Goal: Task Accomplishment & Management: Manage account settings

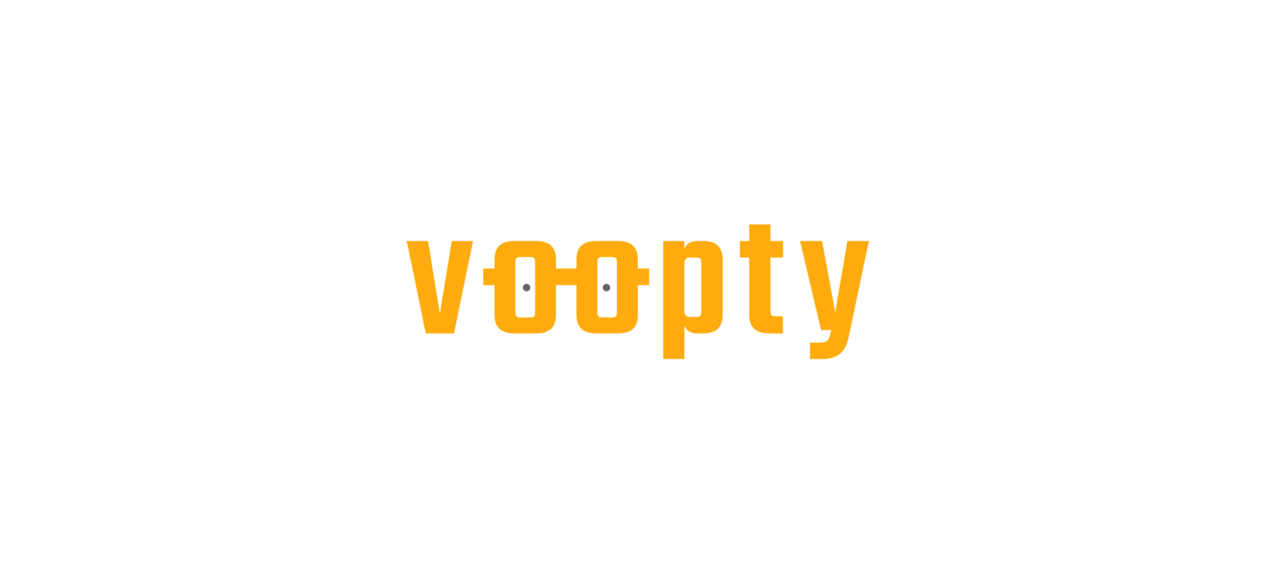
select select "**********"
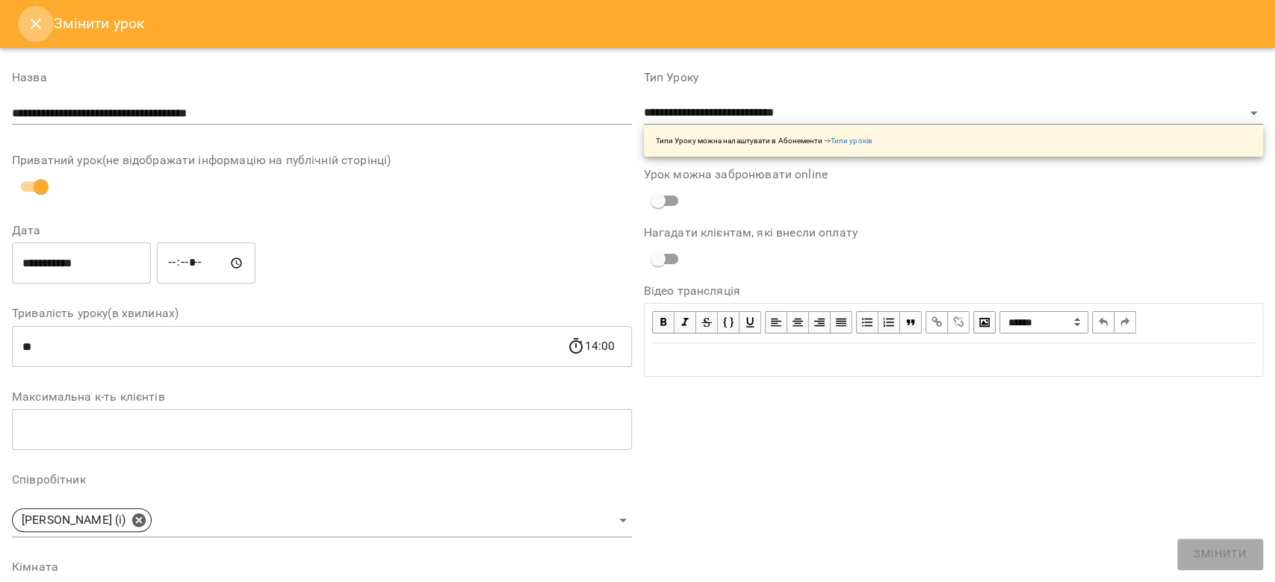
click at [37, 31] on icon "Close" at bounding box center [36, 24] width 18 height 18
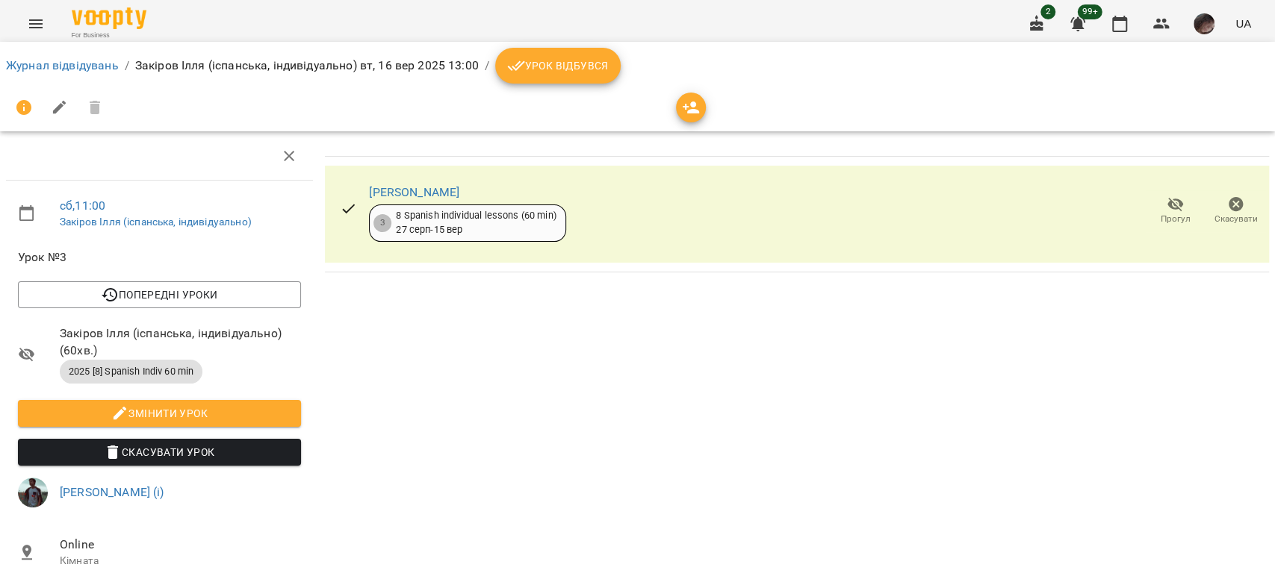
click at [30, 55] on ol "Журнал відвідувань / [PERSON_NAME] (іспанська, індивідуально) [DATE] 13:00 / Ур…" at bounding box center [637, 66] width 1263 height 36
click at [43, 60] on link "Журнал відвідувань" at bounding box center [62, 65] width 113 height 14
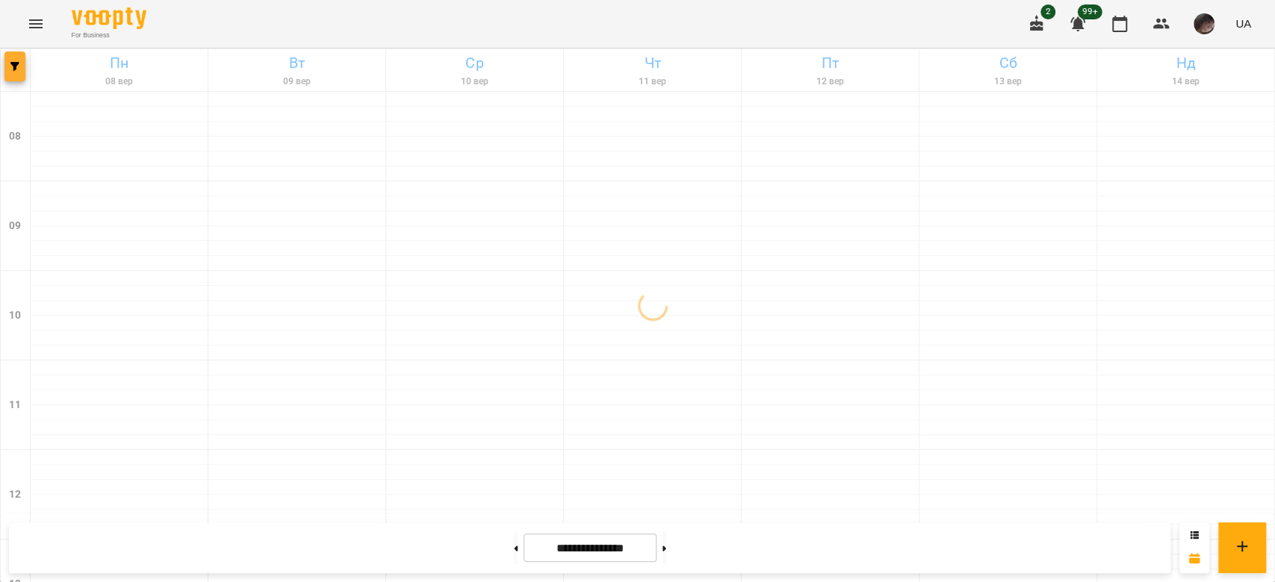
click at [6, 69] on span "button" at bounding box center [14, 66] width 21 height 9
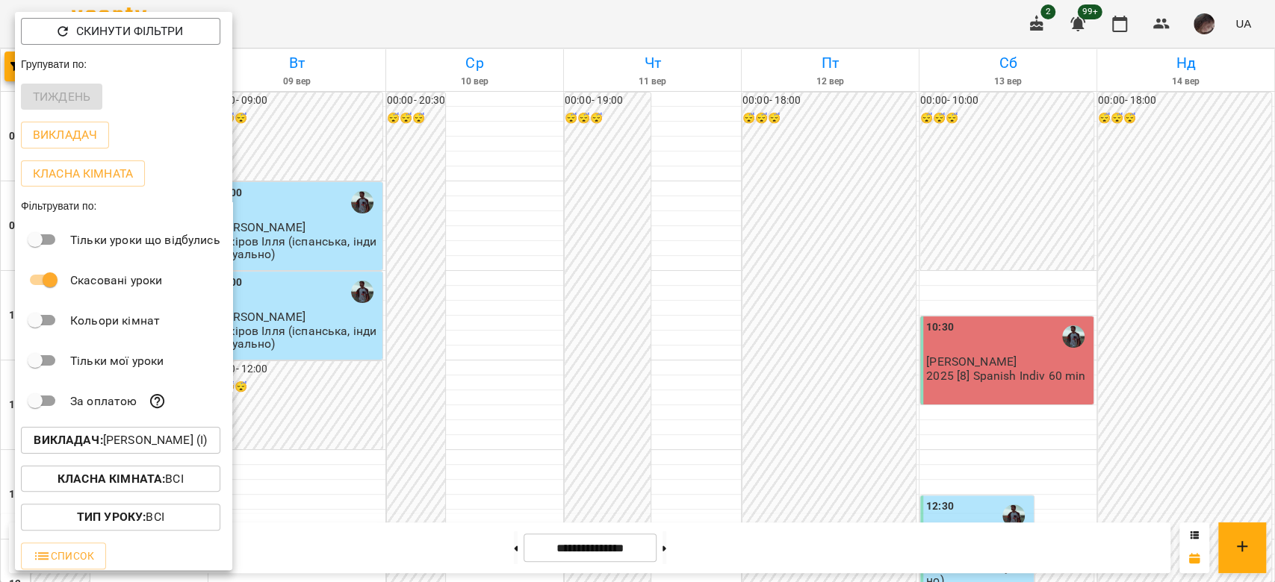
click at [81, 459] on div "Викладач : Ілля Закіров (і)" at bounding box center [123, 440] width 217 height 39
click at [91, 444] on b "Викладач :" at bounding box center [68, 440] width 69 height 14
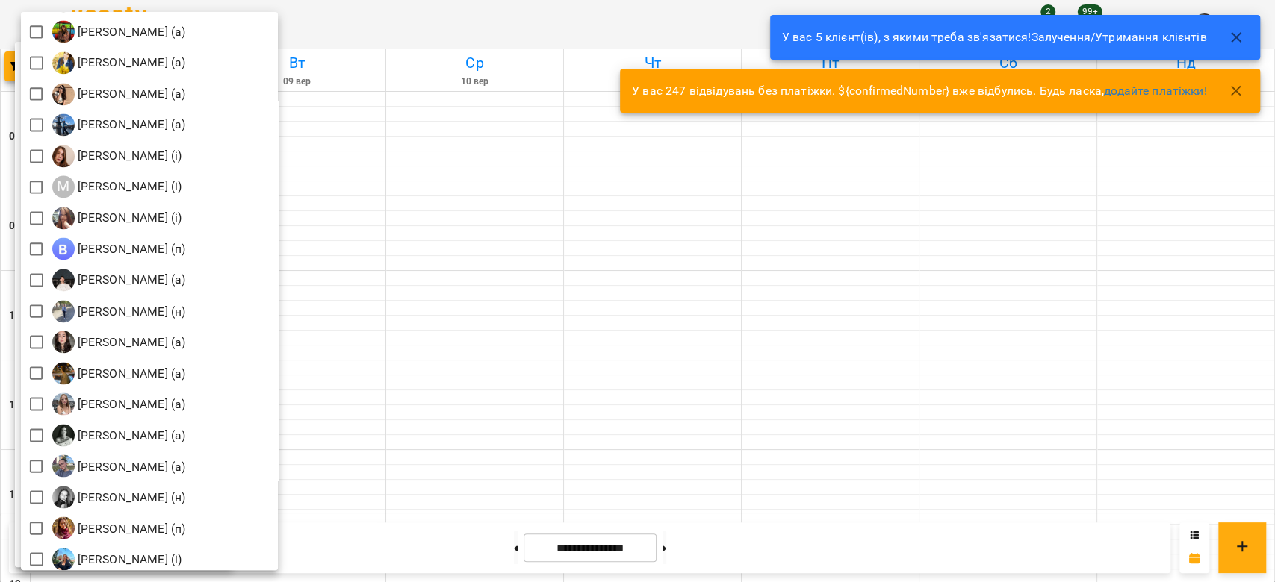
scroll to position [1518, 0]
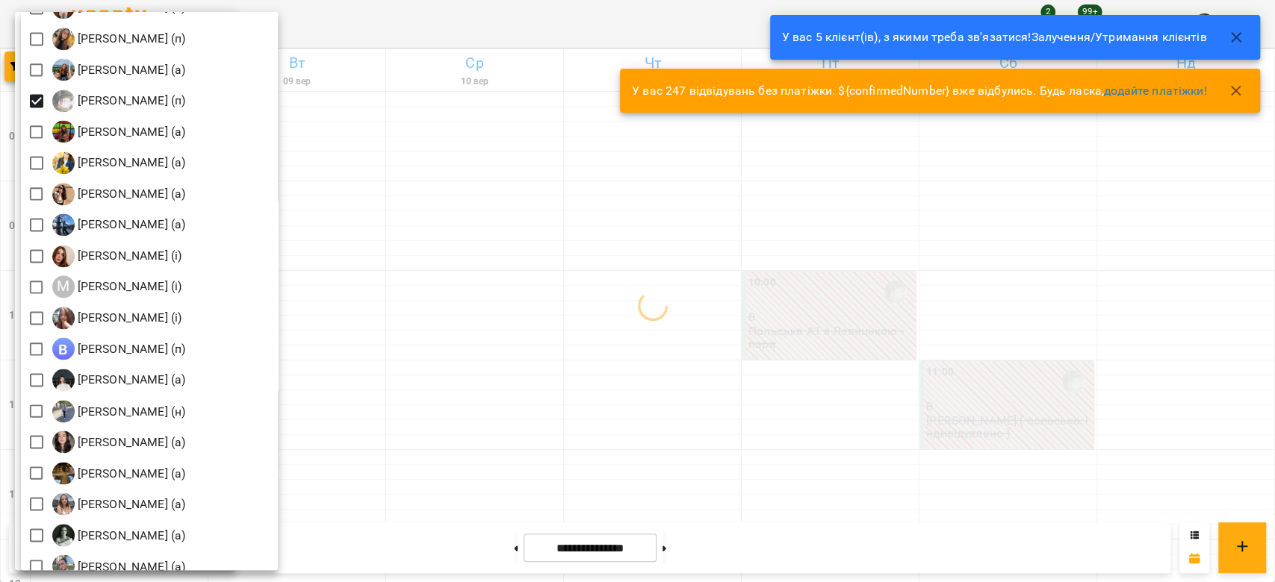
click at [895, 291] on div at bounding box center [637, 291] width 1275 height 582
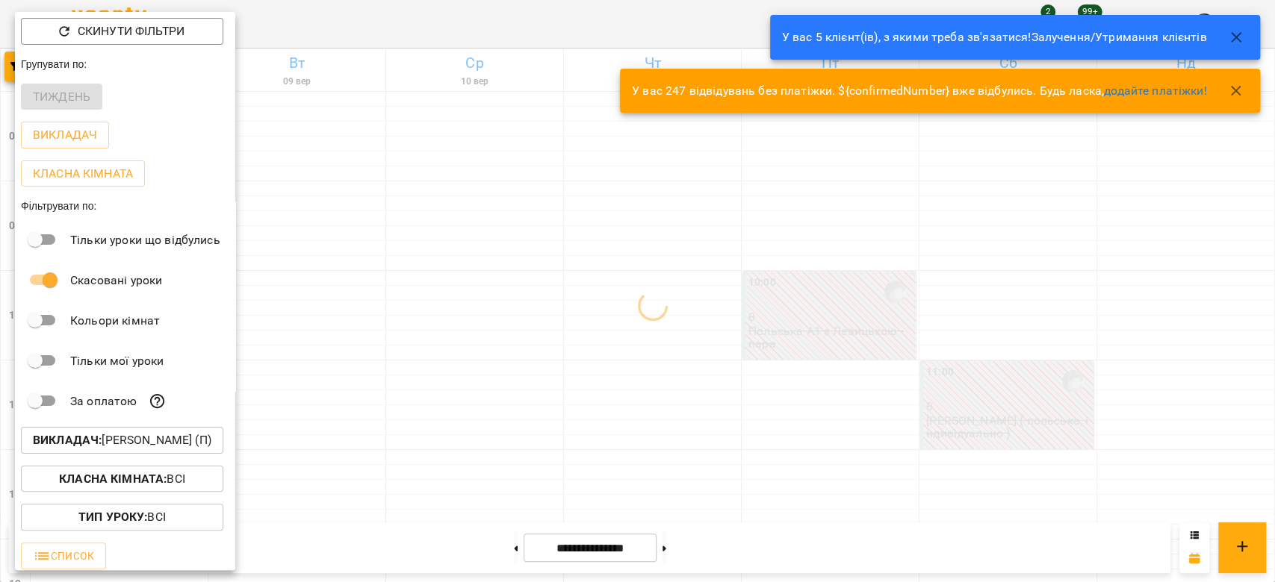
click at [676, 290] on div at bounding box center [637, 291] width 1275 height 582
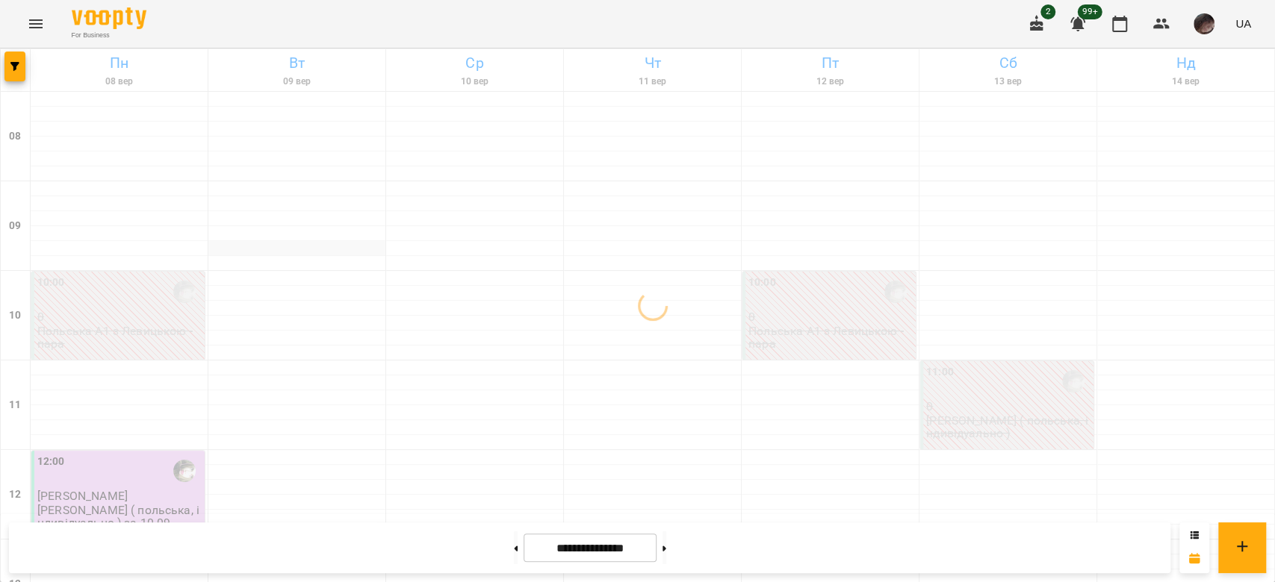
scroll to position [99, 0]
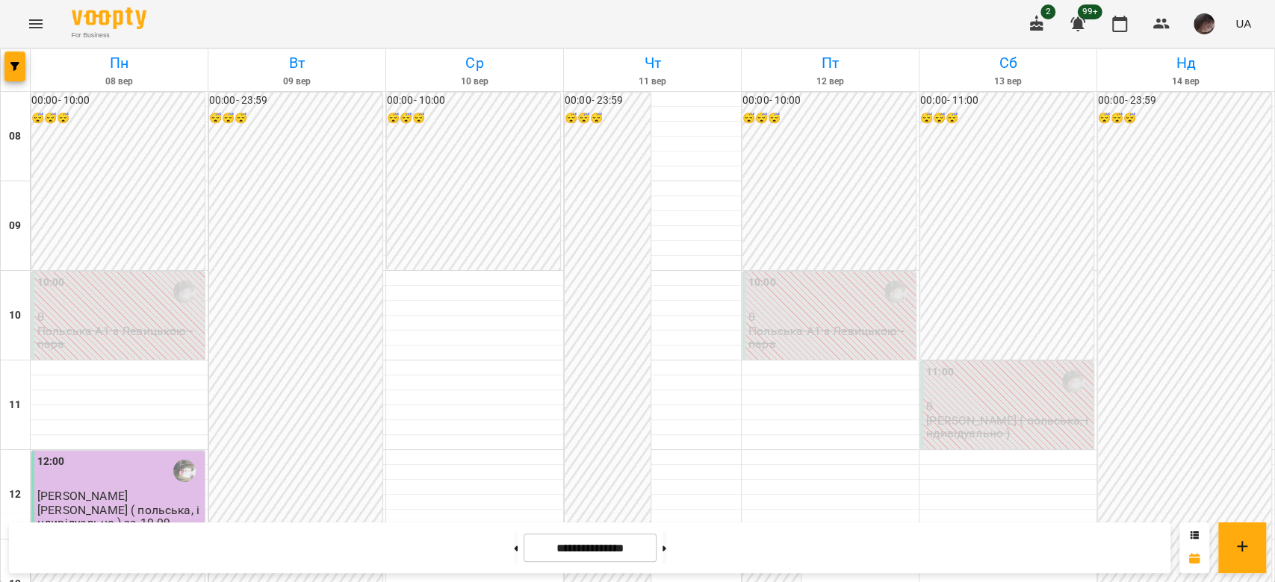
click at [120, 325] on div "Польська А1 з Левицькою - пара" at bounding box center [119, 338] width 164 height 27
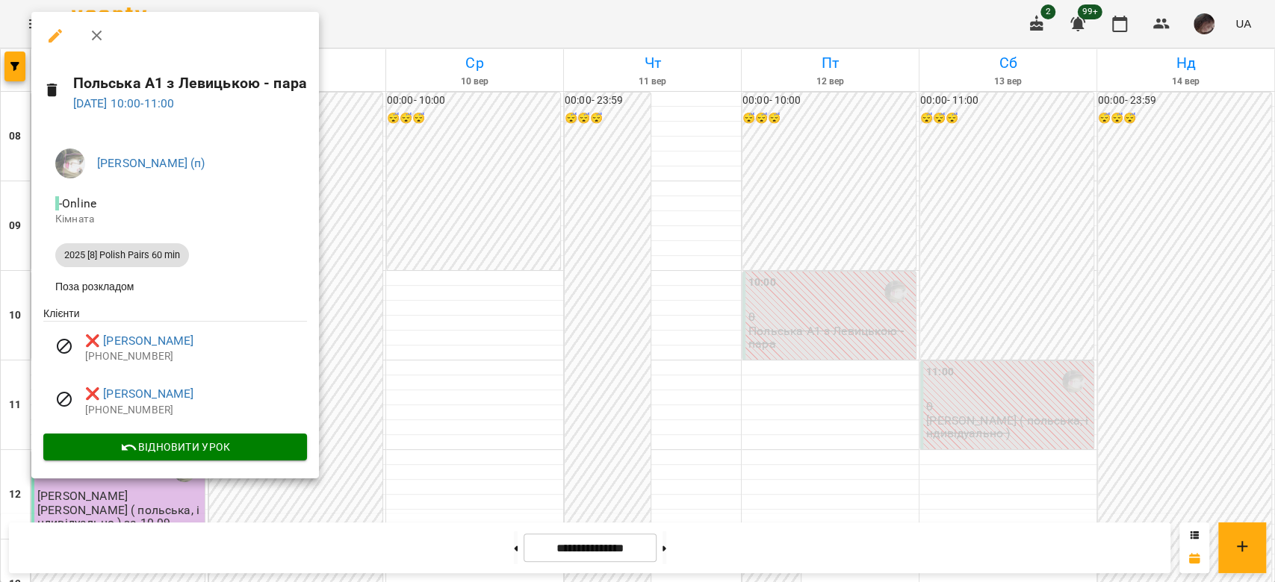
click at [594, 315] on div at bounding box center [637, 291] width 1275 height 582
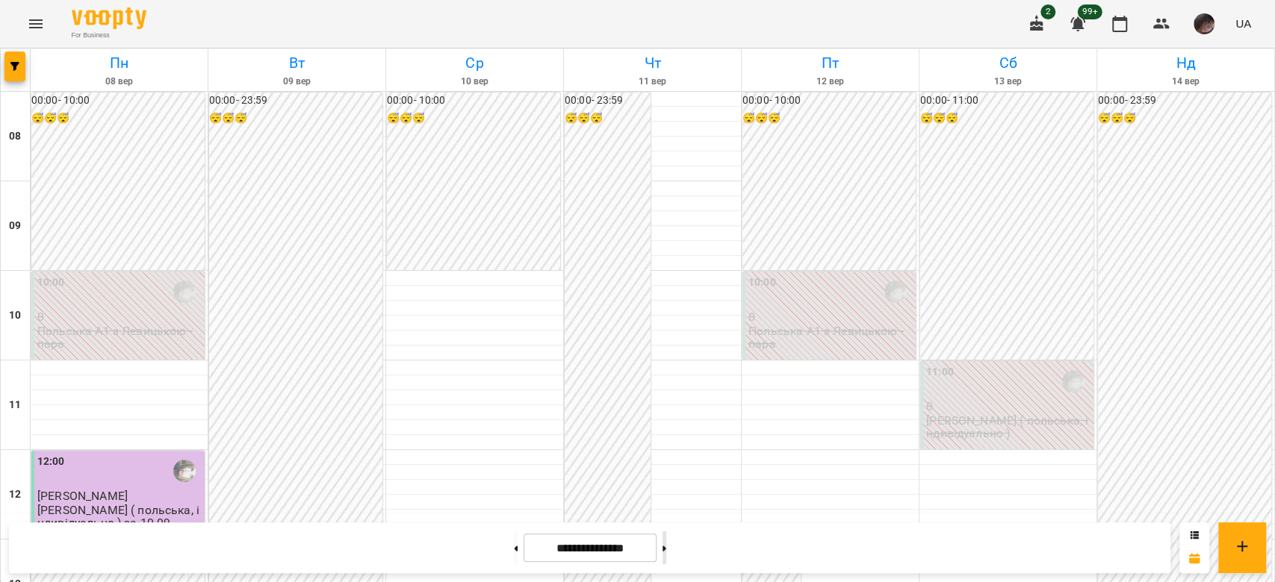
click at [672, 547] on div at bounding box center [664, 548] width 16 height 33
click at [666, 551] on button at bounding box center [664, 548] width 4 height 33
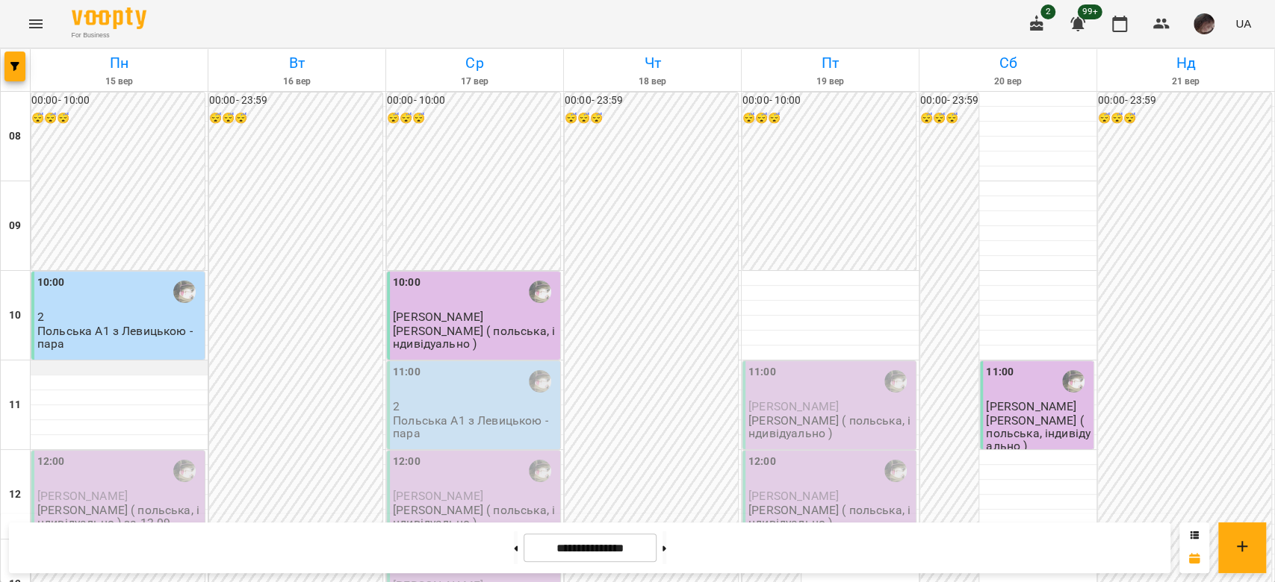
scroll to position [0, 0]
click at [104, 319] on p "2" at bounding box center [119, 317] width 164 height 13
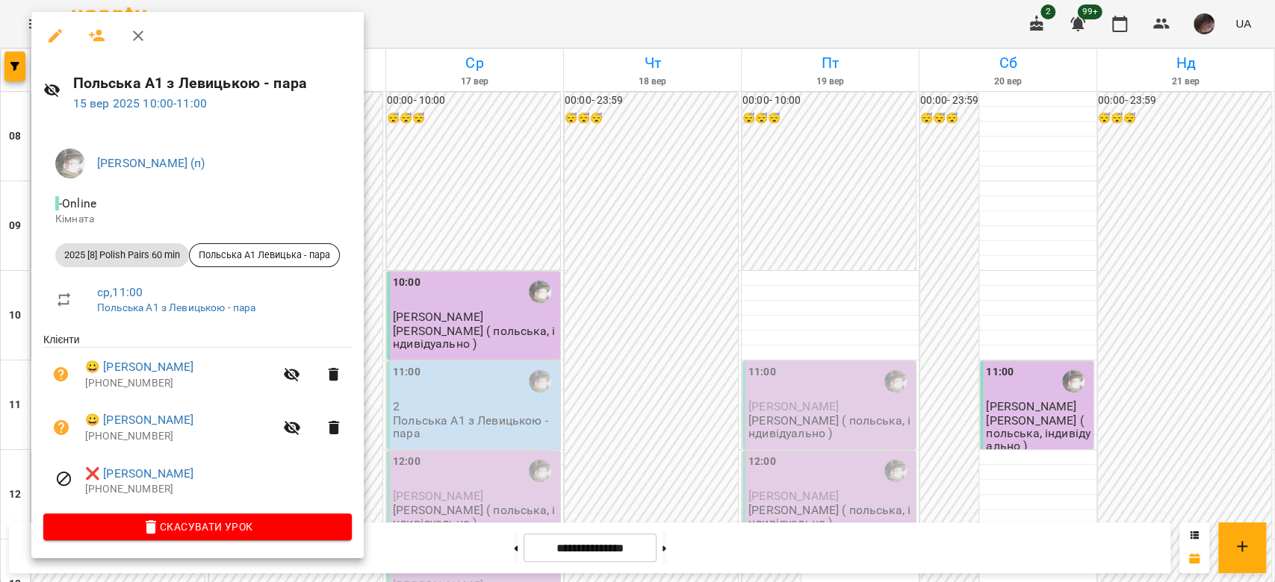
click at [642, 182] on div at bounding box center [637, 291] width 1275 height 582
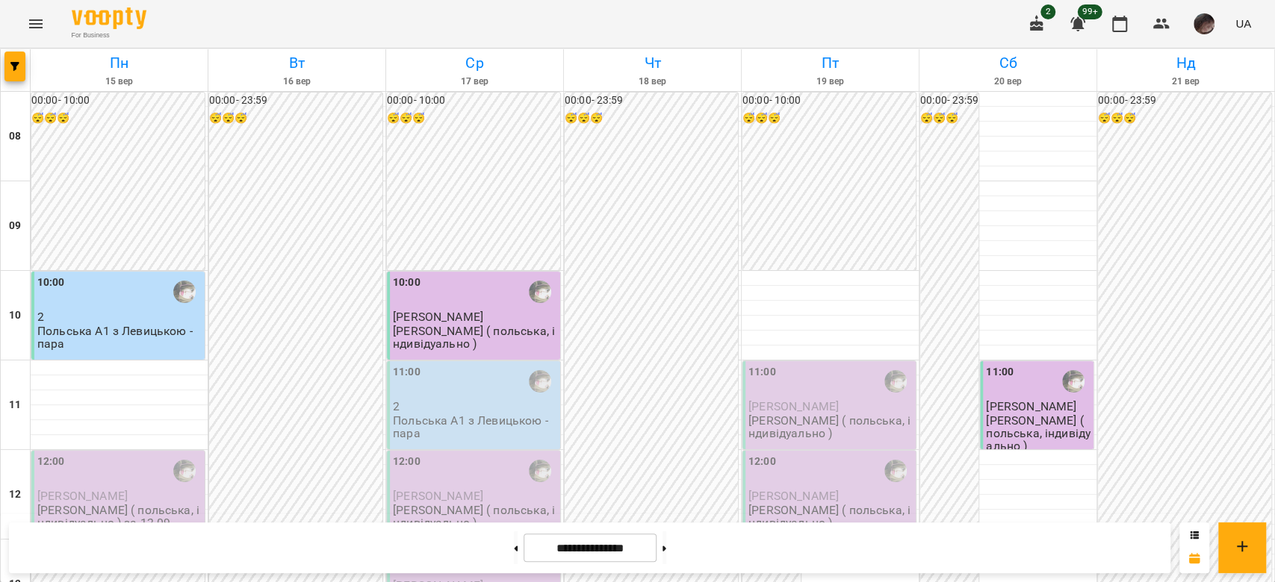
scroll to position [199, 0]
click at [666, 547] on icon at bounding box center [664, 549] width 4 height 6
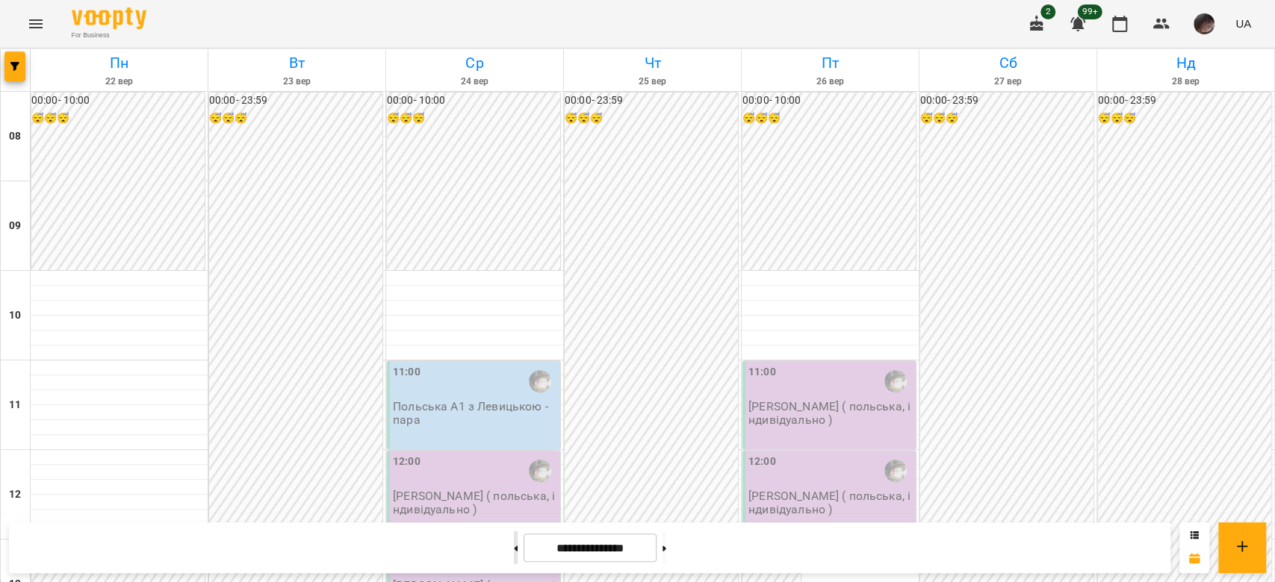
click at [514, 547] on button at bounding box center [516, 548] width 4 height 33
type input "**********"
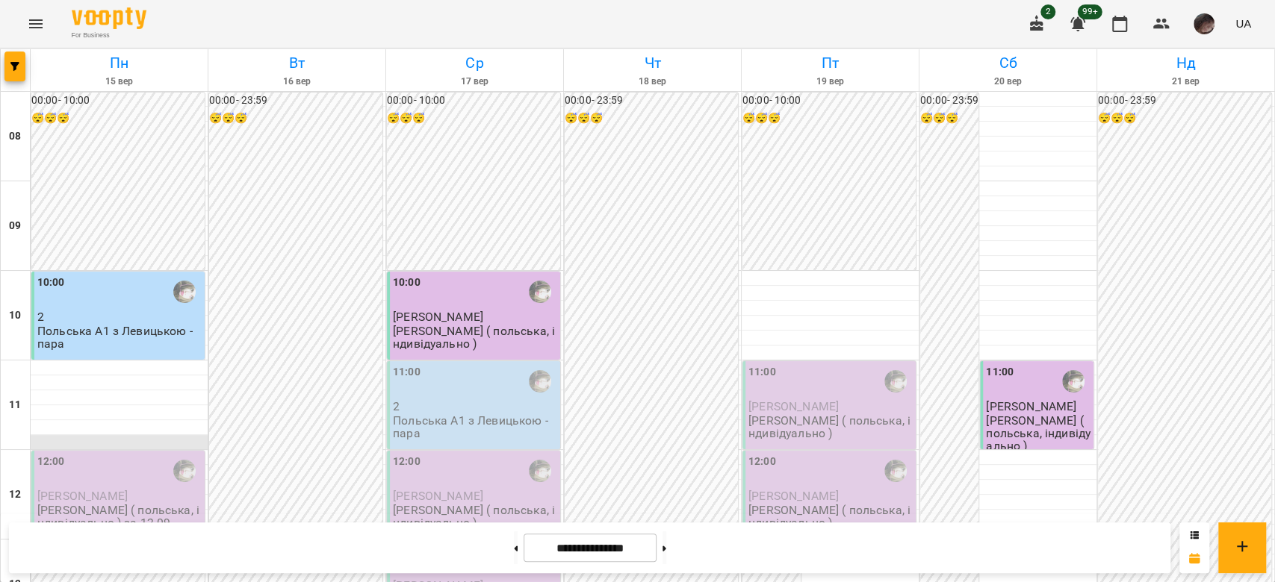
scroll to position [99, 0]
click at [152, 325] on p "Польська А1 з Левицькою - пара" at bounding box center [119, 338] width 164 height 26
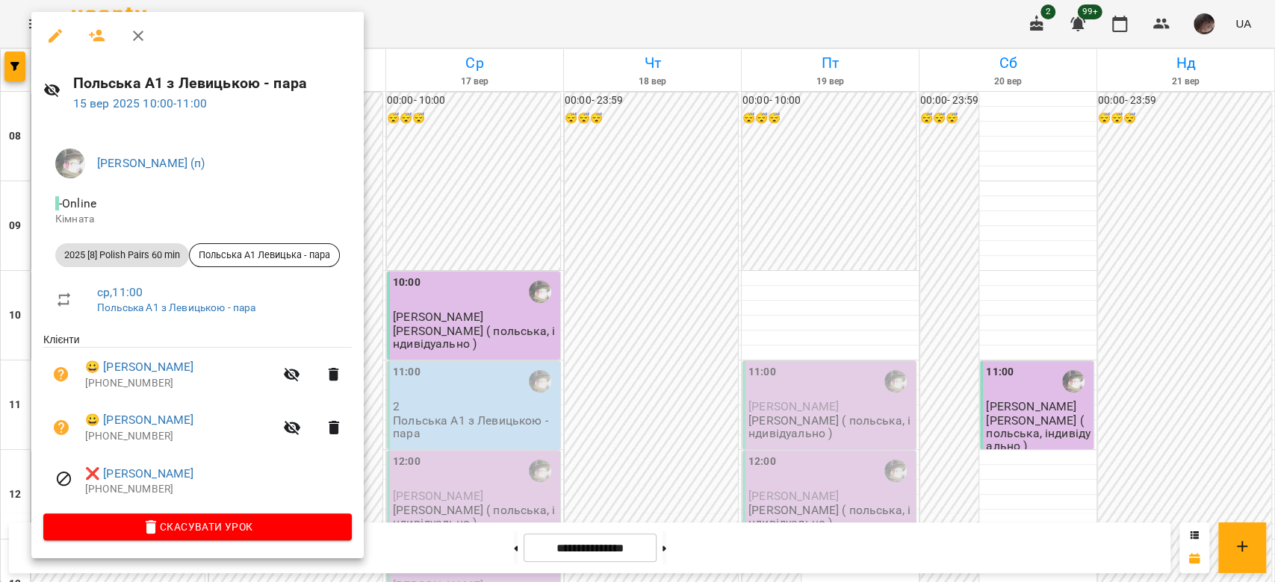
click at [463, 335] on div at bounding box center [637, 291] width 1275 height 582
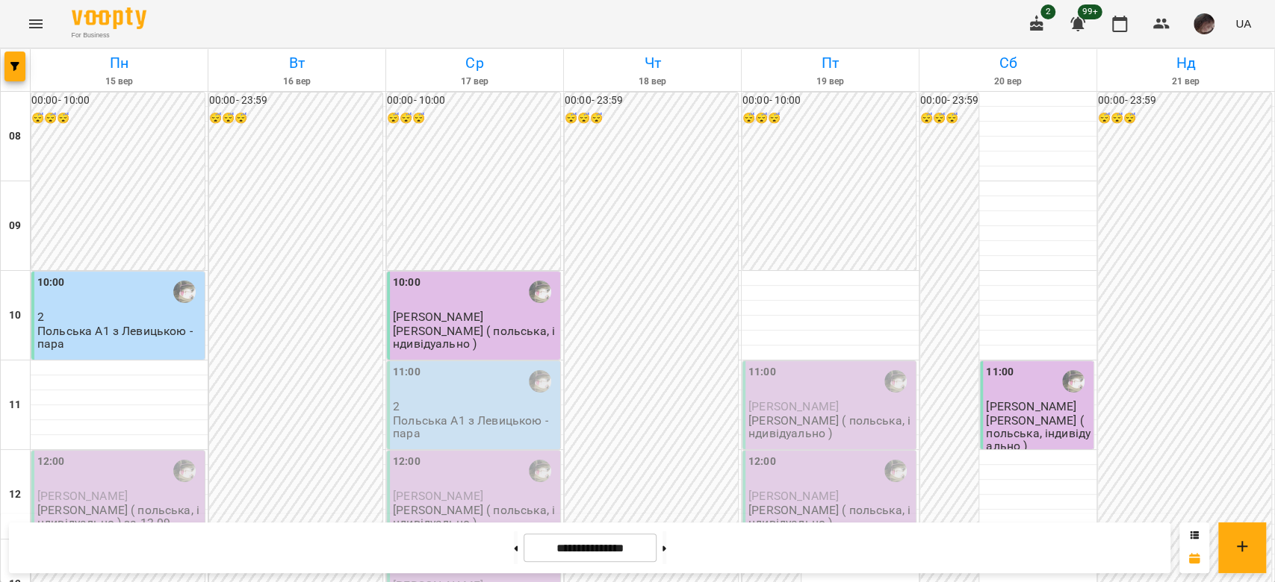
scroll to position [697, 0]
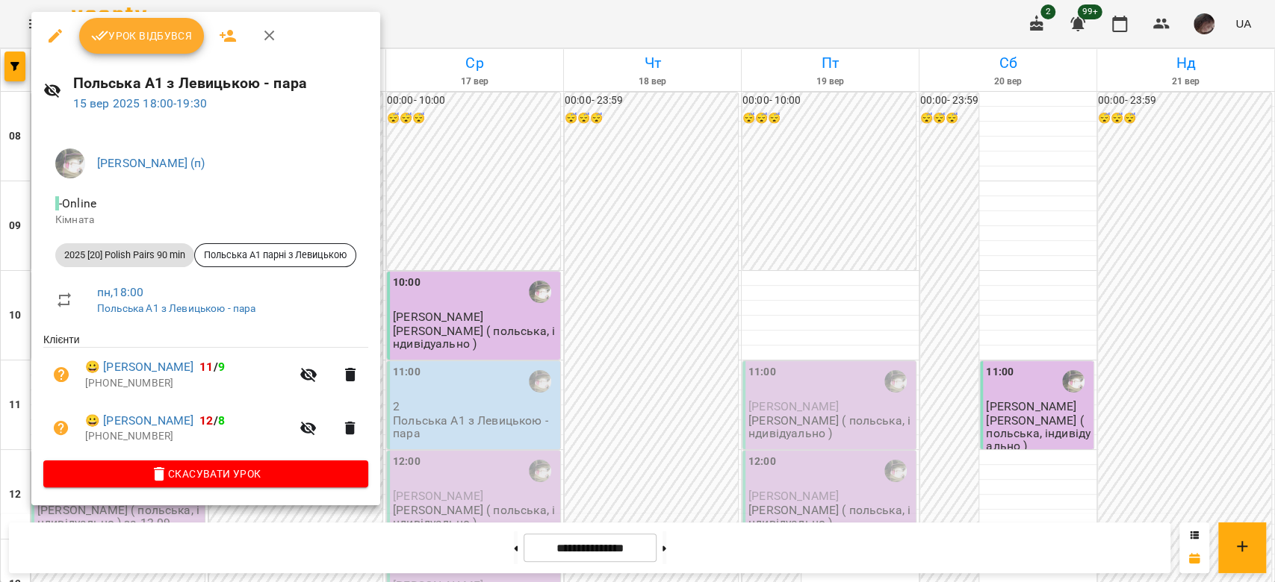
click at [535, 310] on div at bounding box center [637, 291] width 1275 height 582
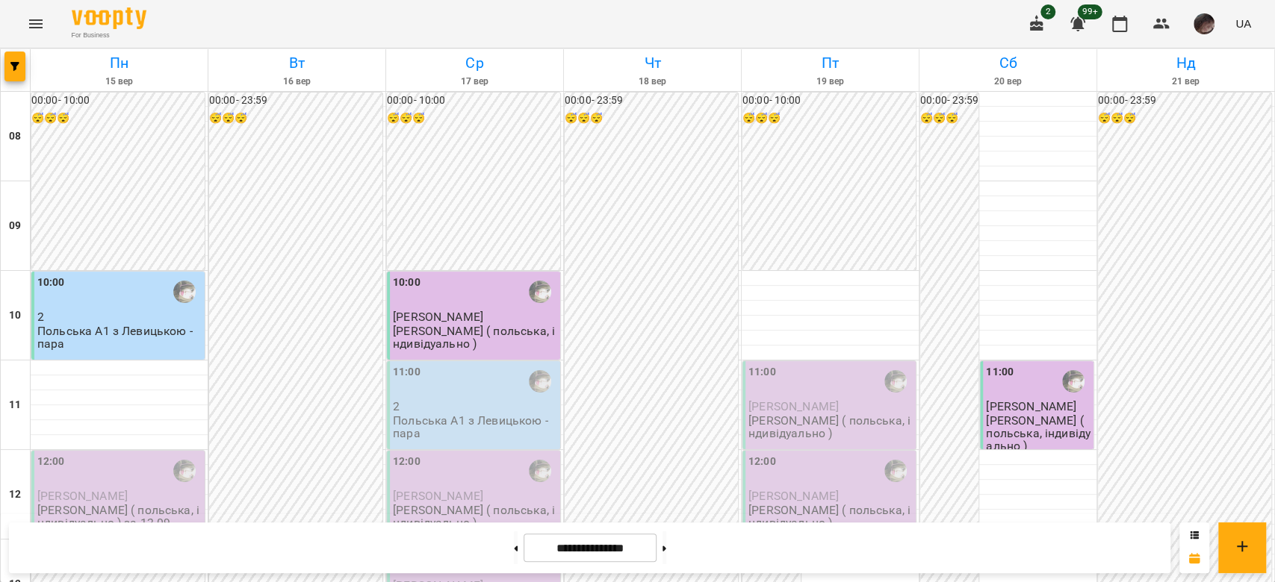
scroll to position [796, 0]
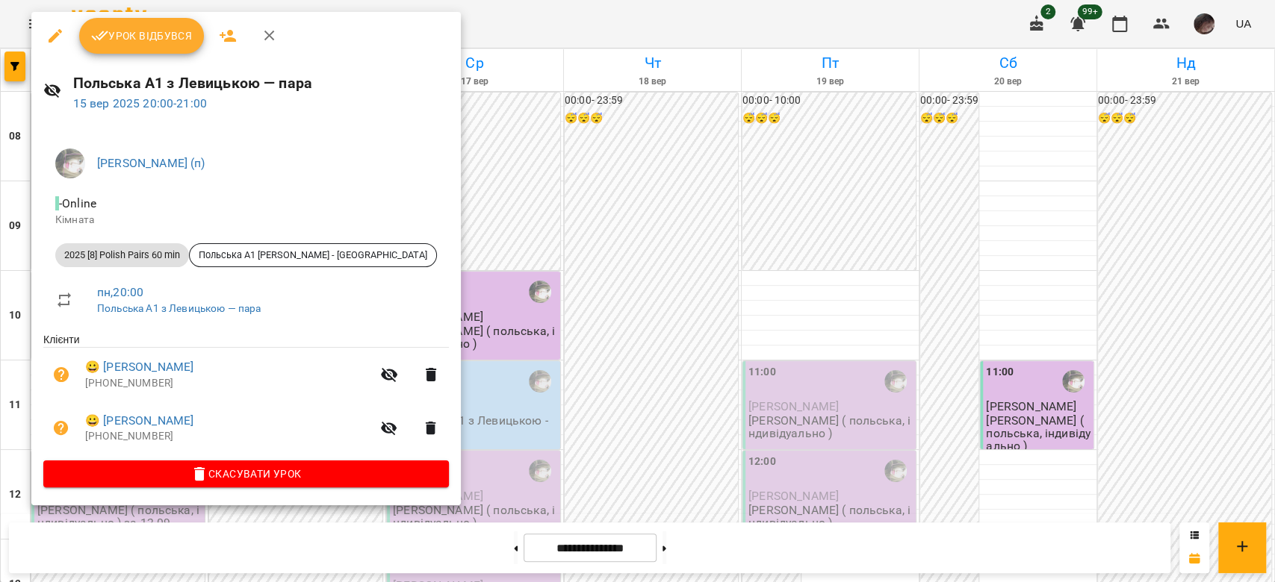
drag, startPoint x: 623, startPoint y: 338, endPoint x: 648, endPoint y: 354, distance: 30.2
click at [623, 338] on div at bounding box center [637, 291] width 1275 height 582
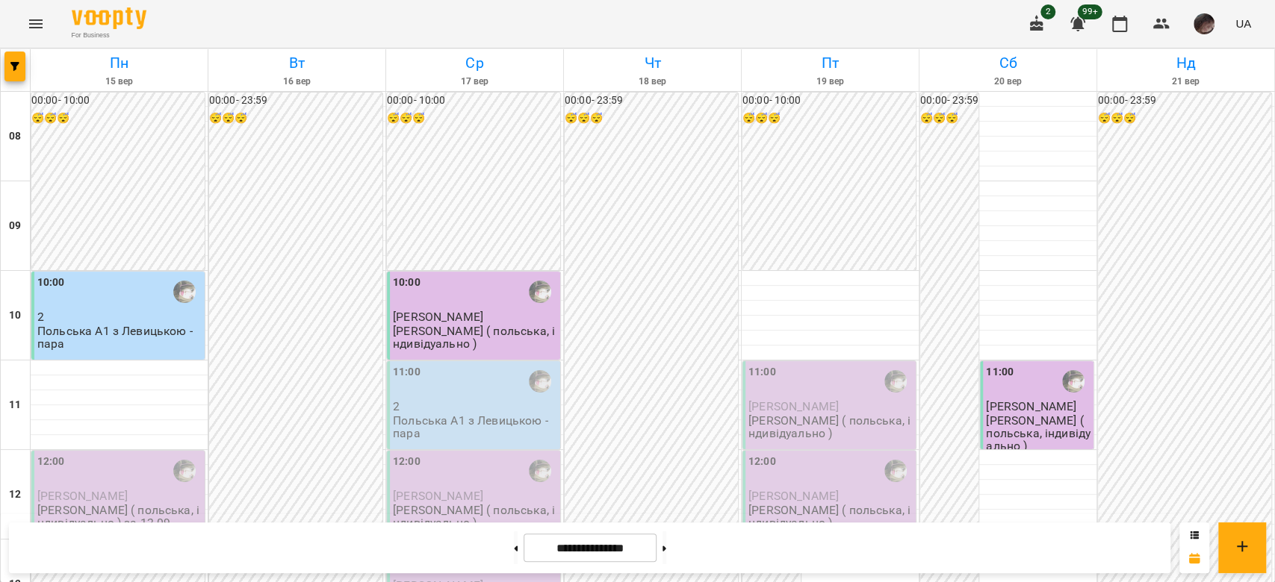
scroll to position [0, 0]
click at [98, 320] on p "2" at bounding box center [119, 317] width 164 height 13
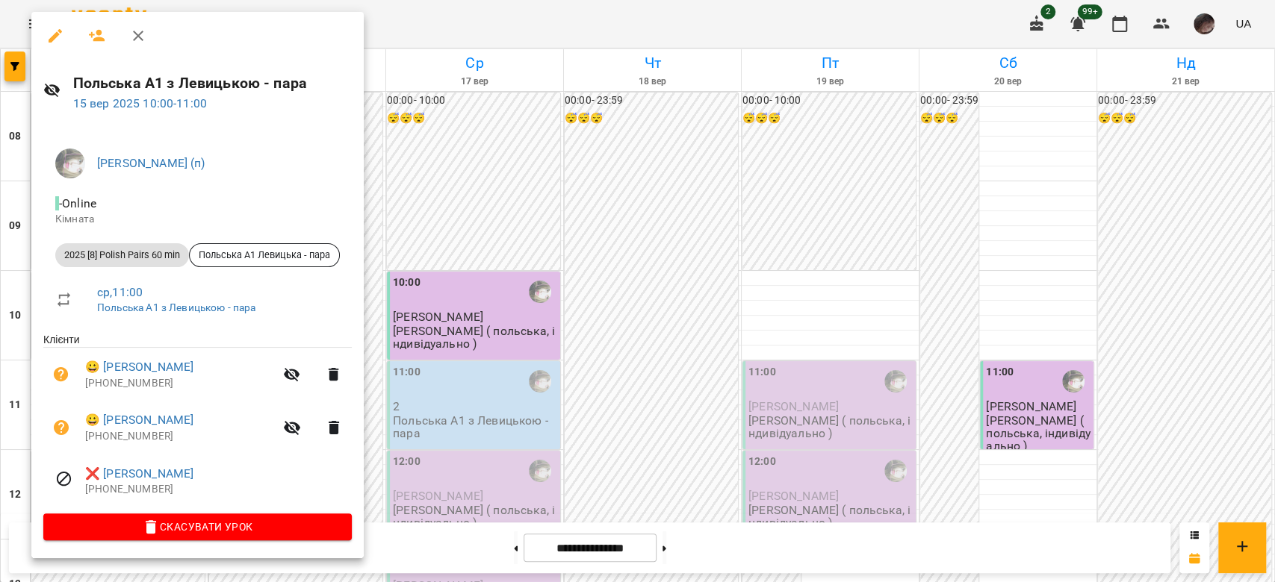
click at [55, 49] on button "button" at bounding box center [55, 36] width 36 height 36
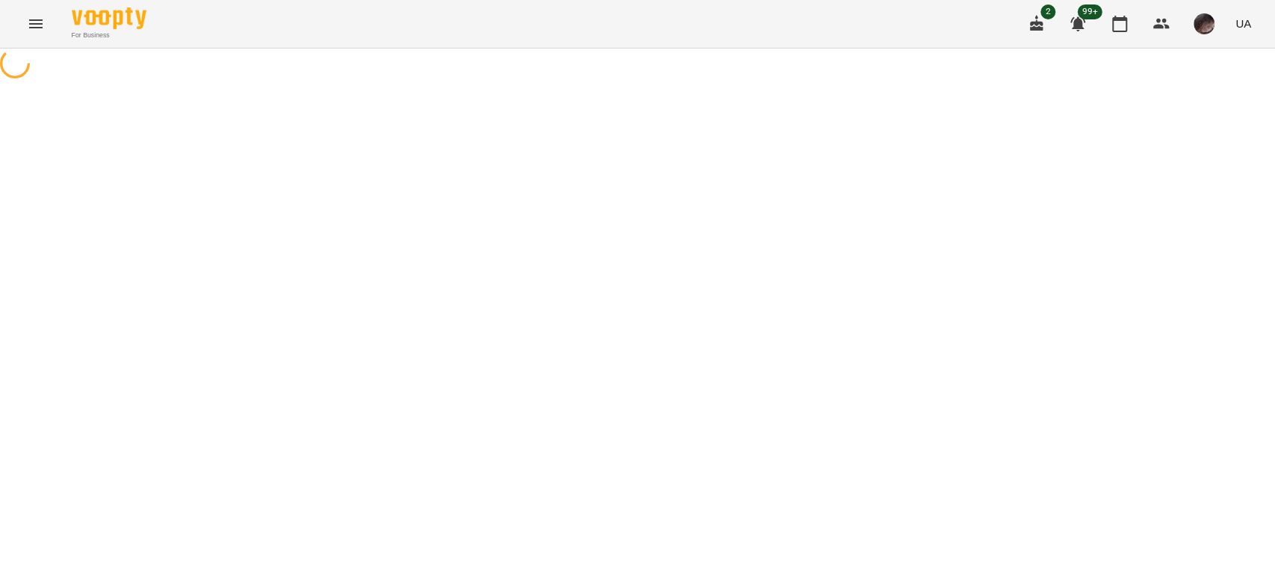
select select "**********"
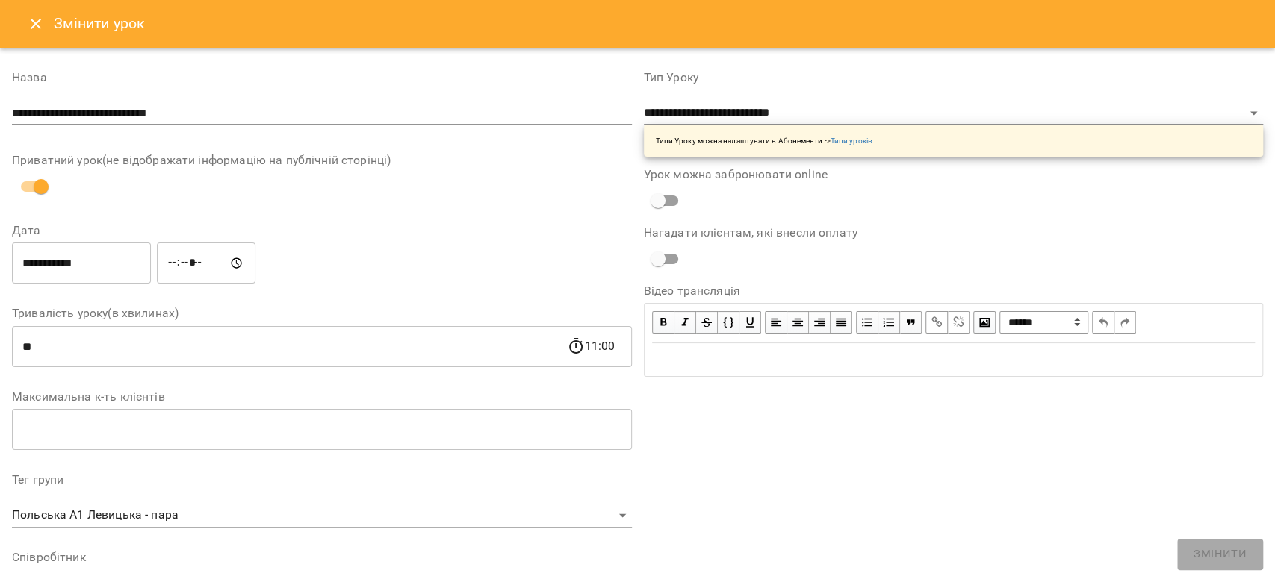
click at [139, 254] on input "**********" at bounding box center [81, 264] width 139 height 42
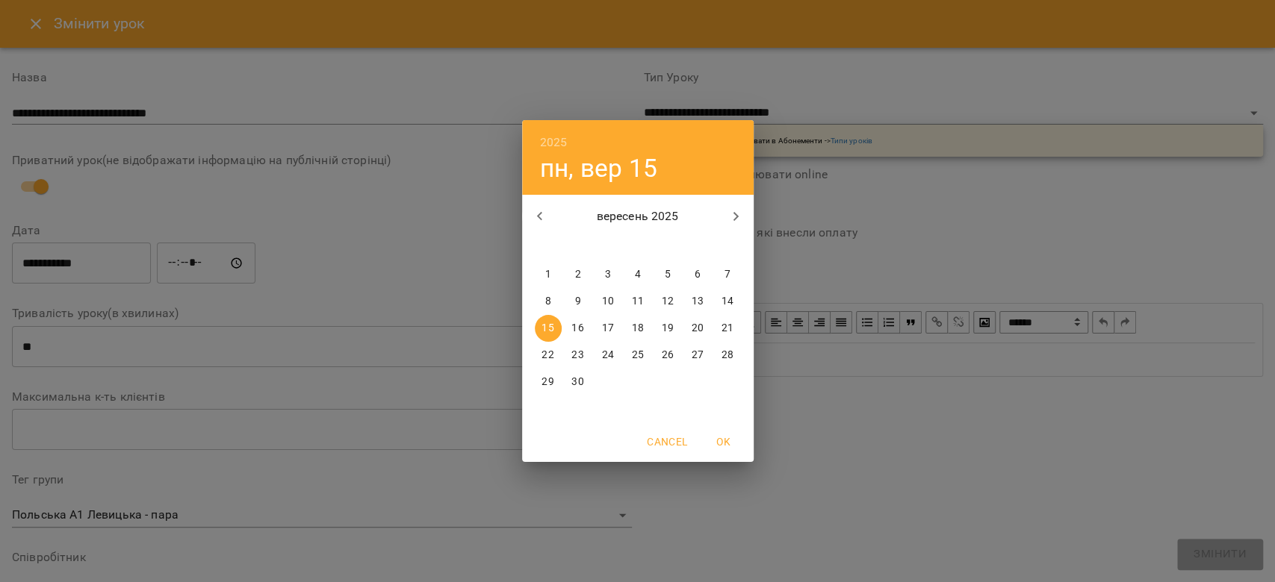
click at [673, 326] on span "19" at bounding box center [667, 328] width 27 height 15
type input "**********"
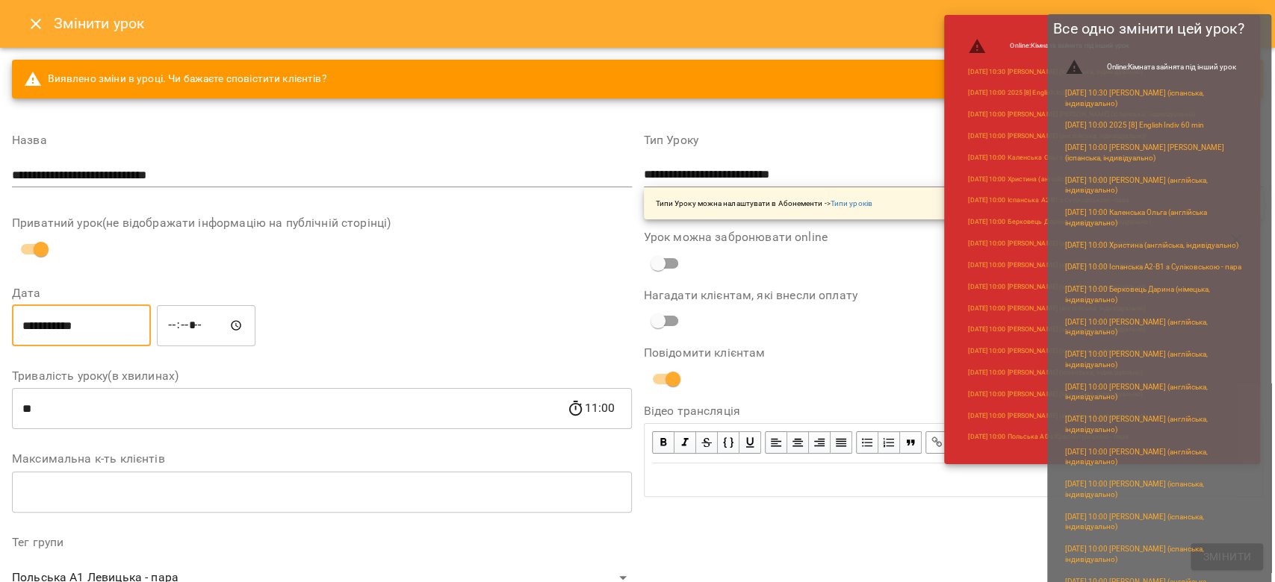
click at [1201, 549] on button "Змінити" at bounding box center [1226, 557] width 72 height 27
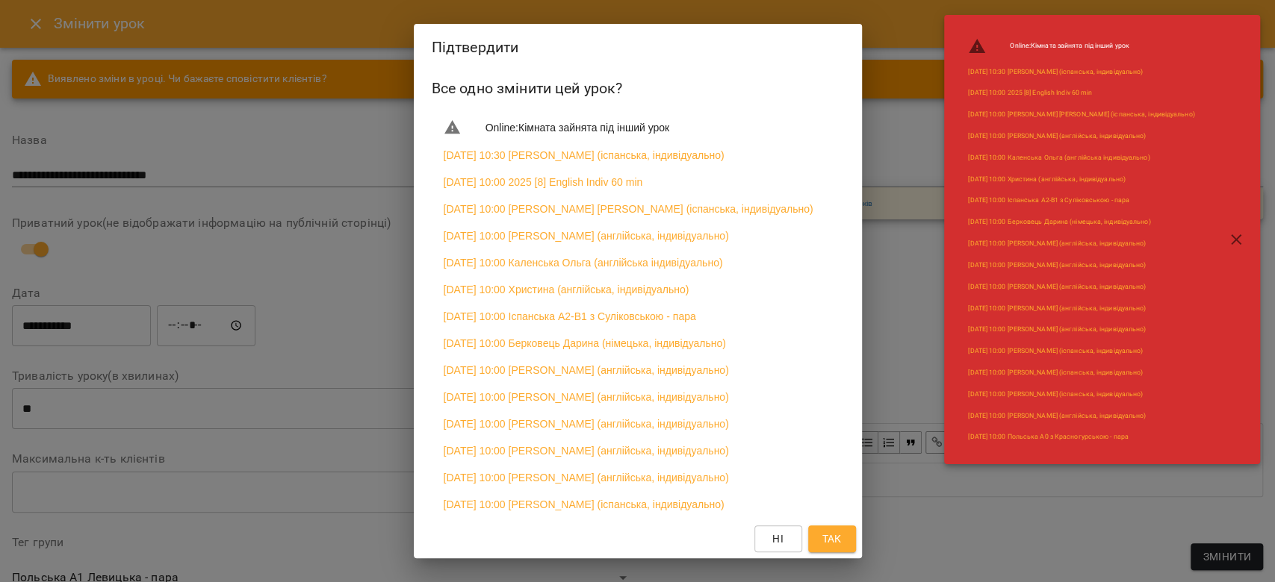
click at [841, 536] on span "Так" at bounding box center [830, 539] width 19 height 18
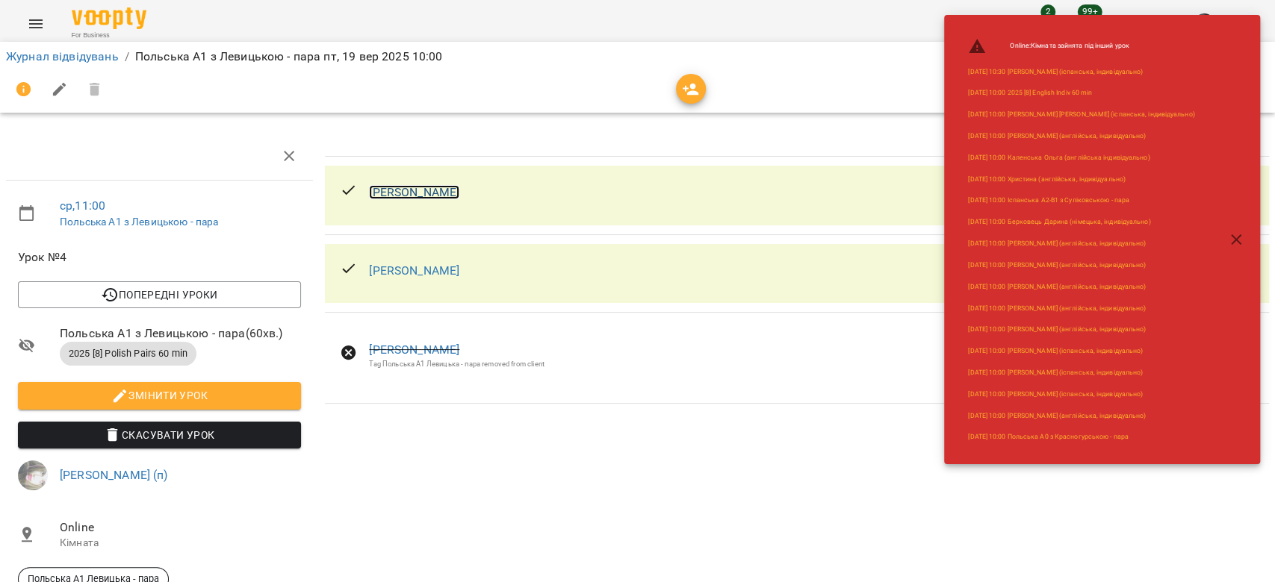
click at [429, 187] on link "Мостова Юлія Василівна" at bounding box center [414, 192] width 90 height 14
click at [438, 266] on link "Мостовий Дмитро" at bounding box center [414, 271] width 90 height 14
click at [37, 49] on link "Журнал відвідувань" at bounding box center [62, 56] width 113 height 14
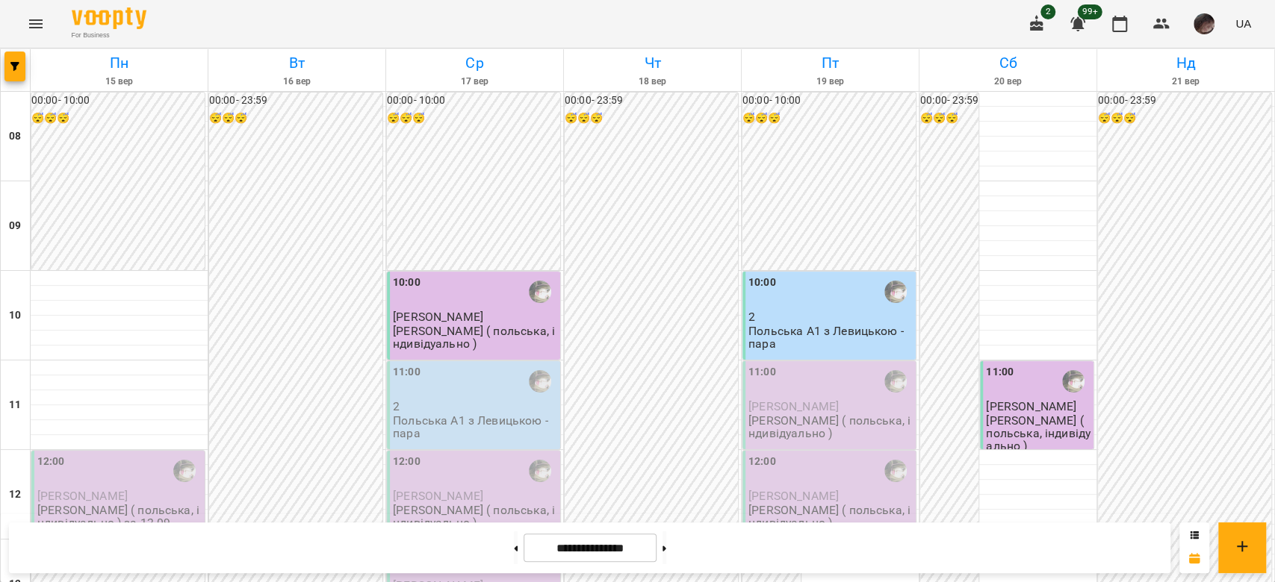
scroll to position [199, 0]
click at [13, 77] on button "button" at bounding box center [14, 67] width 21 height 30
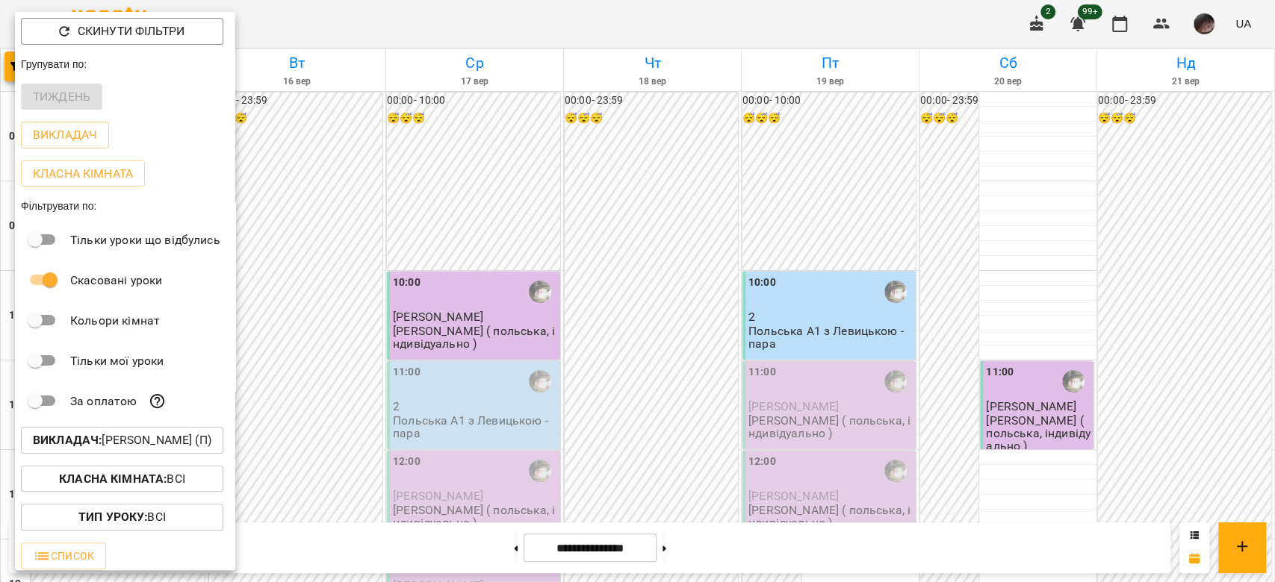
click at [175, 437] on p "Викладач : Левицька Софія Сергіївна (п)" at bounding box center [122, 441] width 178 height 18
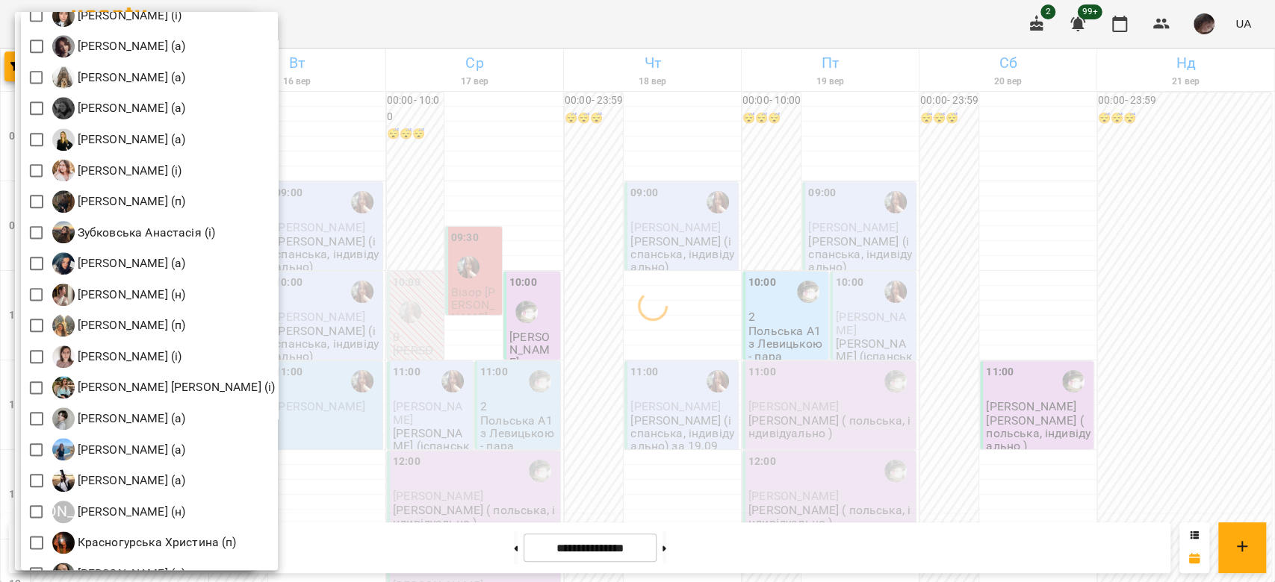
scroll to position [1219, 0]
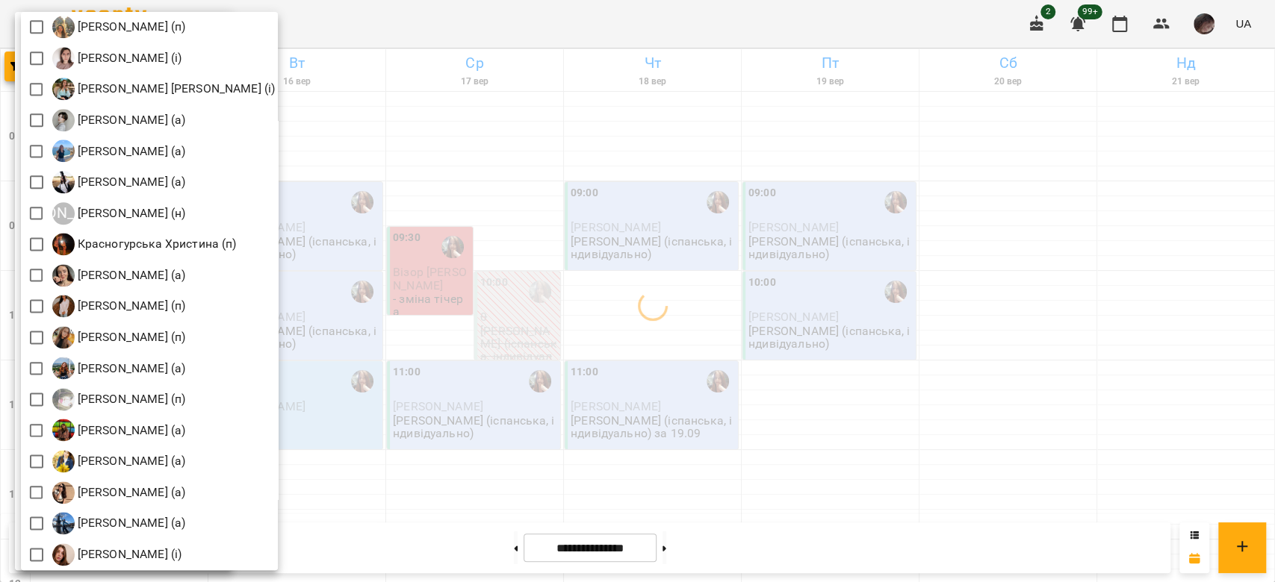
click at [792, 343] on div at bounding box center [637, 291] width 1275 height 582
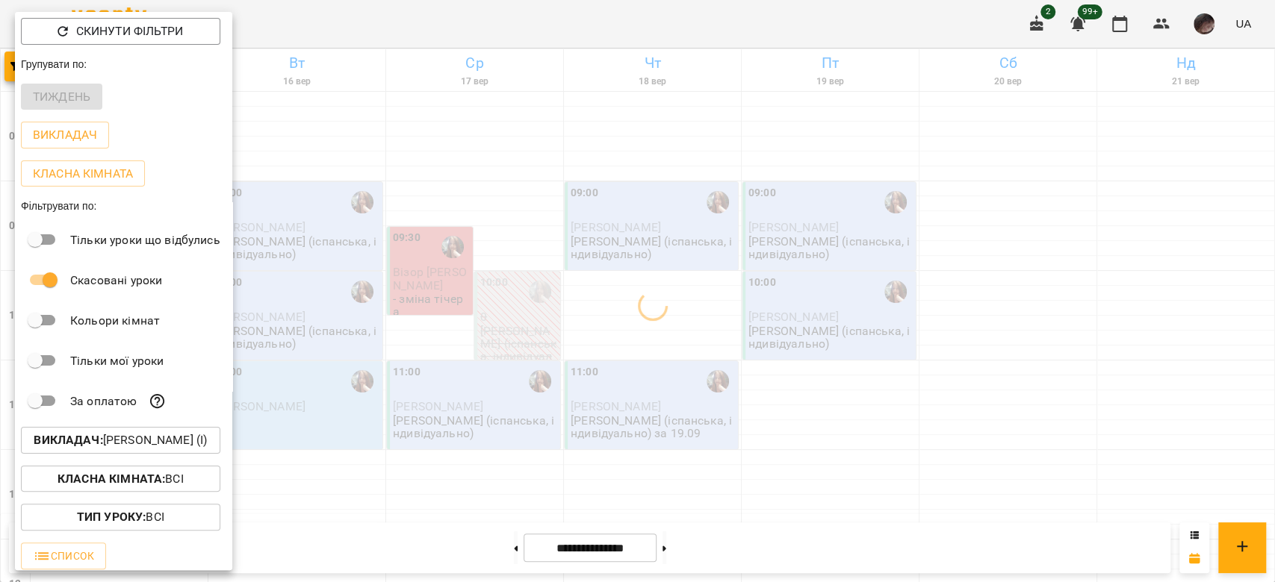
click at [792, 343] on div at bounding box center [637, 291] width 1275 height 582
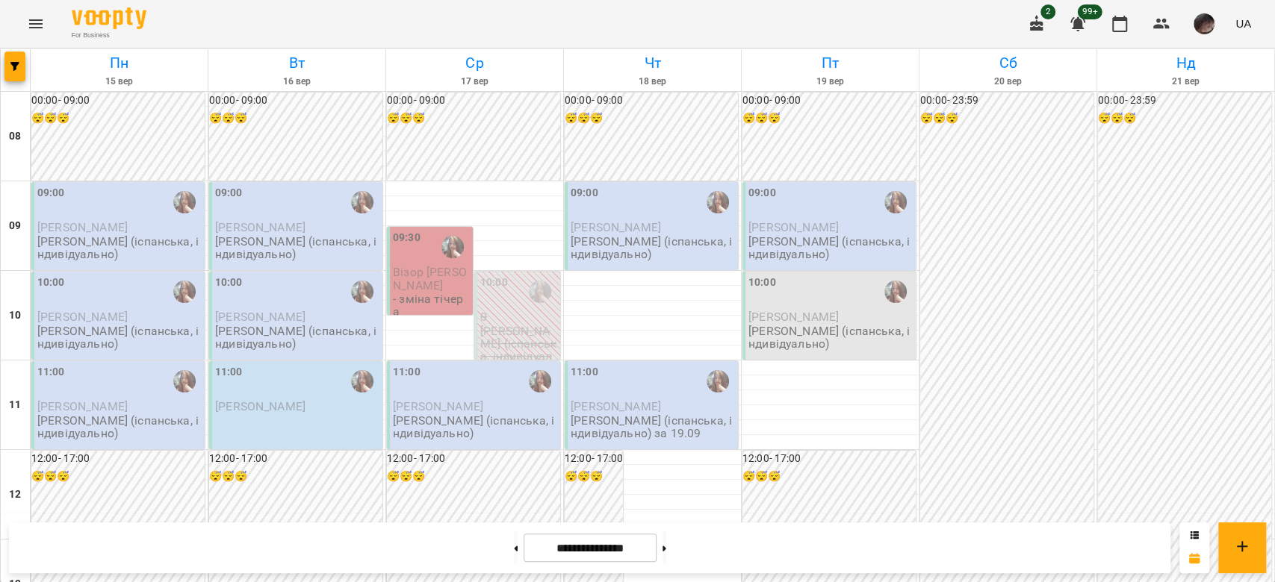
scroll to position [697, 0]
click at [666, 549] on button at bounding box center [664, 548] width 4 height 33
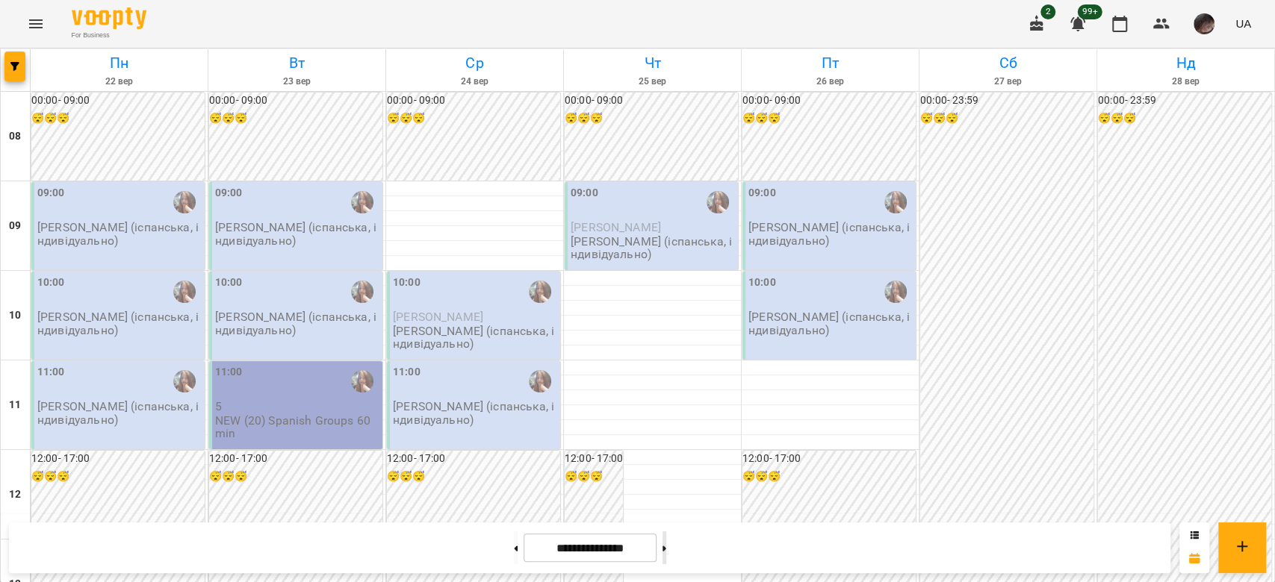
click at [666, 549] on button at bounding box center [664, 548] width 4 height 33
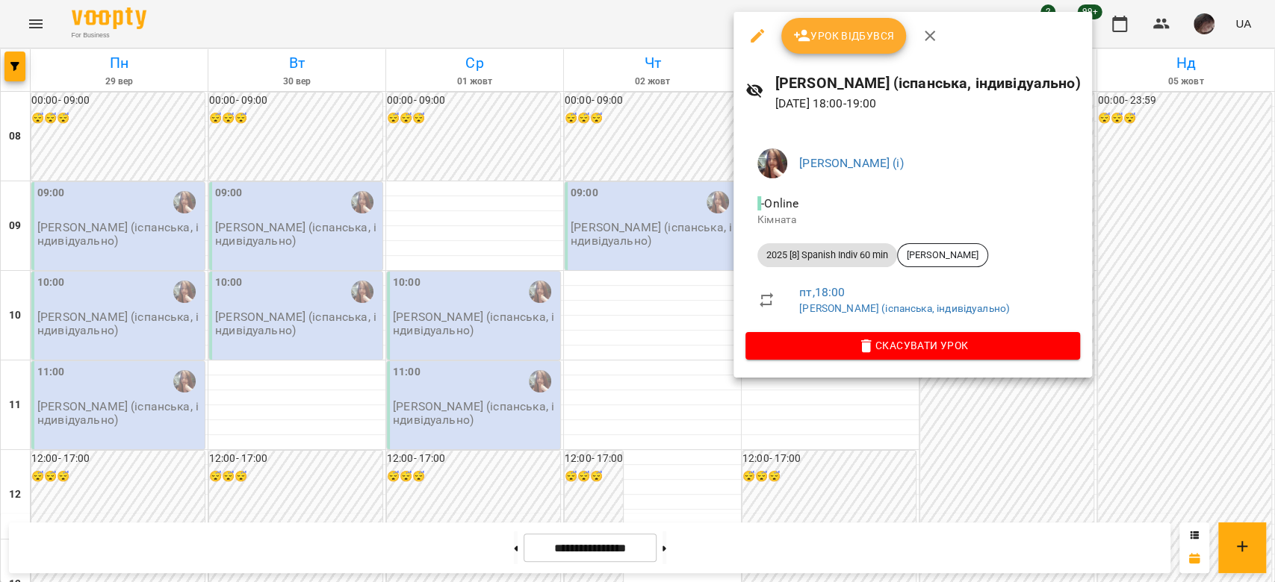
click at [954, 440] on div at bounding box center [637, 291] width 1275 height 582
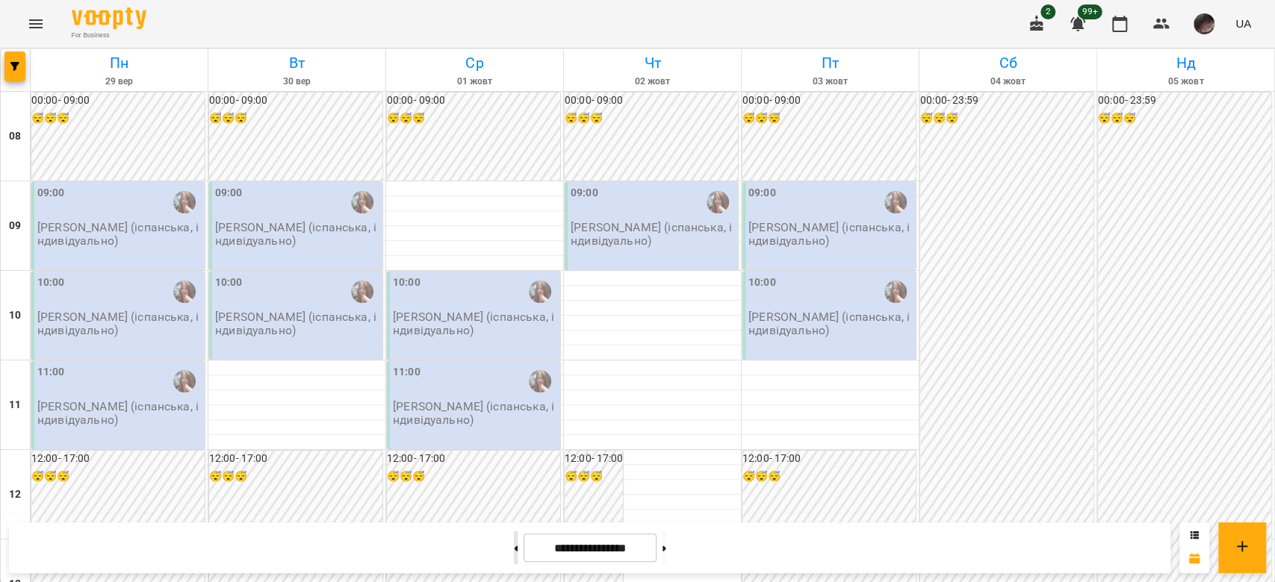
click at [514, 544] on button at bounding box center [516, 548] width 4 height 33
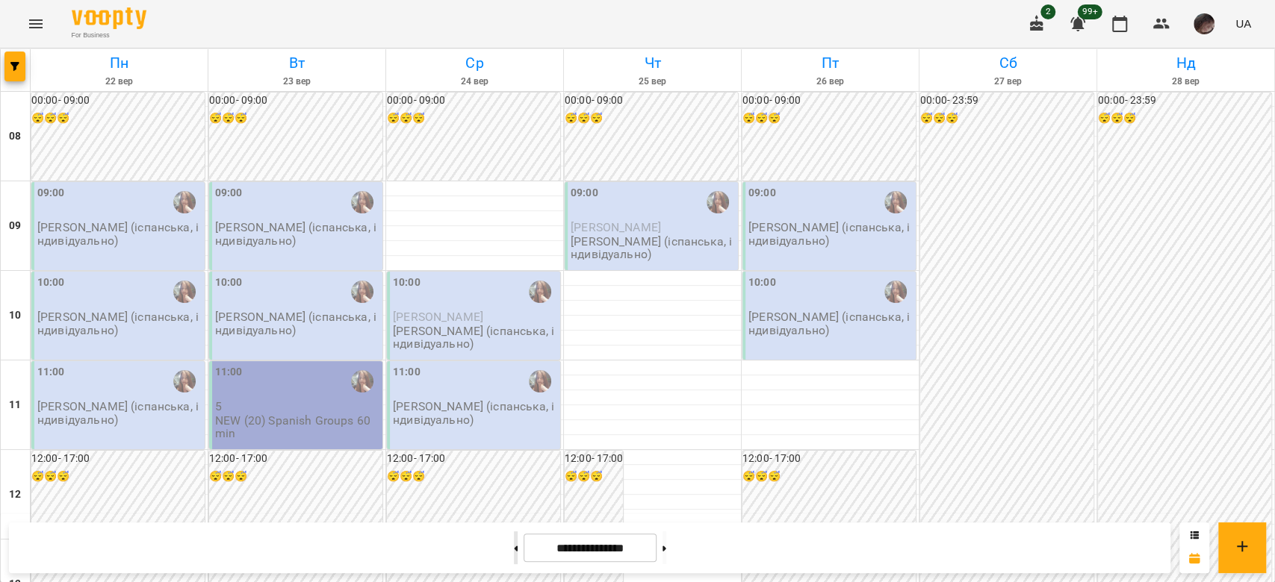
click at [510, 544] on div at bounding box center [516, 548] width 16 height 33
click at [514, 547] on icon at bounding box center [516, 548] width 4 height 5
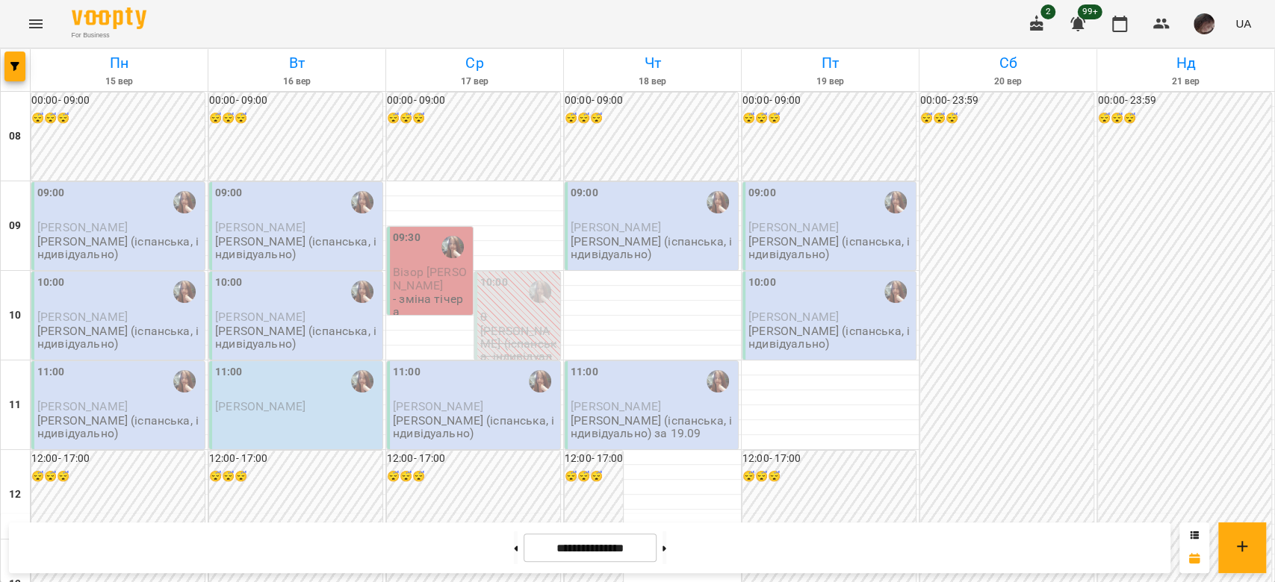
scroll to position [796, 0]
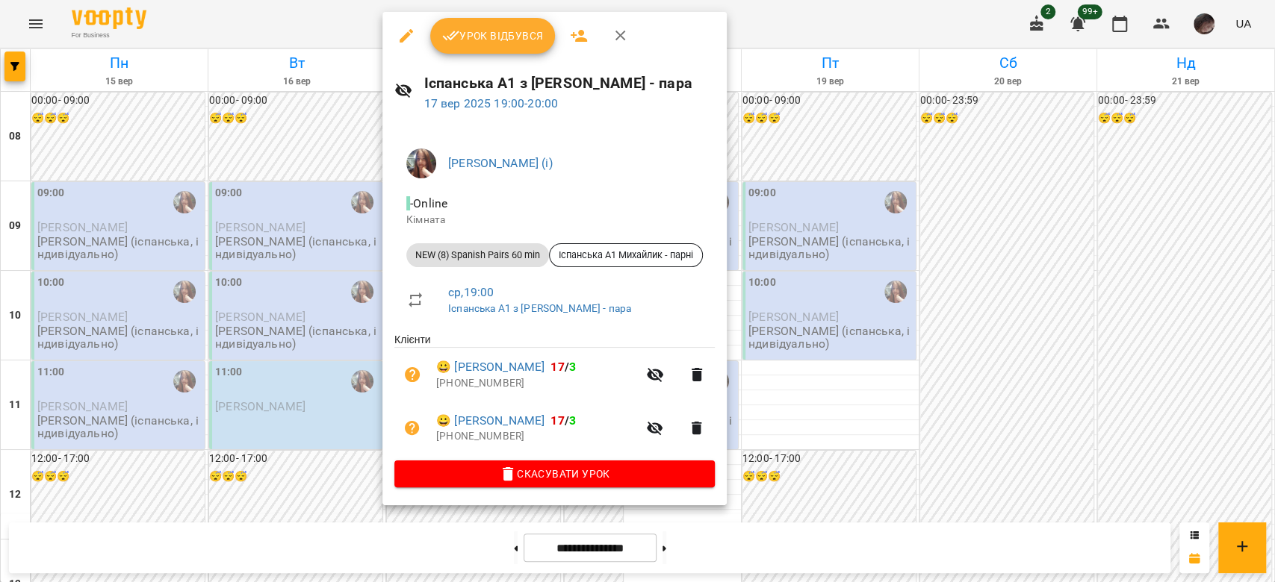
click at [1065, 403] on div at bounding box center [637, 291] width 1275 height 582
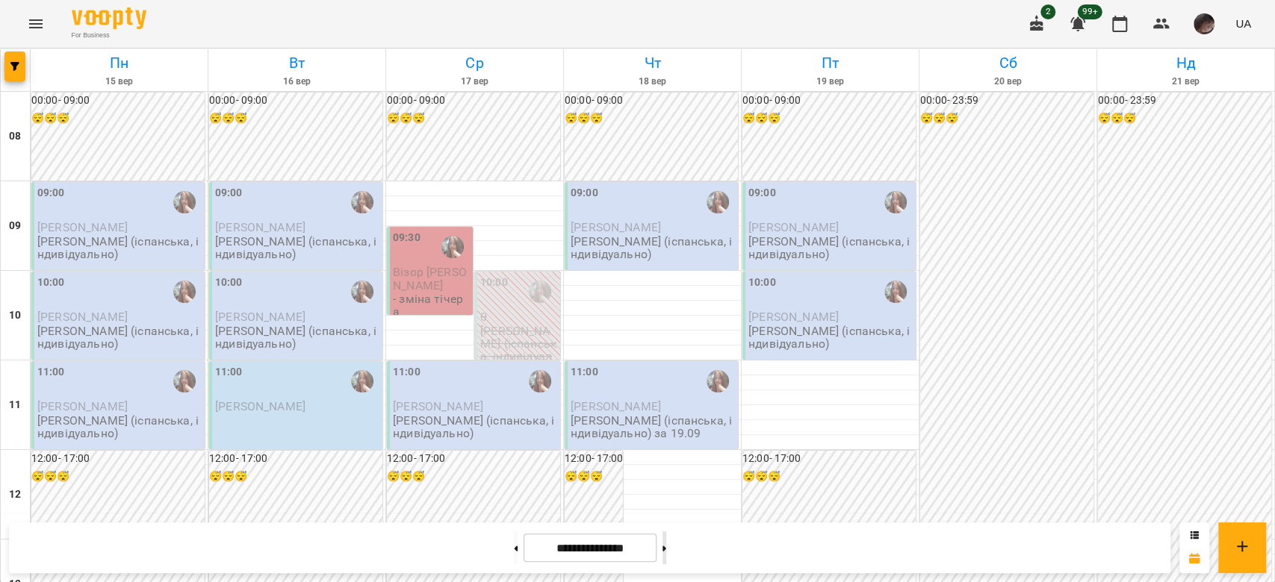
click at [666, 547] on button at bounding box center [664, 548] width 4 height 33
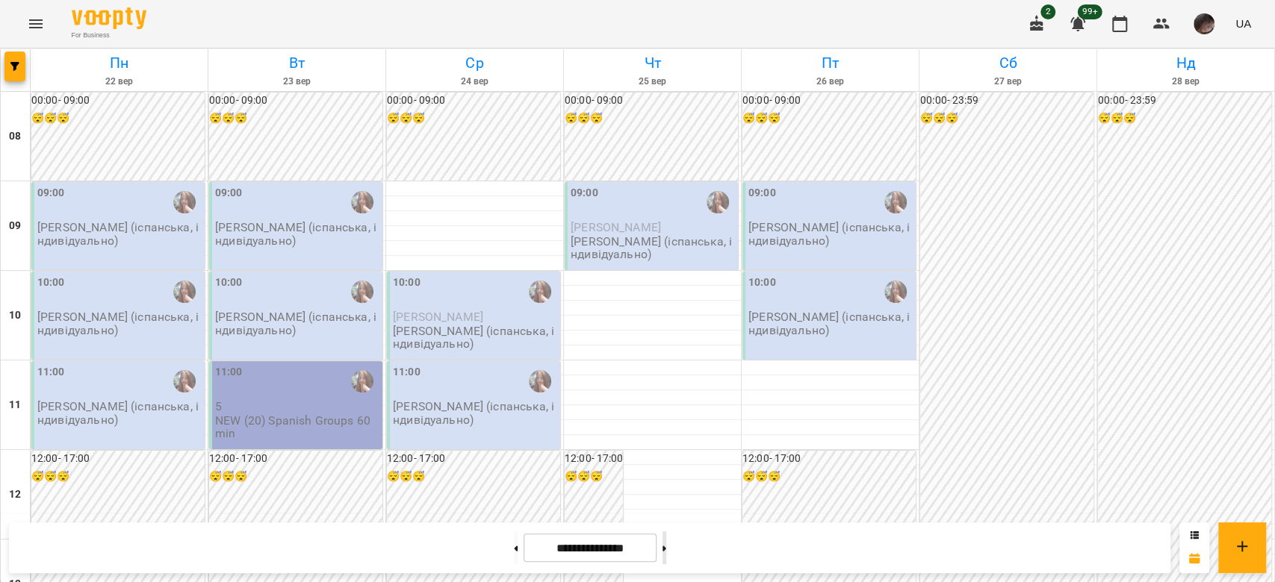
click at [666, 539] on button at bounding box center [664, 548] width 4 height 33
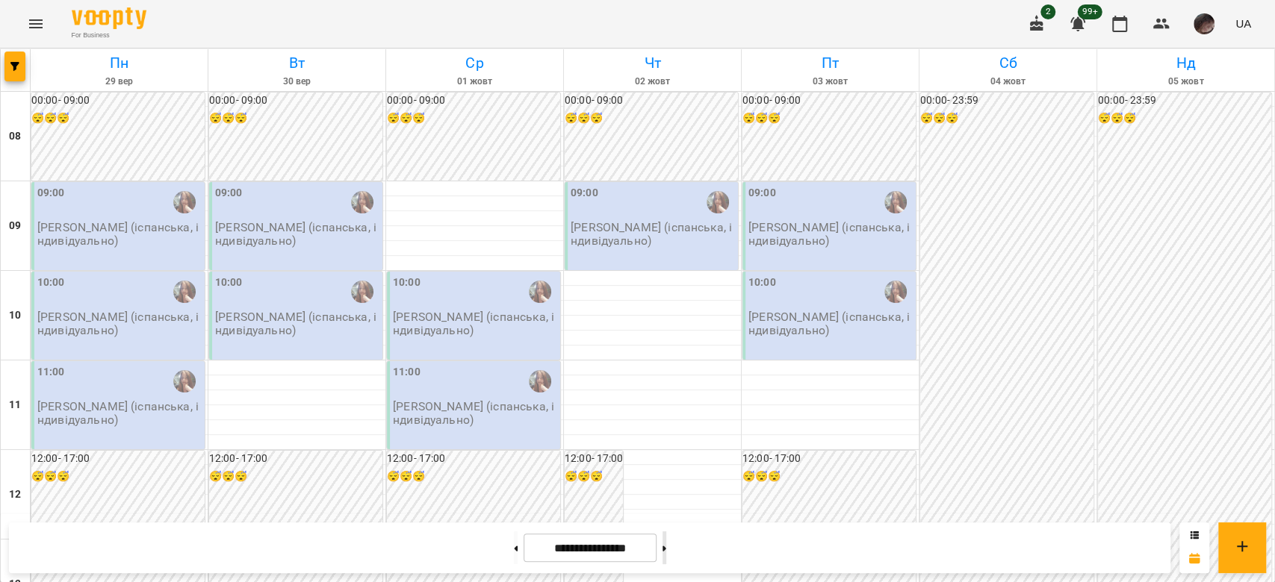
click at [666, 544] on button at bounding box center [664, 548] width 4 height 33
click at [514, 544] on button at bounding box center [516, 548] width 4 height 33
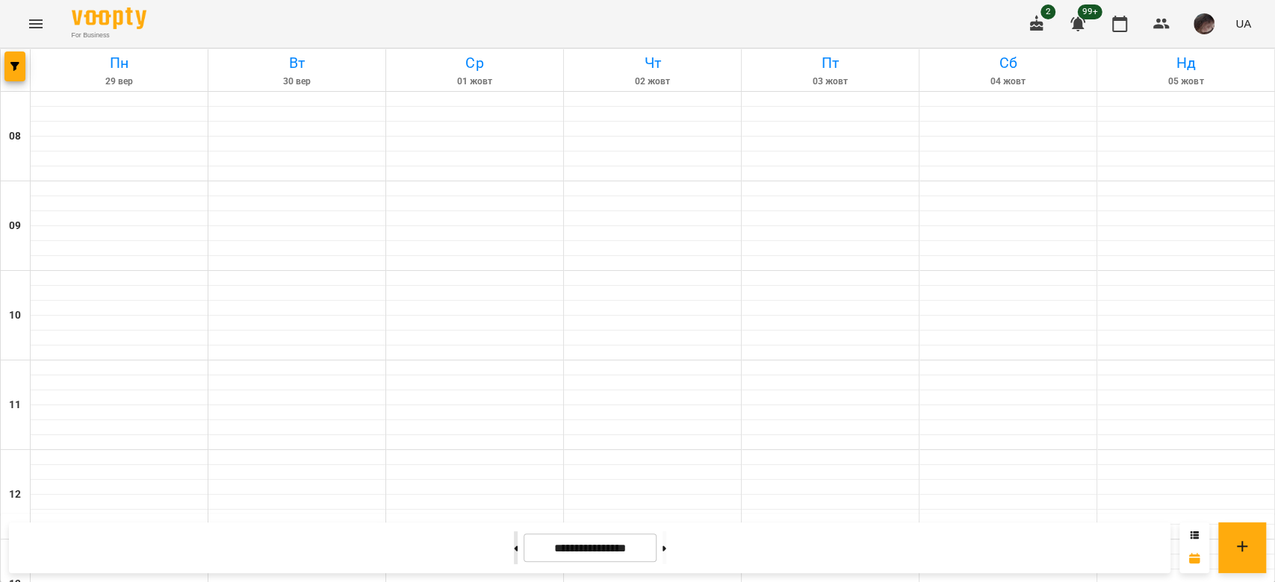
click at [514, 544] on button at bounding box center [516, 548] width 4 height 33
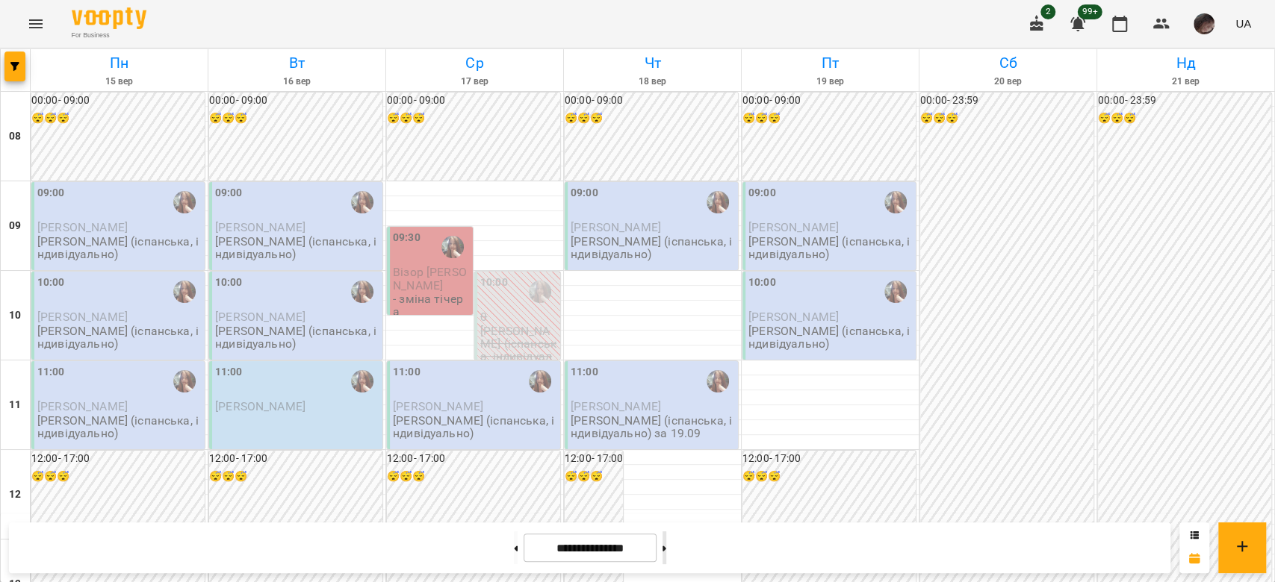
click at [666, 551] on button at bounding box center [664, 548] width 4 height 33
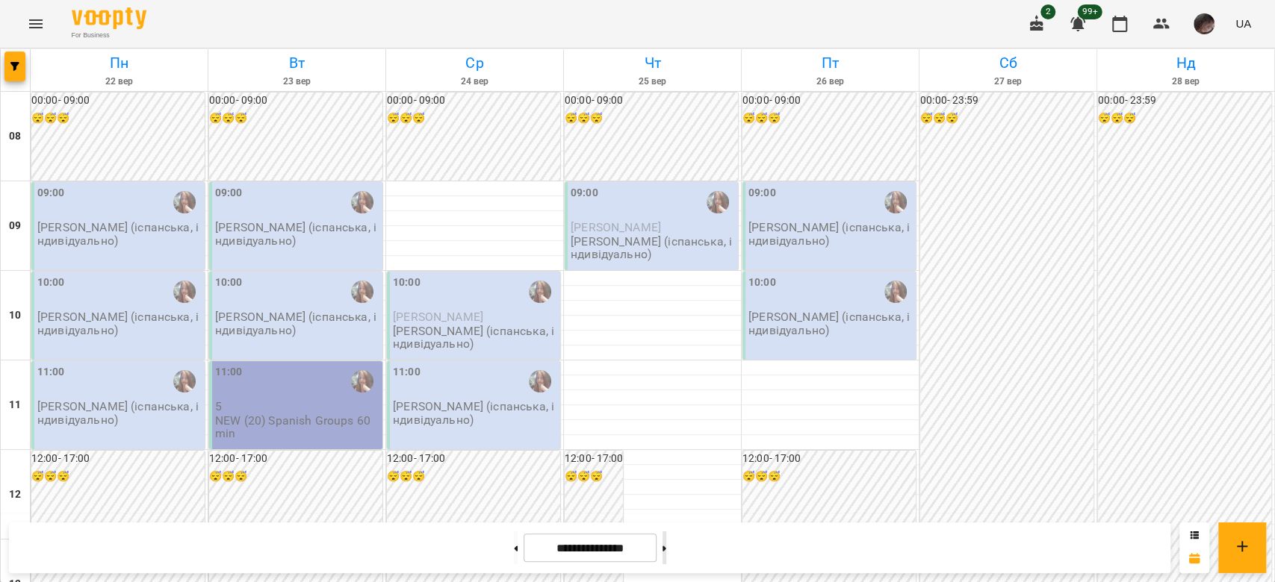
click at [666, 543] on button at bounding box center [664, 548] width 4 height 33
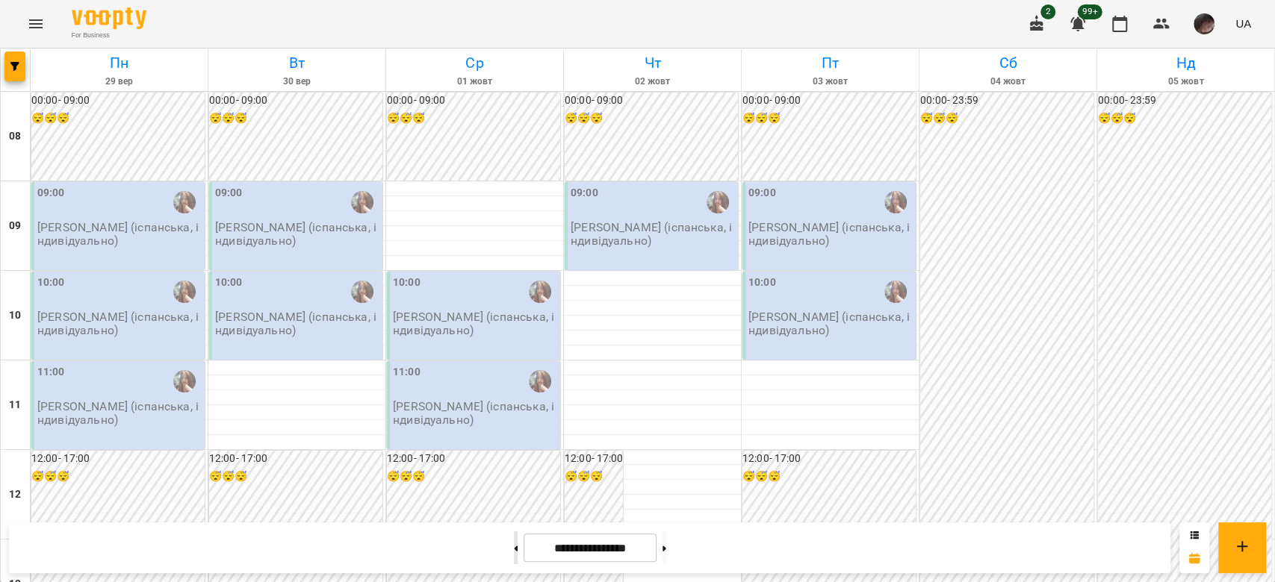
click at [514, 550] on icon at bounding box center [516, 549] width 4 height 6
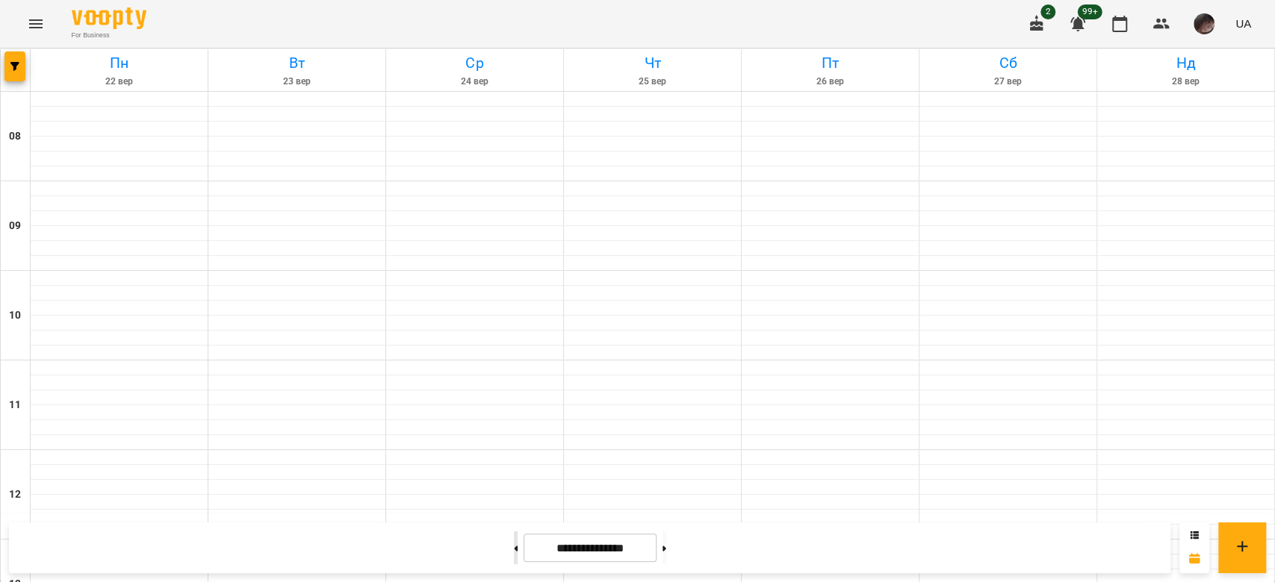
click at [514, 549] on icon at bounding box center [516, 548] width 4 height 5
click at [666, 544] on button at bounding box center [664, 548] width 4 height 33
type input "**********"
click at [22, 75] on button "button" at bounding box center [14, 67] width 21 height 30
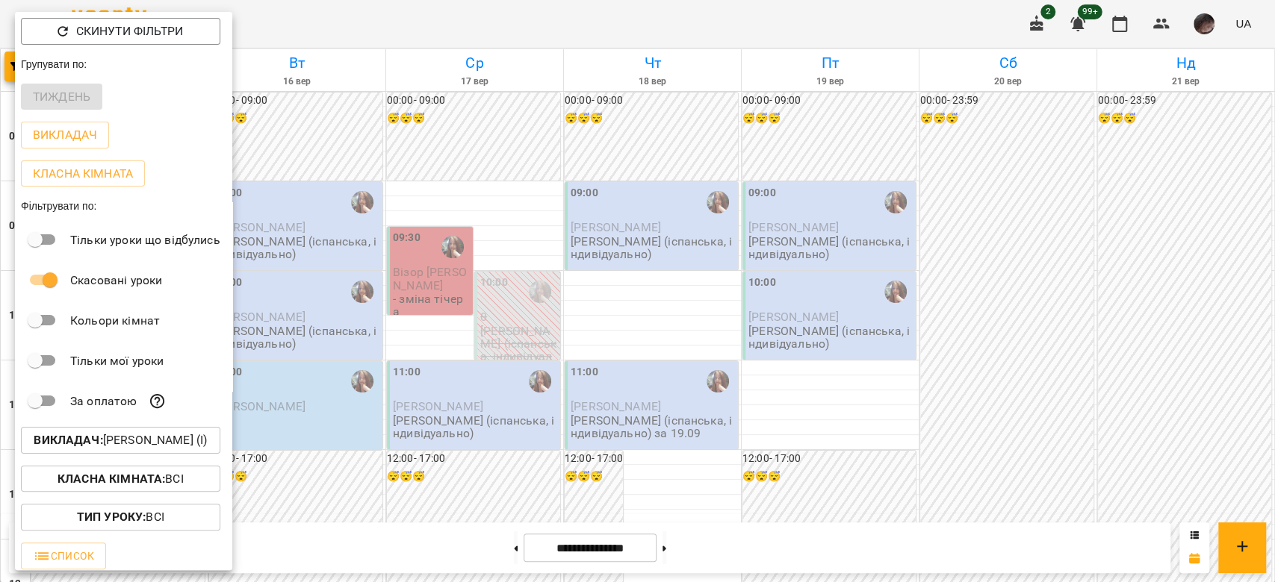
click at [185, 441] on p "Викладач : Михайлик Альона Михайлівна (і)" at bounding box center [120, 441] width 173 height 18
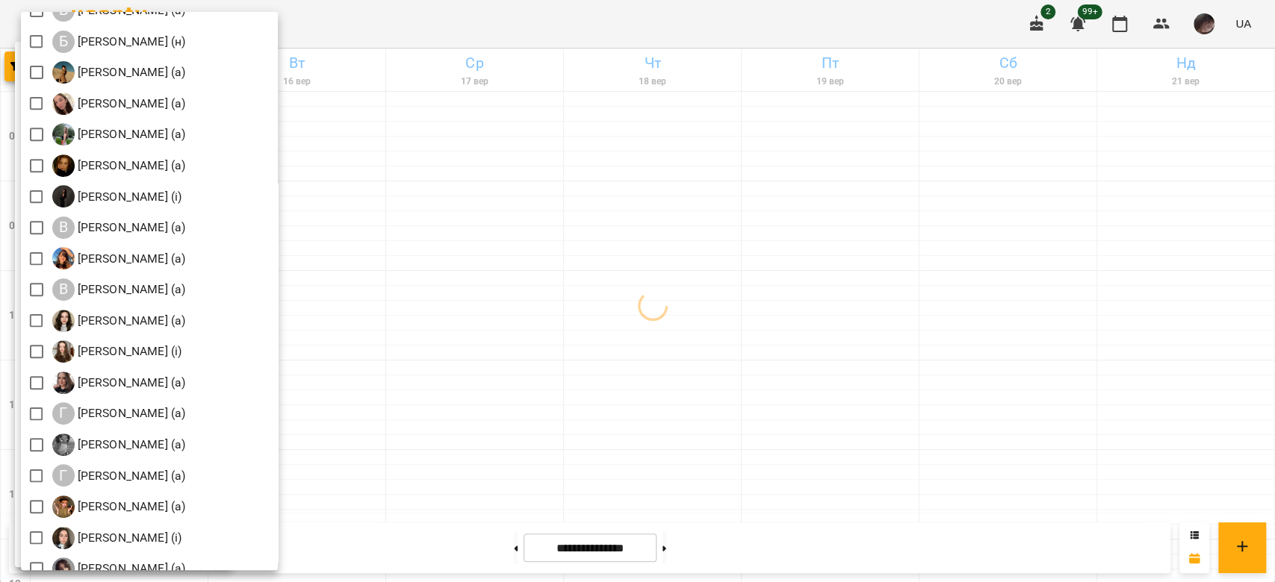
scroll to position [199, 0]
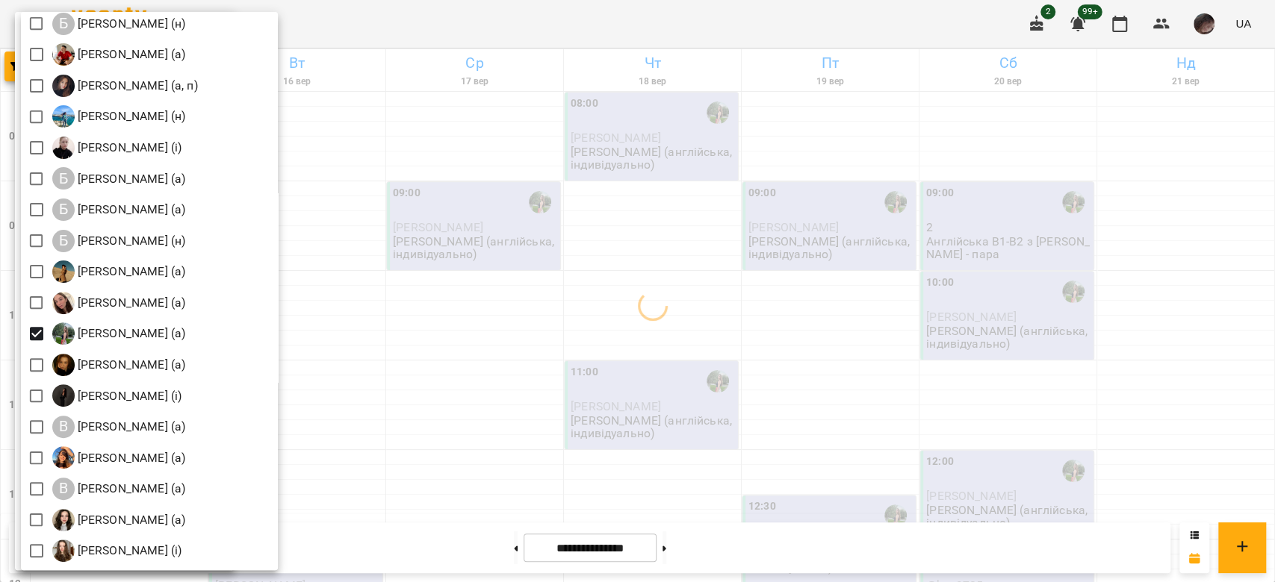
click at [617, 244] on div at bounding box center [637, 291] width 1275 height 582
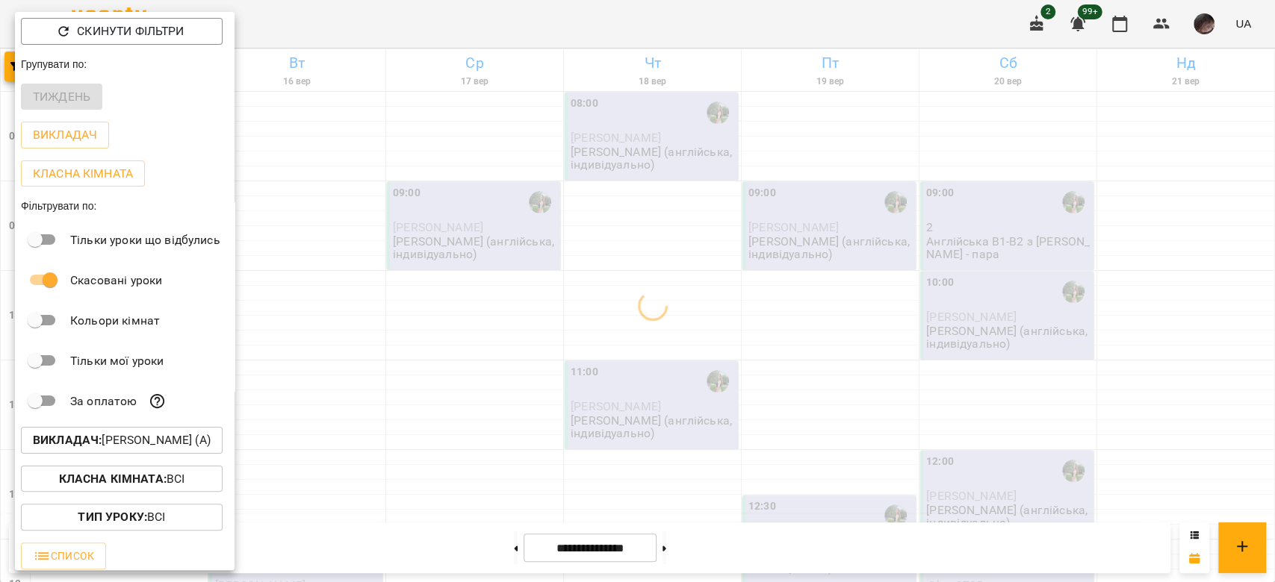
click at [617, 244] on div at bounding box center [637, 291] width 1275 height 582
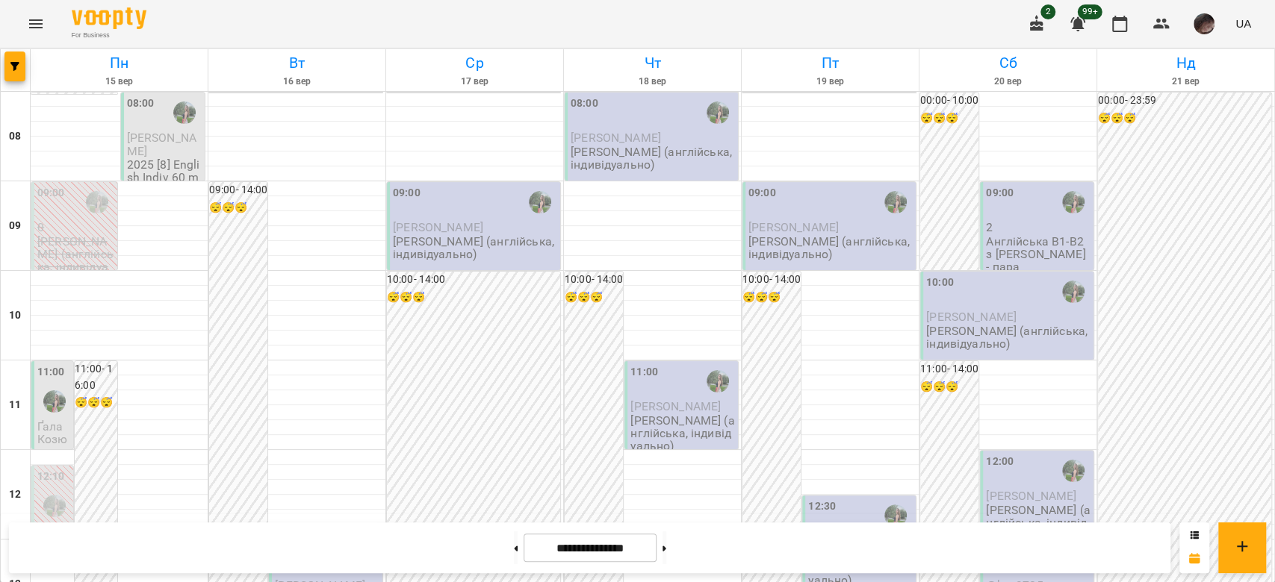
click at [56, 525] on p "0" at bounding box center [53, 531] width 33 height 13
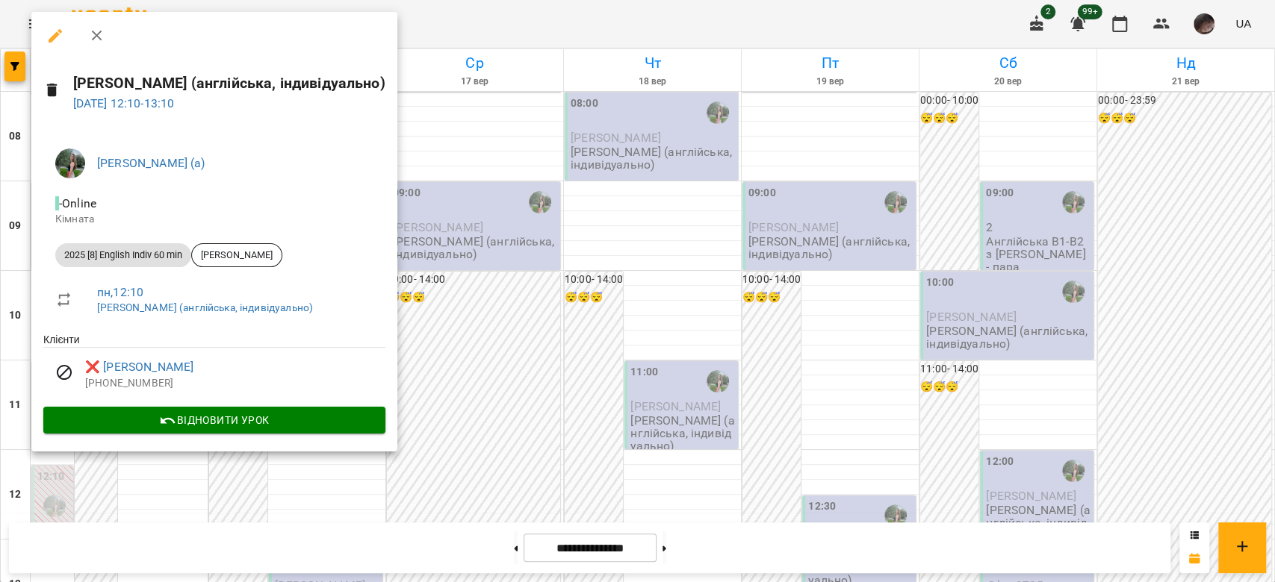
click at [488, 322] on div at bounding box center [637, 291] width 1275 height 582
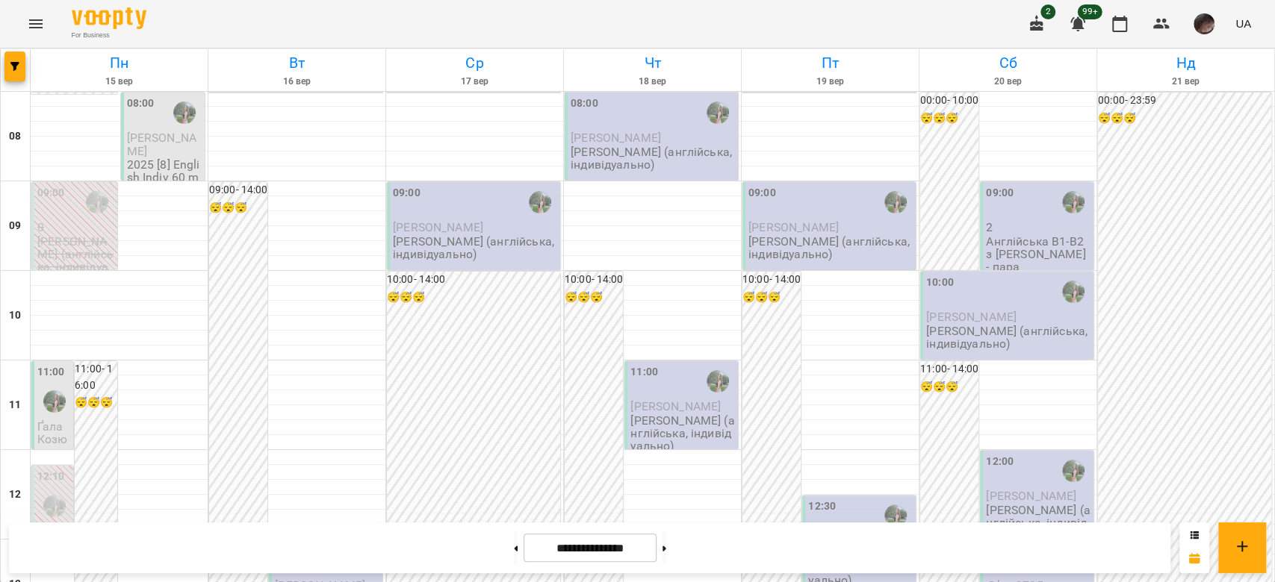
scroll to position [497, 0]
click at [16, 75] on button "button" at bounding box center [14, 67] width 21 height 30
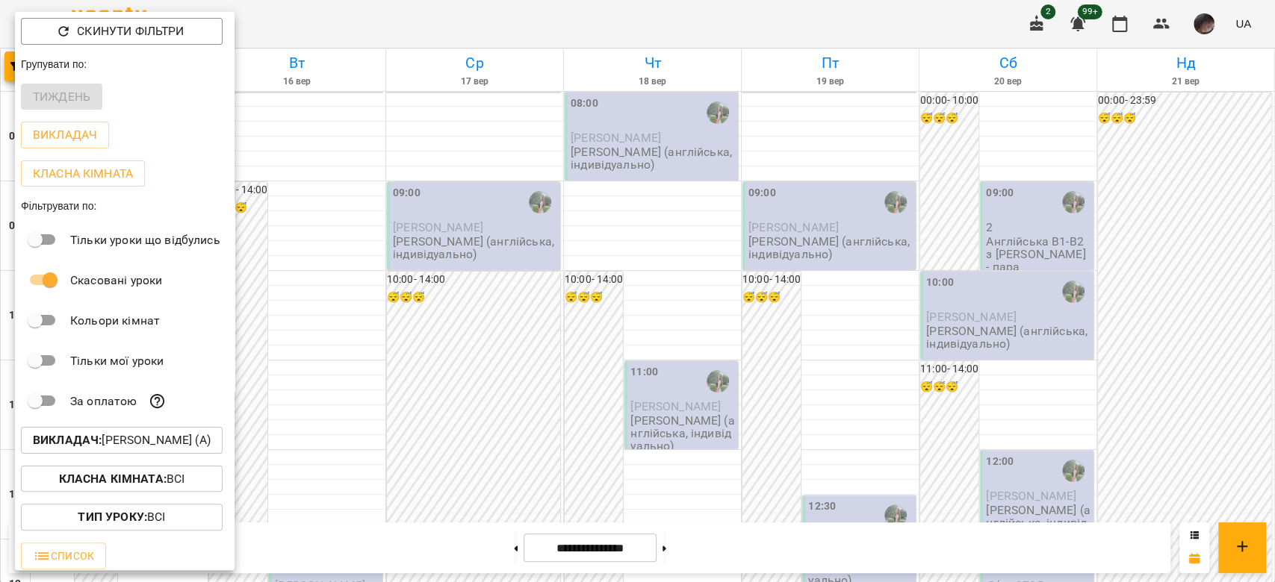
click at [464, 379] on div at bounding box center [637, 291] width 1275 height 582
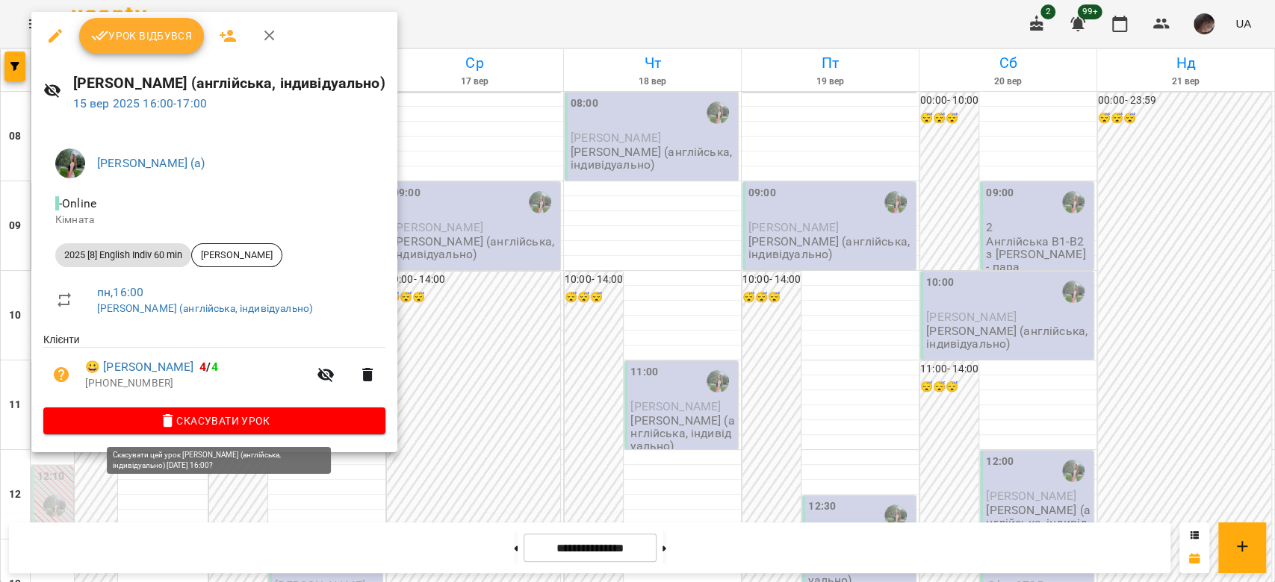
click at [173, 420] on icon "button" at bounding box center [168, 420] width 10 height 13
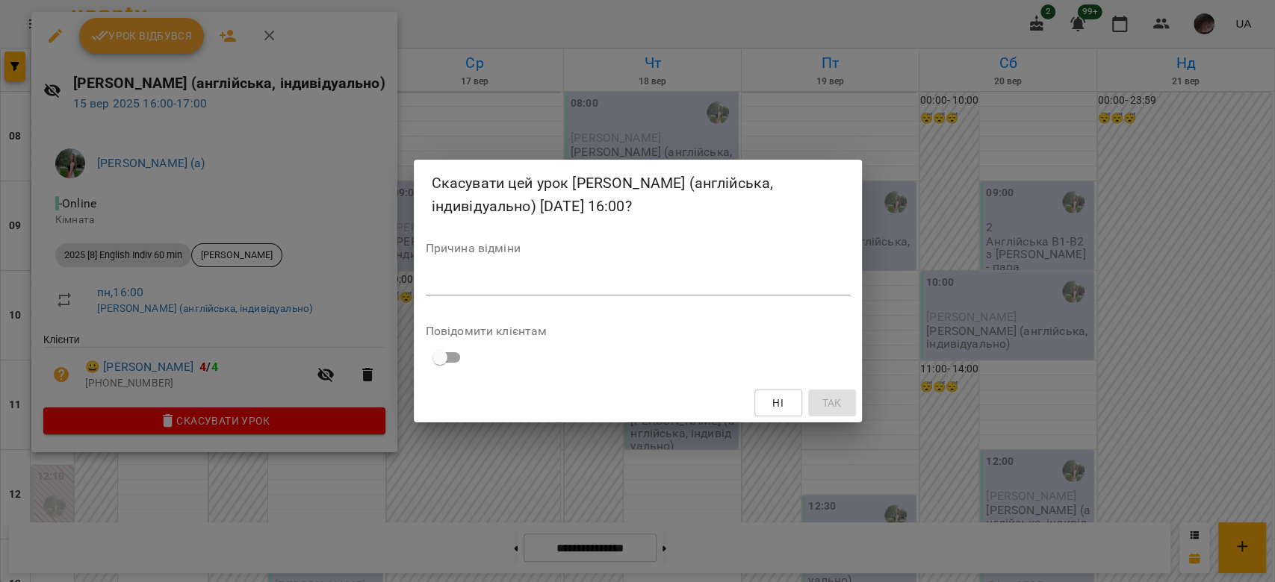
click at [485, 284] on textarea at bounding box center [638, 283] width 424 height 14
type textarea "*"
click at [836, 401] on span "Так" at bounding box center [830, 403] width 19 height 18
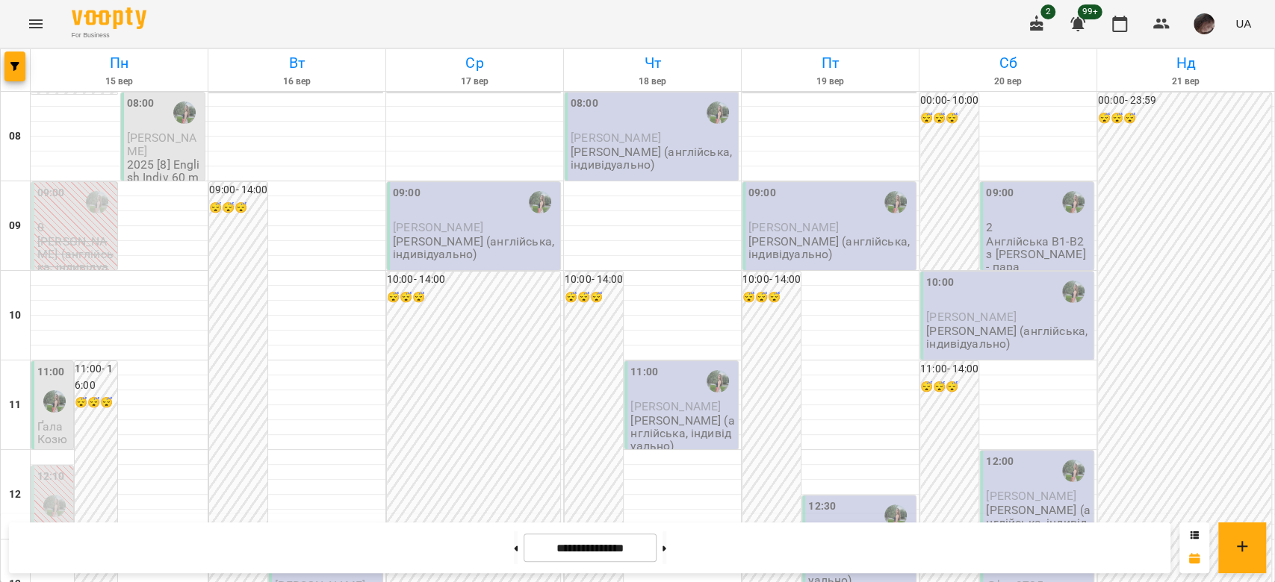
click at [17, 84] on div at bounding box center [16, 70] width 30 height 42
click at [16, 57] on button "button" at bounding box center [14, 67] width 21 height 30
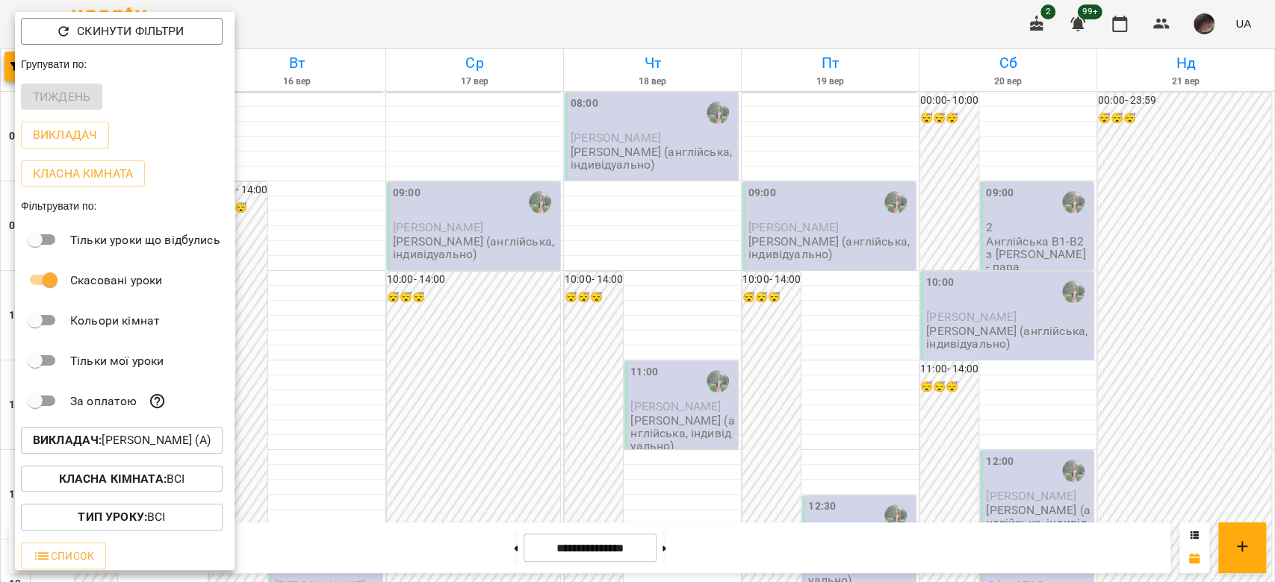
click at [187, 441] on p "Викладач : Білокур Катерина (а)" at bounding box center [122, 441] width 178 height 18
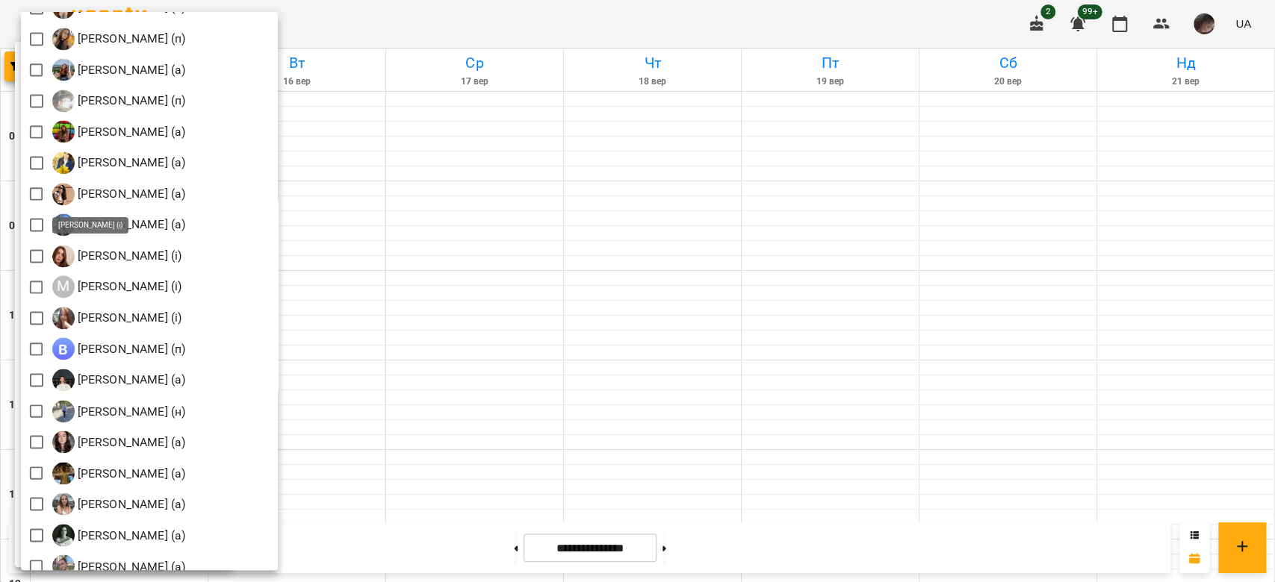
scroll to position [1419, 0]
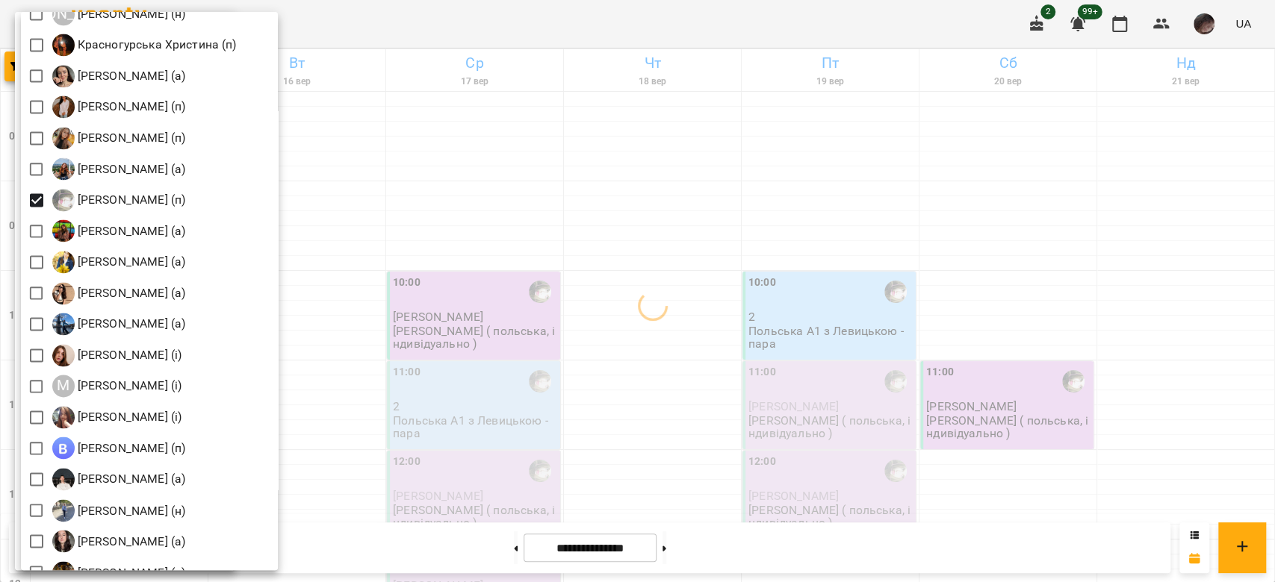
click at [533, 240] on div at bounding box center [637, 291] width 1275 height 582
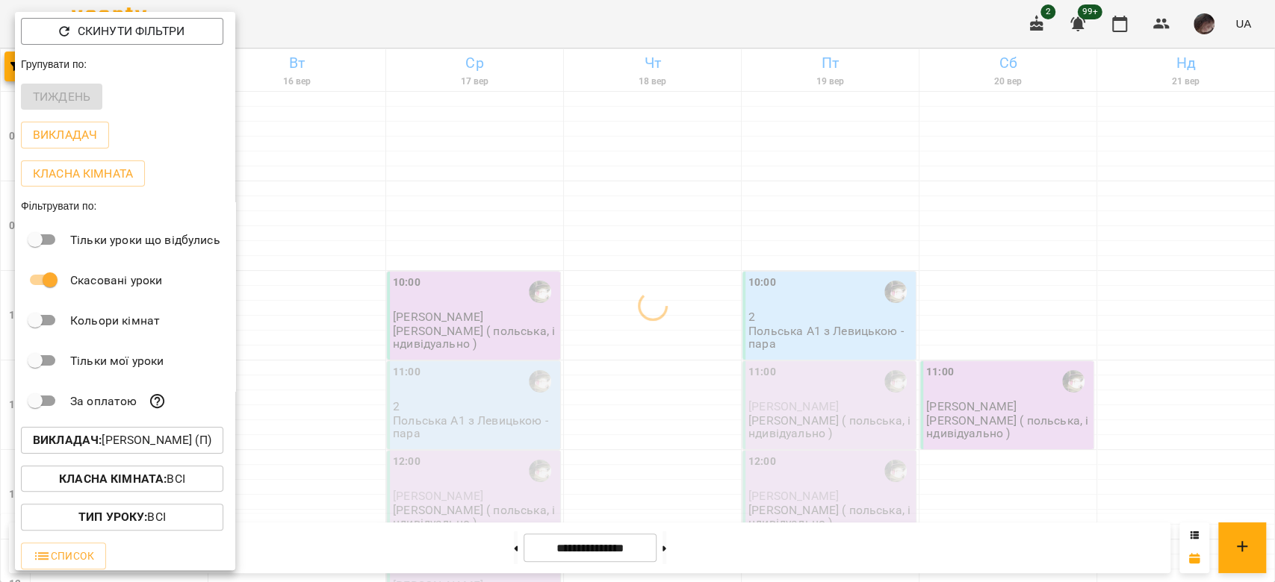
click at [533, 240] on div at bounding box center [637, 291] width 1275 height 582
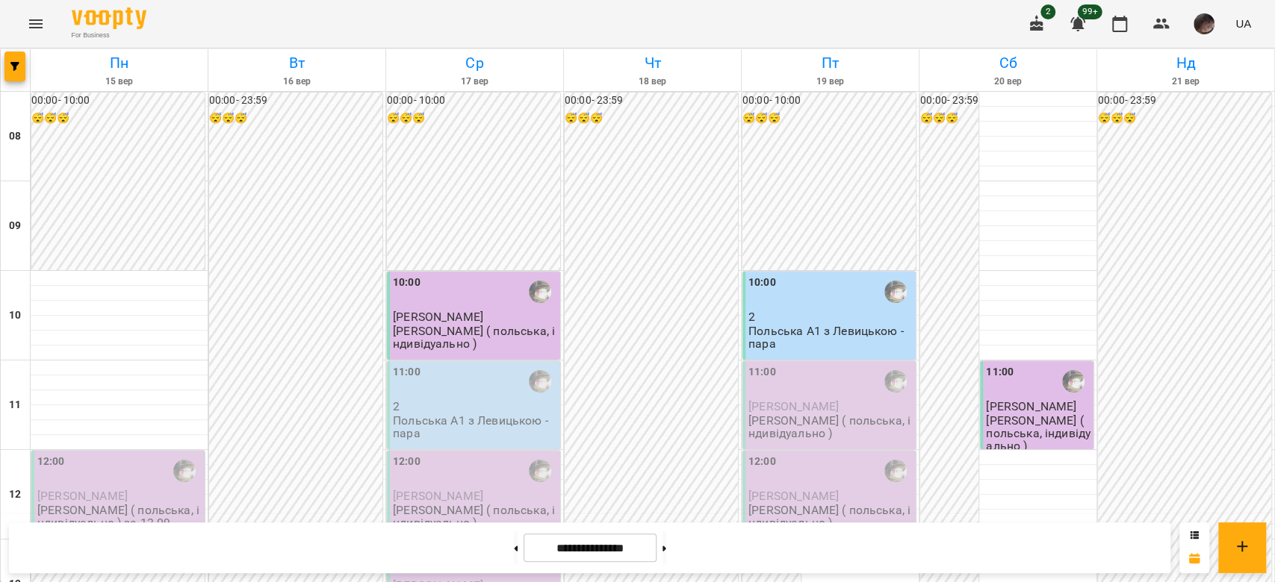
scroll to position [99, 0]
click at [102, 504] on p "Левицька Софія ( польська, індивідуально ) за 12.09" at bounding box center [119, 517] width 164 height 26
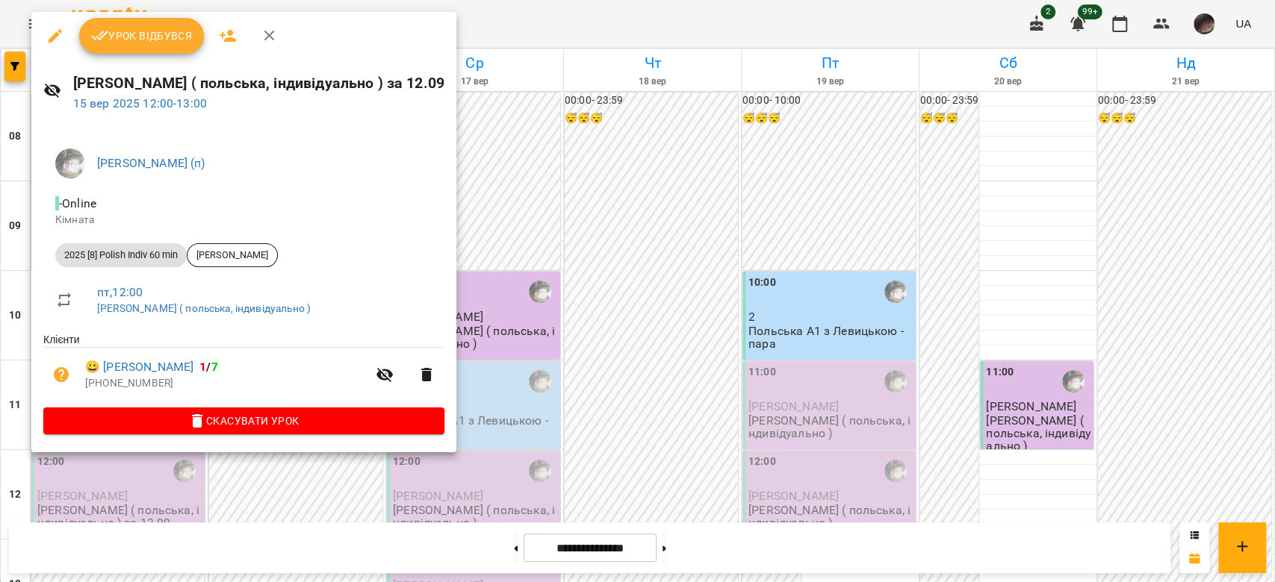
click at [37, 31] on button "button" at bounding box center [55, 36] width 36 height 36
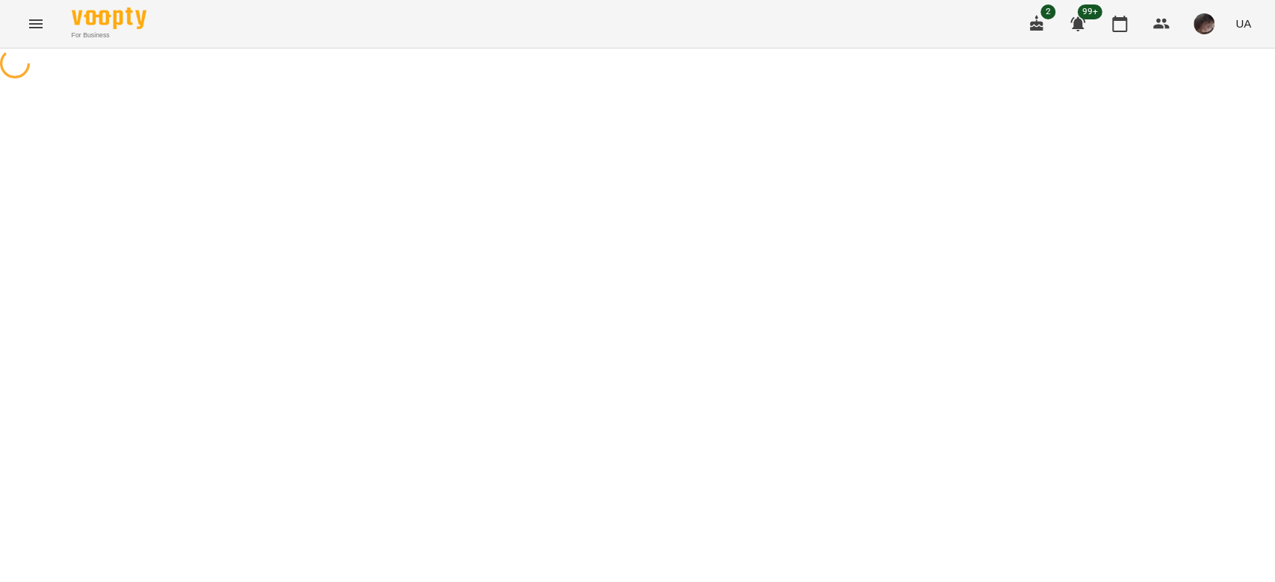
select select "**********"
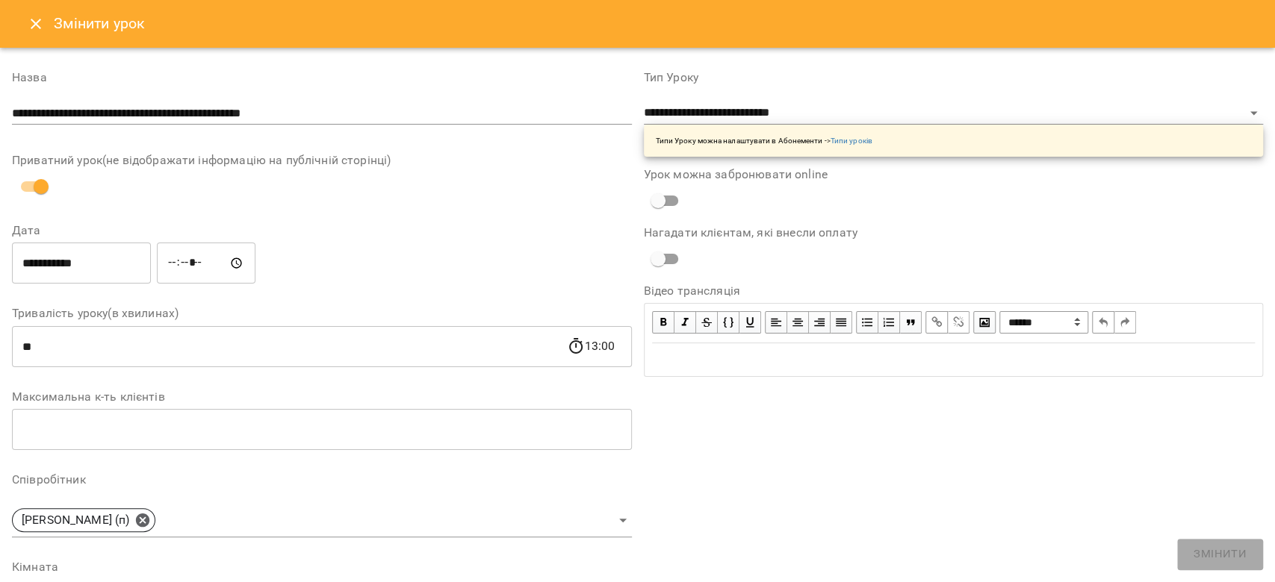
click at [99, 264] on input "**********" at bounding box center [81, 264] width 139 height 42
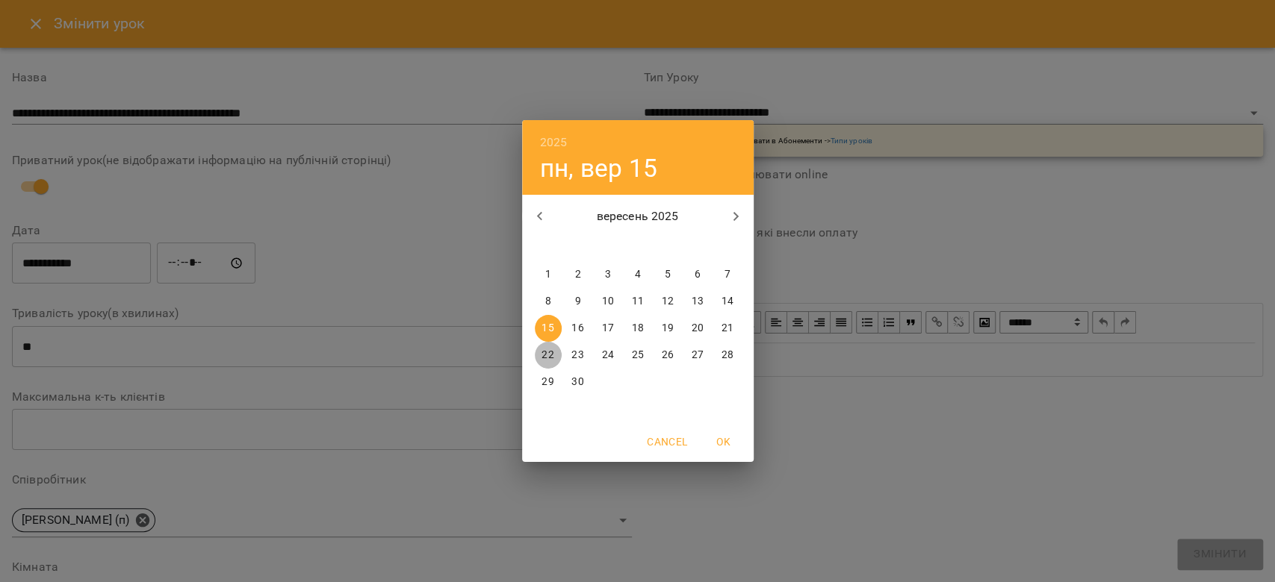
click at [553, 355] on span "22" at bounding box center [548, 355] width 27 height 15
type input "**********"
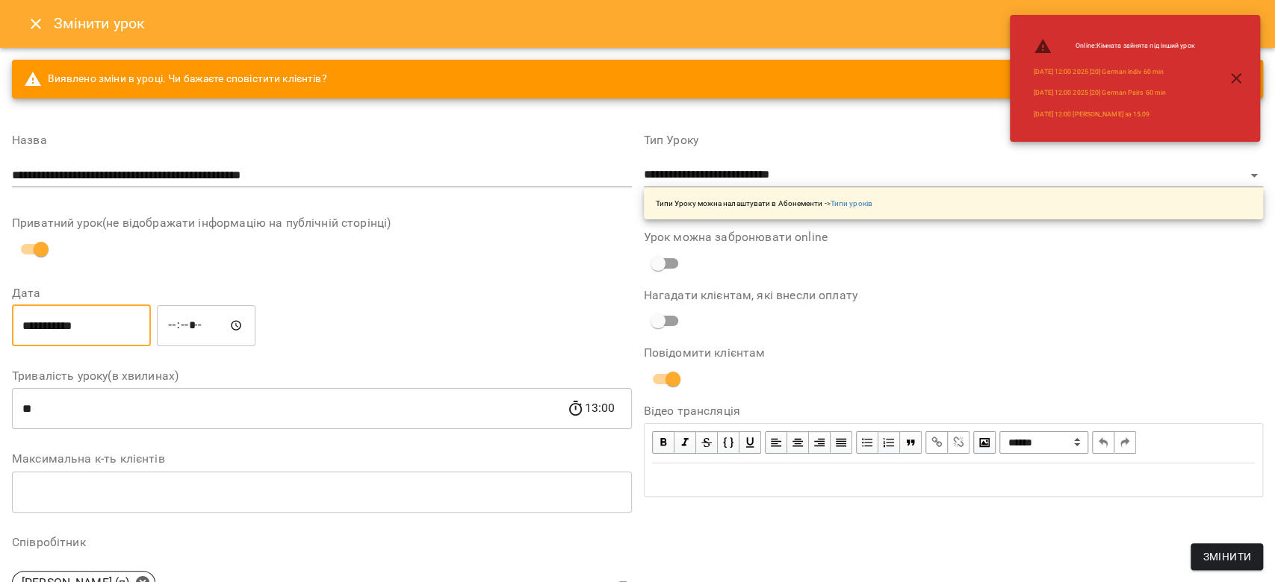
click at [1202, 544] on button "Змінити" at bounding box center [1226, 557] width 72 height 27
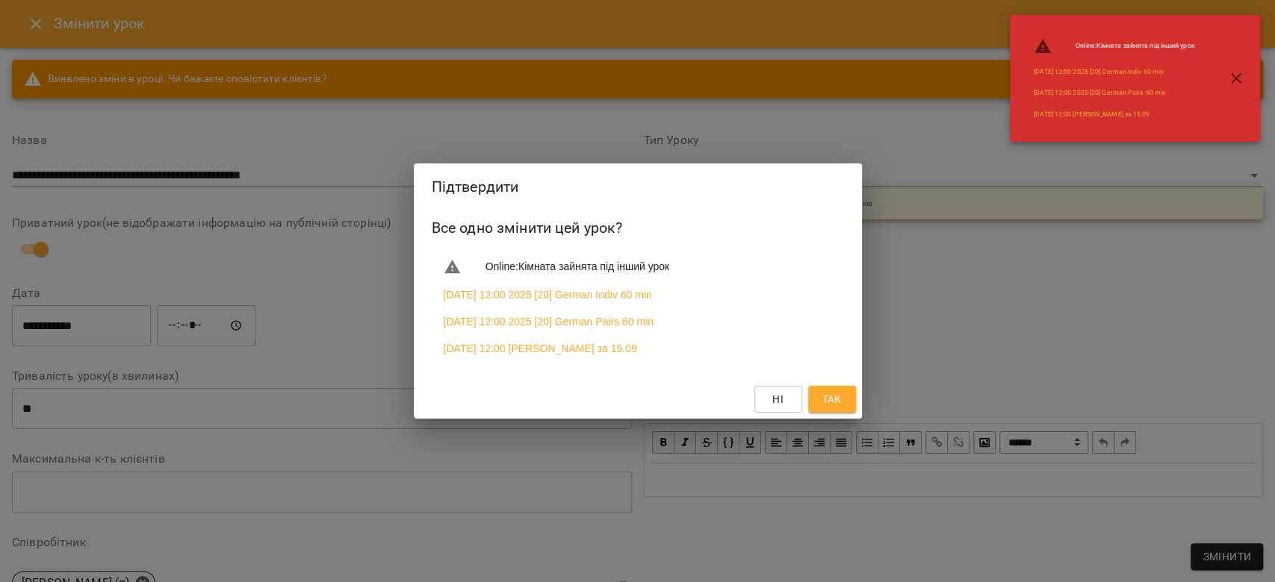
click at [854, 396] on button "Так" at bounding box center [832, 399] width 48 height 27
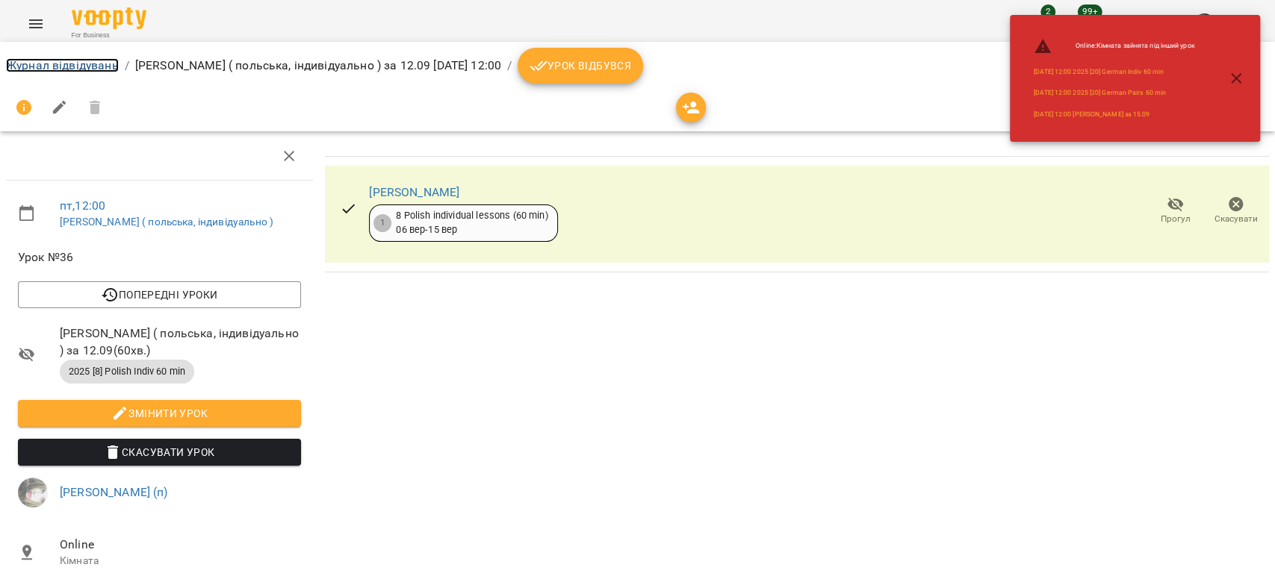
drag, startPoint x: 87, startPoint y: 60, endPoint x: 139, endPoint y: 77, distance: 54.3
click at [87, 60] on link "Журнал відвідувань" at bounding box center [62, 65] width 113 height 14
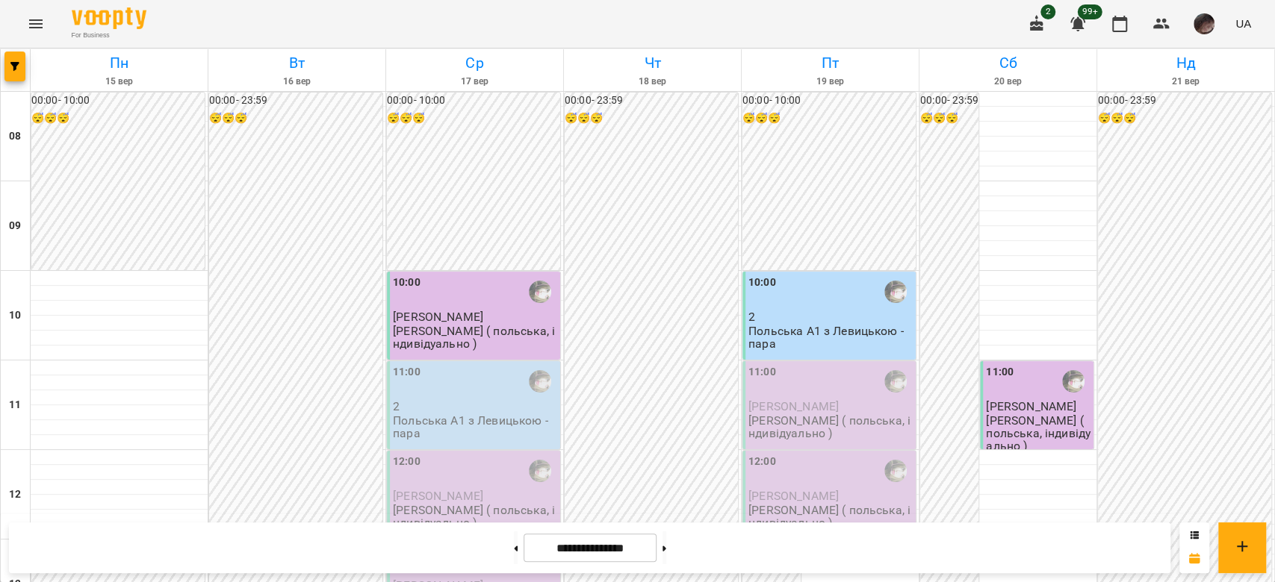
scroll to position [199, 0]
click at [798, 504] on p "Левицька Софія ( польська, індивідуально )" at bounding box center [830, 517] width 164 height 26
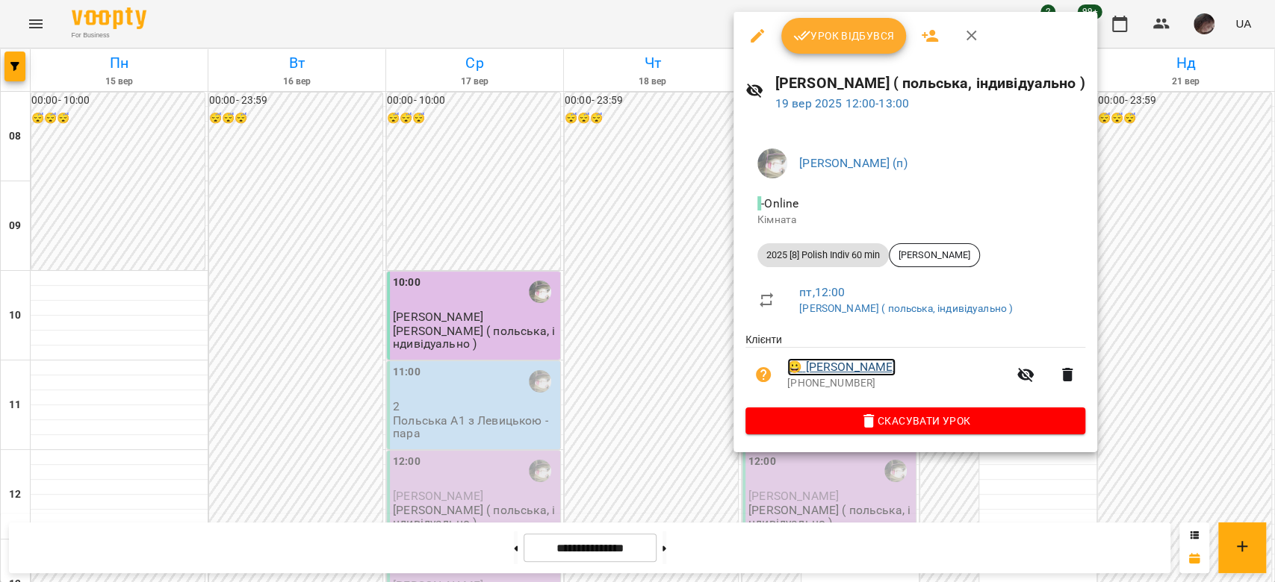
click at [833, 376] on link "😀 Мінаков Артур" at bounding box center [841, 367] width 108 height 18
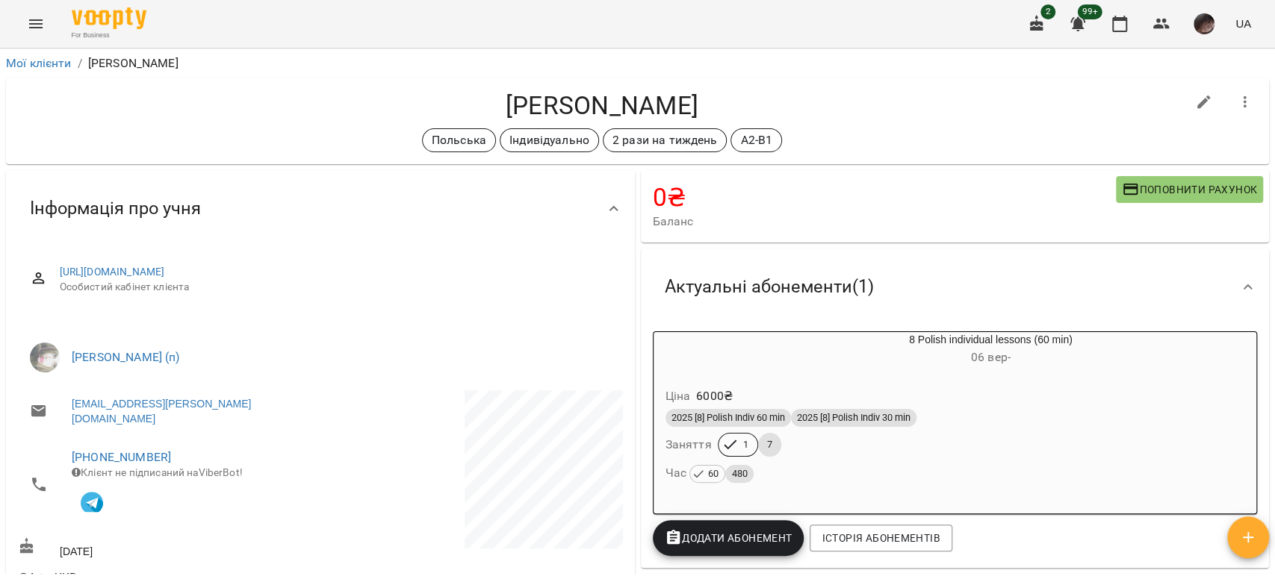
click at [797, 385] on div "Ціна 6000 ₴" at bounding box center [954, 396] width 585 height 27
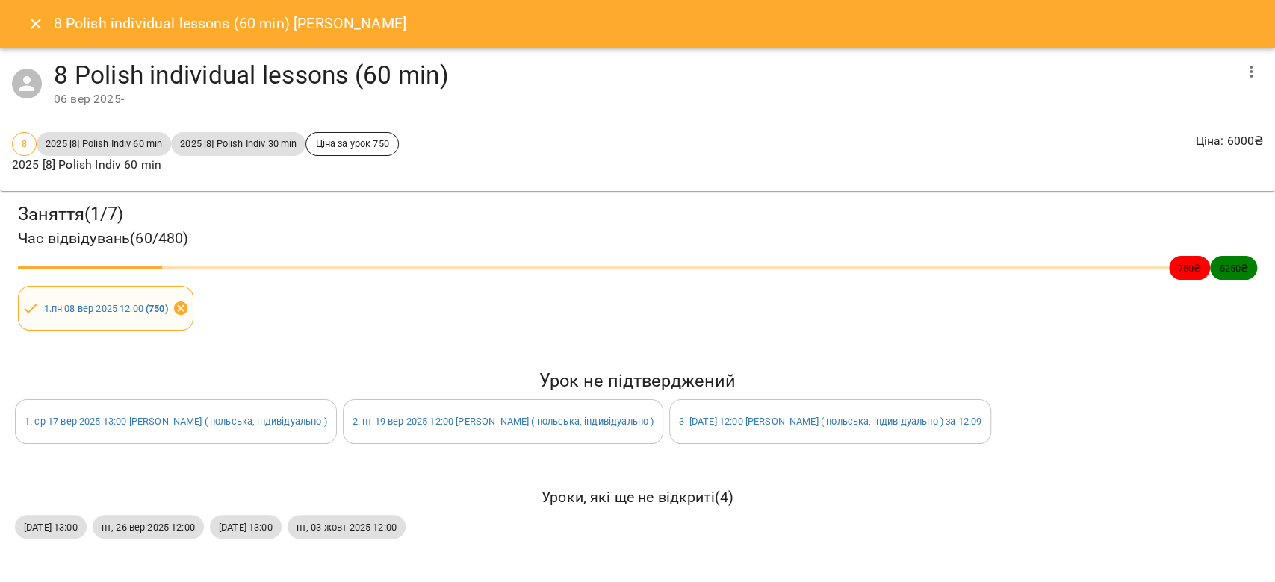
click at [179, 314] on icon at bounding box center [180, 308] width 16 height 16
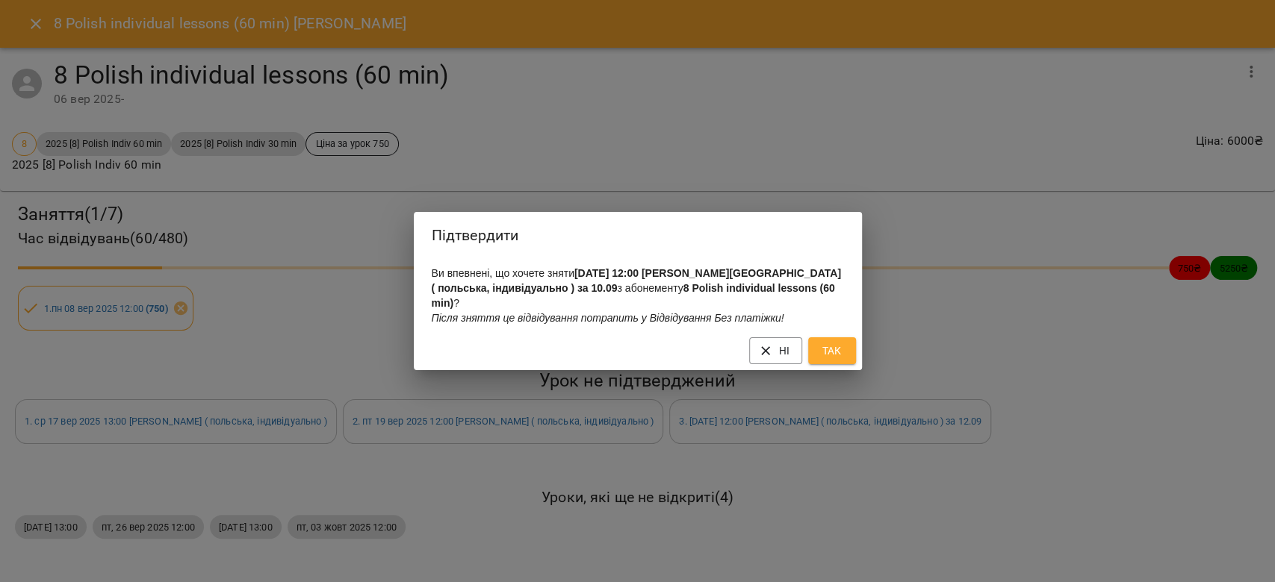
click at [824, 347] on span "Так" at bounding box center [832, 351] width 24 height 18
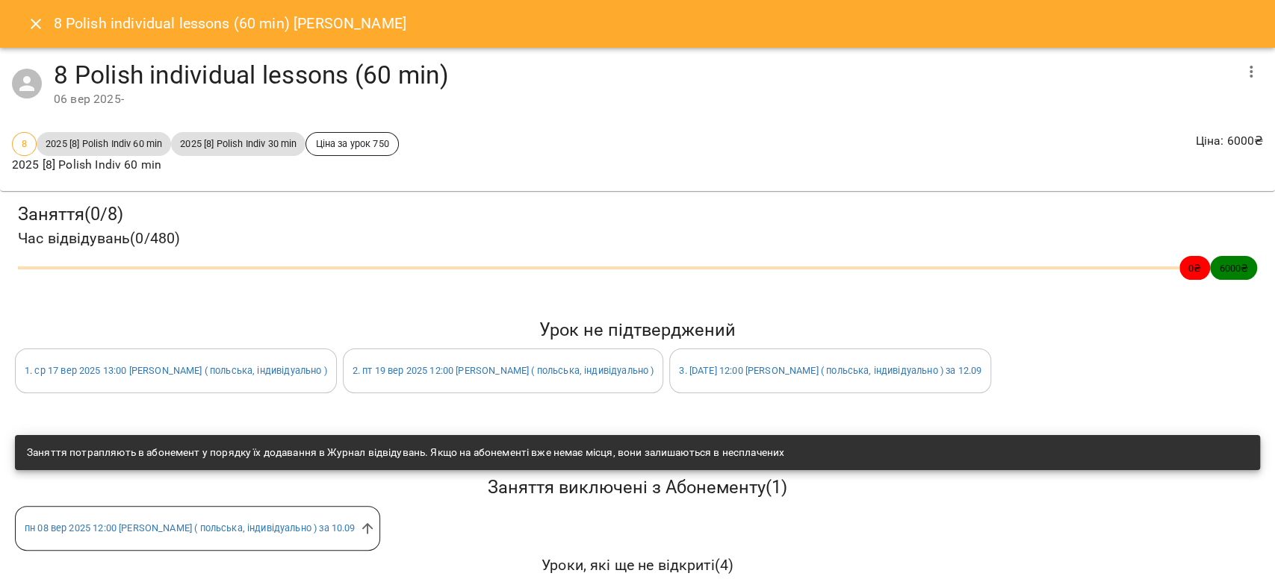
click at [27, 27] on icon "Close" at bounding box center [36, 24] width 18 height 18
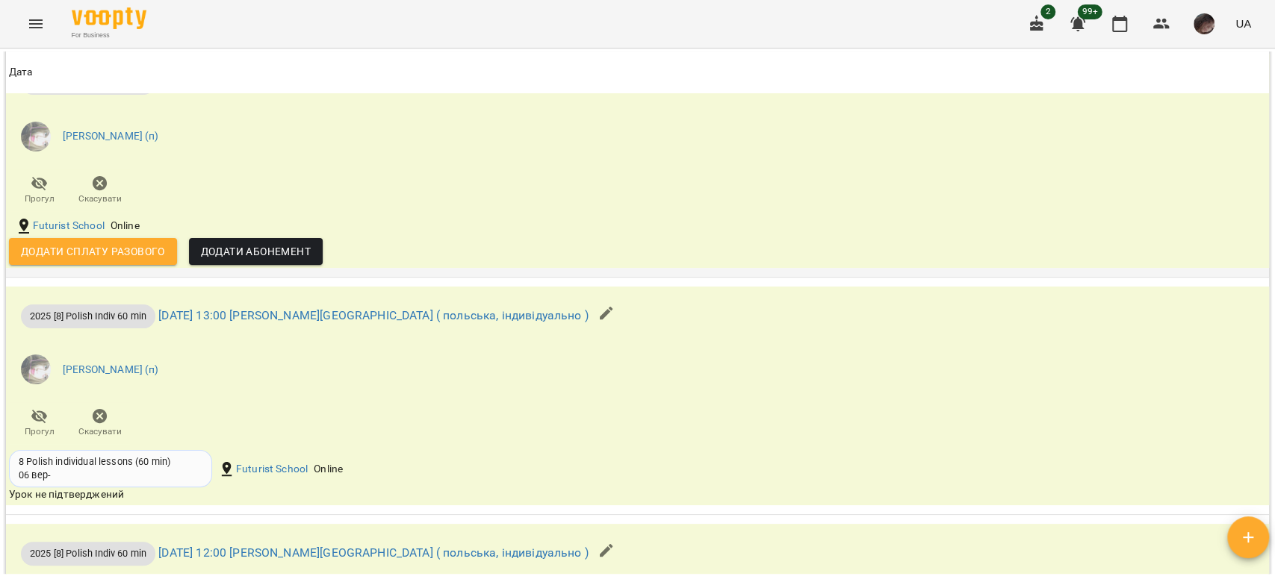
scroll to position [1195, 0]
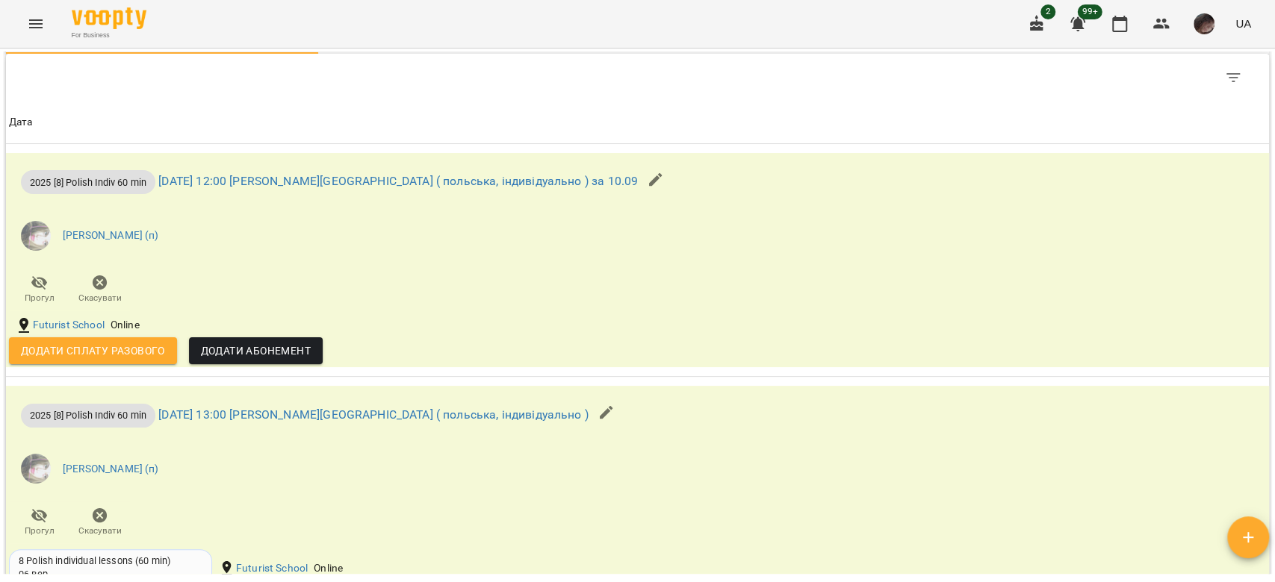
click at [127, 342] on span "Додати сплату разового" at bounding box center [93, 351] width 144 height 18
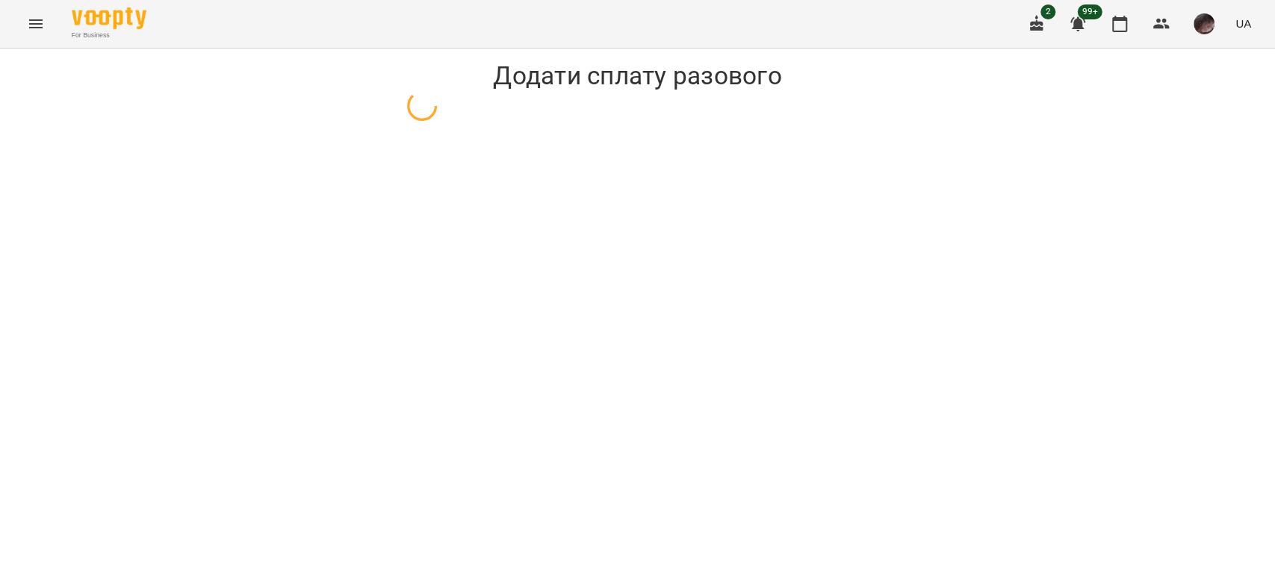
select select "**********"
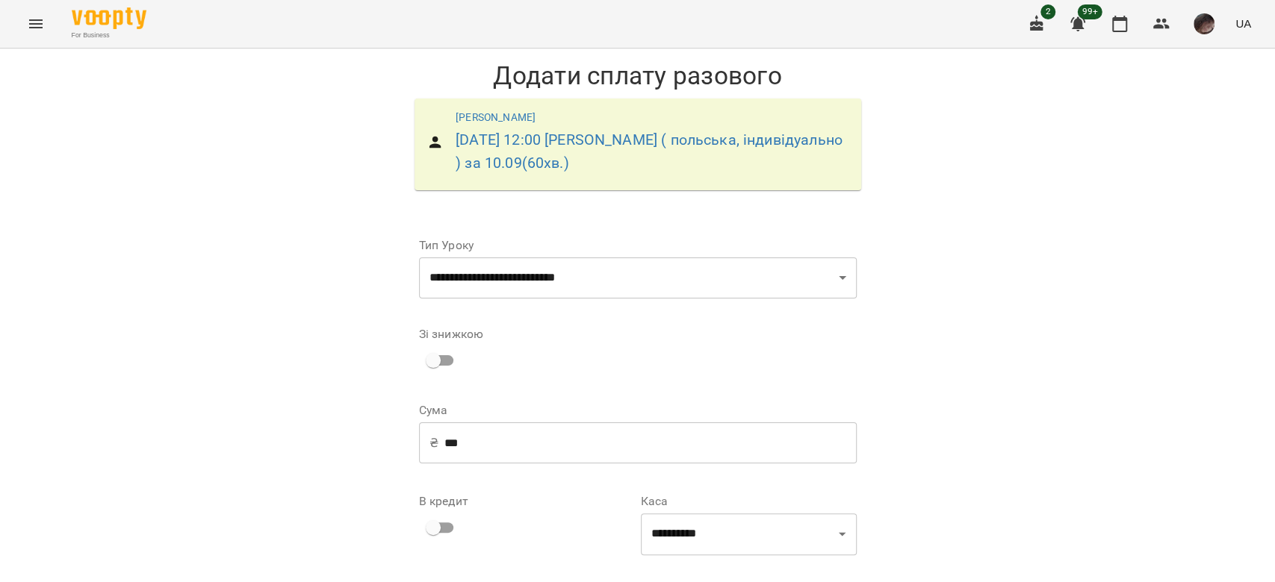
click at [446, 445] on input "***" at bounding box center [650, 444] width 412 height 42
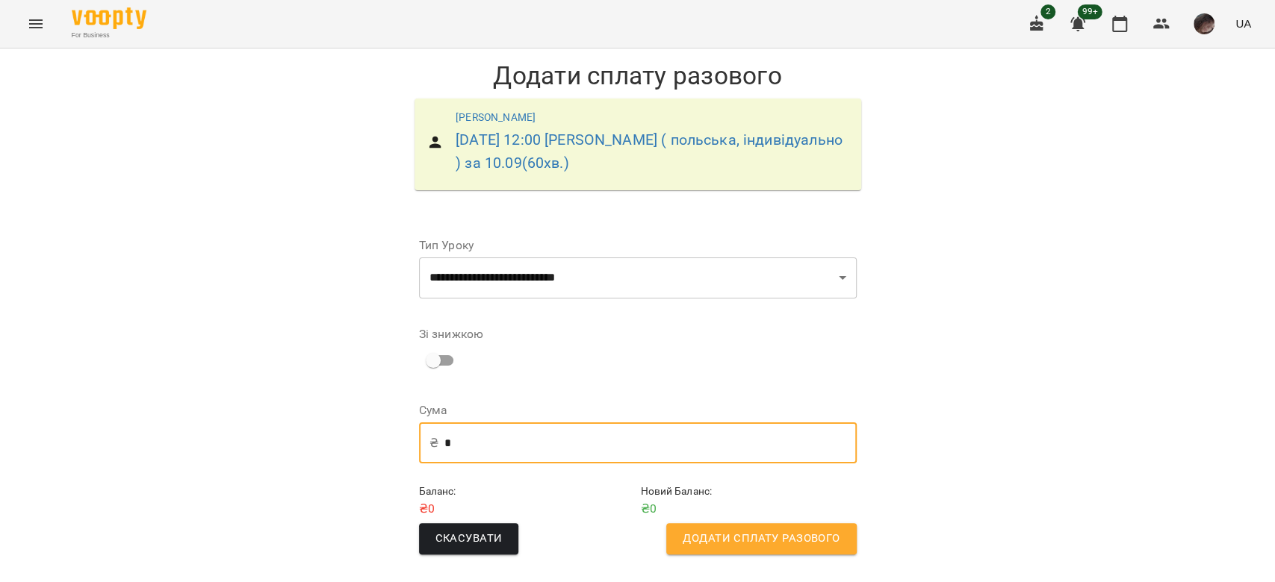
type input "*"
click at [722, 541] on span "Додати сплату разового" at bounding box center [760, 538] width 157 height 19
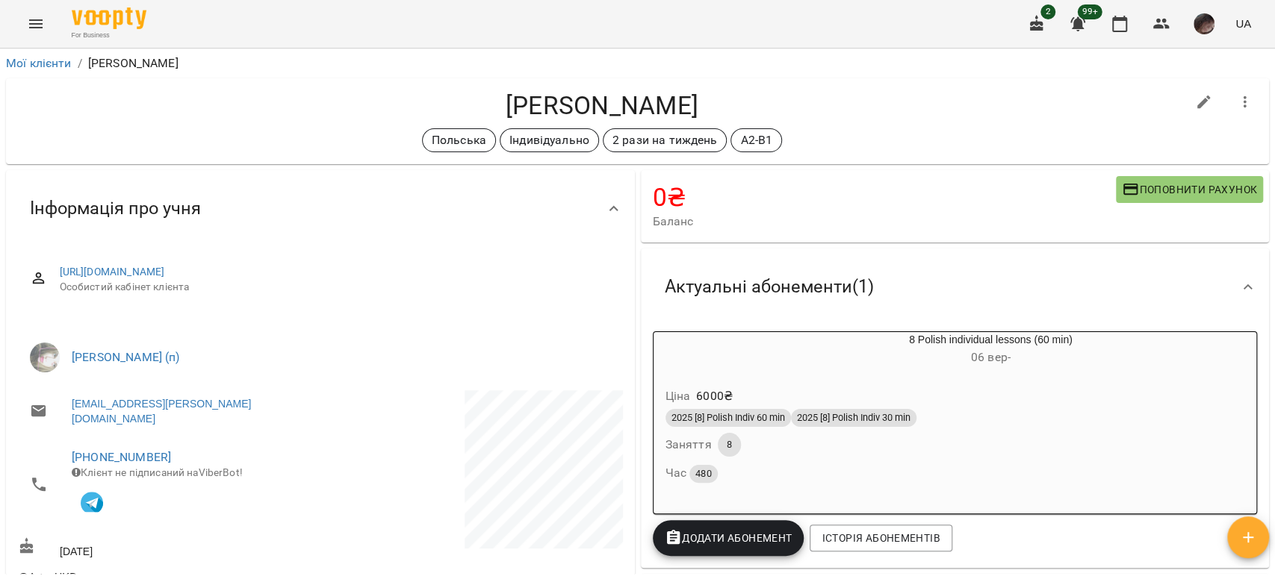
click at [34, 25] on icon "Menu" at bounding box center [36, 24] width 18 height 18
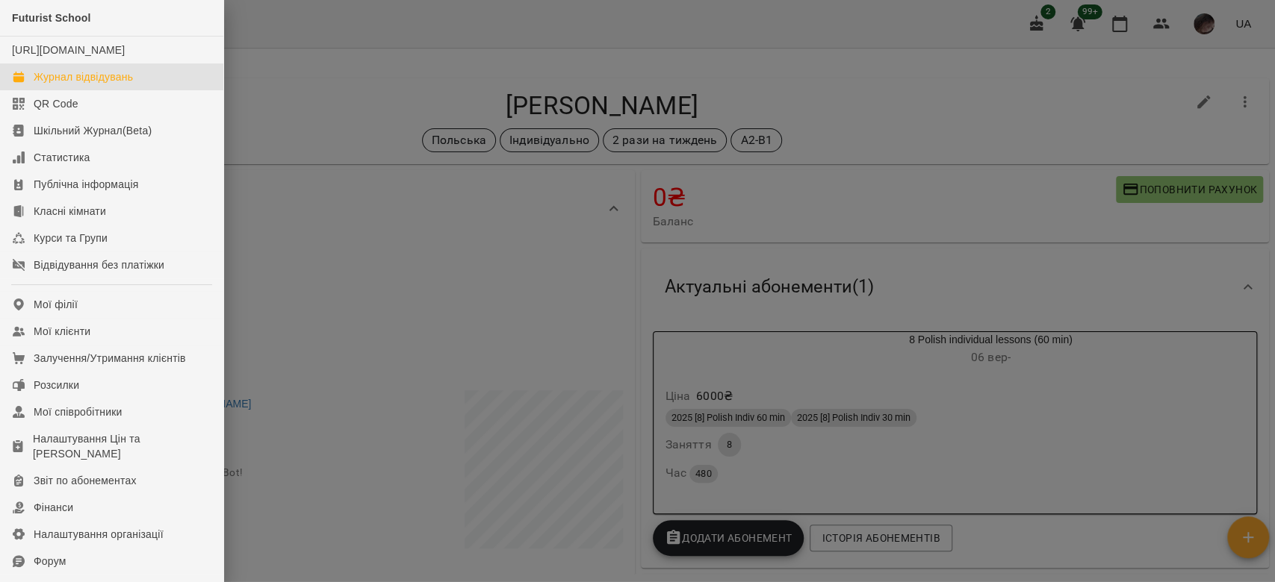
click at [72, 84] on div "Журнал відвідувань" at bounding box center [83, 76] width 99 height 15
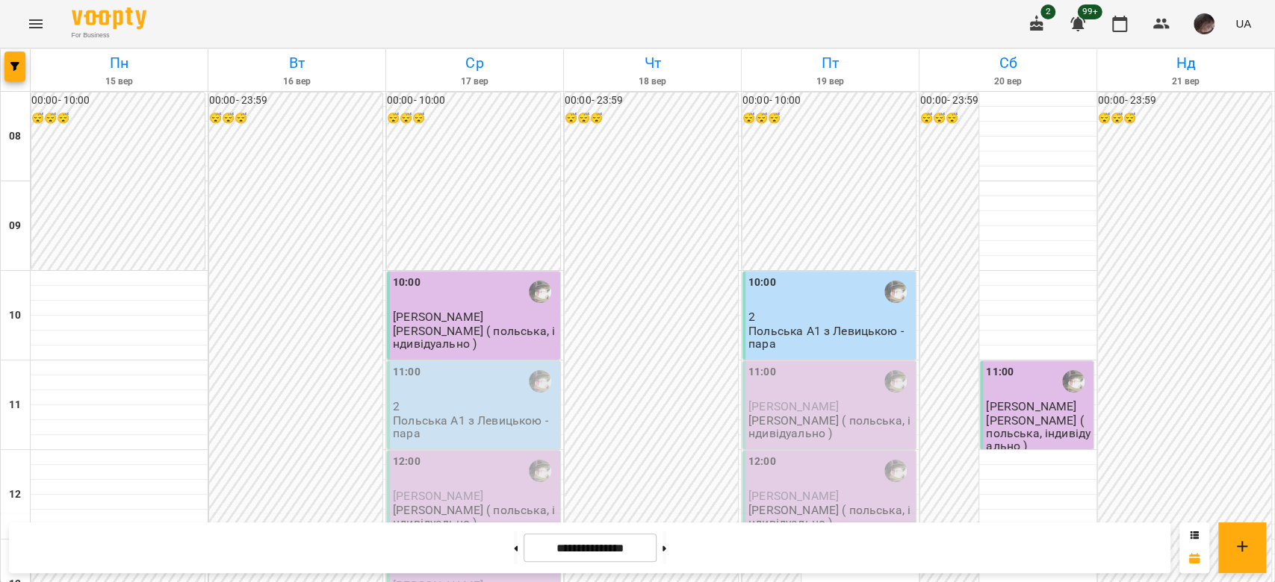
scroll to position [920, 0]
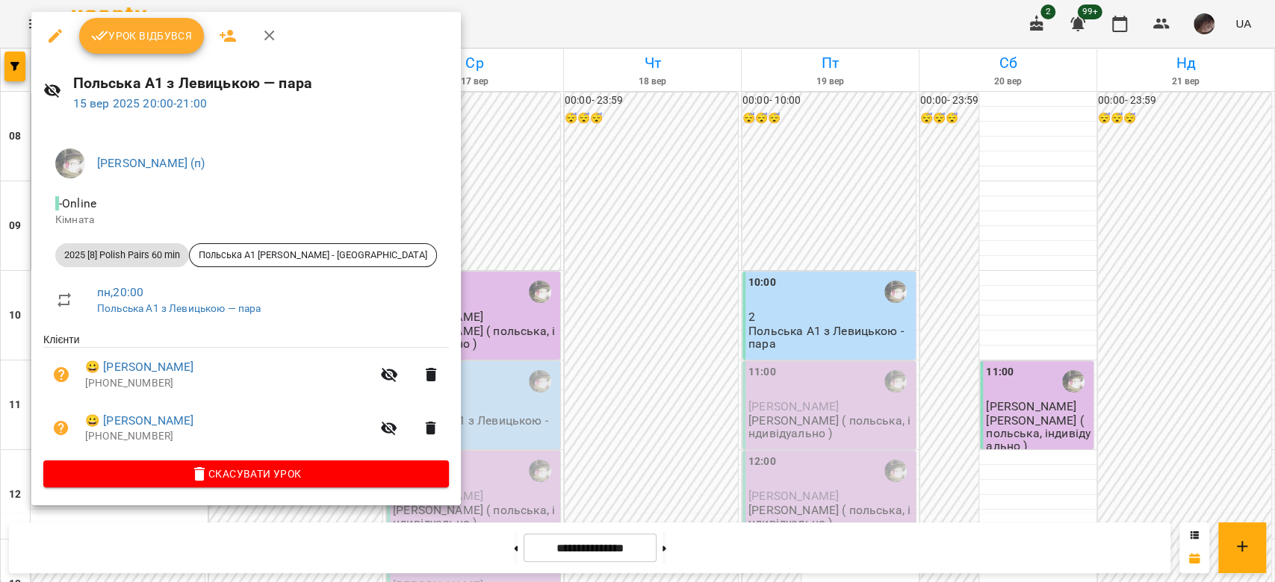
click at [269, 492] on div "Левицька Софія Сергіївна (п) - Online Кімната 2025 [8] Polish Pairs 60 min Поль…" at bounding box center [245, 315] width 429 height 381
click at [276, 460] on ul "Клієнти 😀 Торяник Георгій +48575783574 😀 Онищенко Іван +380994620669" at bounding box center [245, 396] width 405 height 128
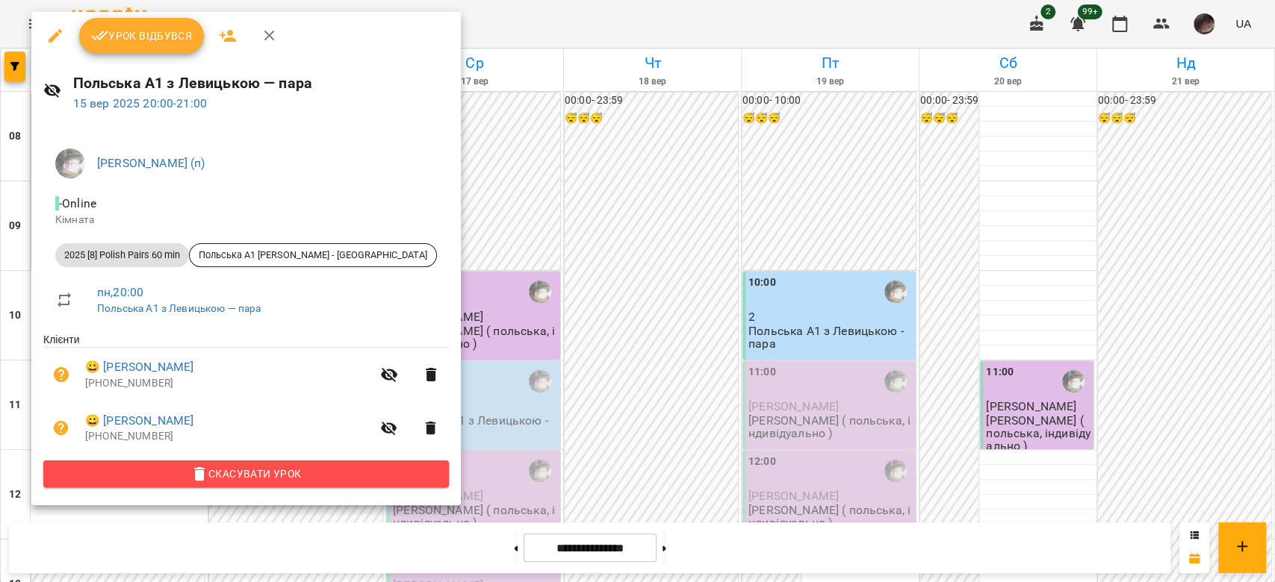
click at [260, 488] on button "Скасувати Урок" at bounding box center [245, 474] width 405 height 27
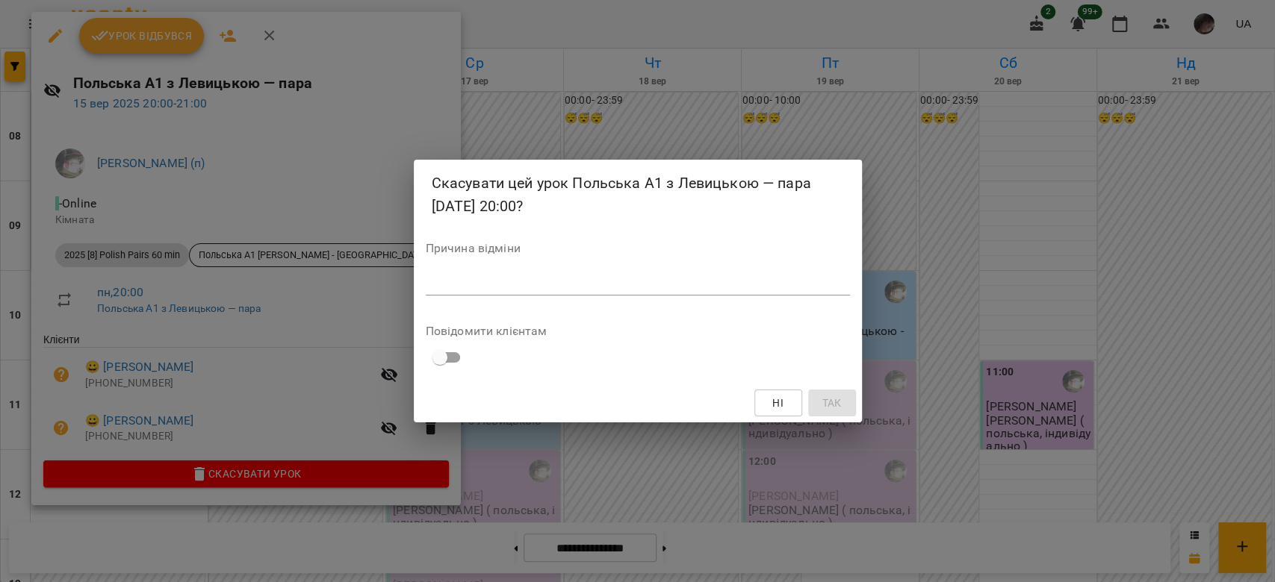
click at [581, 285] on textarea at bounding box center [638, 283] width 424 height 14
type textarea "*"
click at [830, 408] on span "Так" at bounding box center [830, 403] width 19 height 18
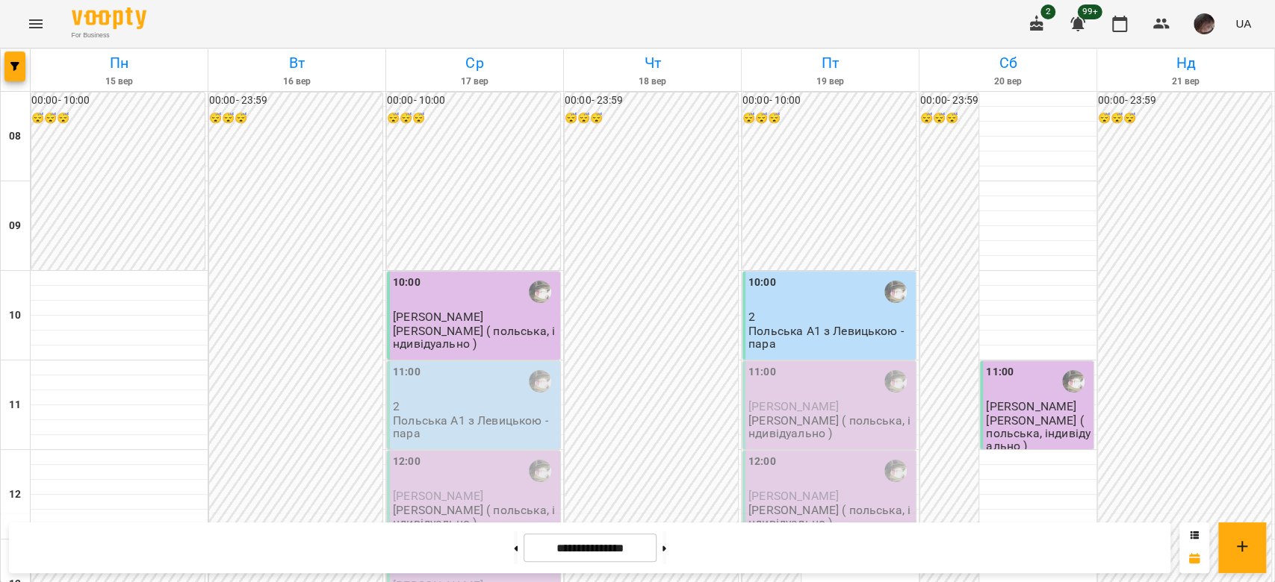
scroll to position [721, 0]
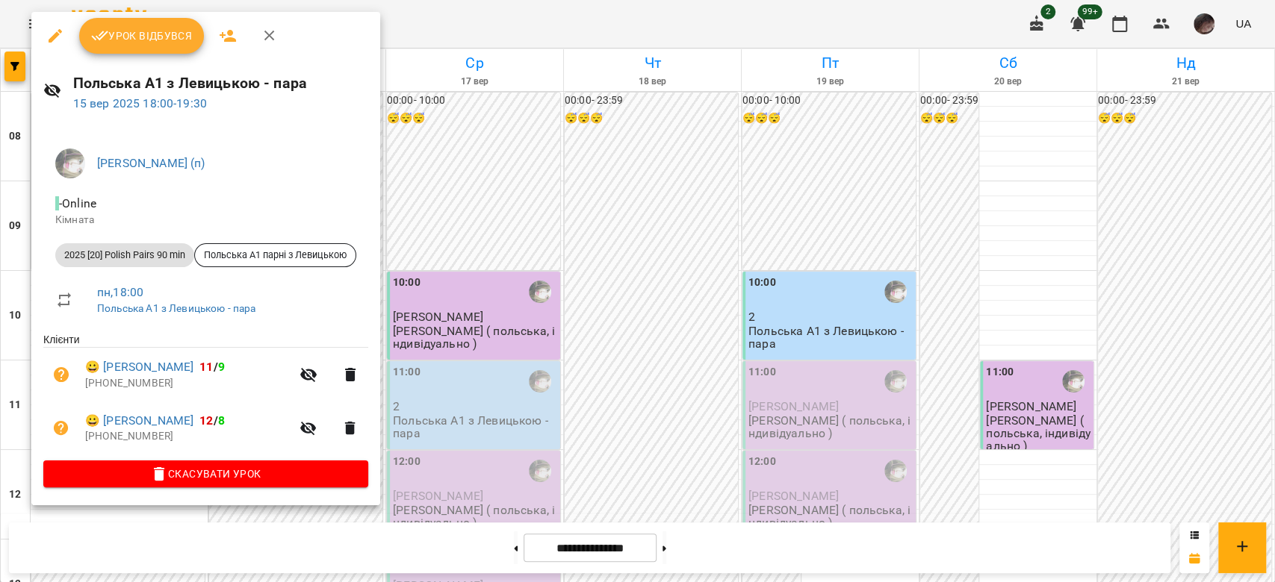
click at [567, 320] on div at bounding box center [637, 291] width 1275 height 582
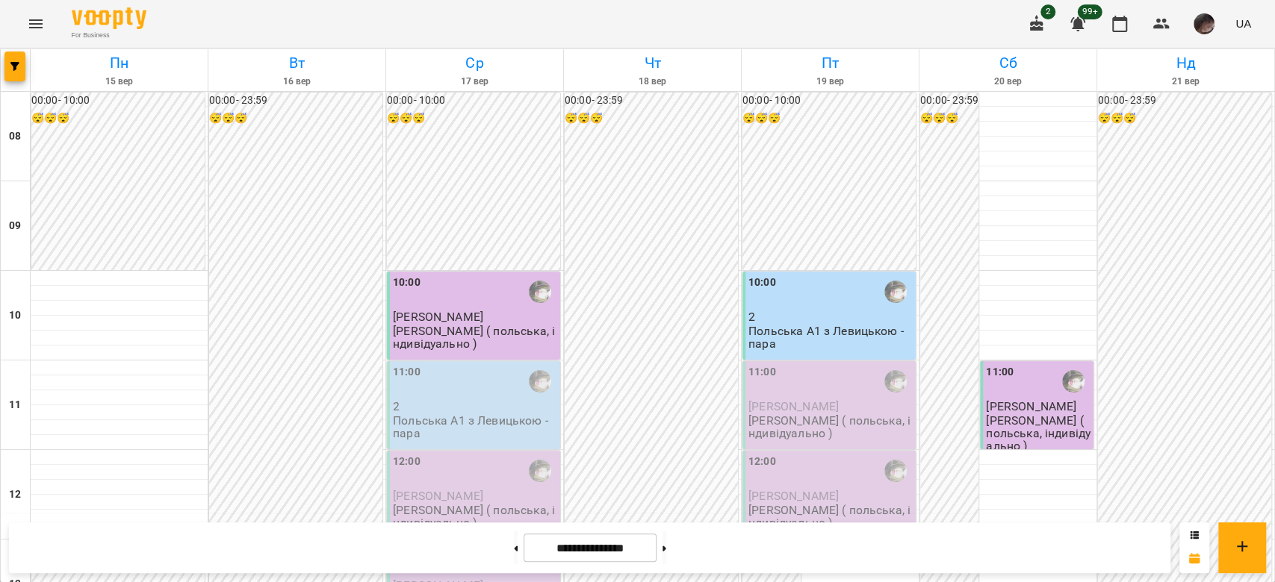
scroll to position [522, 0]
click at [19, 72] on button "button" at bounding box center [14, 67] width 21 height 30
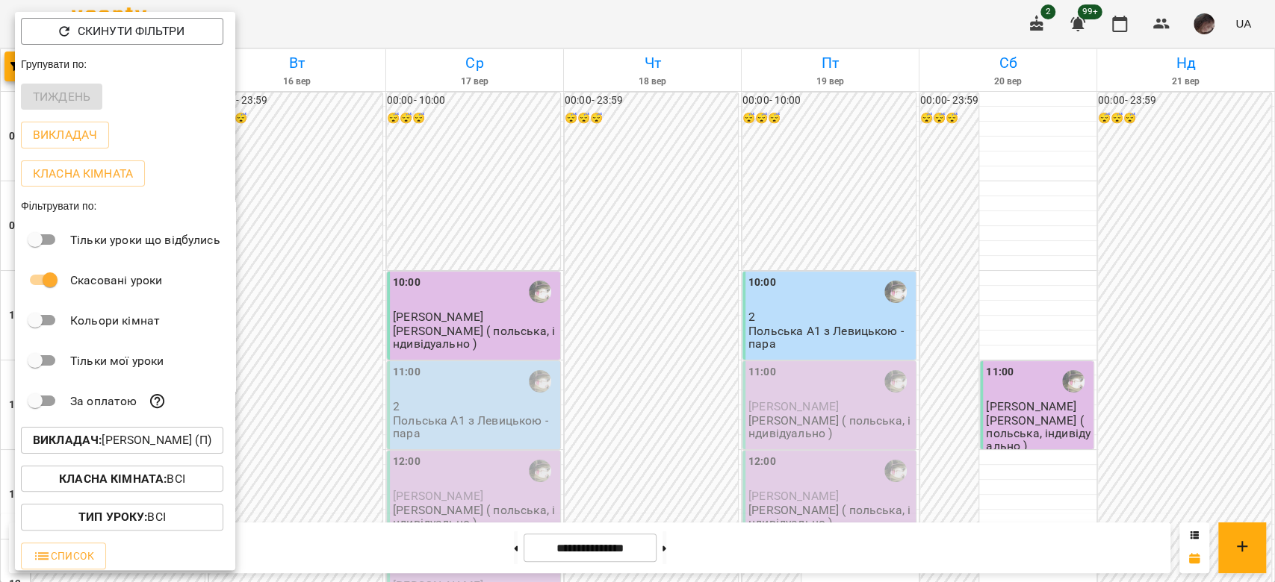
click at [128, 433] on button "Викладач : Левицька Софія Сергіївна (п)" at bounding box center [122, 440] width 202 height 27
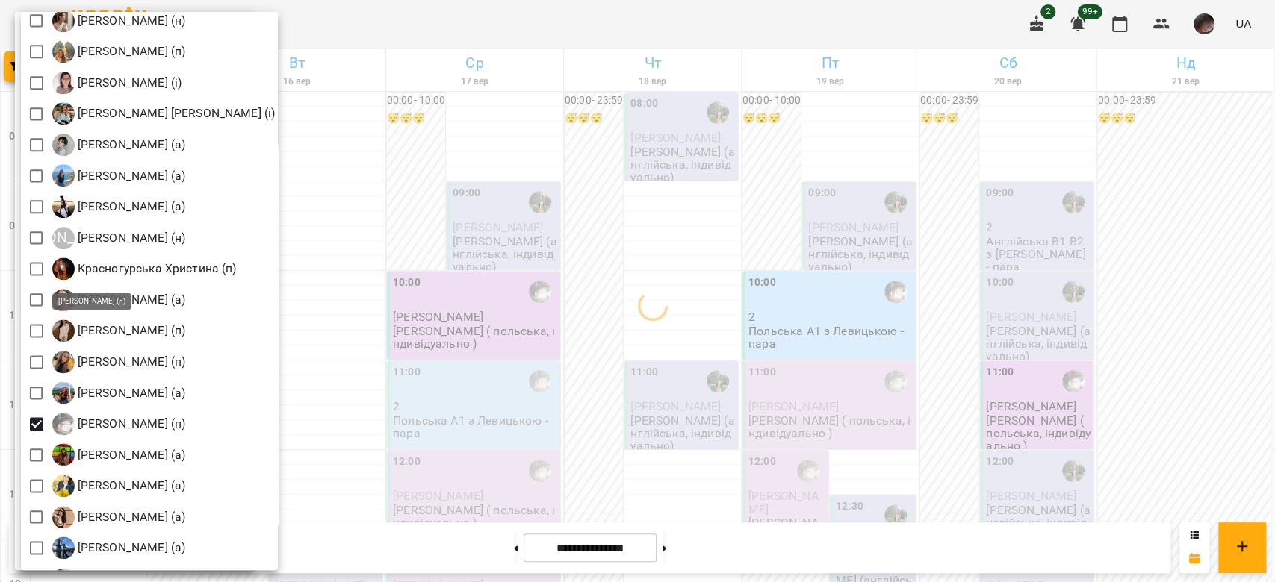
scroll to position [1294, 0]
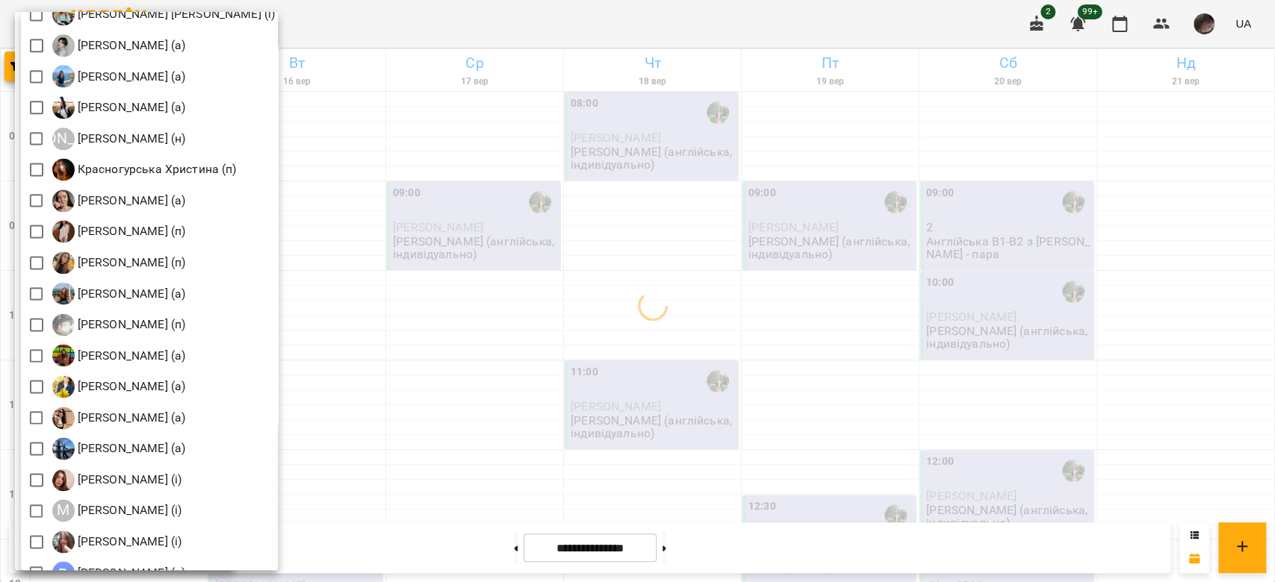
click at [396, 308] on div at bounding box center [637, 291] width 1275 height 582
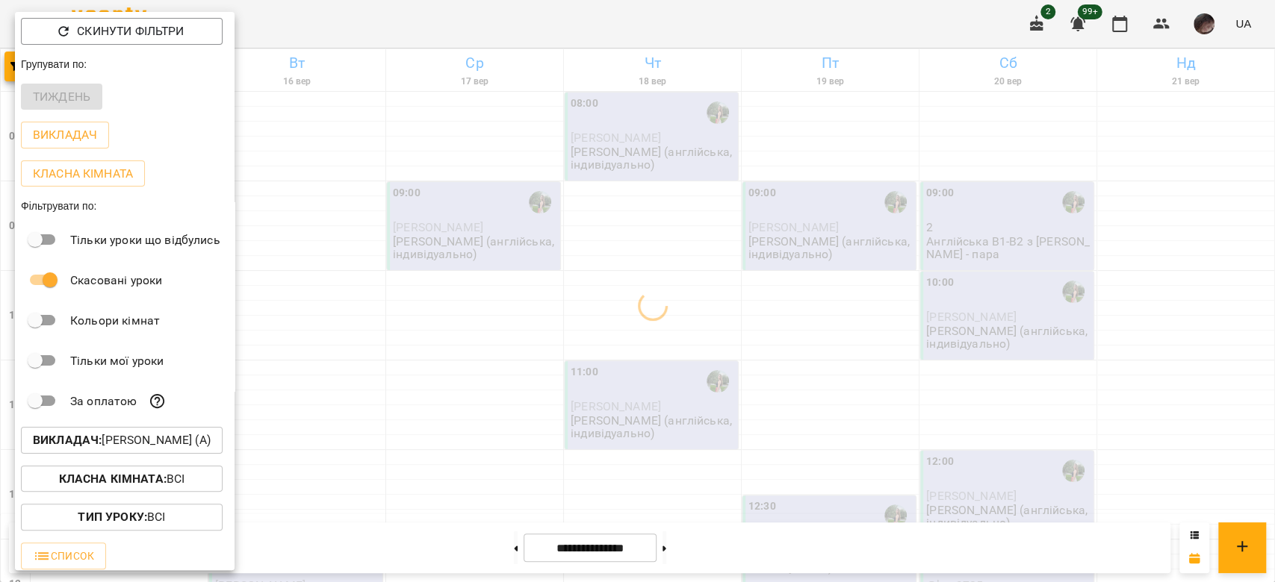
click at [396, 308] on div at bounding box center [637, 291] width 1275 height 582
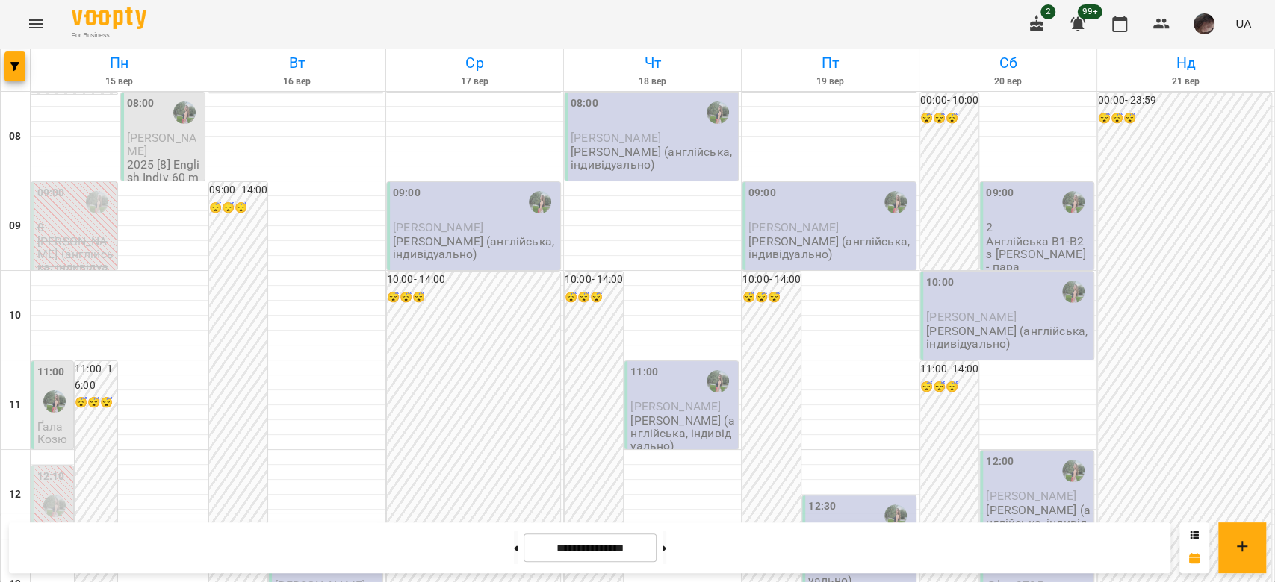
scroll to position [0, 0]
click at [166, 138] on span "Масло Катерина" at bounding box center [161, 144] width 69 height 27
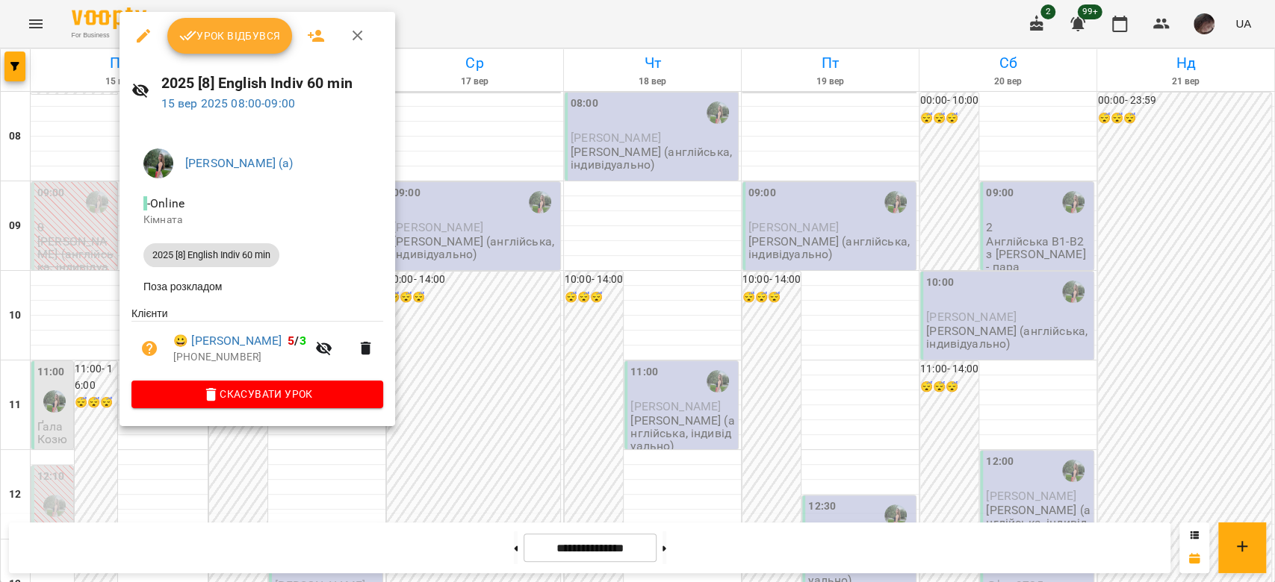
click at [505, 346] on div at bounding box center [637, 291] width 1275 height 582
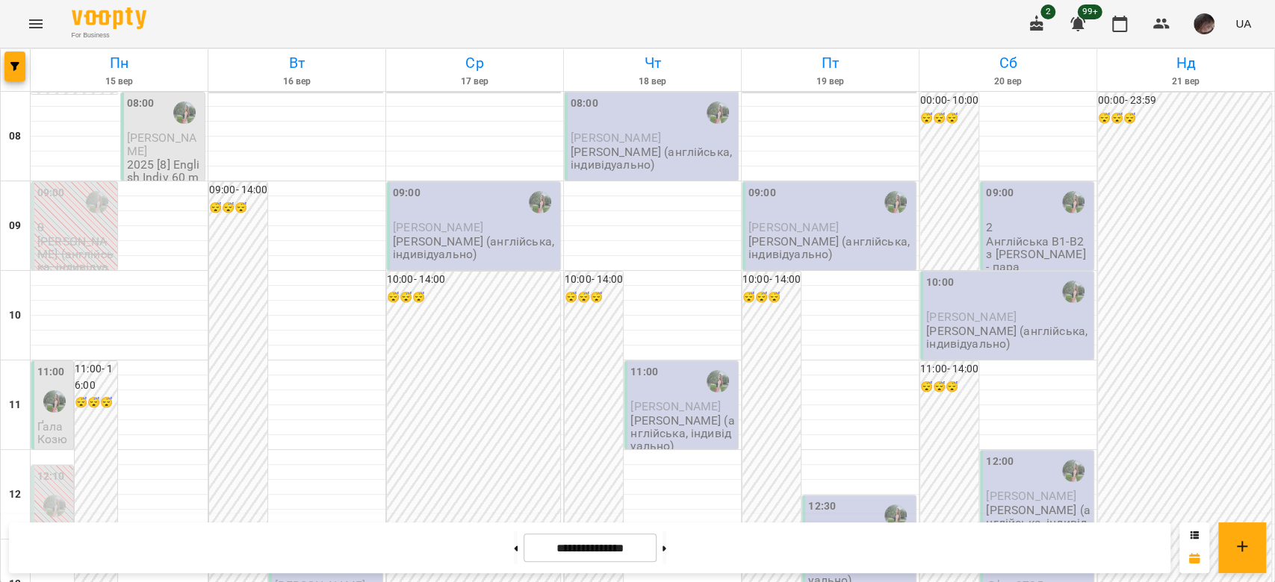
click at [156, 158] on p "2025 [8] English Indiv 60 min" at bounding box center [164, 177] width 75 height 39
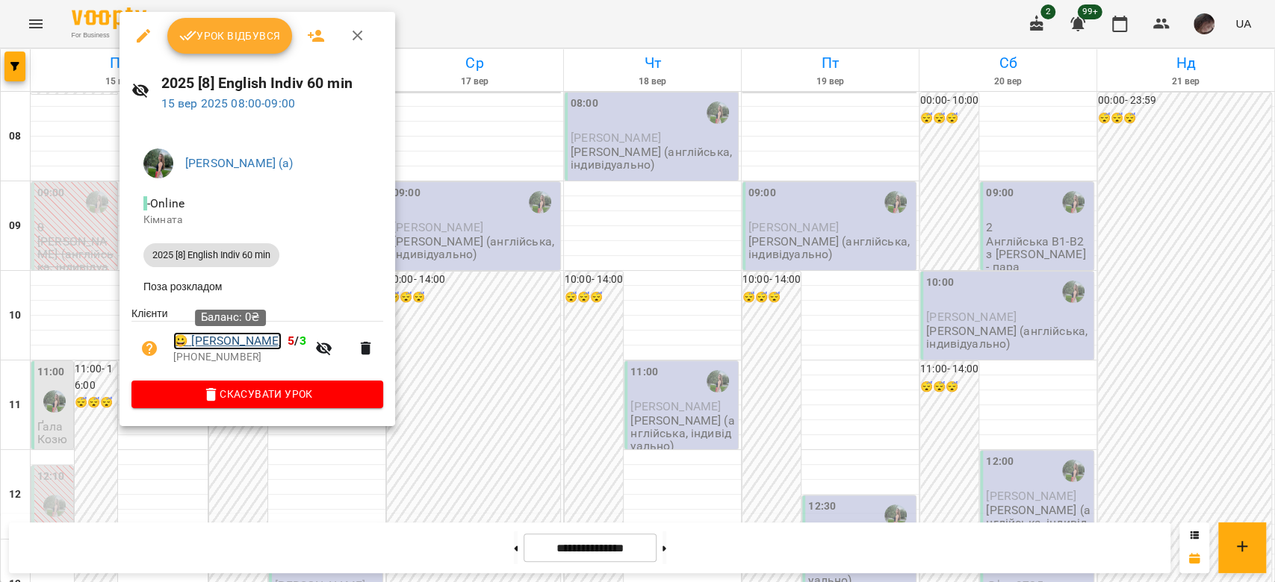
click at [216, 344] on link "😀 Масло Катерина" at bounding box center [227, 341] width 108 height 18
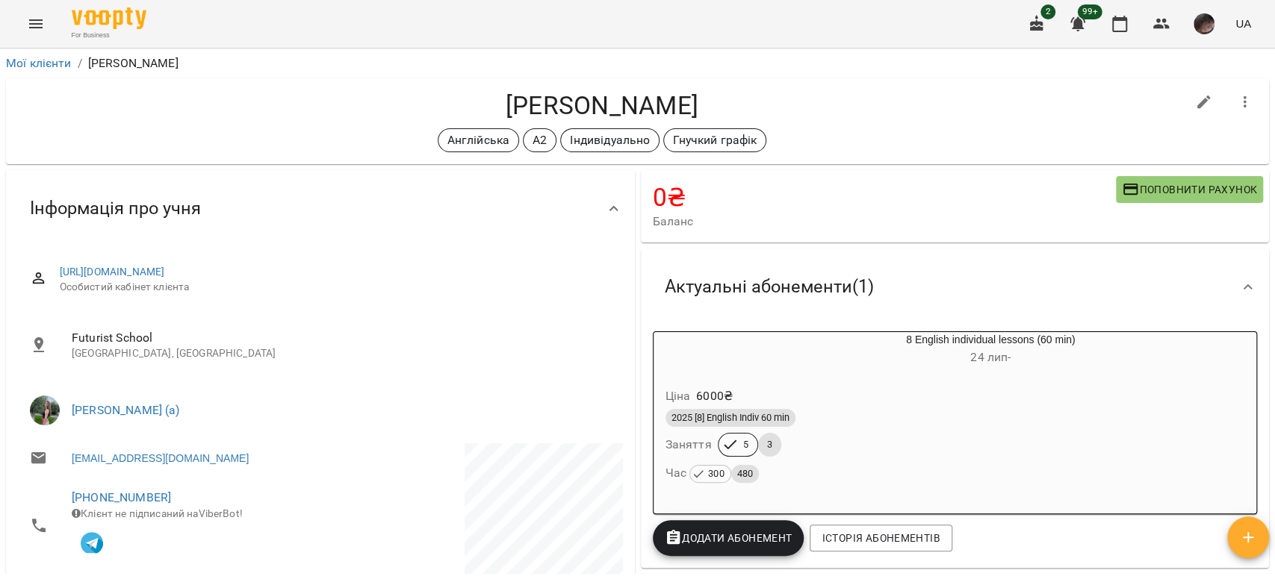
click at [685, 343] on div "button" at bounding box center [689, 350] width 72 height 36
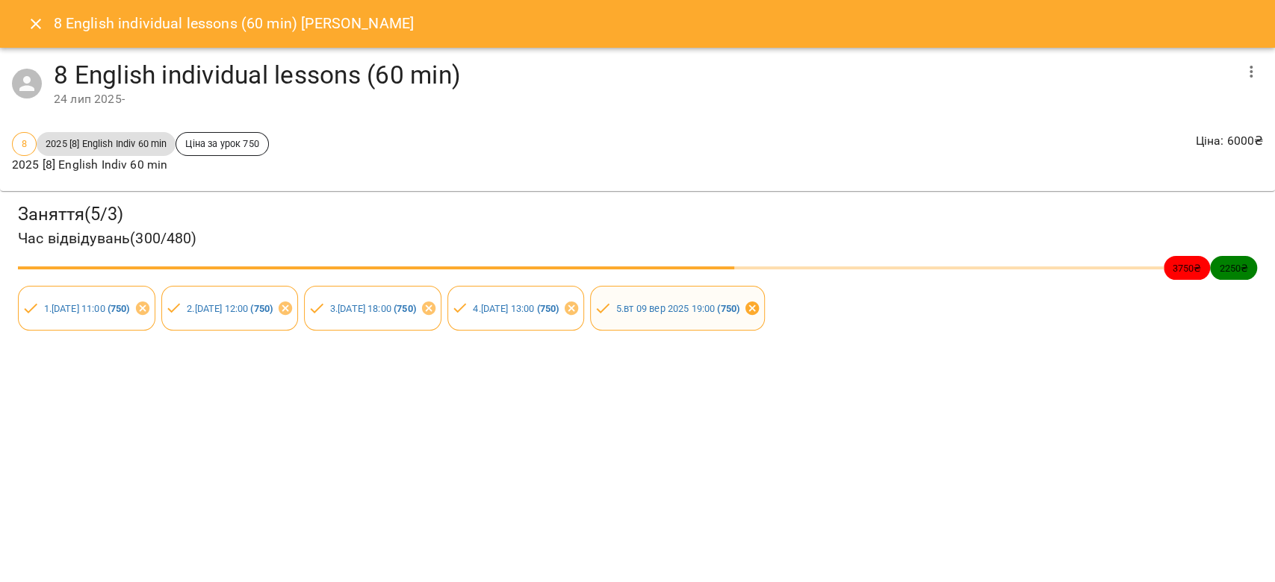
click at [760, 302] on icon at bounding box center [752, 308] width 16 height 16
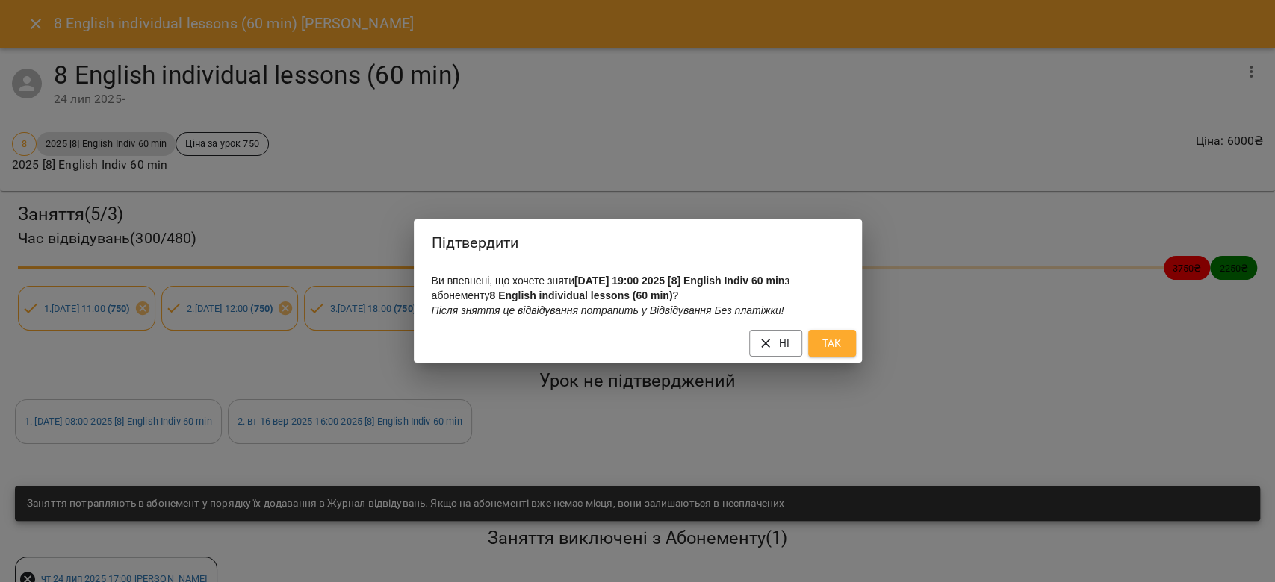
click at [830, 337] on button "Так" at bounding box center [832, 343] width 48 height 27
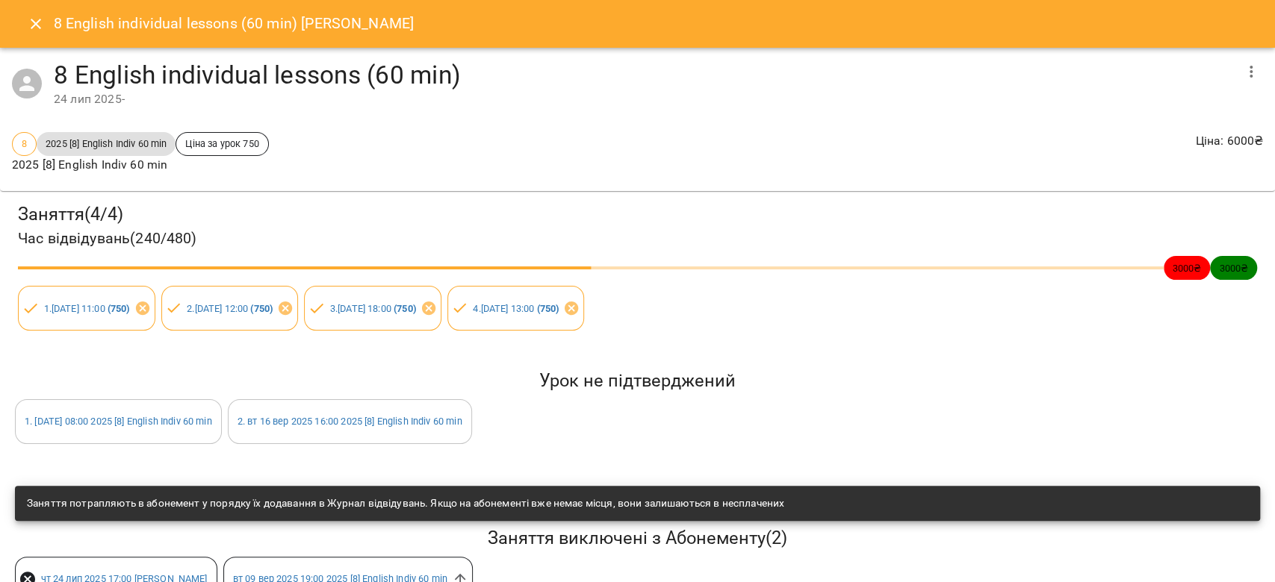
click at [35, 21] on icon "Close" at bounding box center [36, 24] width 18 height 18
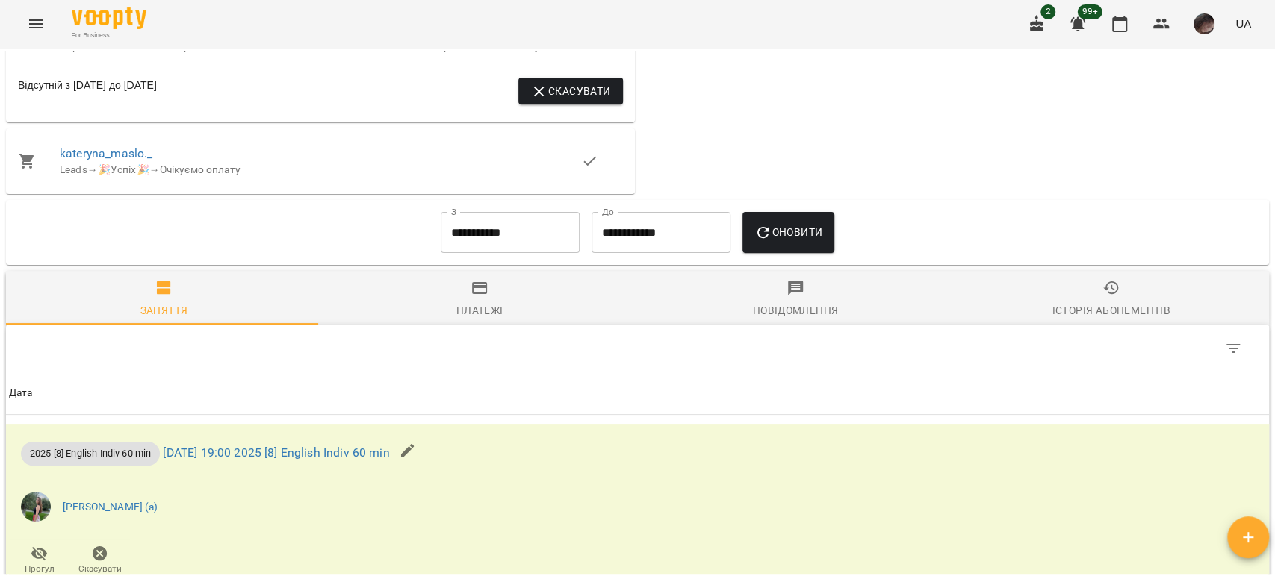
scroll to position [1060, 0]
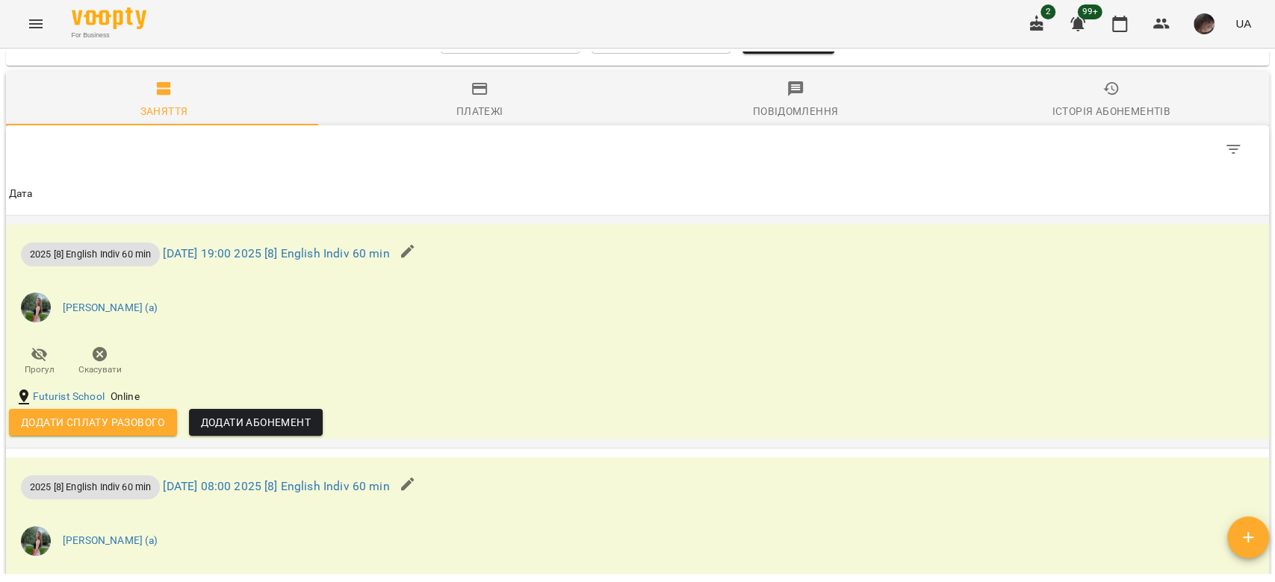
click at [110, 415] on button "Додати сплату разового" at bounding box center [93, 422] width 168 height 27
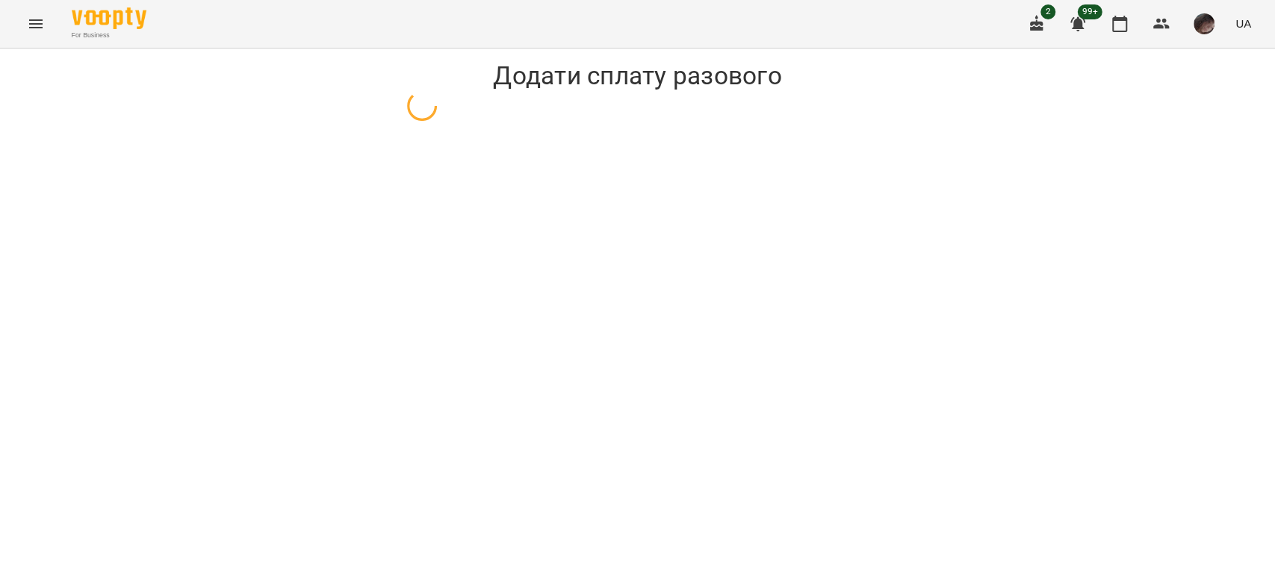
select select "**********"
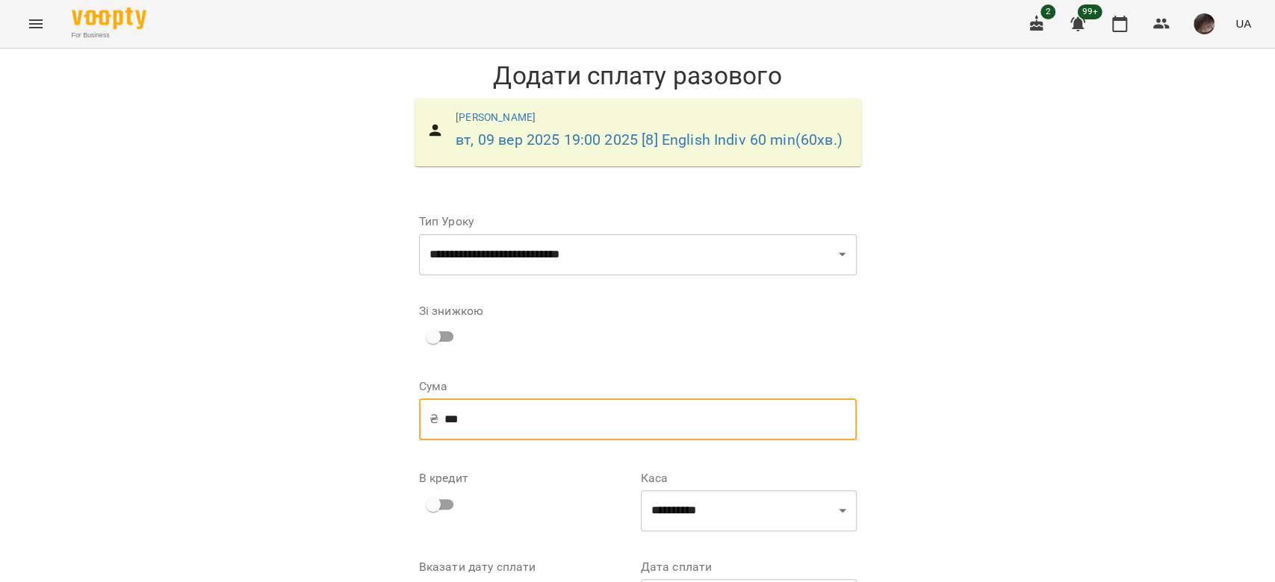
click at [444, 412] on input "***" at bounding box center [650, 420] width 412 height 42
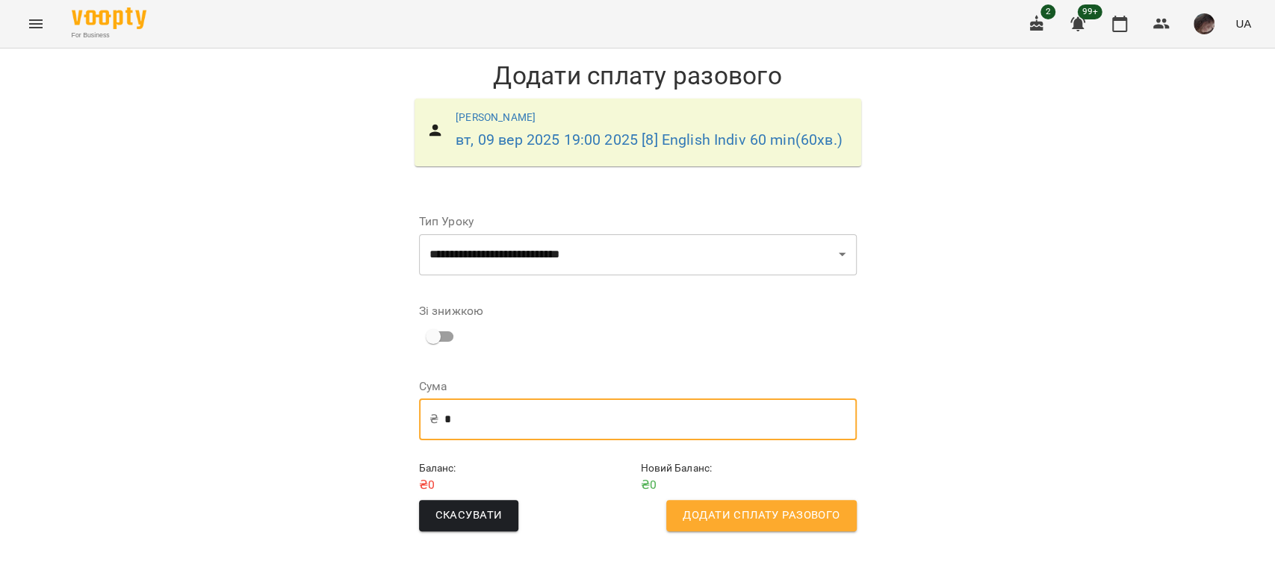
type input "*"
click at [734, 498] on div "Скасувати Додати сплату разового" at bounding box center [638, 515] width 444 height 37
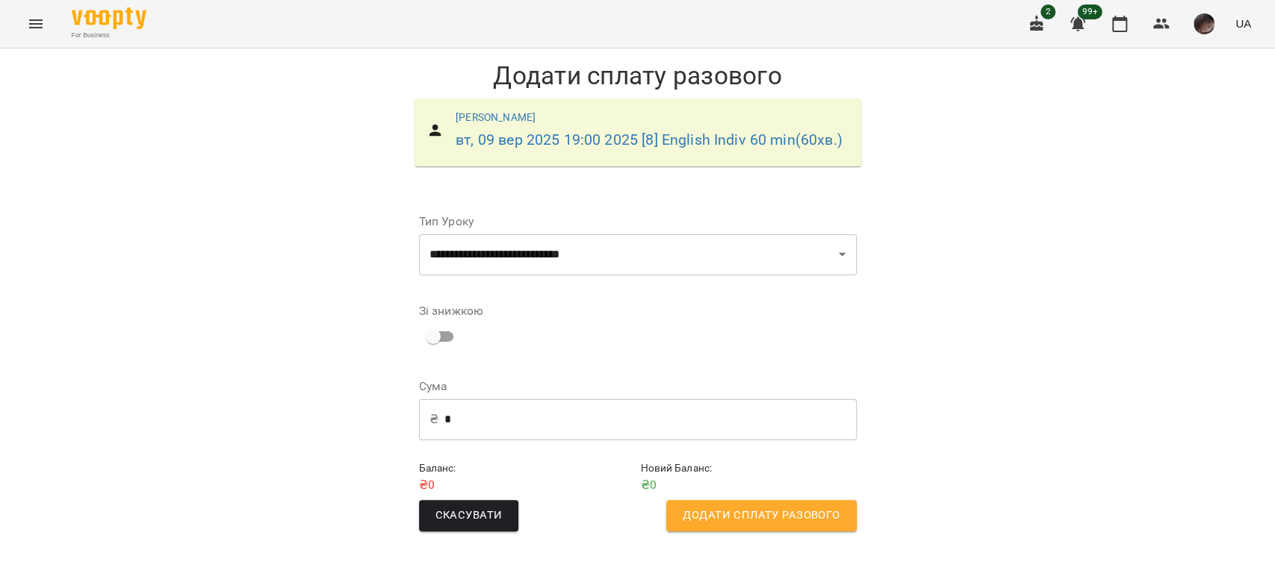
click at [741, 511] on span "Додати сплату разового" at bounding box center [760, 515] width 157 height 19
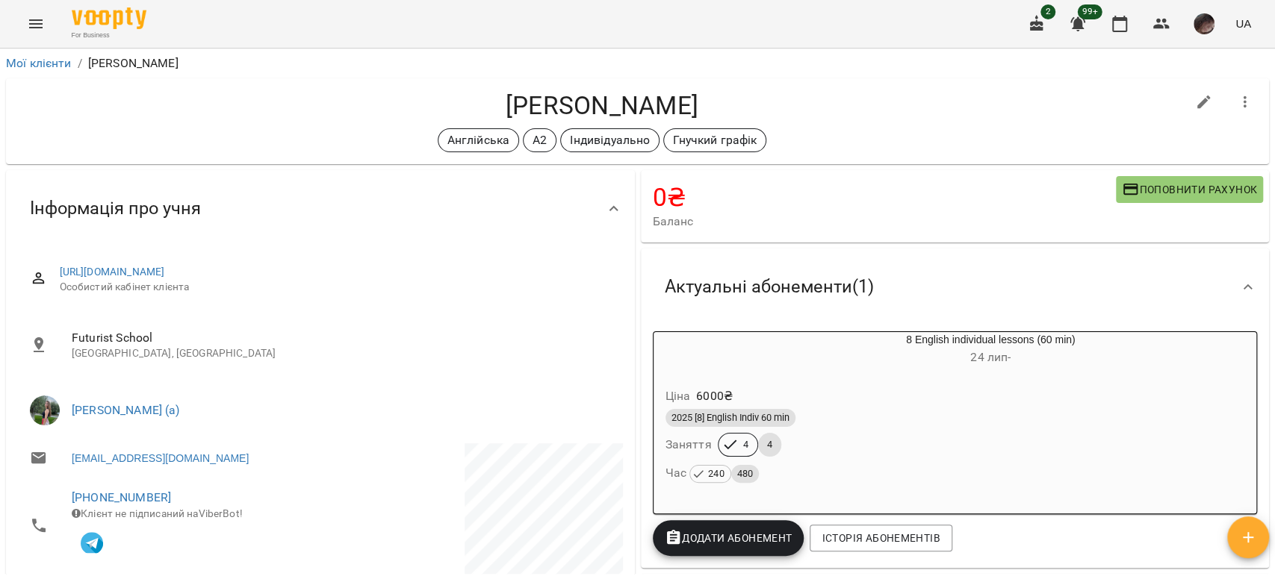
click at [27, 23] on icon "Menu" at bounding box center [36, 24] width 18 height 18
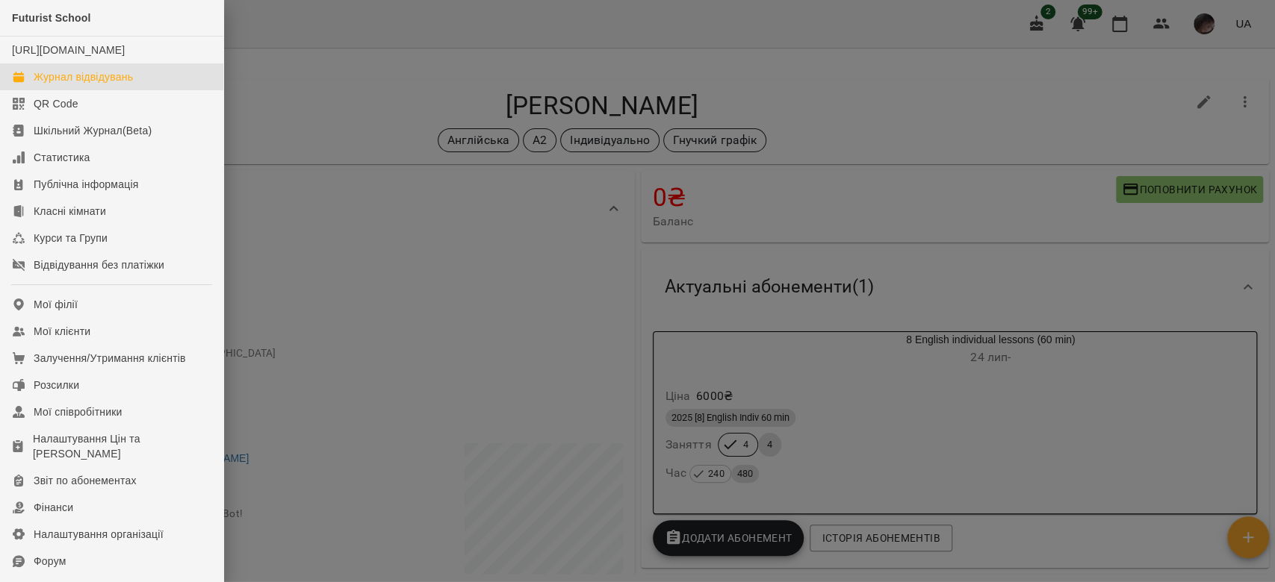
click at [78, 83] on link "Журнал відвідувань" at bounding box center [111, 76] width 223 height 27
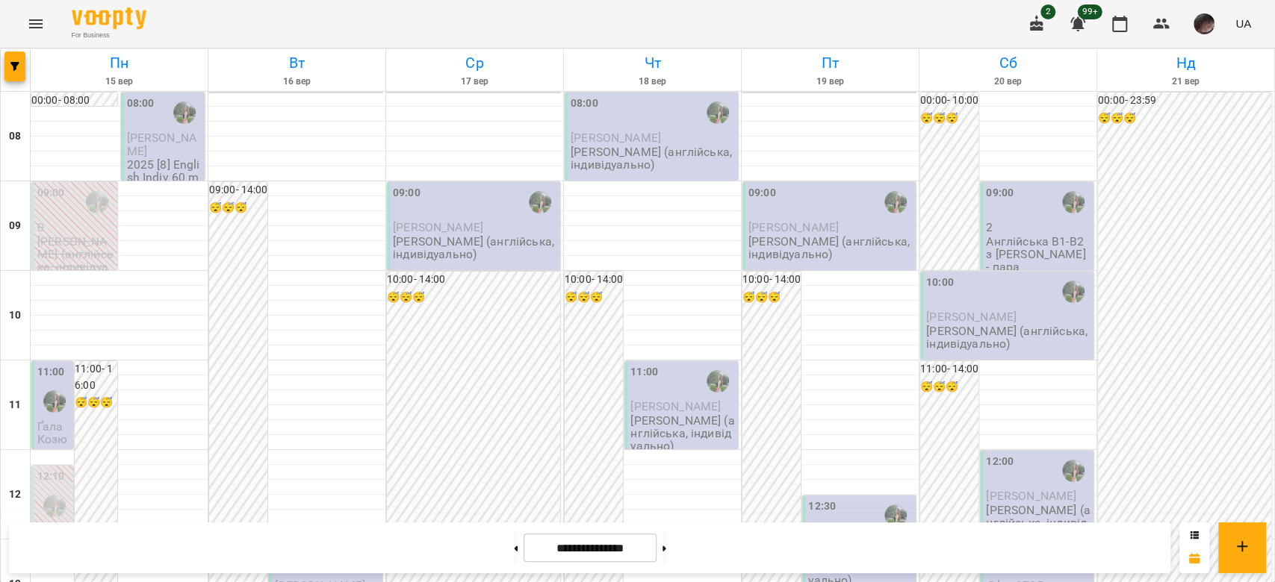
click at [146, 164] on p "2025 [8] English Indiv 60 min" at bounding box center [164, 177] width 75 height 39
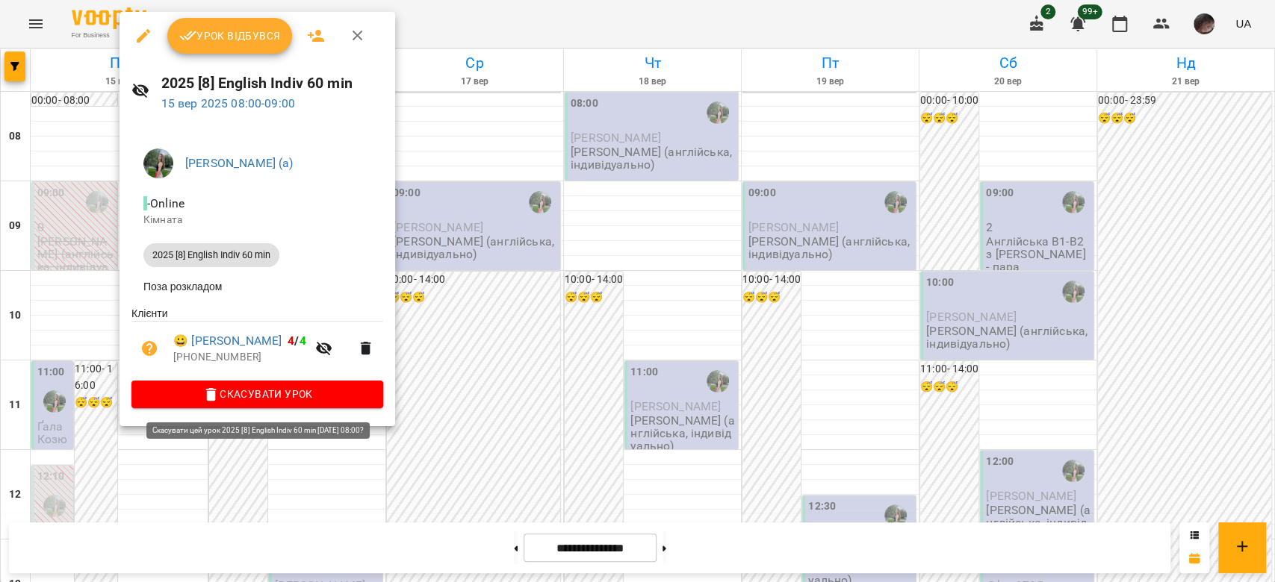
click at [305, 386] on button "Скасувати Урок" at bounding box center [257, 394] width 252 height 27
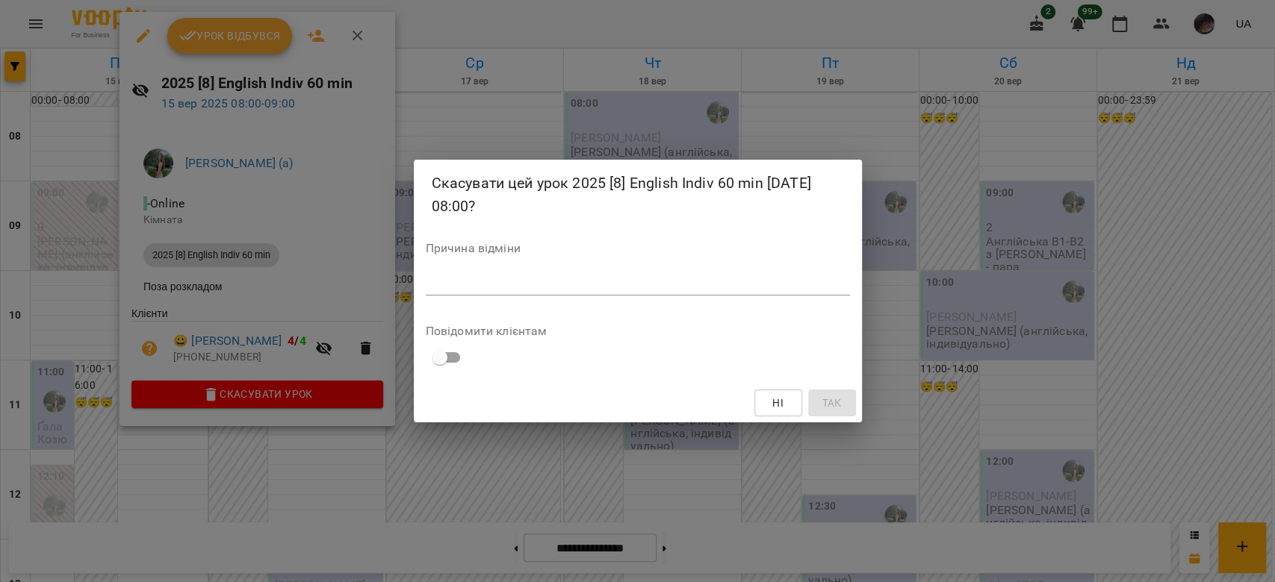
click at [538, 276] on textarea at bounding box center [638, 283] width 424 height 14
type textarea "*"
click at [827, 394] on span "Так" at bounding box center [830, 403] width 19 height 18
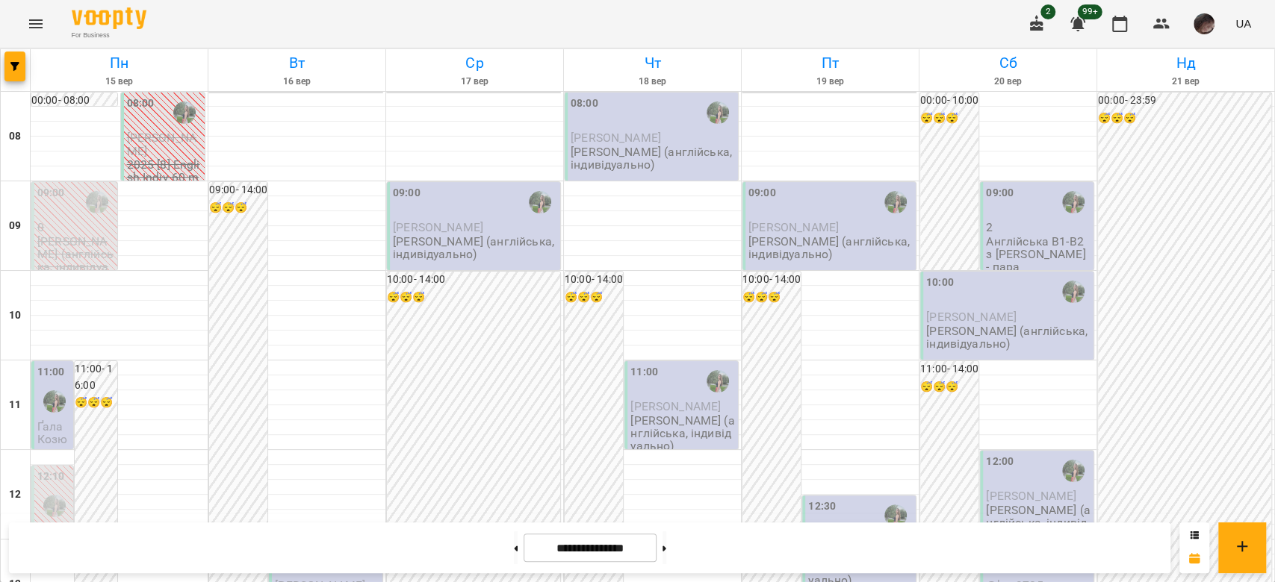
scroll to position [99, 0]
click at [36, 361] on div "11:00 Ґала Козютинська Білокур Катерина (англійська, індивідуально)" at bounding box center [52, 476] width 42 height 231
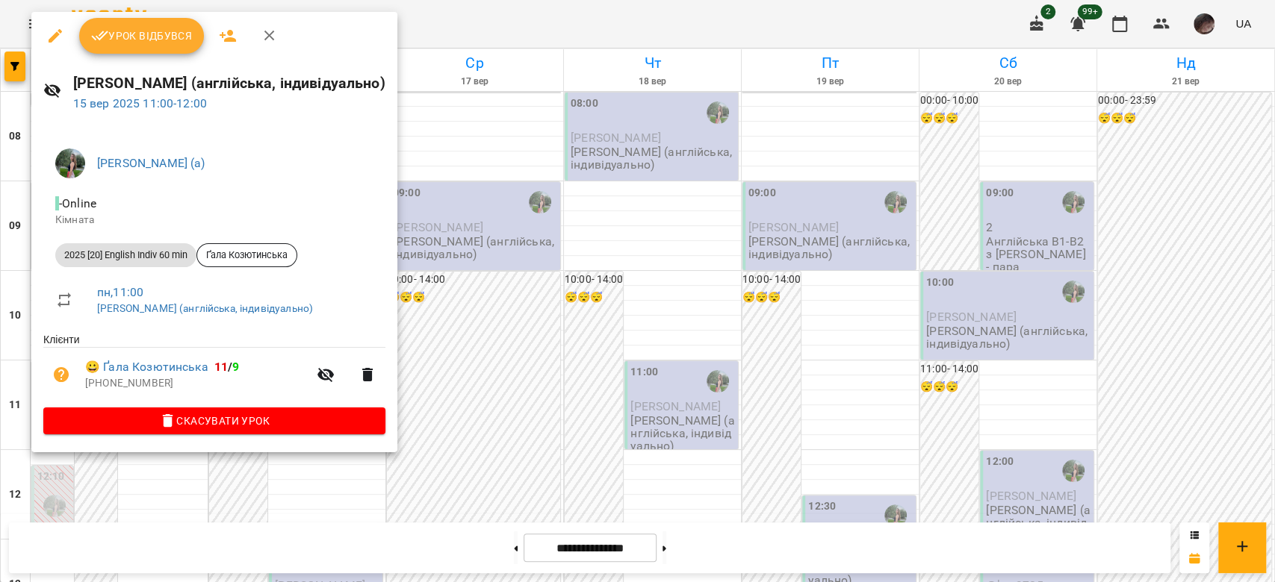
click at [99, 435] on button "Скасувати Урок" at bounding box center [214, 421] width 342 height 27
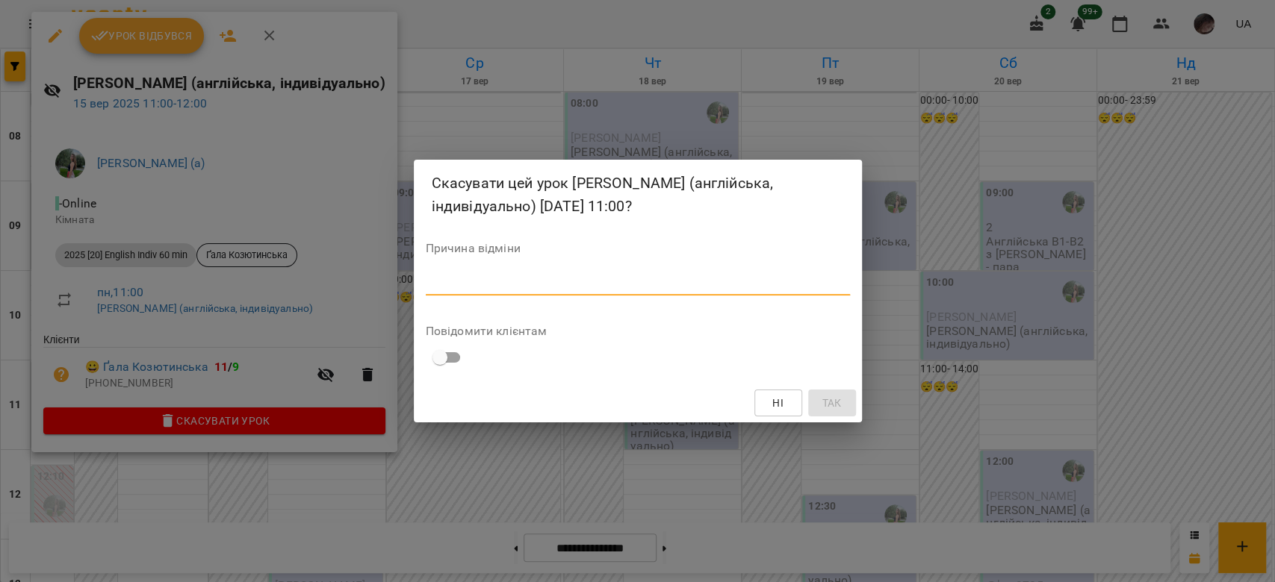
click at [570, 279] on textarea at bounding box center [638, 283] width 424 height 14
type textarea "*"
click at [818, 394] on button "Так" at bounding box center [832, 403] width 48 height 27
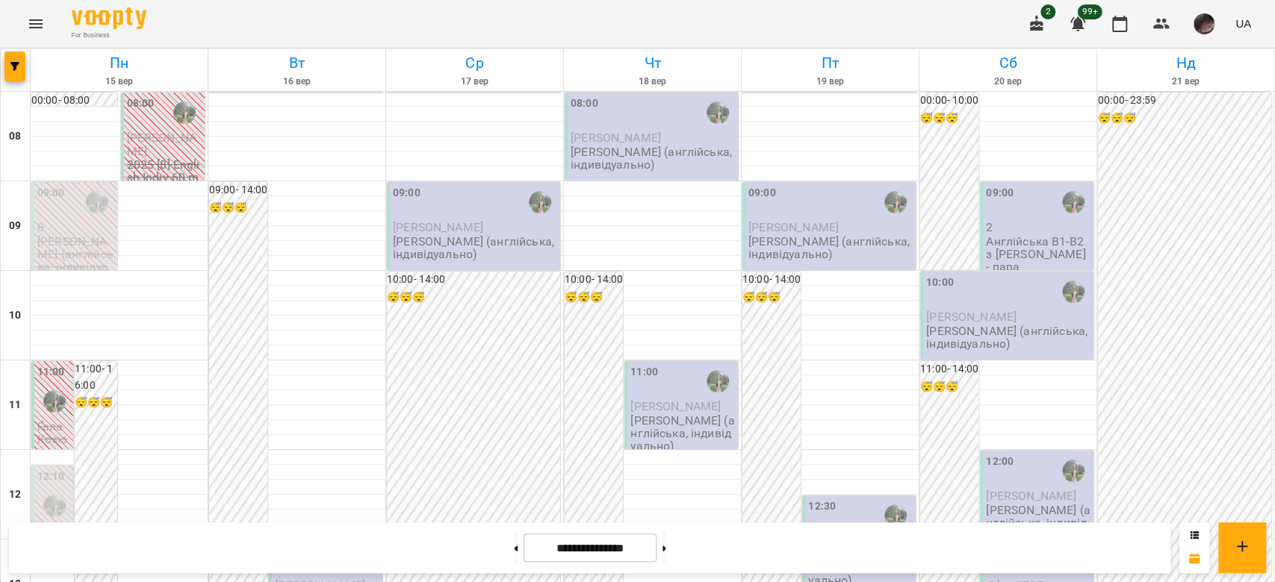
scroll to position [0, 0]
click at [8, 63] on span "button" at bounding box center [14, 66] width 21 height 9
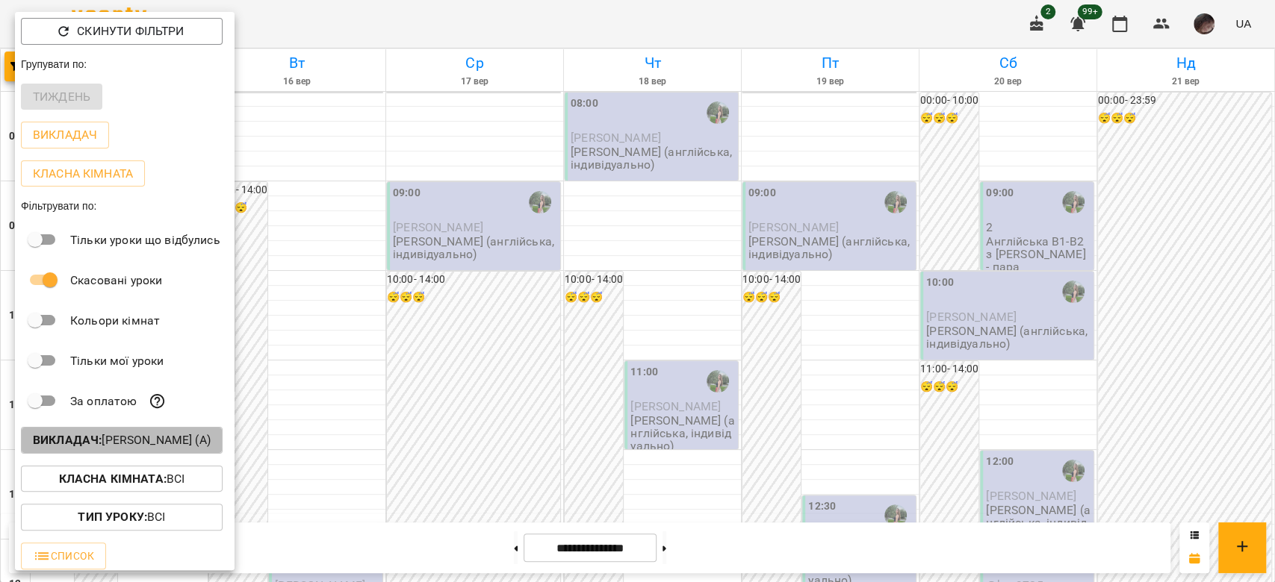
click at [92, 454] on button "Викладач : Білокур Катерина (а)" at bounding box center [122, 440] width 202 height 27
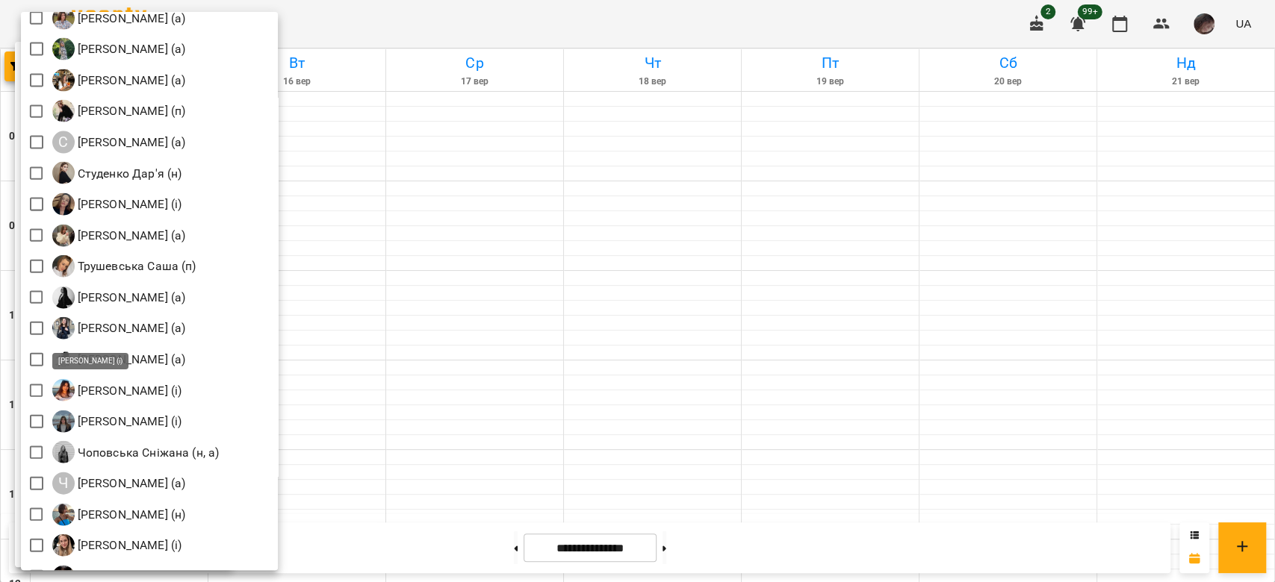
scroll to position [2215, 0]
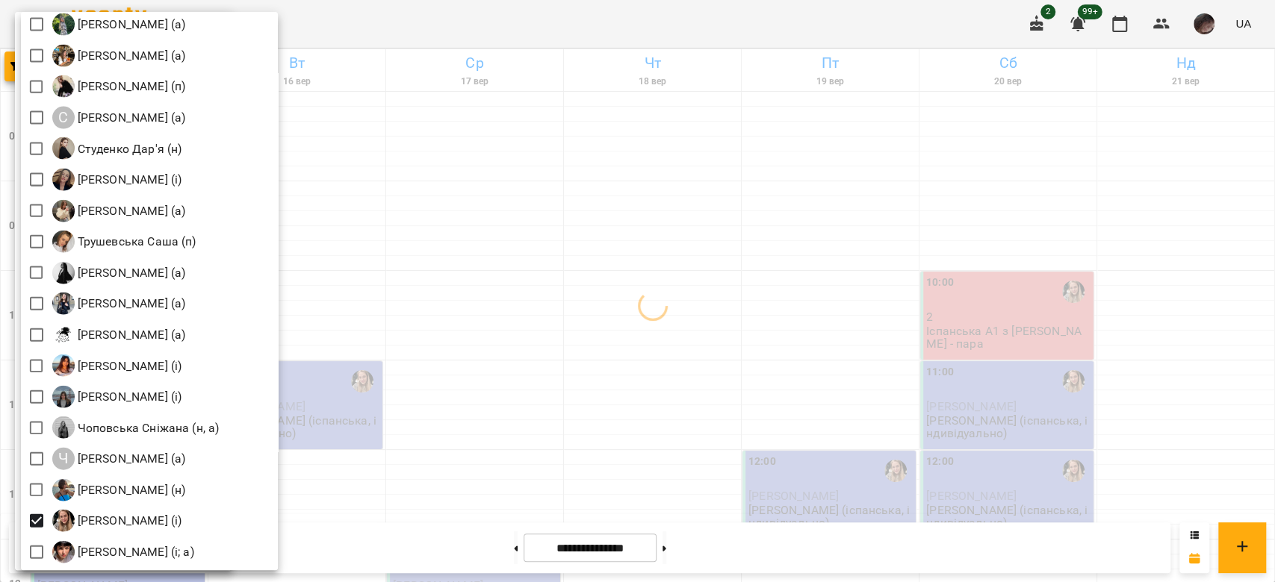
click at [400, 357] on div at bounding box center [637, 291] width 1275 height 582
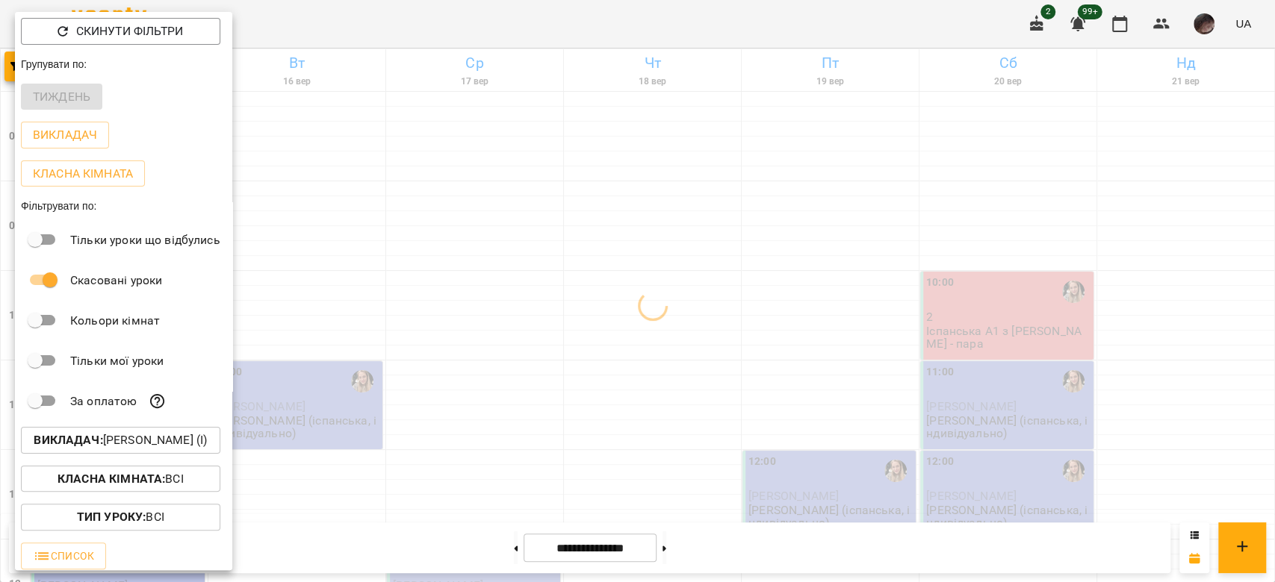
click at [402, 357] on div at bounding box center [637, 291] width 1275 height 582
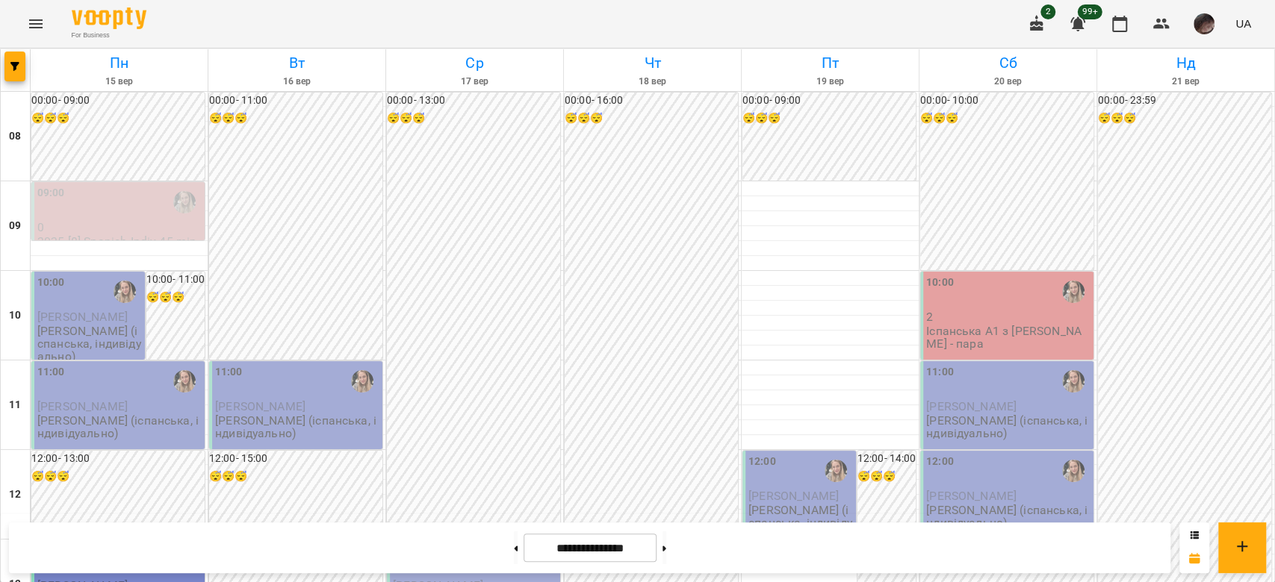
scroll to position [398, 0]
click at [5, 54] on button "button" at bounding box center [14, 67] width 21 height 30
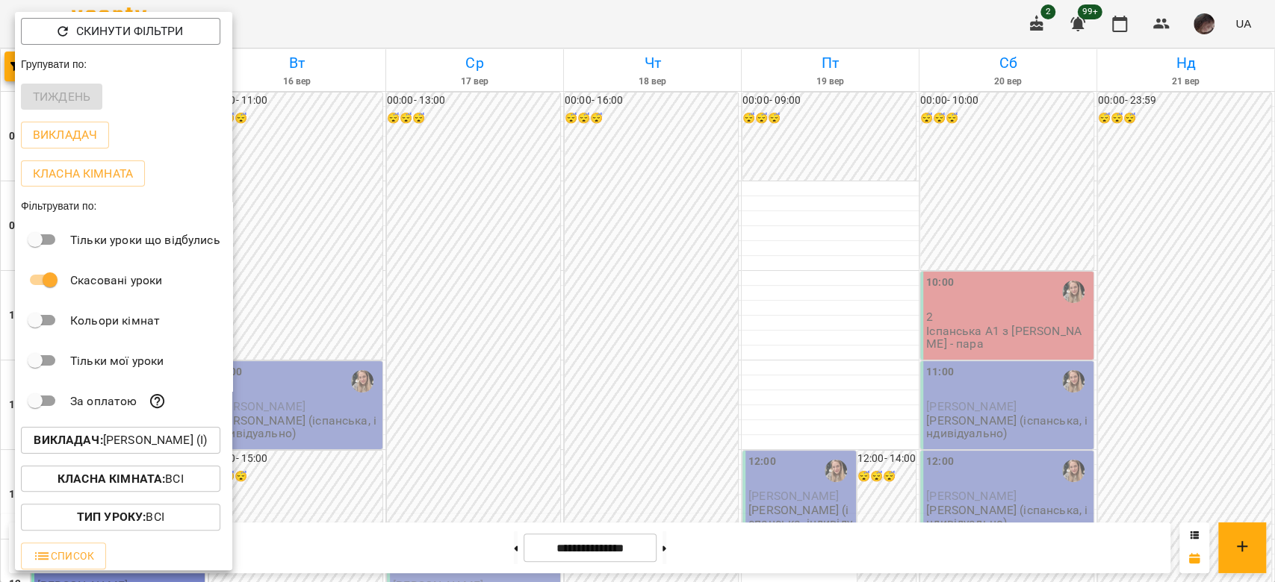
click at [153, 447] on p "Викладач : Шевченко Поліна Андріївна (і)" at bounding box center [120, 441] width 173 height 18
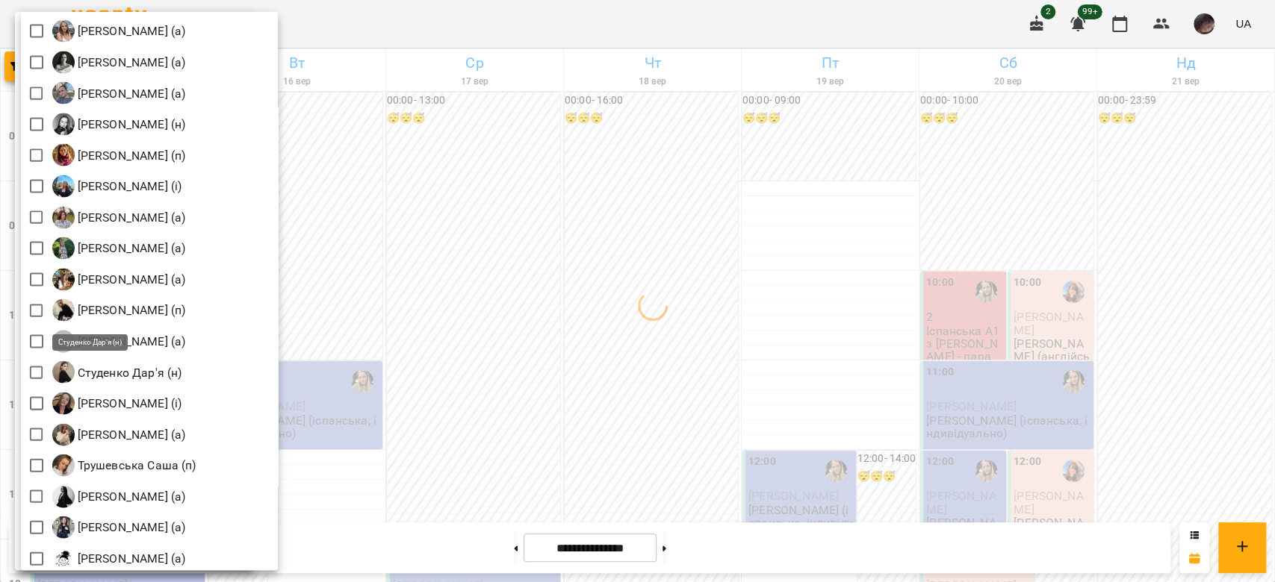
scroll to position [2215, 0]
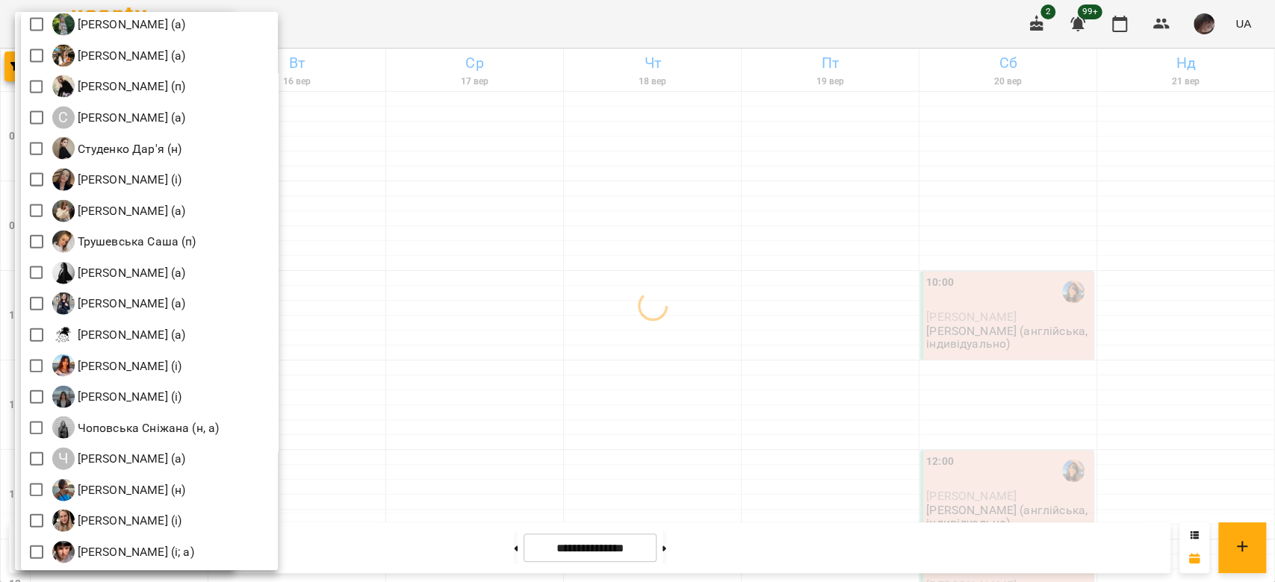
click at [584, 373] on div at bounding box center [637, 291] width 1275 height 582
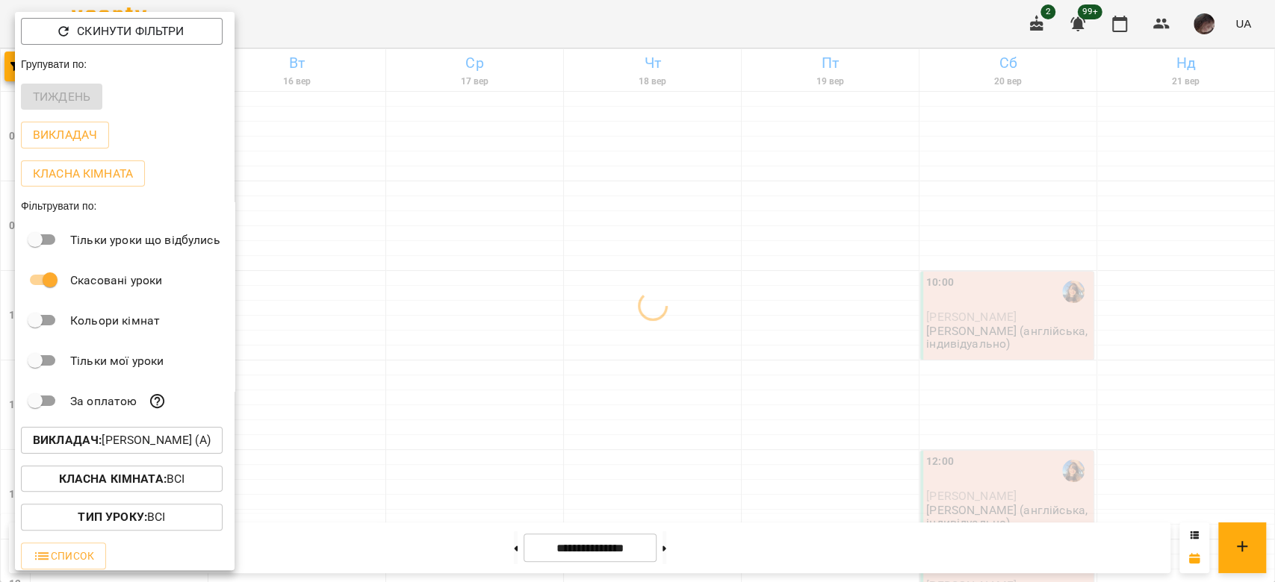
click at [584, 371] on div at bounding box center [637, 291] width 1275 height 582
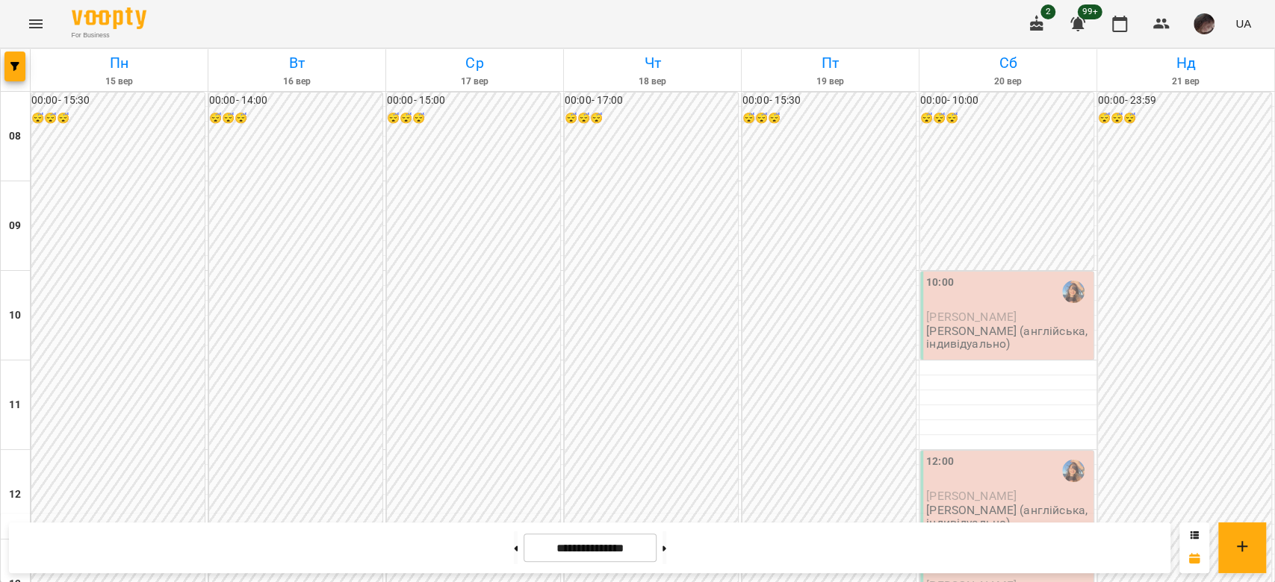
scroll to position [597, 0]
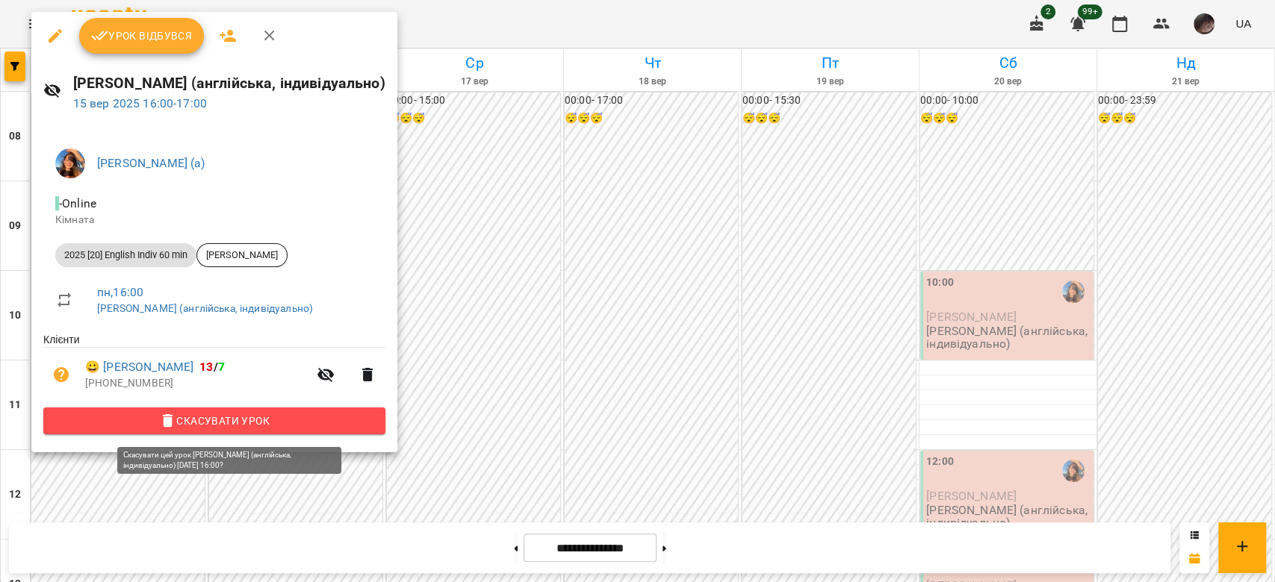
click at [261, 411] on button "Скасувати Урок" at bounding box center [214, 421] width 342 height 27
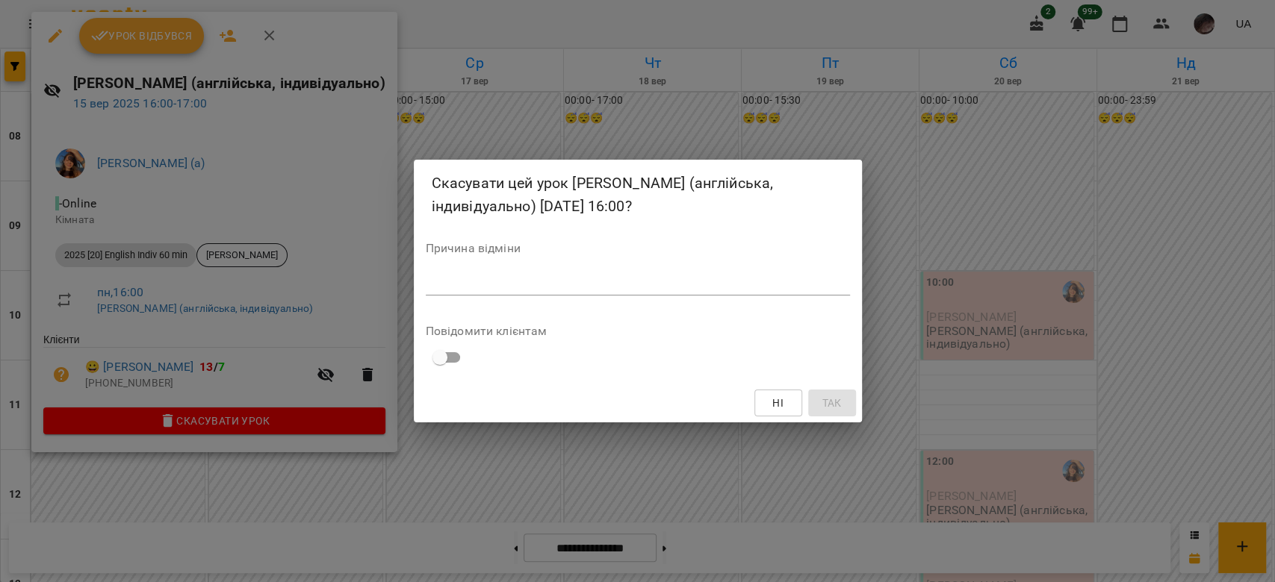
click at [538, 277] on textarea at bounding box center [638, 283] width 424 height 14
type textarea "*"
click at [815, 414] on button "Так" at bounding box center [832, 403] width 48 height 27
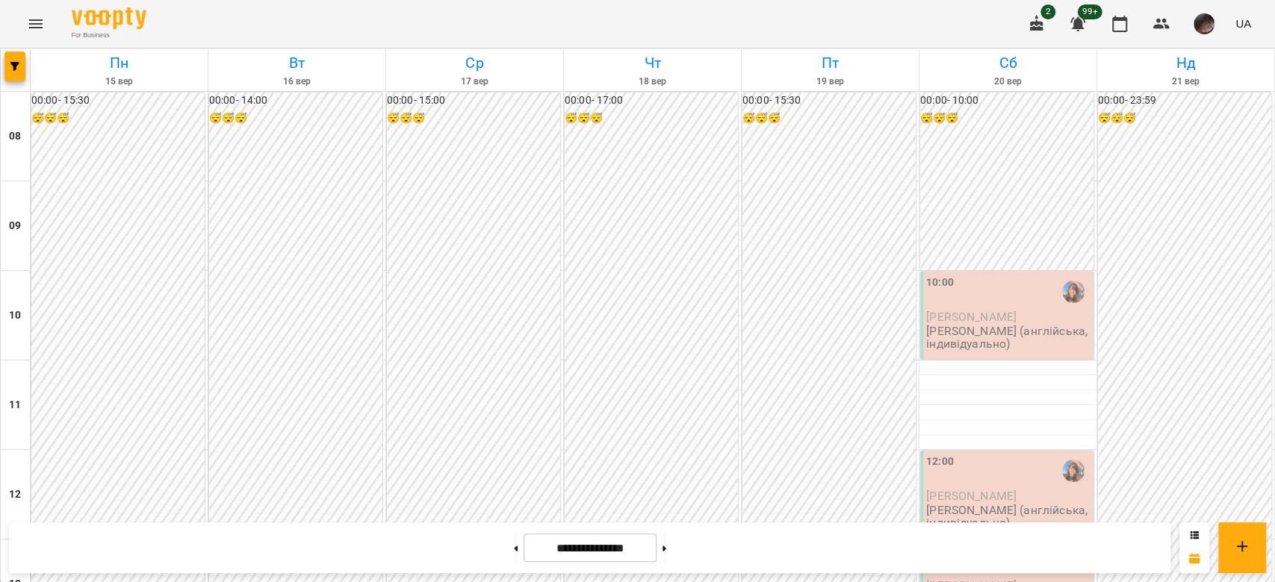
scroll to position [896, 0]
click at [12, 78] on button "button" at bounding box center [14, 67] width 21 height 30
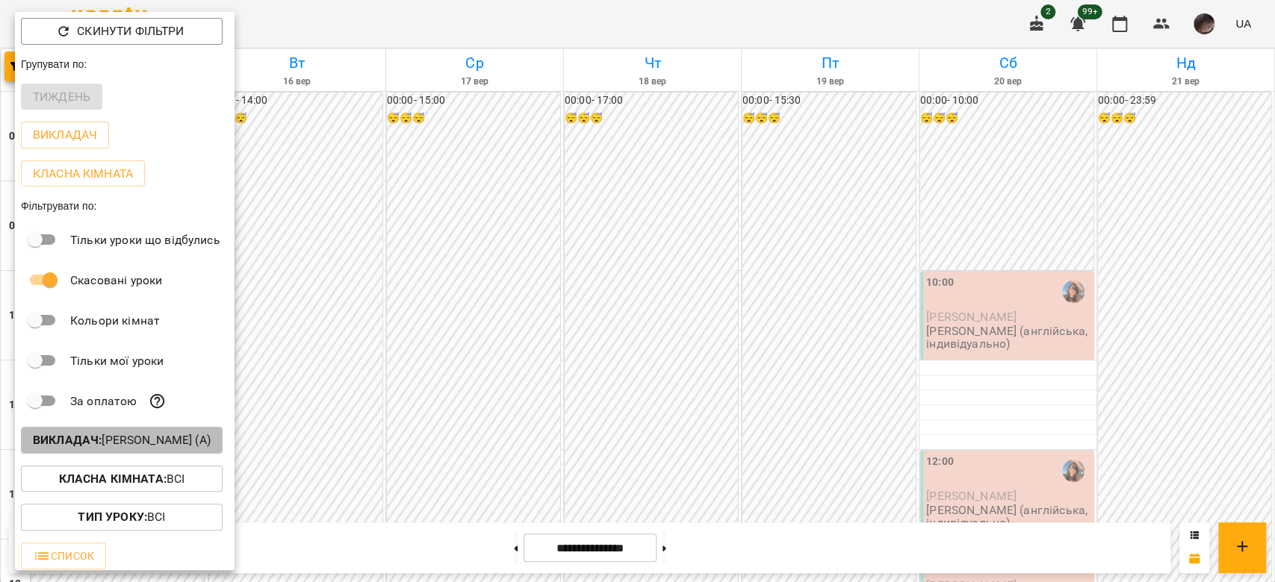
click at [114, 432] on button "Викладач : Вербова Єлизавета Сергіївна (а)" at bounding box center [122, 440] width 202 height 27
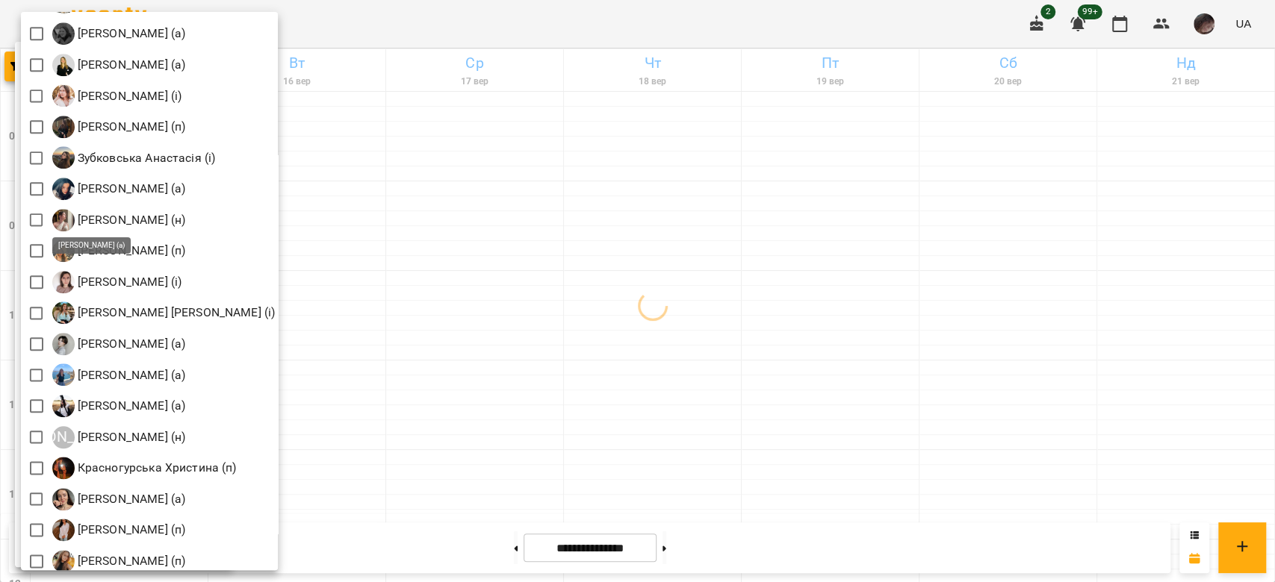
scroll to position [1195, 0]
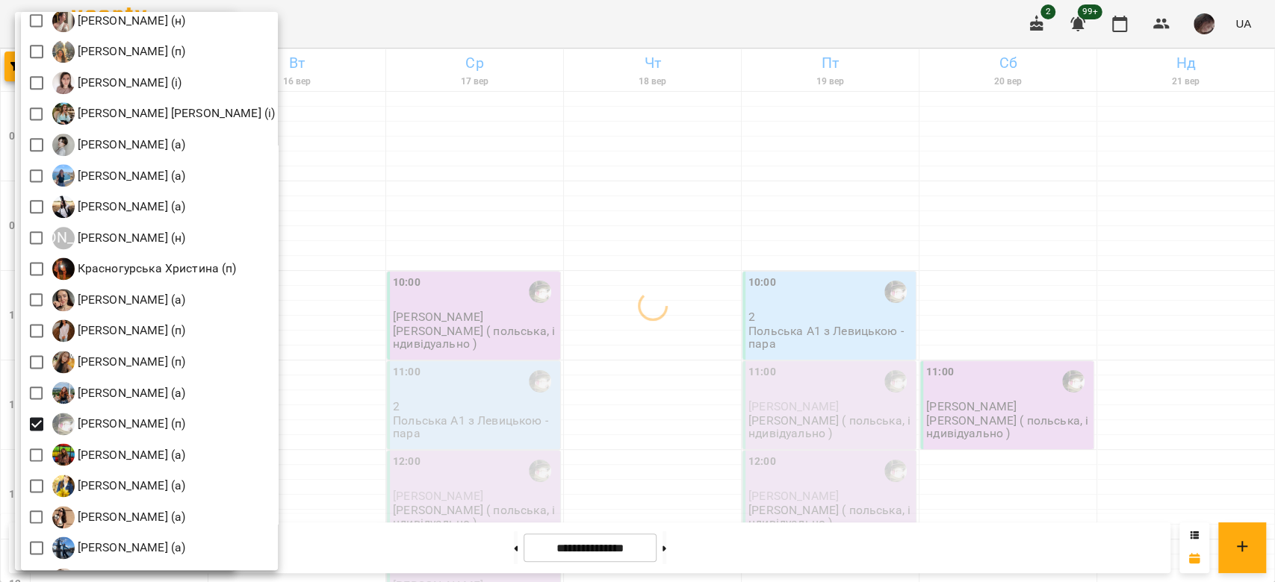
click at [433, 268] on div at bounding box center [637, 291] width 1275 height 582
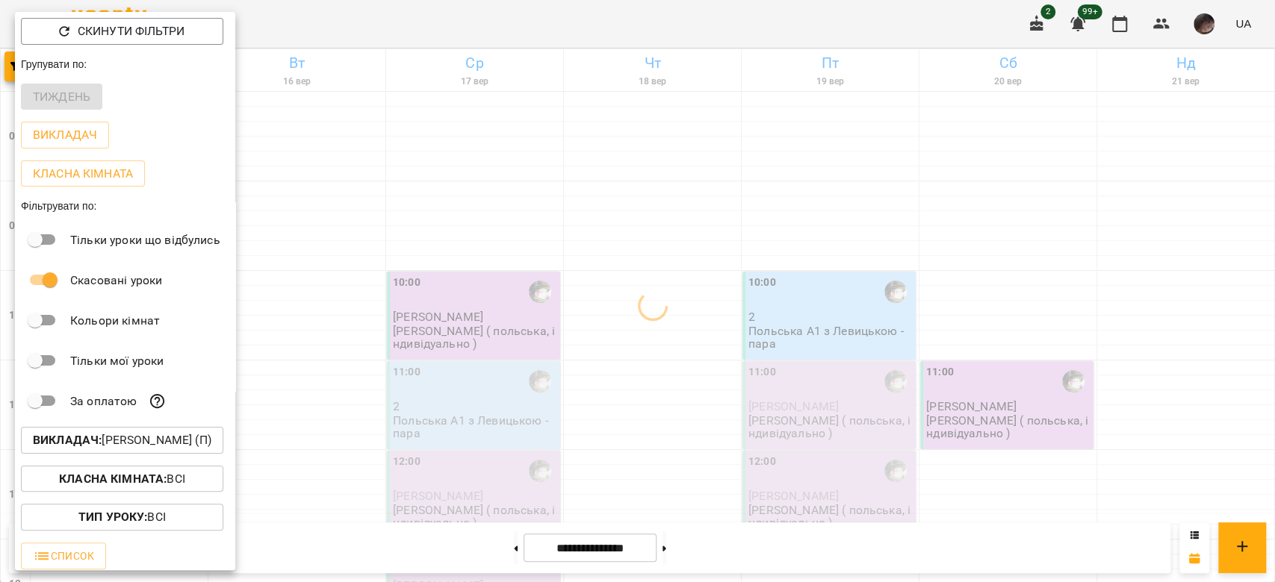
click at [433, 270] on div at bounding box center [637, 291] width 1275 height 582
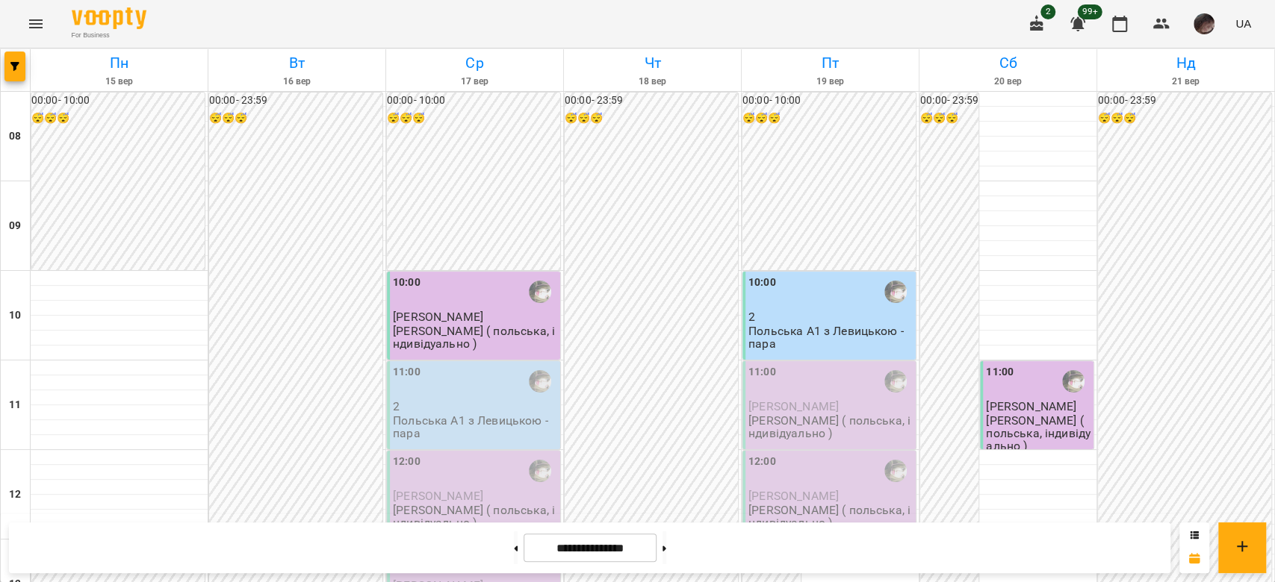
scroll to position [796, 0]
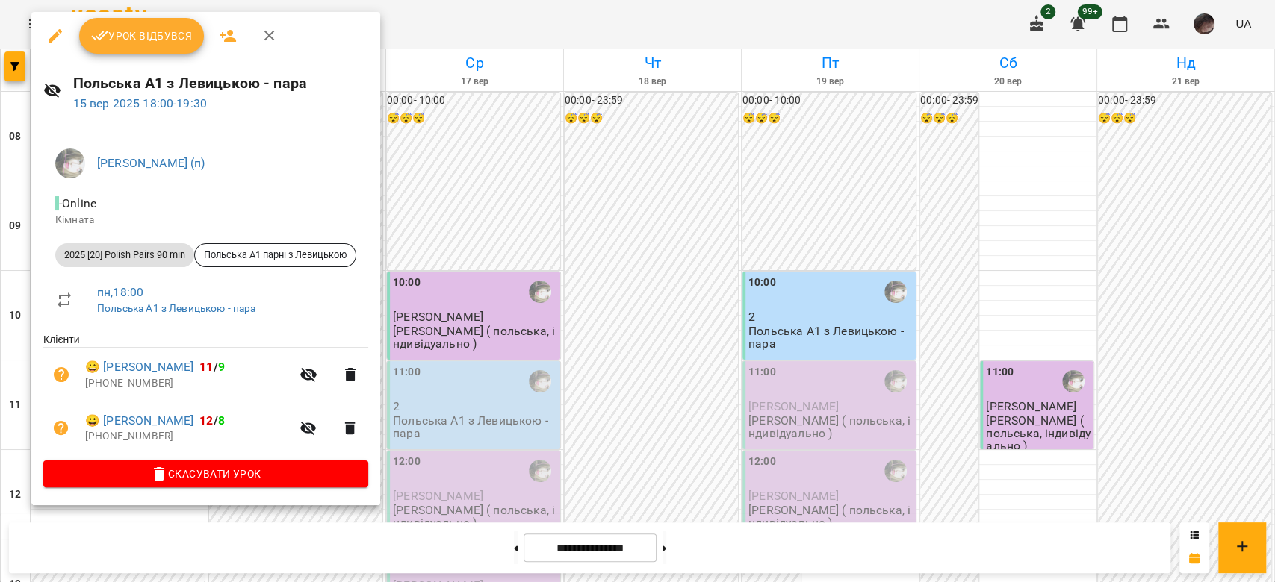
click at [55, 30] on icon "button" at bounding box center [55, 36] width 18 height 18
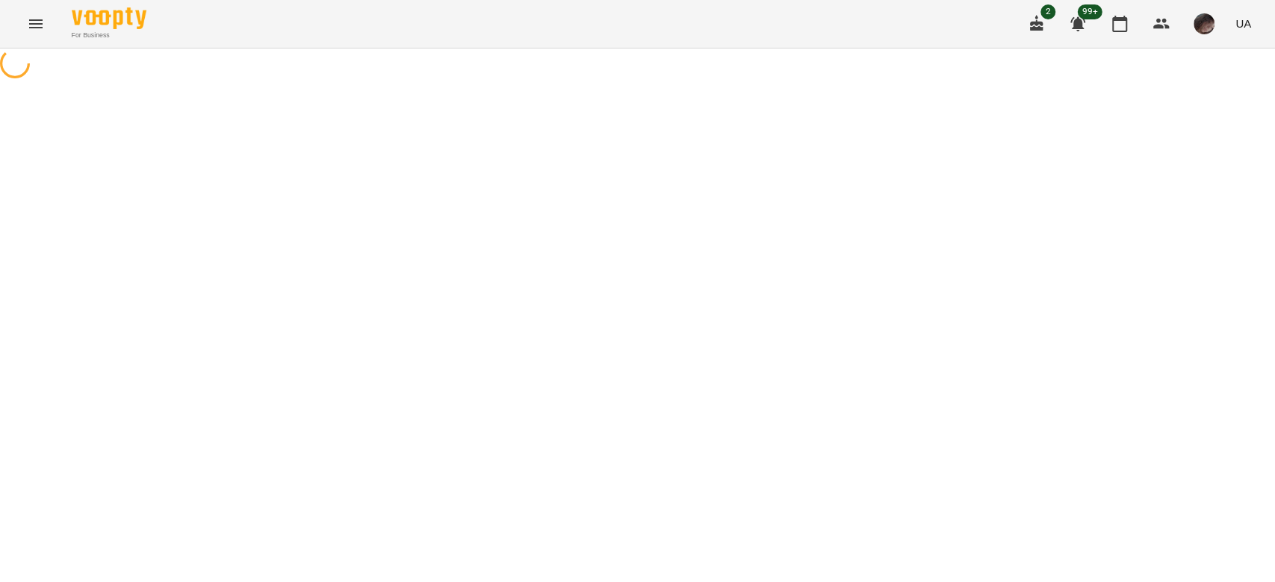
select select "**********"
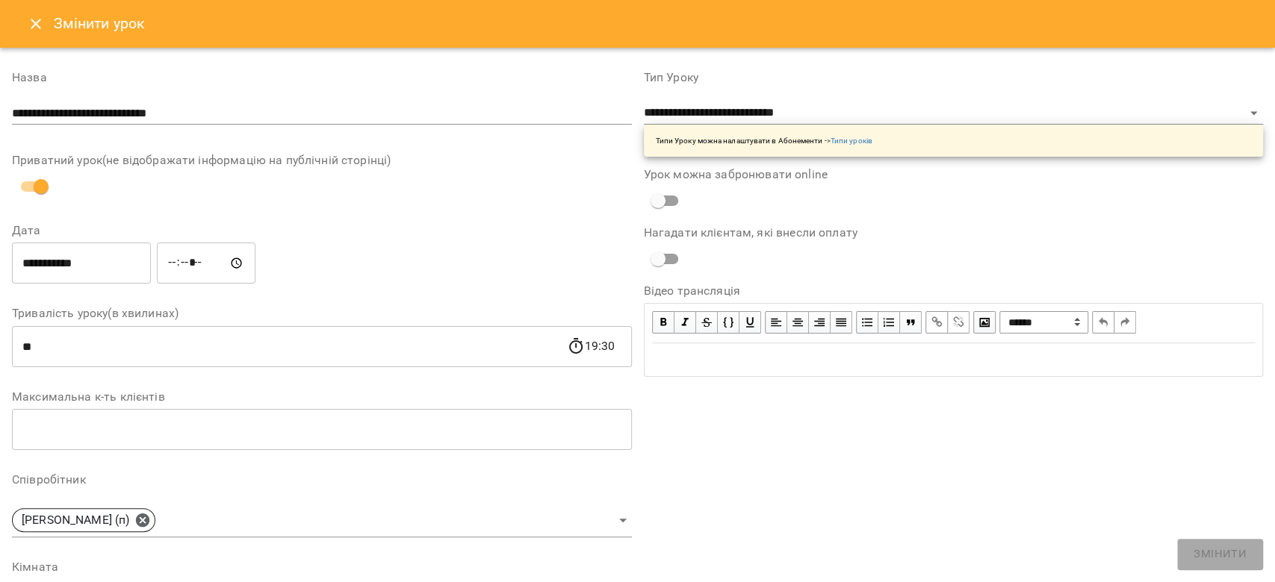
click at [87, 245] on input "**********" at bounding box center [81, 264] width 139 height 42
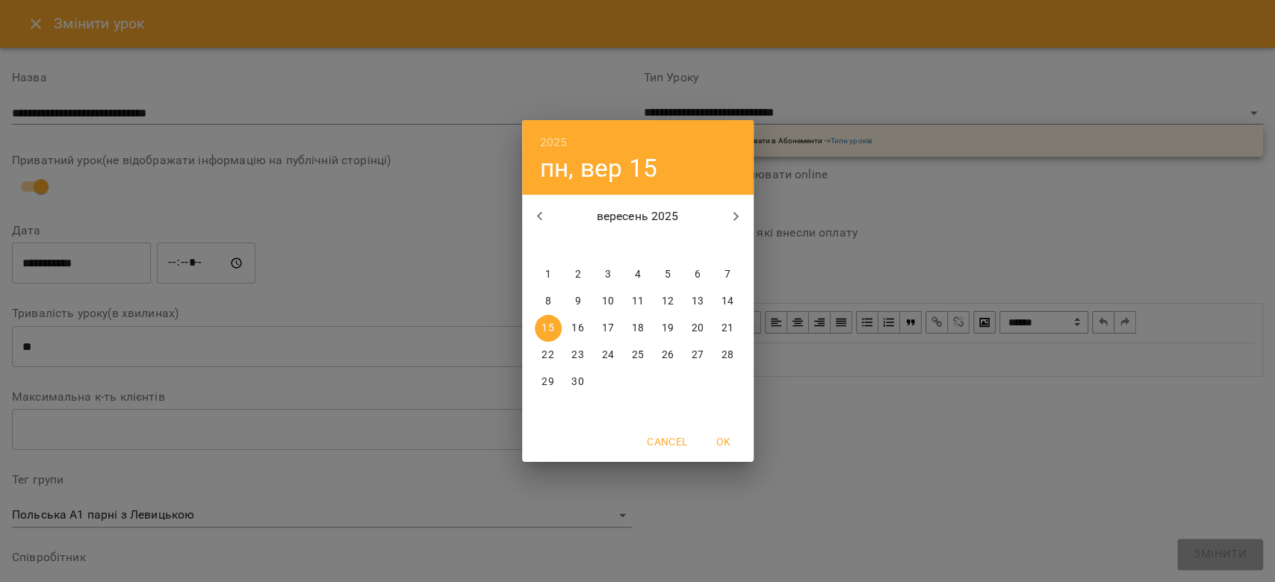
click at [613, 329] on span "17" at bounding box center [607, 328] width 27 height 15
type input "**********"
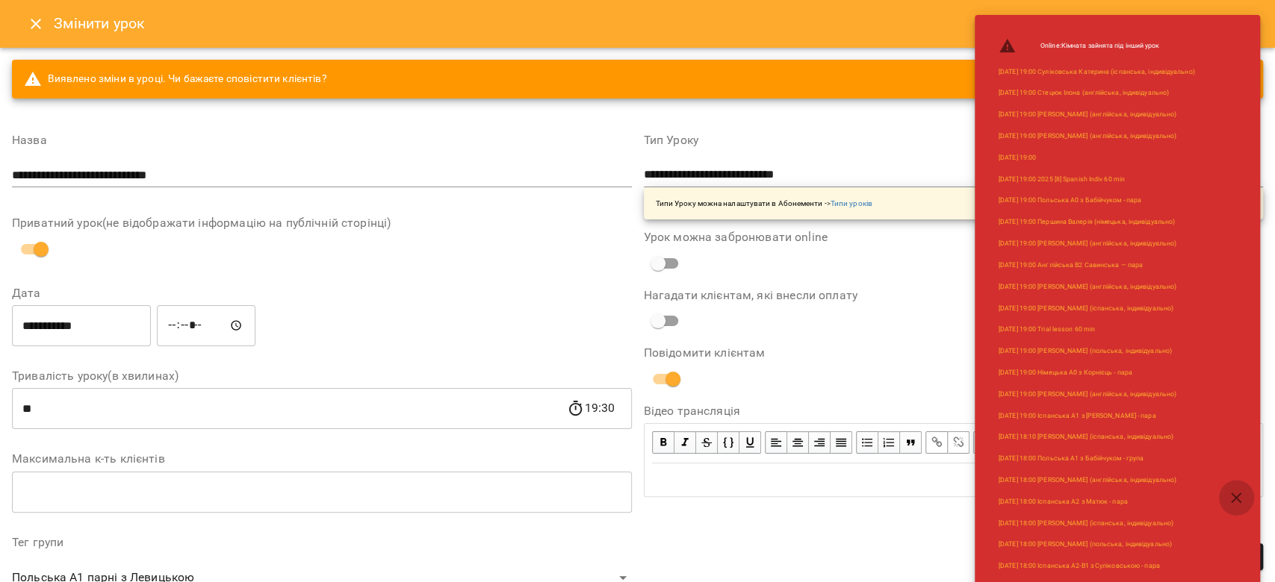
click at [1237, 502] on icon "button" at bounding box center [1236, 498] width 18 height 18
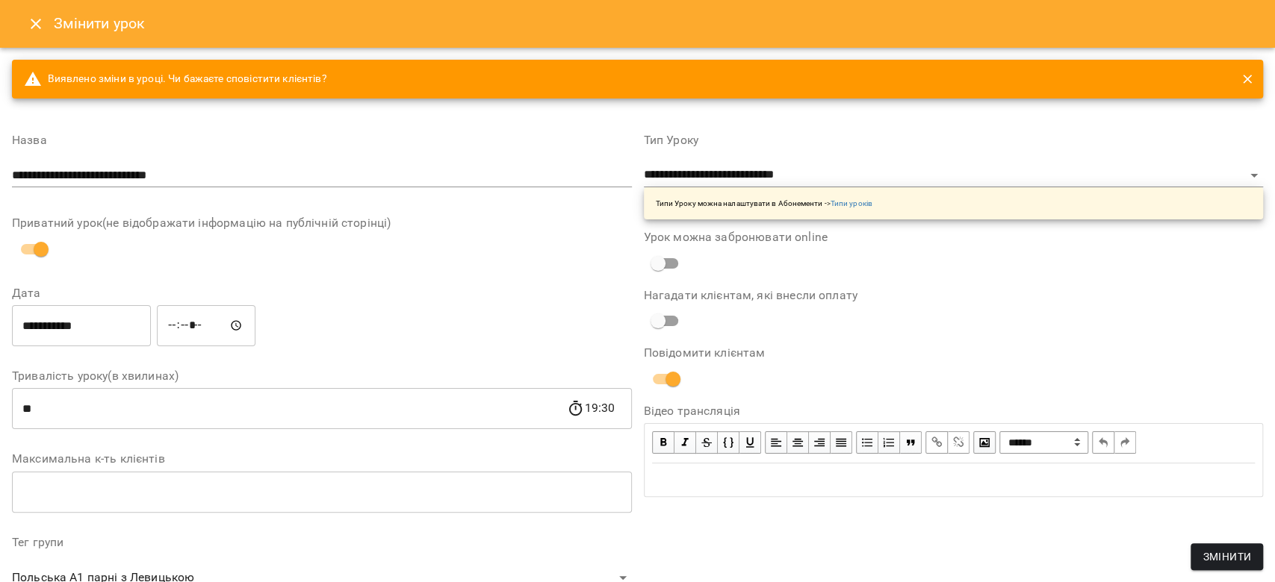
click at [1228, 562] on span "Змінити" at bounding box center [1226, 557] width 49 height 18
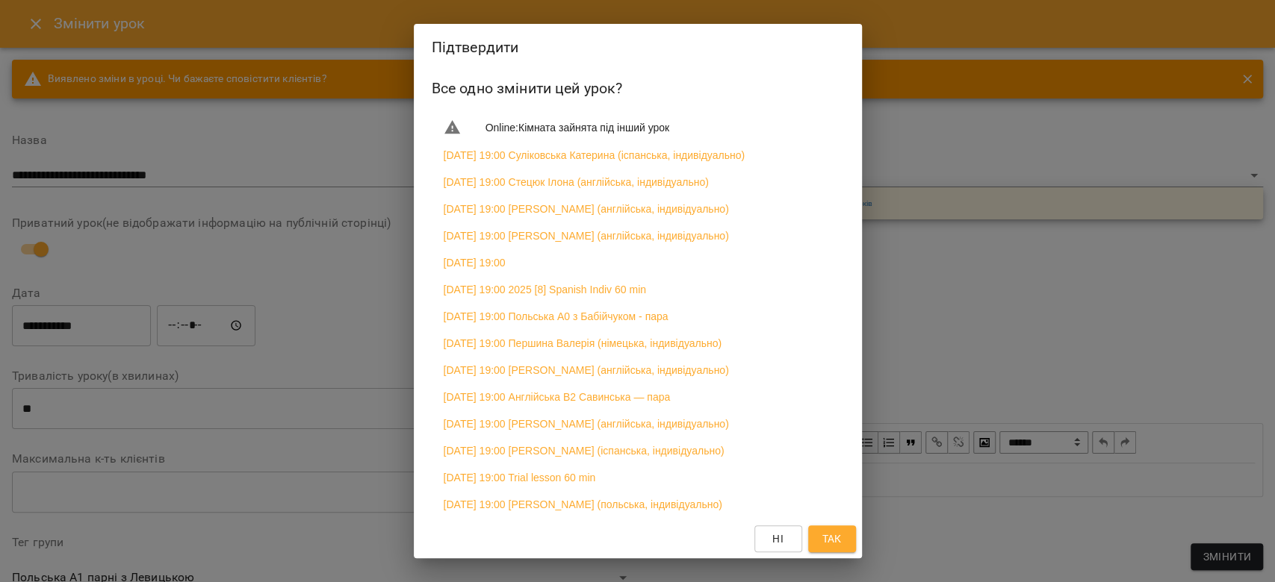
click at [845, 535] on button "Так" at bounding box center [832, 539] width 48 height 27
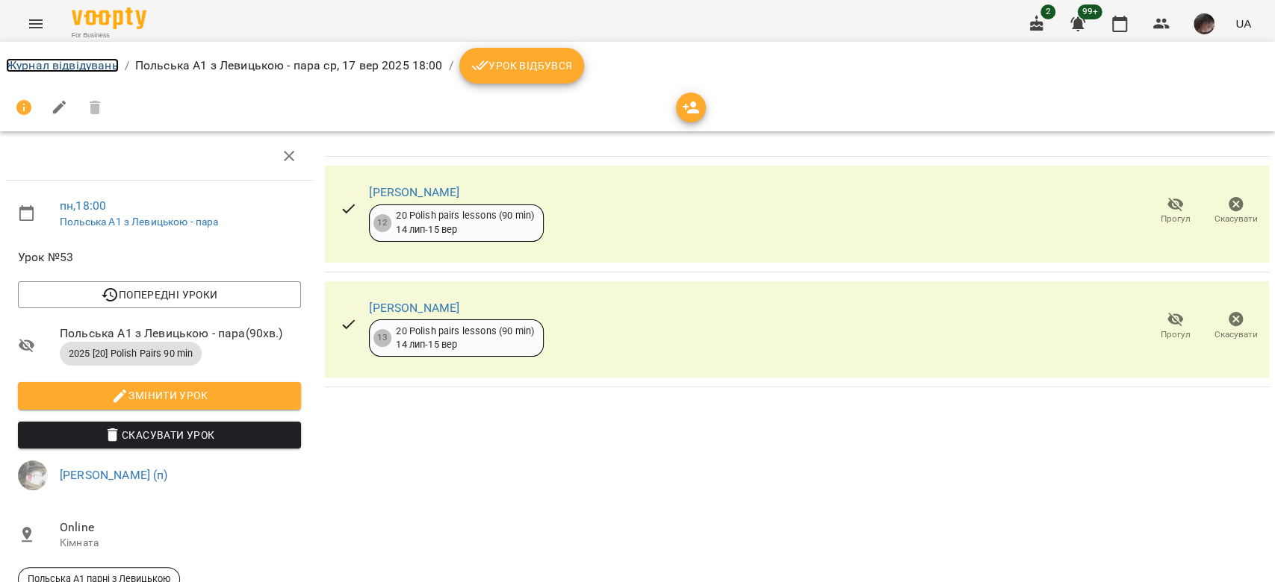
click at [72, 64] on link "Журнал відвідувань" at bounding box center [62, 65] width 113 height 14
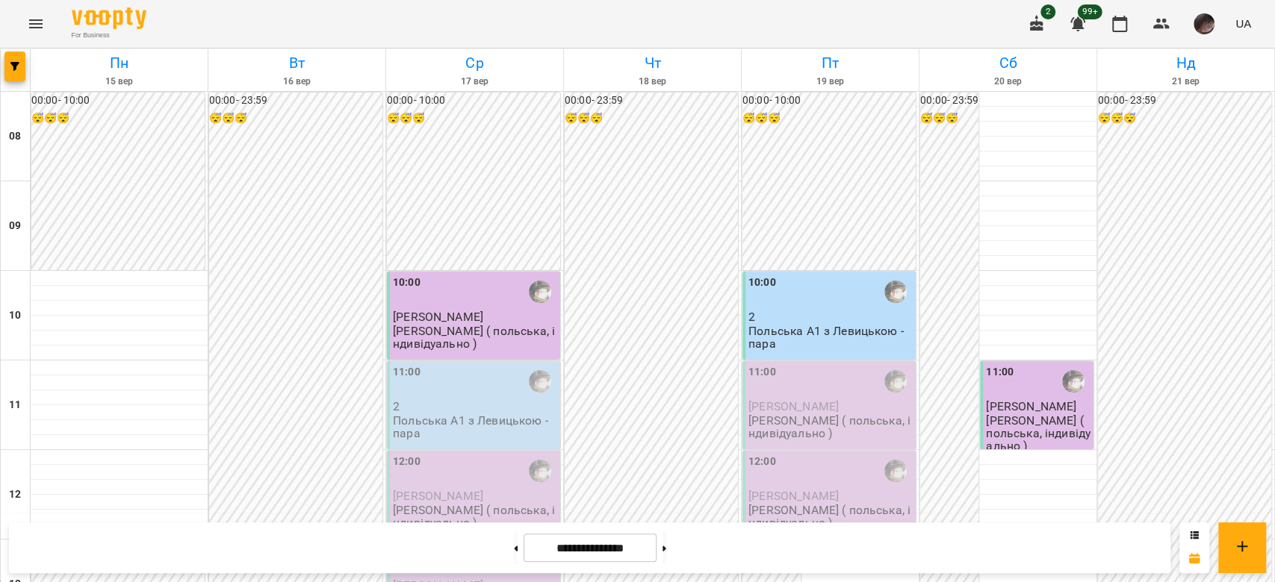
scroll to position [597, 0]
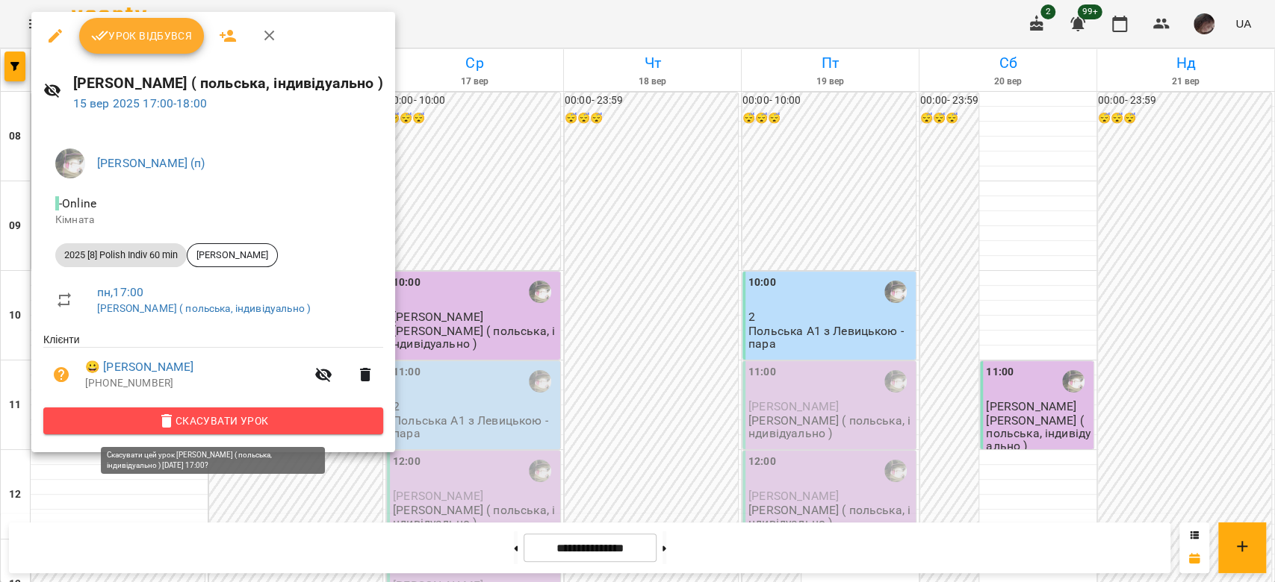
click at [195, 418] on span "Скасувати Урок" at bounding box center [213, 421] width 316 height 18
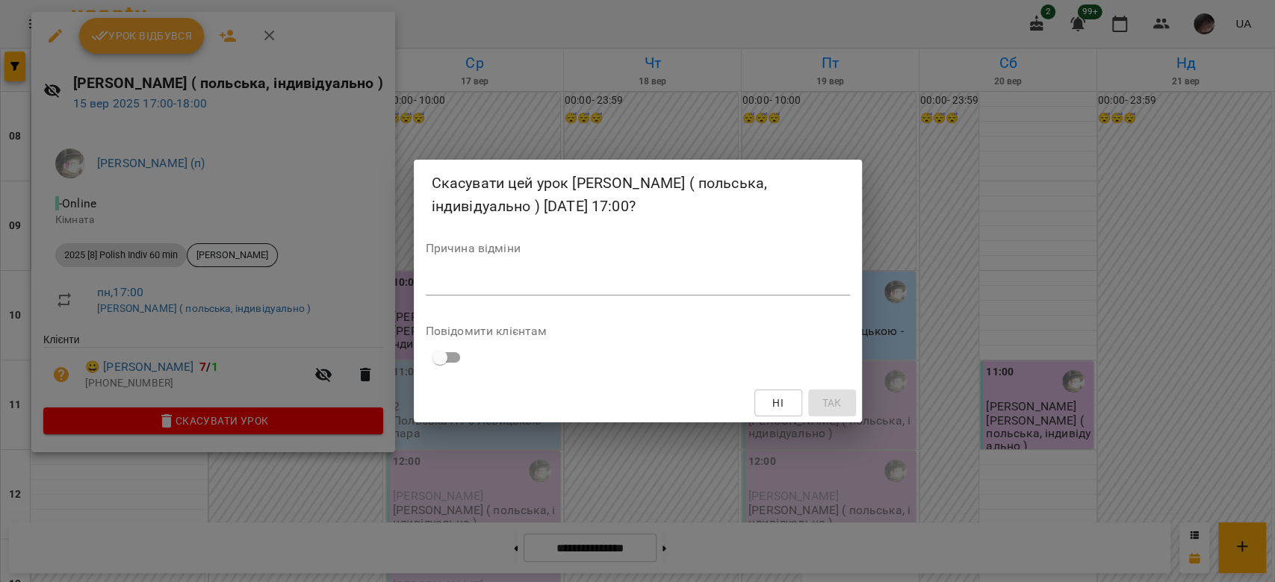
click at [550, 266] on div "Причина відміни *" at bounding box center [638, 273] width 424 height 60
click at [535, 280] on textarea at bounding box center [638, 283] width 424 height 14
type textarea "*"
click at [844, 403] on button "Так" at bounding box center [832, 403] width 48 height 27
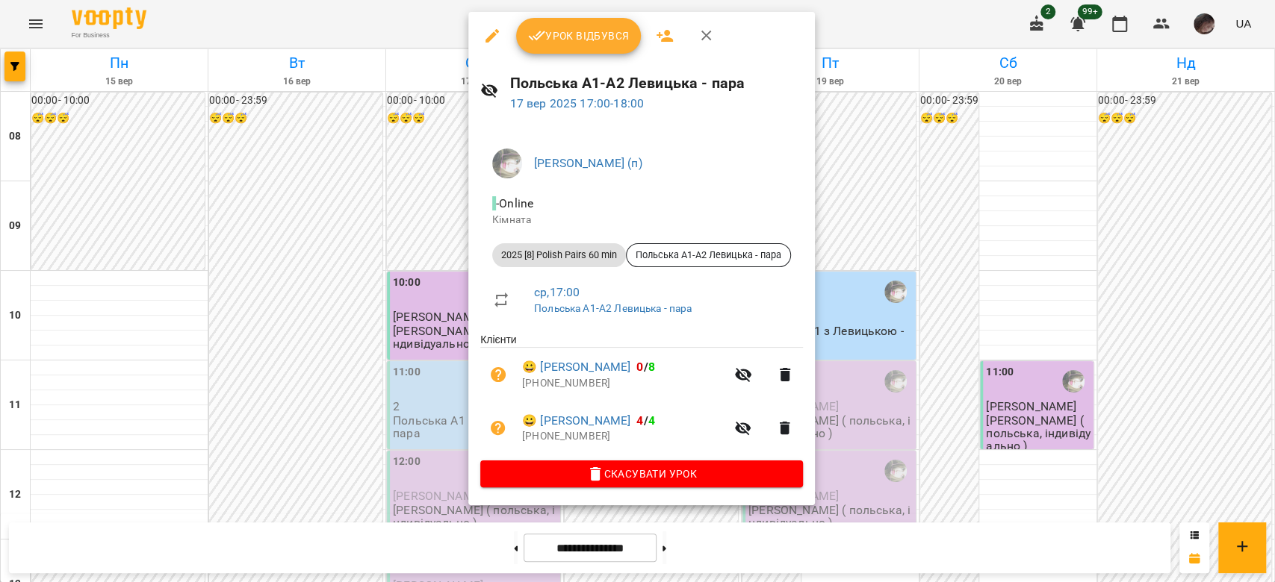
click at [1025, 419] on div at bounding box center [637, 291] width 1275 height 582
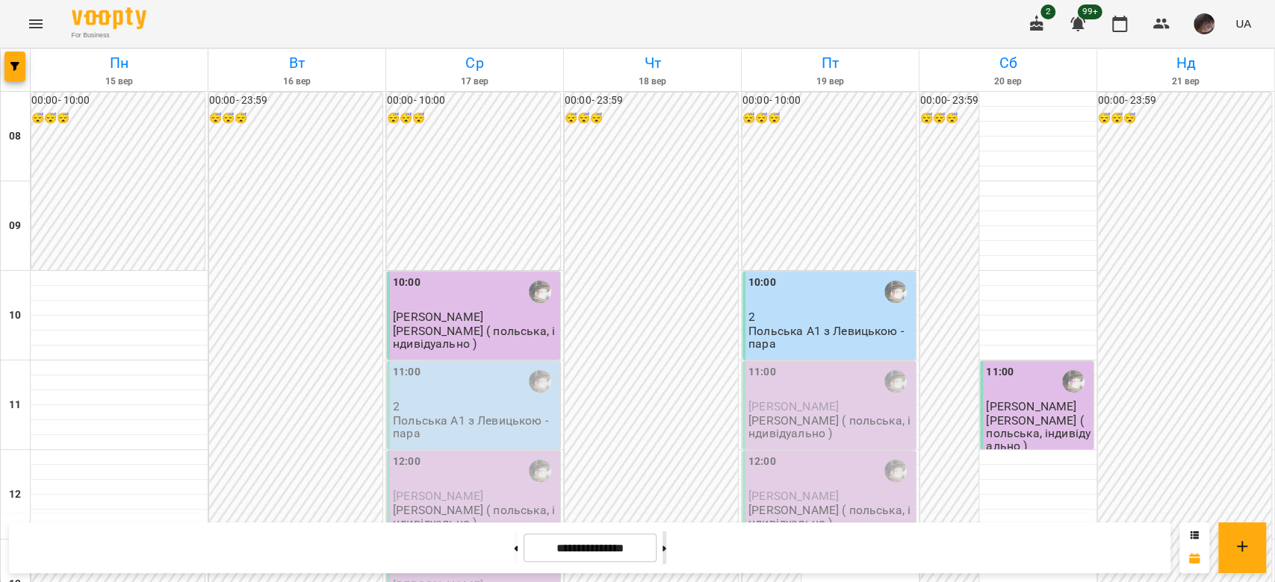
click at [666, 550] on button at bounding box center [664, 548] width 4 height 33
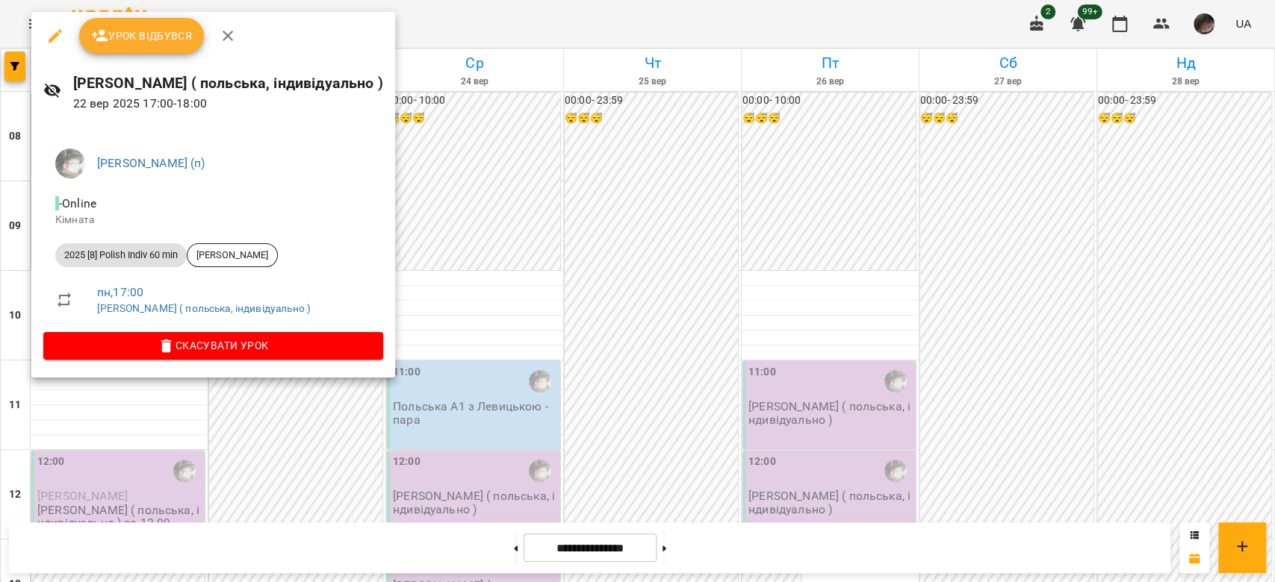
click at [701, 317] on div at bounding box center [637, 291] width 1275 height 582
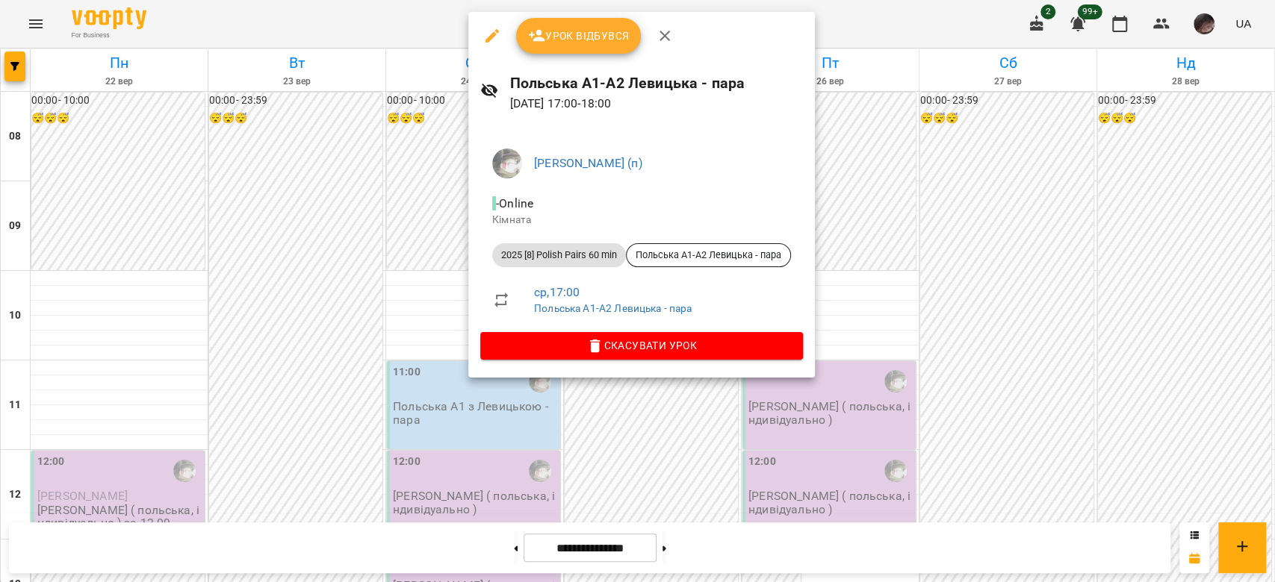
click at [602, 441] on div at bounding box center [637, 291] width 1275 height 582
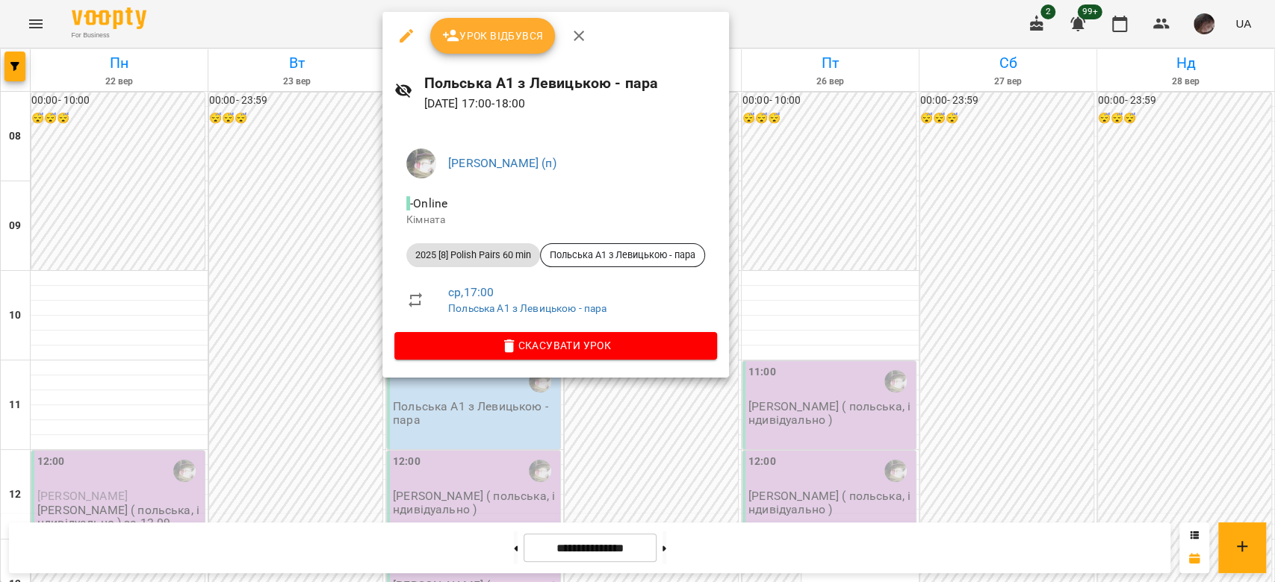
click at [631, 394] on div at bounding box center [637, 291] width 1275 height 582
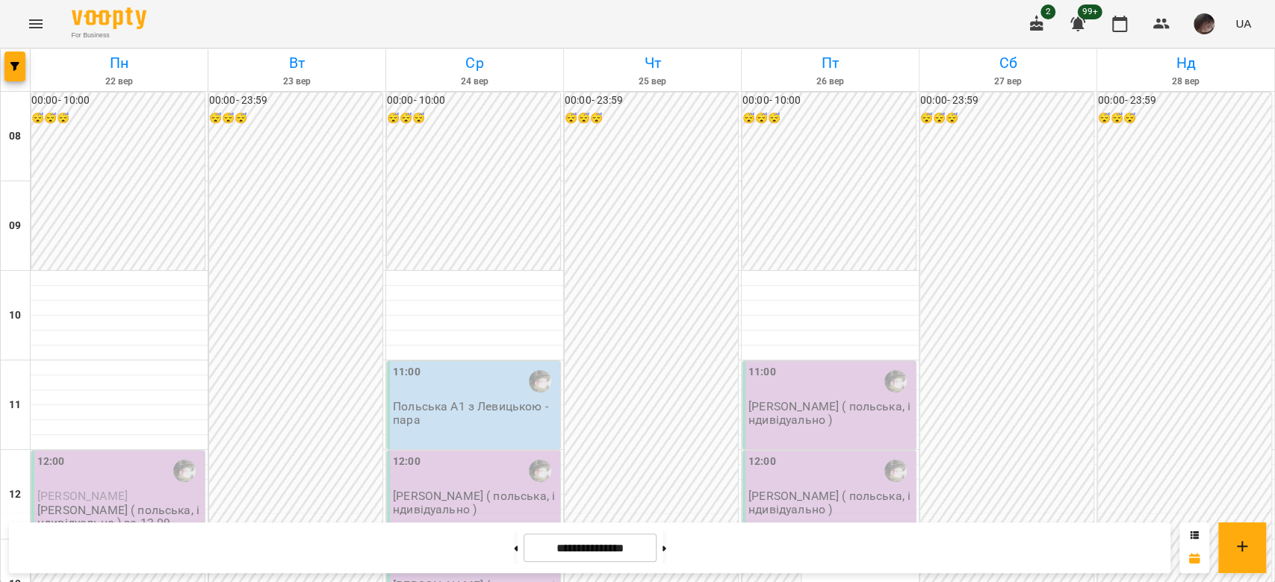
scroll to position [199, 0]
click at [860, 490] on p "Левицька Софія ( польська, індивідуально )" at bounding box center [830, 503] width 164 height 26
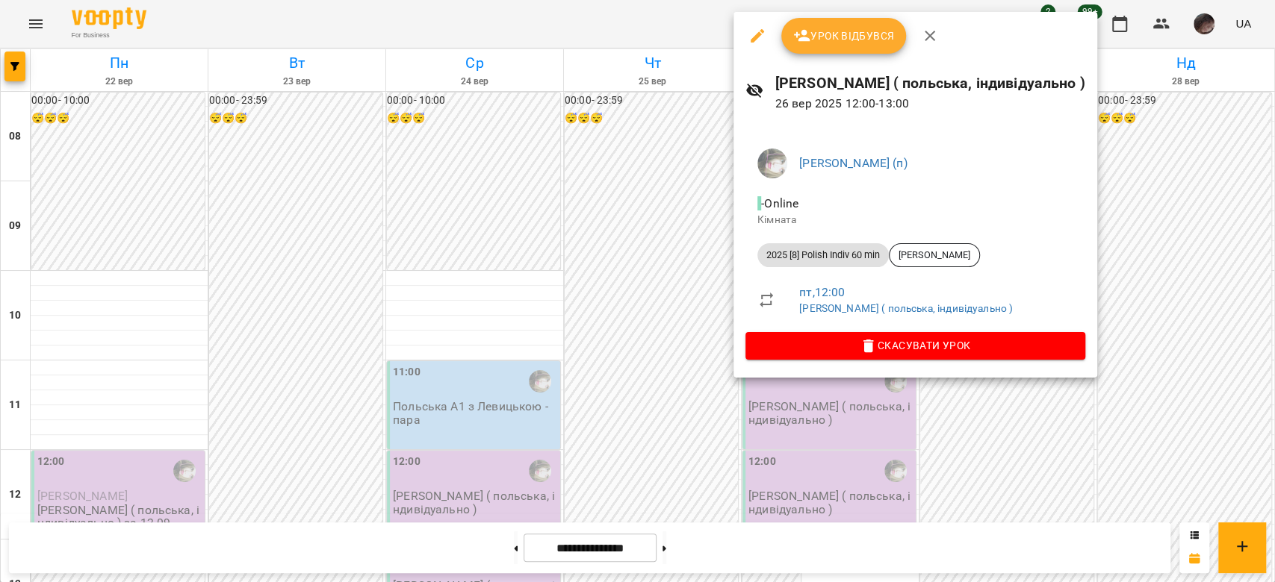
click at [956, 455] on div at bounding box center [637, 291] width 1275 height 582
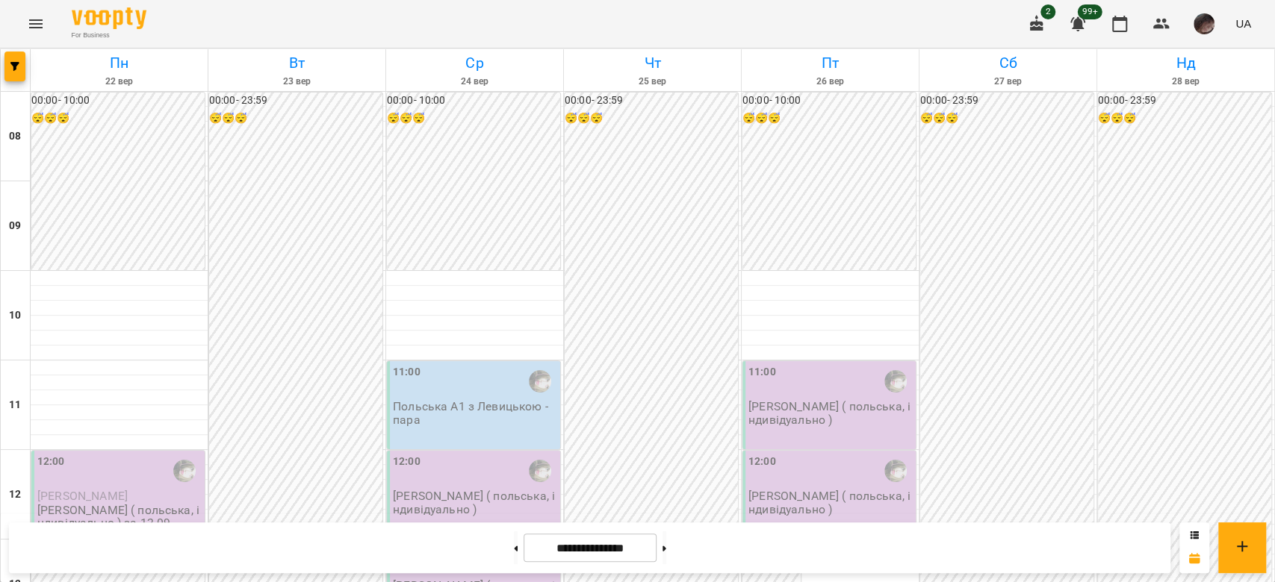
click at [797, 400] on p "Левицька Софія ( польська, індивідуально )" at bounding box center [830, 413] width 164 height 26
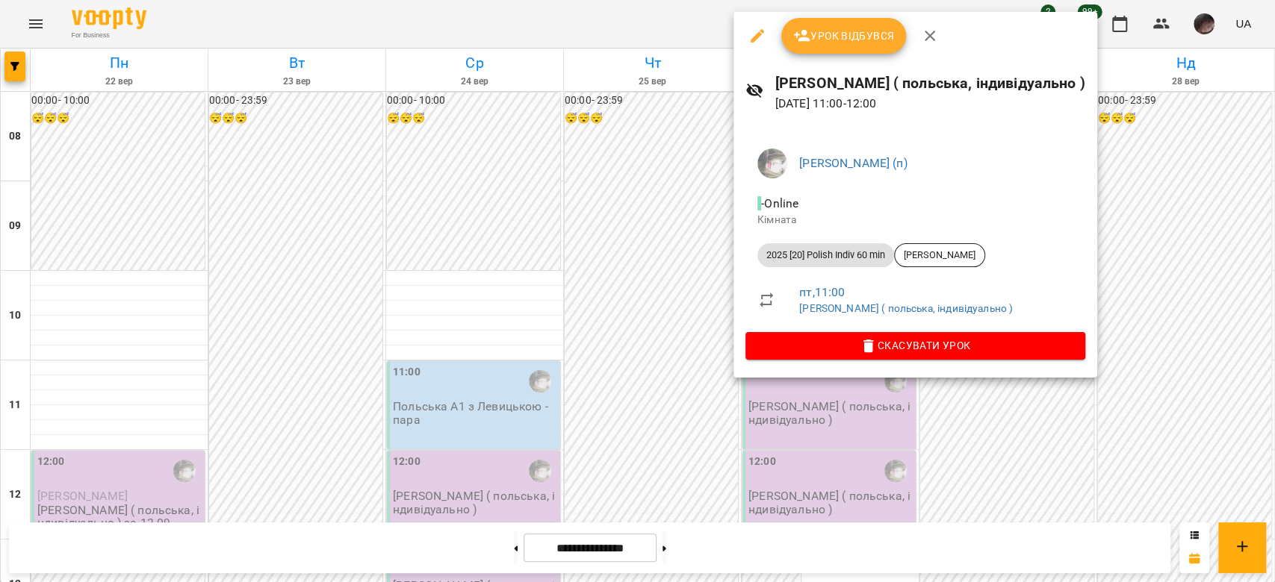
click at [1058, 402] on div at bounding box center [637, 291] width 1275 height 582
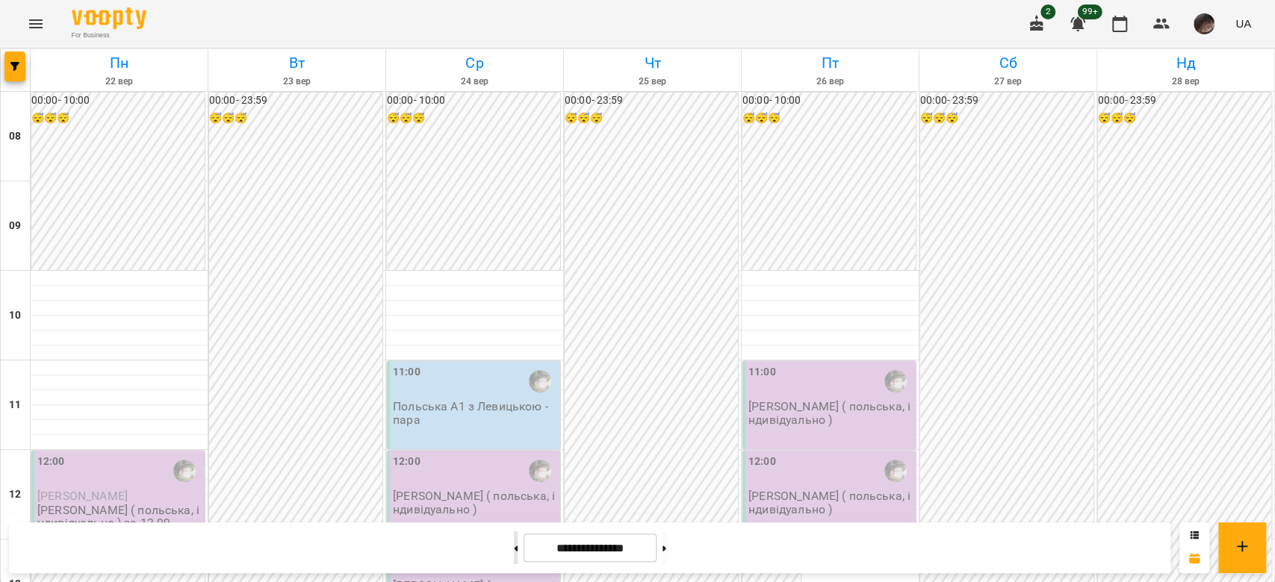
click at [514, 547] on button at bounding box center [516, 548] width 4 height 33
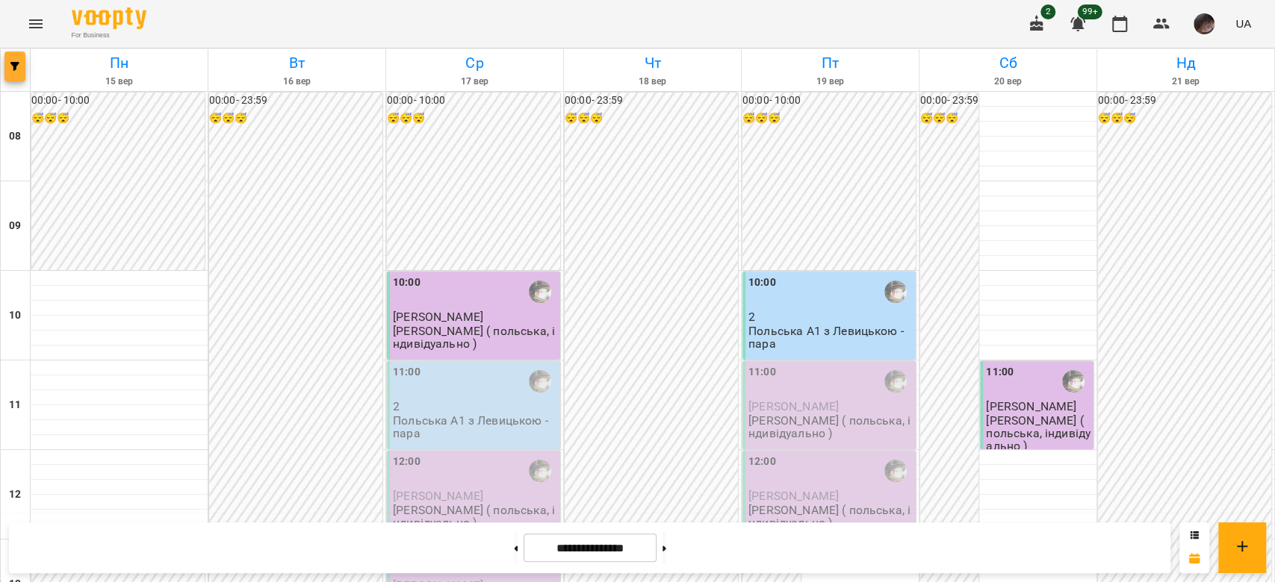
click at [12, 64] on icon "button" at bounding box center [14, 66] width 9 height 9
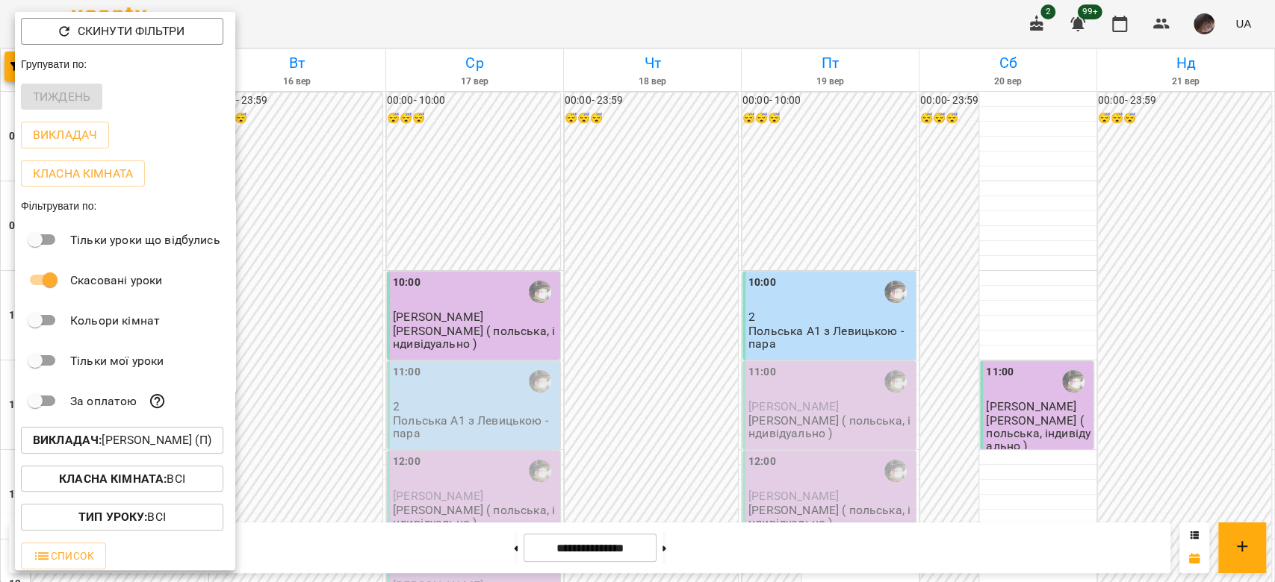
click at [117, 430] on button "Викладач : Левицька Софія Сергіївна (п)" at bounding box center [122, 440] width 202 height 27
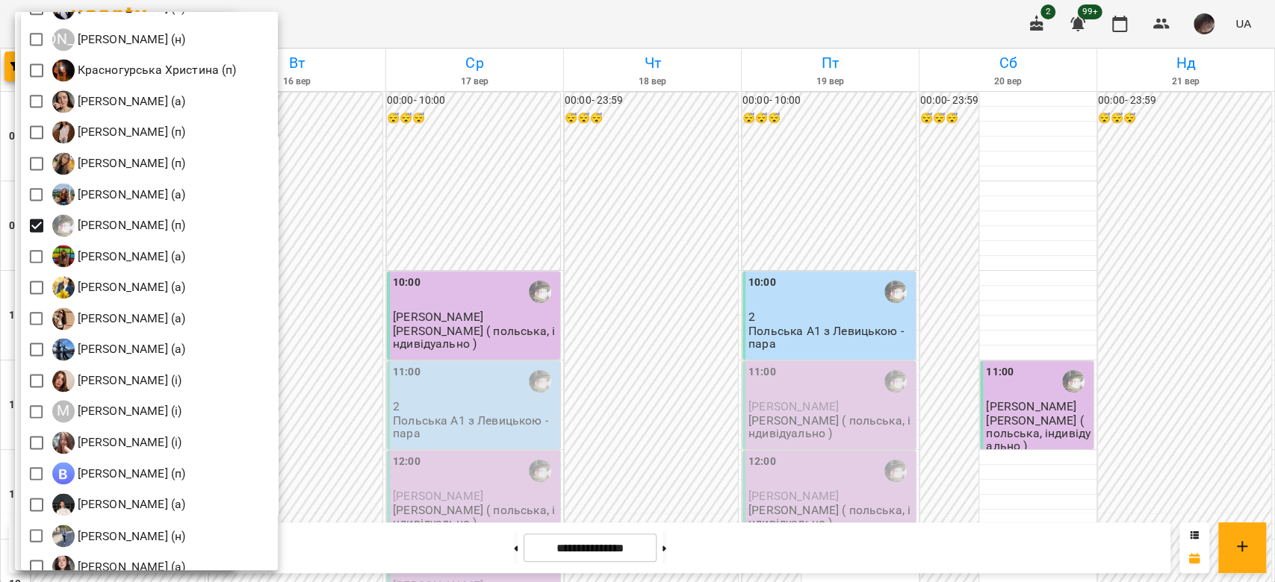
scroll to position [1294, 0]
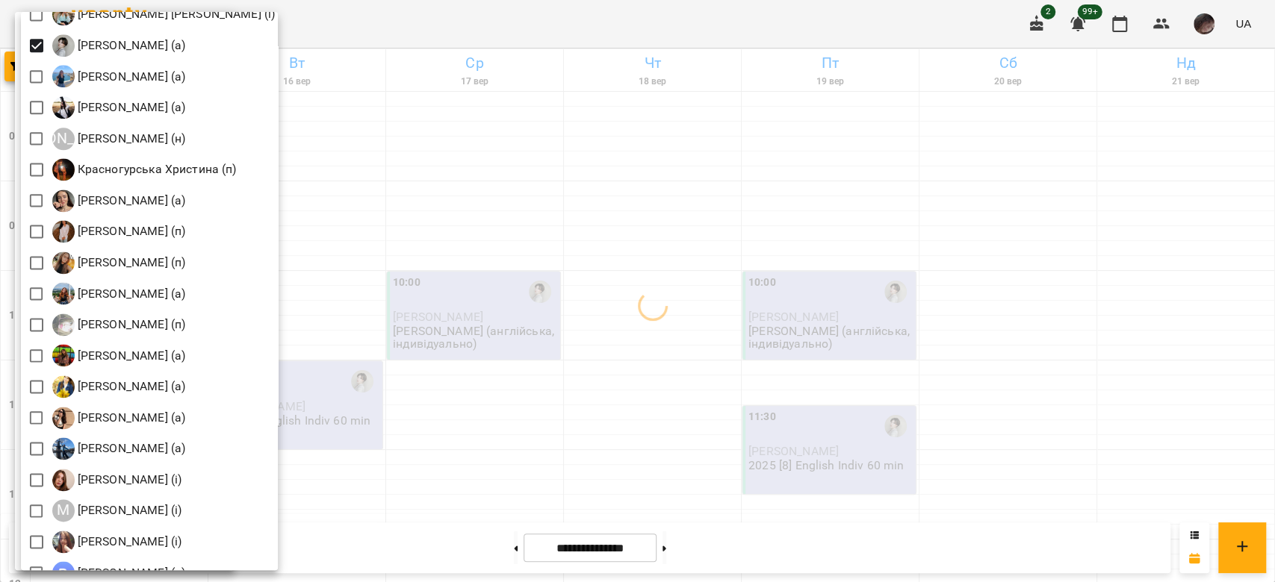
click at [496, 282] on div at bounding box center [637, 291] width 1275 height 582
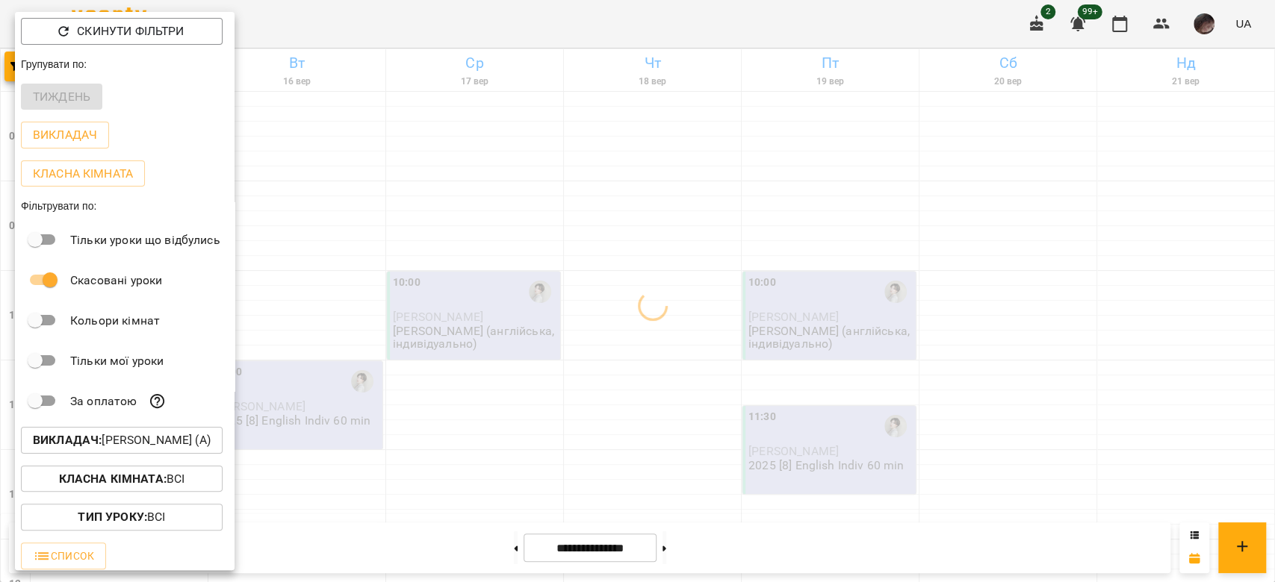
click at [496, 282] on div at bounding box center [637, 291] width 1275 height 582
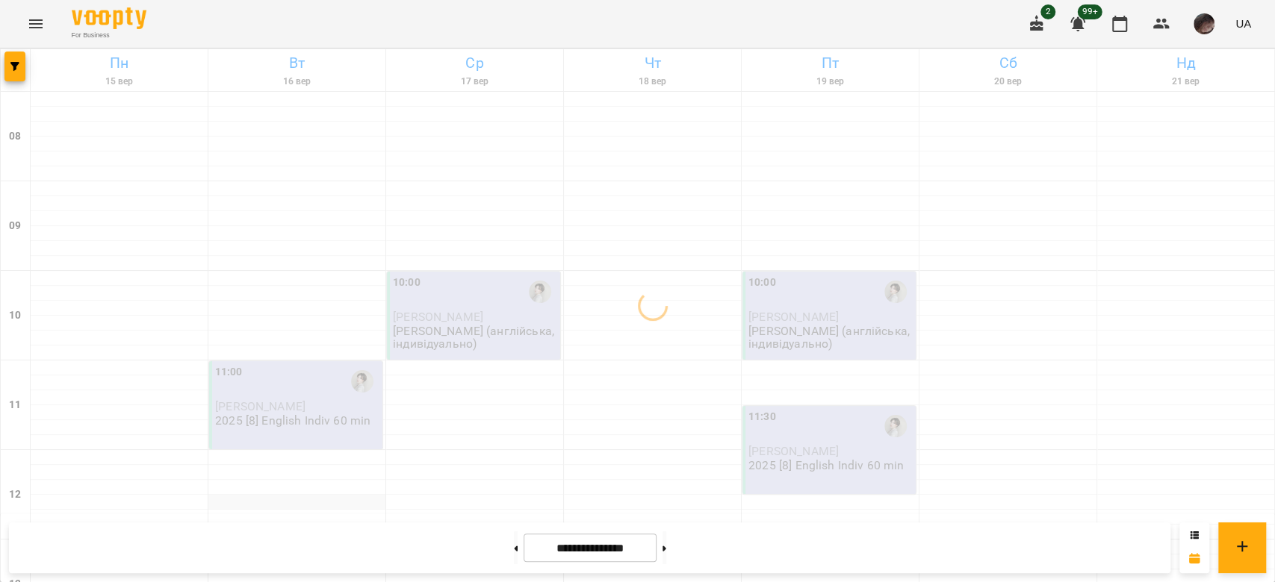
scroll to position [0, 0]
click at [666, 537] on button at bounding box center [664, 548] width 4 height 33
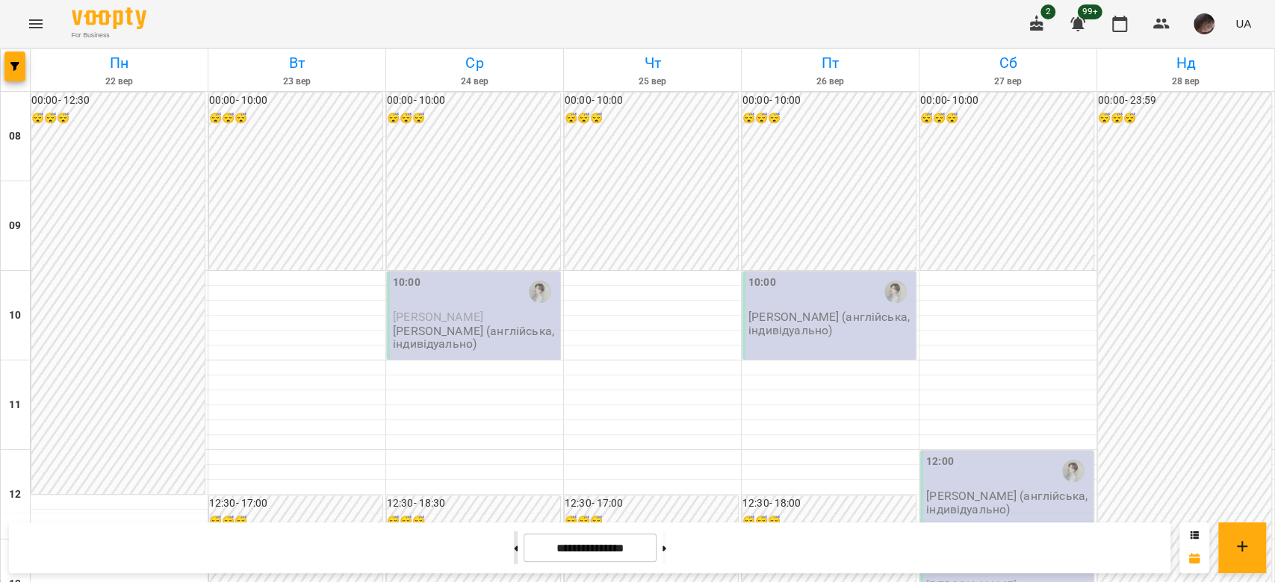
click at [514, 538] on button at bounding box center [516, 548] width 4 height 33
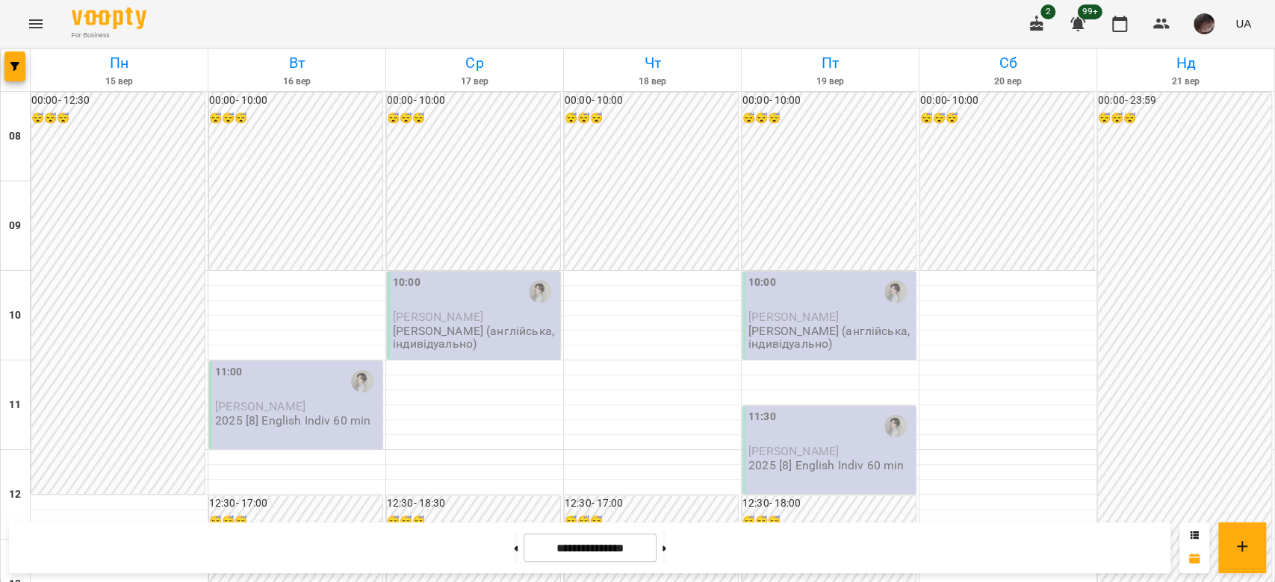
click at [665, 555] on div at bounding box center [664, 548] width 16 height 33
click at [666, 553] on button at bounding box center [664, 548] width 4 height 33
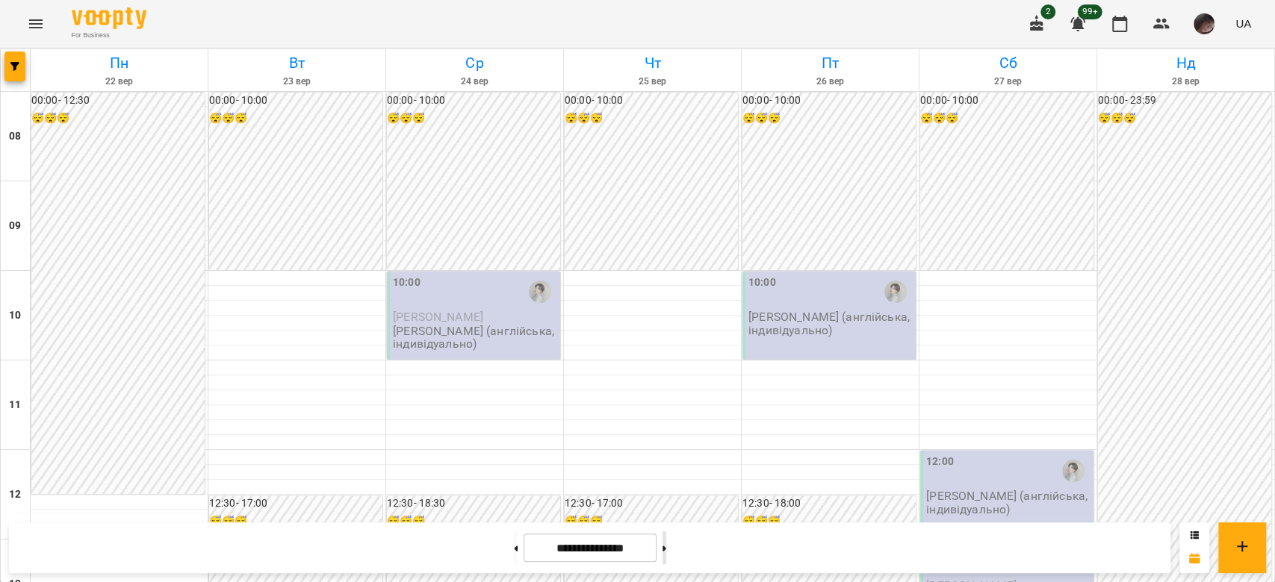
click at [666, 553] on button at bounding box center [664, 548] width 4 height 33
click at [514, 551] on button at bounding box center [516, 548] width 4 height 33
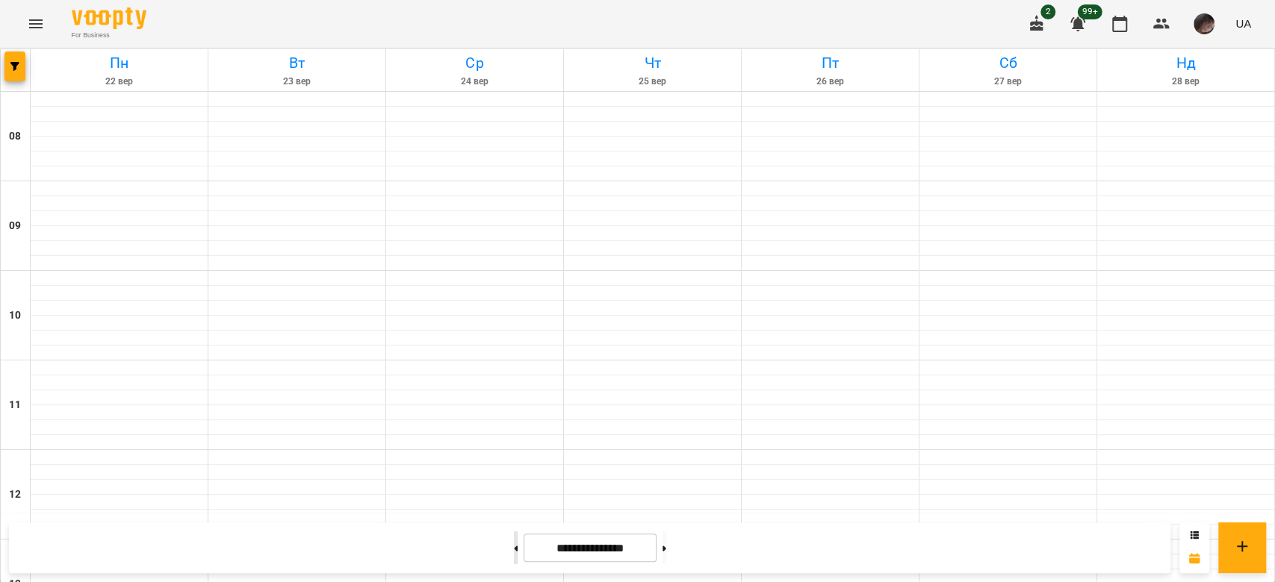
click at [514, 551] on button at bounding box center [516, 548] width 4 height 33
type input "**********"
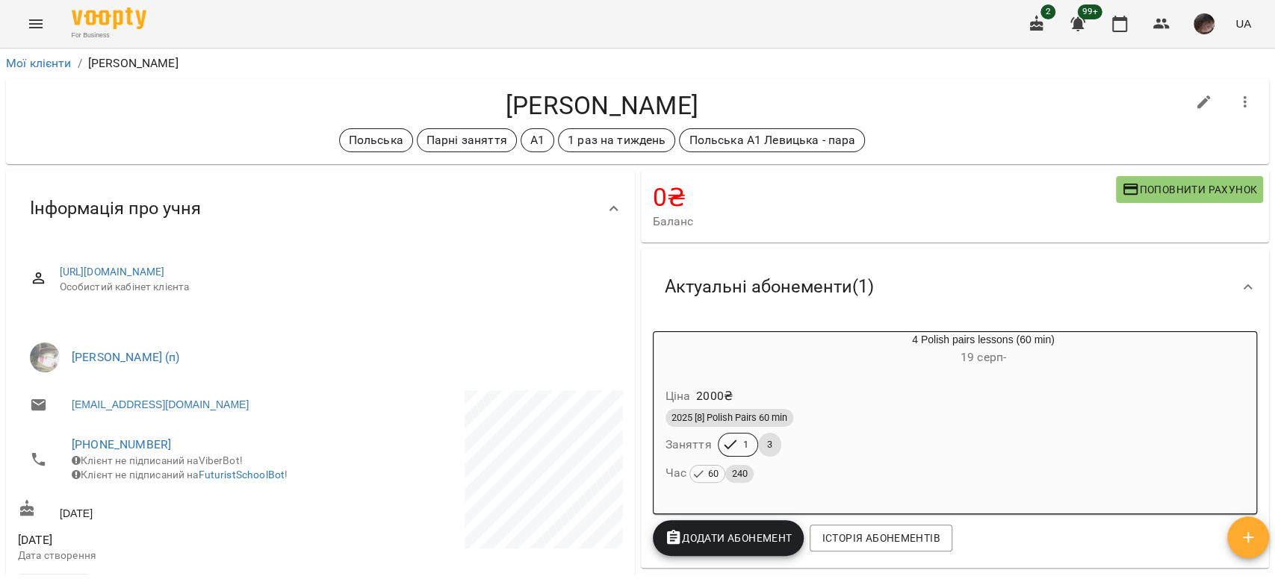
click at [741, 355] on h6 "19 серп -" at bounding box center [983, 357] width 517 height 21
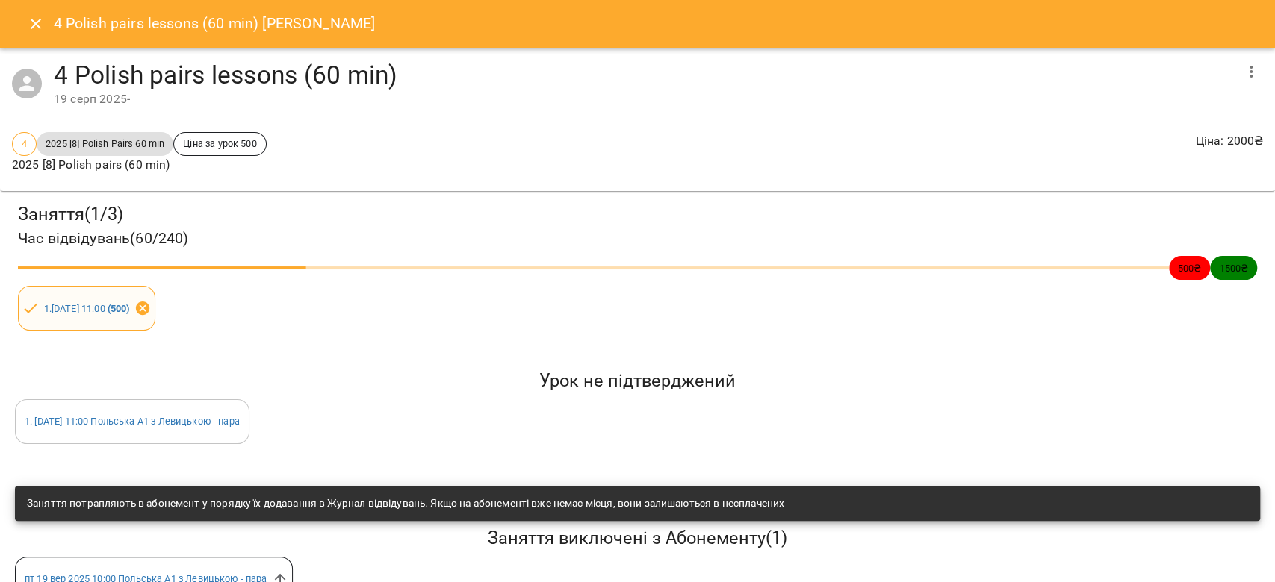
click at [149, 305] on icon at bounding box center [141, 308] width 13 height 13
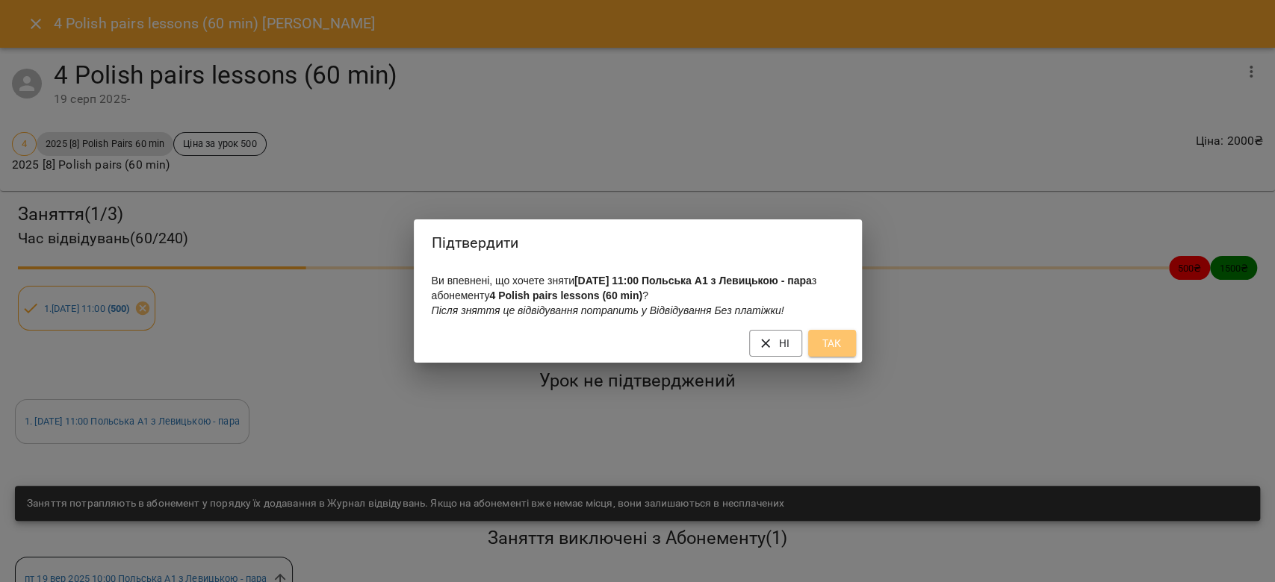
click at [842, 343] on span "Так" at bounding box center [832, 344] width 24 height 18
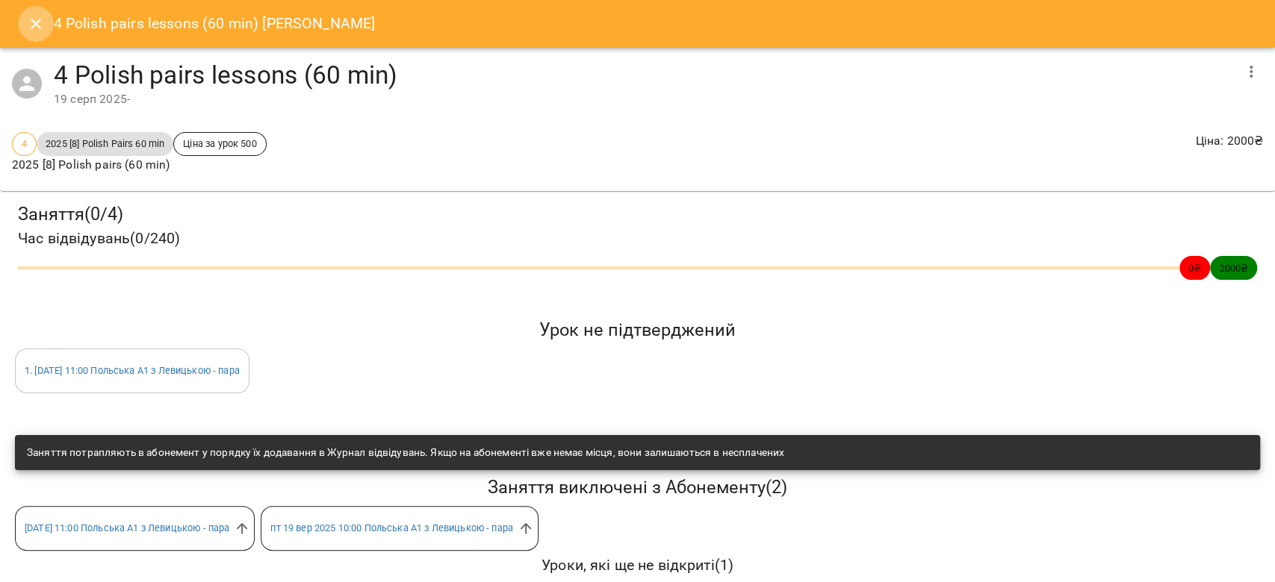
click at [51, 21] on button "Close" at bounding box center [36, 24] width 36 height 36
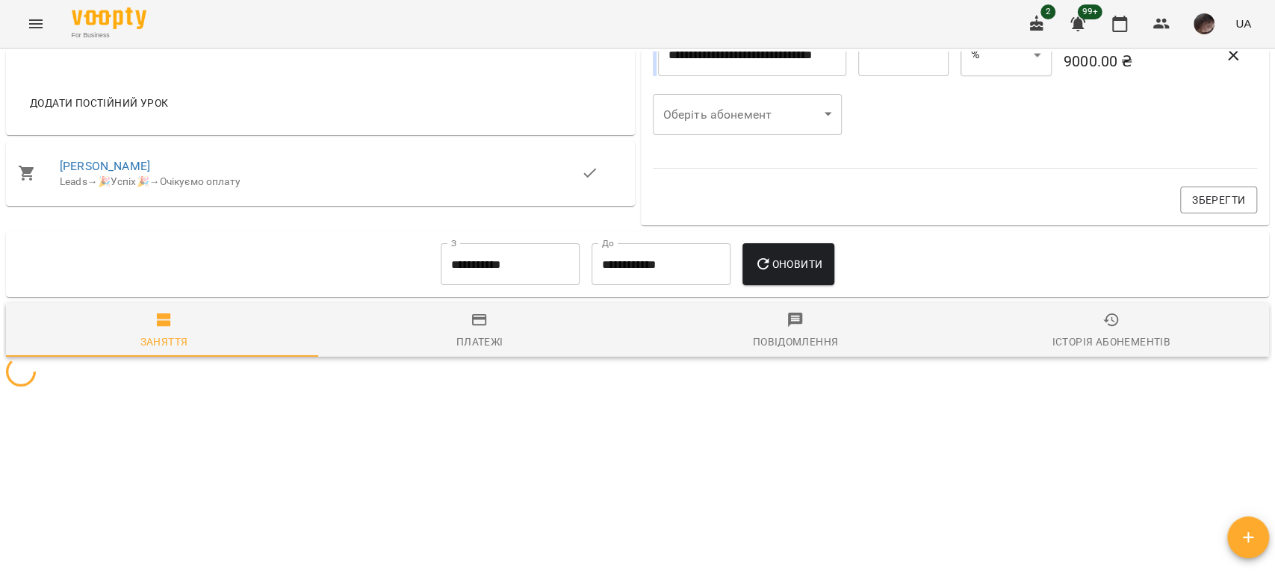
scroll to position [832, 0]
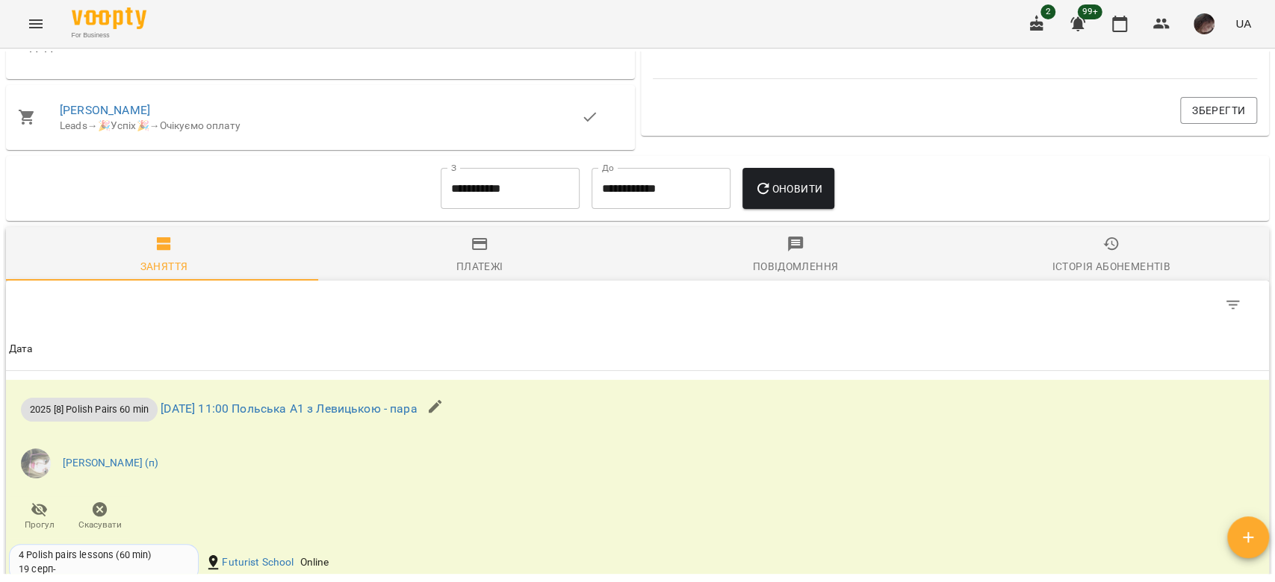
click at [464, 202] on input "**********" at bounding box center [510, 189] width 139 height 42
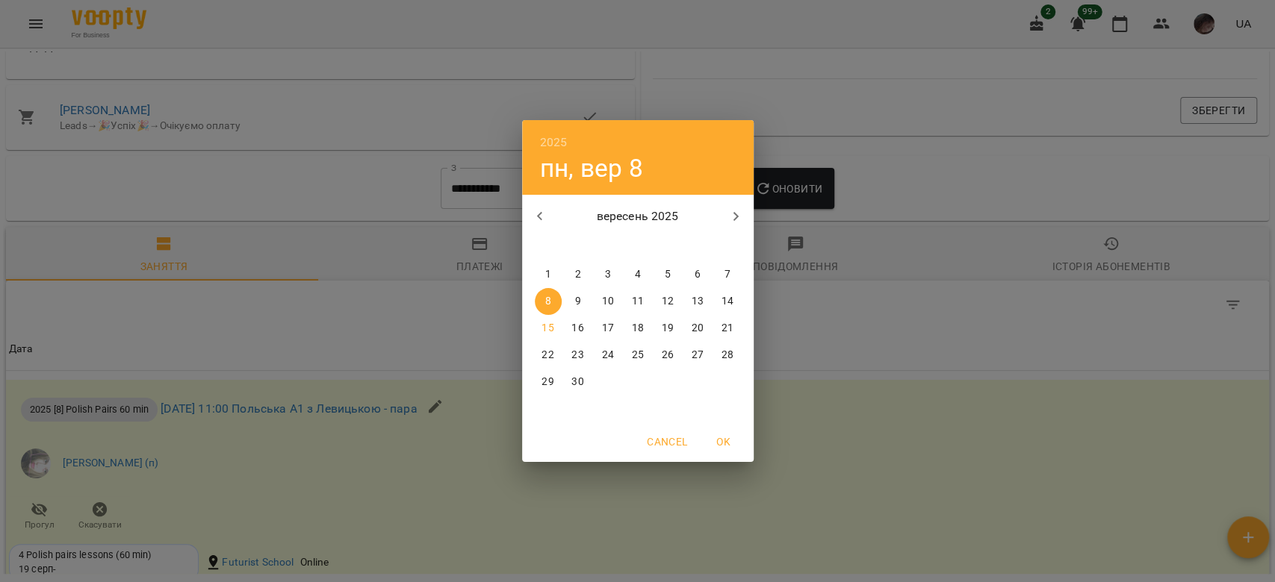
click at [536, 211] on icon "button" at bounding box center [540, 217] width 18 height 18
click at [576, 350] on p "19" at bounding box center [577, 355] width 12 height 15
type input "**********"
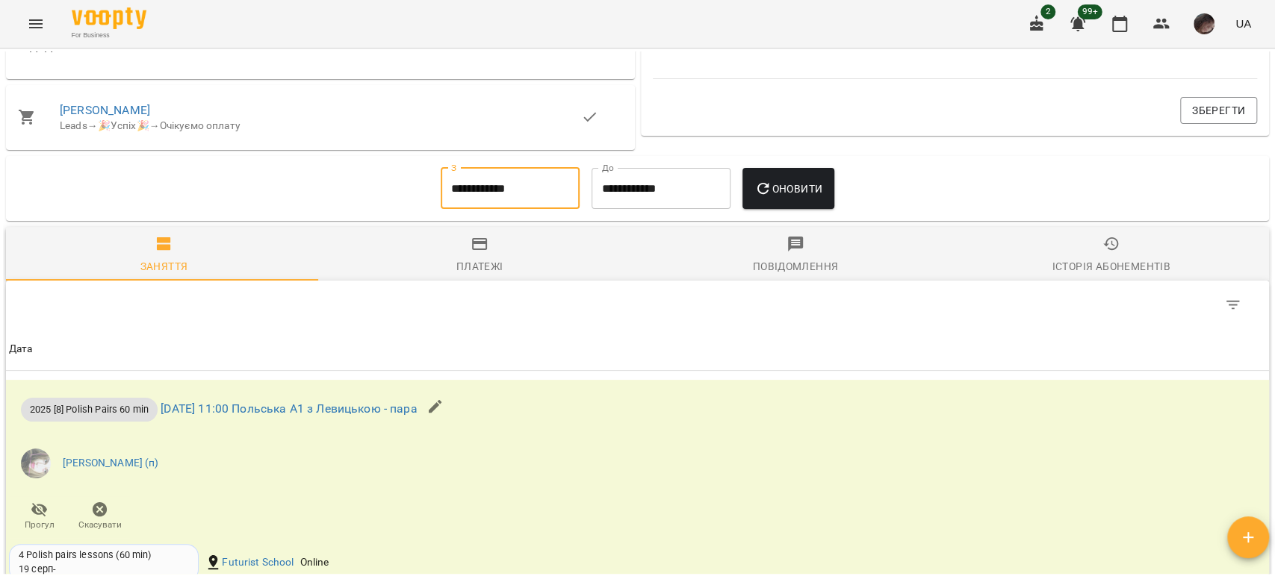
click at [806, 198] on span "Оновити" at bounding box center [788, 189] width 68 height 18
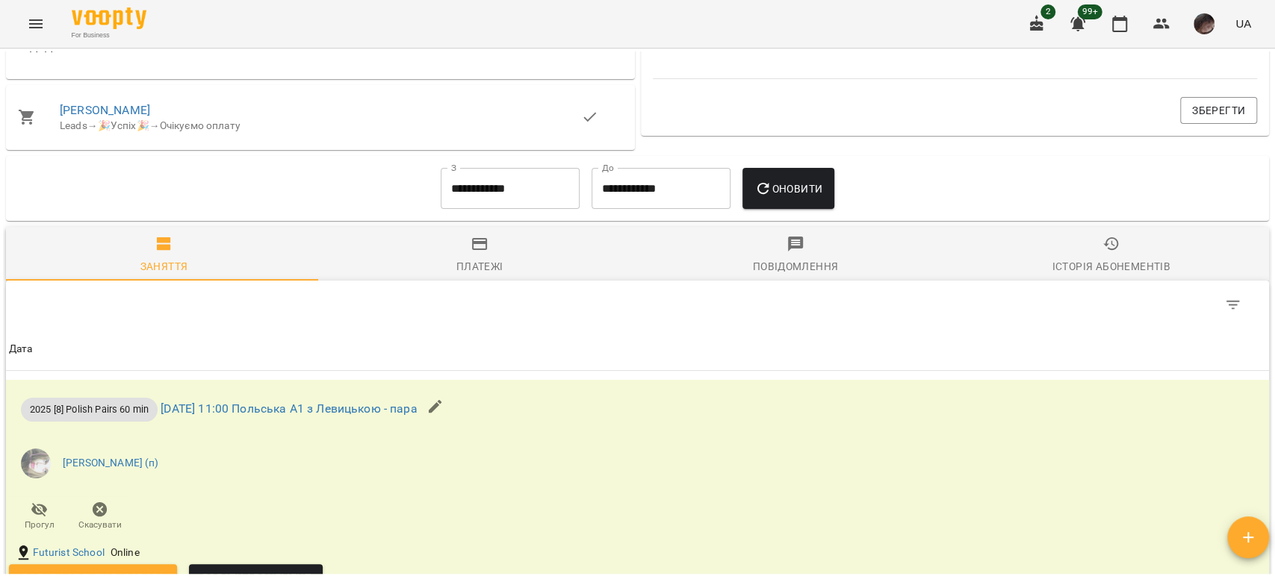
scroll to position [1231, 0]
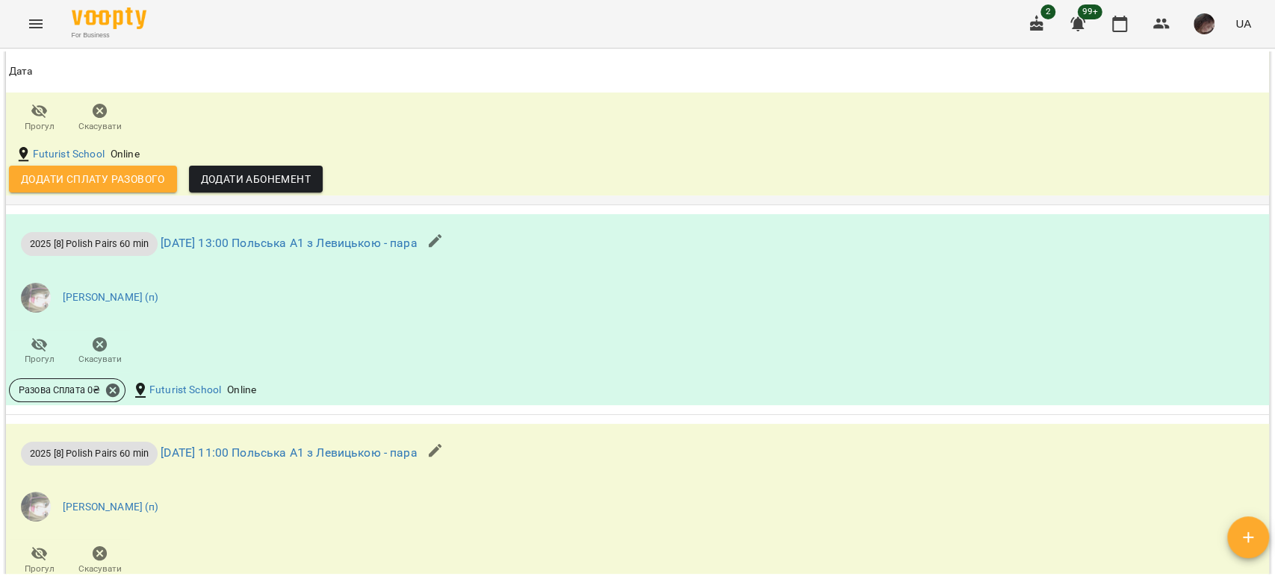
click at [132, 193] on button "Додати сплату разового" at bounding box center [93, 179] width 168 height 27
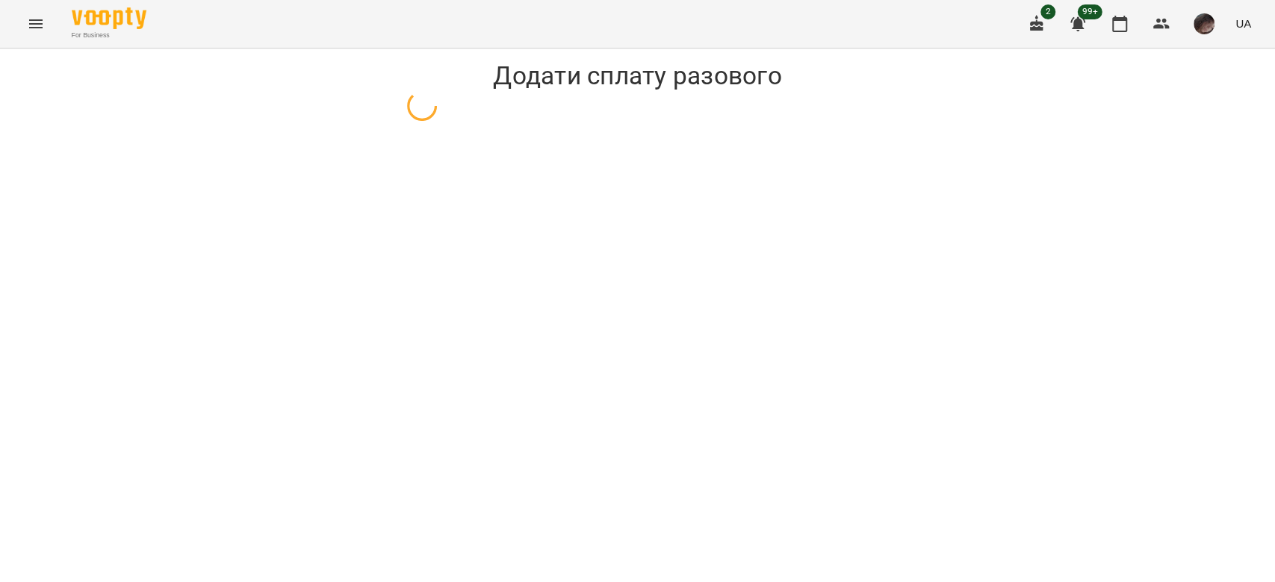
select select "**********"
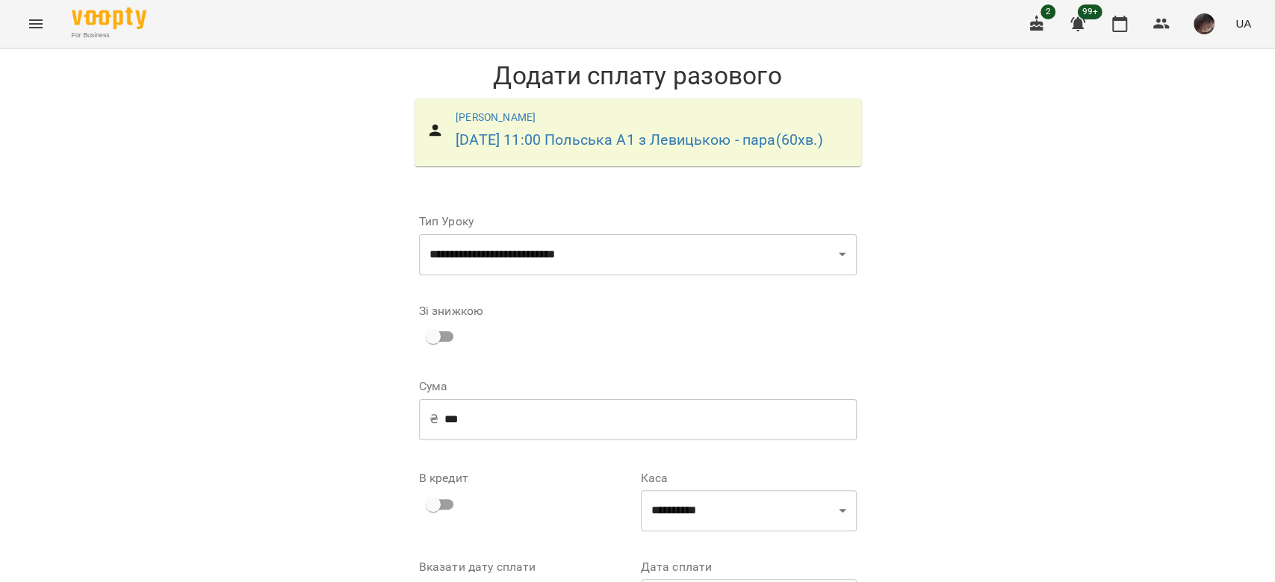
click at [450, 436] on input "***" at bounding box center [650, 420] width 412 height 42
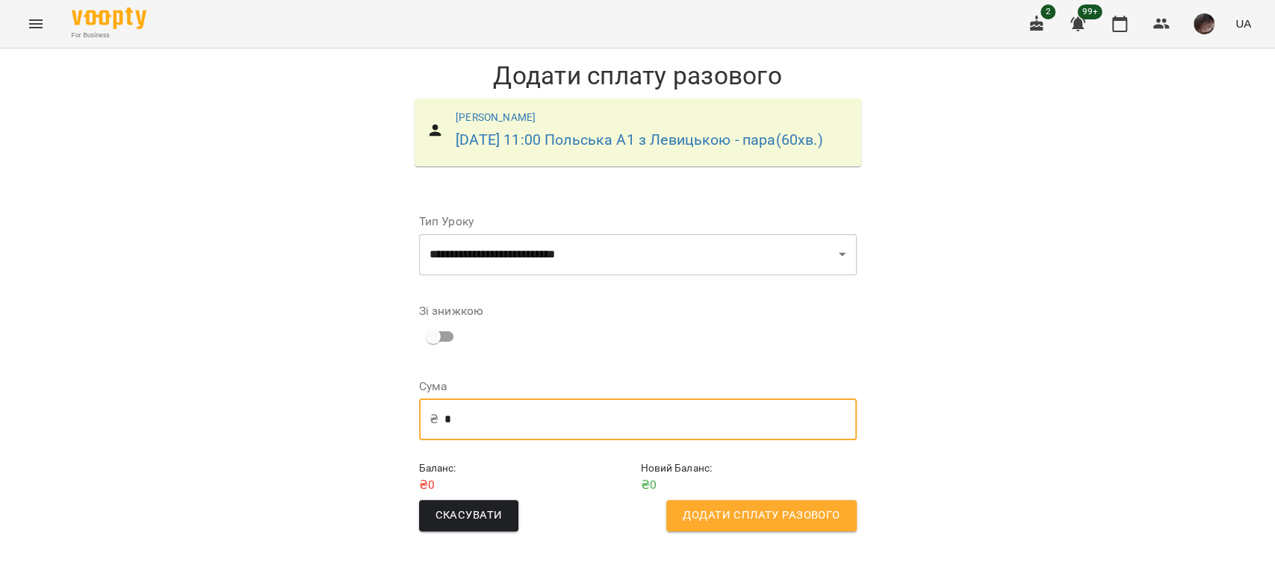
type input "*"
click at [848, 532] on button "Додати сплату разового" at bounding box center [761, 515] width 190 height 31
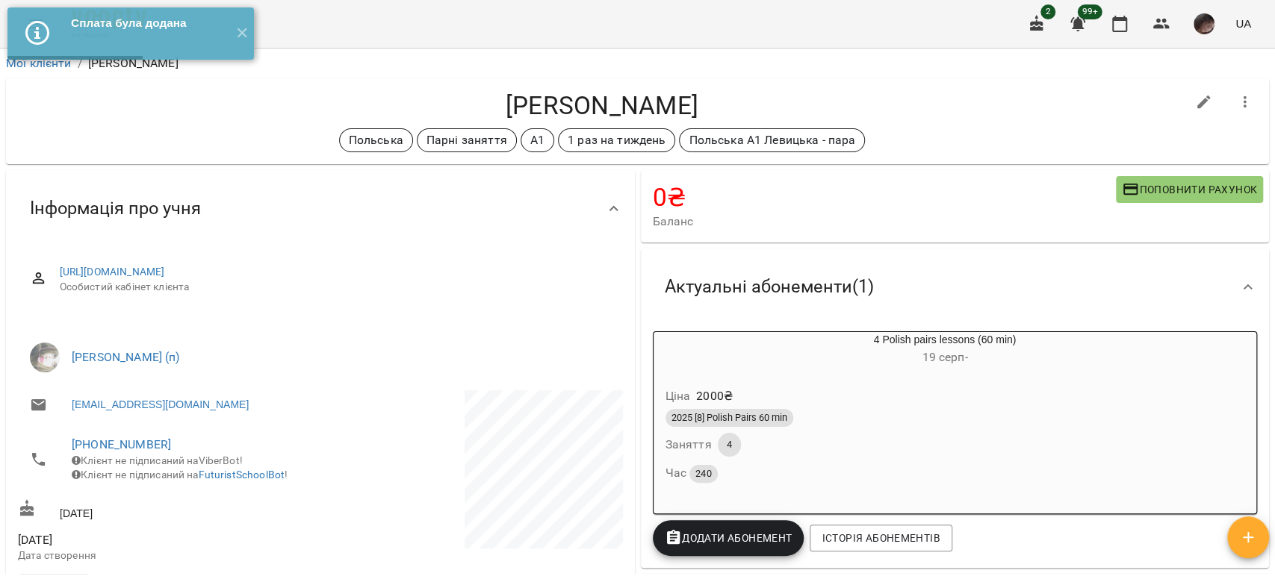
scroll to position [299, 0]
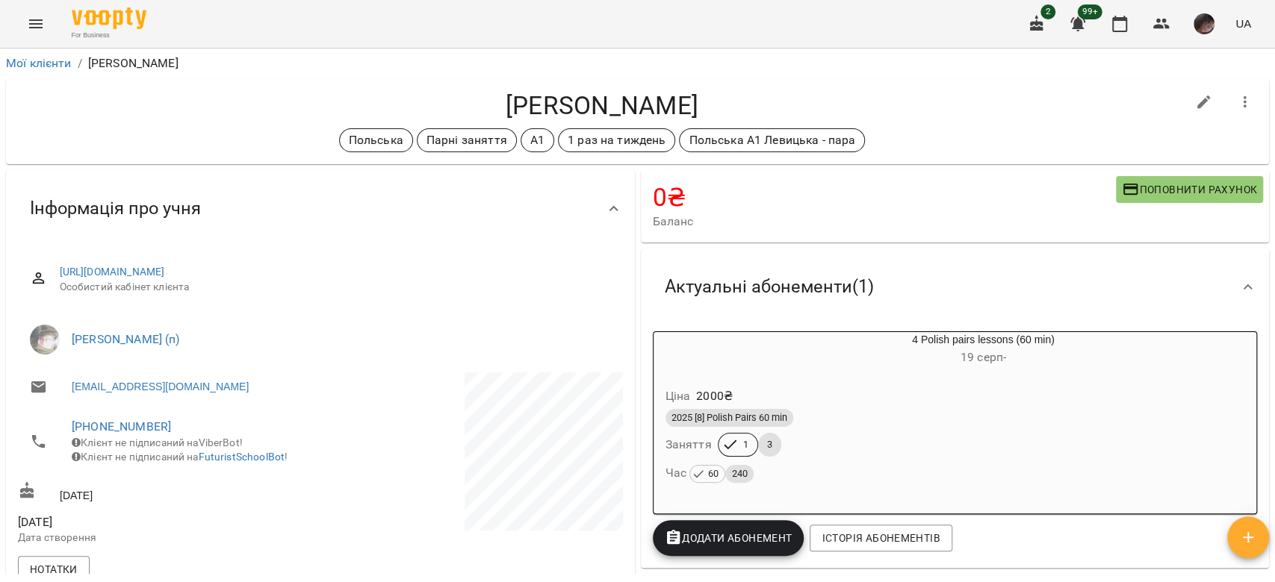
click at [770, 390] on div "Ціна 2000 ₴" at bounding box center [947, 396] width 570 height 27
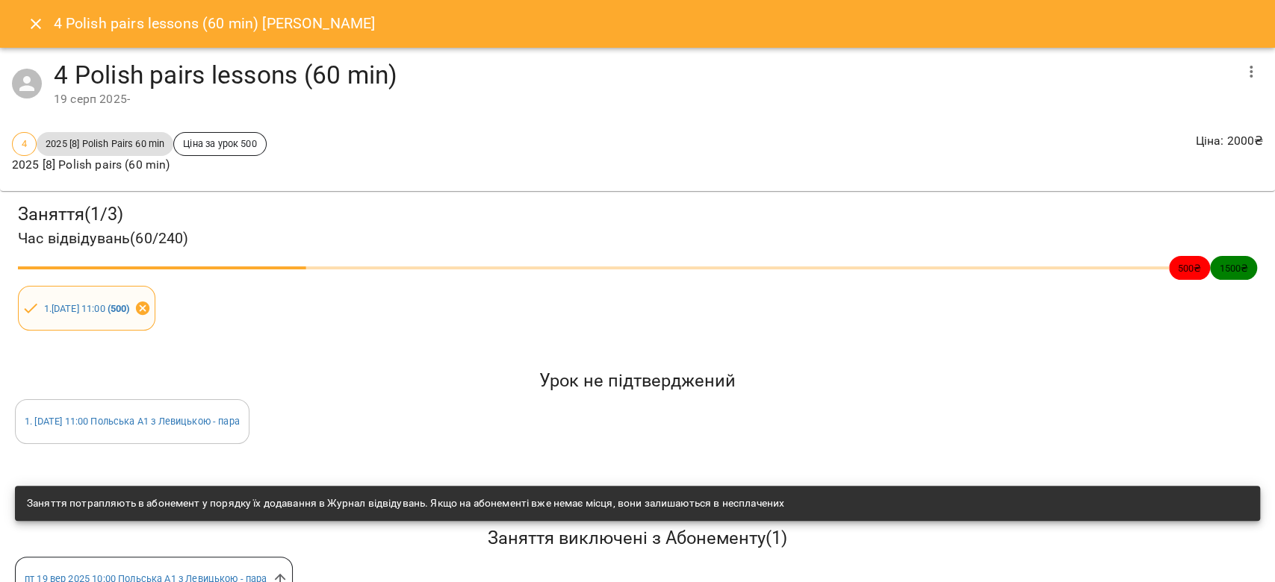
click at [149, 310] on icon at bounding box center [141, 308] width 13 height 13
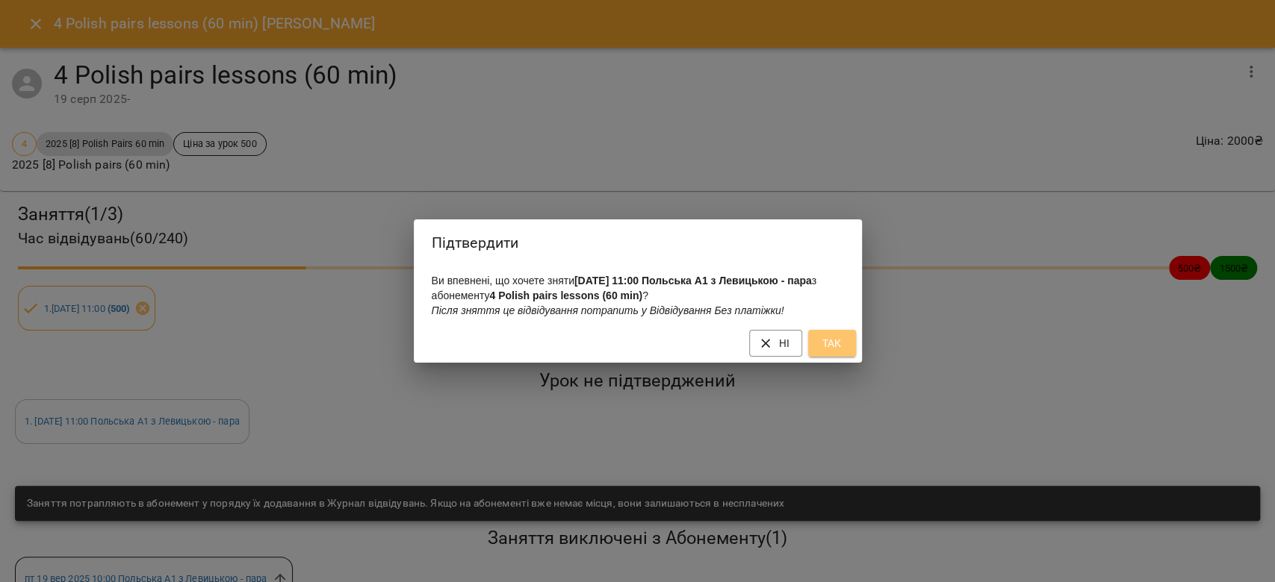
click at [815, 341] on button "Так" at bounding box center [832, 343] width 48 height 27
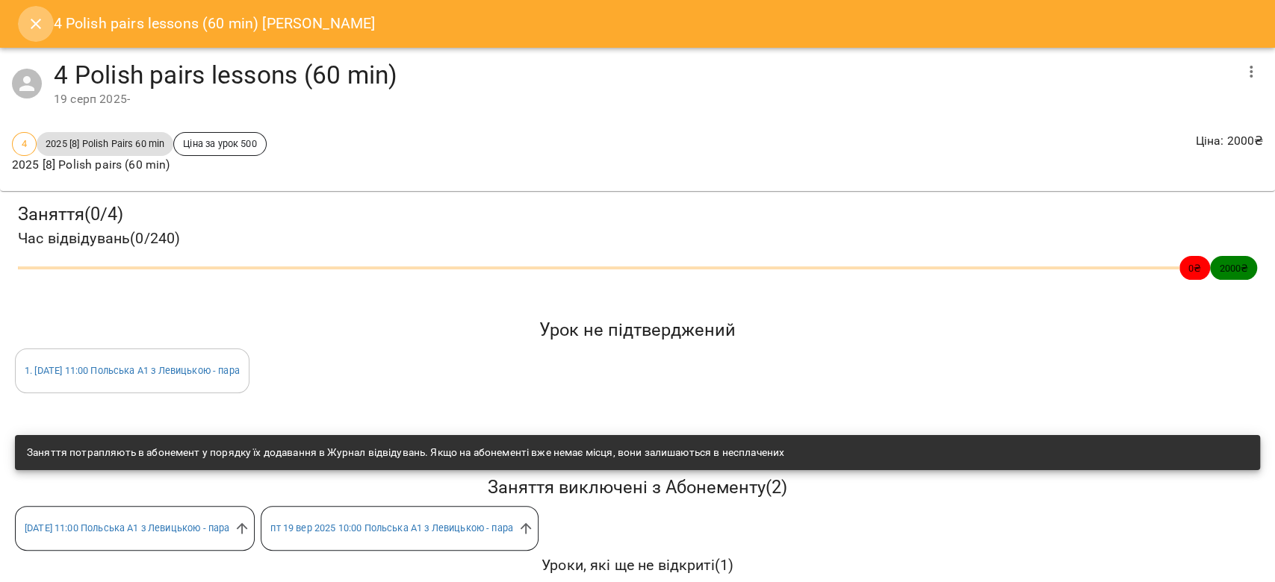
click at [31, 31] on icon "Close" at bounding box center [36, 24] width 18 height 18
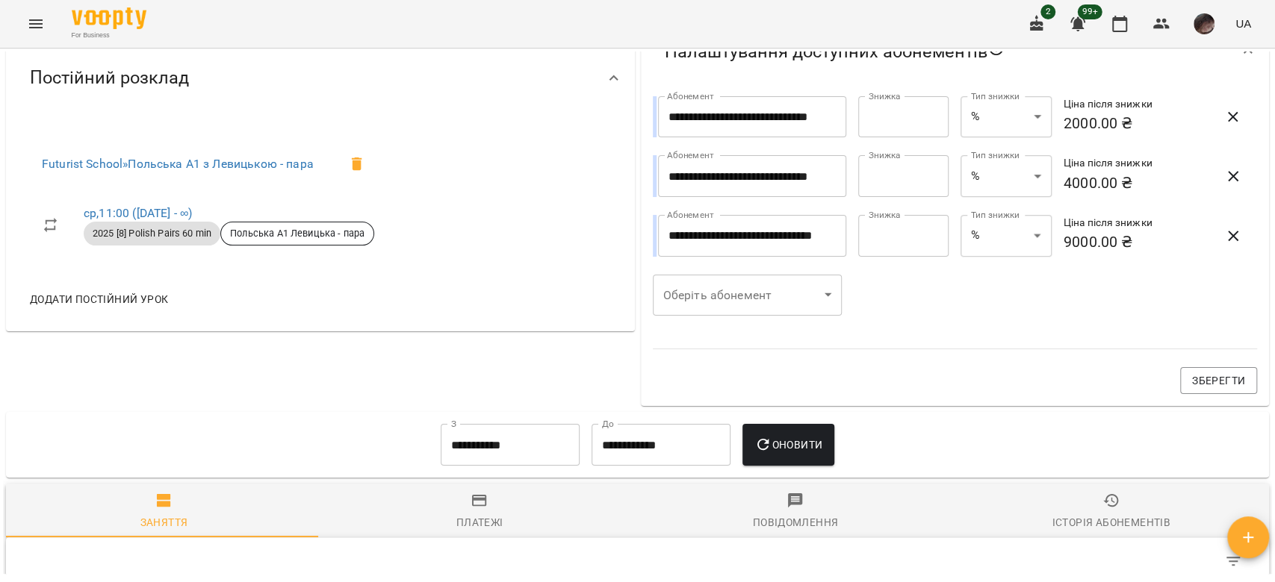
scroll to position [662, 0]
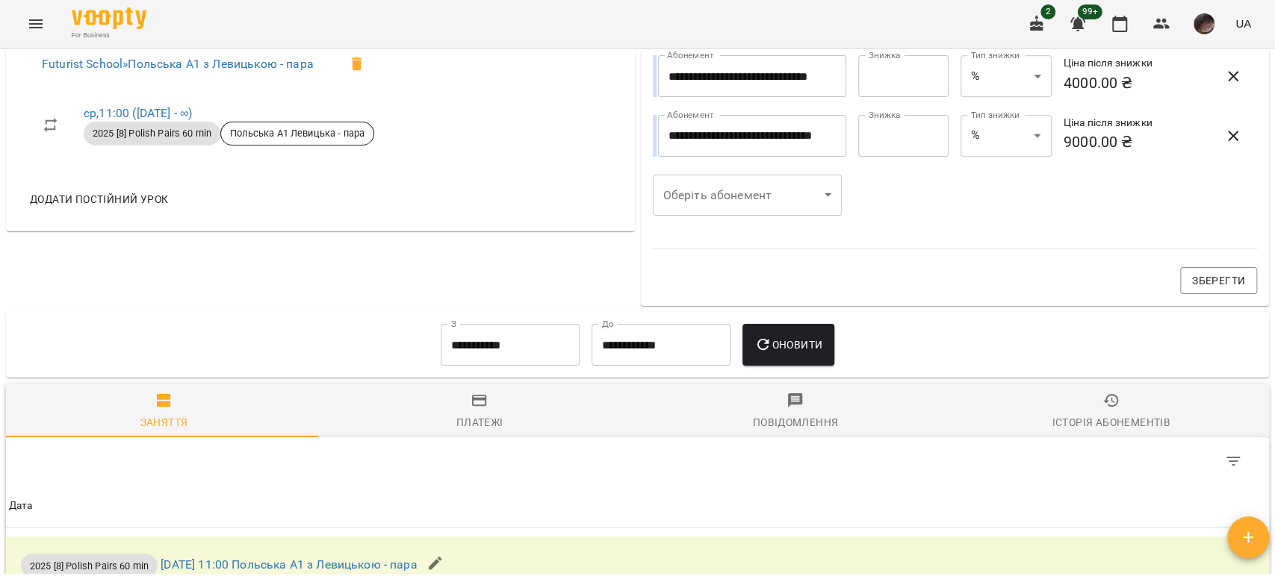
click at [550, 338] on input "**********" at bounding box center [510, 345] width 139 height 42
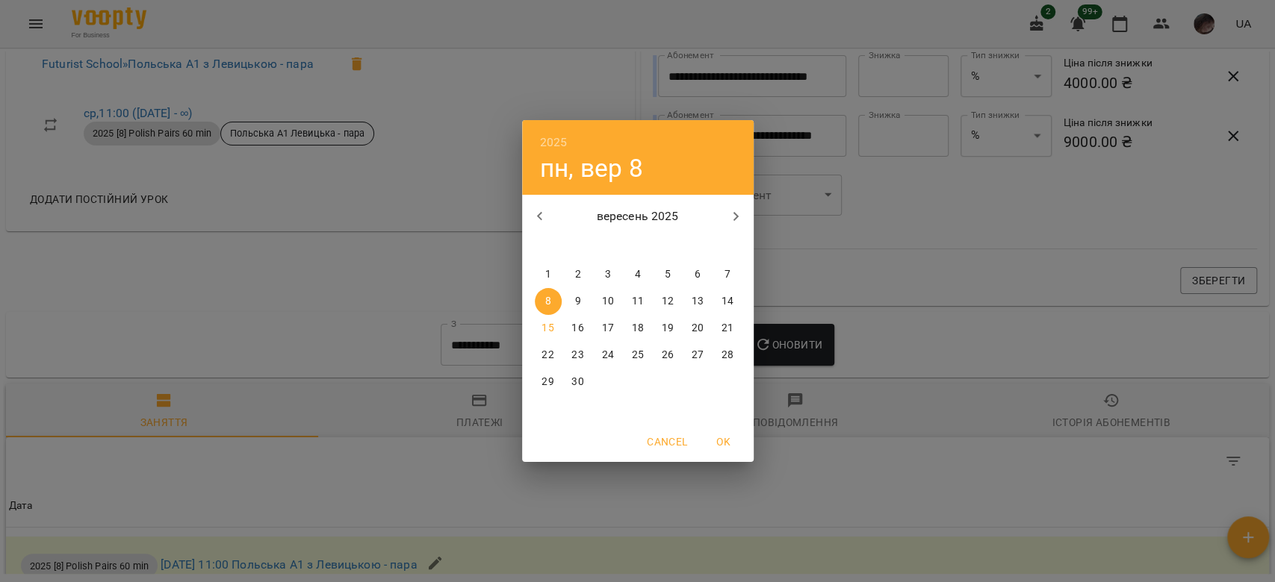
click at [540, 214] on icon "button" at bounding box center [538, 216] width 5 height 9
click at [598, 352] on span "20" at bounding box center [607, 355] width 27 height 15
type input "**********"
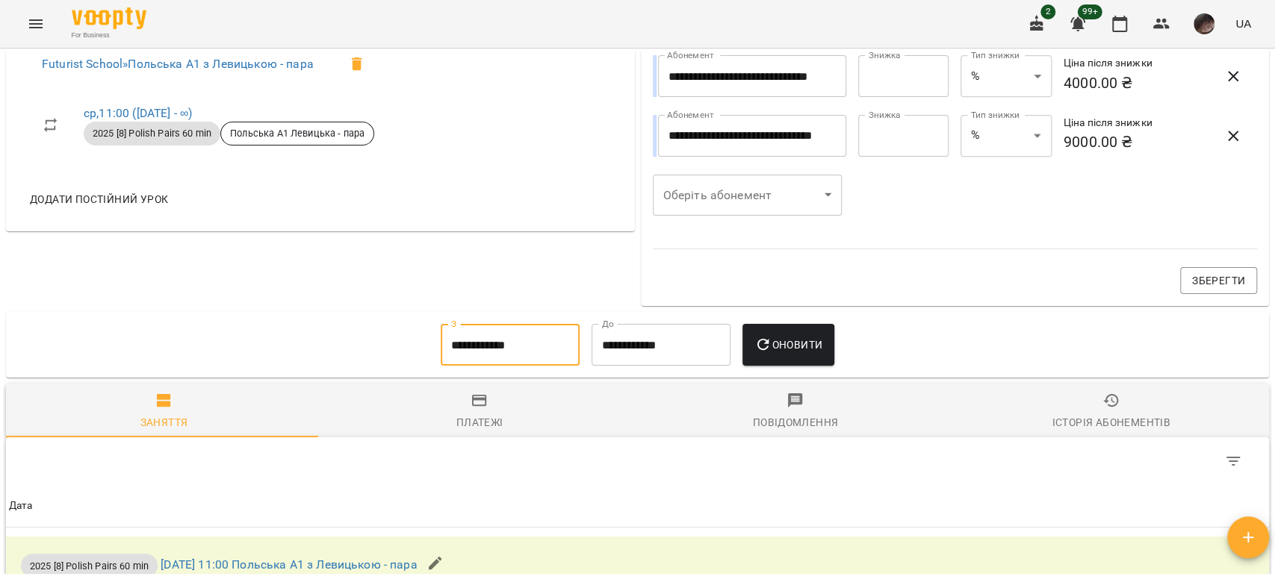
click at [790, 349] on span "Оновити" at bounding box center [788, 345] width 68 height 18
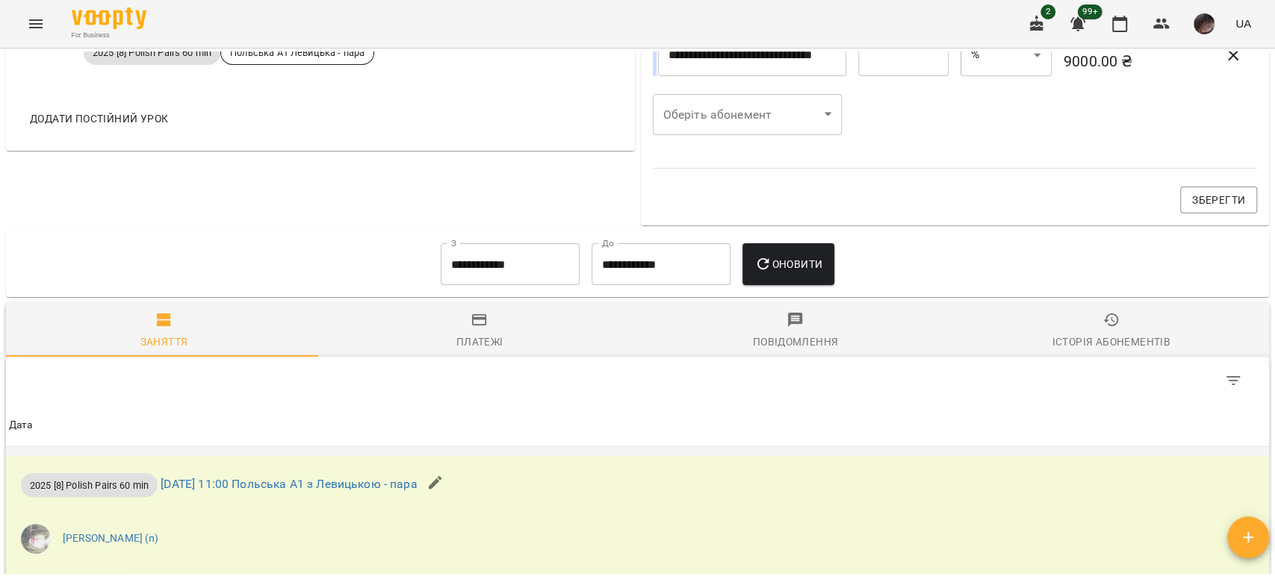
scroll to position [842, 0]
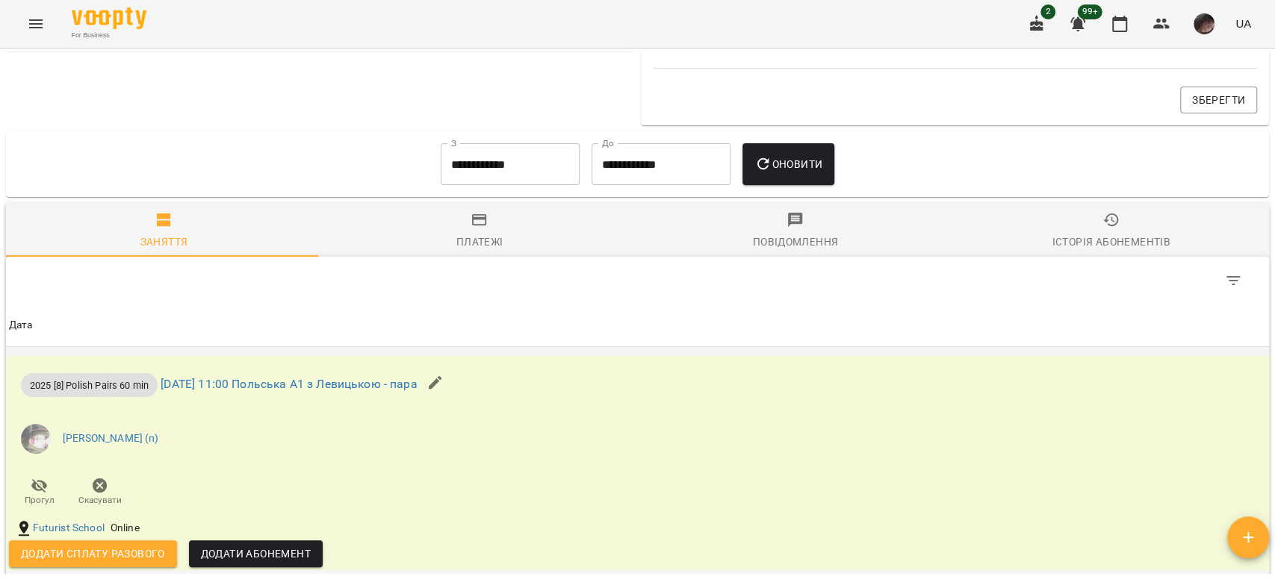
click at [149, 550] on span "Додати сплату разового" at bounding box center [93, 554] width 144 height 18
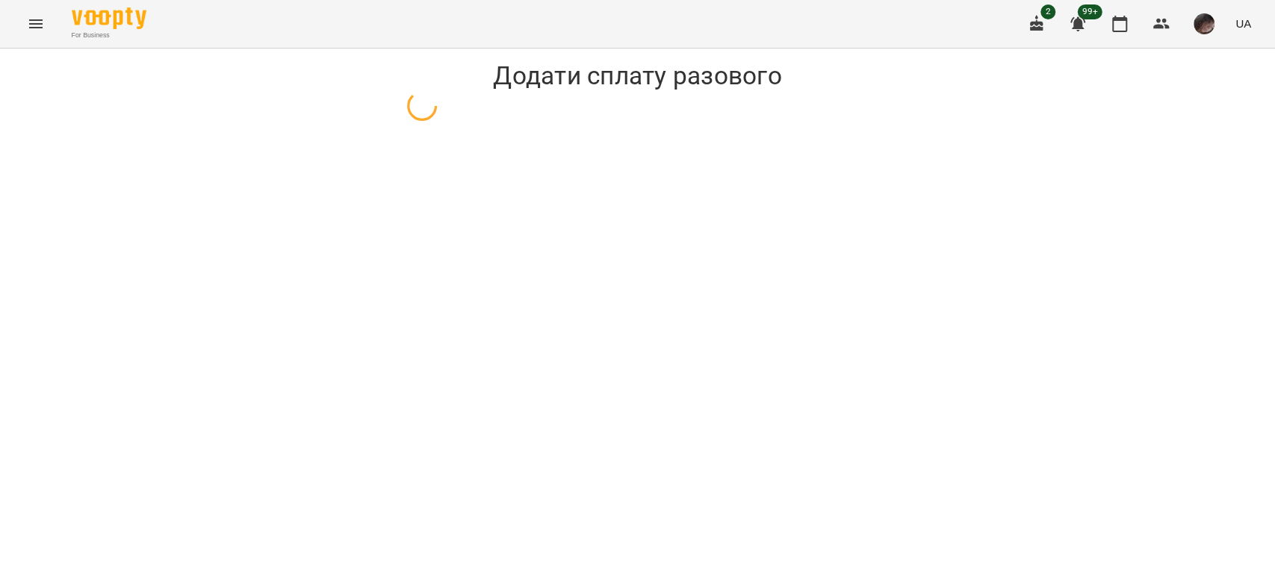
select select "**********"
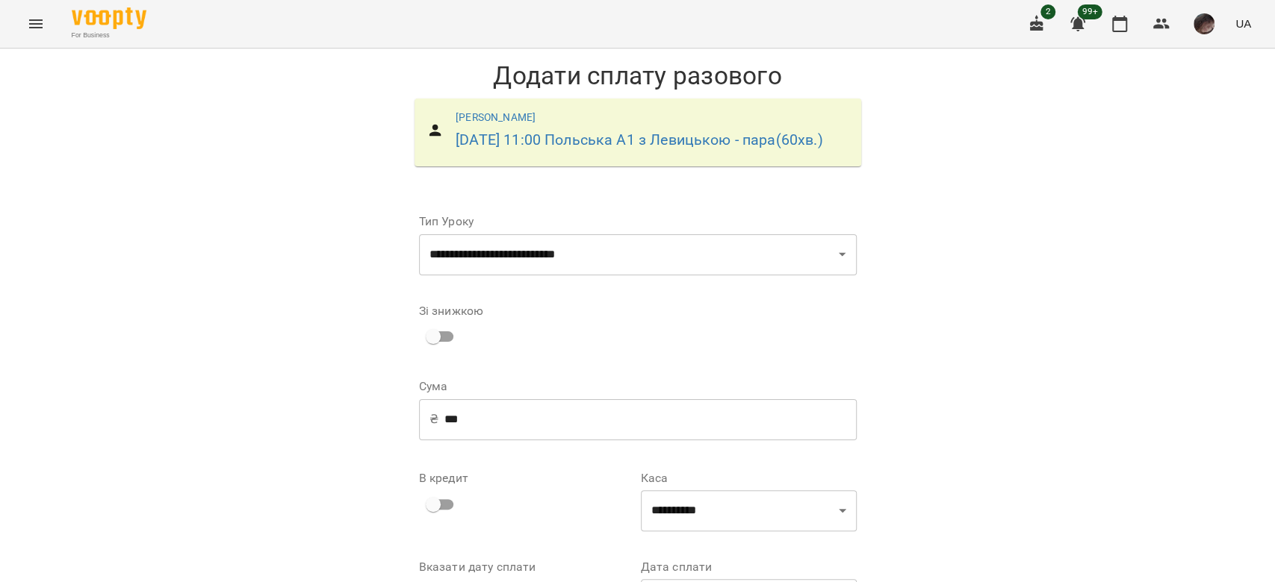
click at [450, 441] on input "***" at bounding box center [650, 420] width 412 height 42
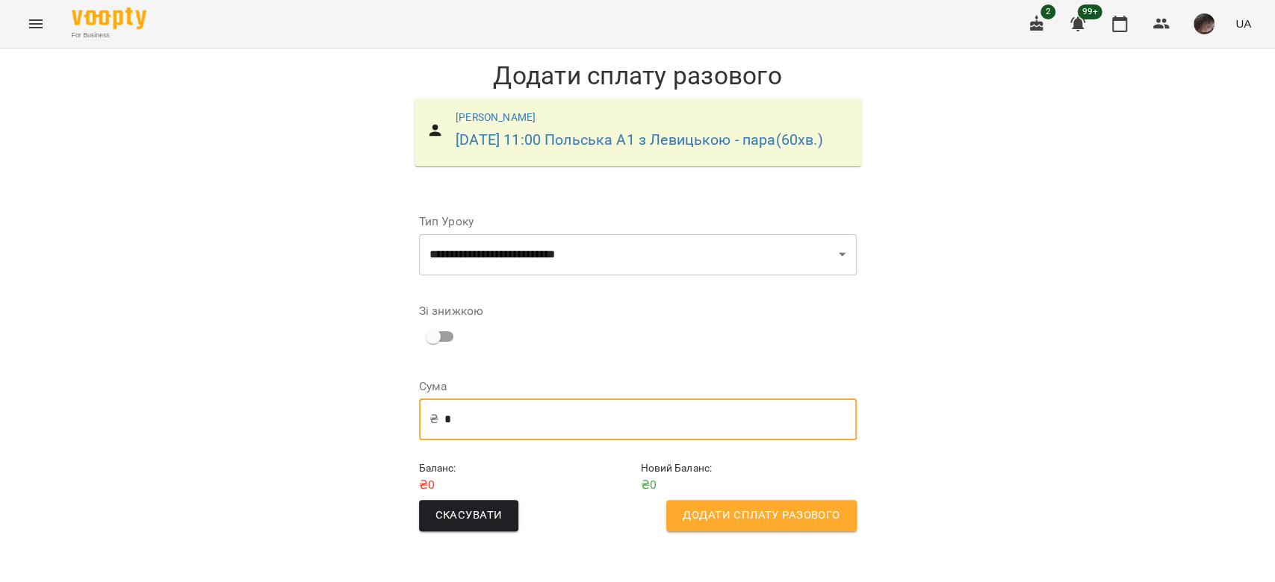
type input "*"
click at [818, 526] on span "Додати сплату разового" at bounding box center [760, 515] width 157 height 19
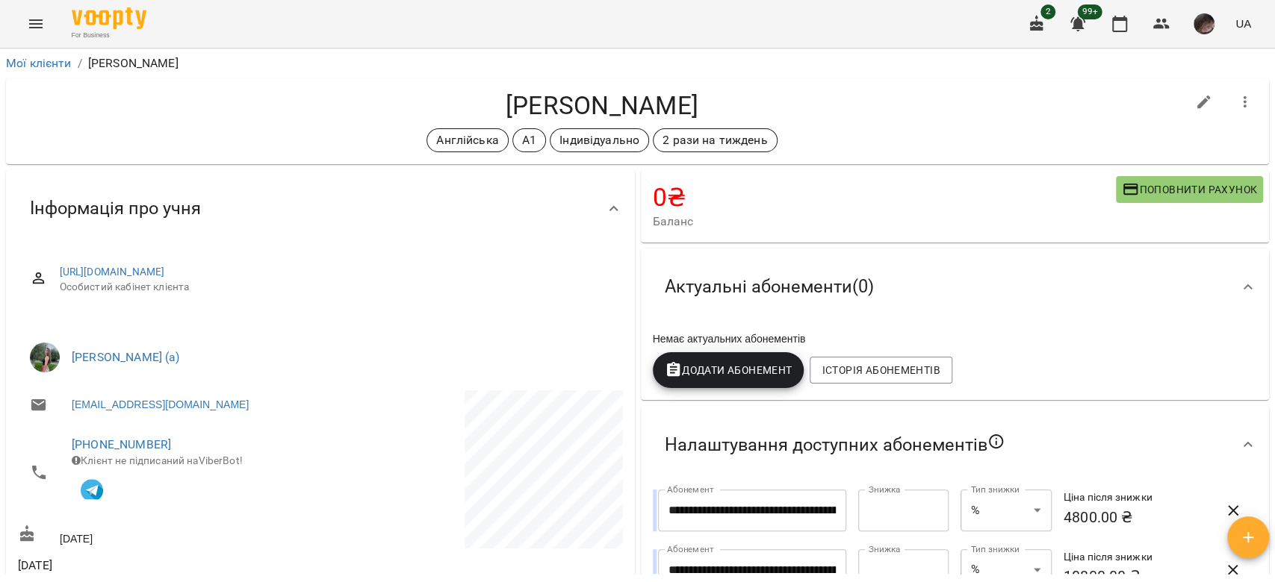
click at [1164, 103] on h4 "Тетяна Дмитрук" at bounding box center [602, 105] width 1168 height 31
click at [1197, 105] on icon "button" at bounding box center [1203, 102] width 13 height 13
select select "**"
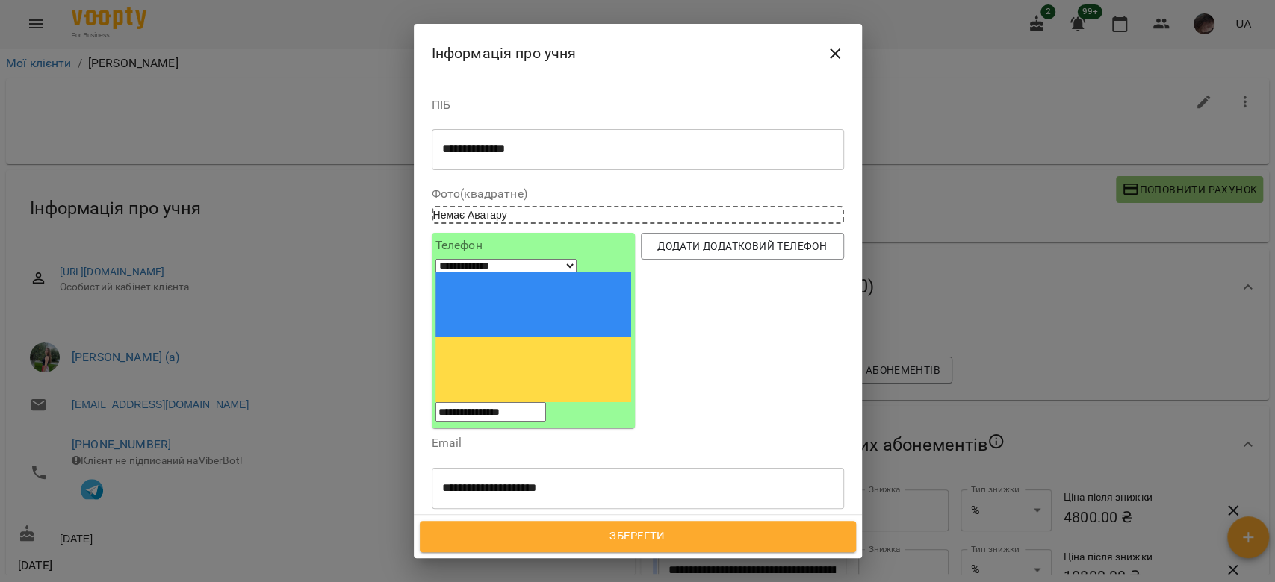
click at [747, 547] on div "Англійська А1 Індивідуально 2 рази на тиждень" at bounding box center [610, 559] width 356 height 25
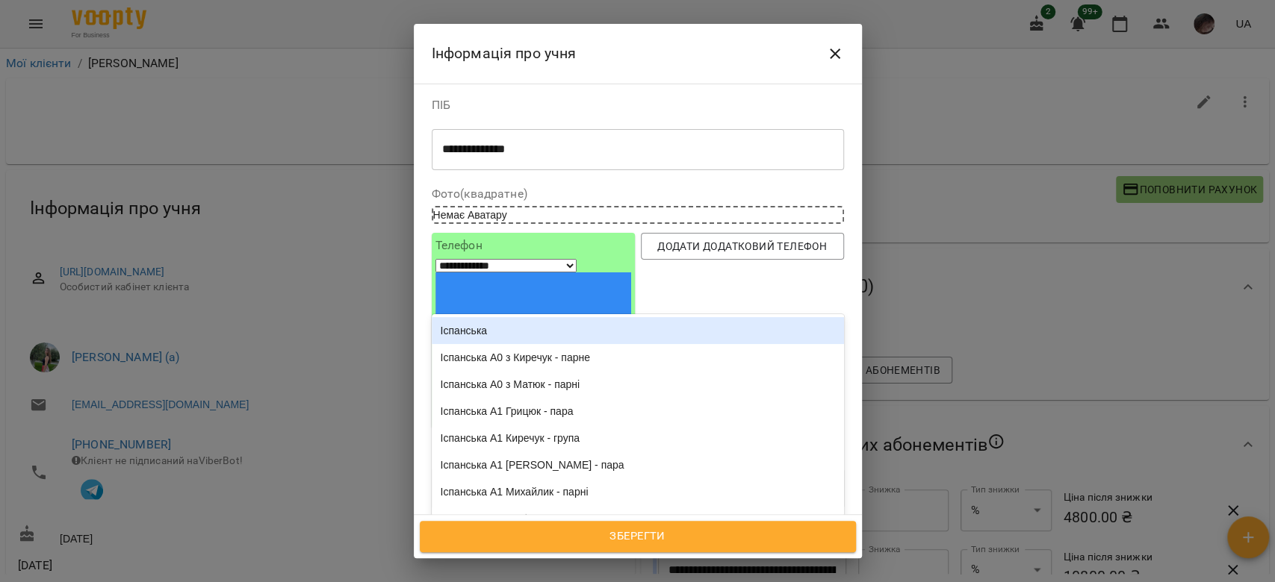
type input "***"
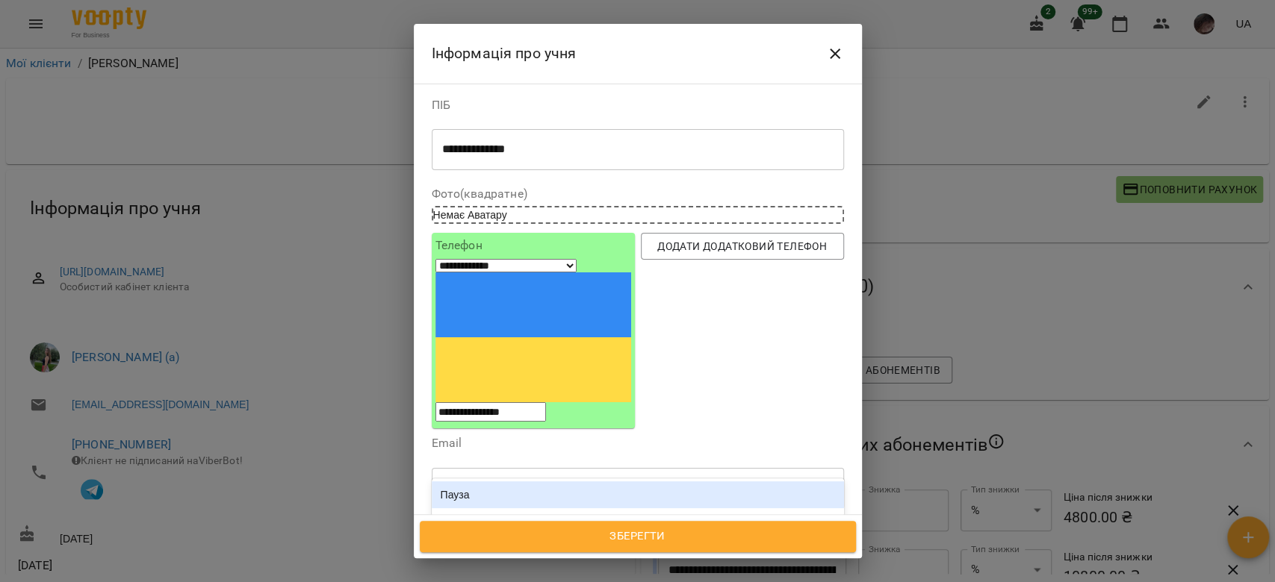
click at [558, 482] on div "Пауза" at bounding box center [638, 495] width 412 height 27
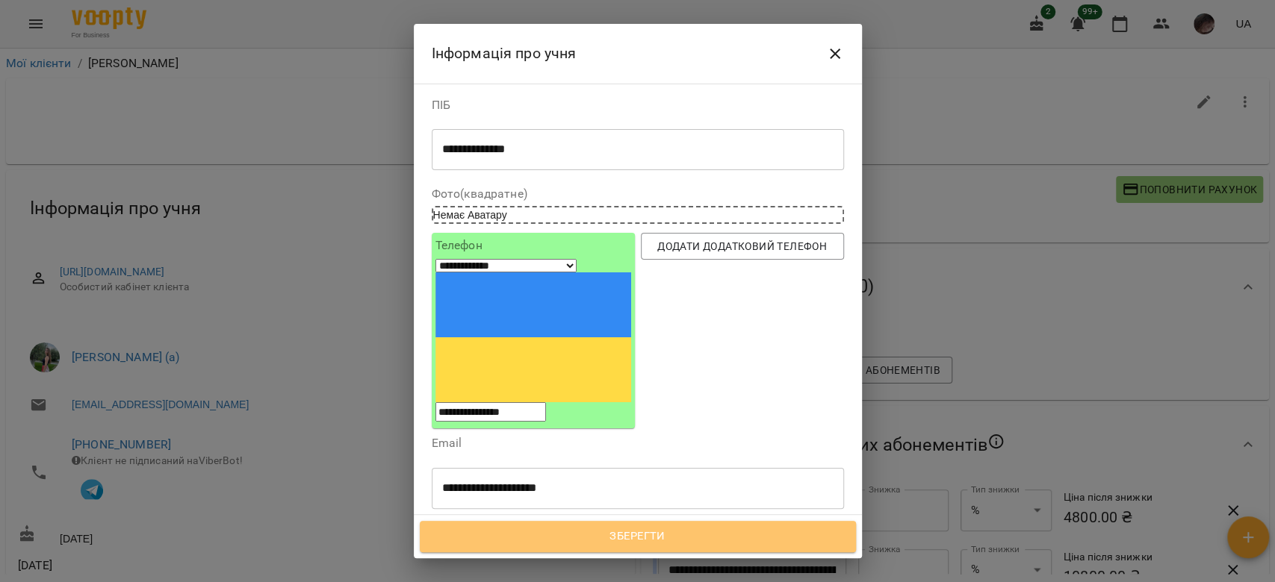
click at [606, 528] on span "Зберегти" at bounding box center [637, 536] width 403 height 19
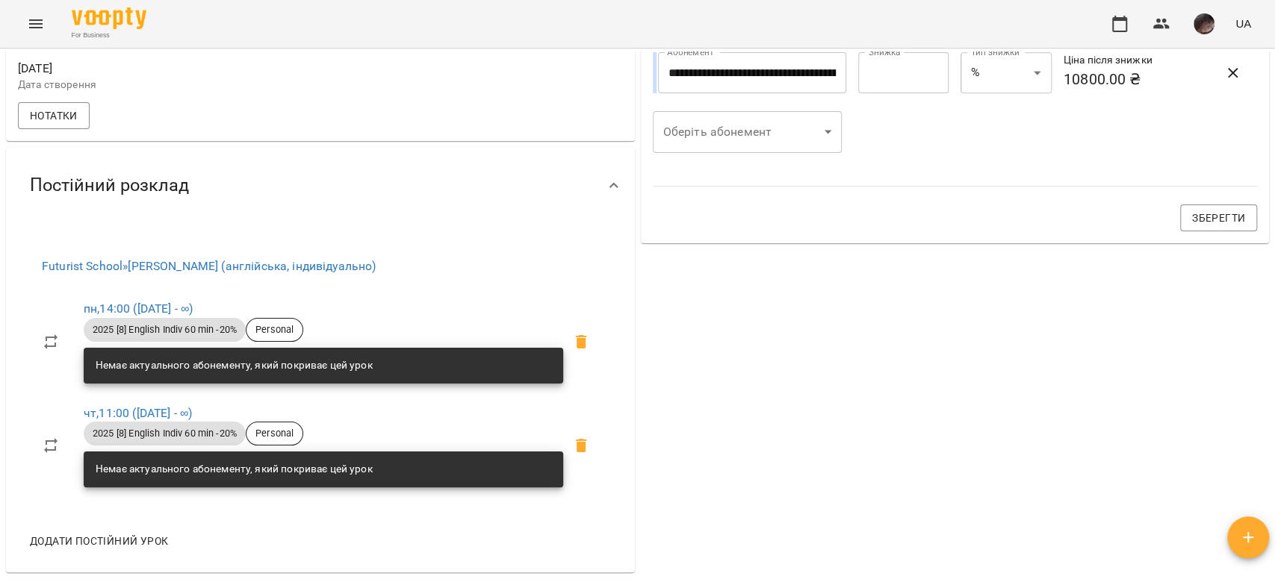
scroll to position [462, 0]
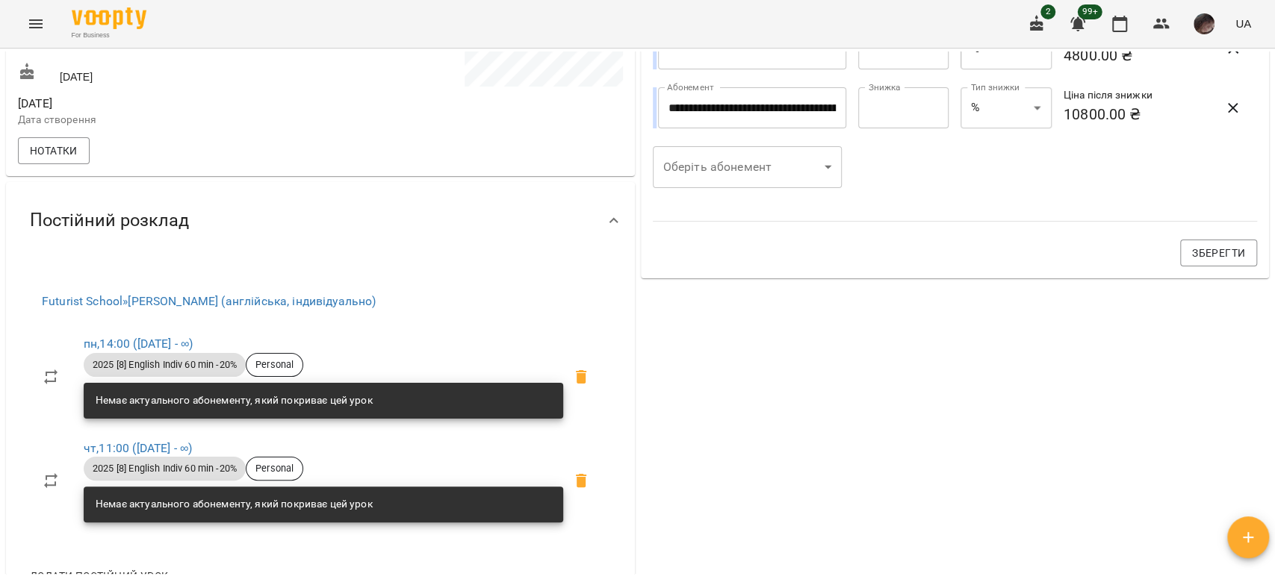
click at [576, 377] on icon at bounding box center [581, 376] width 10 height 13
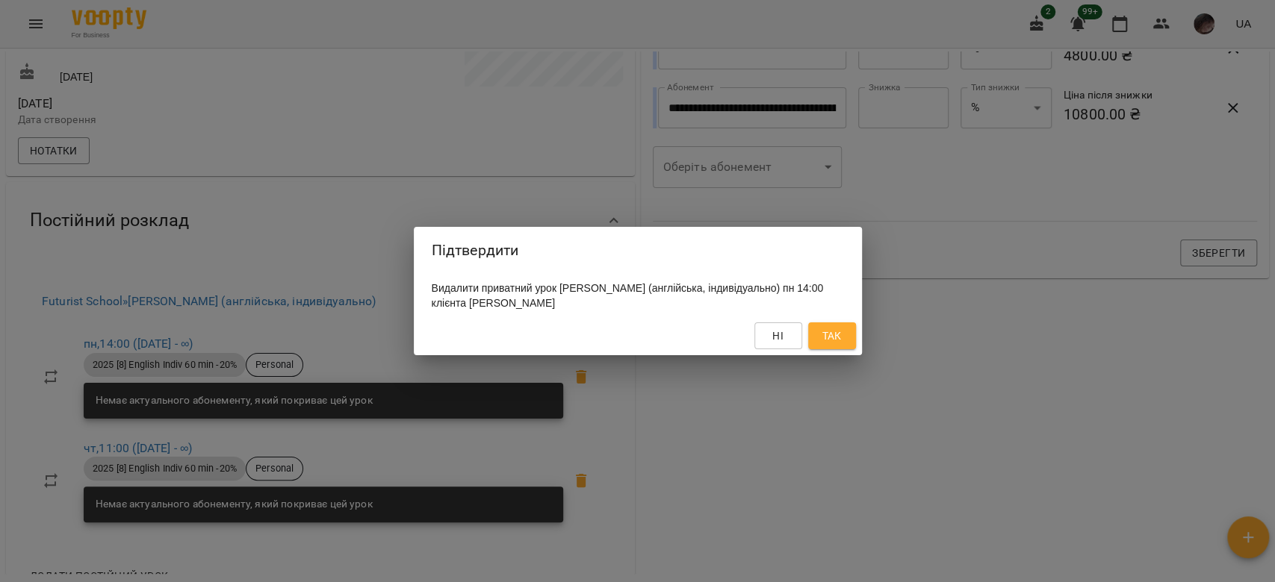
click at [830, 341] on span "Так" at bounding box center [830, 336] width 19 height 18
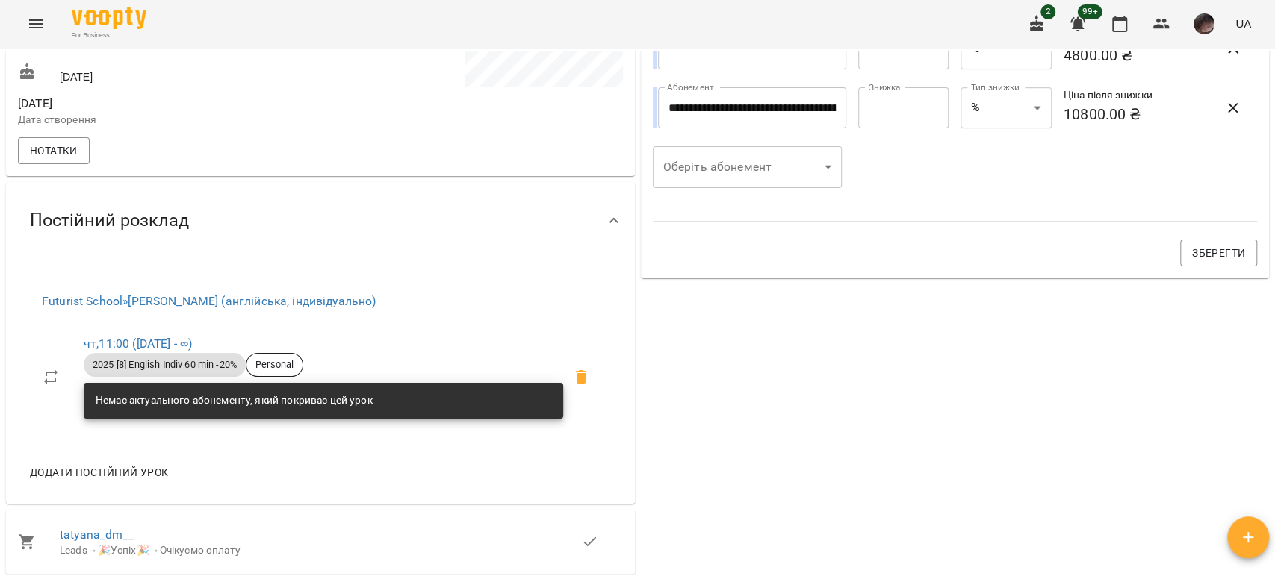
click at [581, 378] on icon at bounding box center [581, 377] width 18 height 18
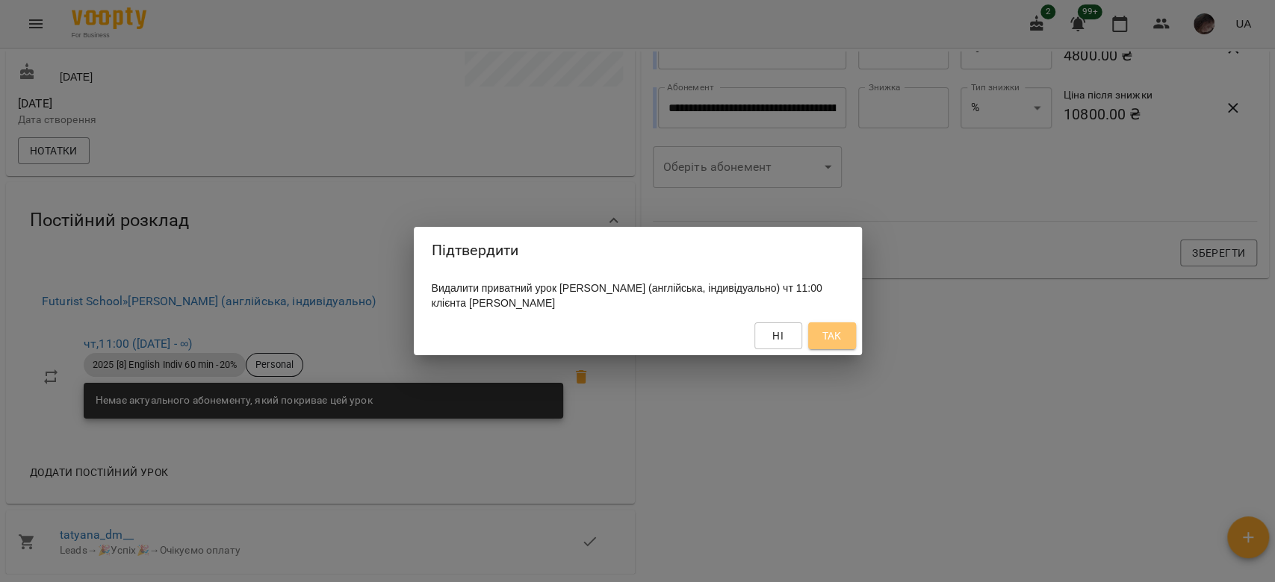
click at [820, 340] on span "Так" at bounding box center [832, 336] width 24 height 18
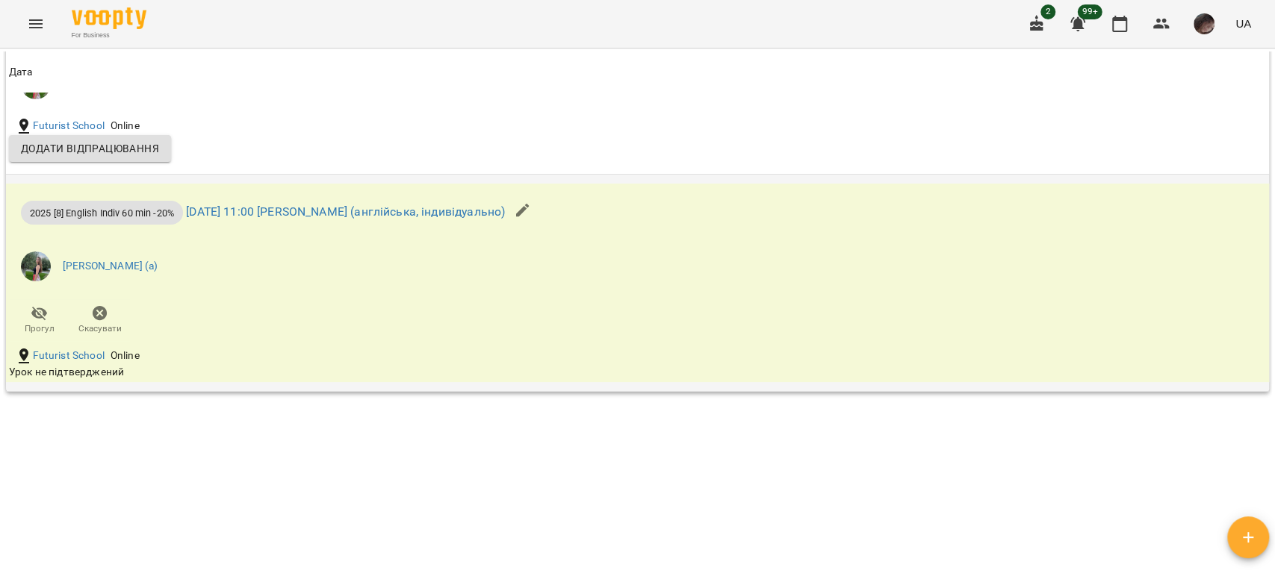
scroll to position [1505, 0]
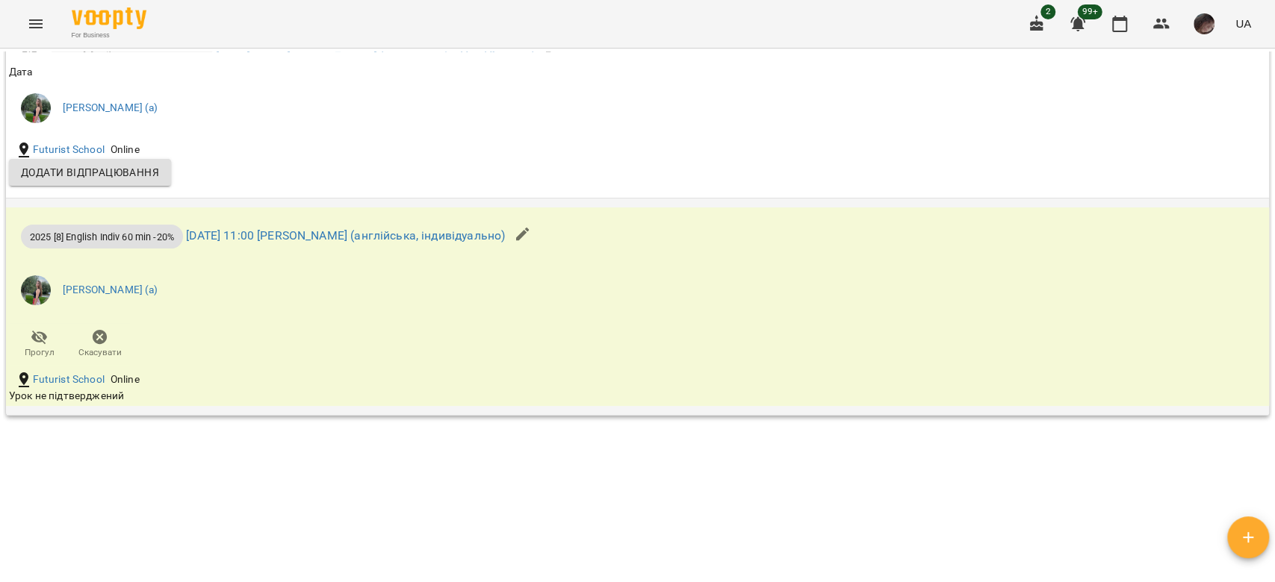
click at [98, 336] on icon "button" at bounding box center [100, 337] width 15 height 15
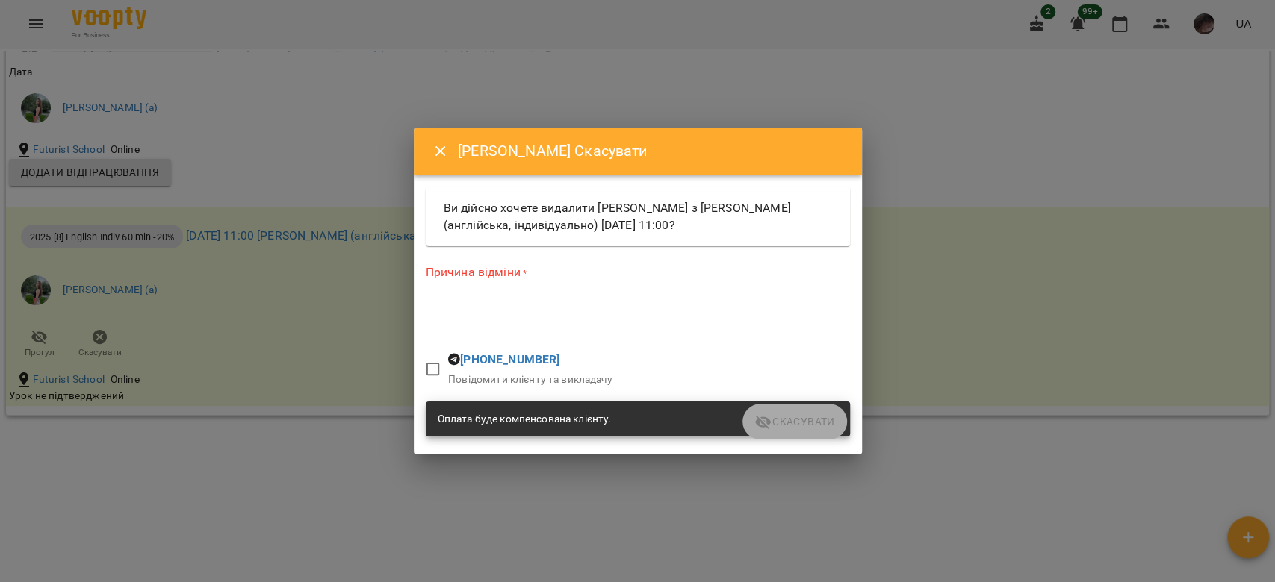
click at [481, 314] on textarea at bounding box center [638, 310] width 424 height 14
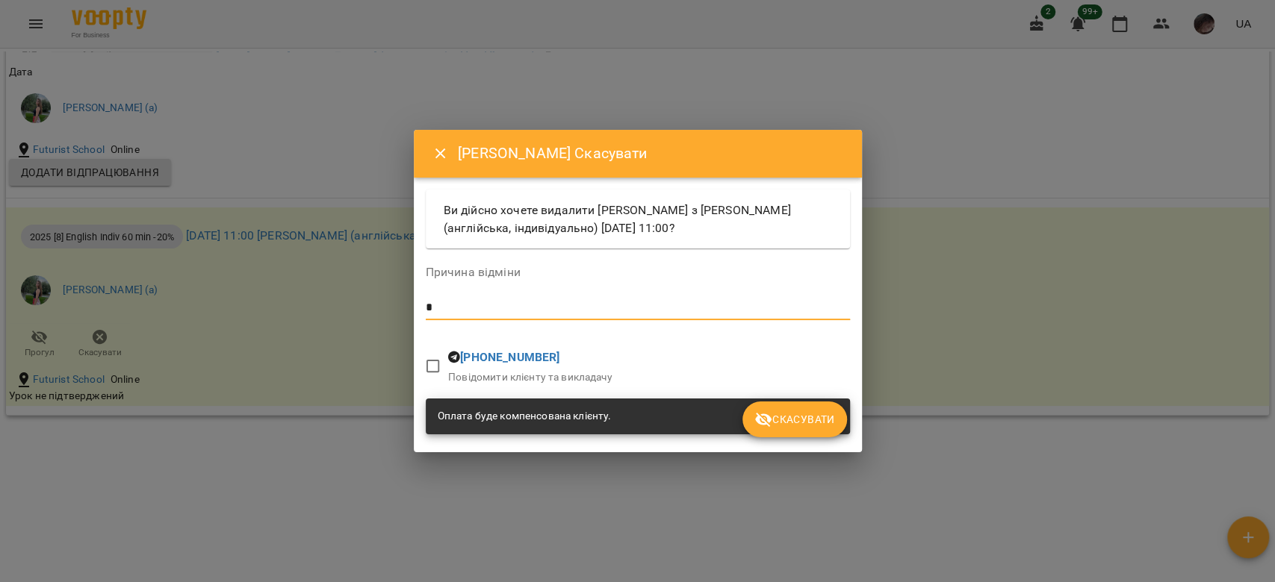
type textarea "*"
click at [806, 417] on span "Скасувати" at bounding box center [794, 420] width 80 height 18
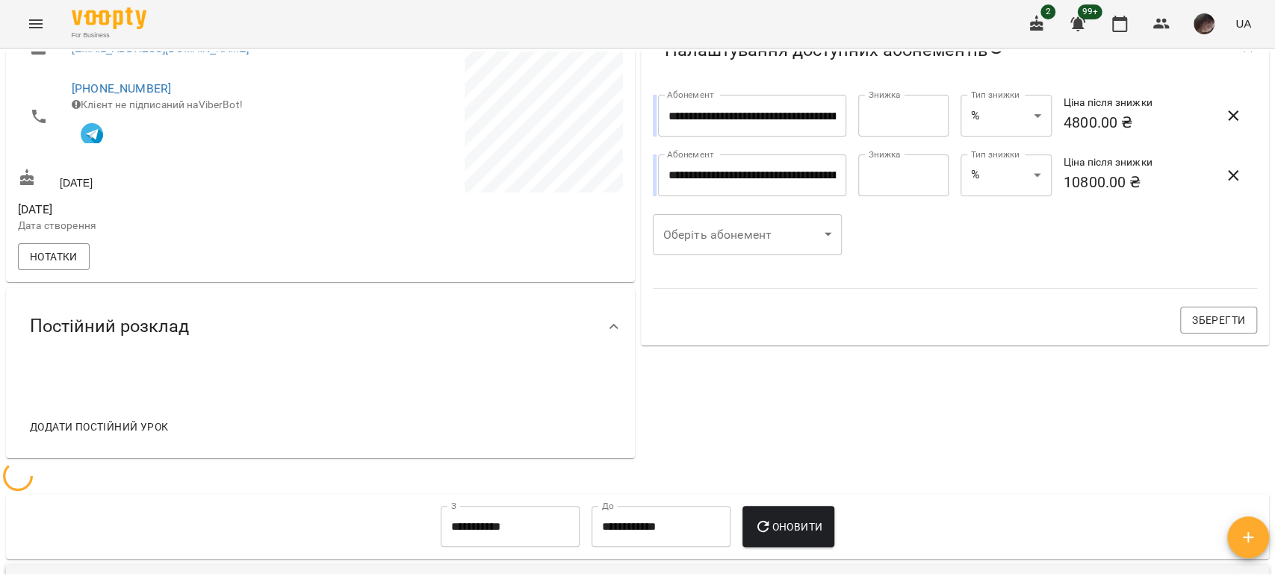
scroll to position [0, 0]
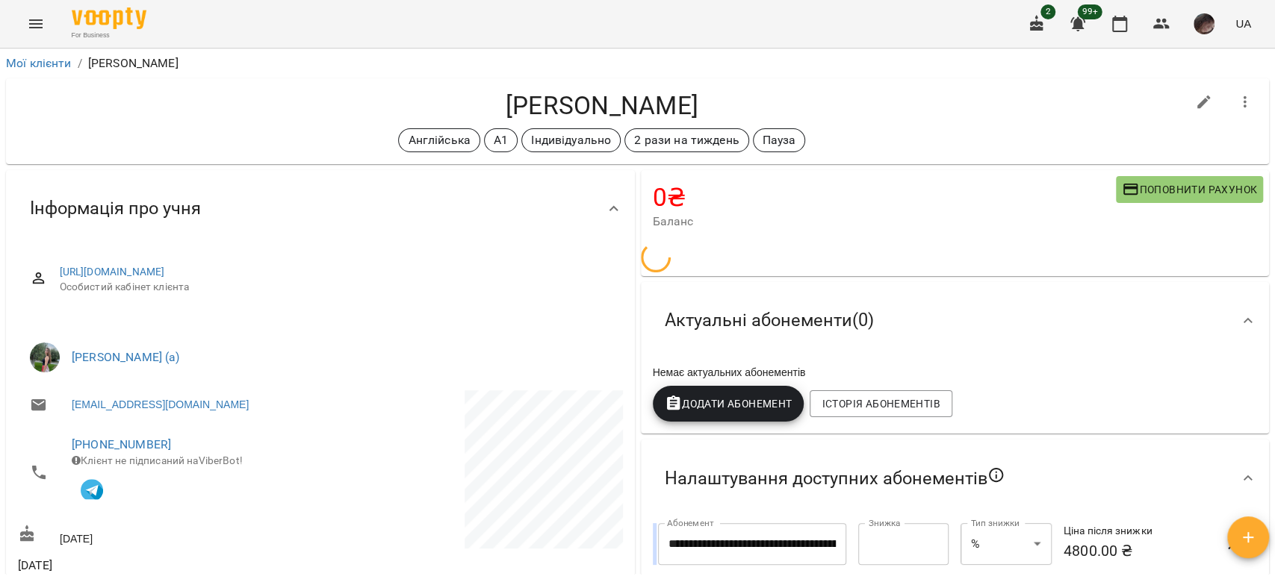
click at [1236, 105] on icon "button" at bounding box center [1245, 102] width 18 height 18
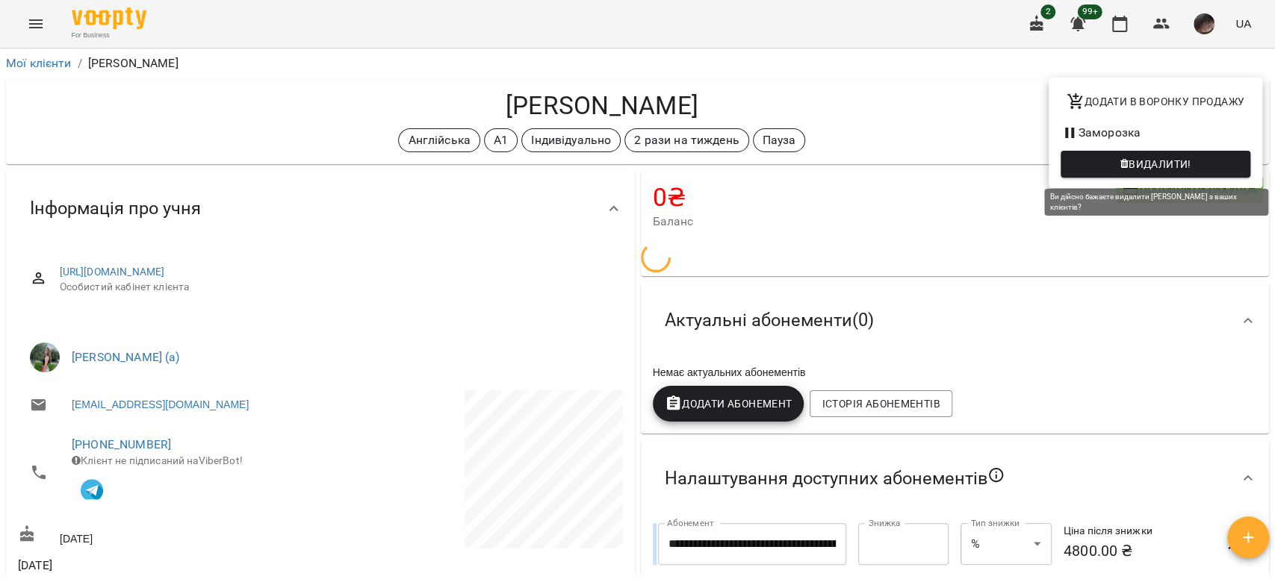
click at [1122, 170] on span "Видалити!" at bounding box center [1155, 164] width 166 height 18
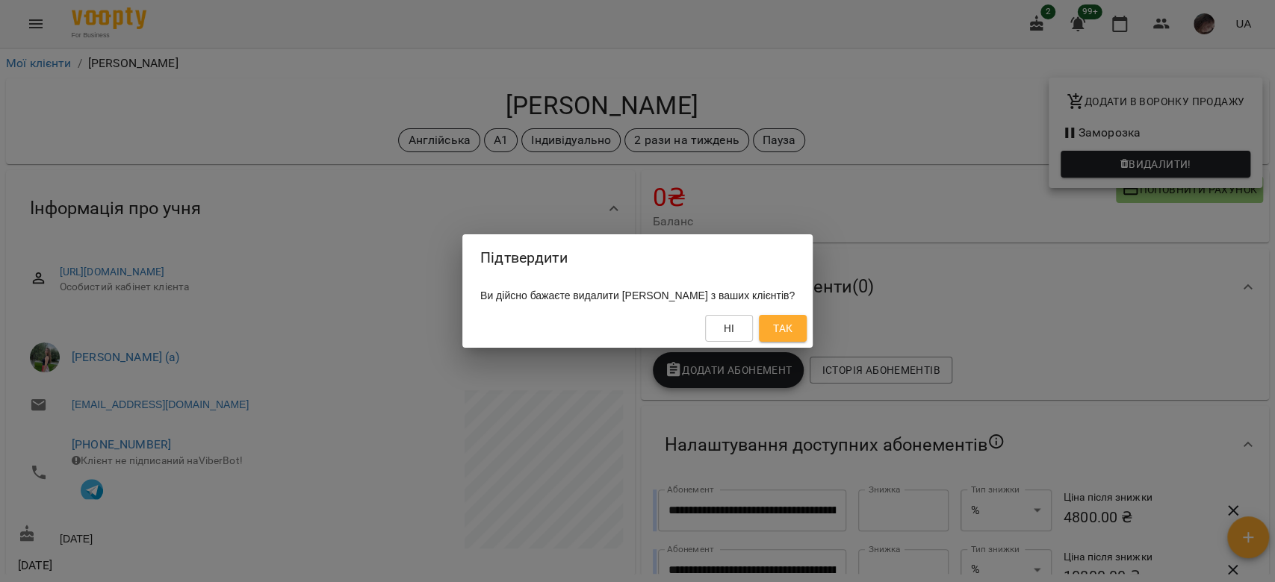
click at [792, 333] on span "Так" at bounding box center [782, 329] width 19 height 18
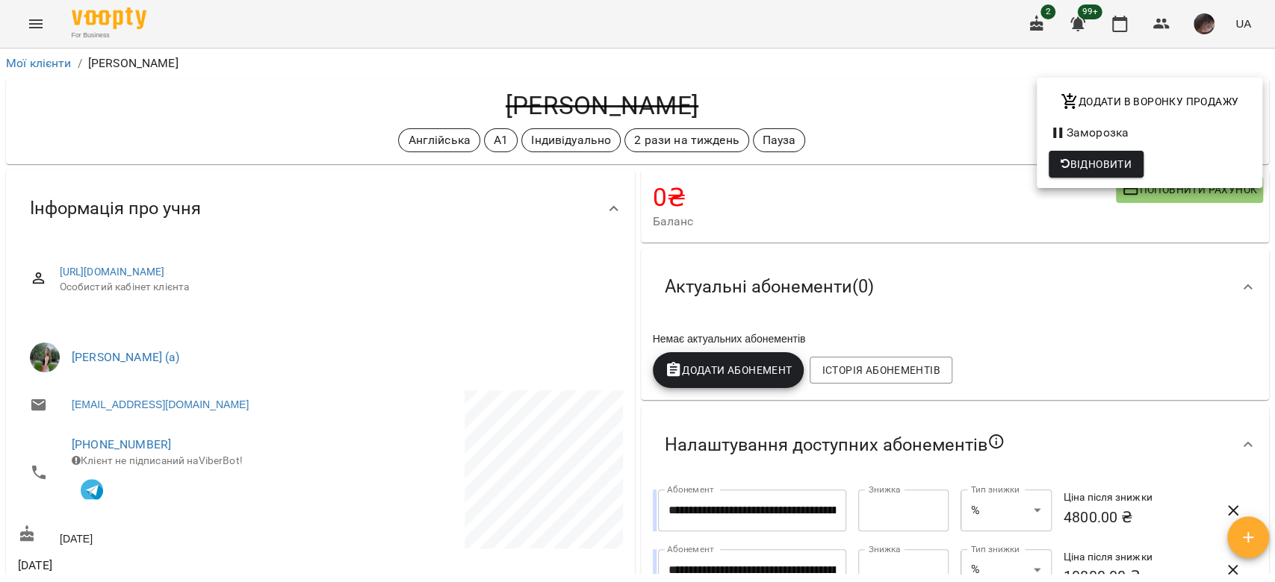
click at [31, 58] on div at bounding box center [637, 291] width 1275 height 582
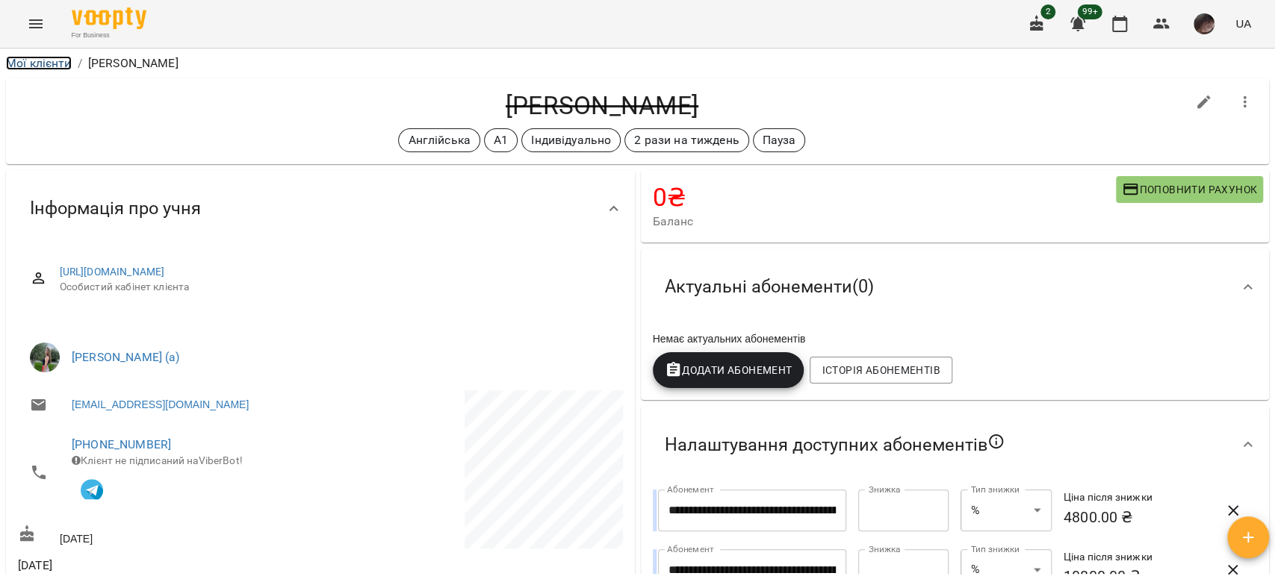
click at [36, 57] on link "Мої клієнти" at bounding box center [39, 63] width 66 height 14
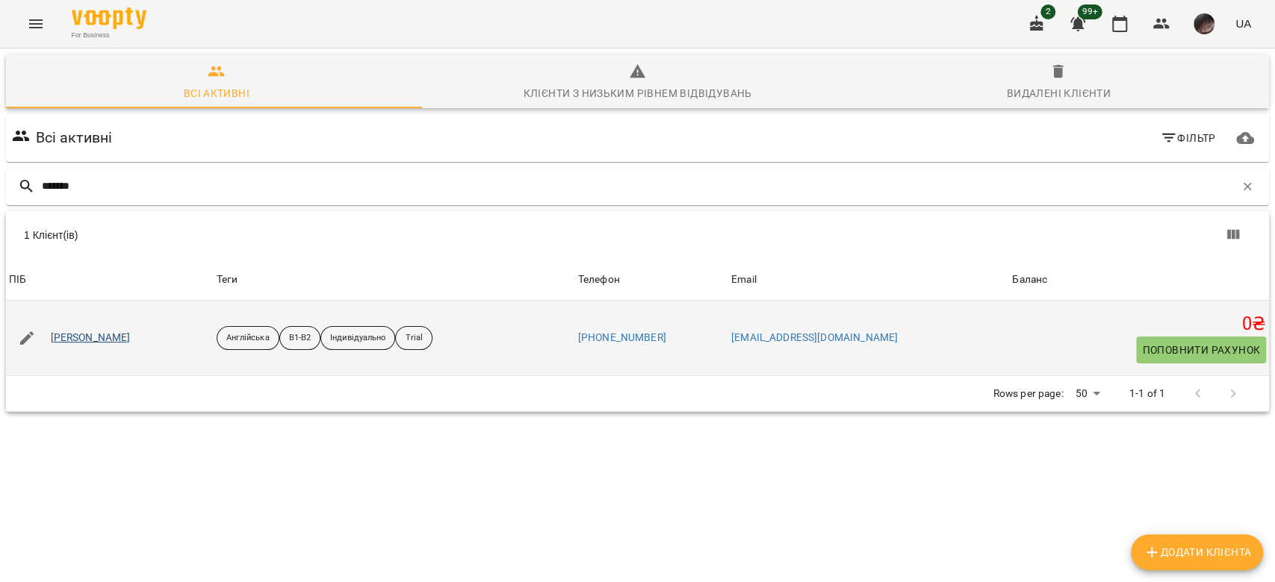
type input "*******"
click at [107, 333] on link "[PERSON_NAME]" at bounding box center [91, 338] width 80 height 15
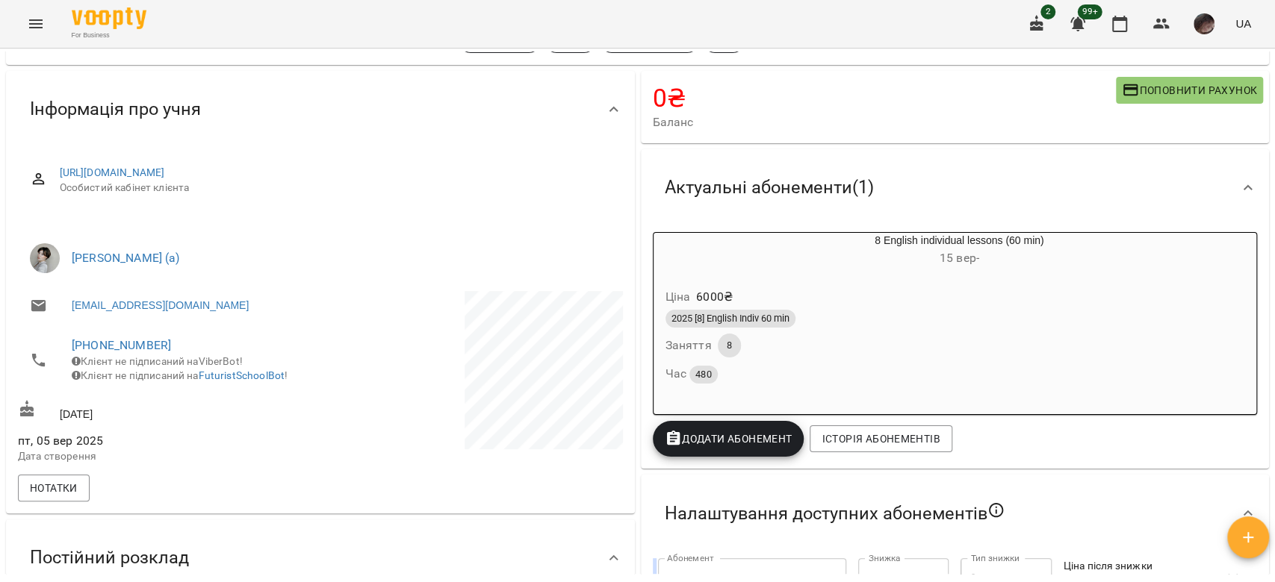
scroll to position [299, 0]
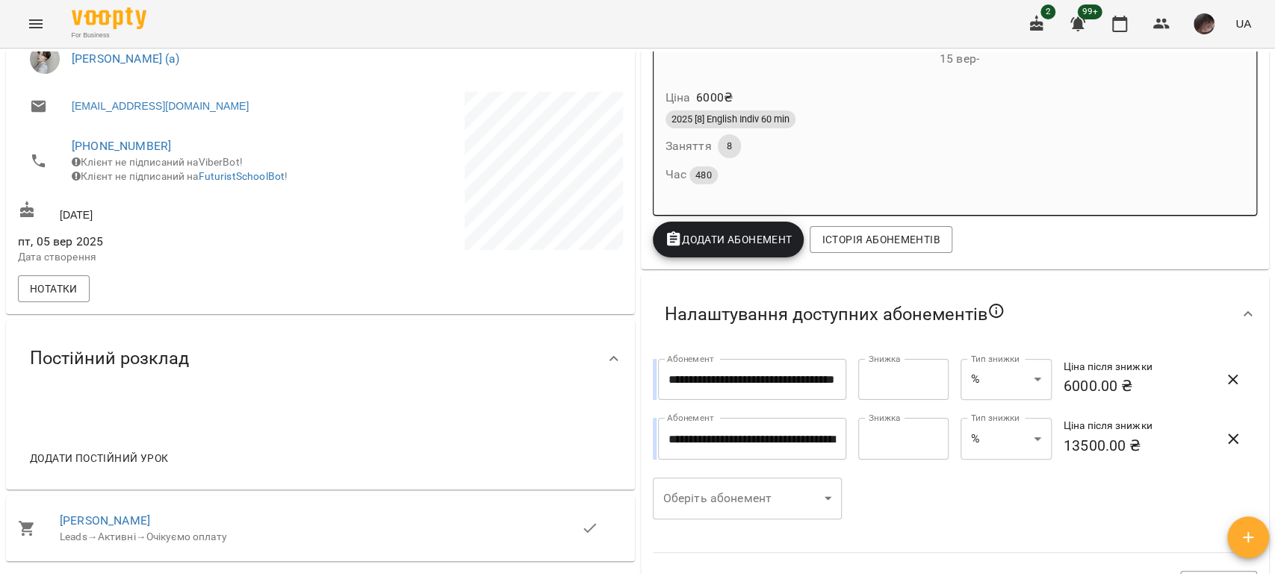
click at [117, 463] on span "Додати постійний урок" at bounding box center [99, 459] width 138 height 18
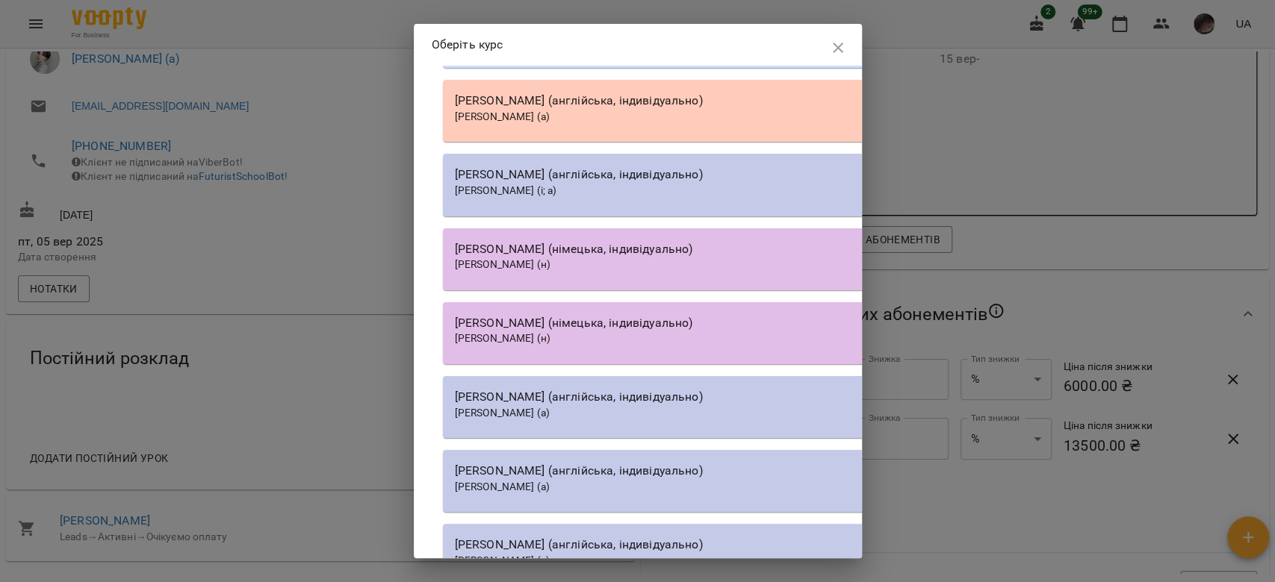
scroll to position [18048, 0]
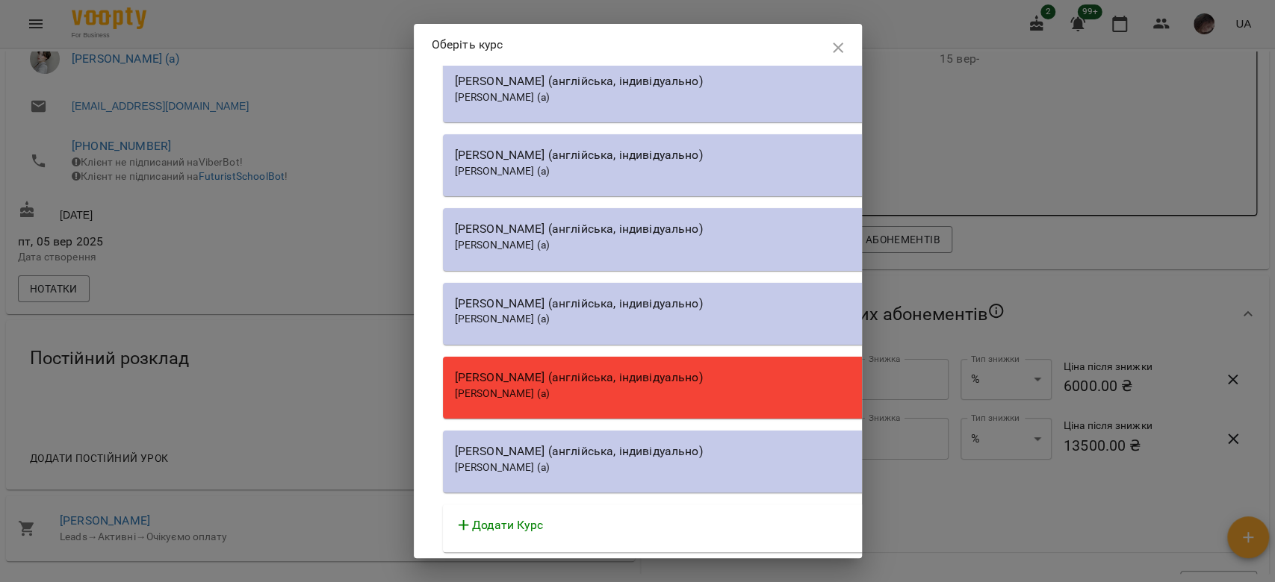
click at [556, 448] on div "[PERSON_NAME] (англійська, індивідуально)" at bounding box center [868, 452] width 827 height 18
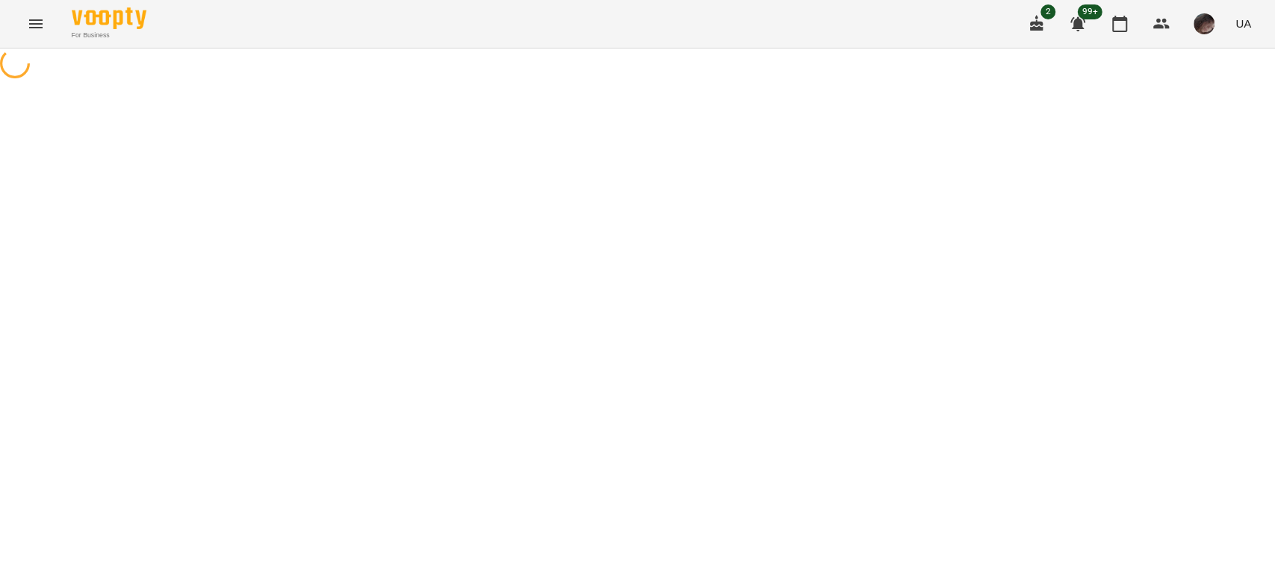
select select "**********"
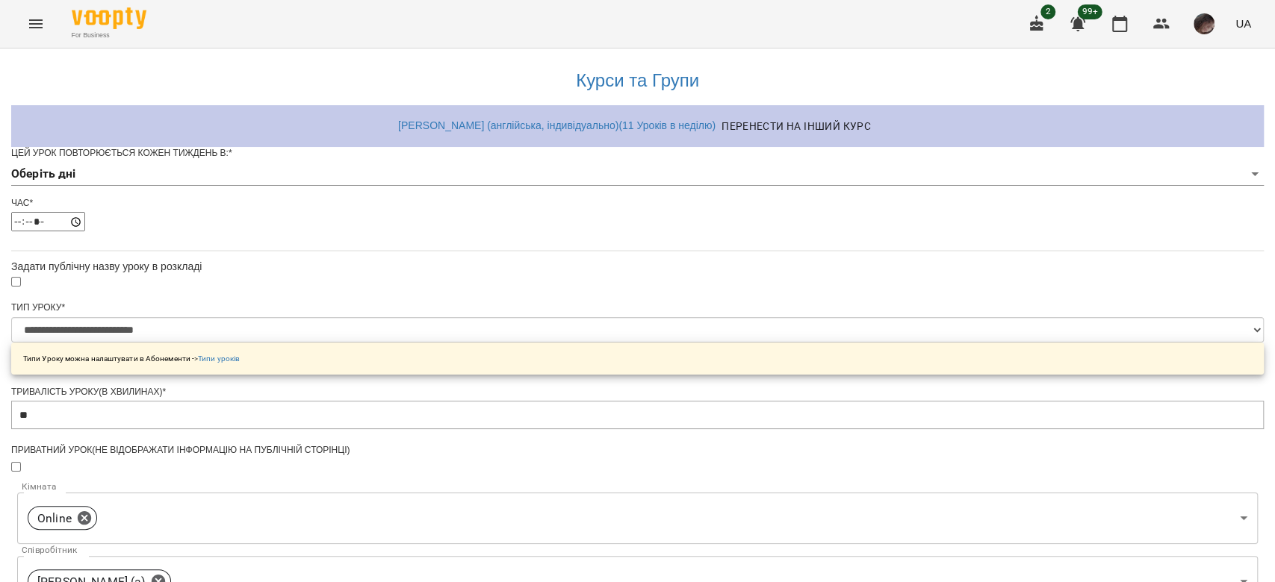
click at [500, 198] on body "**********" at bounding box center [637, 481] width 1275 height 962
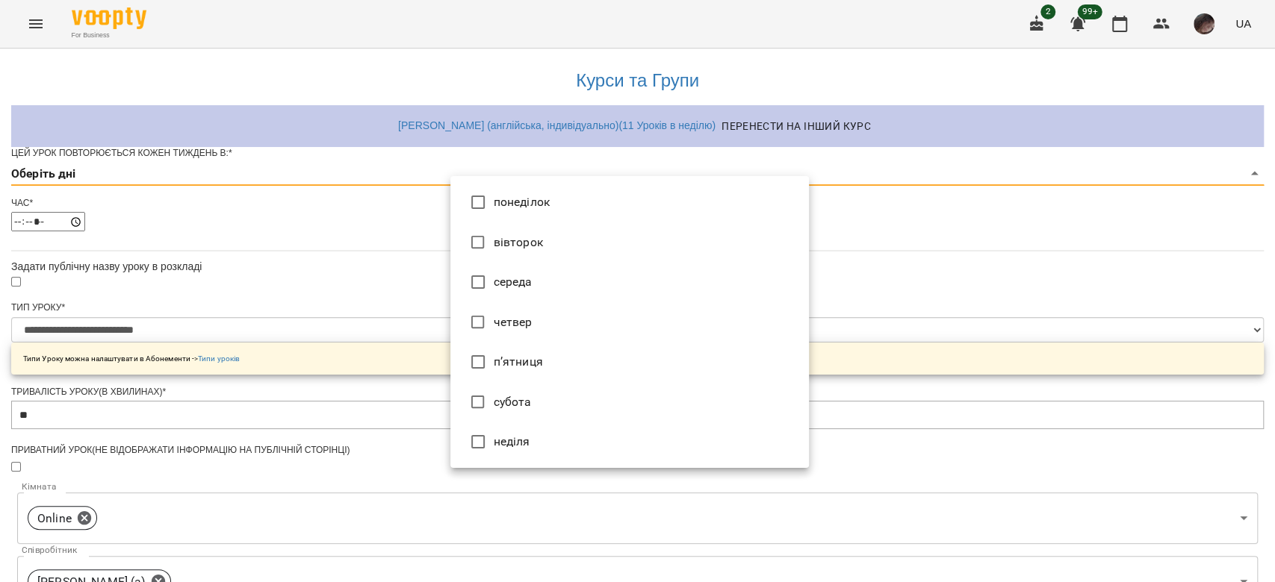
click at [494, 243] on li "вівторок" at bounding box center [629, 243] width 358 height 40
type input "*"
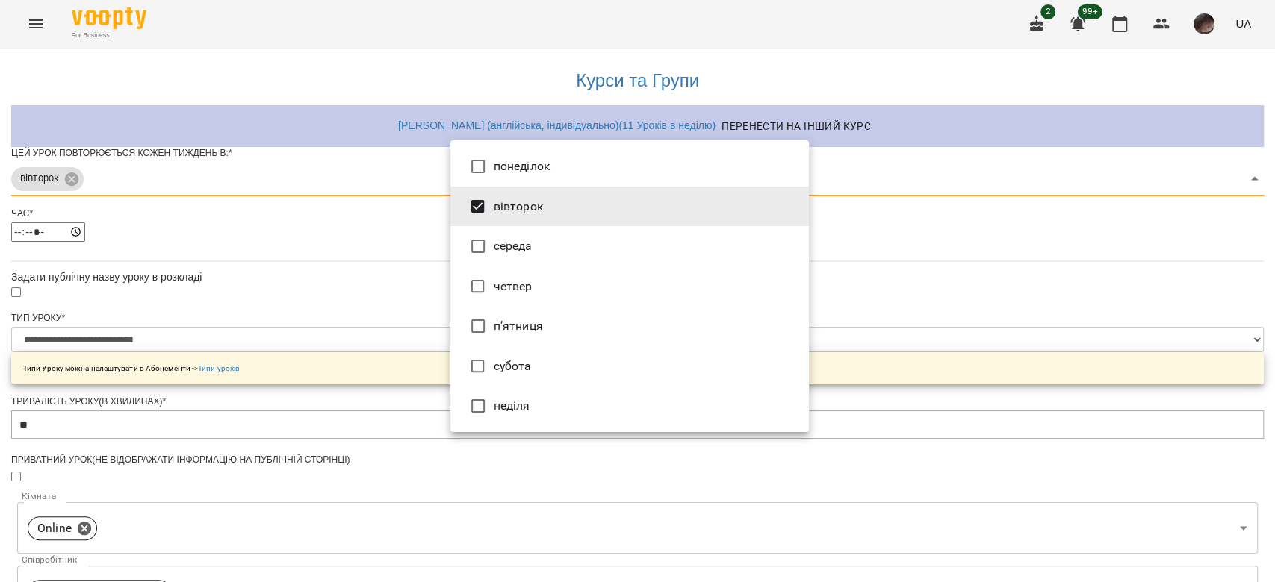
click at [334, 248] on div at bounding box center [637, 291] width 1275 height 582
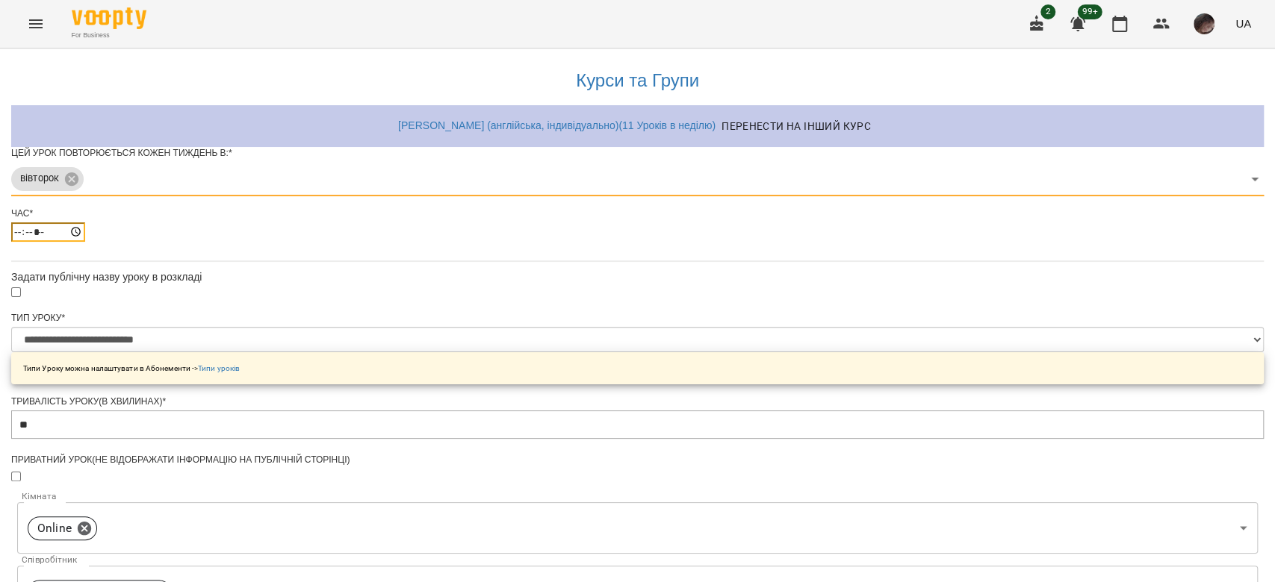
click at [85, 242] on input "*****" at bounding box center [48, 232] width 74 height 19
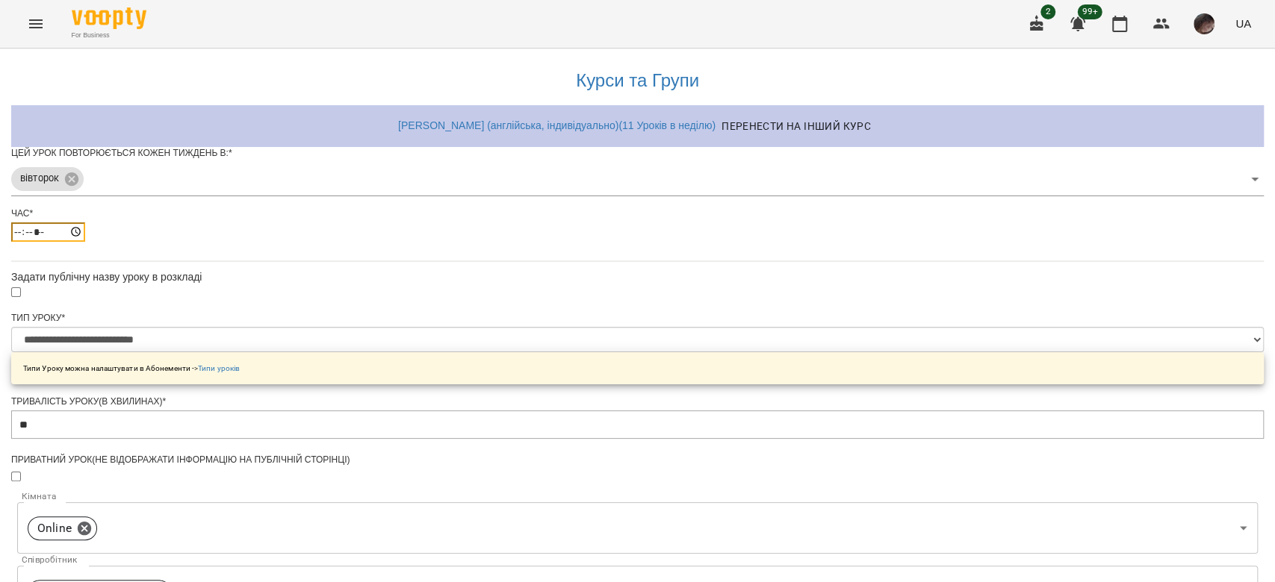
type input "*****"
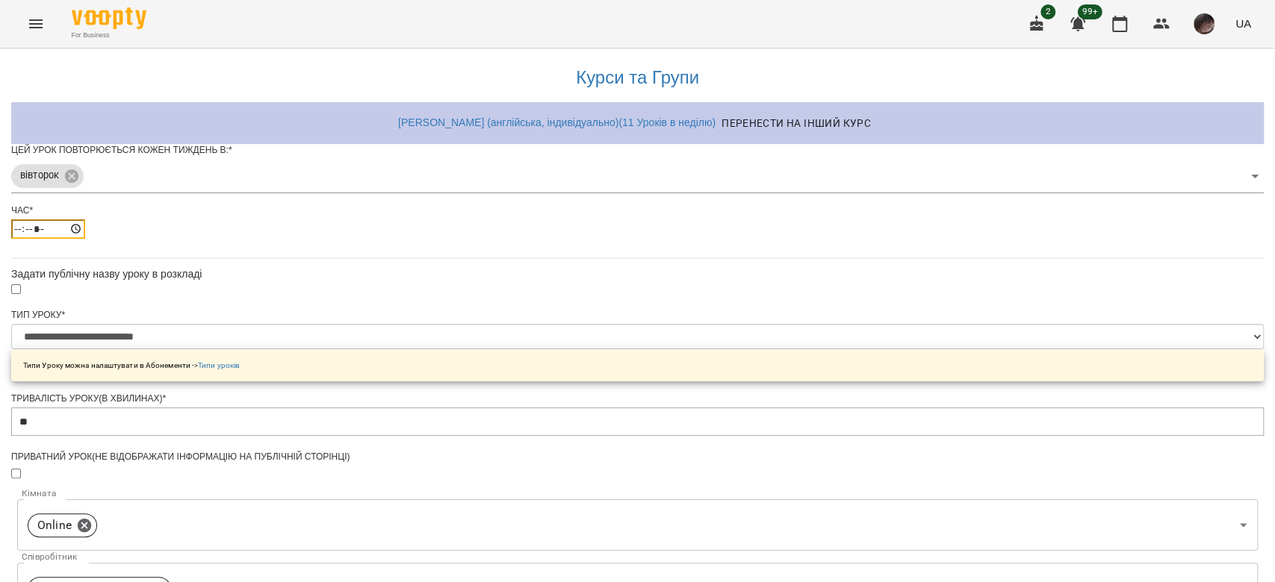
scroll to position [497, 0]
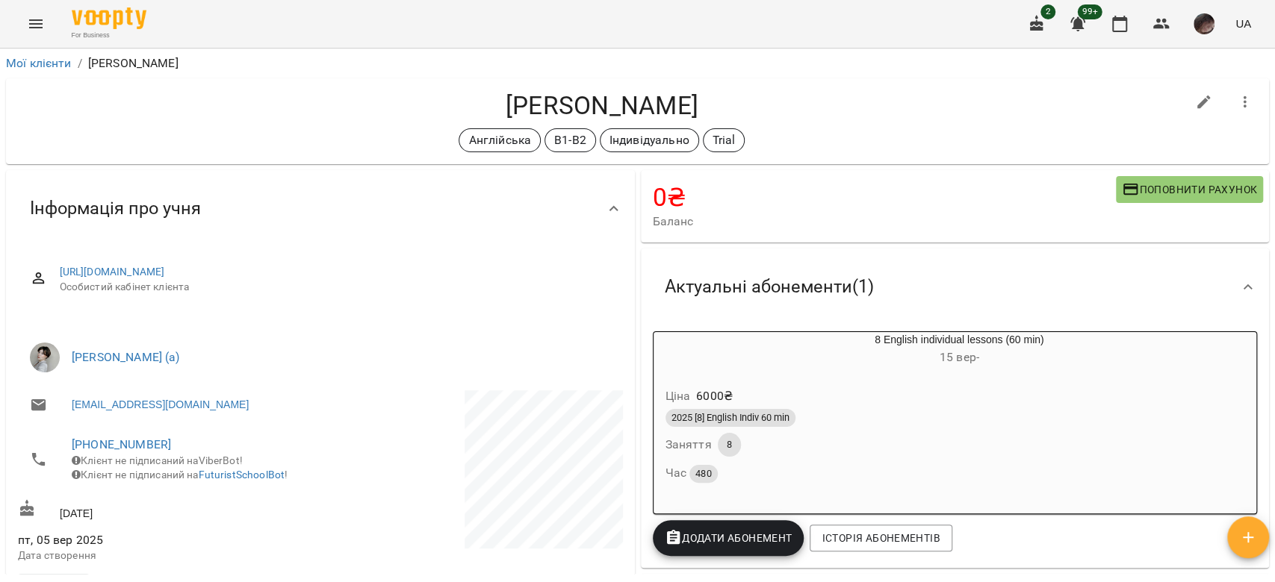
click at [1201, 87] on div at bounding box center [1204, 102] width 42 height 42
click at [1186, 111] on button "button" at bounding box center [1204, 102] width 36 height 36
select select "**"
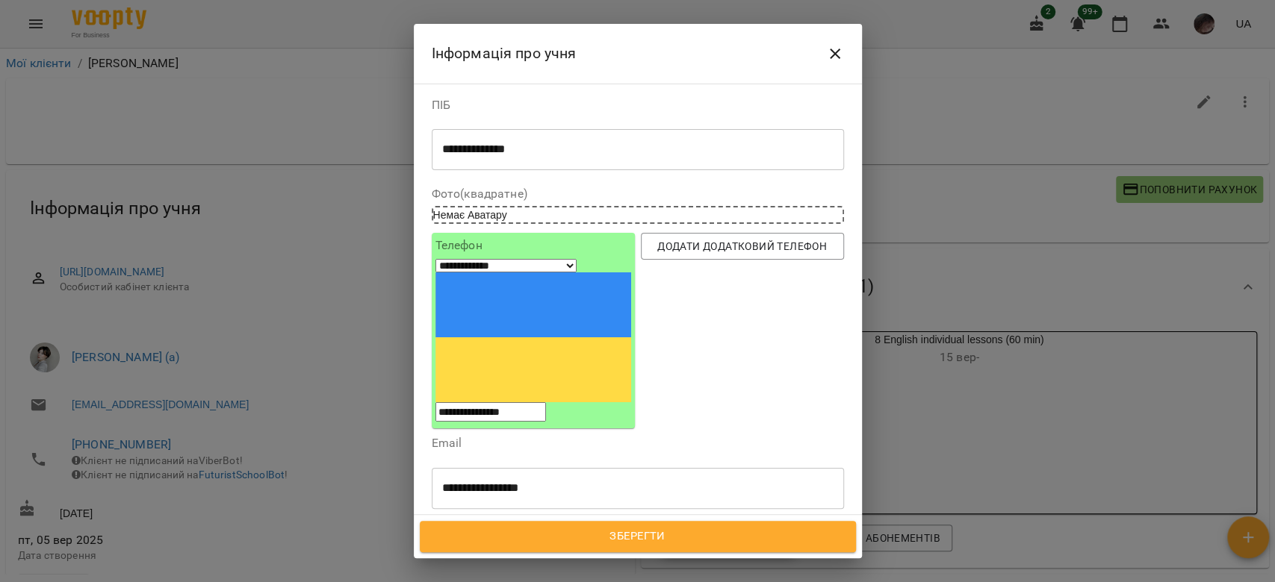
click at [682, 553] on icon at bounding box center [676, 558] width 10 height 10
type input "*"
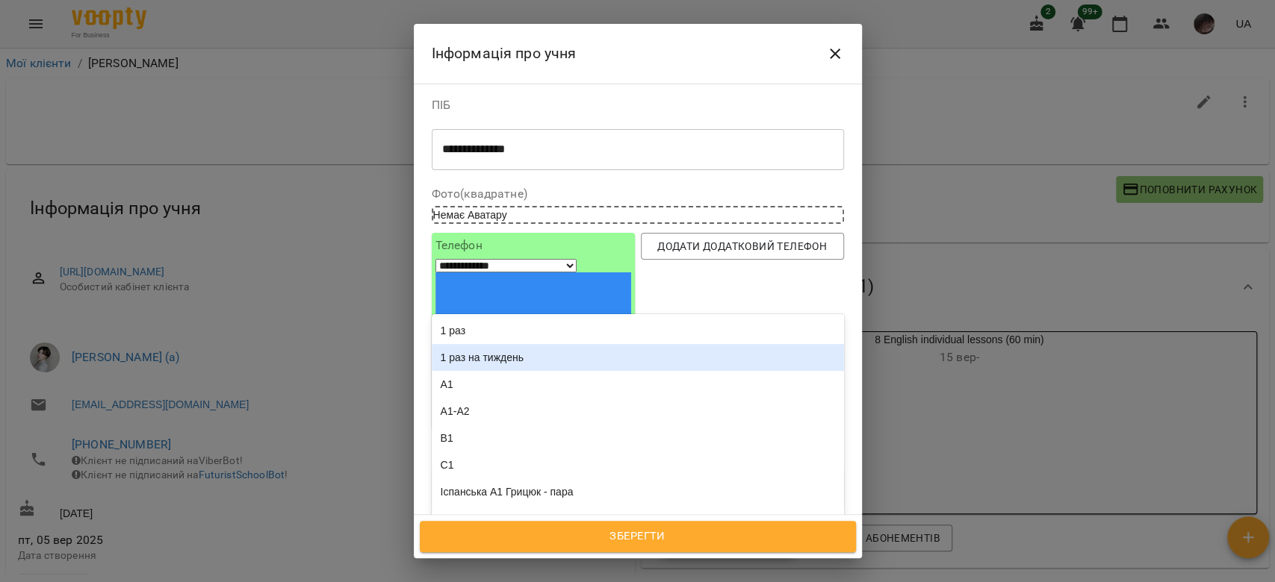
click at [553, 344] on div "1 раз на тиждень" at bounding box center [638, 357] width 412 height 27
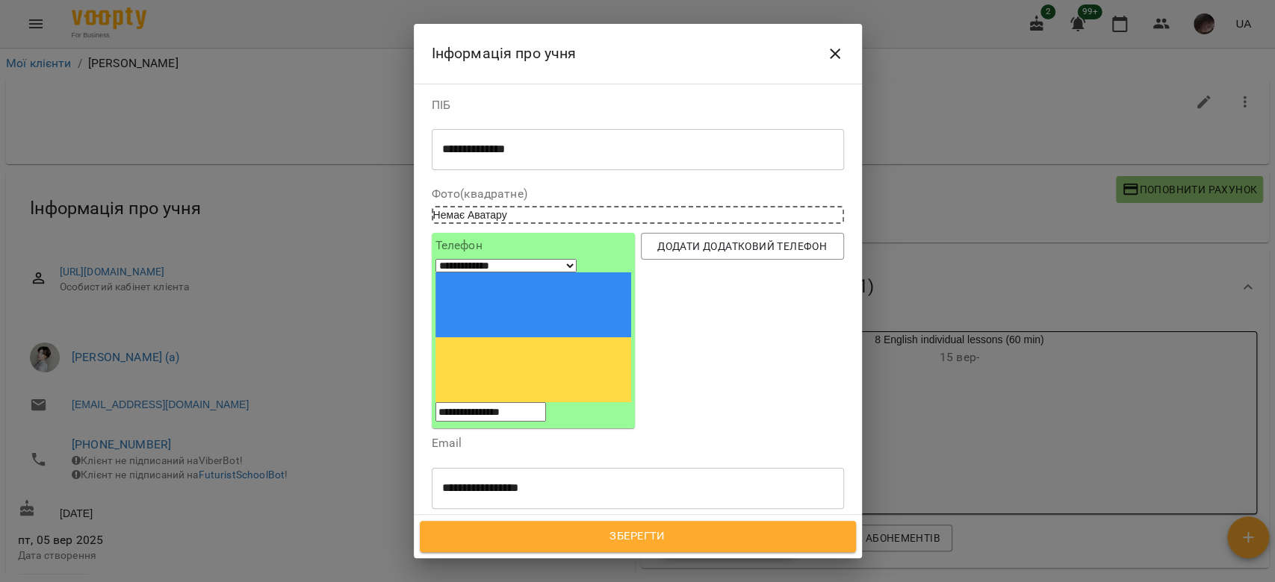
click at [675, 519] on div "Зберегти" at bounding box center [638, 536] width 448 height 43
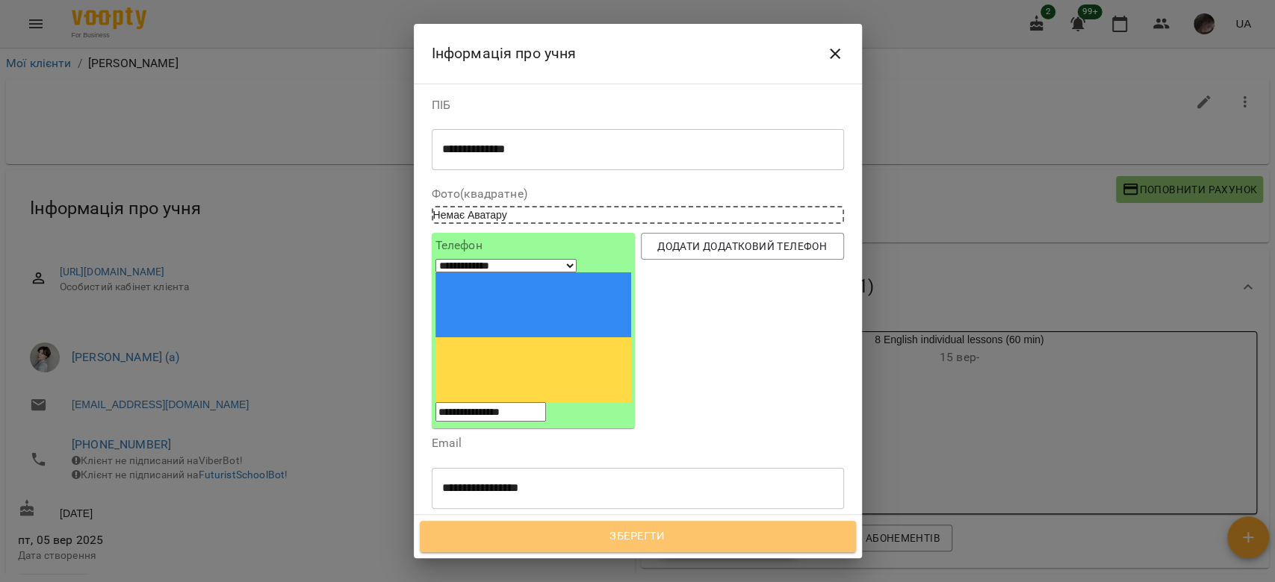
click at [688, 524] on button "Зберегти" at bounding box center [638, 536] width 436 height 31
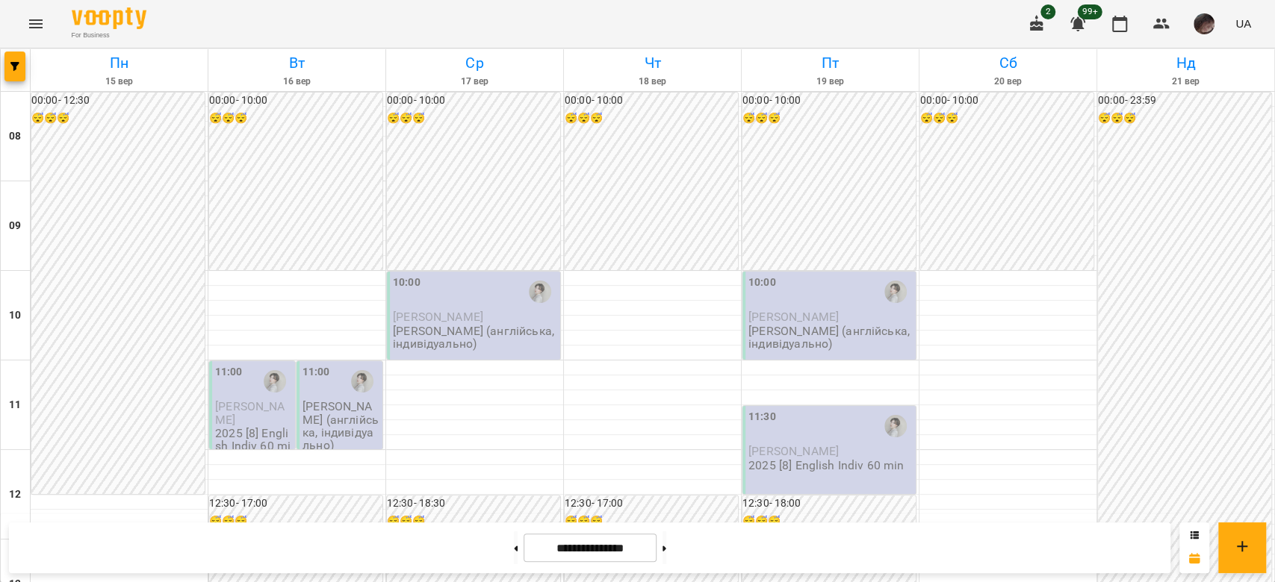
click at [329, 419] on p "[PERSON_NAME] (англійська, індивідуально)" at bounding box center [340, 426] width 77 height 52
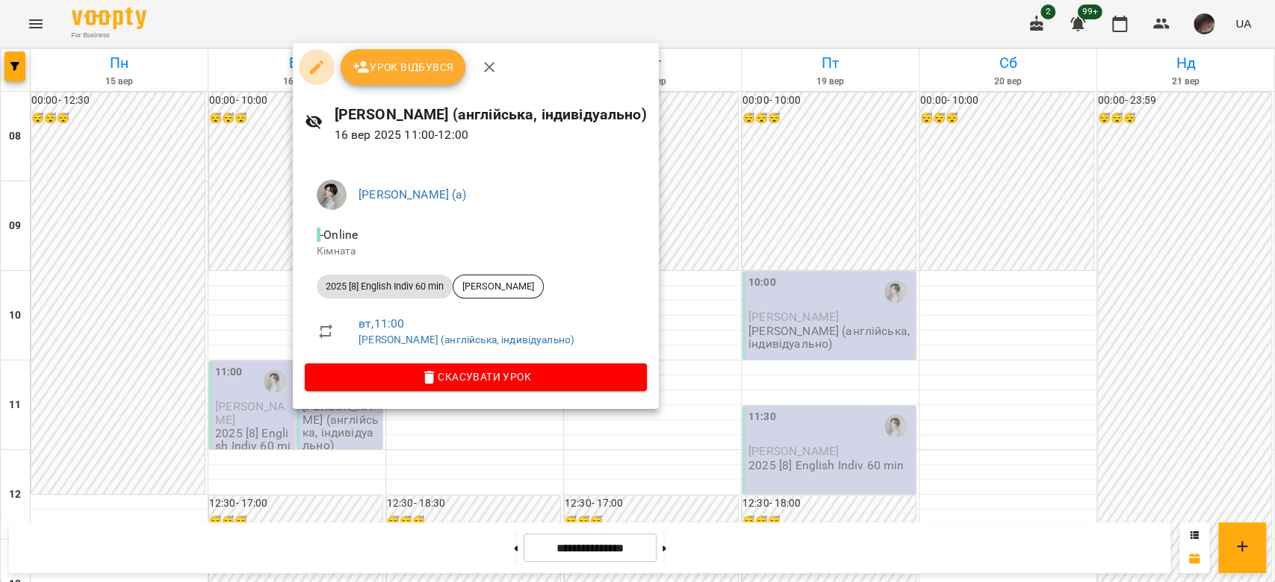
click at [311, 66] on icon "button" at bounding box center [317, 67] width 18 height 18
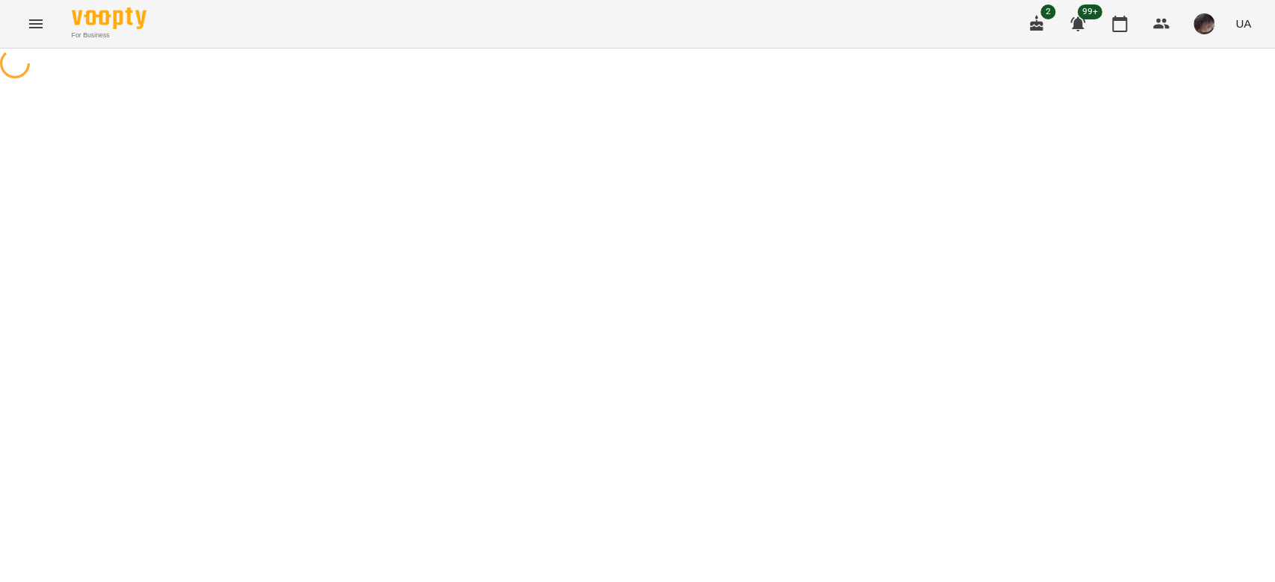
select select "**********"
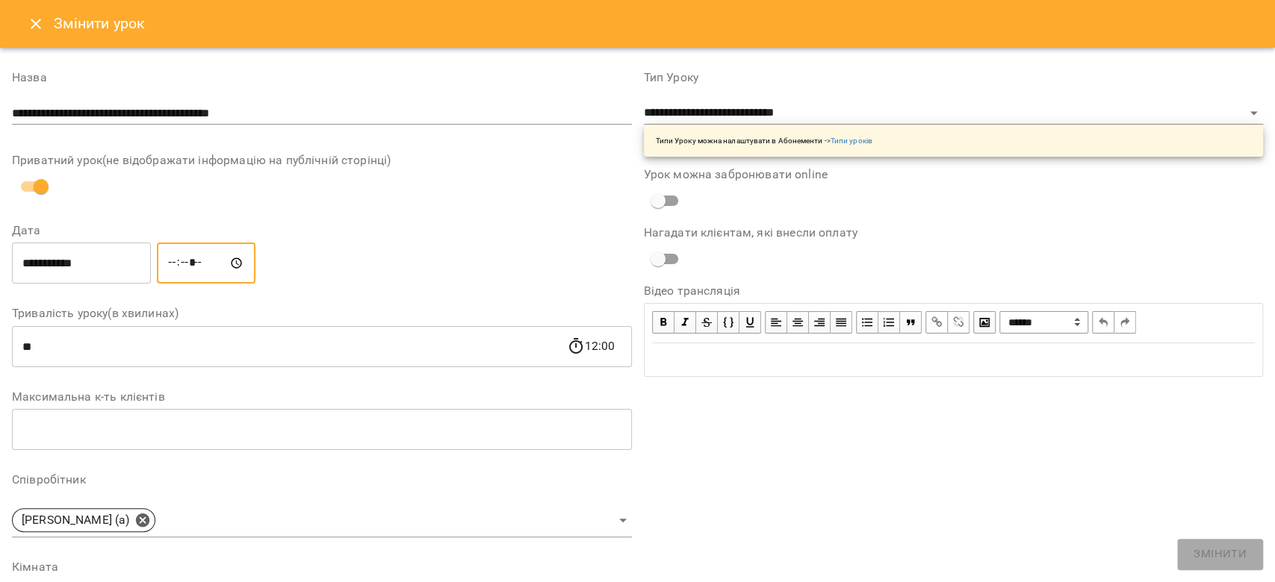
click at [187, 252] on input "*****" at bounding box center [206, 264] width 99 height 42
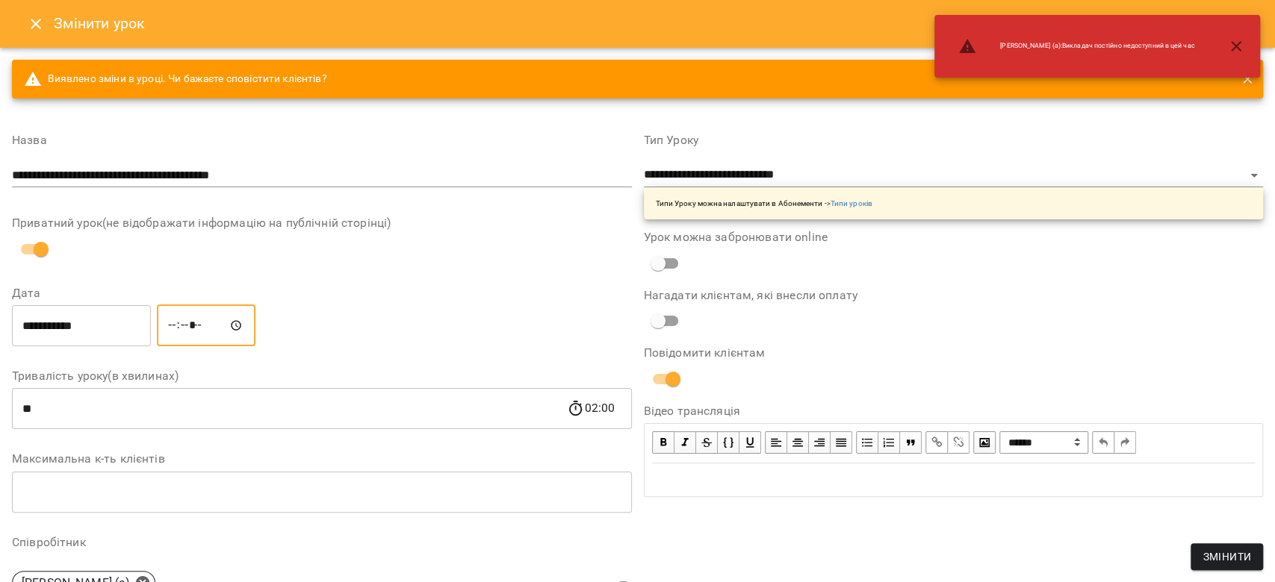
type input "*****"
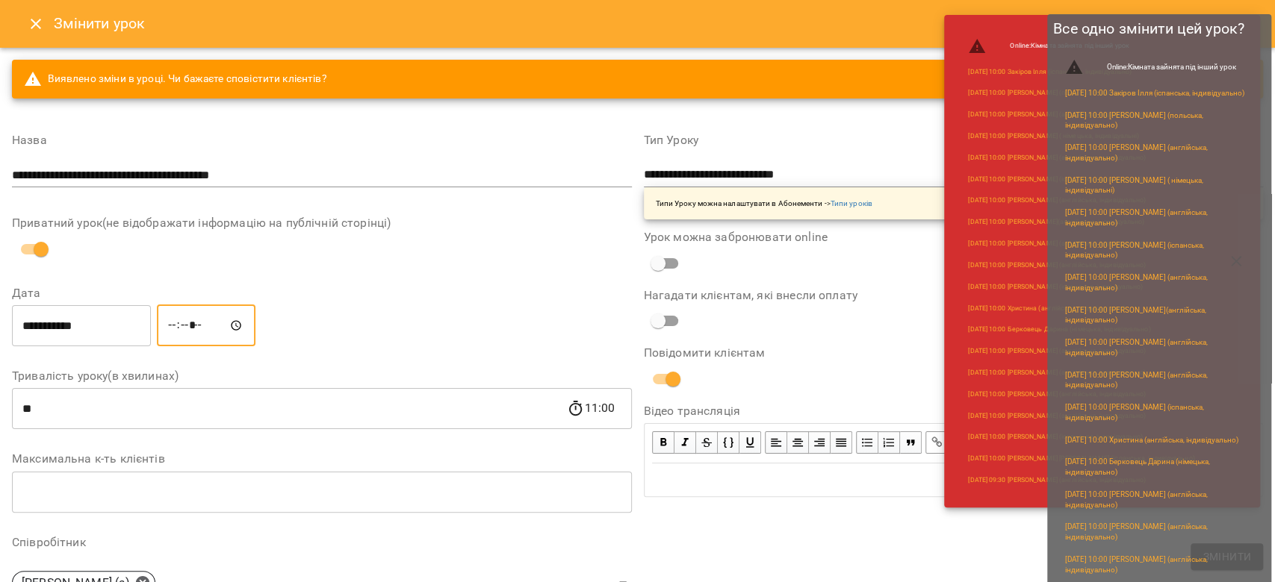
click at [1216, 566] on button "Змінити" at bounding box center [1226, 557] width 72 height 27
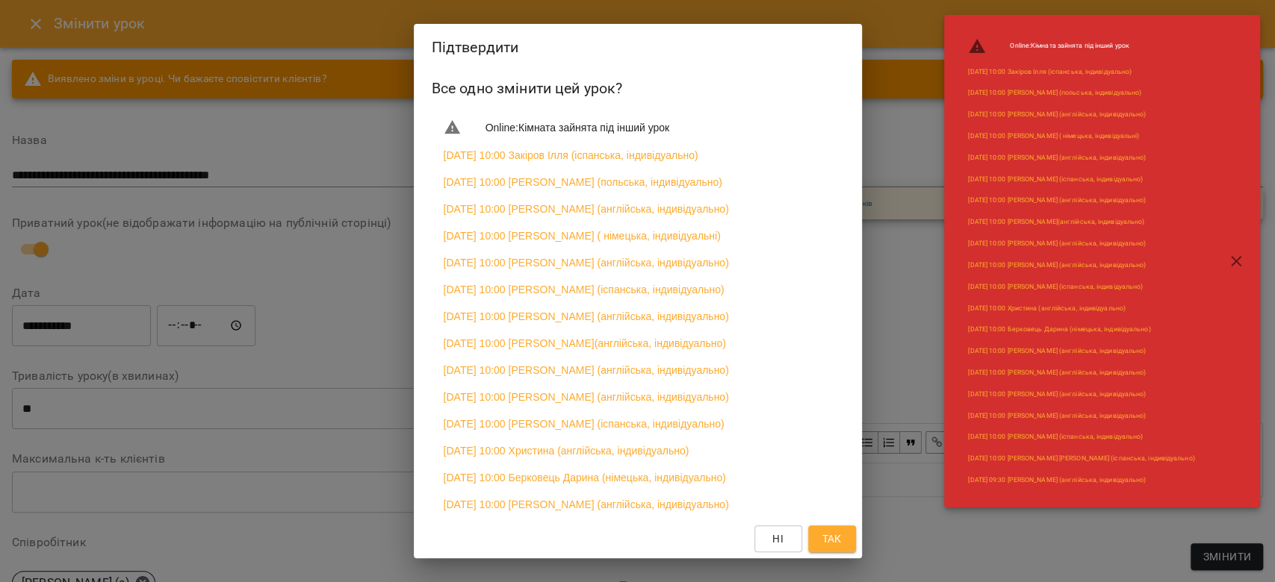
click at [834, 541] on span "Так" at bounding box center [830, 539] width 19 height 18
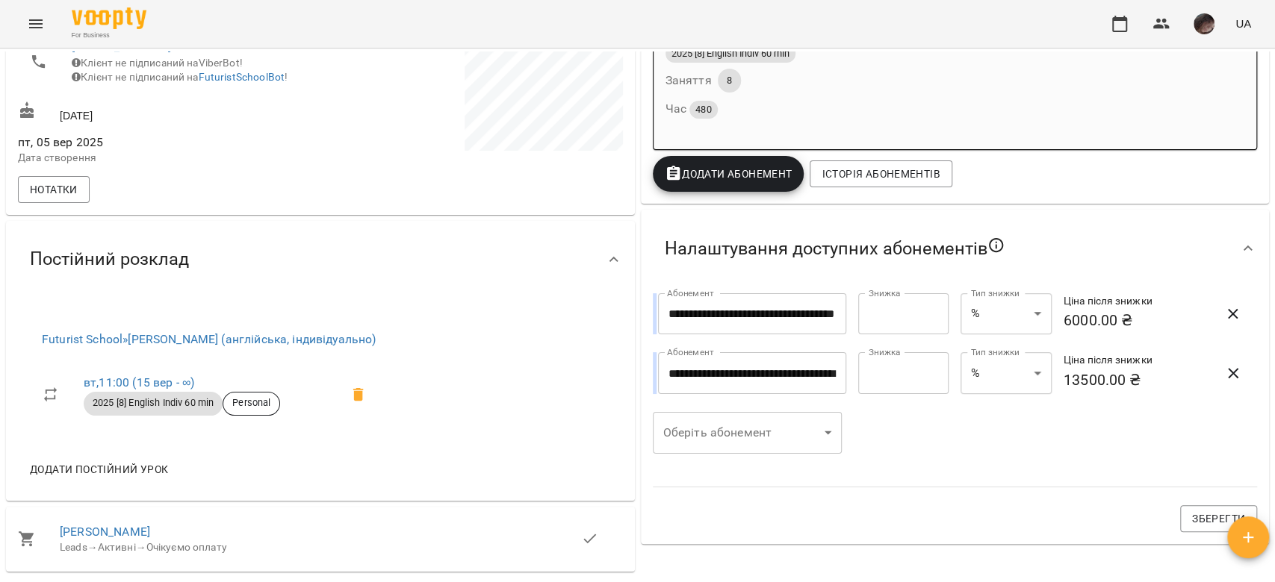
scroll to position [535, 0]
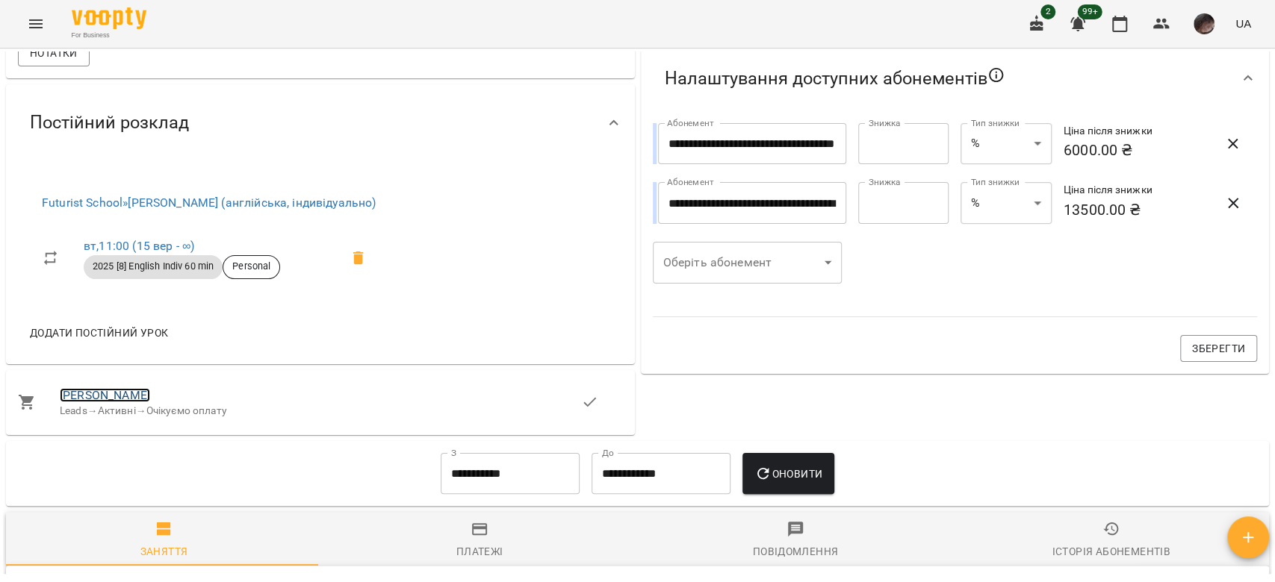
click at [143, 398] on link "[PERSON_NAME]" at bounding box center [105, 395] width 90 height 14
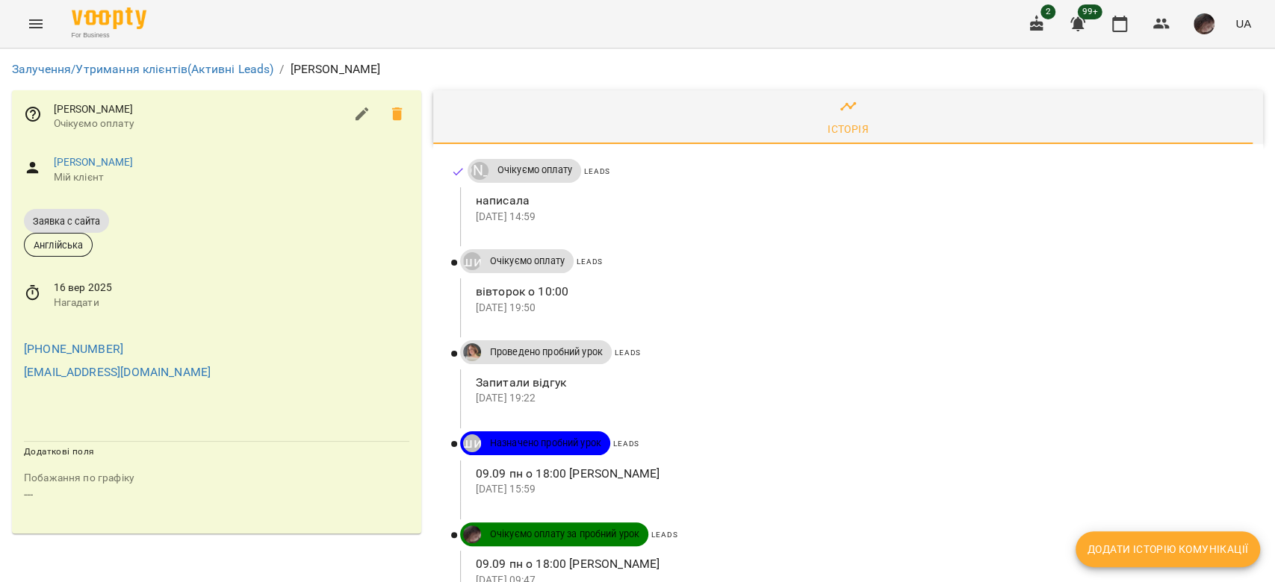
click at [1102, 529] on div "Leads" at bounding box center [948, 536] width 600 height 26
click at [1109, 556] on span "Додати історію комунікації" at bounding box center [1167, 550] width 161 height 18
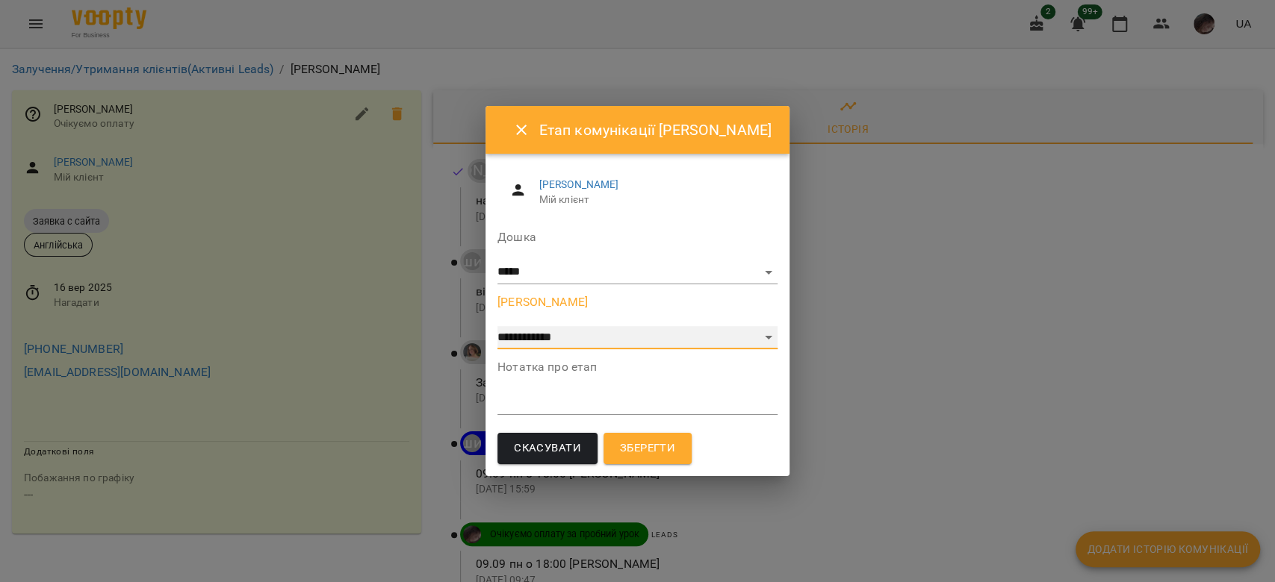
click at [659, 346] on select "**********" at bounding box center [637, 338] width 280 height 24
select select "**********"
click at [498, 326] on select "**********" at bounding box center [637, 338] width 280 height 24
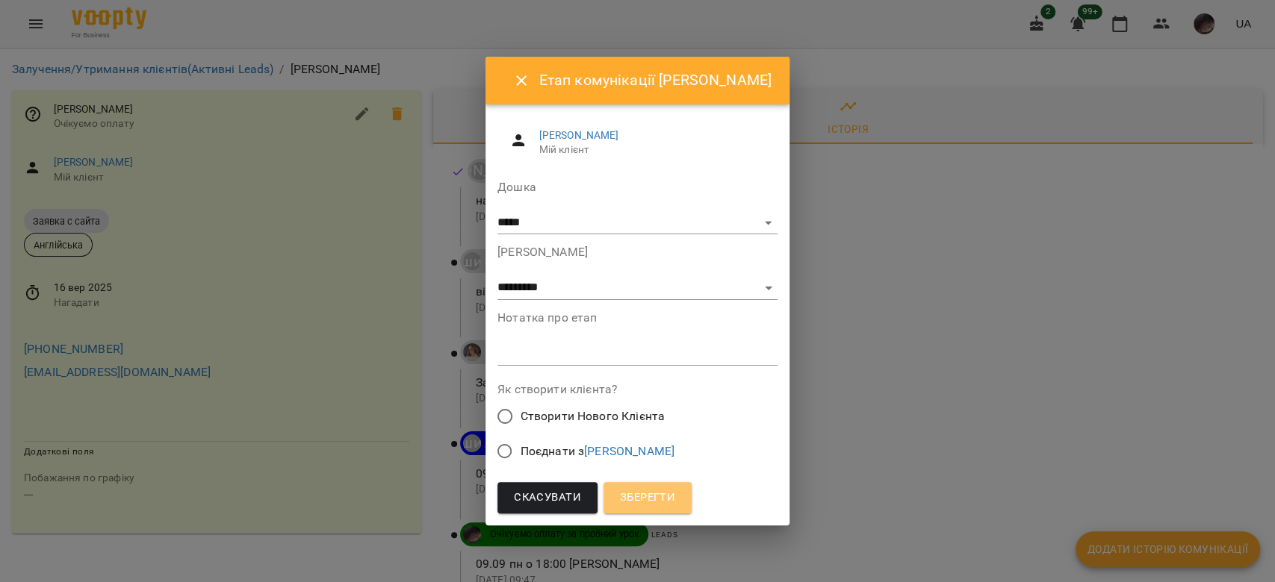
click at [669, 499] on span "Зберегти" at bounding box center [647, 497] width 55 height 19
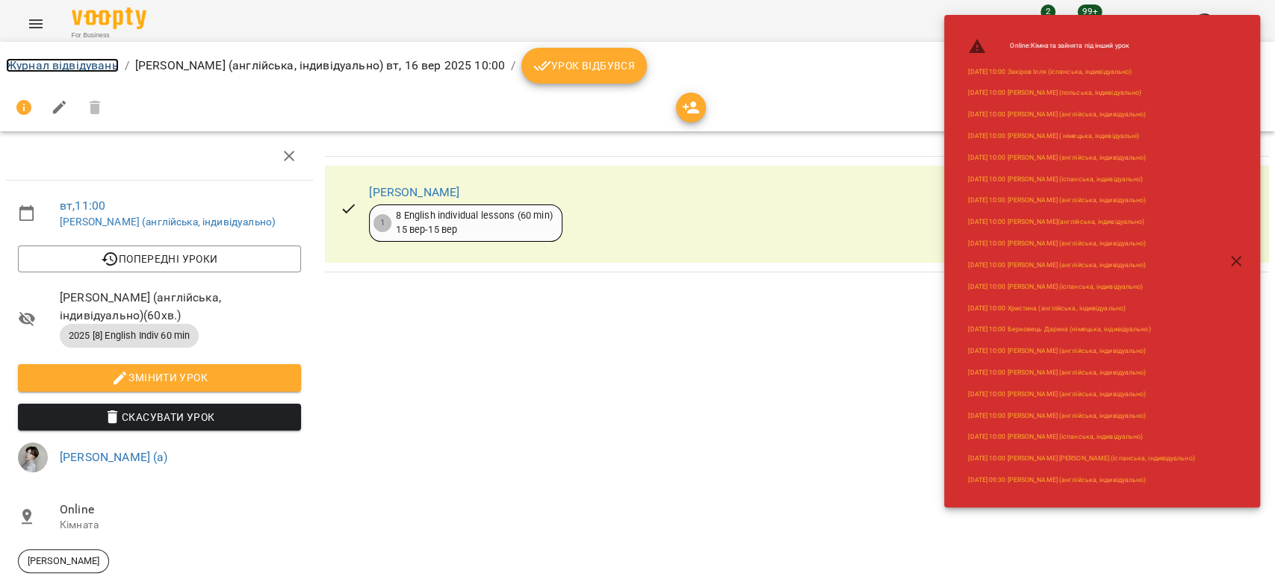
click at [63, 62] on link "Журнал відвідувань" at bounding box center [62, 65] width 113 height 14
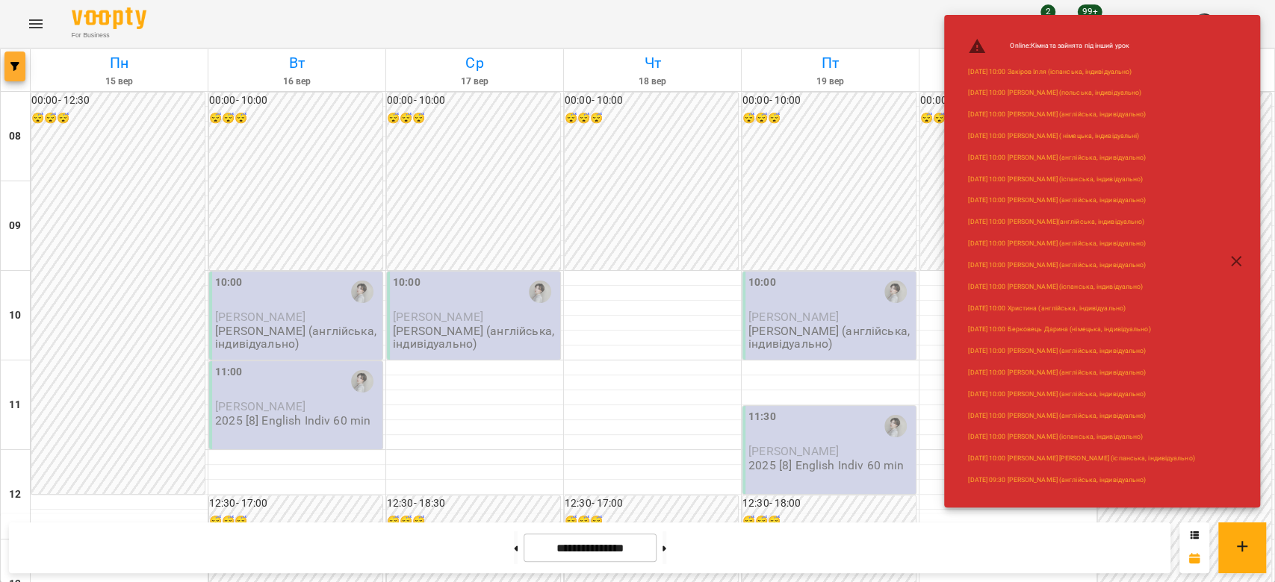
click at [10, 60] on button "button" at bounding box center [14, 67] width 21 height 30
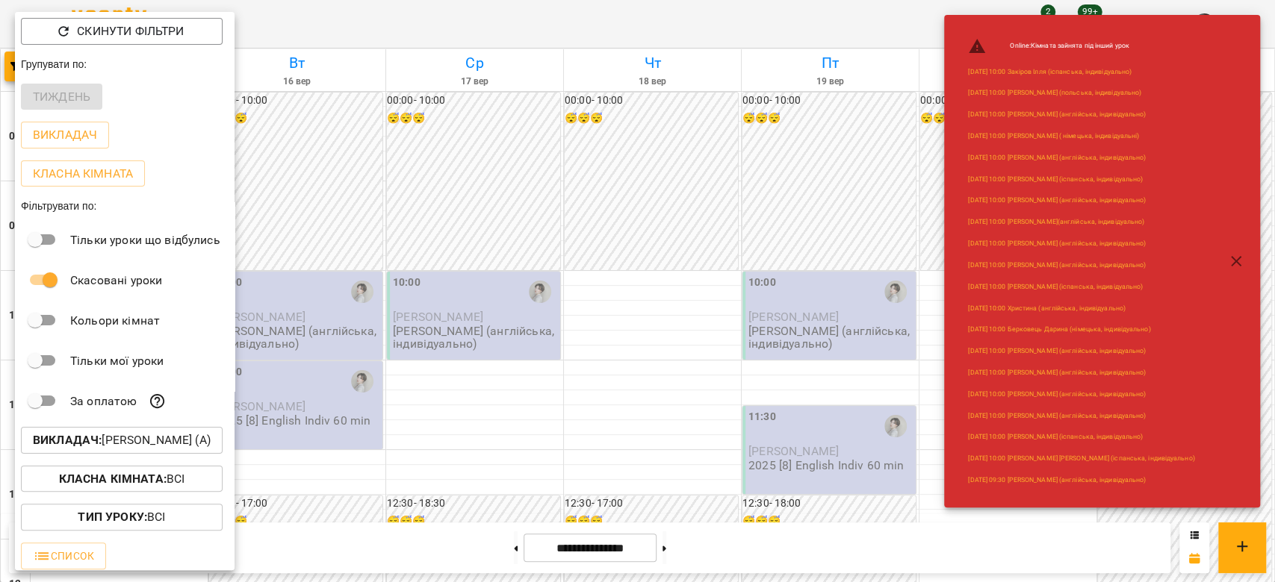
click at [160, 454] on button "Викладач : [PERSON_NAME] (а)" at bounding box center [122, 440] width 202 height 27
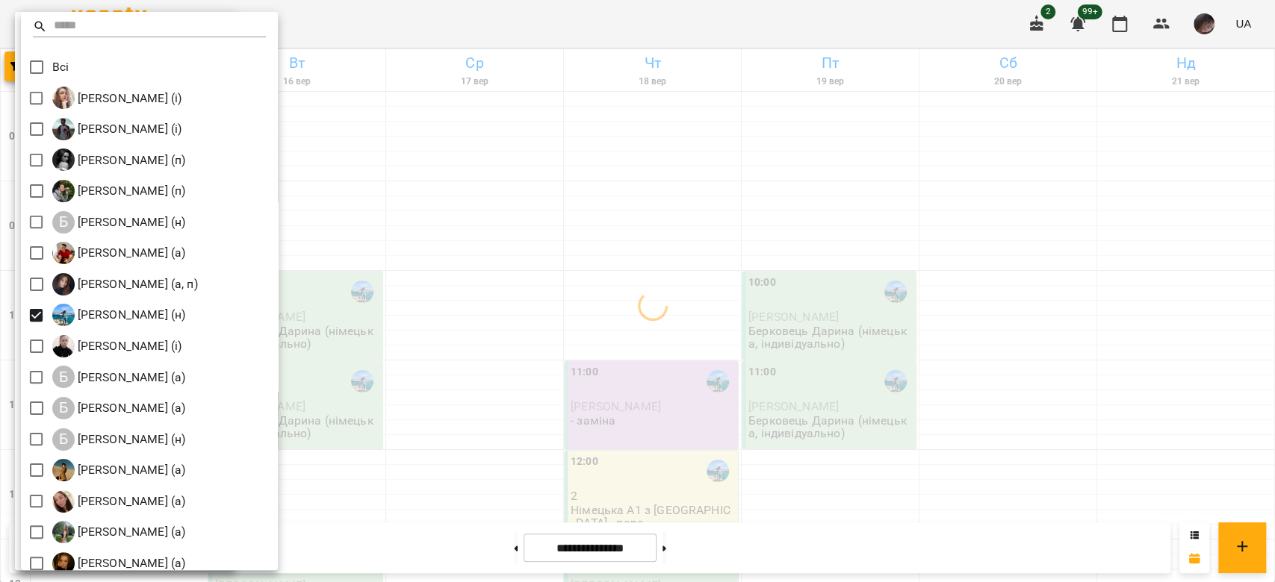
click at [598, 305] on div at bounding box center [637, 291] width 1275 height 582
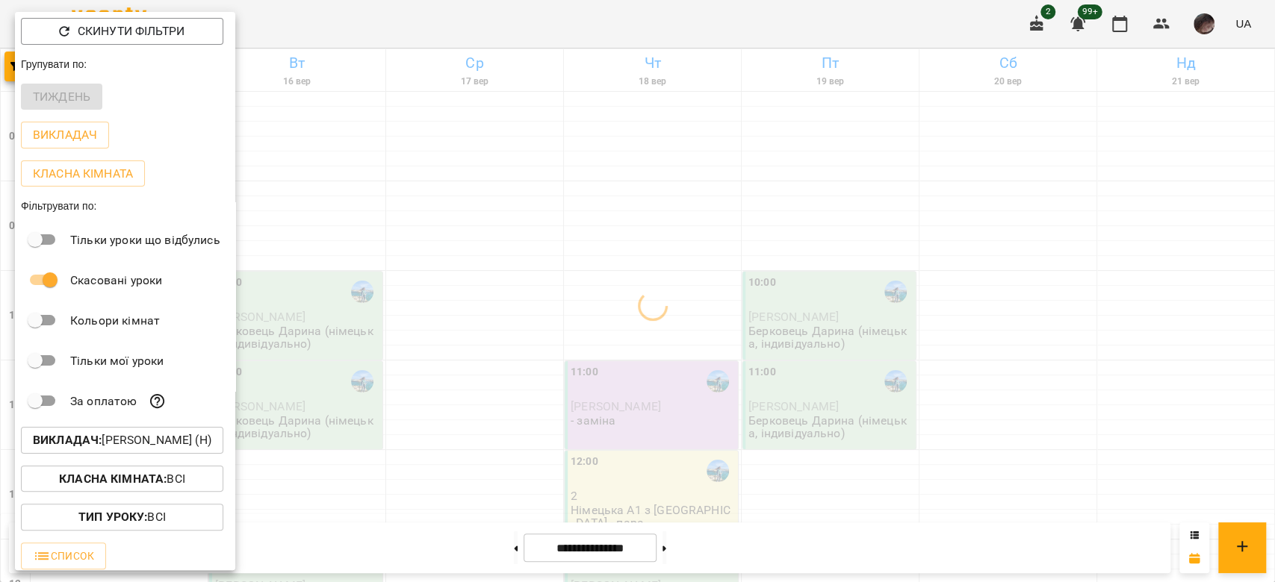
click at [597, 305] on div at bounding box center [637, 291] width 1275 height 582
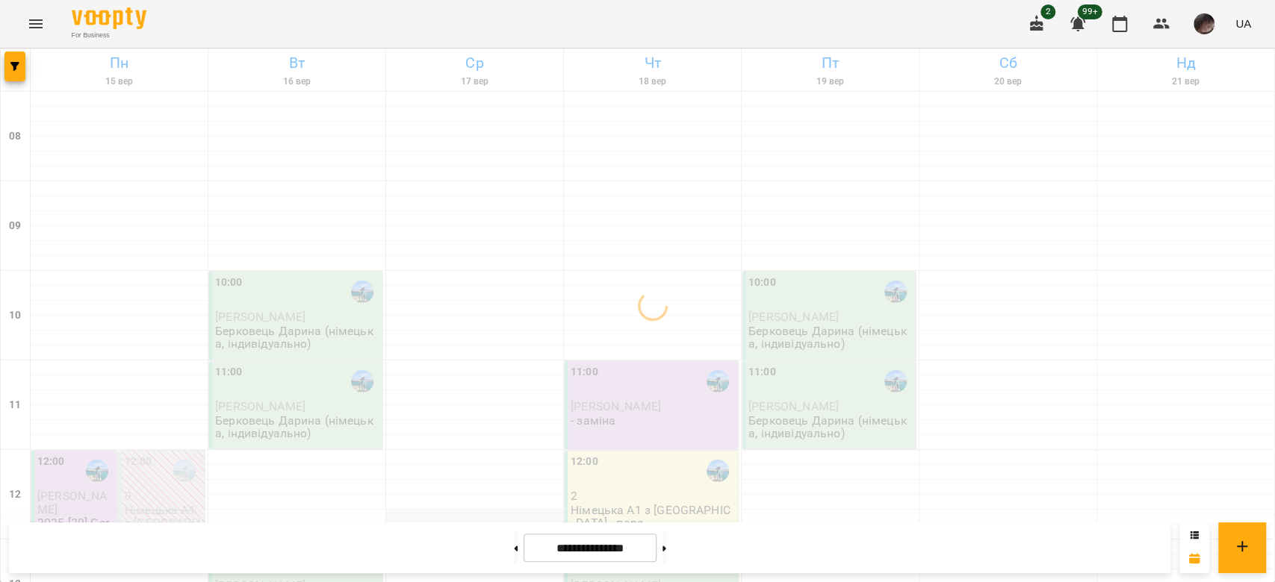
scroll to position [299, 0]
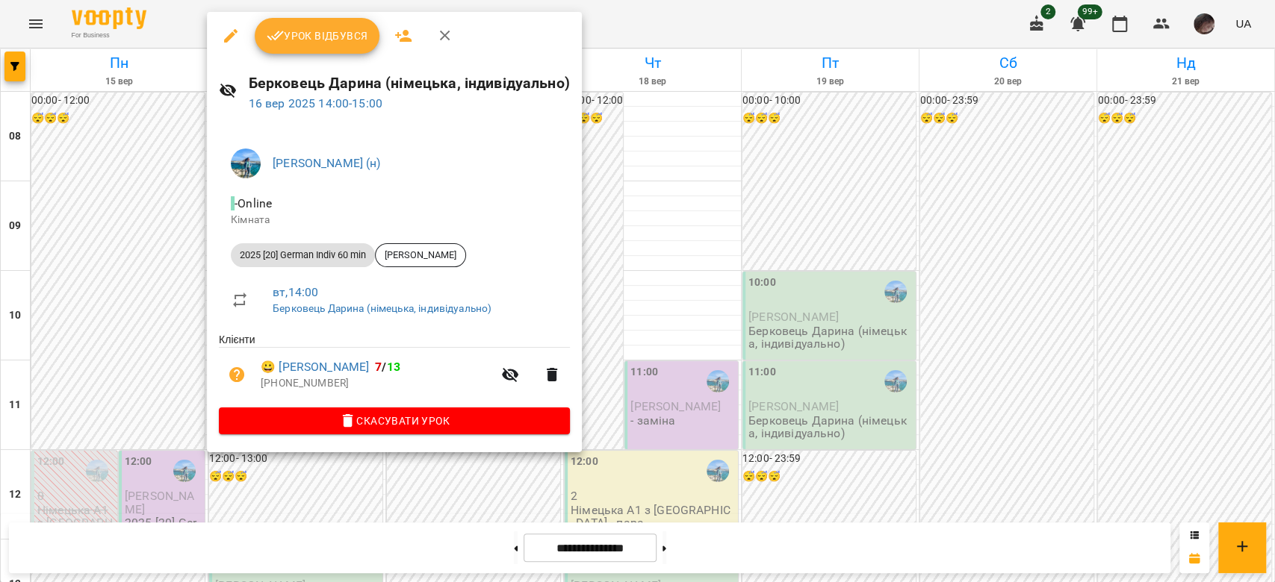
click at [357, 423] on span "Скасувати Урок" at bounding box center [394, 421] width 327 height 18
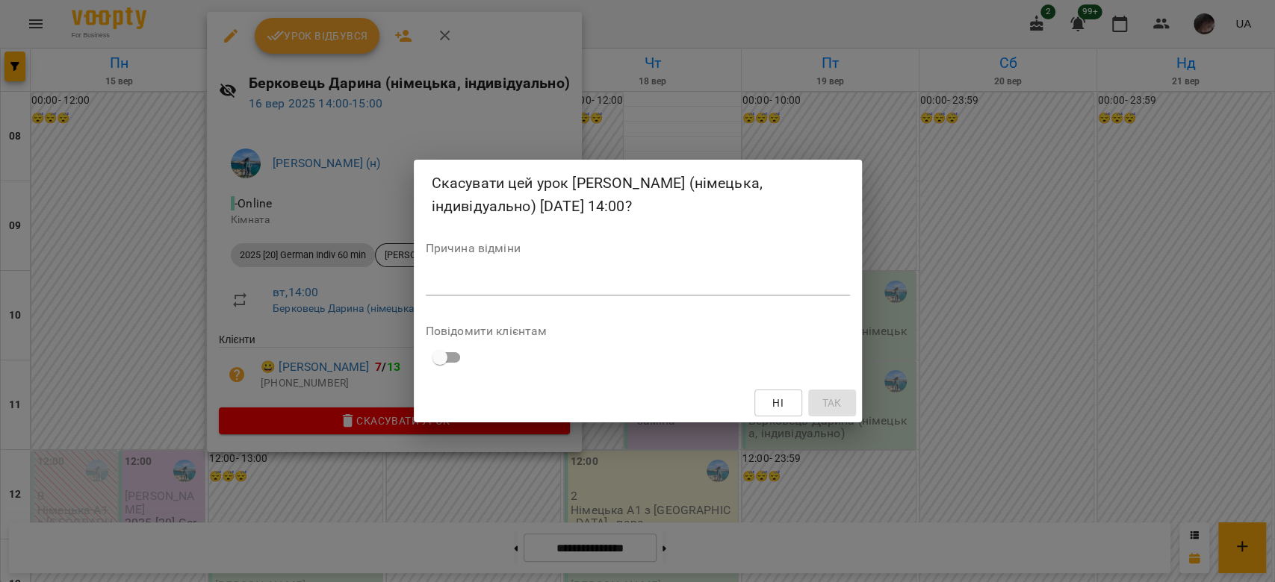
click at [585, 291] on div "*" at bounding box center [638, 284] width 424 height 24
type textarea "*"
click at [817, 409] on button "Так" at bounding box center [832, 403] width 48 height 27
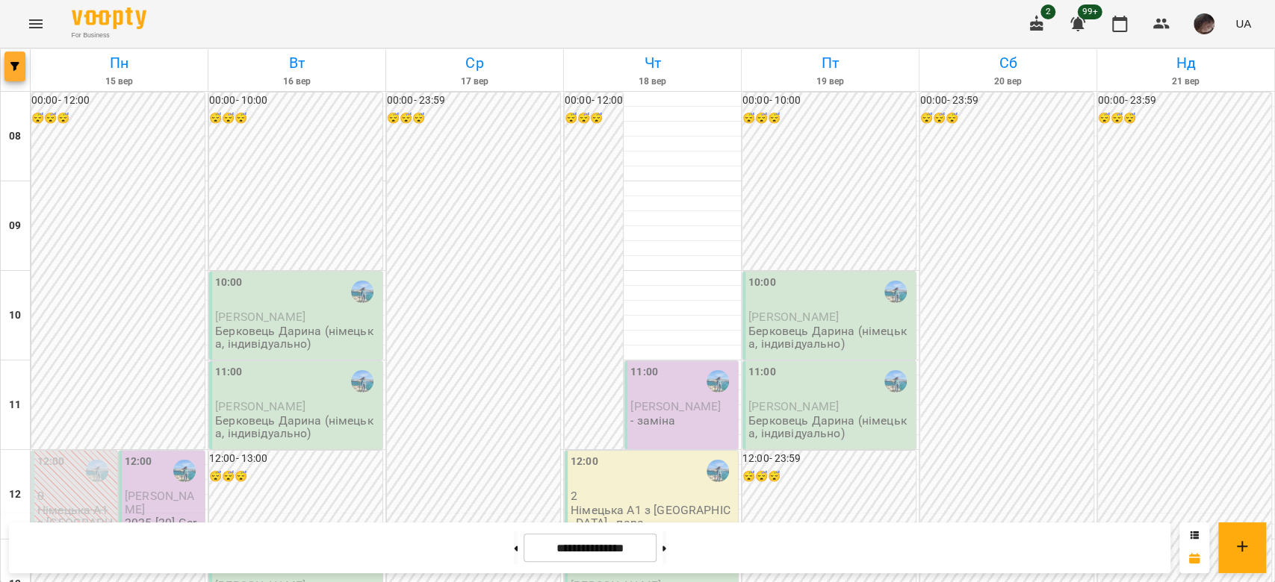
click at [13, 62] on icon "button" at bounding box center [14, 66] width 9 height 9
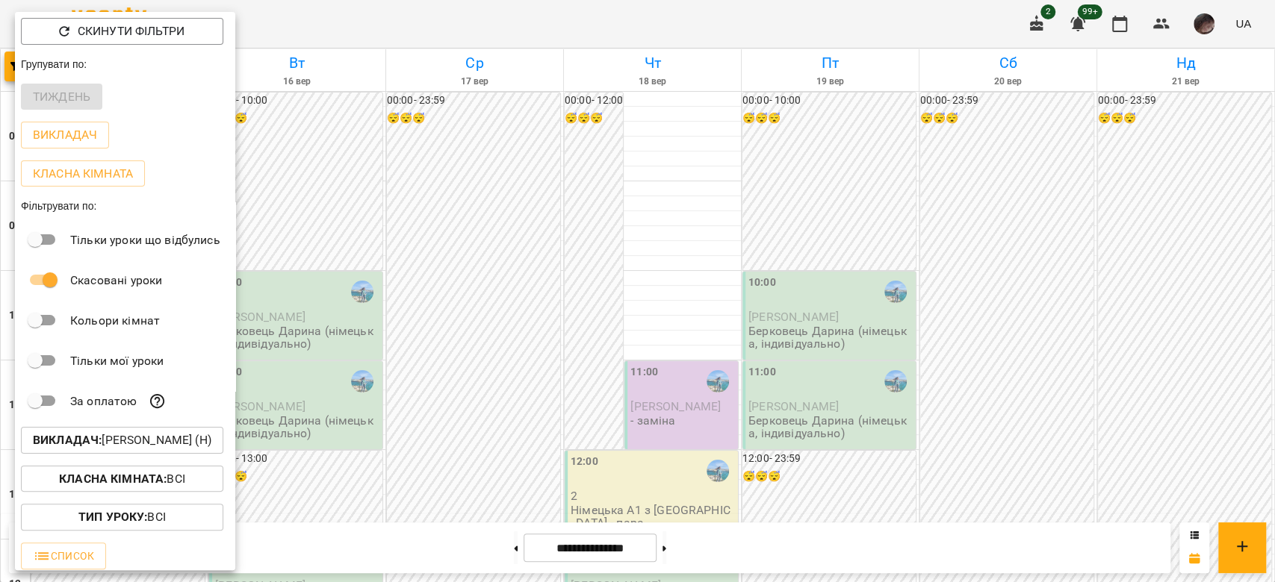
click at [187, 441] on p "Викладач : Берковець Дарина Володимирівна (н)" at bounding box center [122, 441] width 178 height 18
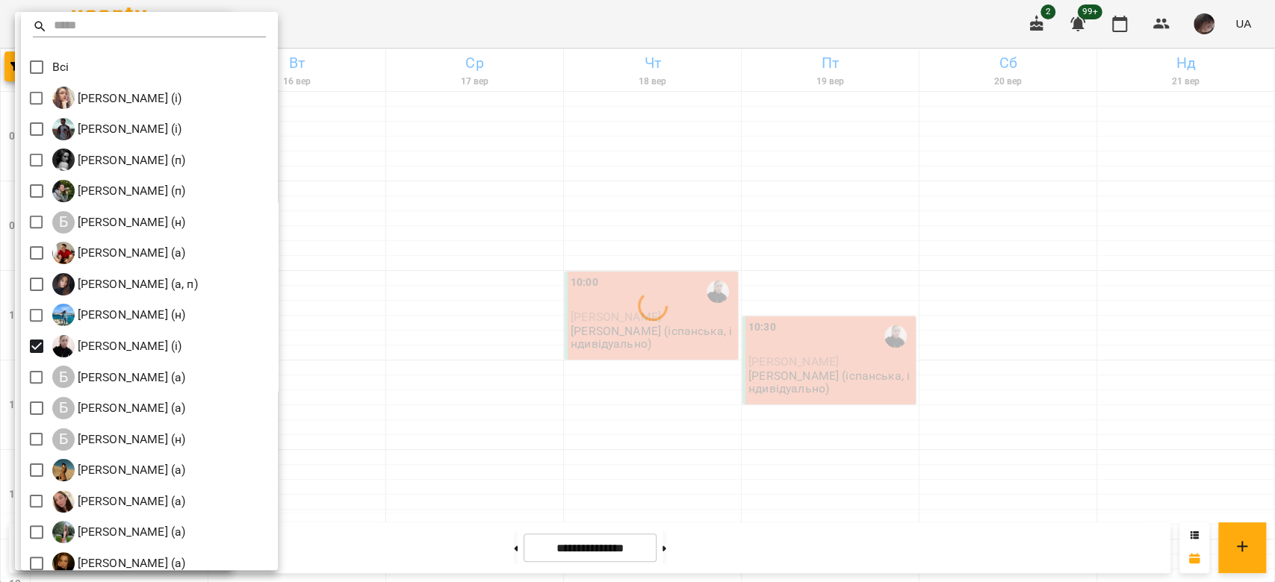
click at [506, 299] on div at bounding box center [637, 291] width 1275 height 582
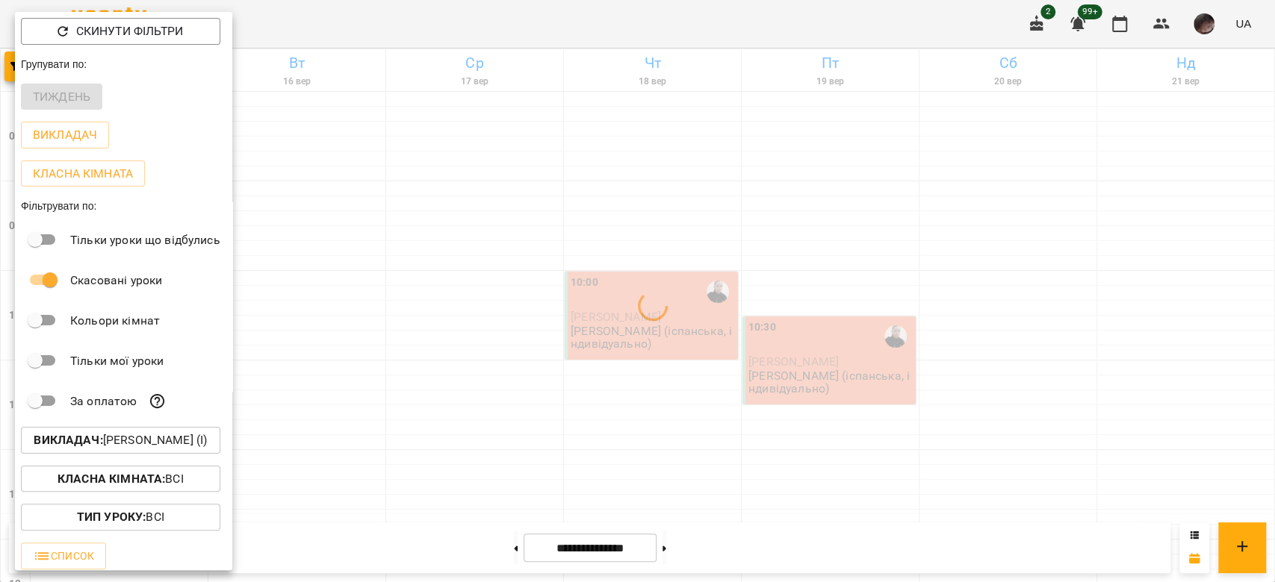
click at [508, 299] on div at bounding box center [637, 291] width 1275 height 582
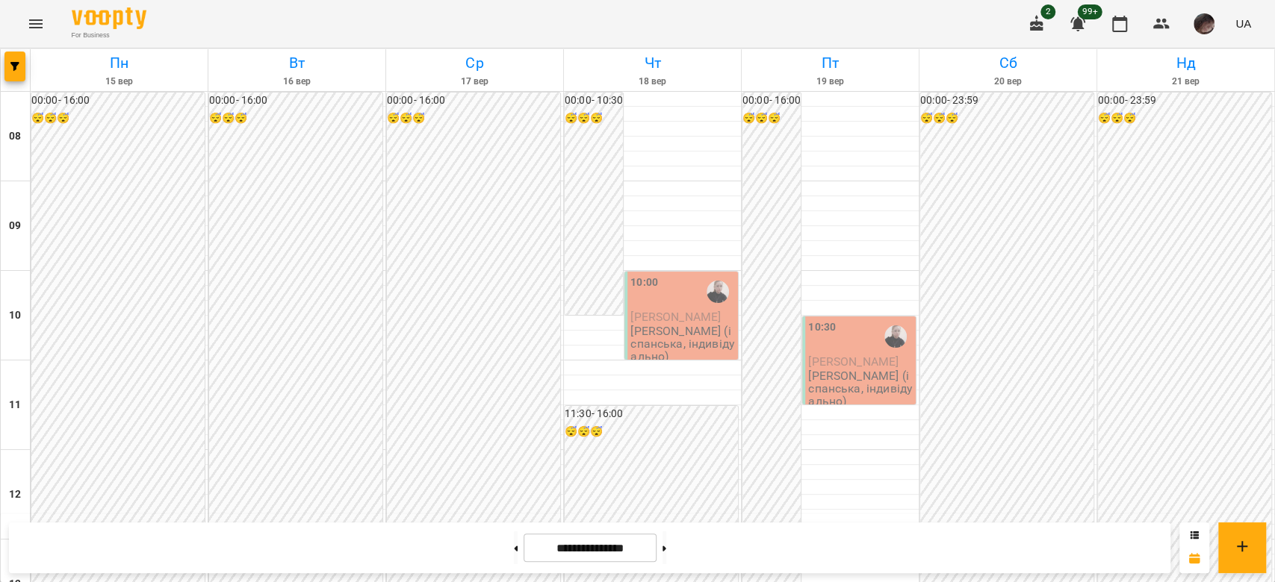
scroll to position [0, 0]
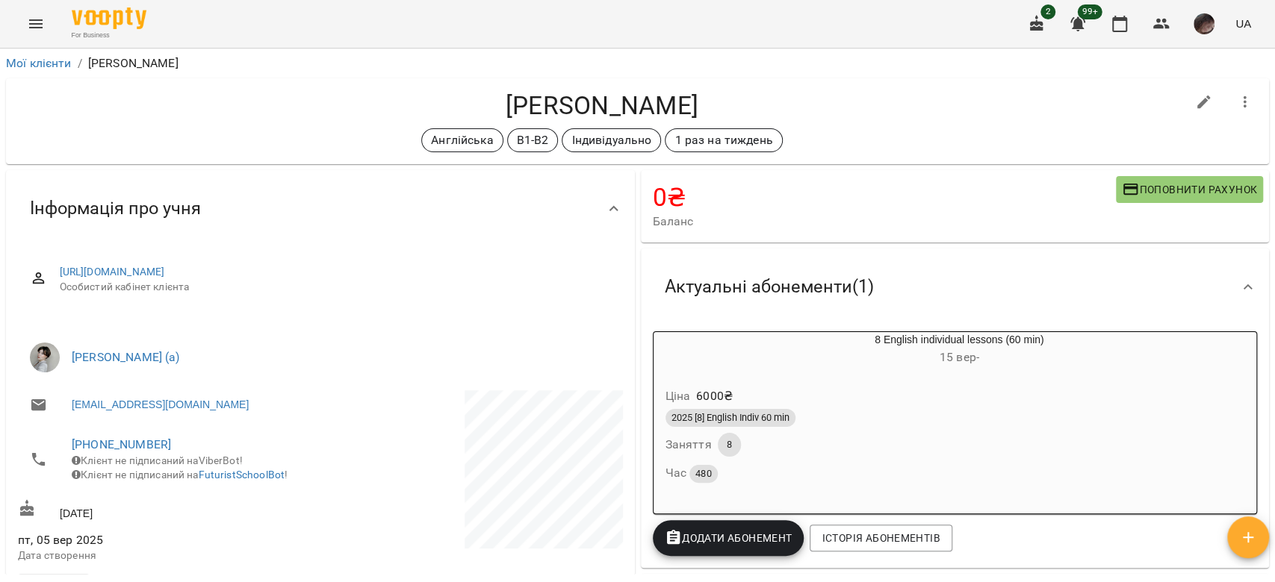
click at [35, 37] on button "Menu" at bounding box center [36, 24] width 36 height 36
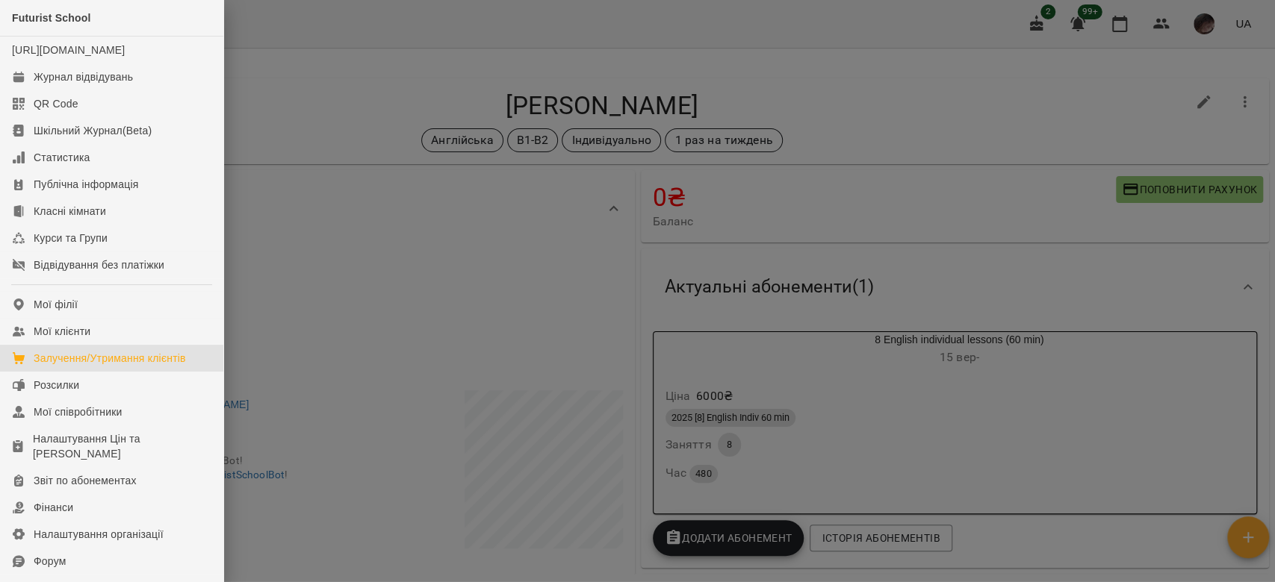
click at [133, 366] on link "Залучення/Утримання клієнтів" at bounding box center [111, 358] width 223 height 27
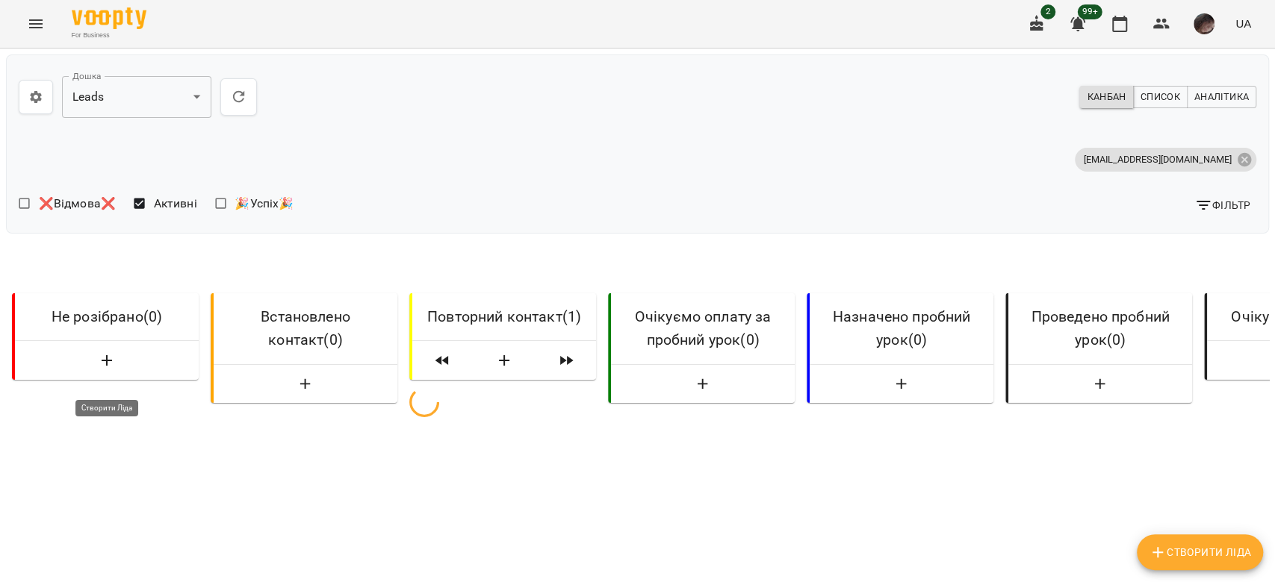
click at [96, 370] on span "button" at bounding box center [107, 361] width 160 height 18
select select "*"
select select "**"
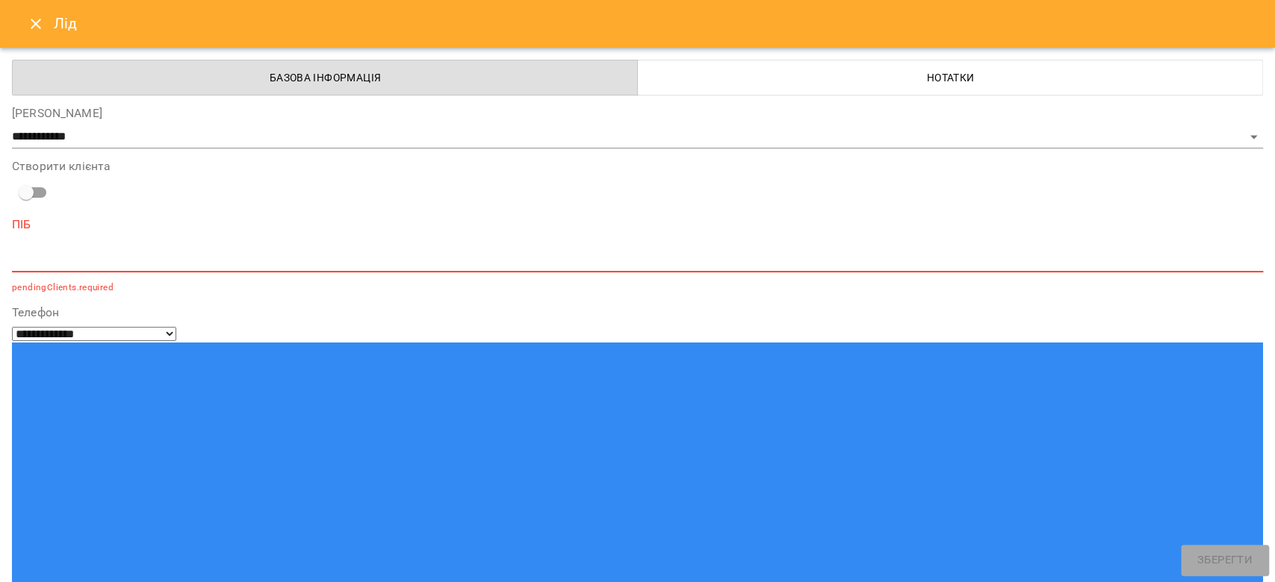
paste input "**********"
type input "**********"
click at [335, 263] on textarea at bounding box center [637, 260] width 1251 height 14
paste textarea "**********"
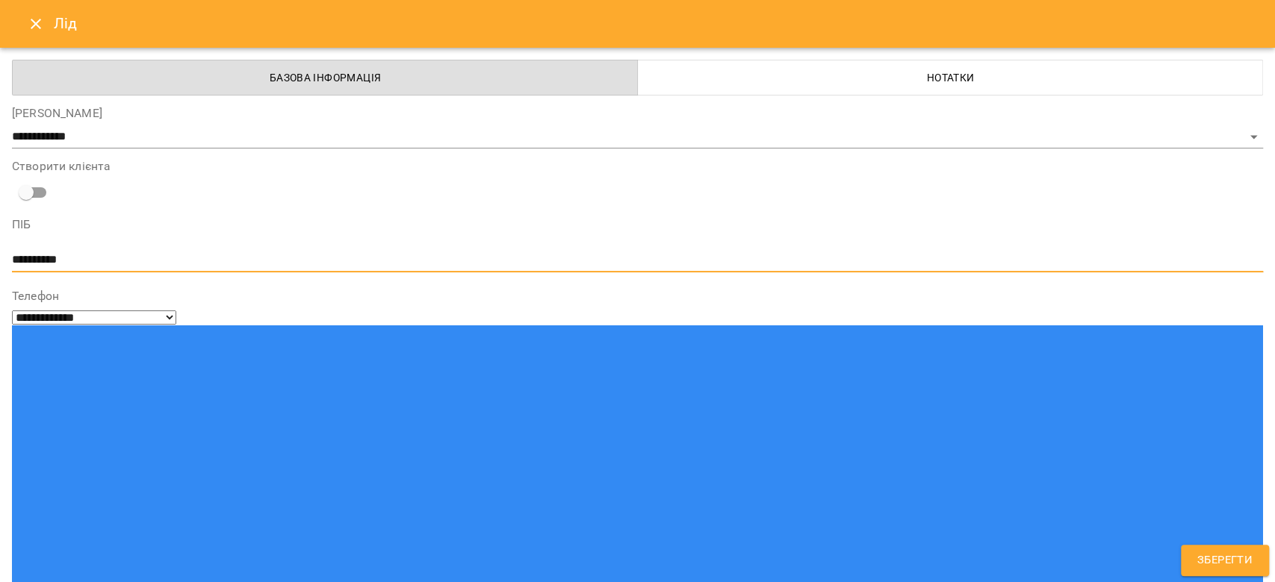
type textarea "**********"
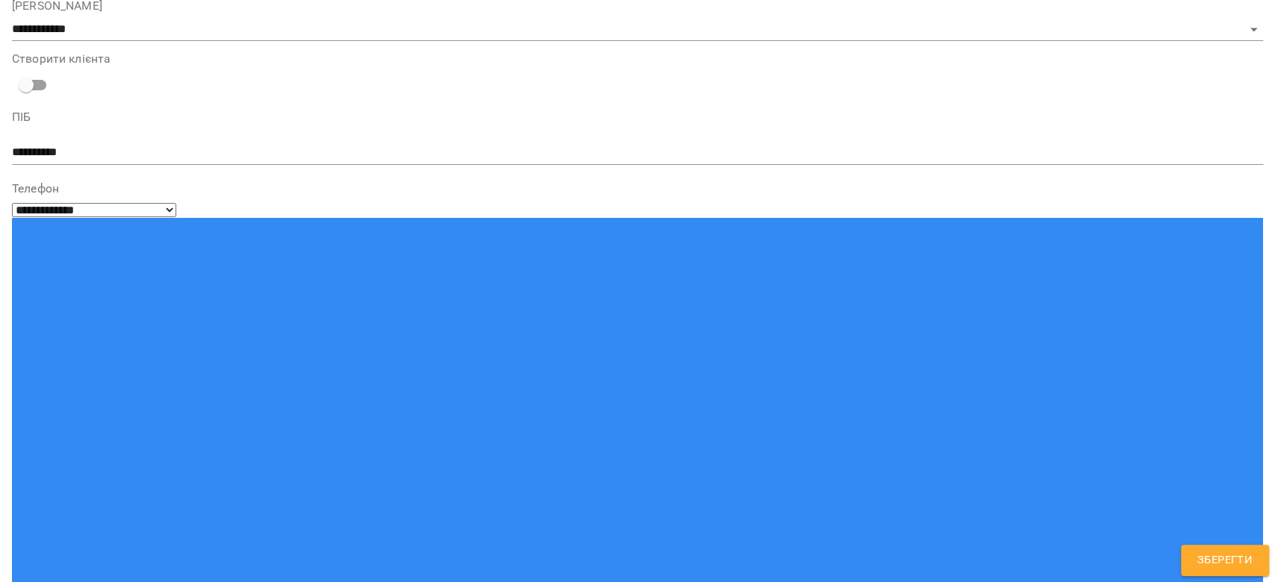
scroll to position [108, 0]
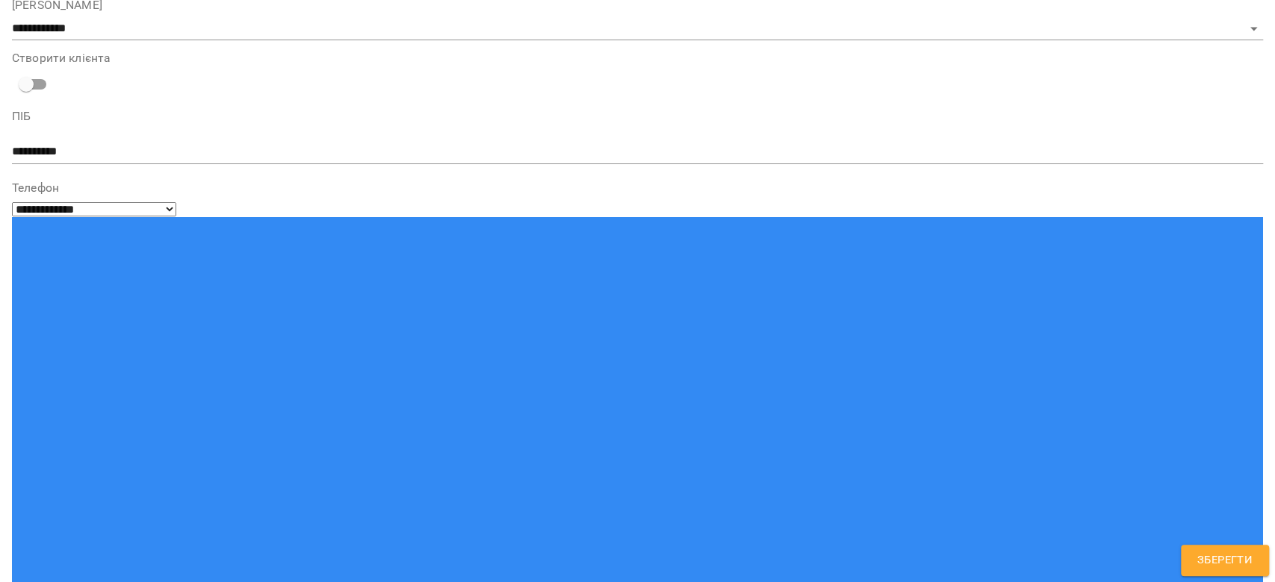
type input "**"
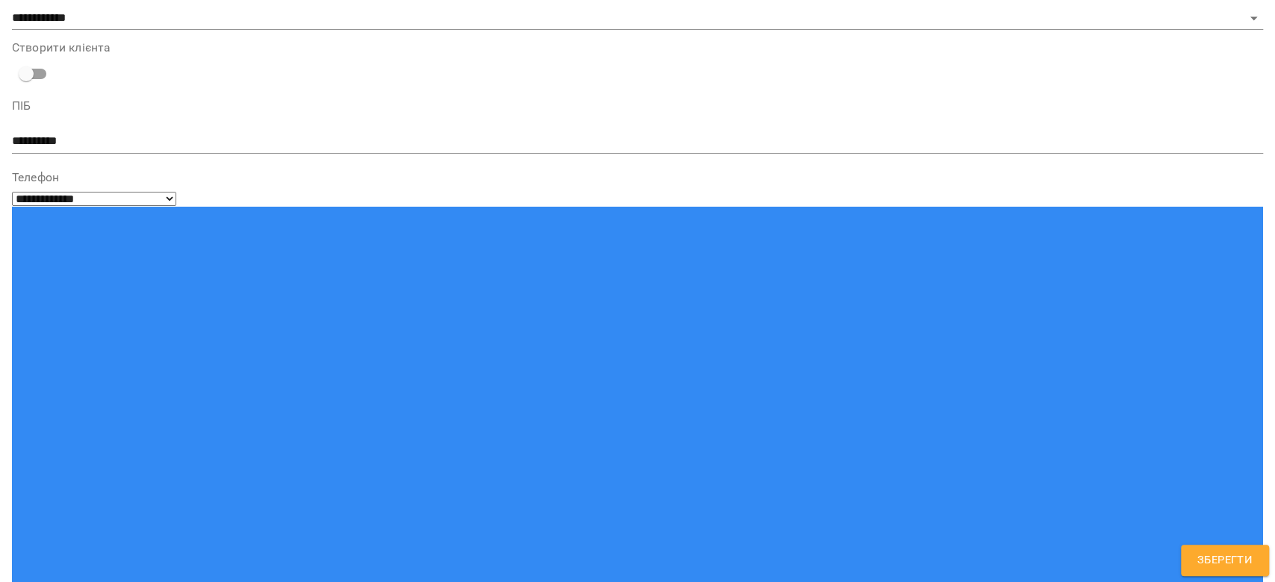
drag, startPoint x: 1206, startPoint y: 559, endPoint x: 1190, endPoint y: 559, distance: 15.7
click at [1204, 559] on span "Зберегти" at bounding box center [1224, 560] width 55 height 19
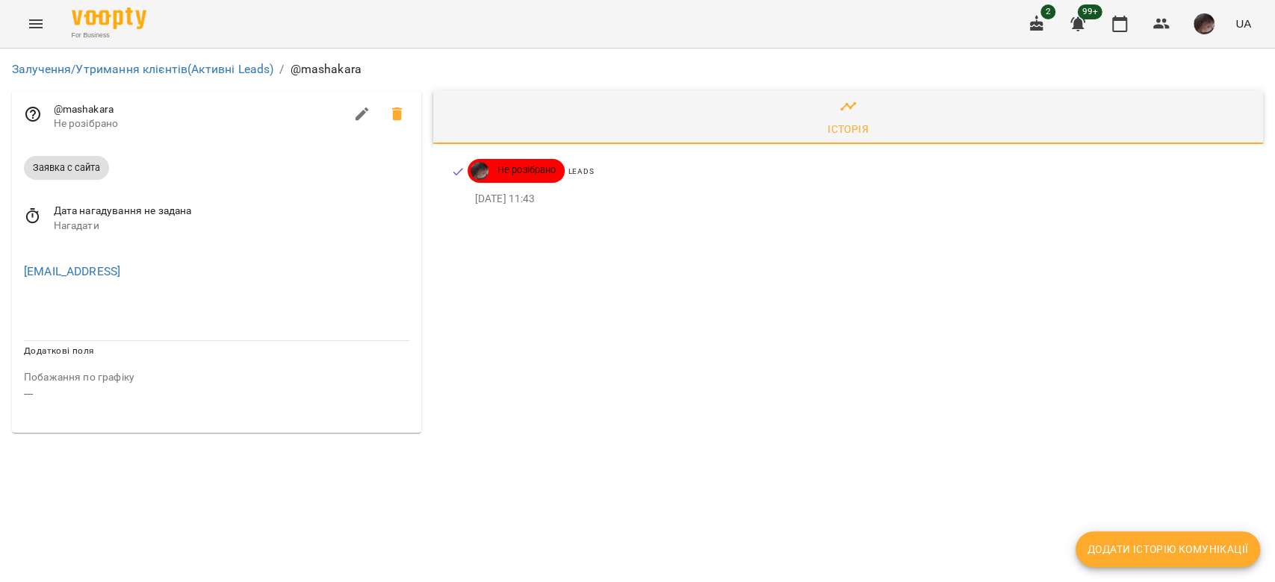
click at [129, 227] on span "Нагадати" at bounding box center [231, 226] width 355 height 15
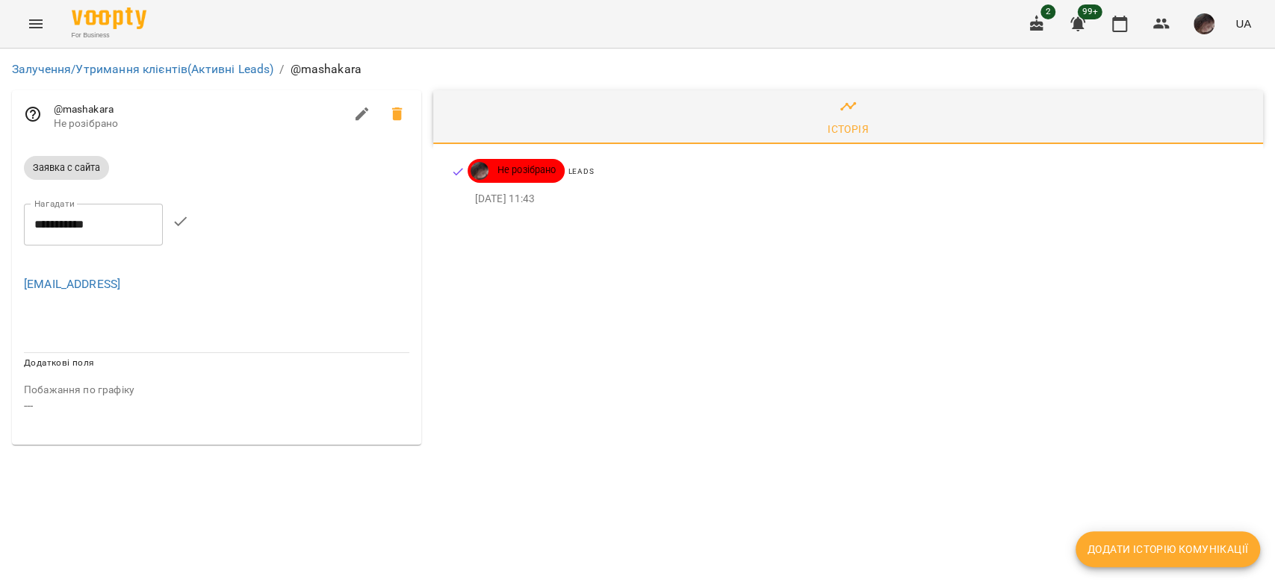
click at [129, 227] on input "**********" at bounding box center [93, 225] width 139 height 42
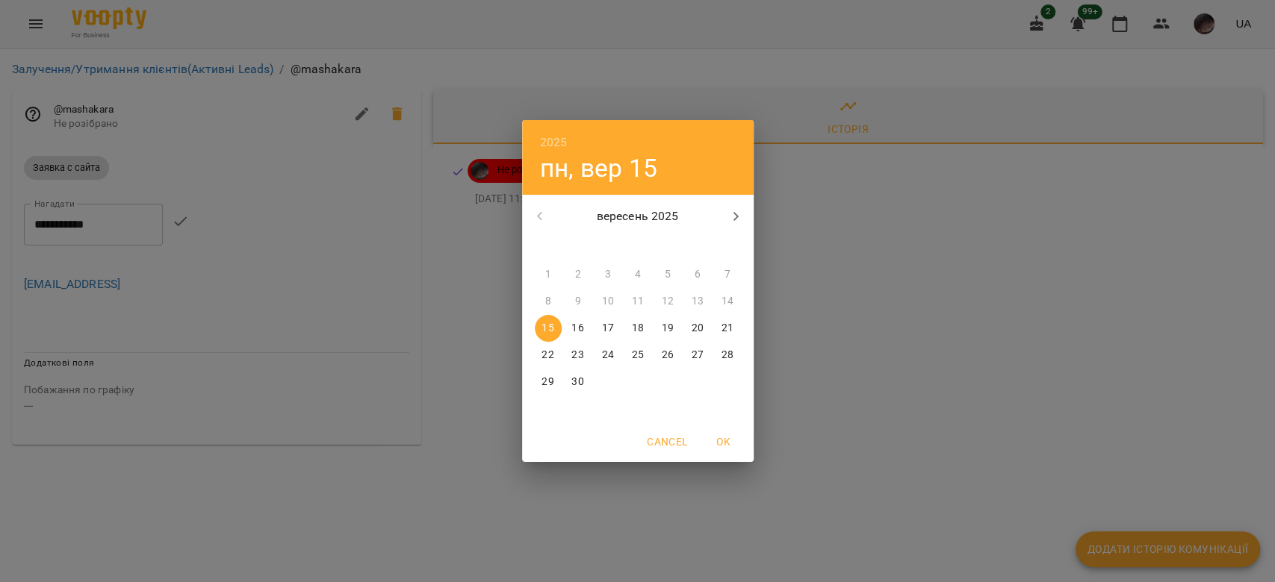
click at [614, 323] on span "17" at bounding box center [607, 328] width 27 height 15
type input "**********"
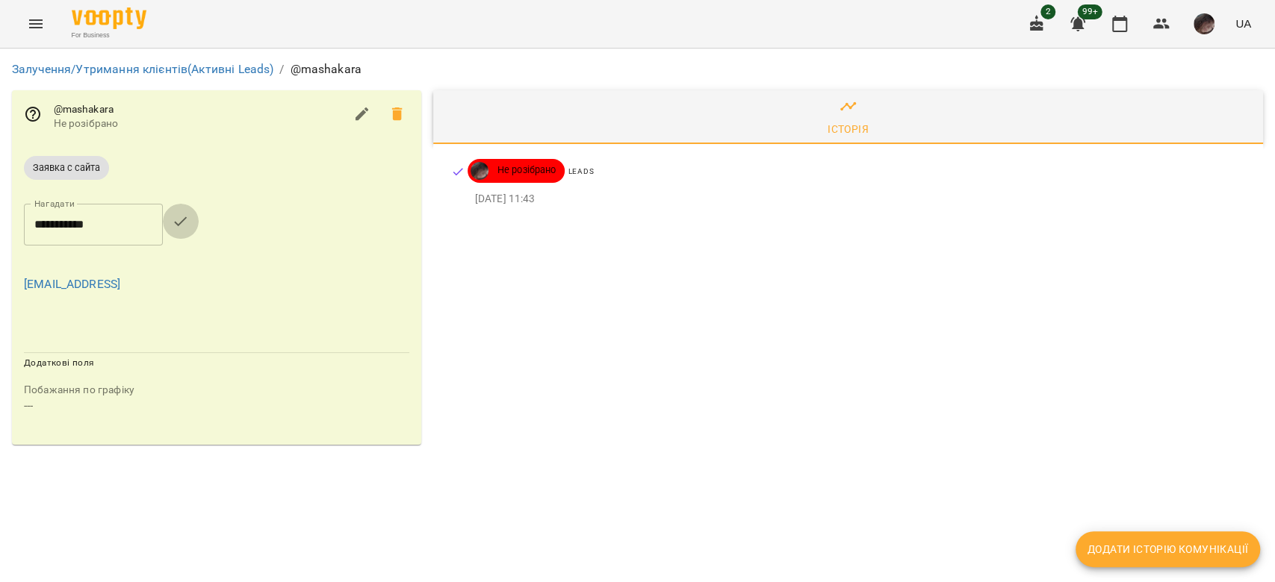
click at [195, 236] on button "button" at bounding box center [181, 222] width 36 height 36
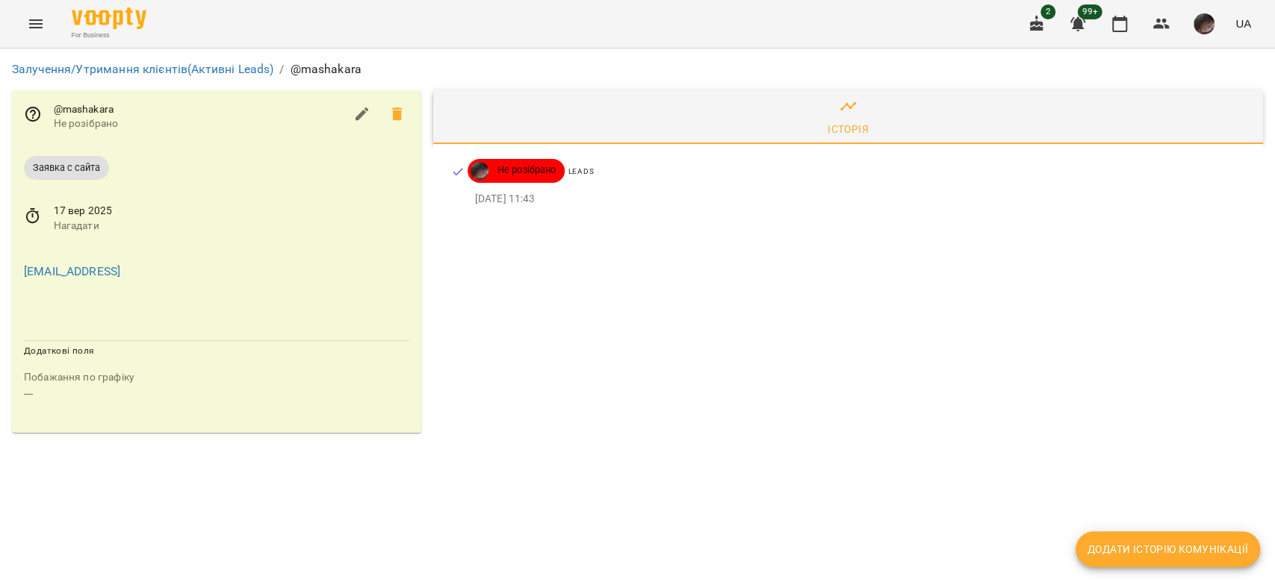
drag, startPoint x: 230, startPoint y: 82, endPoint x: 237, endPoint y: 78, distance: 8.1
click at [233, 81] on div "Залучення/Утримання клієнтів (Активні Leads) / @mashakara" at bounding box center [637, 70] width 1263 height 30
click at [245, 69] on link "Залучення/Утримання клієнтів (Активні Leads)" at bounding box center [142, 69] width 261 height 14
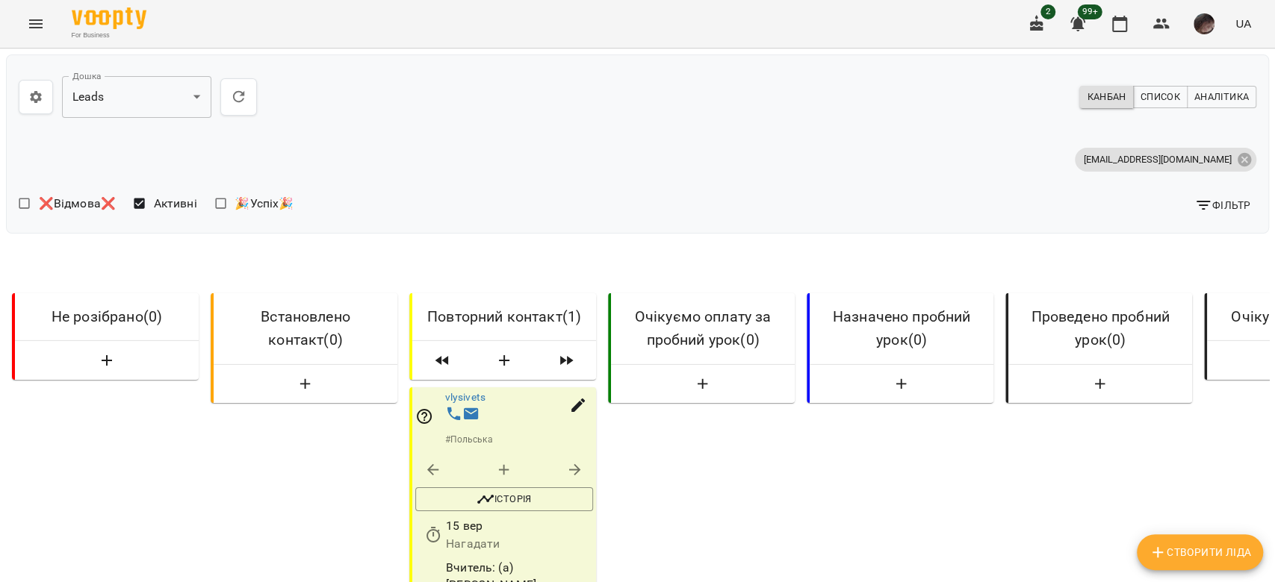
click at [102, 367] on icon "button" at bounding box center [107, 361] width 10 height 10
select select "*"
select select "**"
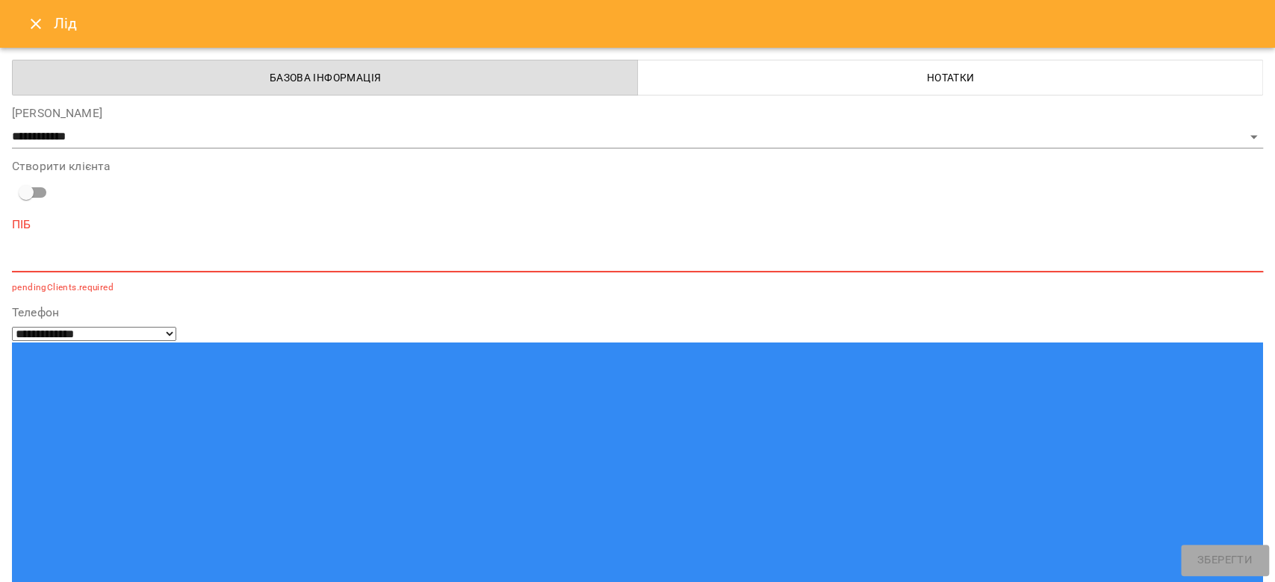
click at [300, 261] on textarea at bounding box center [637, 260] width 1251 height 14
paste textarea "**********"
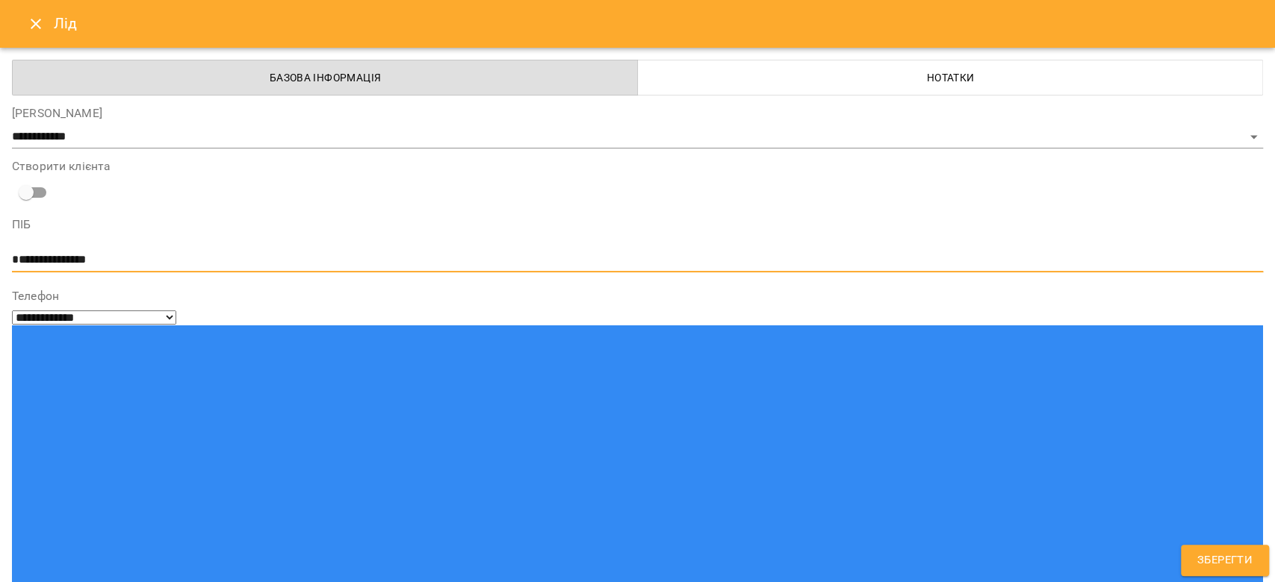
type textarea "**********"
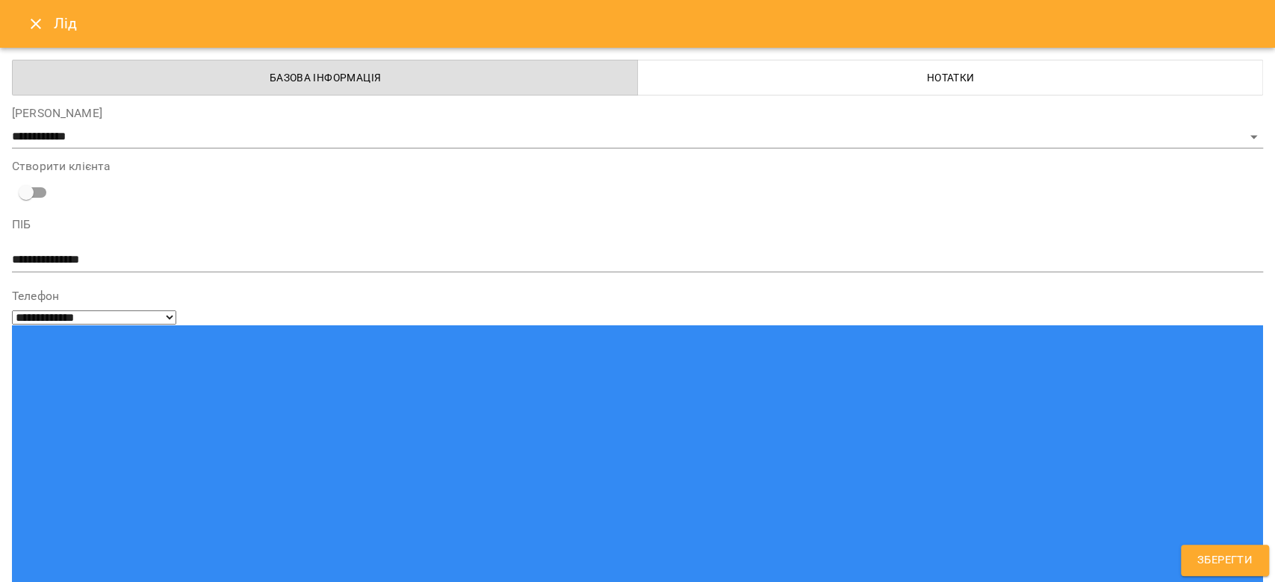
paste input "**********"
type input "**********"
paste input "**********"
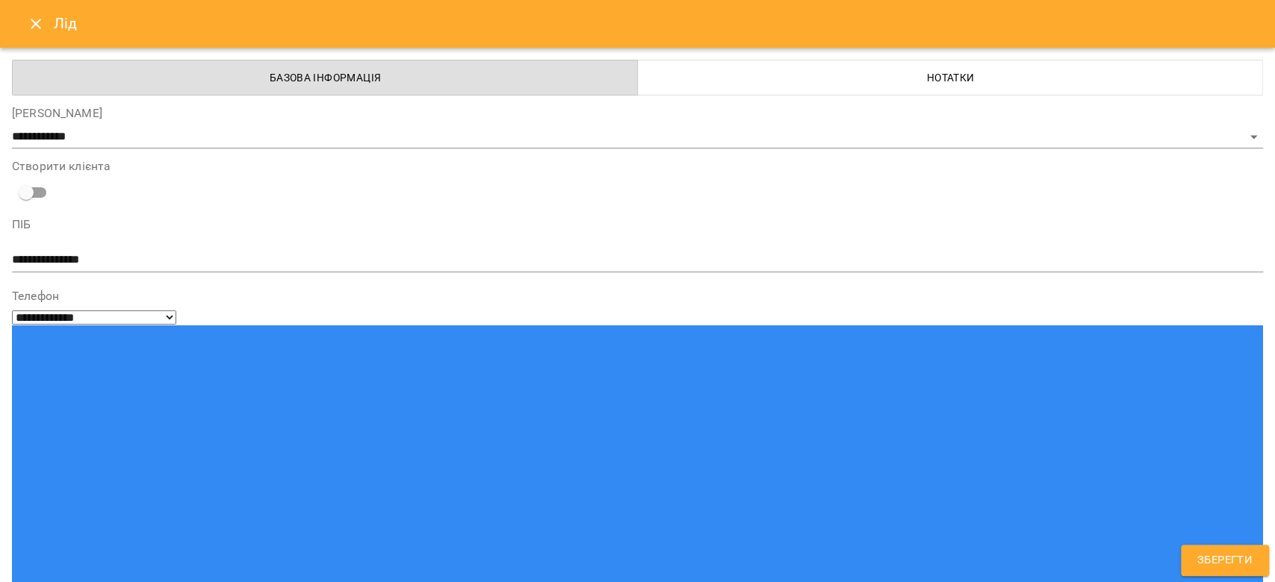
type input "**********"
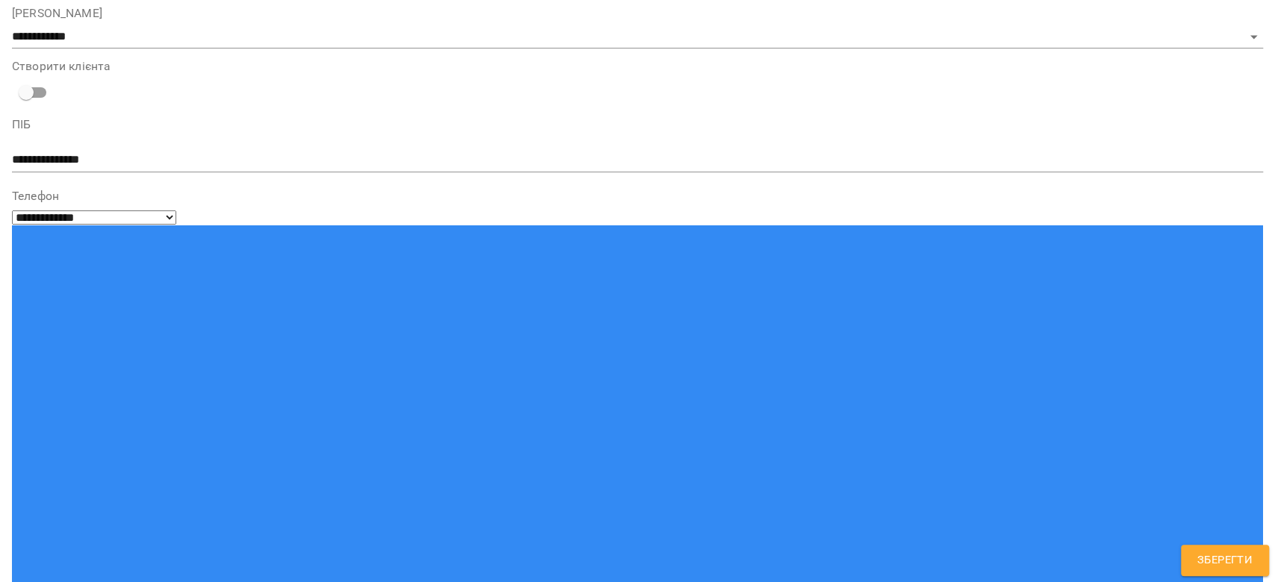
scroll to position [108, 0]
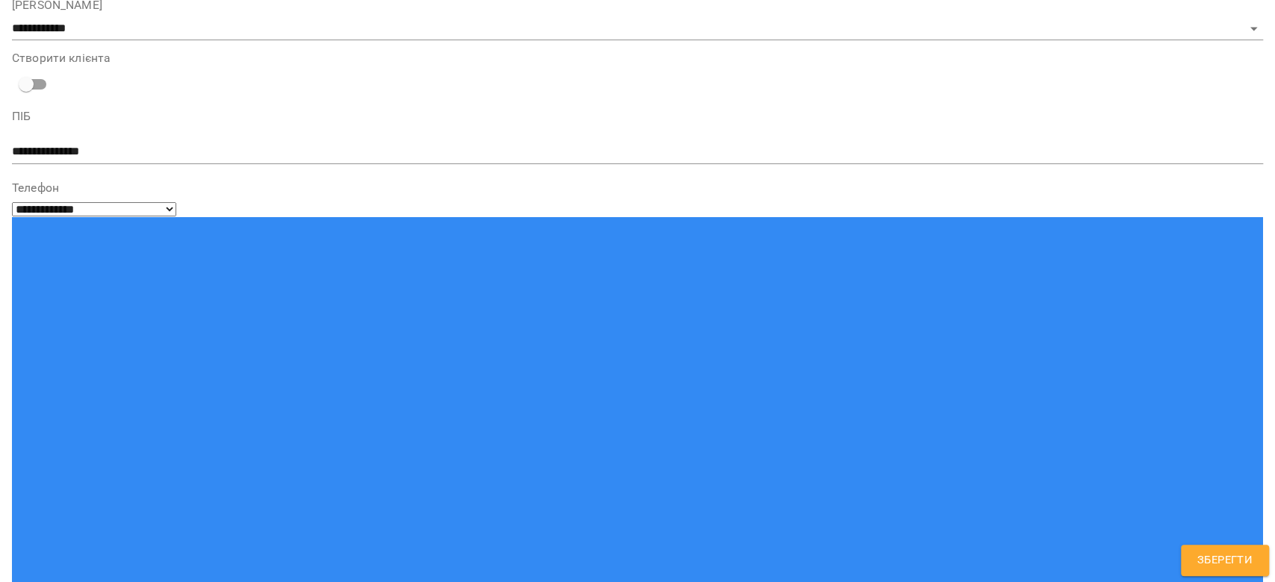
type input "**"
type input "***"
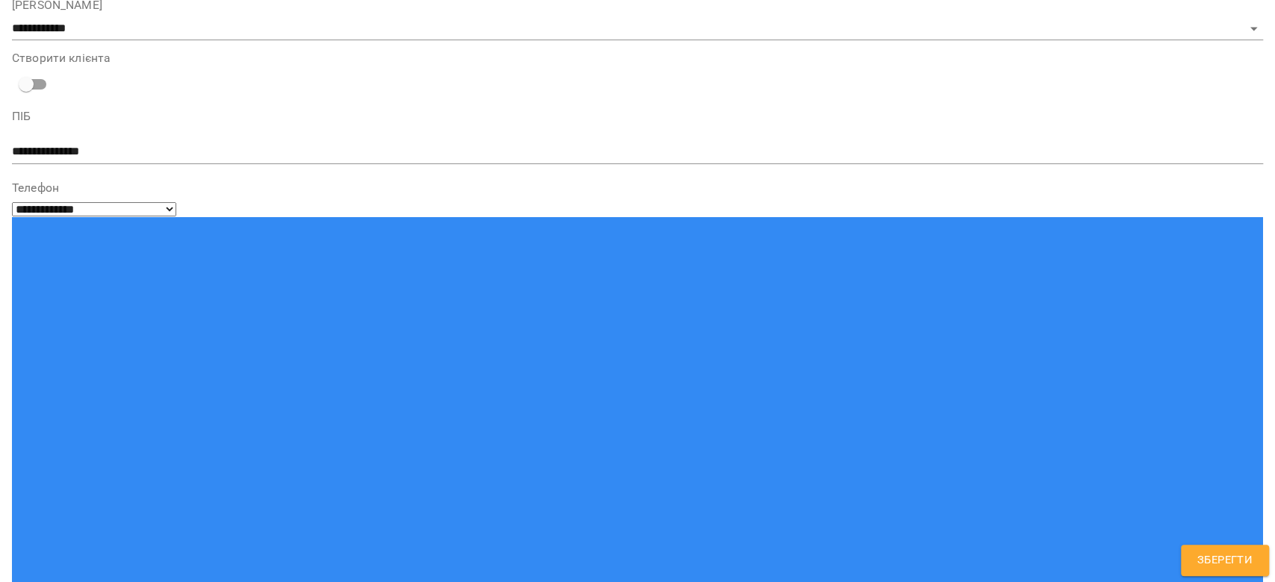
scroll to position [193, 0]
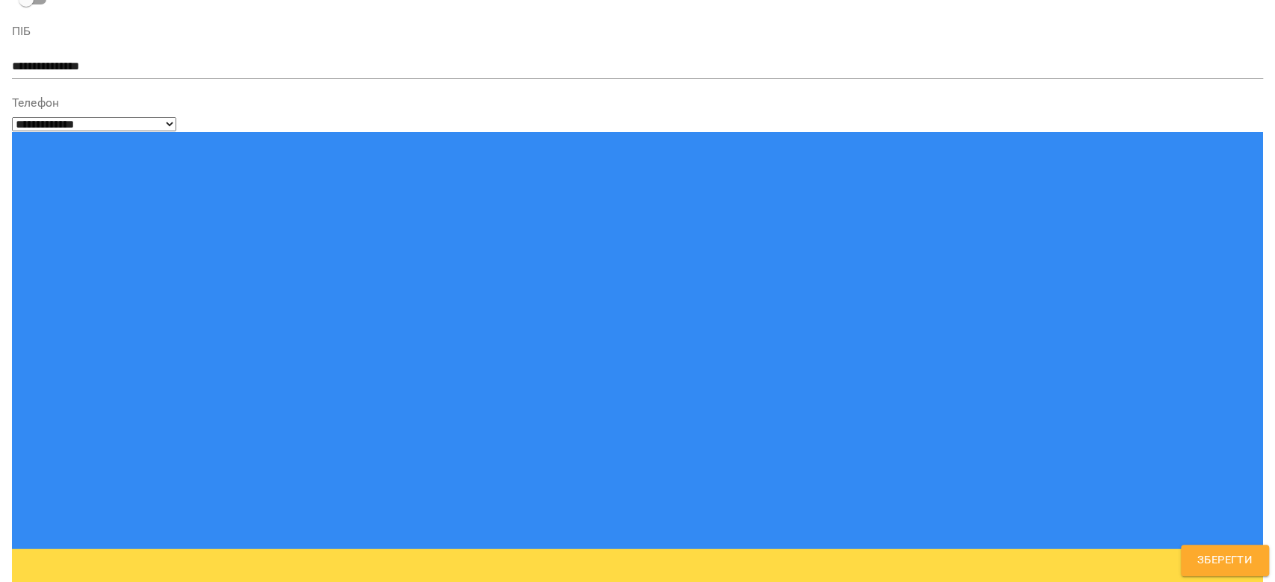
paste textarea "**********"
type textarea "**********"
click at [1215, 571] on button "Зберегти" at bounding box center [1225, 560] width 88 height 31
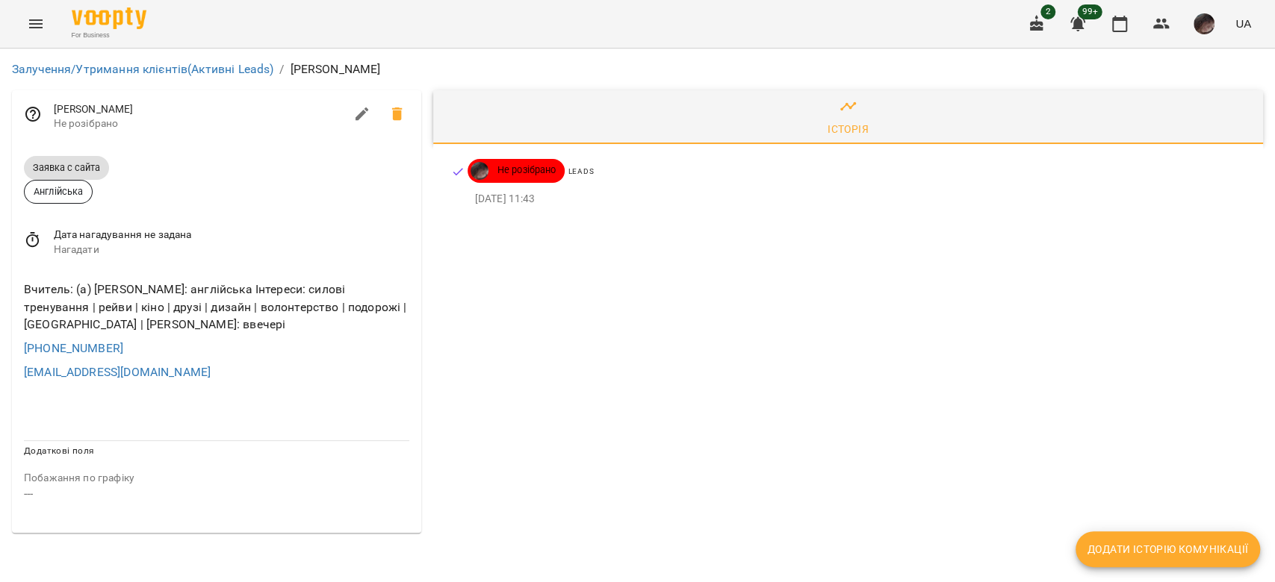
click at [159, 244] on span "Нагадати" at bounding box center [231, 250] width 355 height 15
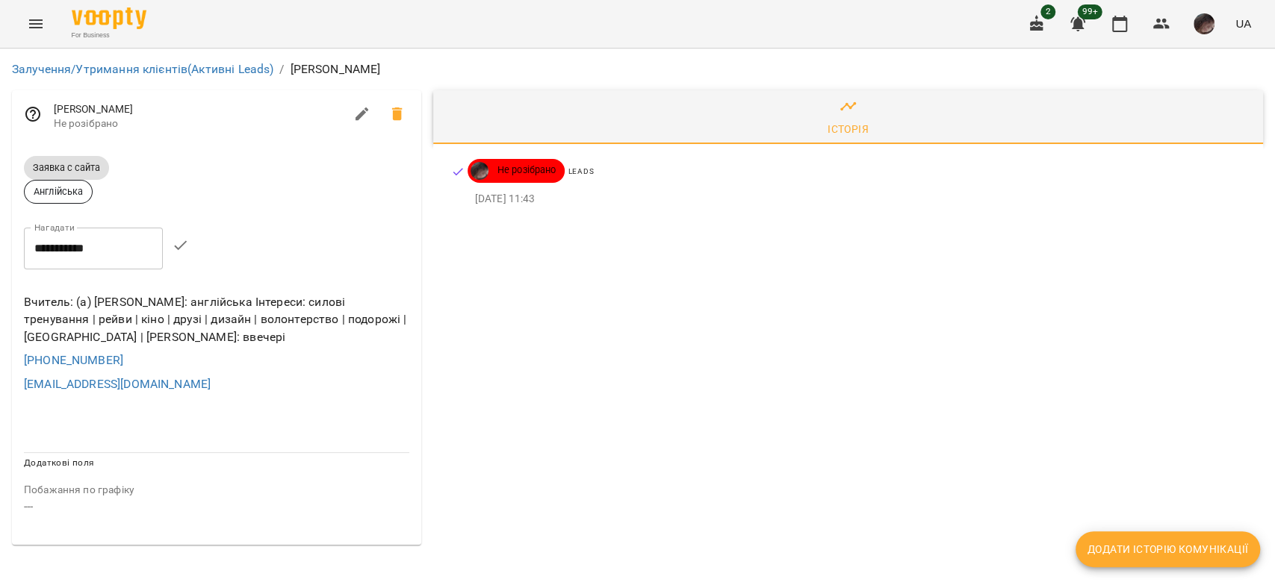
click at [159, 244] on input "**********" at bounding box center [93, 249] width 139 height 42
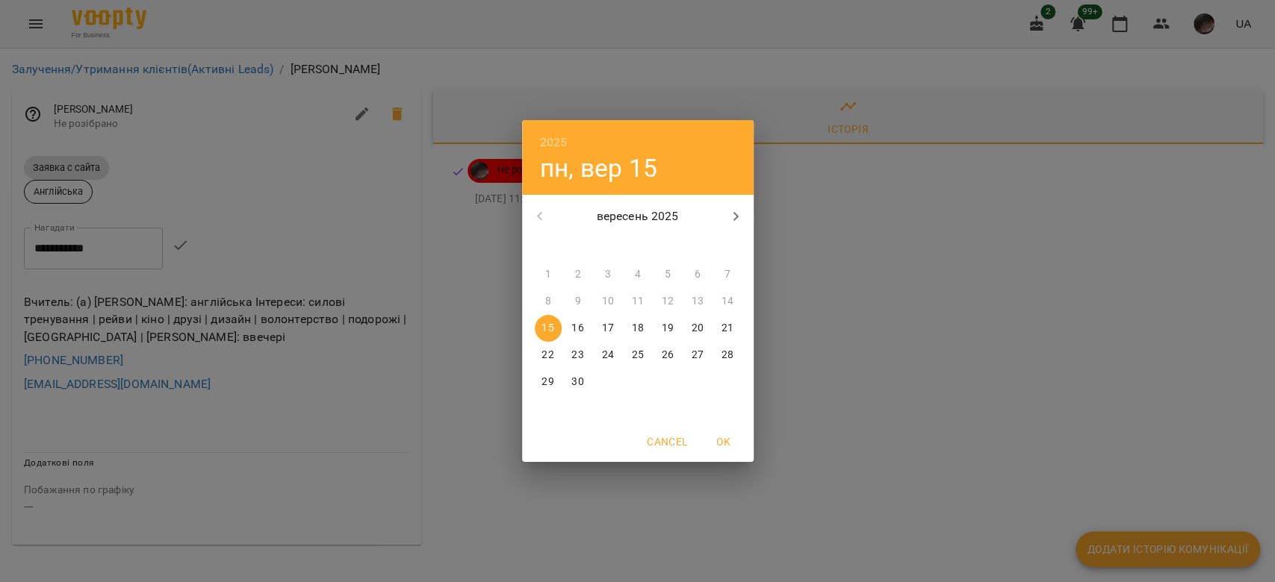
click at [605, 343] on button "24" at bounding box center [607, 355] width 27 height 27
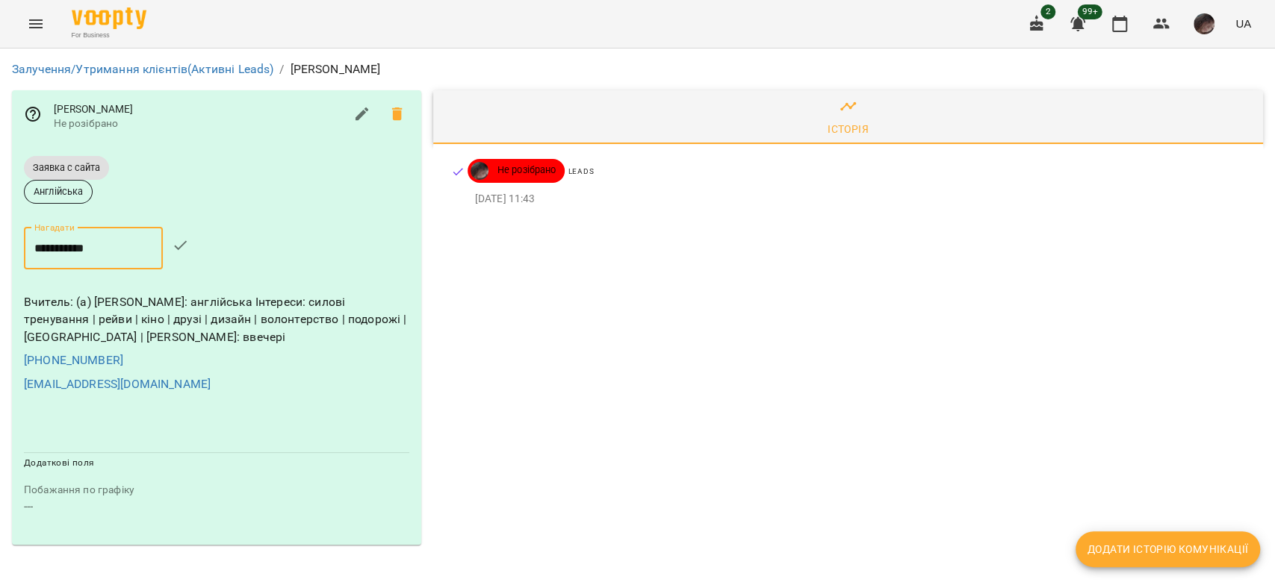
click at [136, 242] on input "**********" at bounding box center [93, 249] width 139 height 42
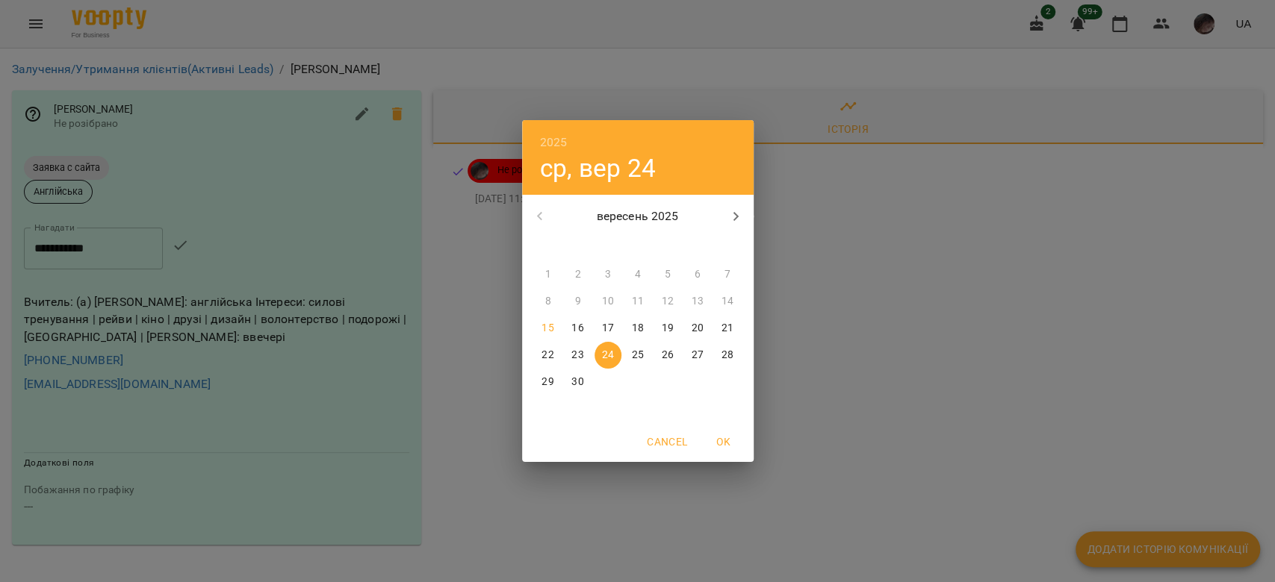
click at [619, 332] on span "17" at bounding box center [607, 328] width 27 height 15
type input "**********"
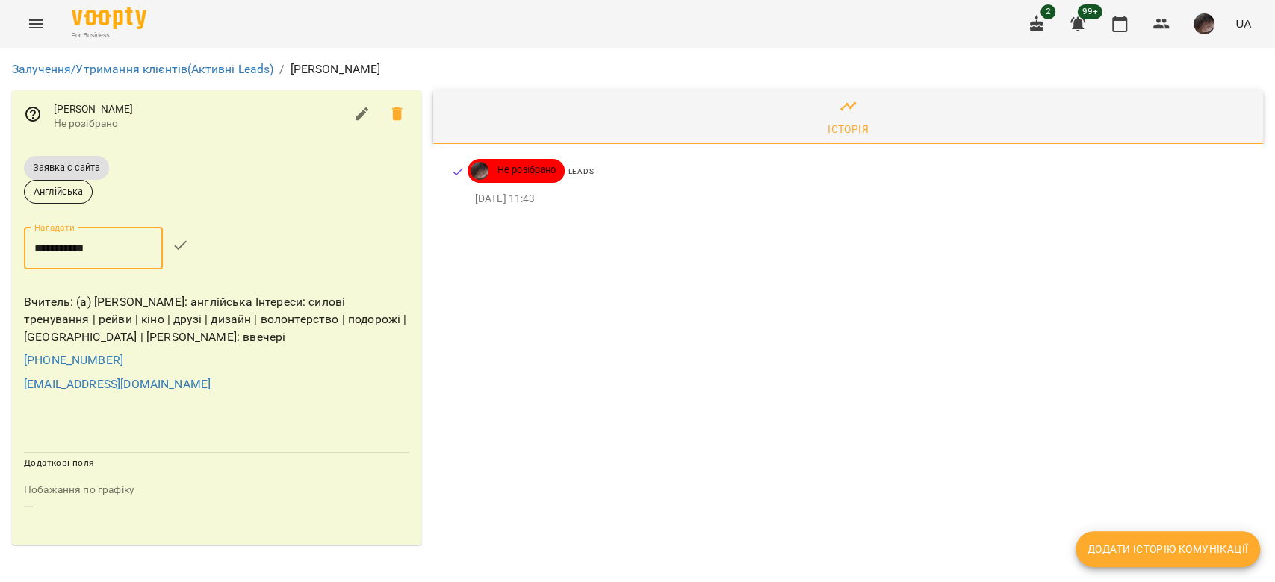
click at [190, 252] on icon "button" at bounding box center [181, 246] width 18 height 18
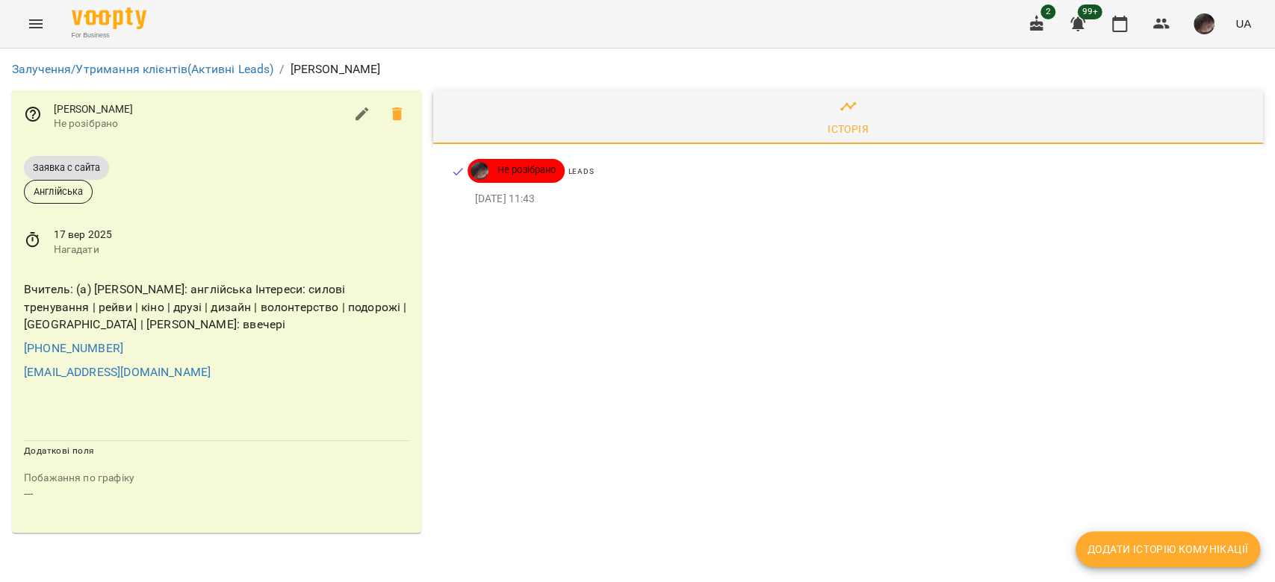
click at [27, 30] on icon "Menu" at bounding box center [36, 24] width 18 height 18
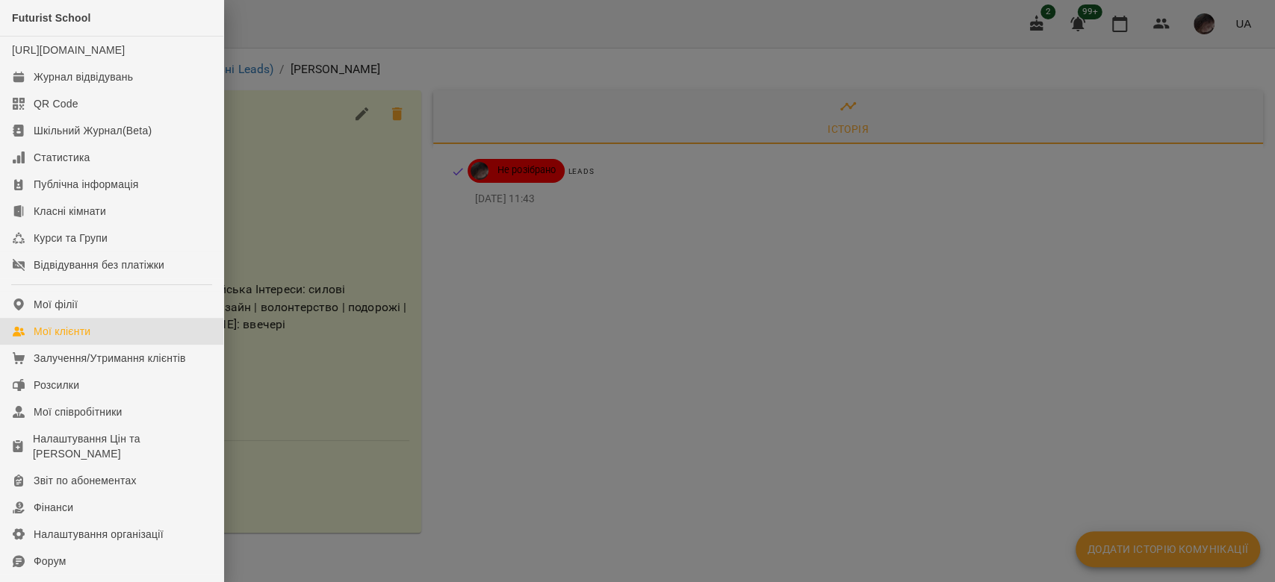
click at [72, 339] on div "Мої клієнти" at bounding box center [62, 331] width 57 height 15
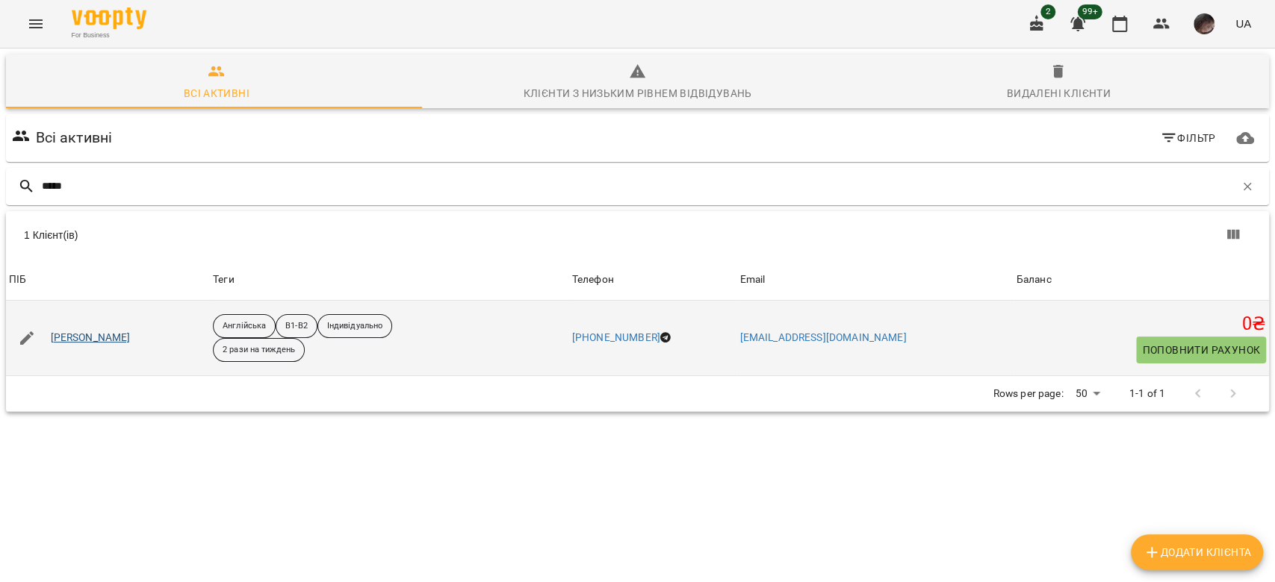
type input "*****"
click at [94, 335] on link "Молдован Ірина Ігорівна" at bounding box center [91, 338] width 80 height 15
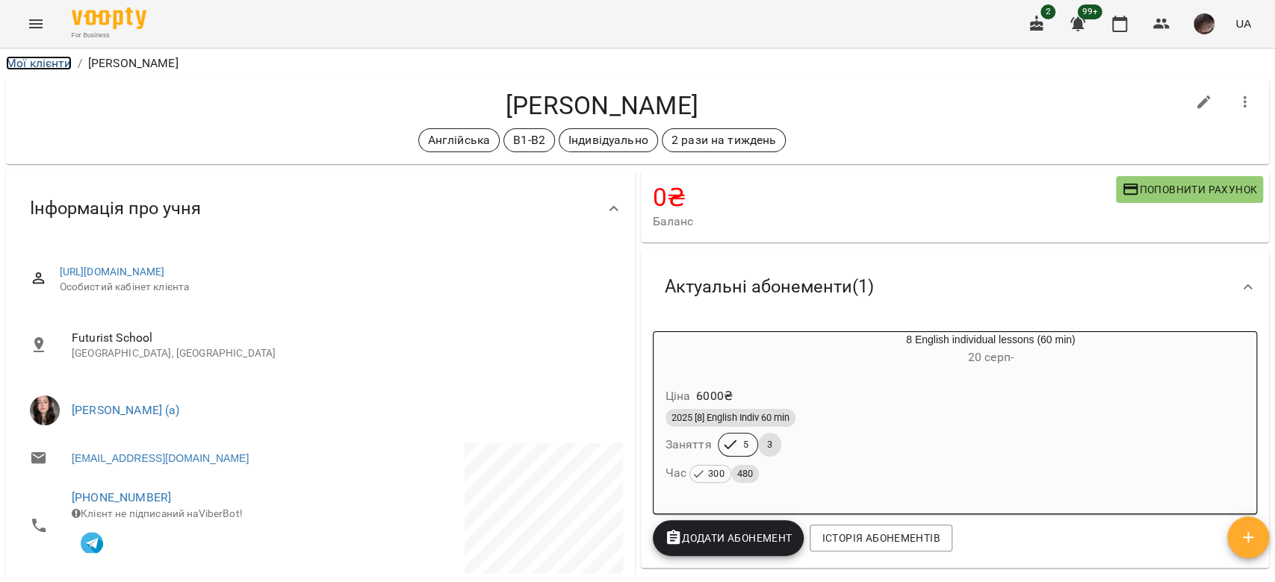
click at [42, 66] on link "Мої клієнти" at bounding box center [39, 63] width 66 height 14
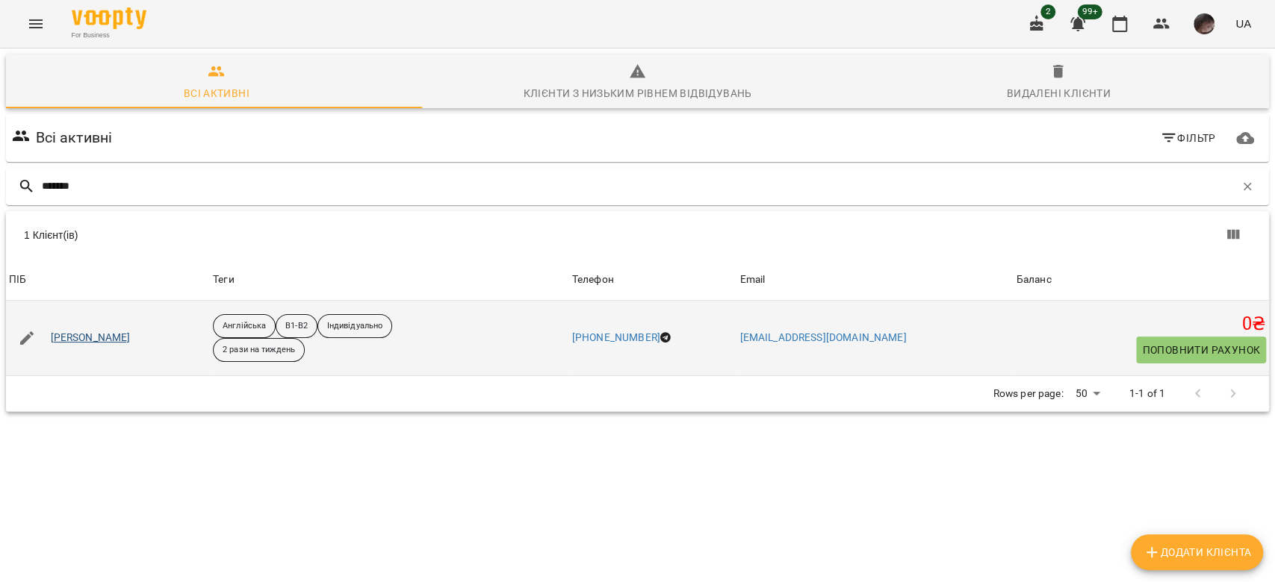
type input "*******"
click at [90, 339] on link "Анна Михалюк" at bounding box center [91, 338] width 80 height 15
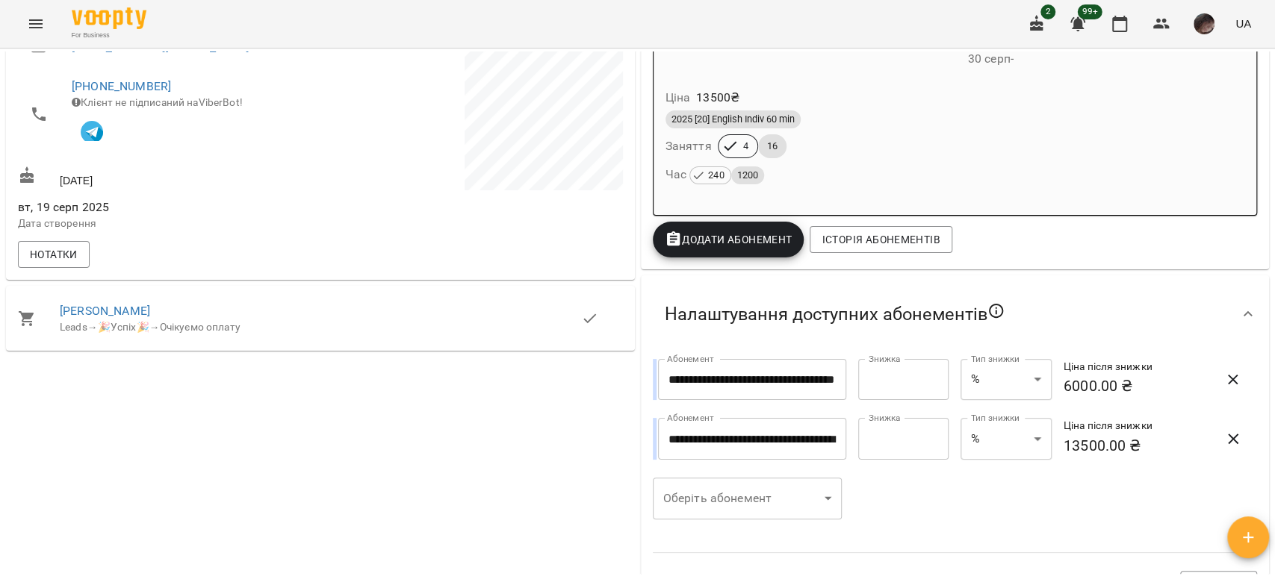
scroll to position [497, 0]
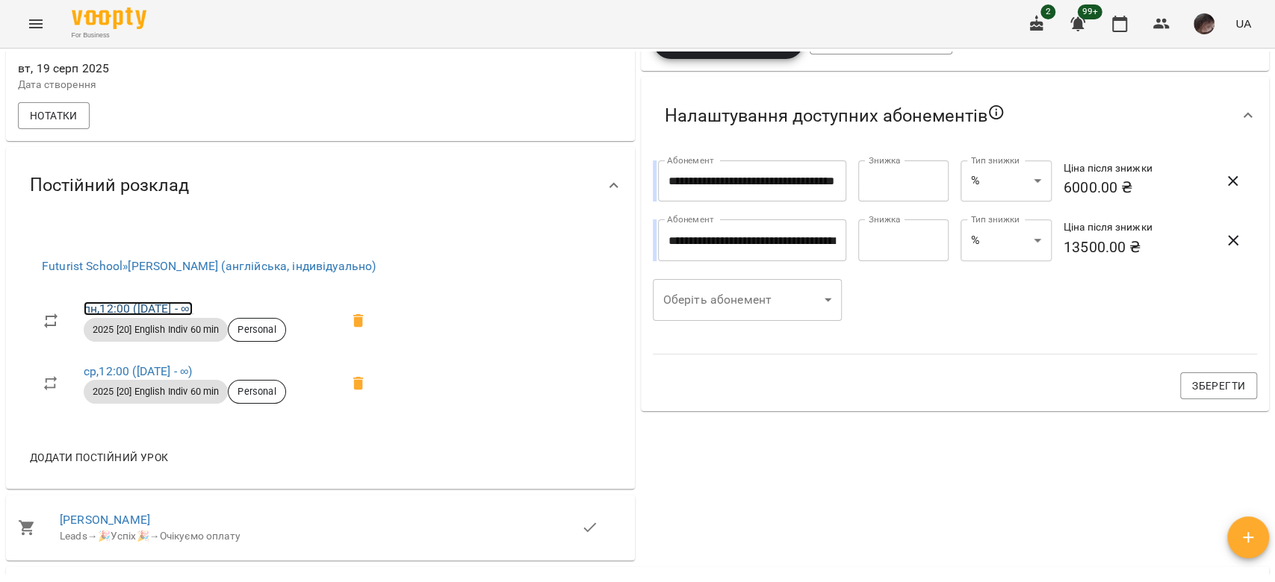
click at [151, 311] on link "пн , 12:00 (30 серп - ∞)" at bounding box center [138, 309] width 109 height 14
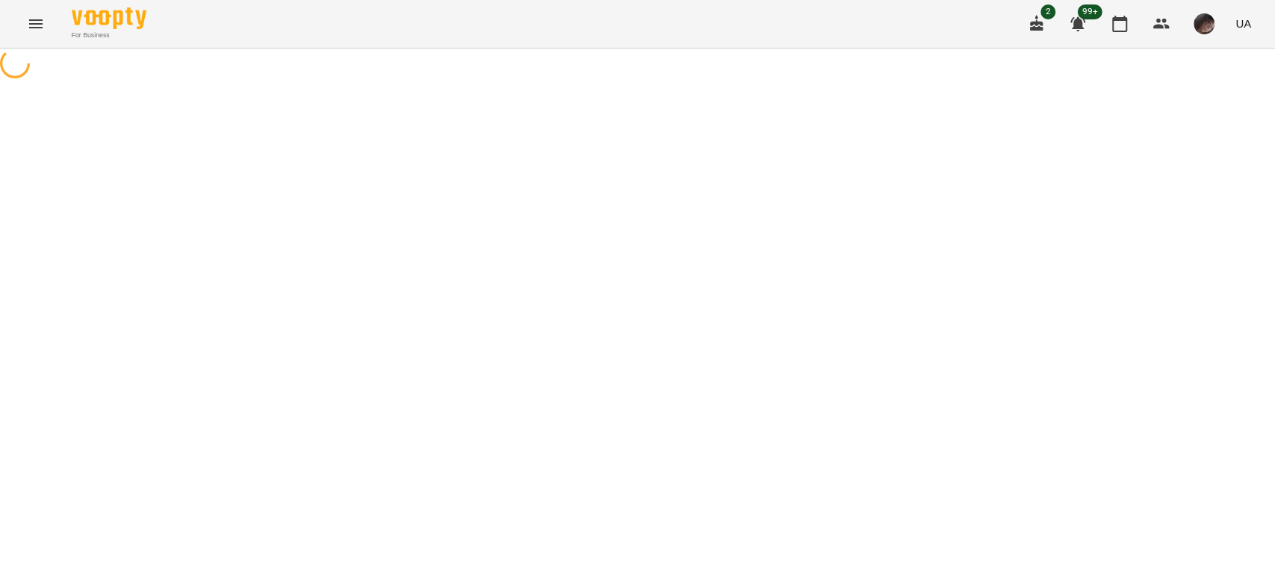
select select "*"
select select "**********"
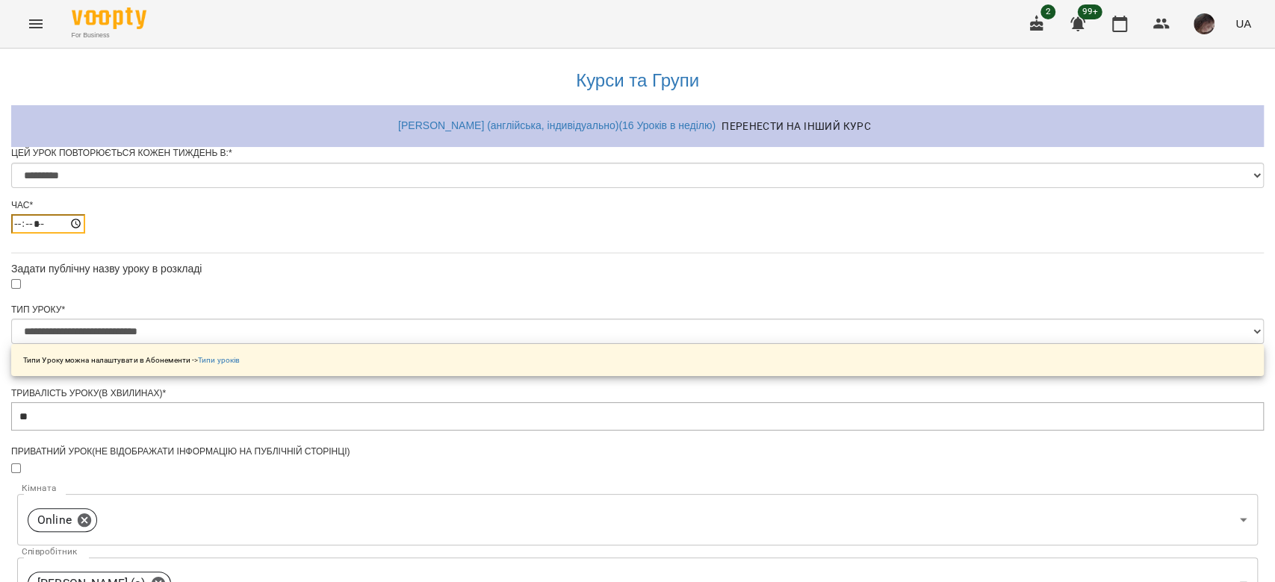
click at [85, 234] on input "*****" at bounding box center [48, 223] width 74 height 19
type input "*****"
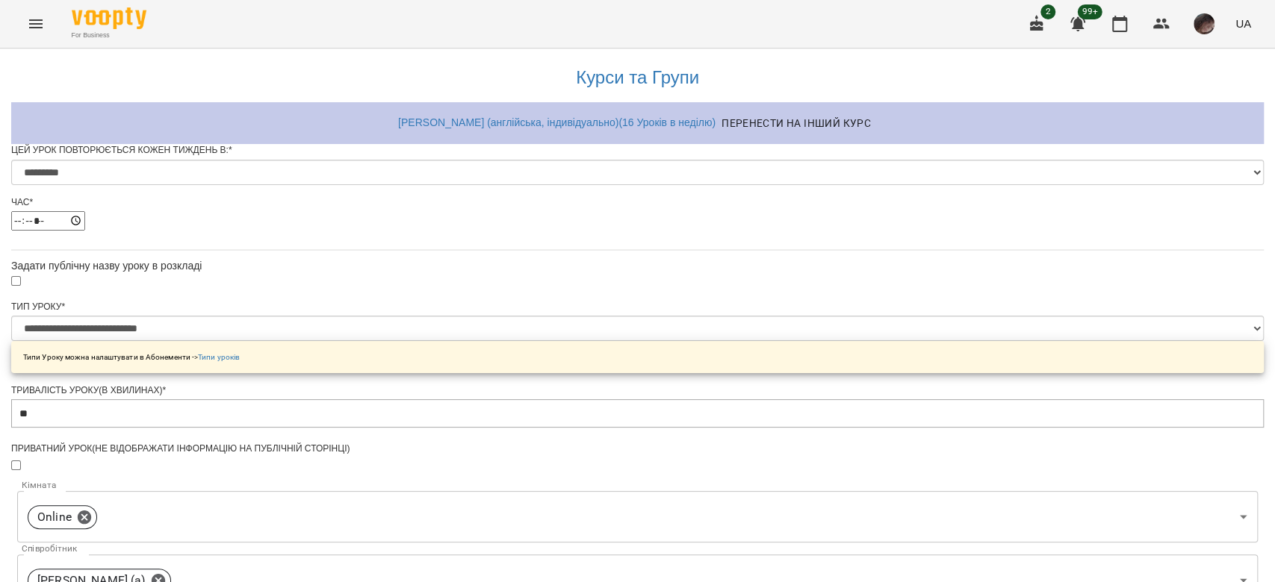
scroll to position [591, 0]
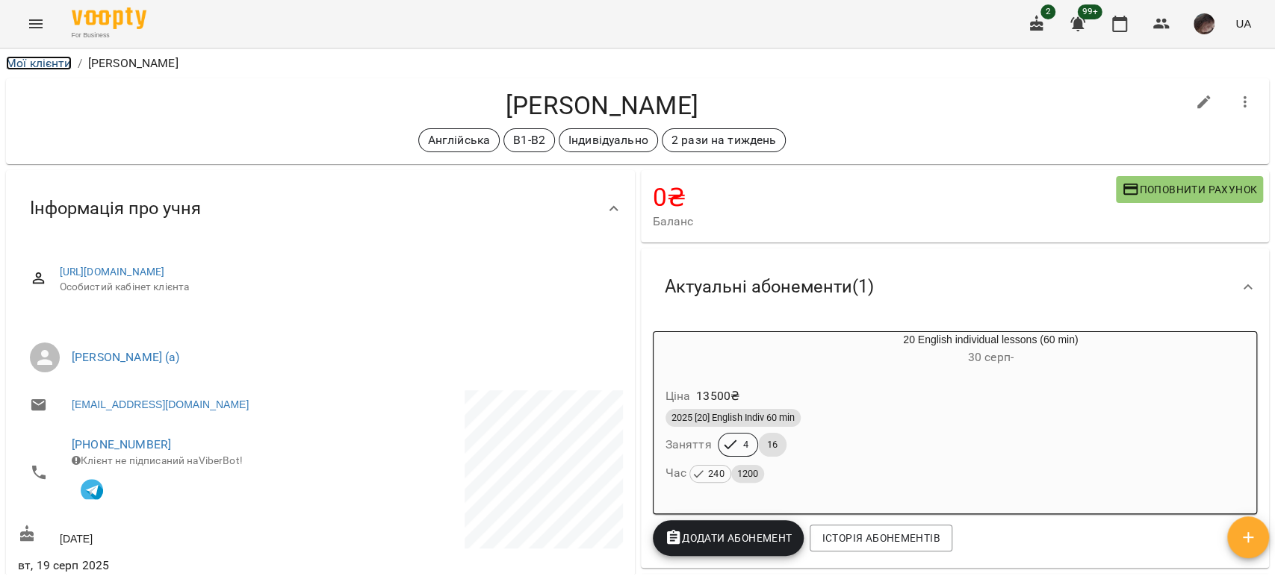
click at [40, 56] on link "Мої клієнти" at bounding box center [39, 63] width 66 height 14
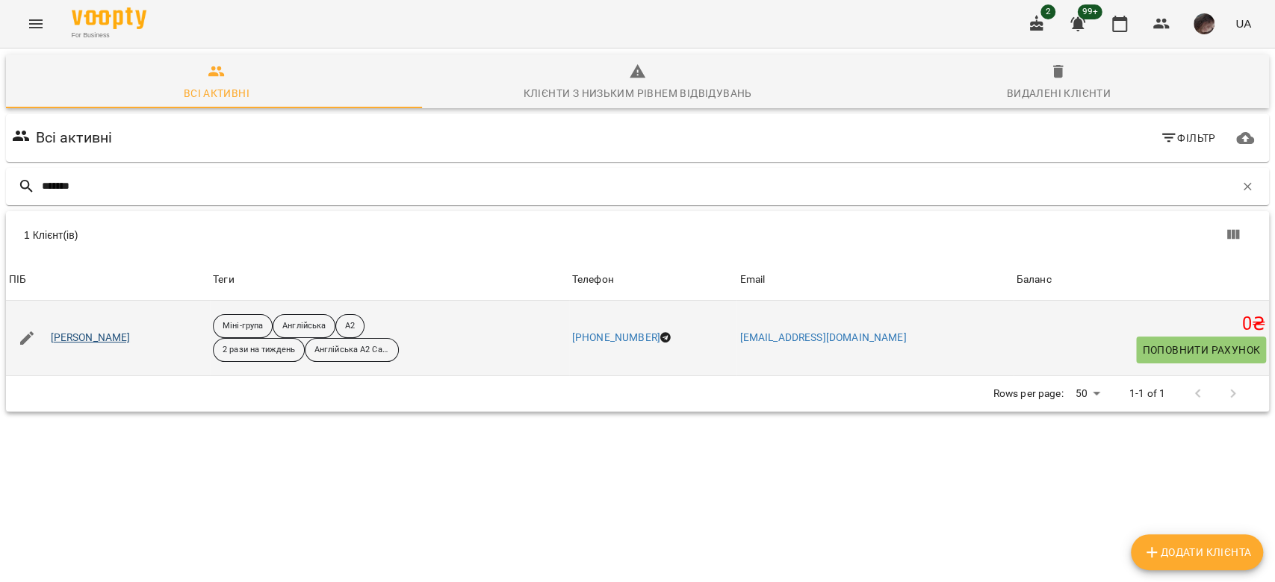
type input "*******"
click at [131, 335] on link "Примаченко Ольга Сергіївна" at bounding box center [91, 338] width 80 height 15
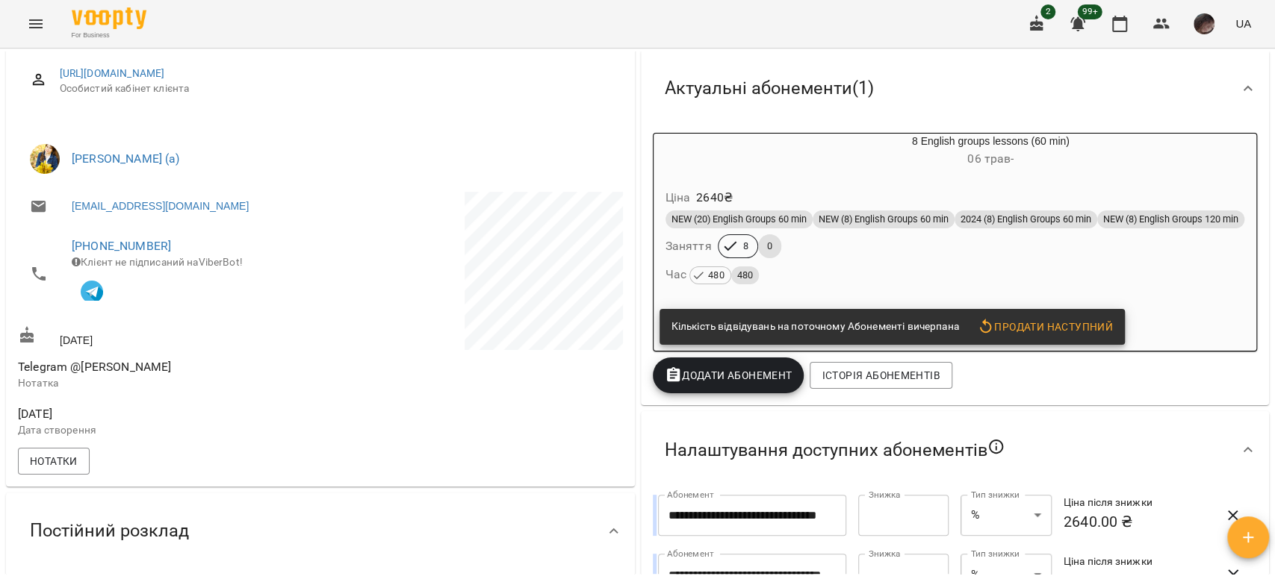
scroll to position [99, 0]
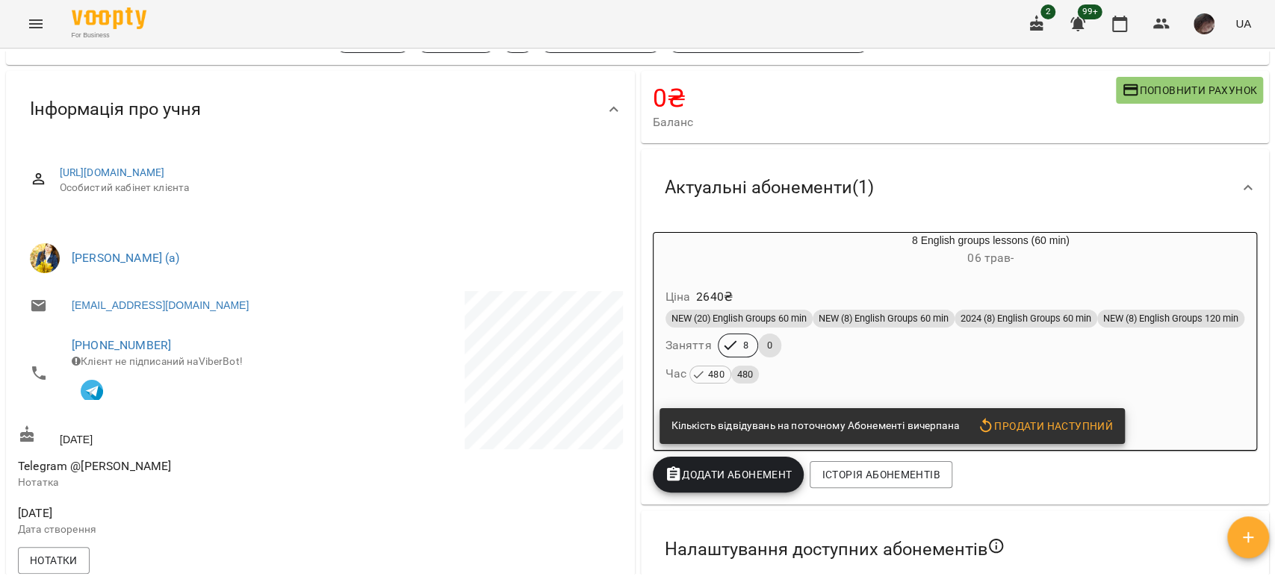
click at [1128, 87] on span "Поповнити рахунок" at bounding box center [1189, 90] width 135 height 18
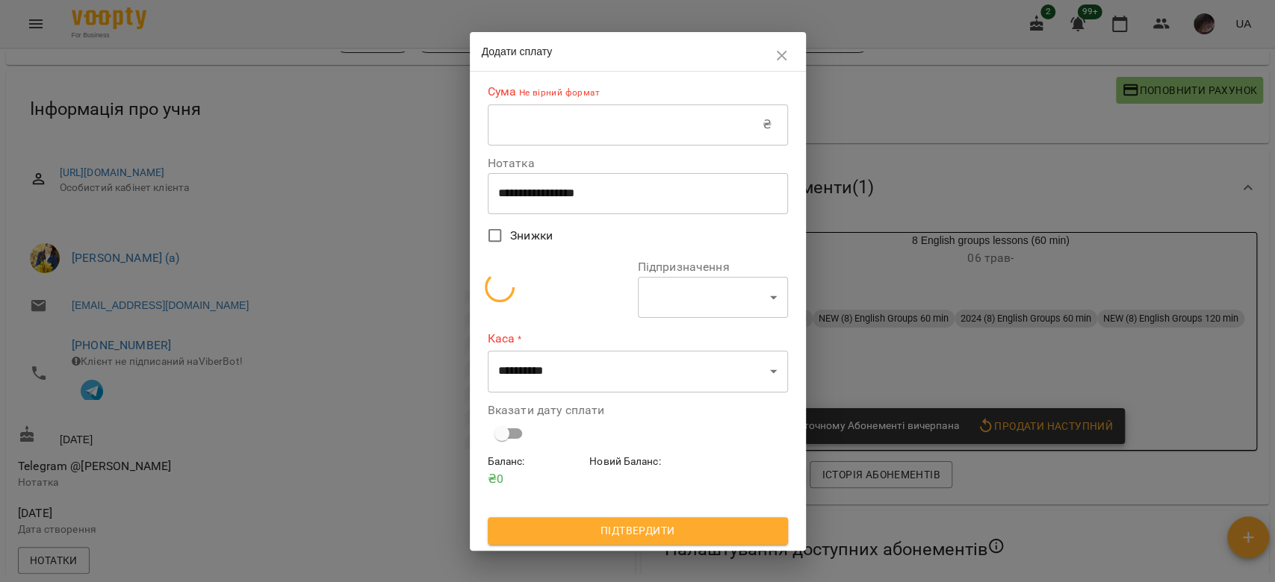
click at [597, 125] on input "text" at bounding box center [625, 125] width 275 height 42
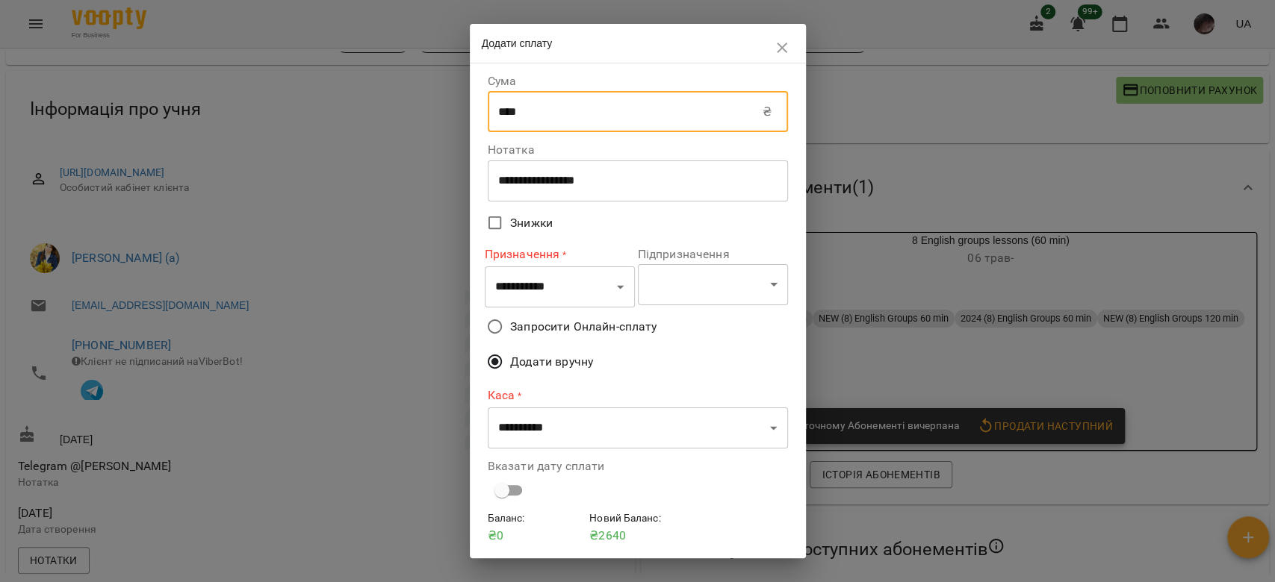
type input "****"
click at [579, 272] on select "**********" at bounding box center [560, 288] width 150 height 42
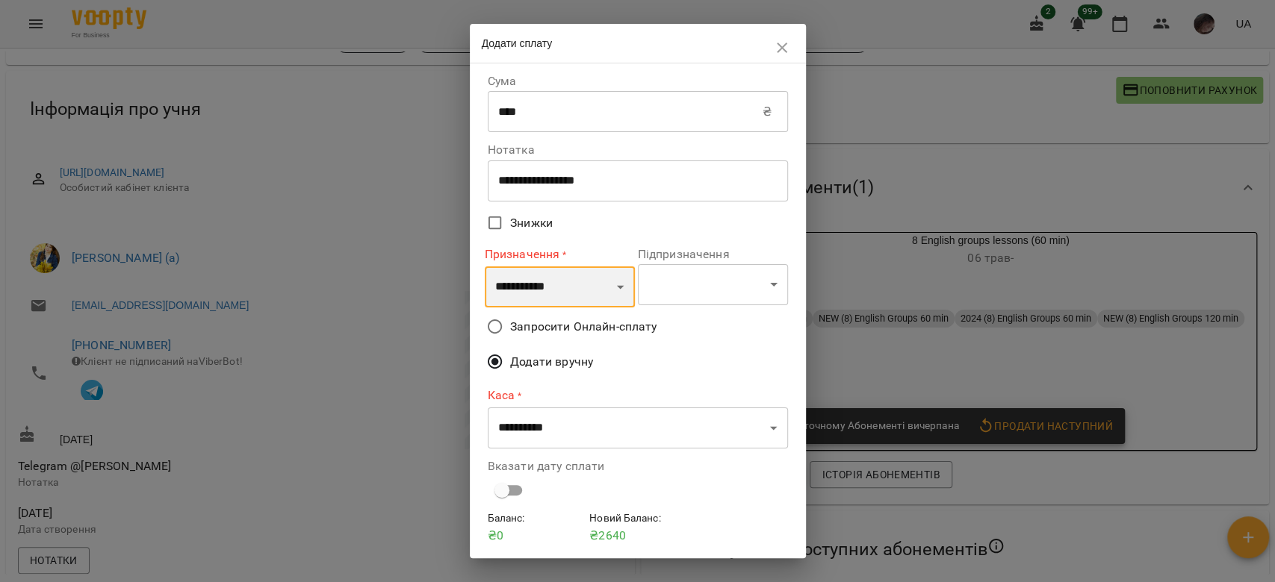
select select "**********"
click at [485, 267] on select "**********" at bounding box center [560, 288] width 150 height 42
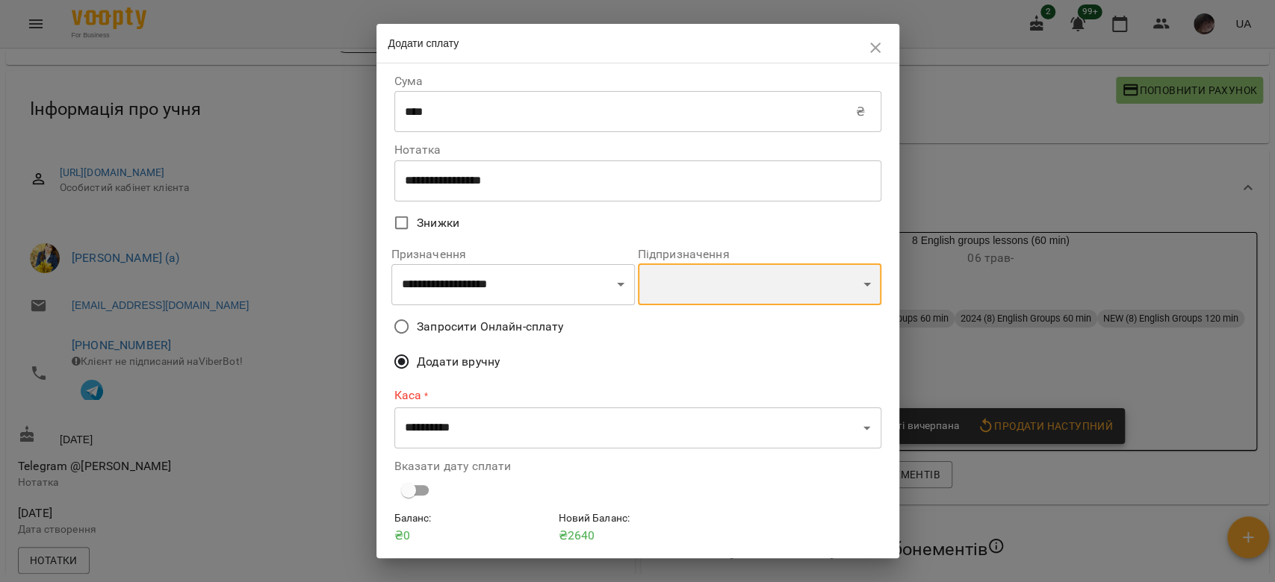
click at [690, 272] on select "**********" at bounding box center [759, 285] width 243 height 42
select select "**********"
click at [638, 266] on select "**********" at bounding box center [759, 285] width 243 height 42
click at [551, 328] on span "Запросити Онлайн-сплату" at bounding box center [490, 327] width 146 height 18
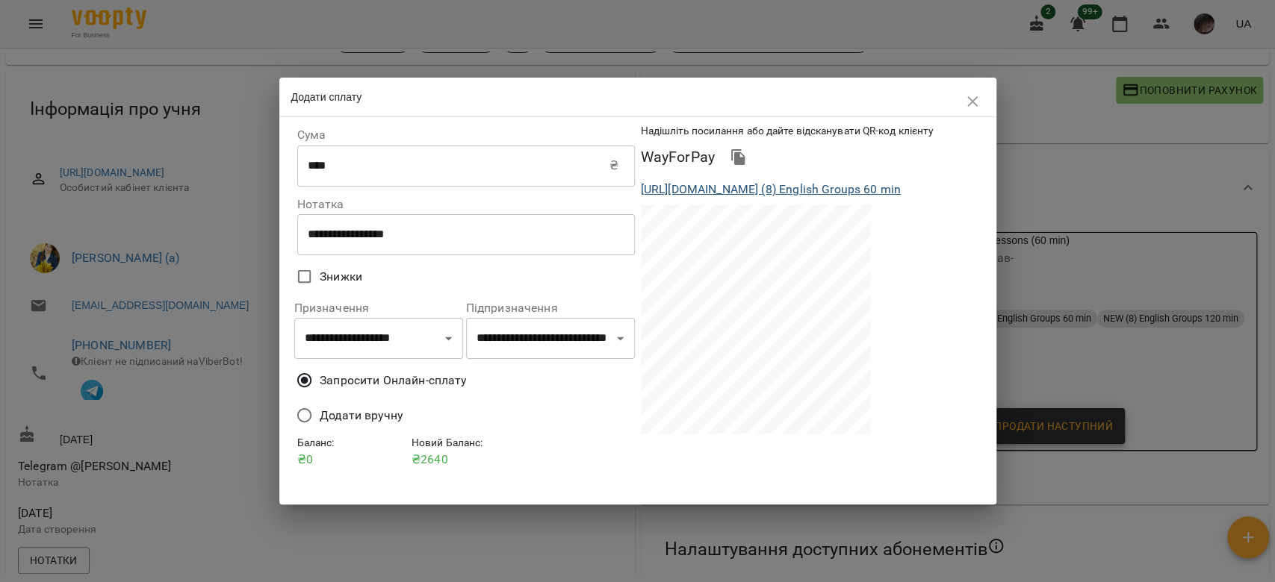
drag, startPoint x: 638, startPoint y: 189, endPoint x: 836, endPoint y: 223, distance: 200.8
click at [836, 202] on div "https://www.voopty.com.ua/wayForPay/62987794485ca80008810224?amount=2640&client…" at bounding box center [809, 190] width 343 height 24
copy link "https://www.voopty.com.ua/wayForPay/62987794485ca80008810224?amount=2640&client…"
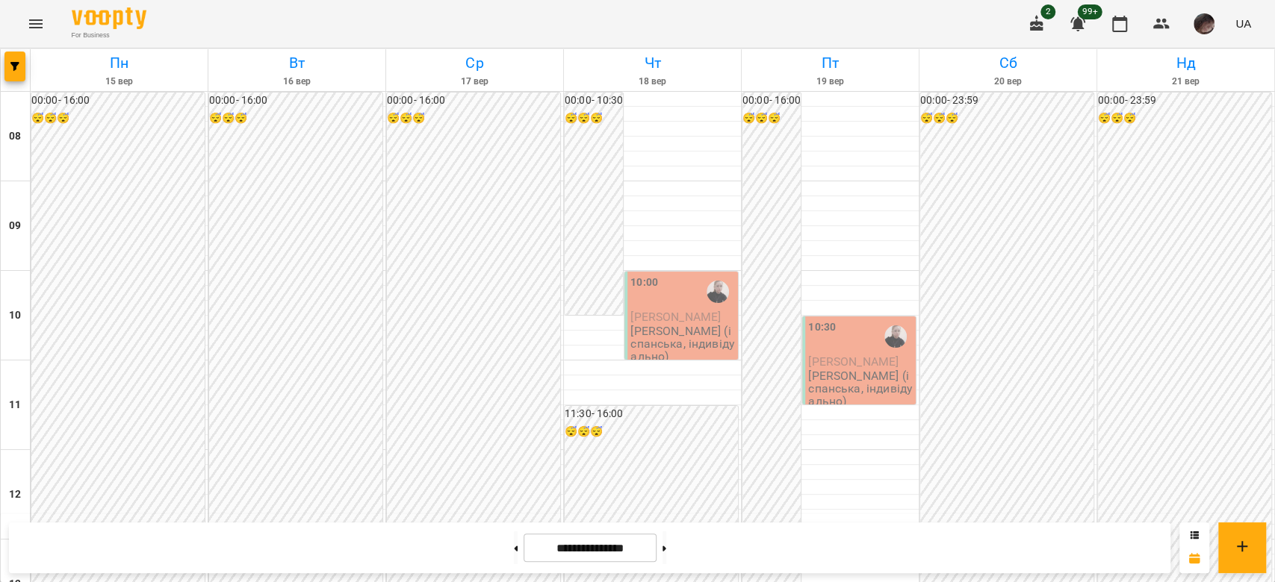
click at [653, 343] on p "[PERSON_NAME] (іспанська, індивідуально)" at bounding box center [682, 344] width 105 height 39
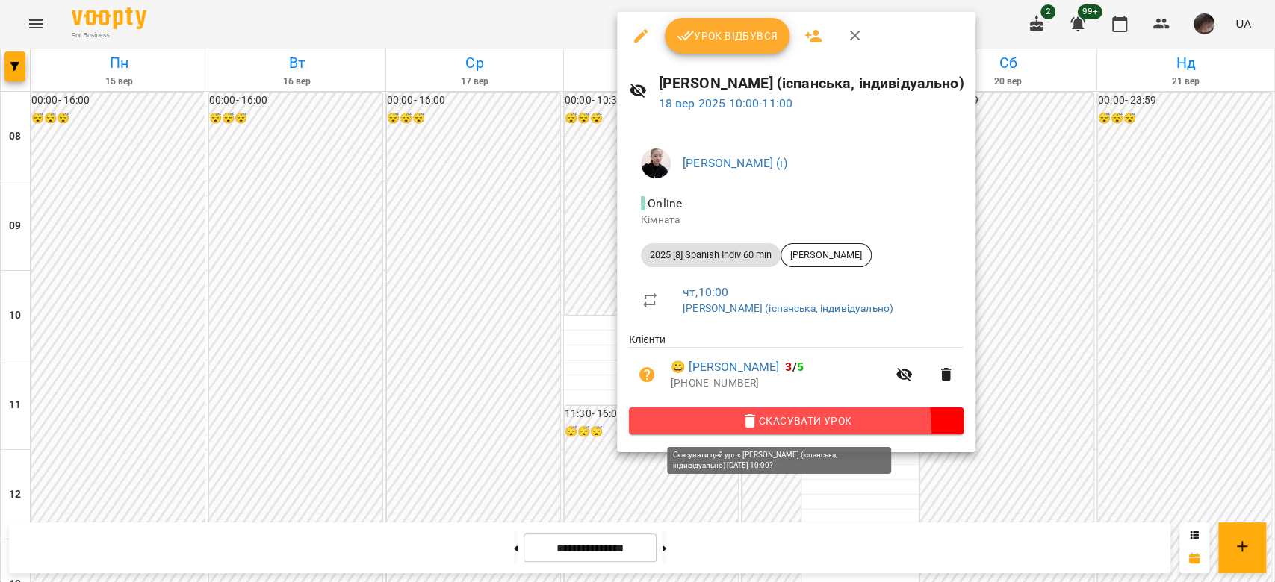
click at [743, 433] on button "Скасувати Урок" at bounding box center [796, 421] width 335 height 27
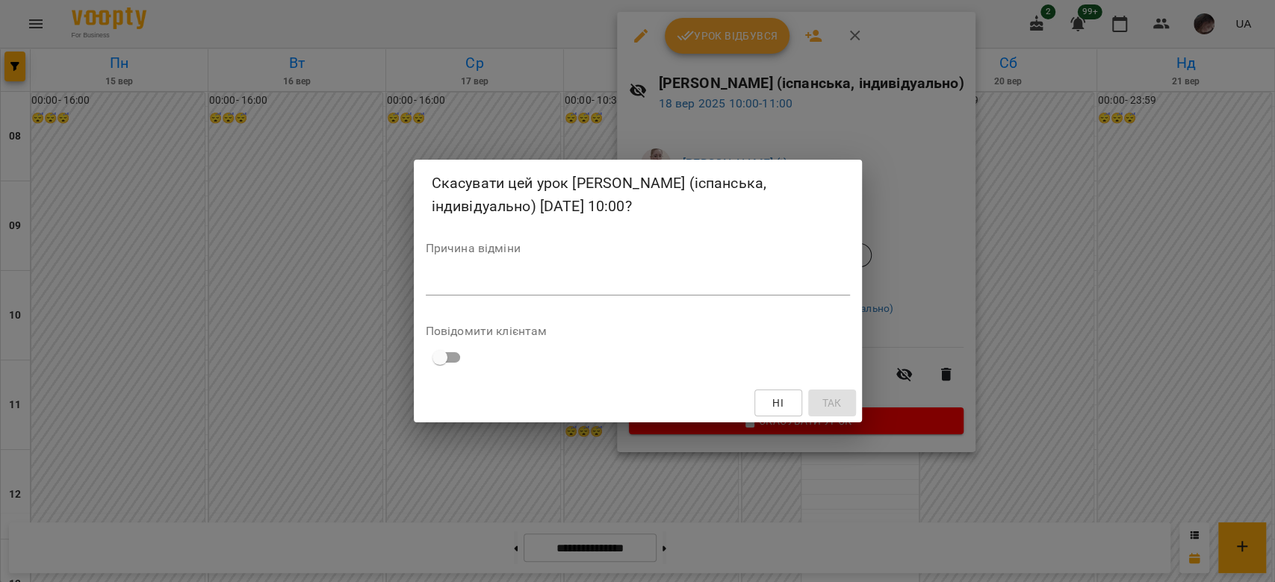
click at [797, 277] on textarea at bounding box center [638, 283] width 424 height 14
type textarea "*"
click at [833, 409] on span "Так" at bounding box center [830, 403] width 19 height 18
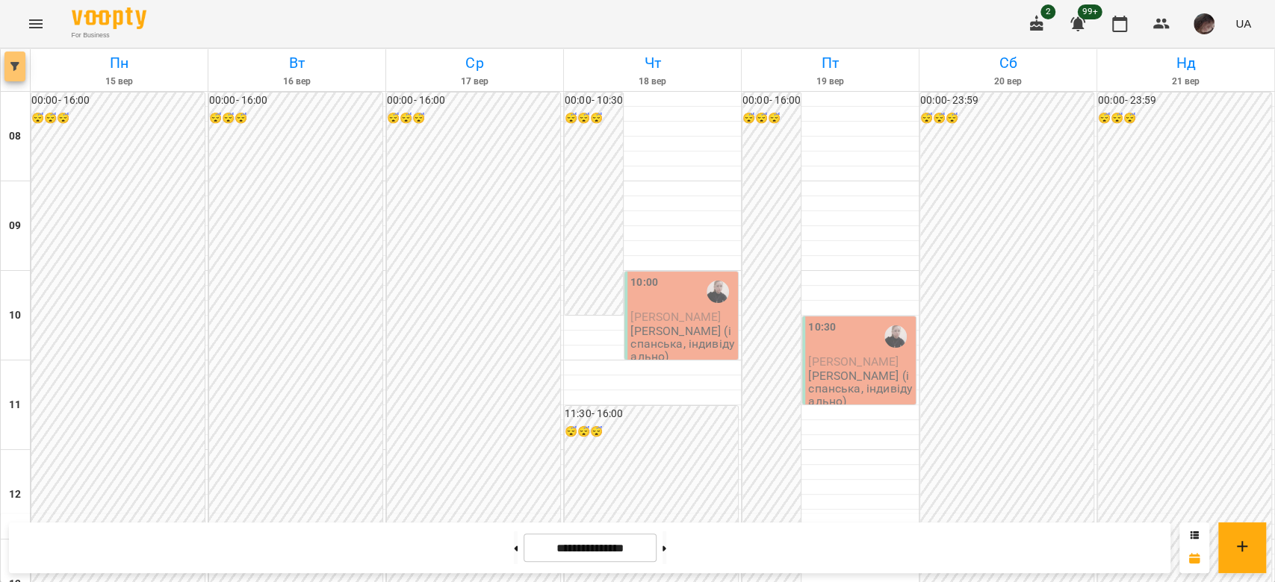
click at [16, 67] on icon "button" at bounding box center [14, 66] width 9 height 9
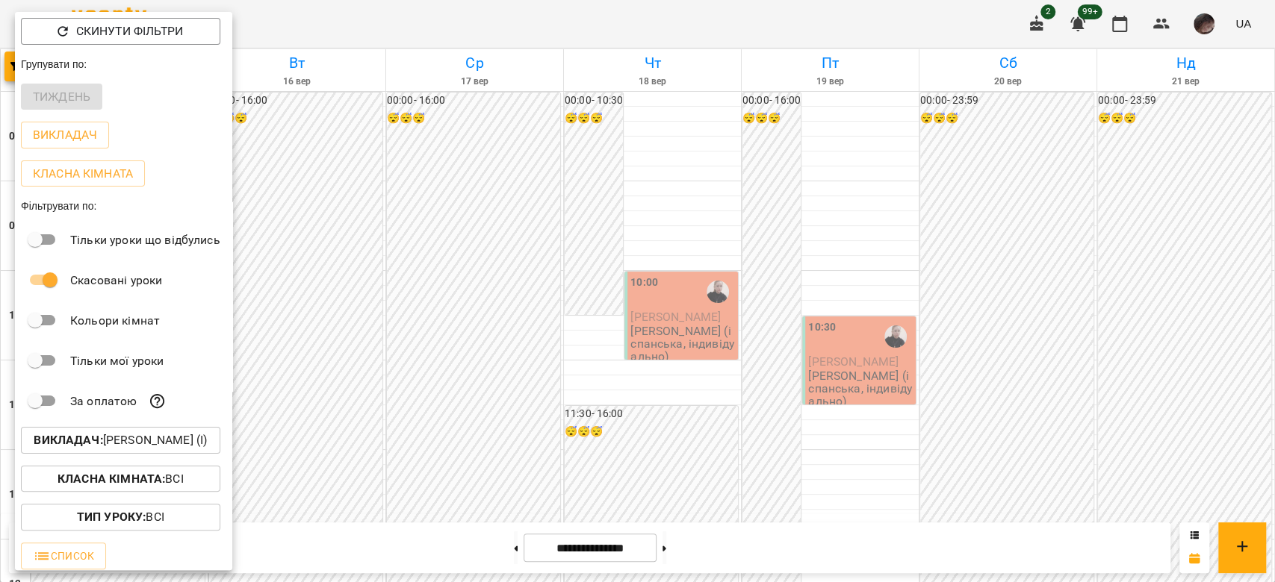
click at [207, 444] on p "Викладач : [PERSON_NAME] (і)" at bounding box center [120, 441] width 173 height 18
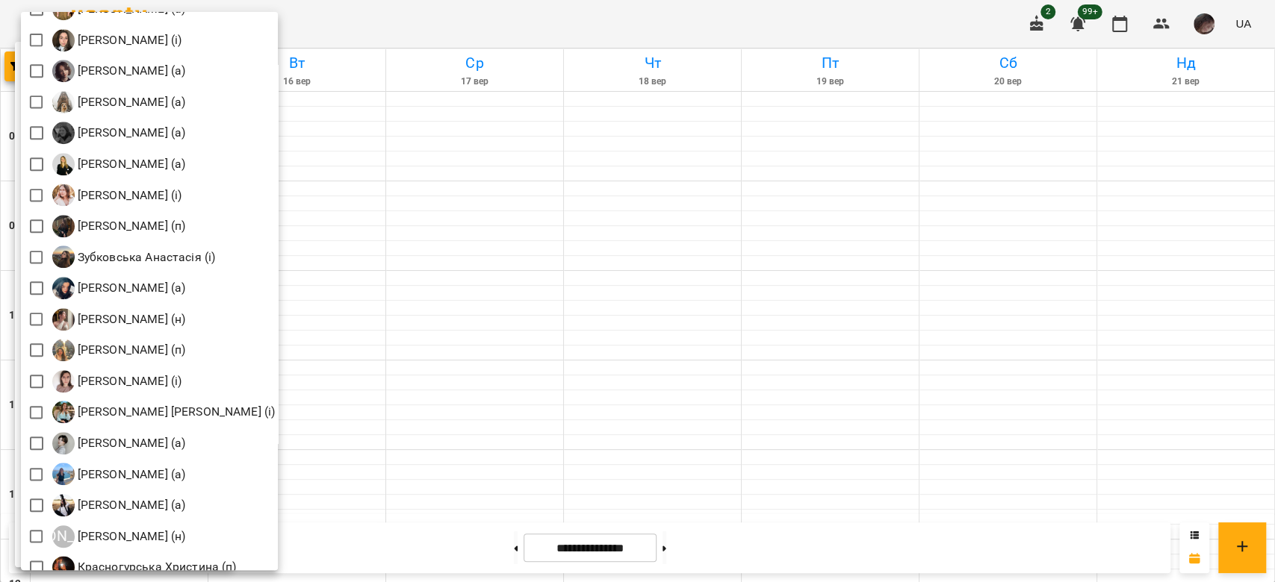
scroll to position [995, 0]
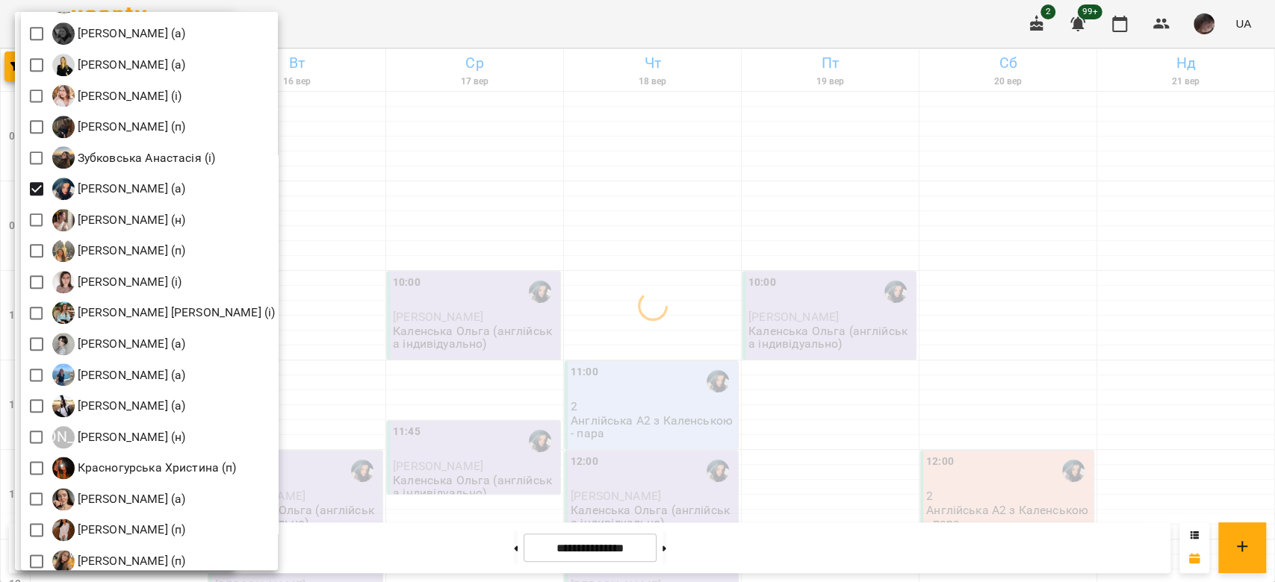
click at [584, 264] on div at bounding box center [637, 291] width 1275 height 582
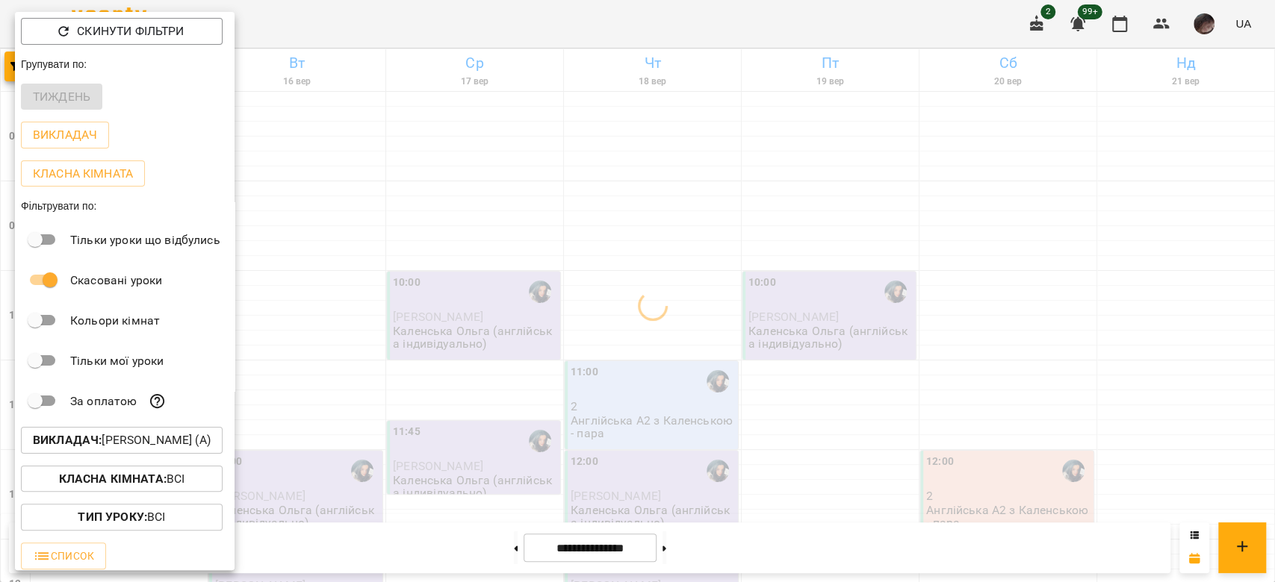
click at [584, 264] on div at bounding box center [637, 291] width 1275 height 582
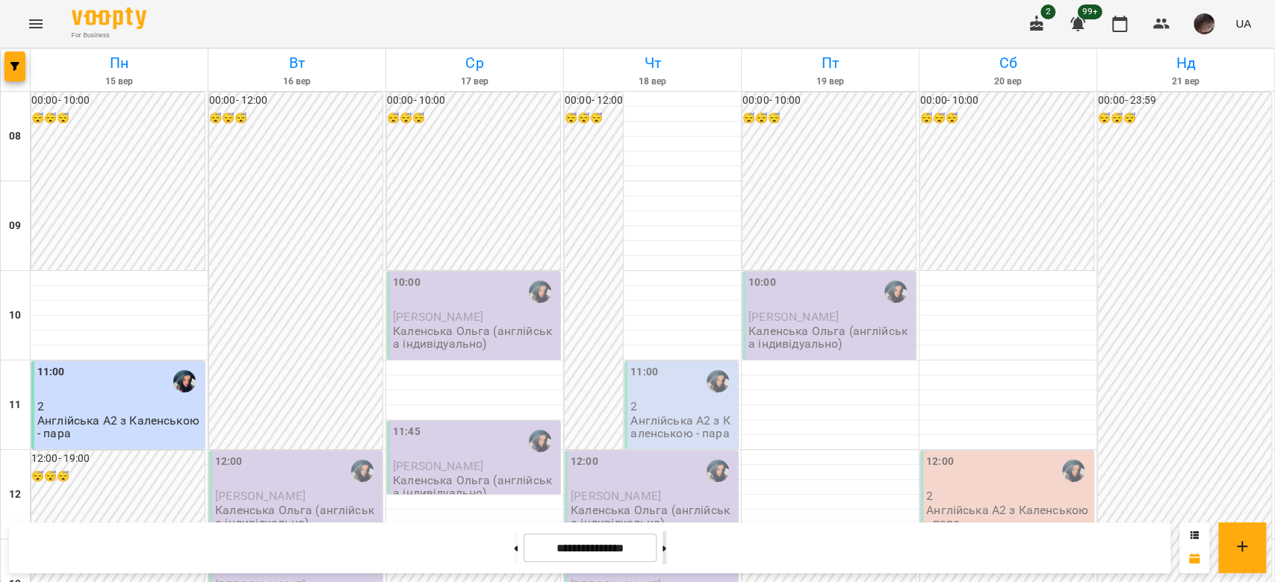
click at [666, 545] on button at bounding box center [664, 548] width 4 height 33
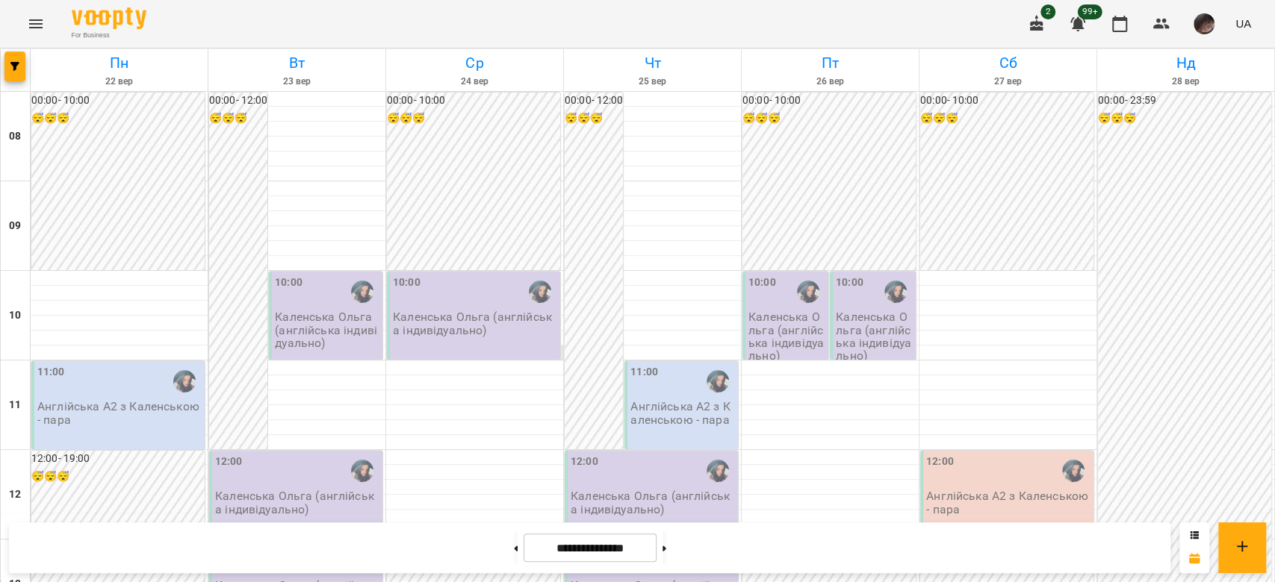
scroll to position [697, 0]
click at [514, 539] on button at bounding box center [516, 548] width 4 height 33
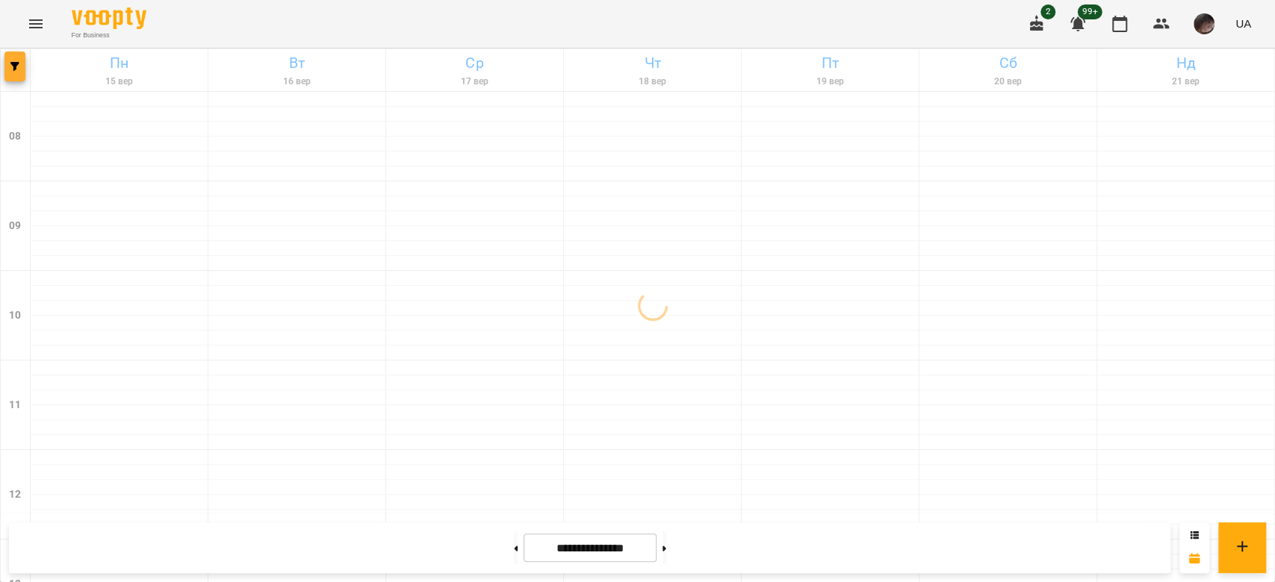
click at [18, 59] on button "button" at bounding box center [14, 67] width 21 height 30
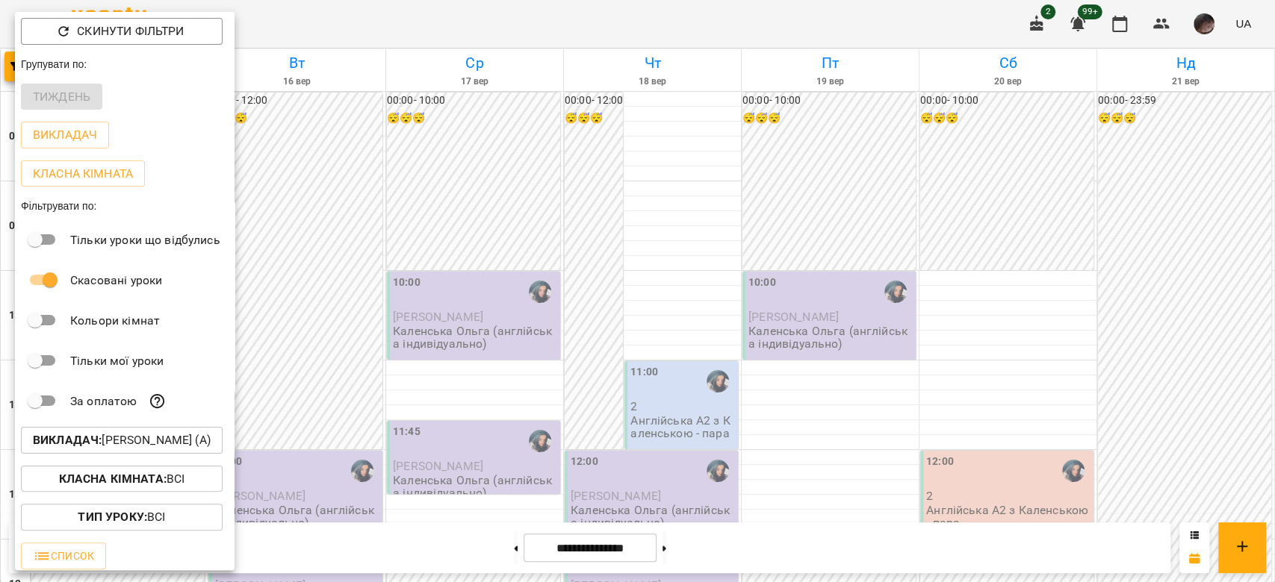
click at [113, 457] on div "Викладач : Каленська Ольга Анатоліївна (а)" at bounding box center [125, 440] width 220 height 39
click at [123, 433] on button "Викладач : Каленська Ольга Анатоліївна (а)" at bounding box center [122, 440] width 202 height 27
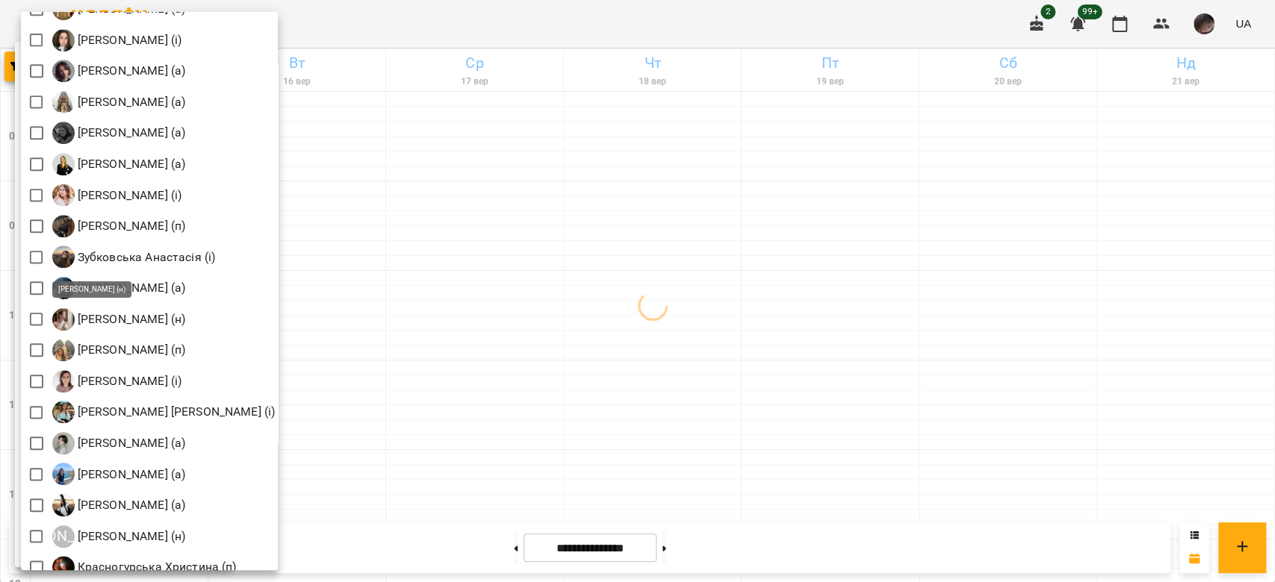
scroll to position [995, 0]
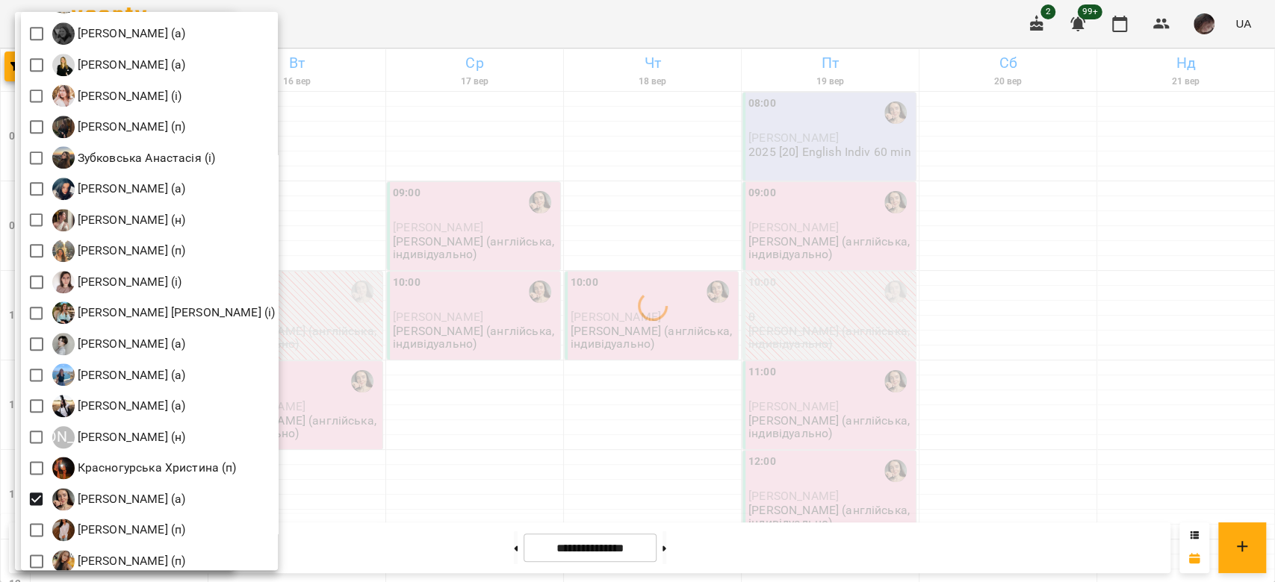
click at [496, 393] on div at bounding box center [637, 291] width 1275 height 582
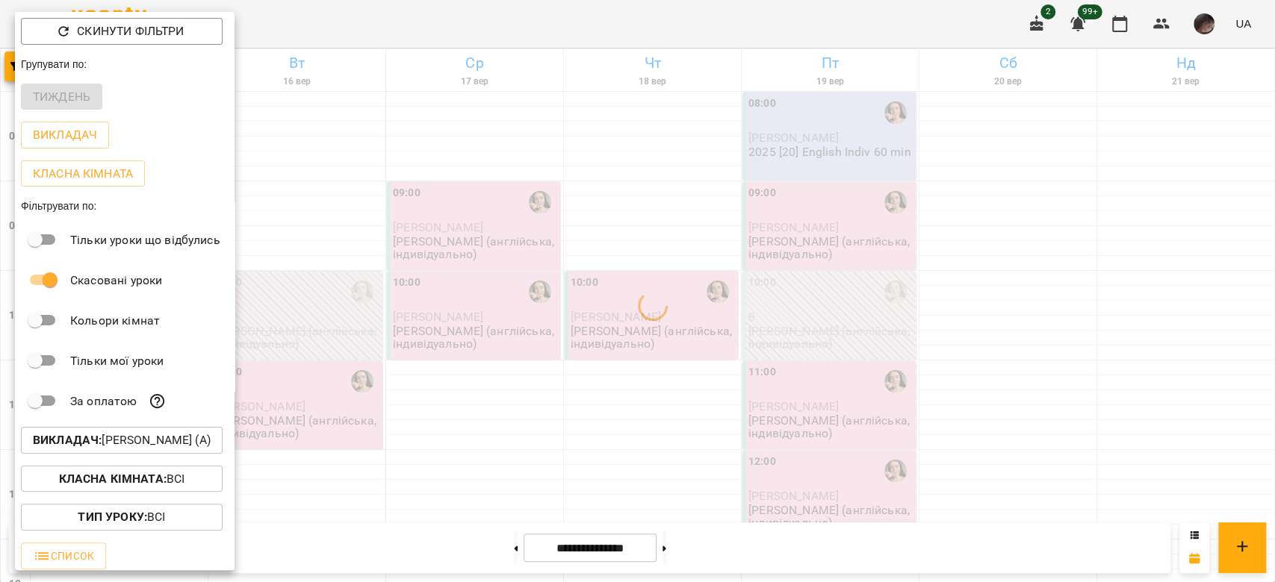
click at [496, 393] on div at bounding box center [637, 291] width 1275 height 582
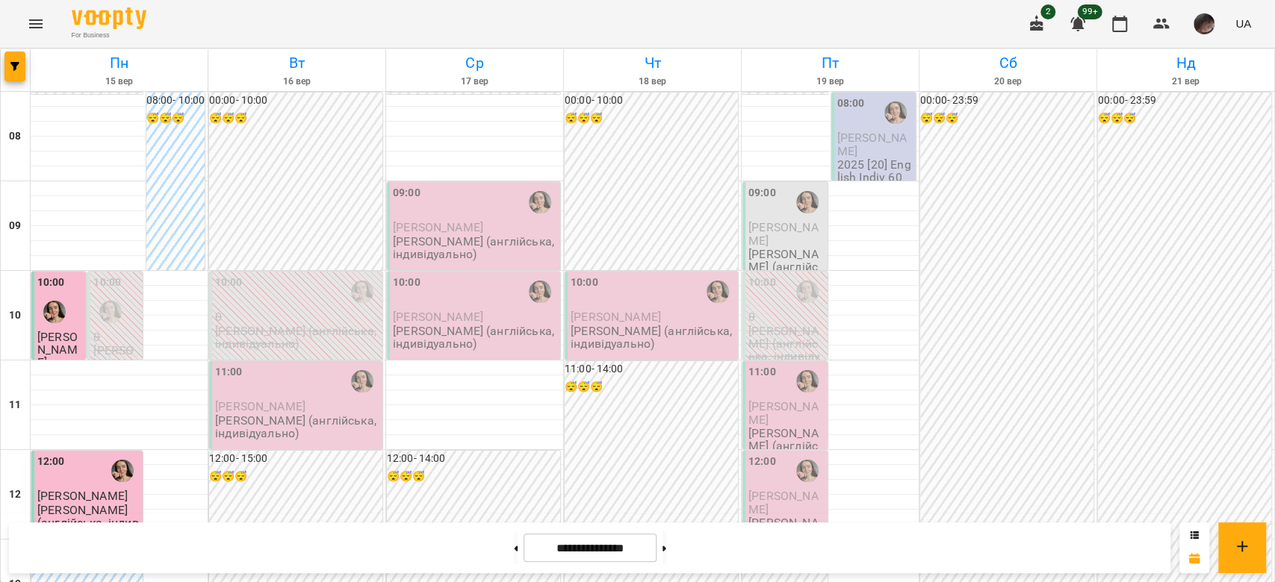
scroll to position [398, 0]
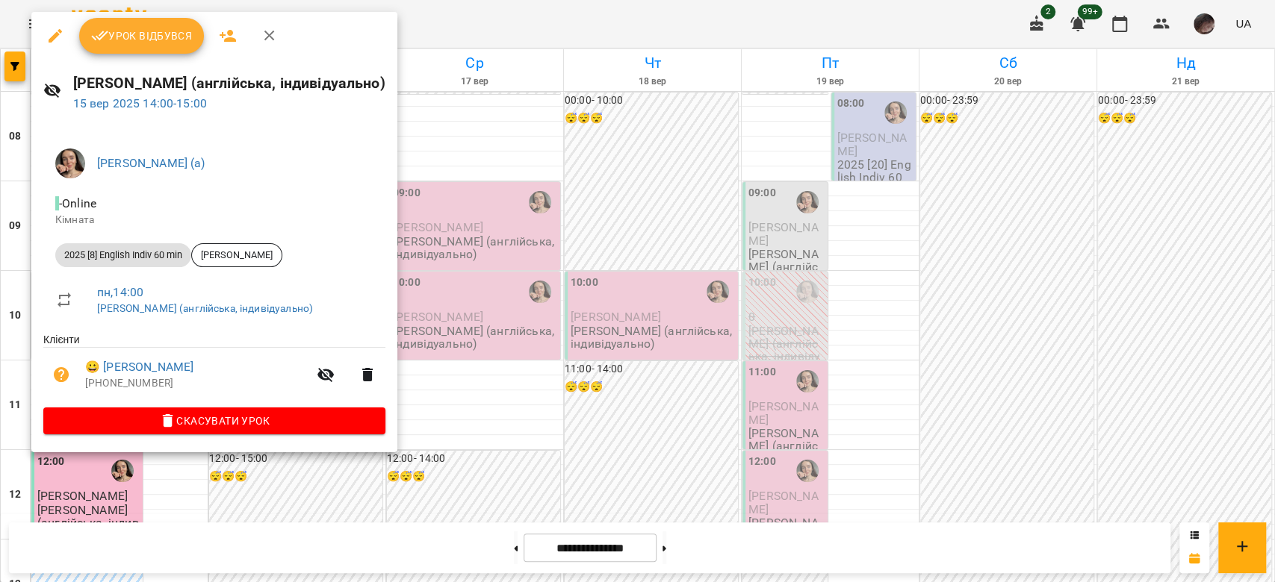
click at [474, 290] on div at bounding box center [637, 291] width 1275 height 582
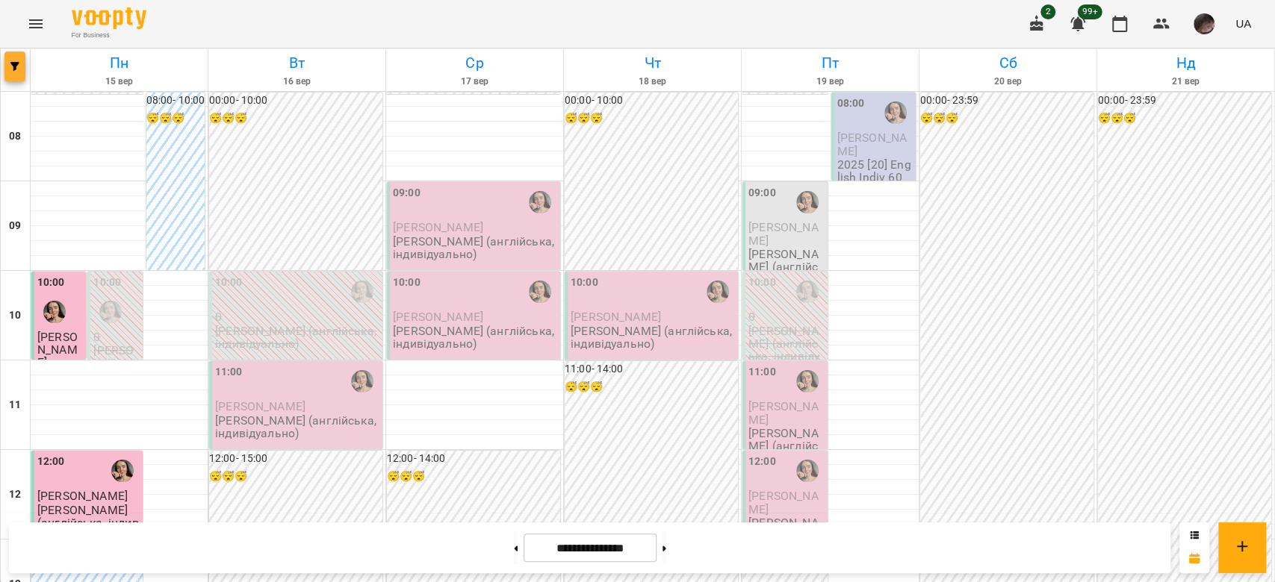
click at [15, 73] on button "button" at bounding box center [14, 67] width 21 height 30
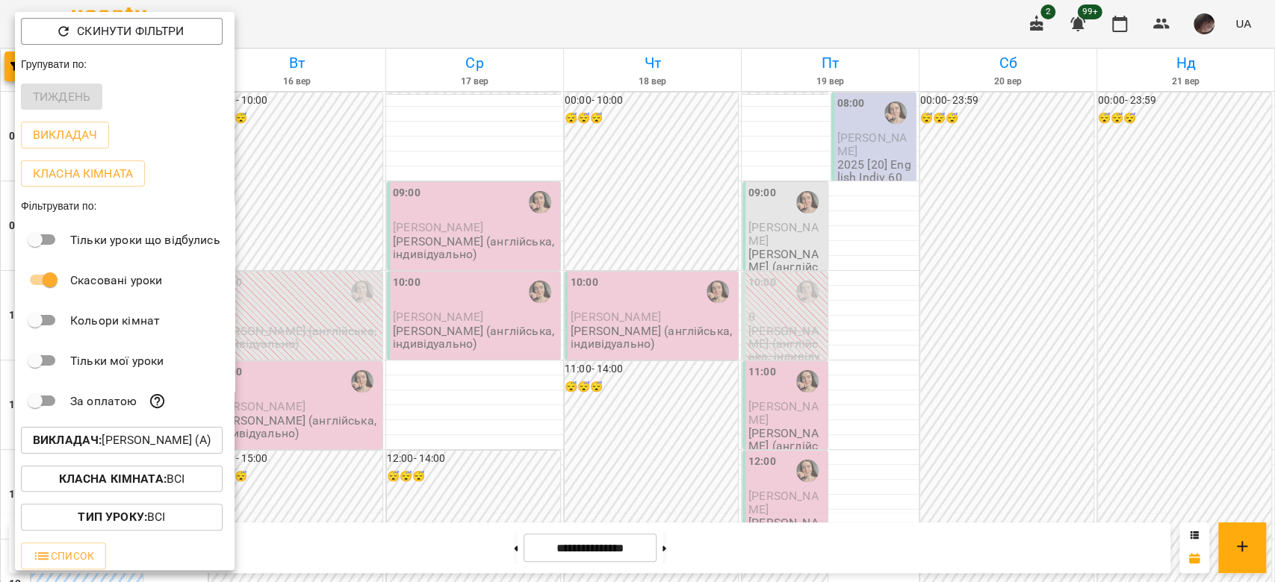
click at [116, 439] on p "Викладач : Крикун Анна (а)" at bounding box center [122, 441] width 178 height 18
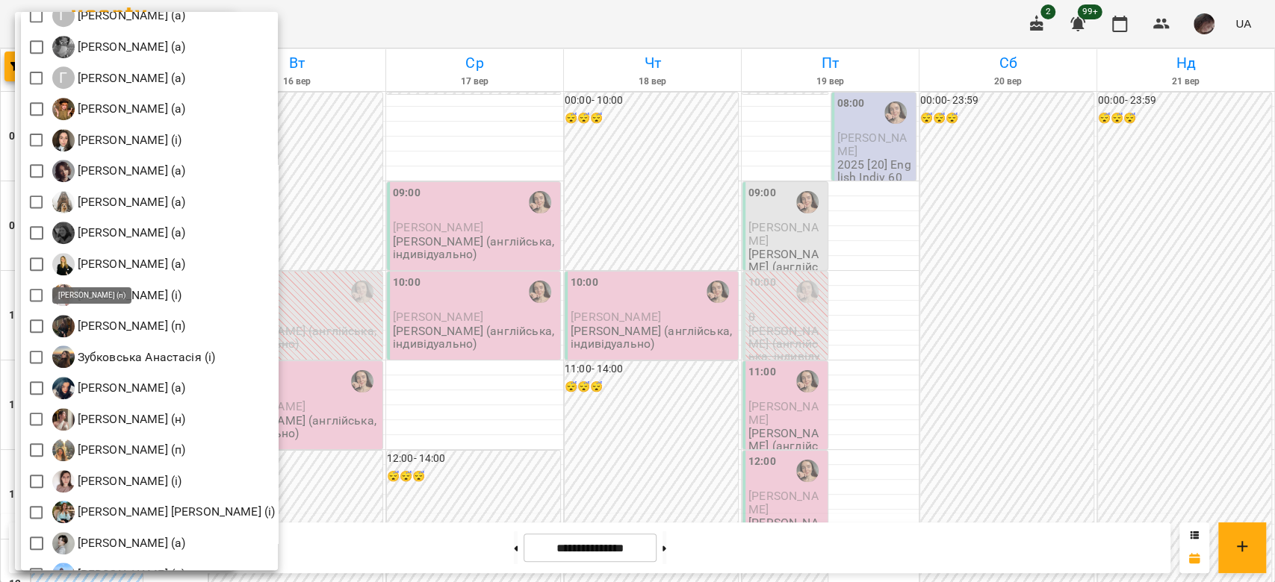
scroll to position [995, 0]
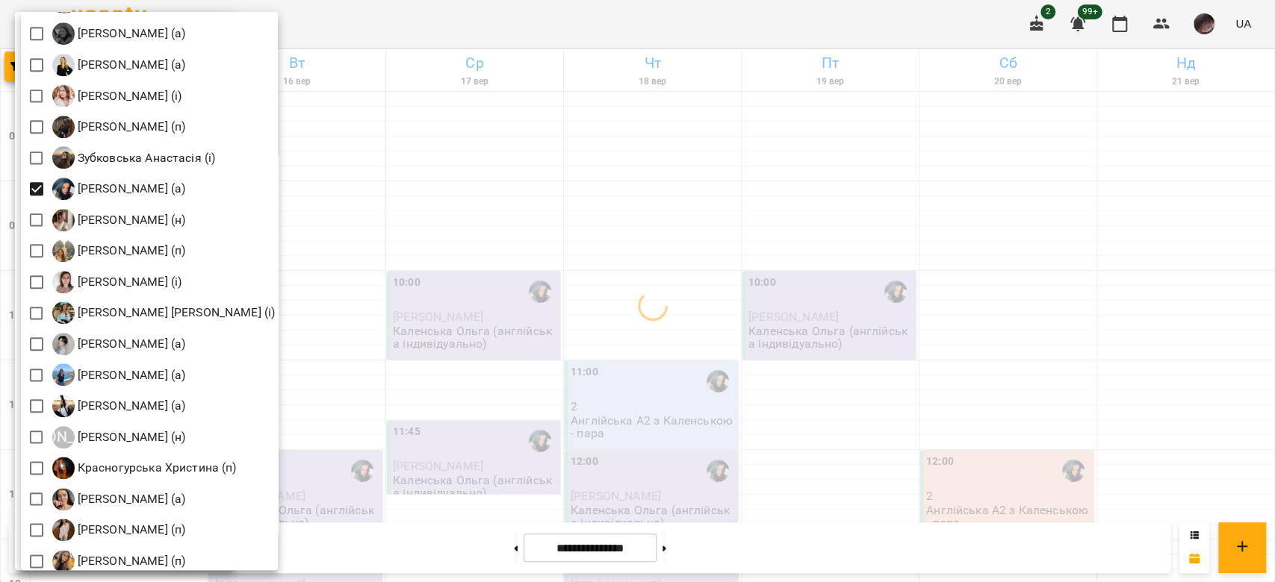
click at [466, 327] on div at bounding box center [637, 291] width 1275 height 582
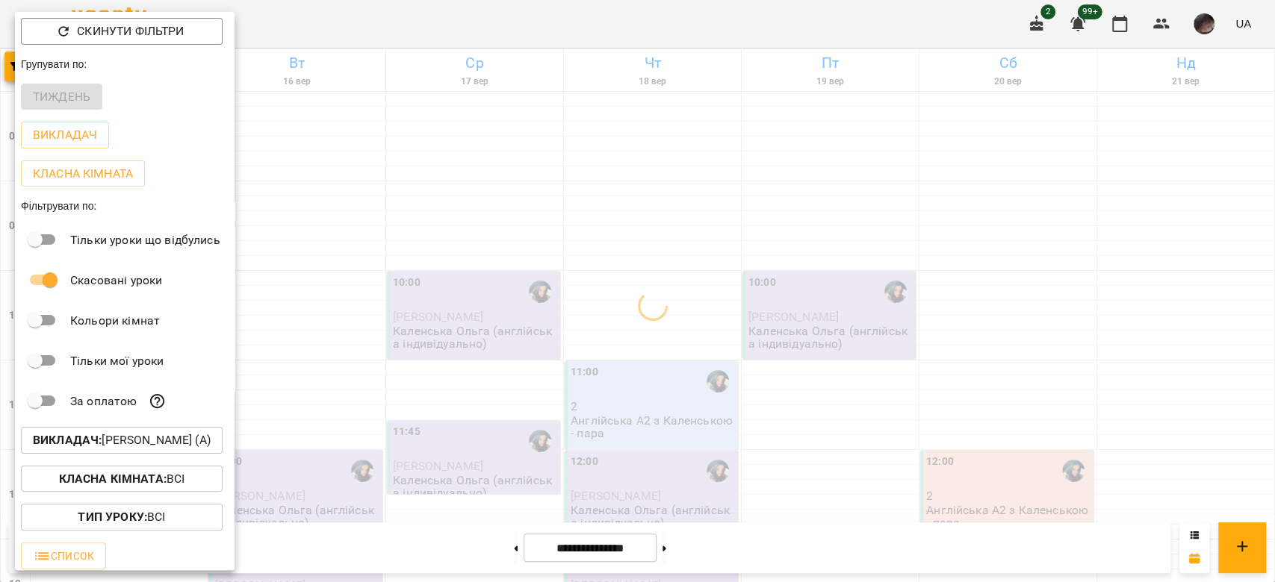
click at [466, 327] on div at bounding box center [637, 291] width 1275 height 582
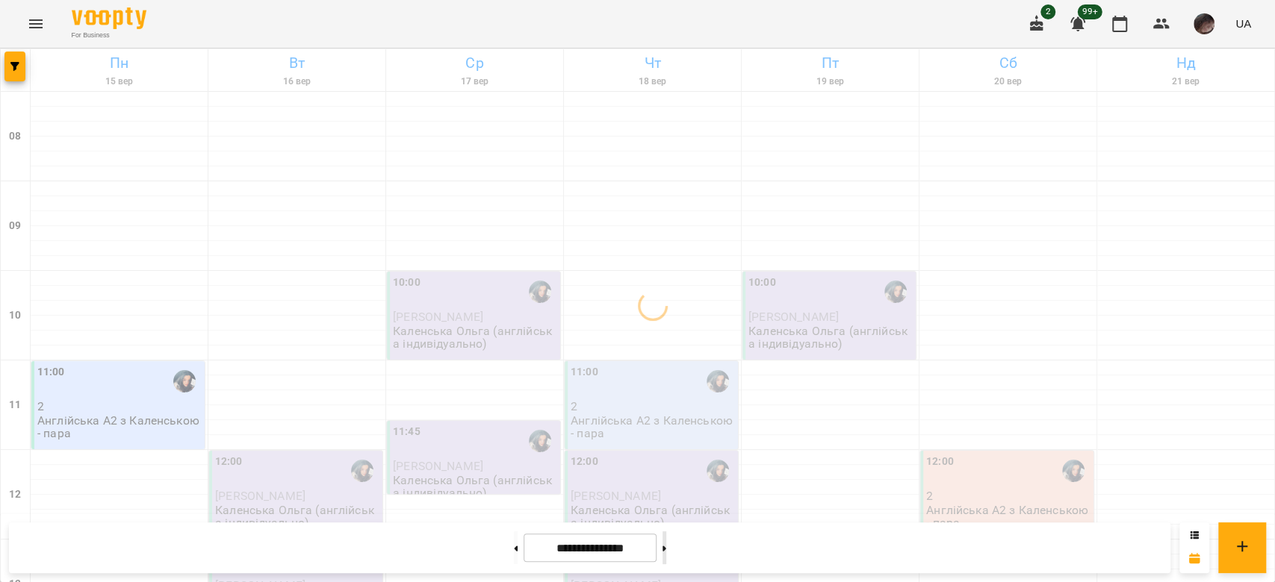
click at [666, 547] on button at bounding box center [664, 548] width 4 height 33
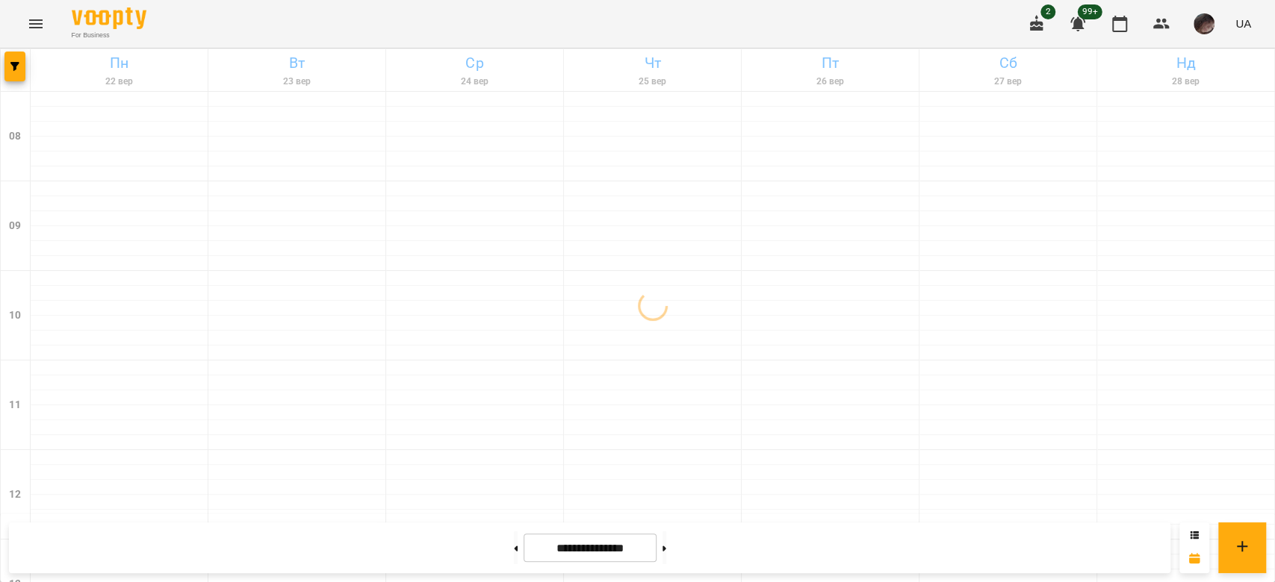
scroll to position [299, 0]
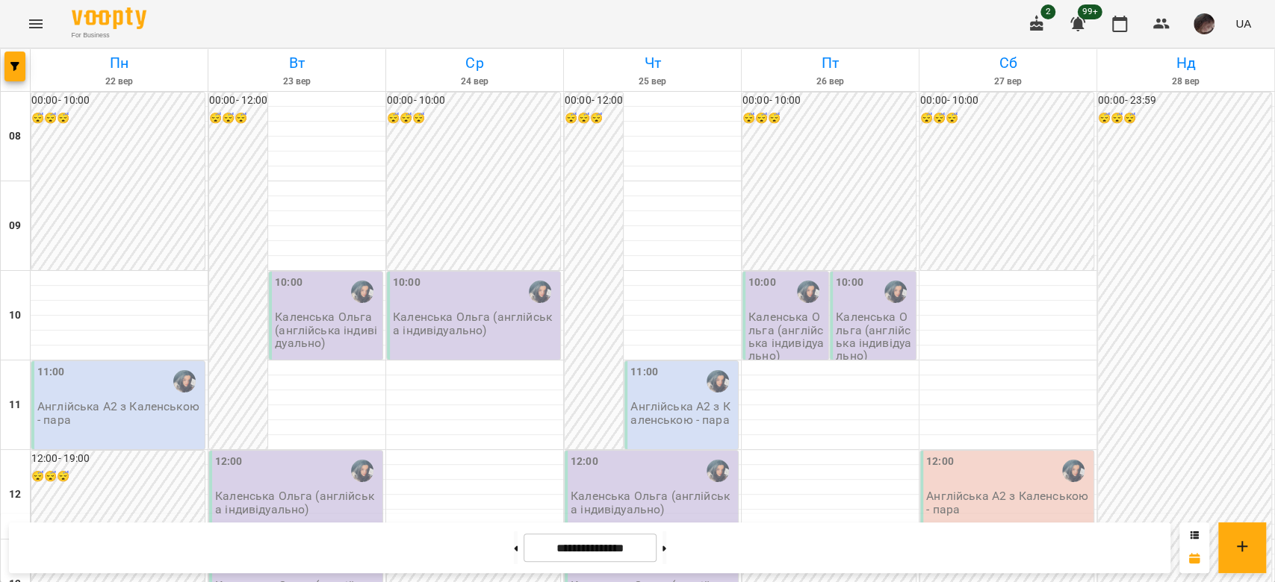
click at [279, 490] on p "Каленська Ольга (англійська індивідуально)" at bounding box center [297, 503] width 164 height 26
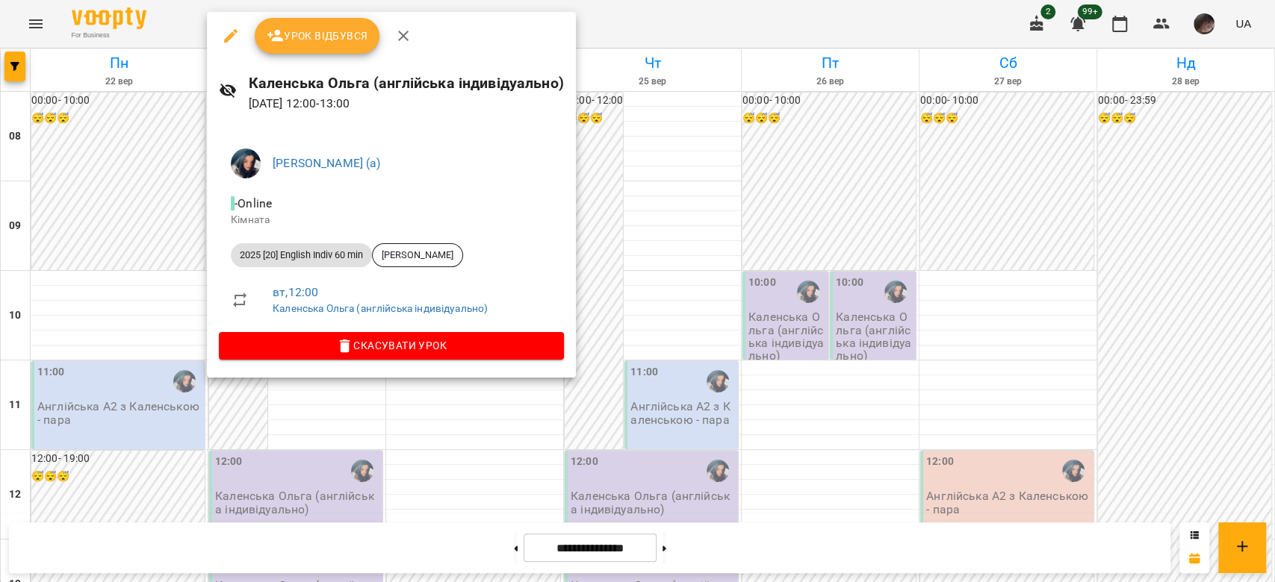
click at [860, 370] on div at bounding box center [637, 291] width 1275 height 582
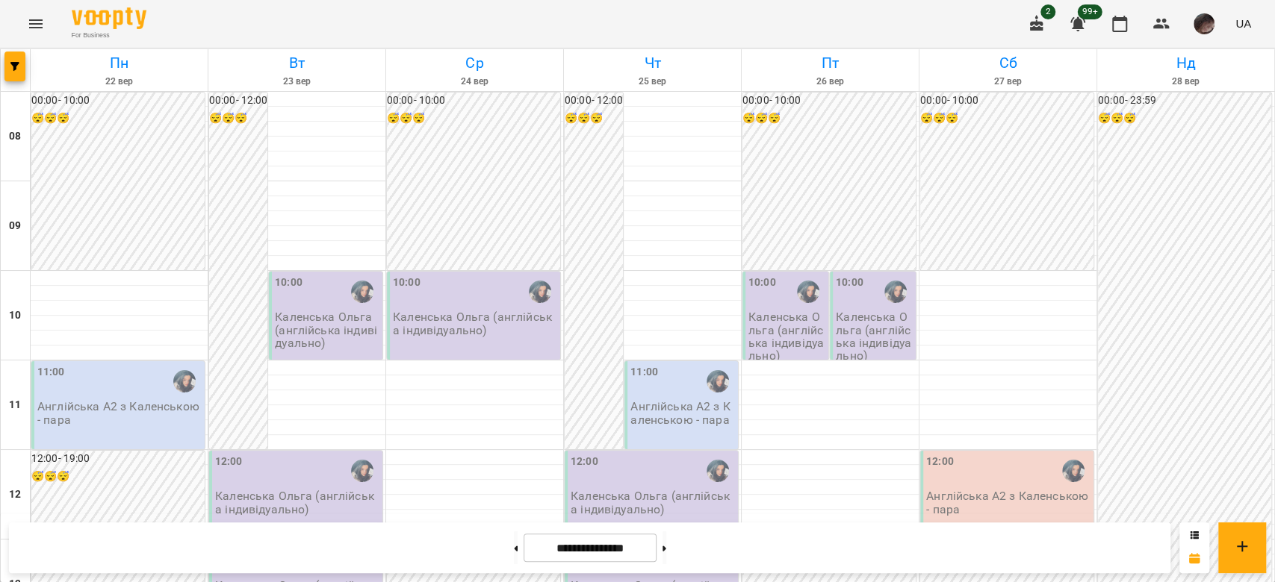
scroll to position [522, 0]
click at [514, 549] on button at bounding box center [516, 548] width 4 height 33
type input "**********"
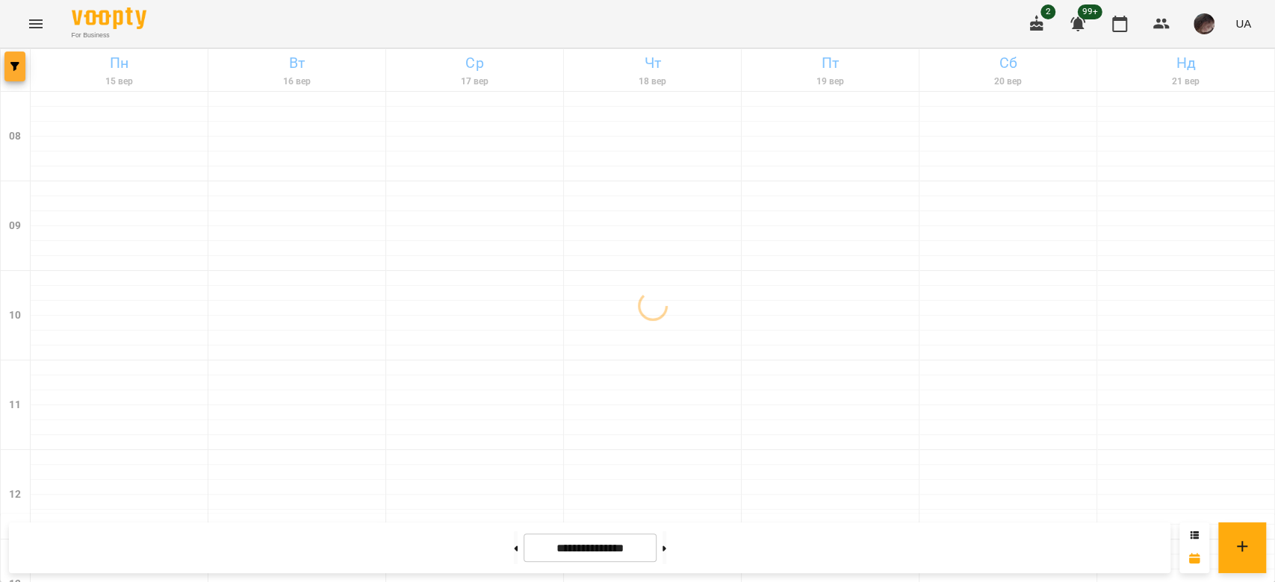
click at [6, 67] on span "button" at bounding box center [14, 66] width 21 height 9
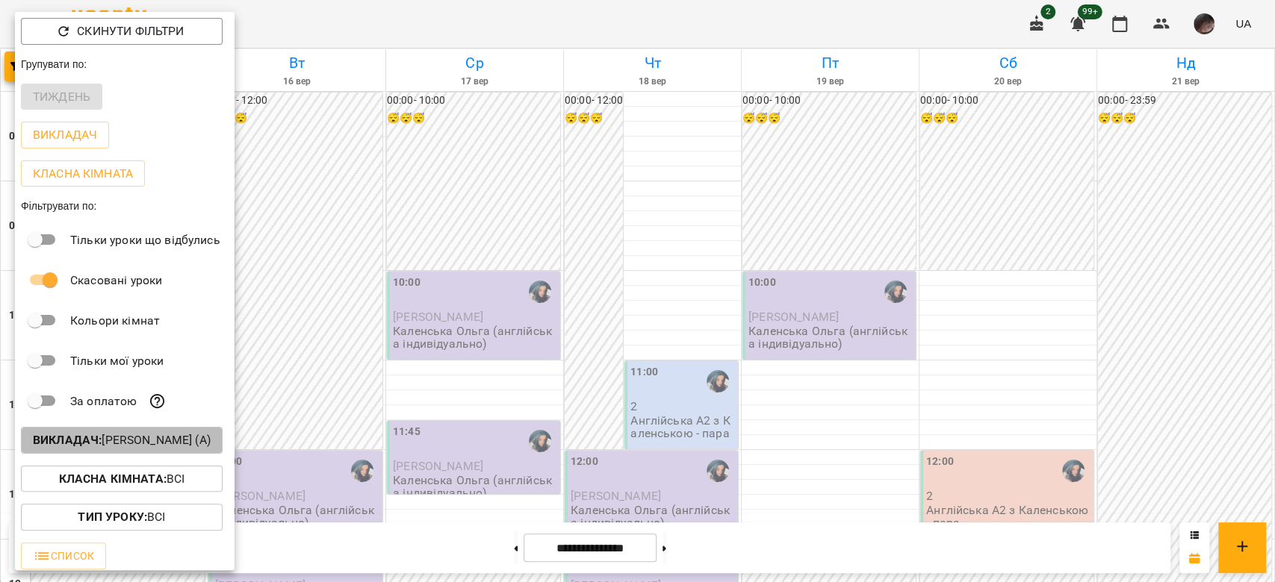
click at [165, 438] on p "Викладач : Каленська Ольга Анатоліївна (а)" at bounding box center [122, 441] width 178 height 18
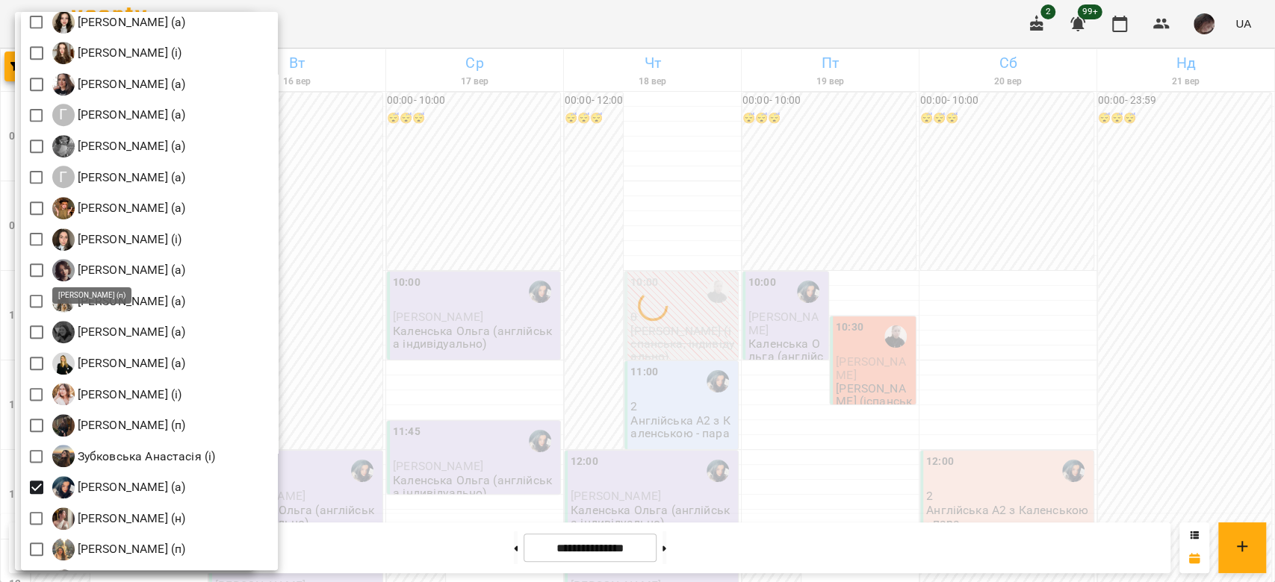
scroll to position [796, 0]
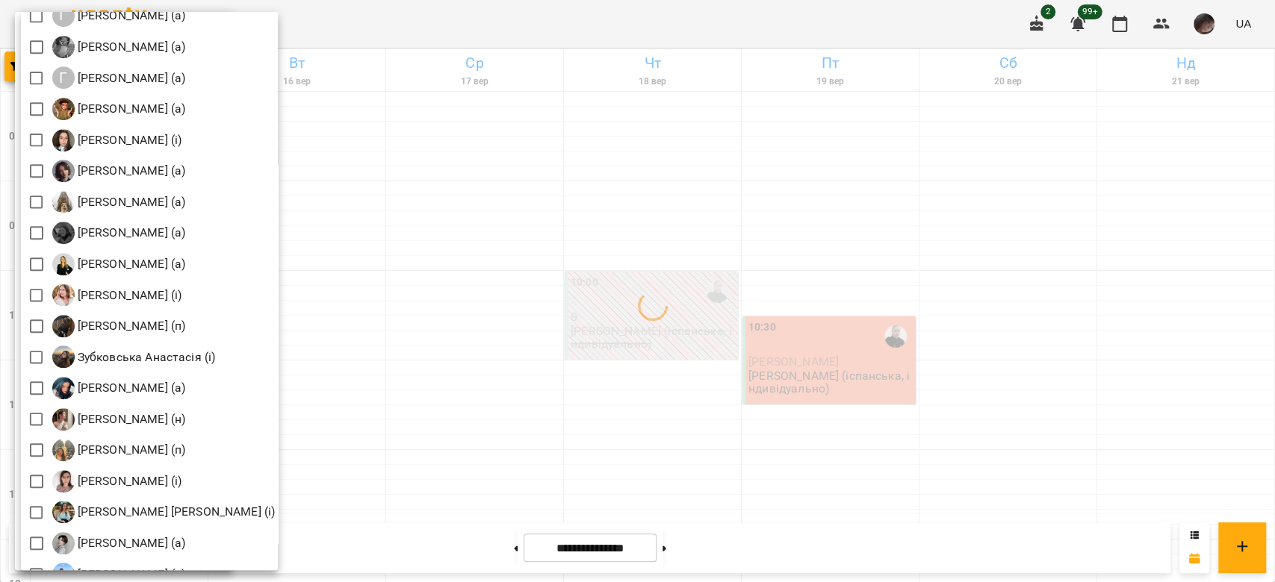
click at [470, 265] on div at bounding box center [637, 291] width 1275 height 582
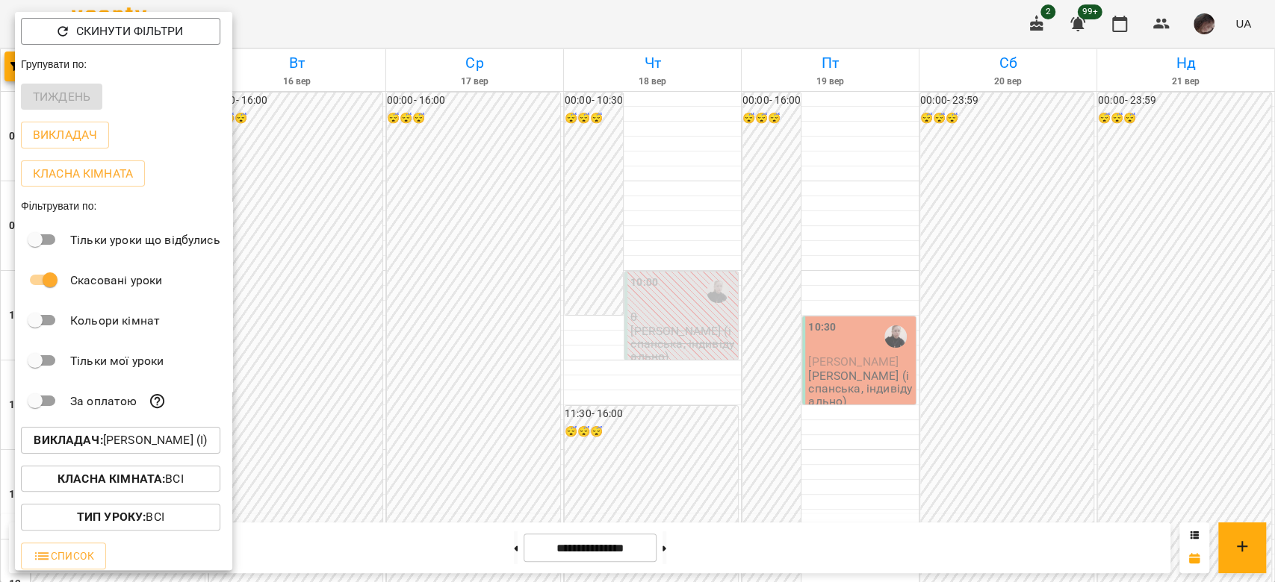
click at [909, 206] on div at bounding box center [637, 291] width 1275 height 582
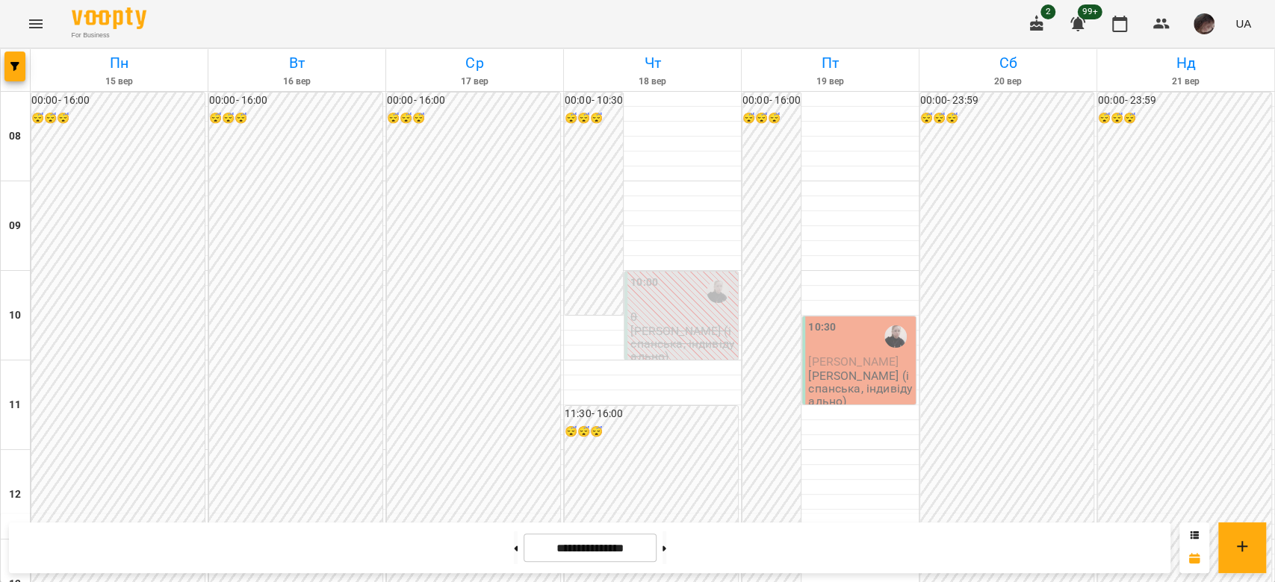
scroll to position [24, 0]
click at [671, 325] on p "[PERSON_NAME] (іспанська, індивідуально)" at bounding box center [682, 344] width 105 height 39
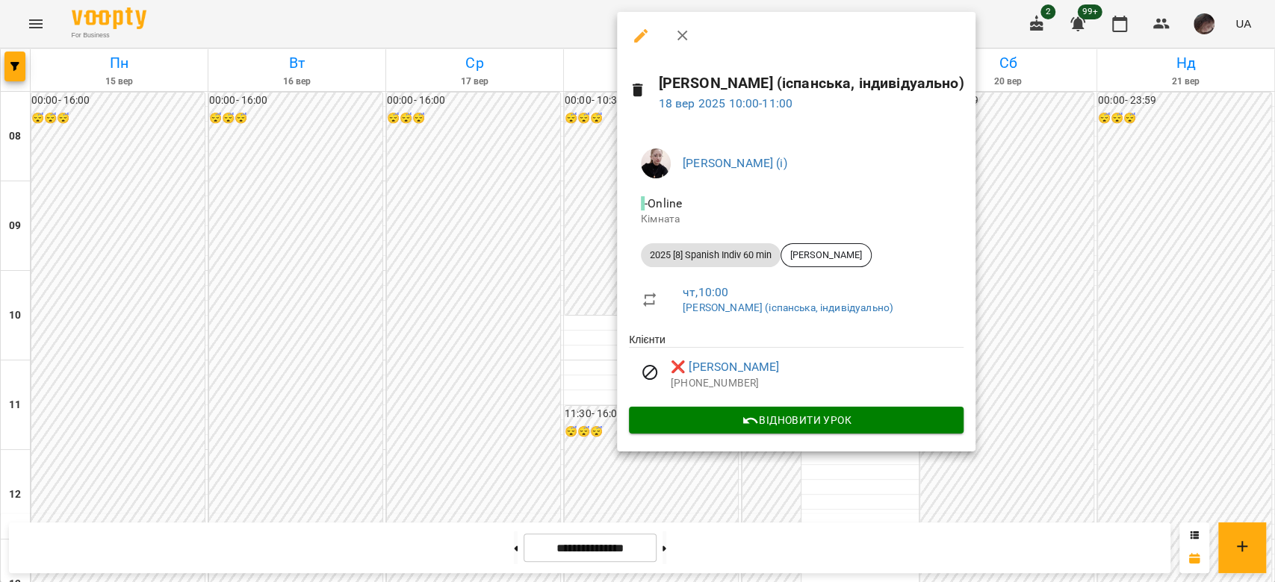
click at [641, 37] on icon "button" at bounding box center [640, 35] width 13 height 13
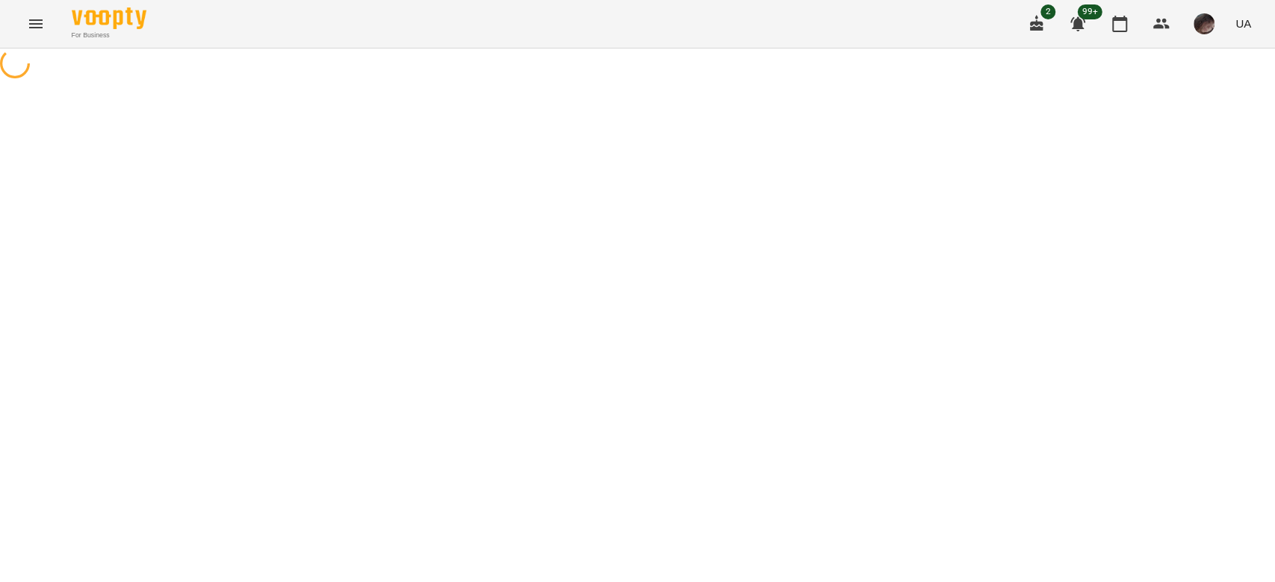
select select "**********"
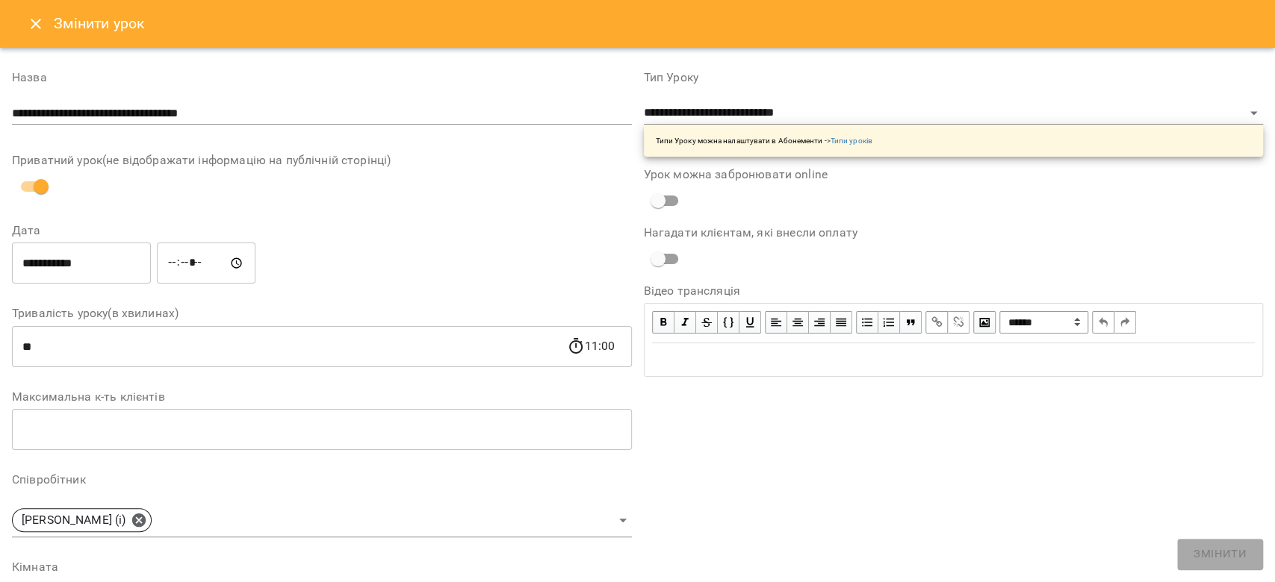
click at [103, 274] on input "**********" at bounding box center [81, 264] width 139 height 42
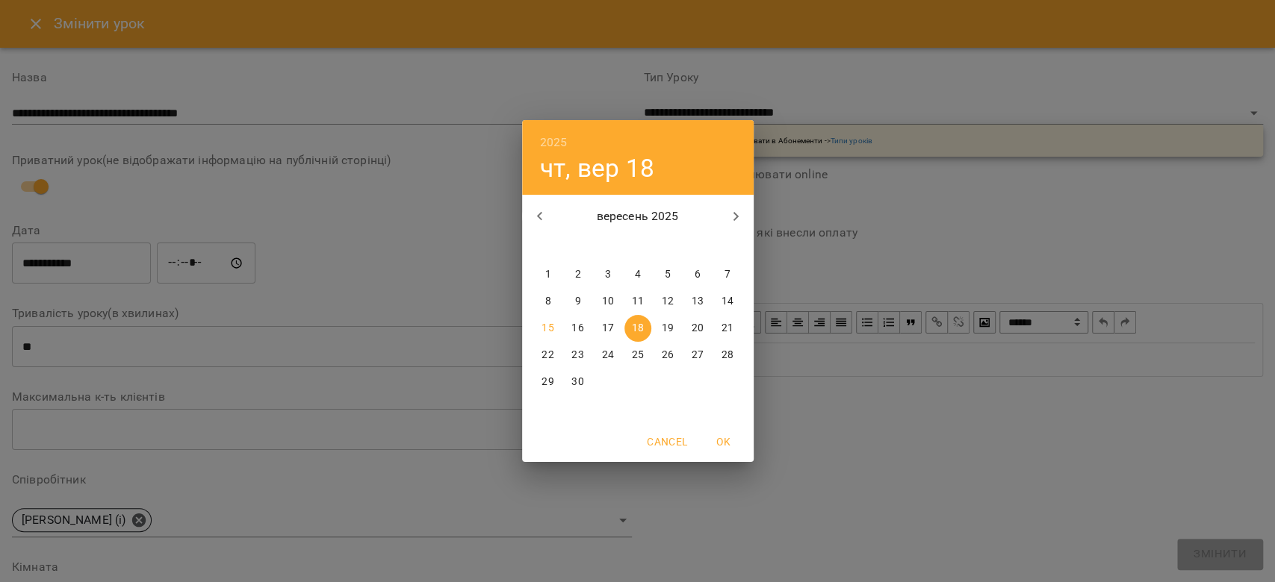
click at [605, 354] on p "24" at bounding box center [607, 355] width 12 height 15
type input "**********"
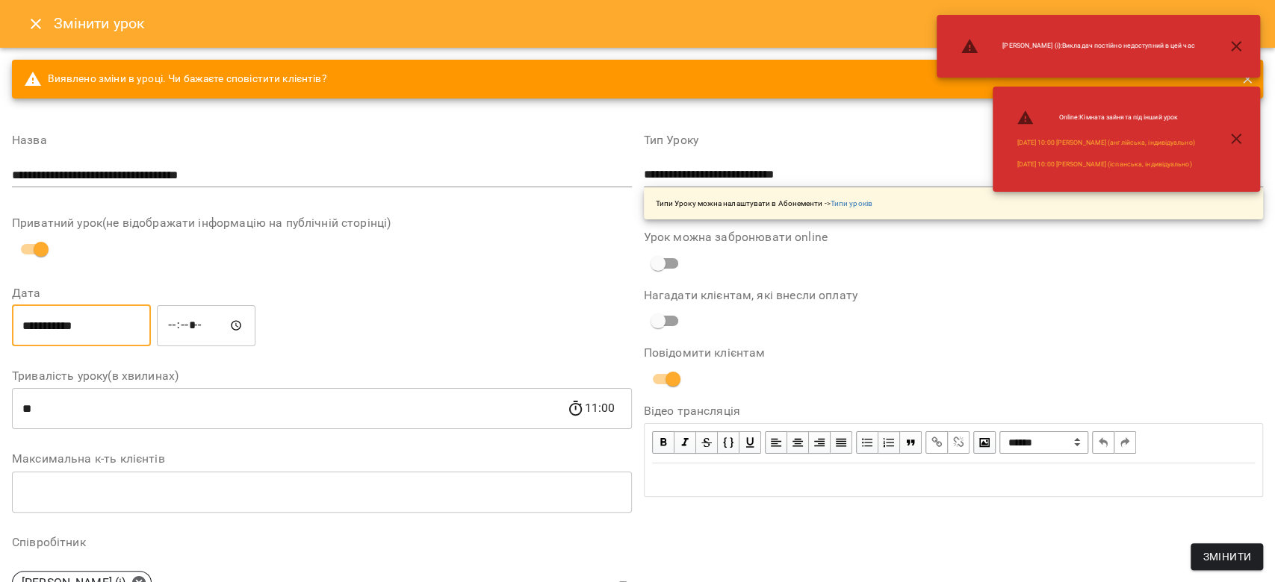
click at [181, 328] on input "*****" at bounding box center [206, 326] width 99 height 42
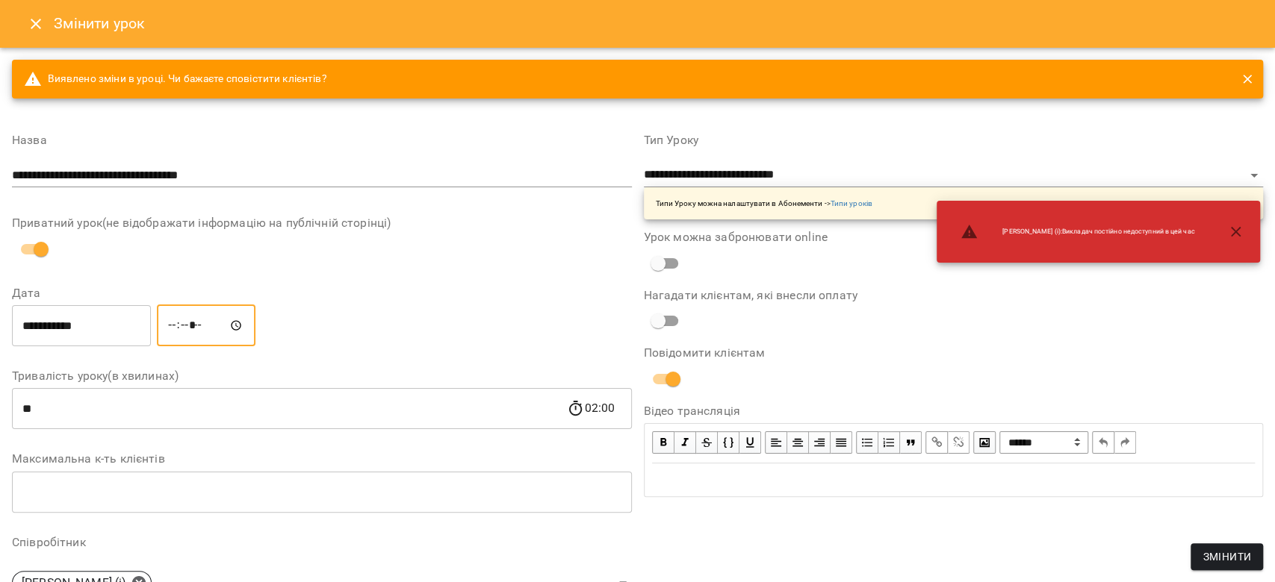
type input "*****"
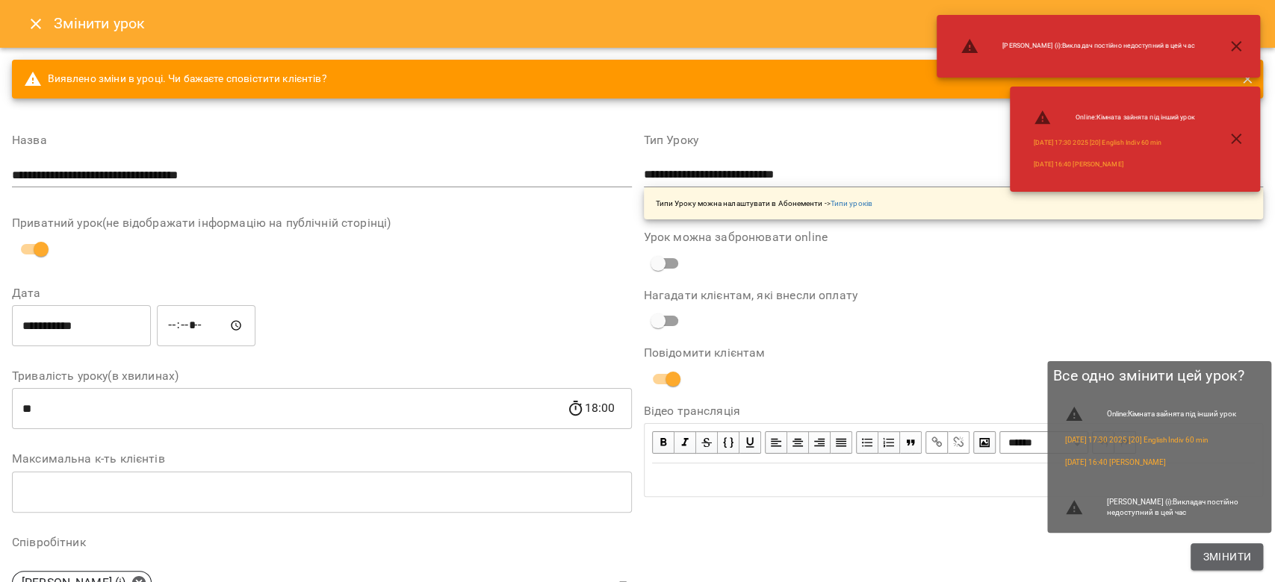
click at [1232, 559] on span "Змінити" at bounding box center [1226, 557] width 49 height 18
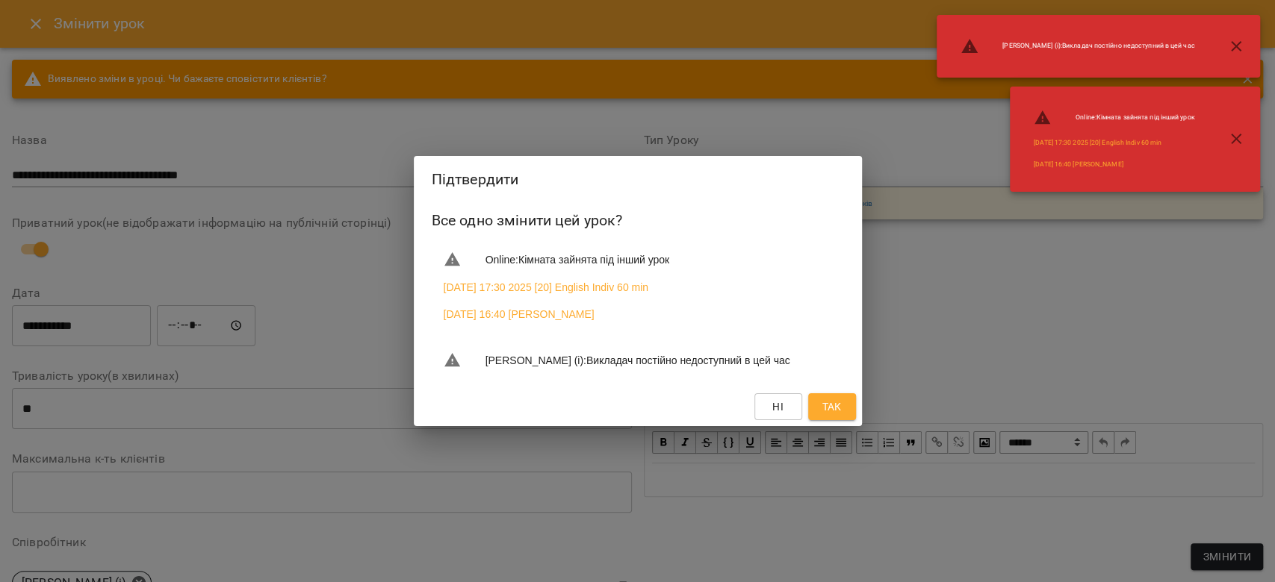
click at [835, 405] on button "Так" at bounding box center [832, 407] width 48 height 27
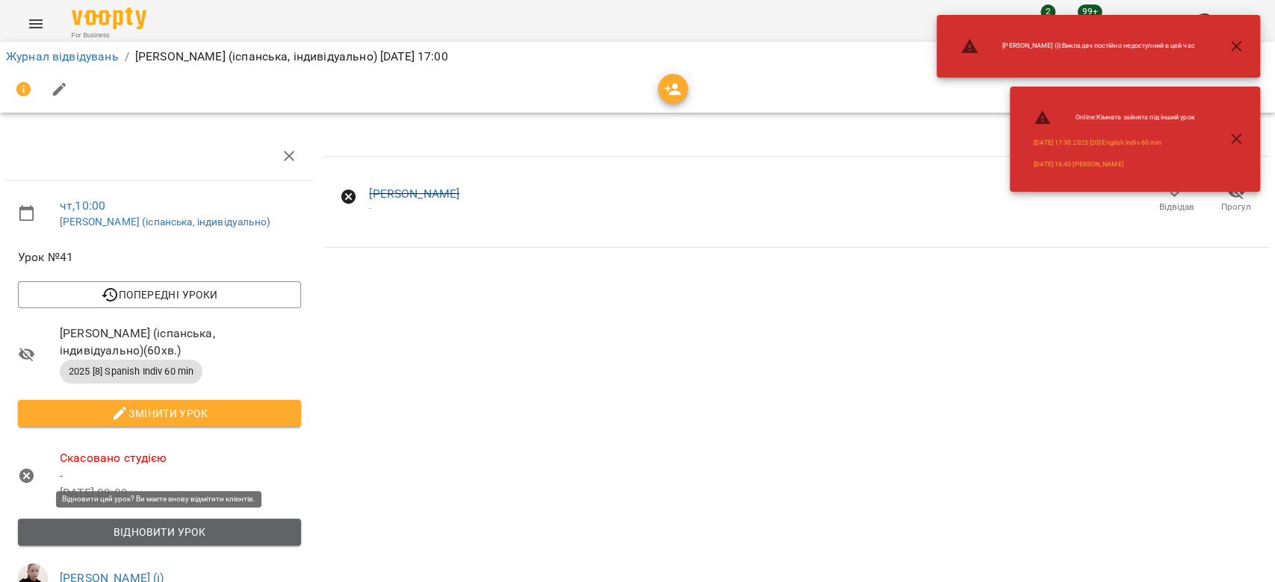
click at [267, 519] on button "Відновити урок" at bounding box center [159, 532] width 283 height 27
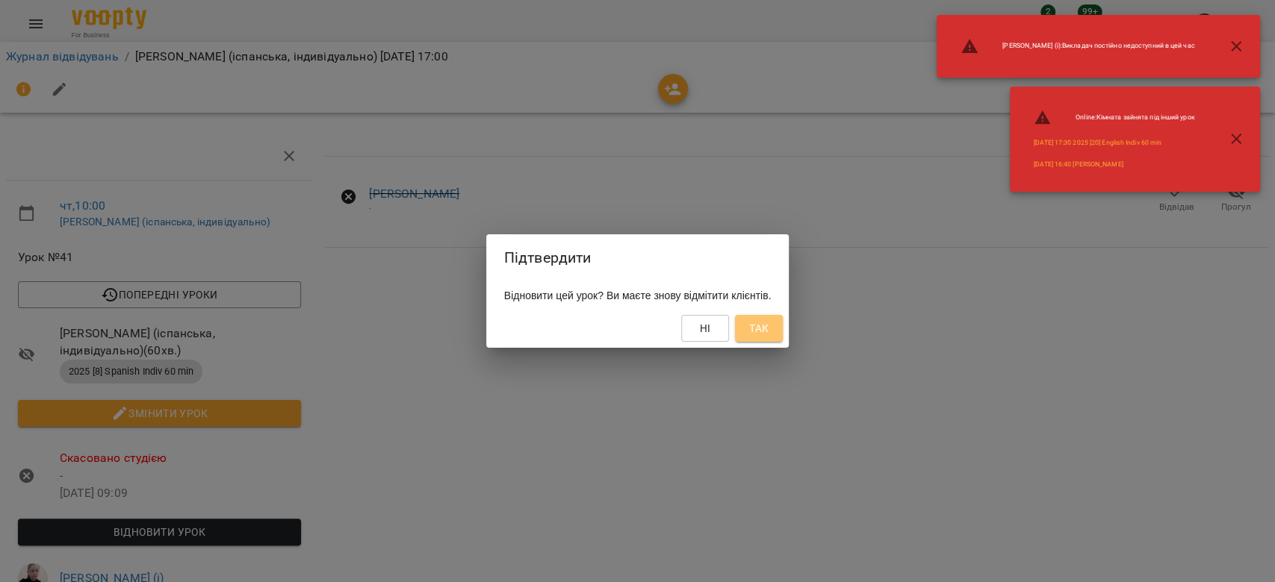
click at [783, 336] on button "Так" at bounding box center [759, 328] width 48 height 27
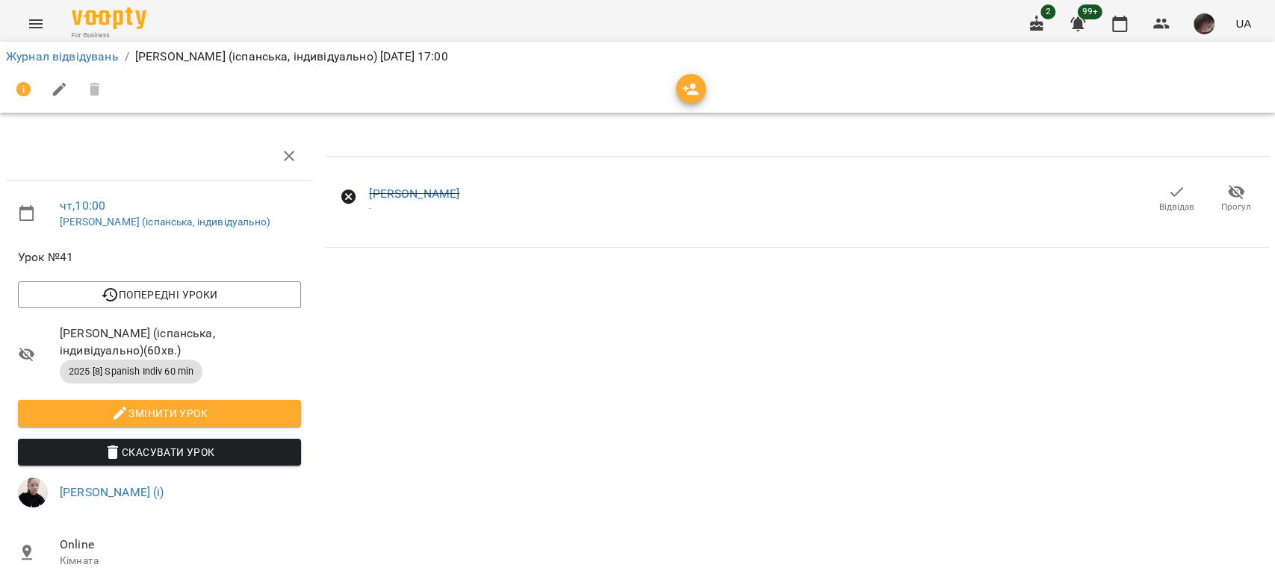
click at [1159, 212] on span "Відвідав" at bounding box center [1176, 207] width 35 height 13
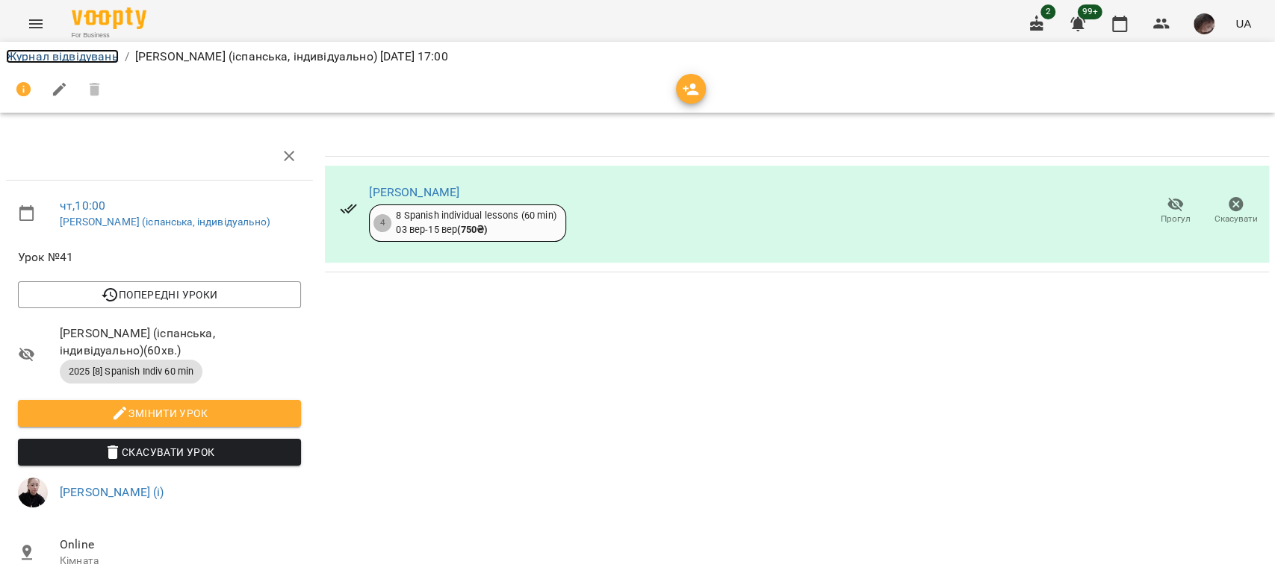
click at [31, 57] on link "Журнал відвідувань" at bounding box center [62, 56] width 113 height 14
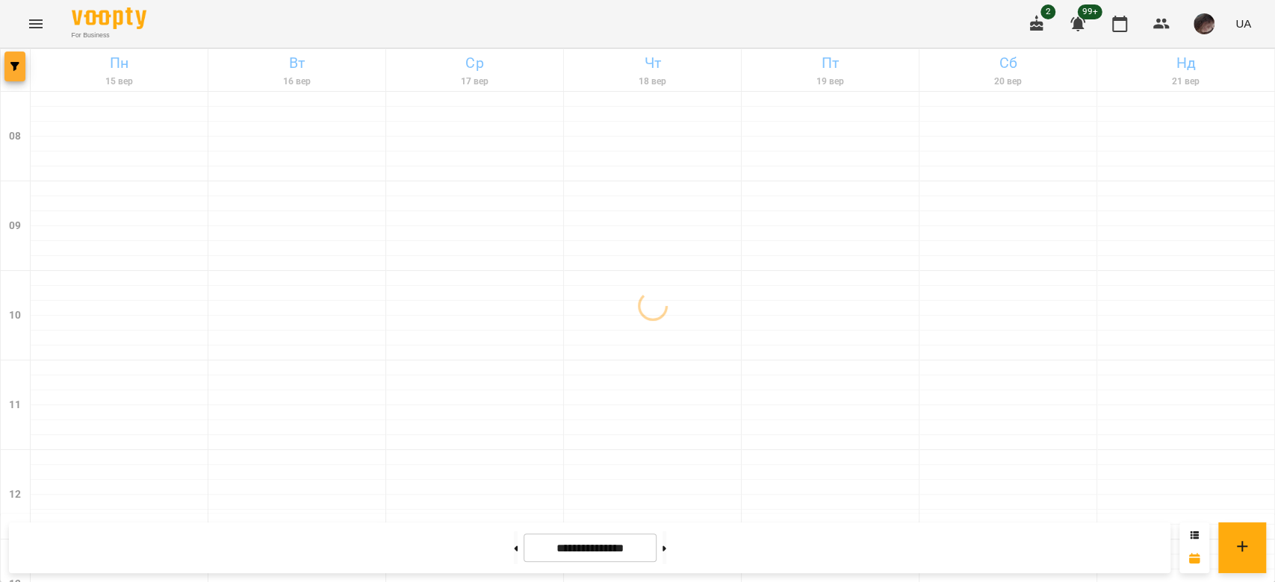
click at [7, 66] on span "button" at bounding box center [14, 66] width 21 height 9
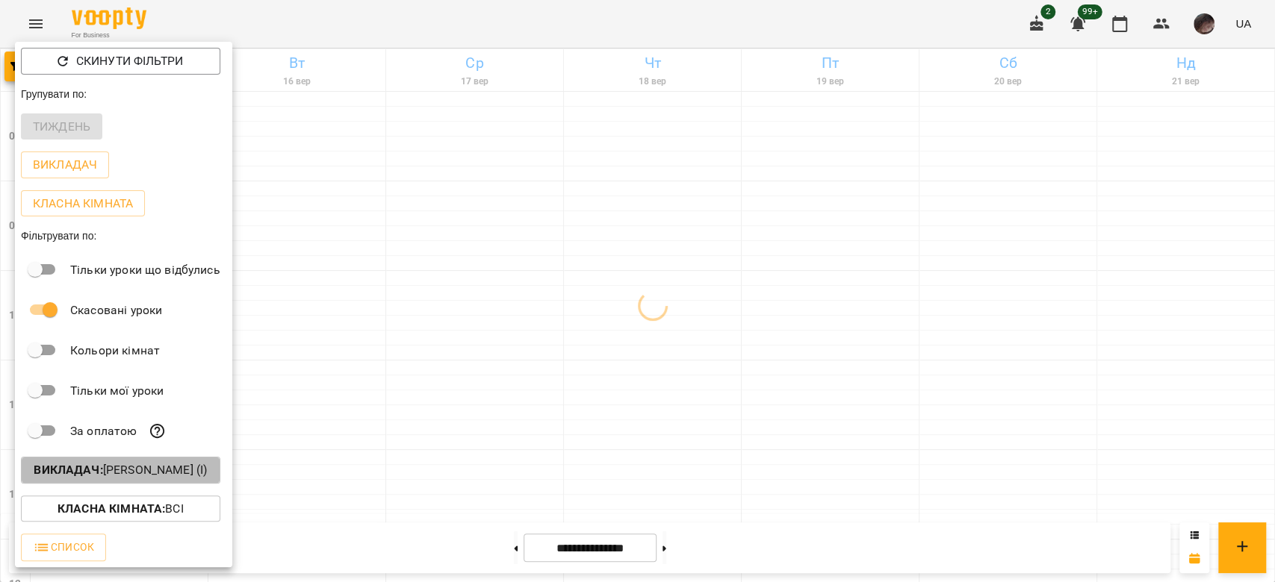
click at [135, 478] on p "Викладач : Биба Марія Олексіївна (і)" at bounding box center [120, 470] width 173 height 18
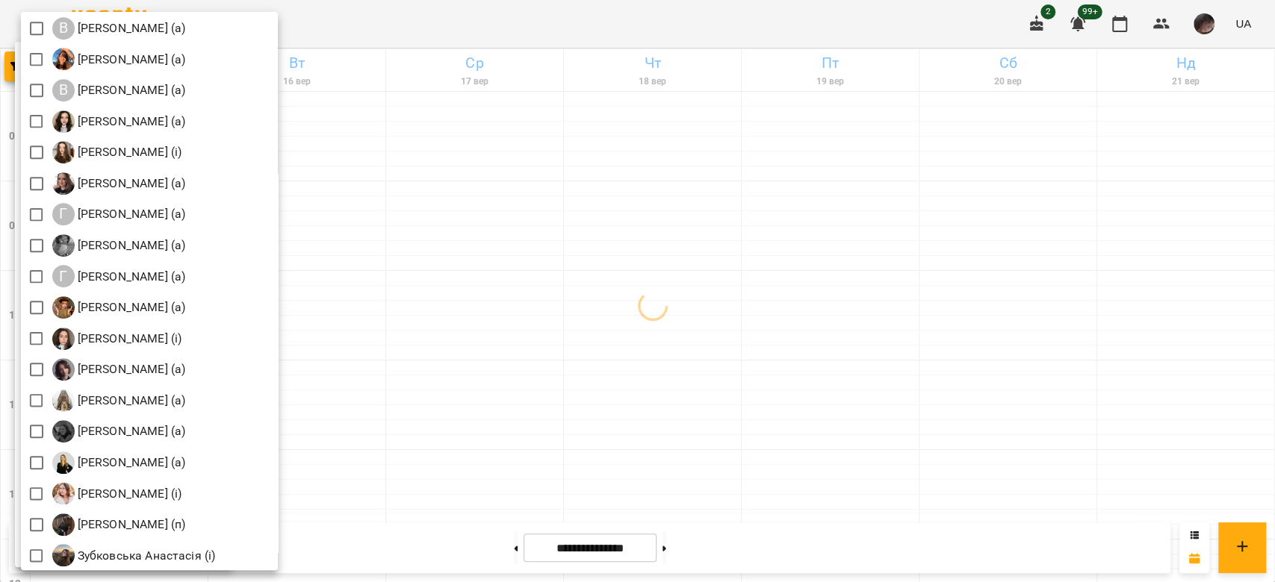
scroll to position [796, 0]
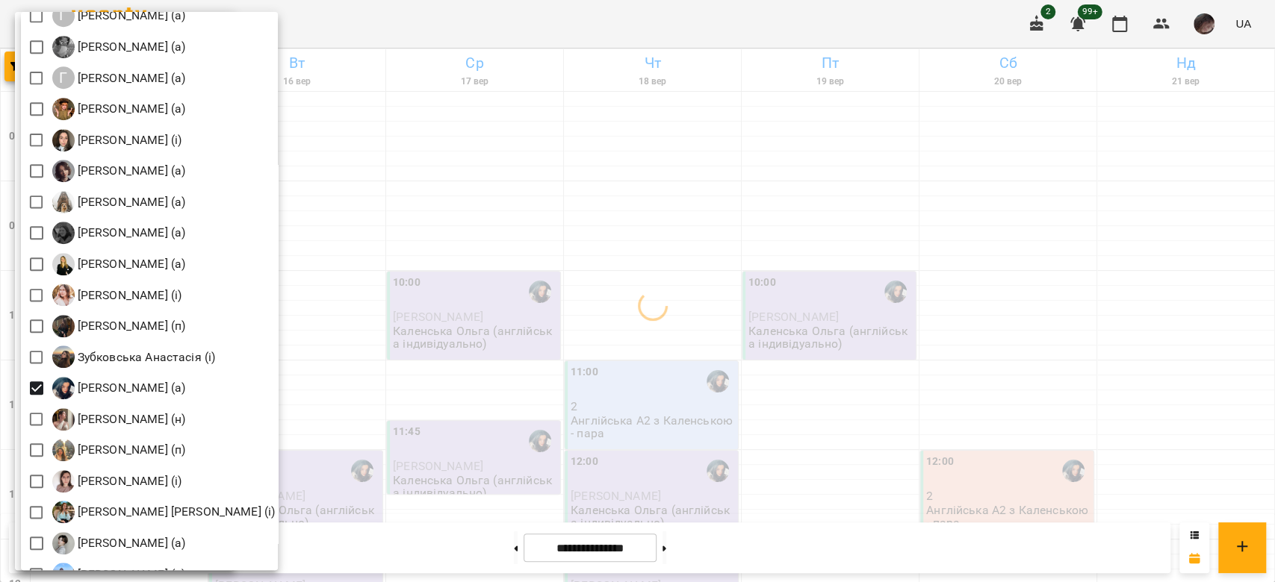
click at [470, 263] on div at bounding box center [637, 291] width 1275 height 582
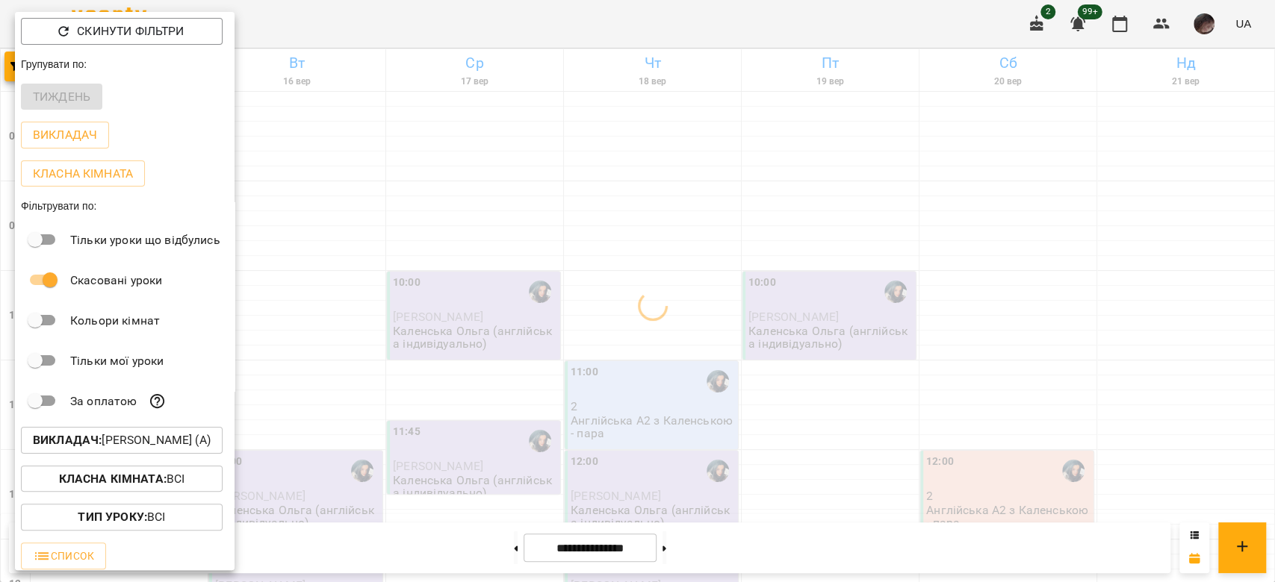
click at [470, 263] on div at bounding box center [637, 291] width 1275 height 582
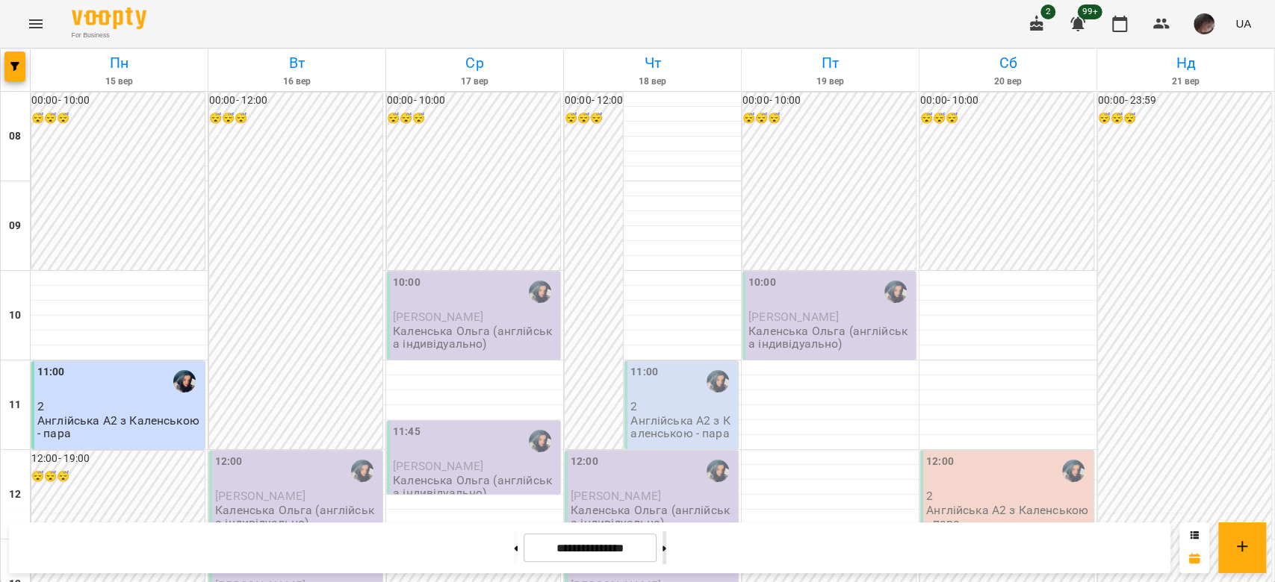
click at [666, 553] on button at bounding box center [664, 548] width 4 height 33
type input "**********"
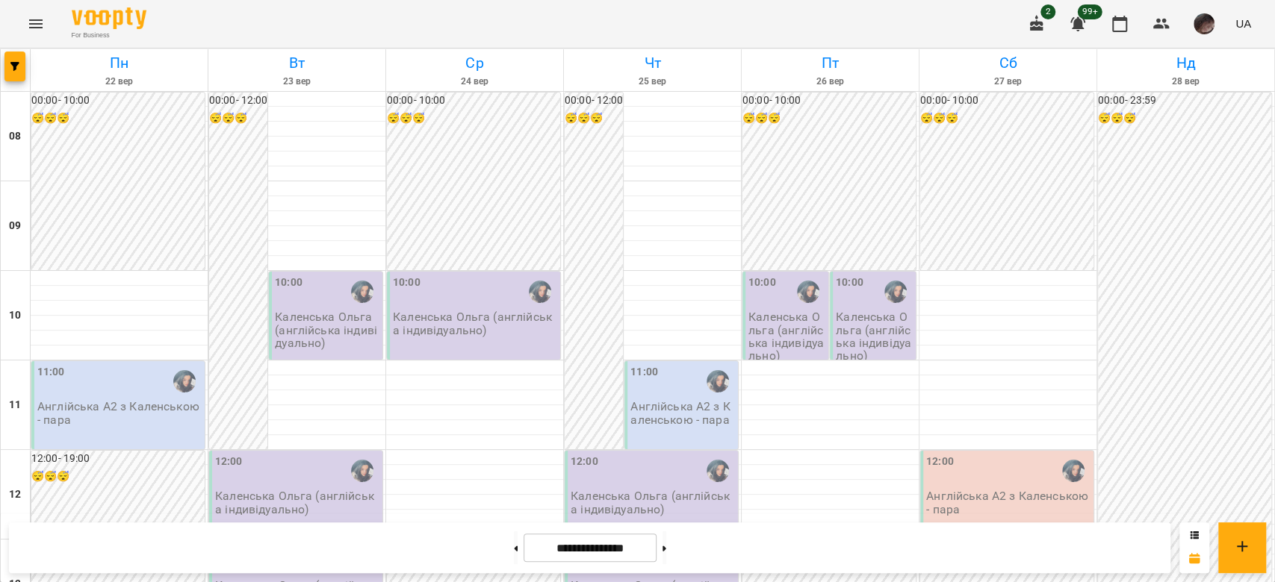
scroll to position [199, 0]
click at [275, 541] on div "13:00 Каленська Ольга (англійська індивідуально)" at bounding box center [295, 585] width 173 height 88
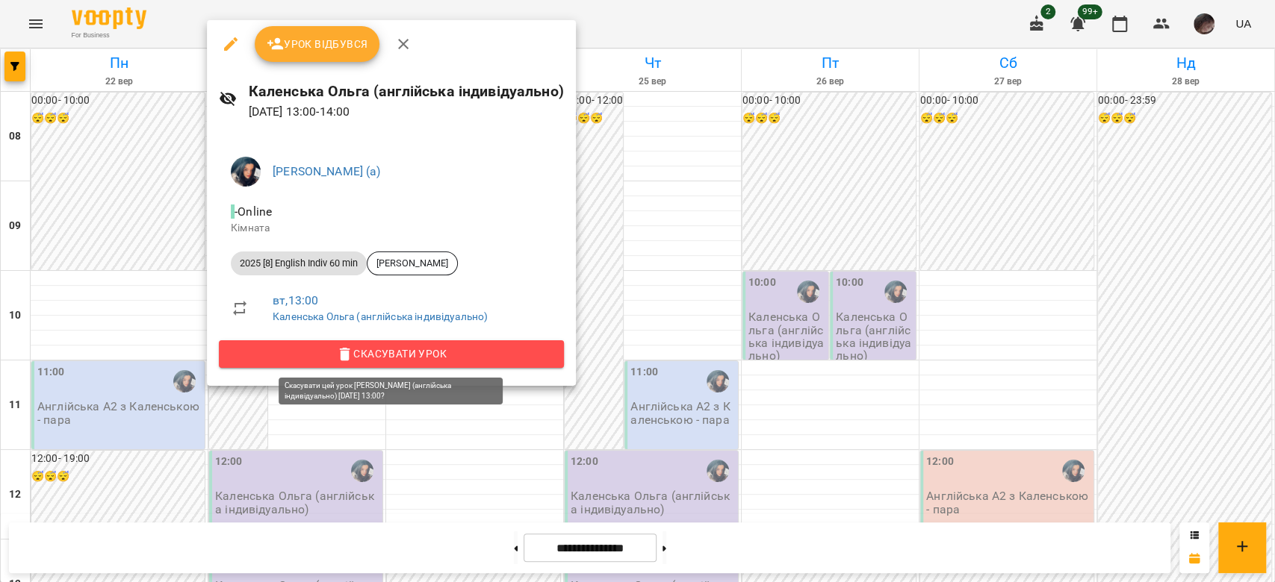
click at [431, 350] on span "Скасувати Урок" at bounding box center [391, 354] width 321 height 18
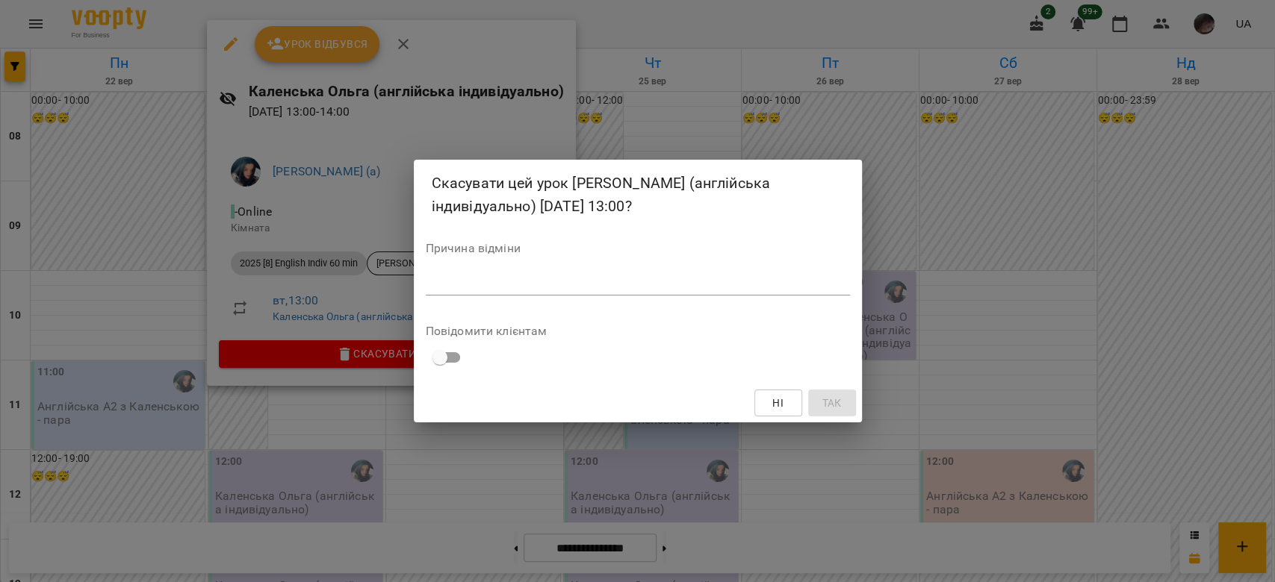
click at [596, 284] on textarea at bounding box center [638, 283] width 424 height 14
type textarea "*"
click at [825, 407] on span "Так" at bounding box center [830, 403] width 19 height 18
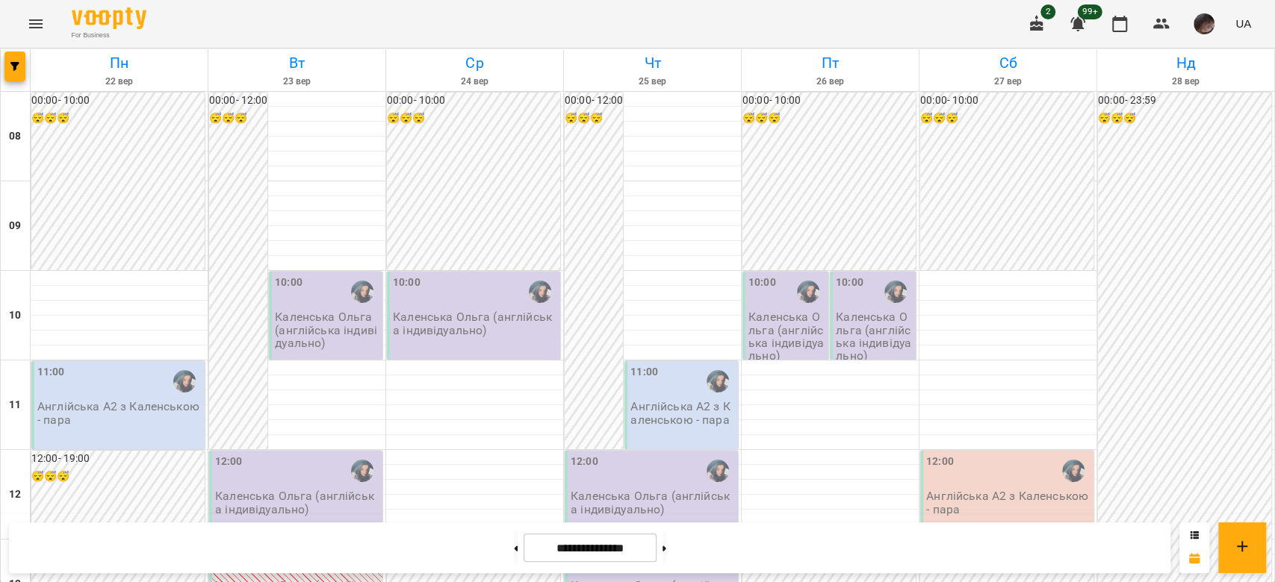
click at [1, 70] on div at bounding box center [16, 70] width 30 height 42
click at [10, 70] on icon "button" at bounding box center [14, 66] width 9 height 9
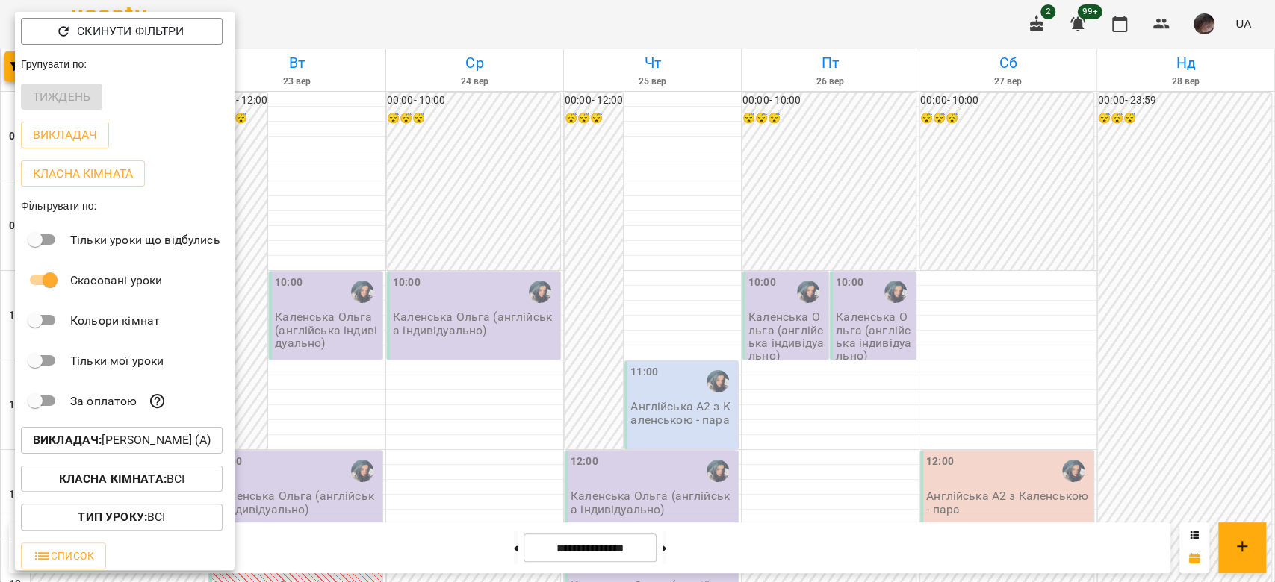
click at [156, 444] on p "Викладач : Каленська Ольга Анатоліївна (а)" at bounding box center [122, 441] width 178 height 18
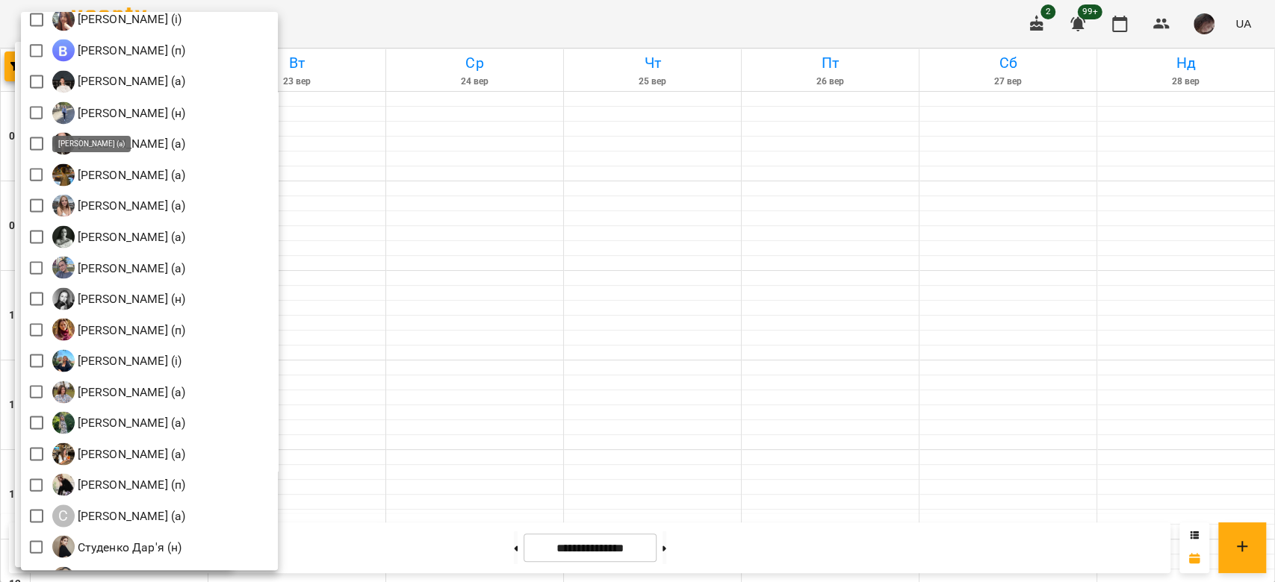
scroll to position [1717, 0]
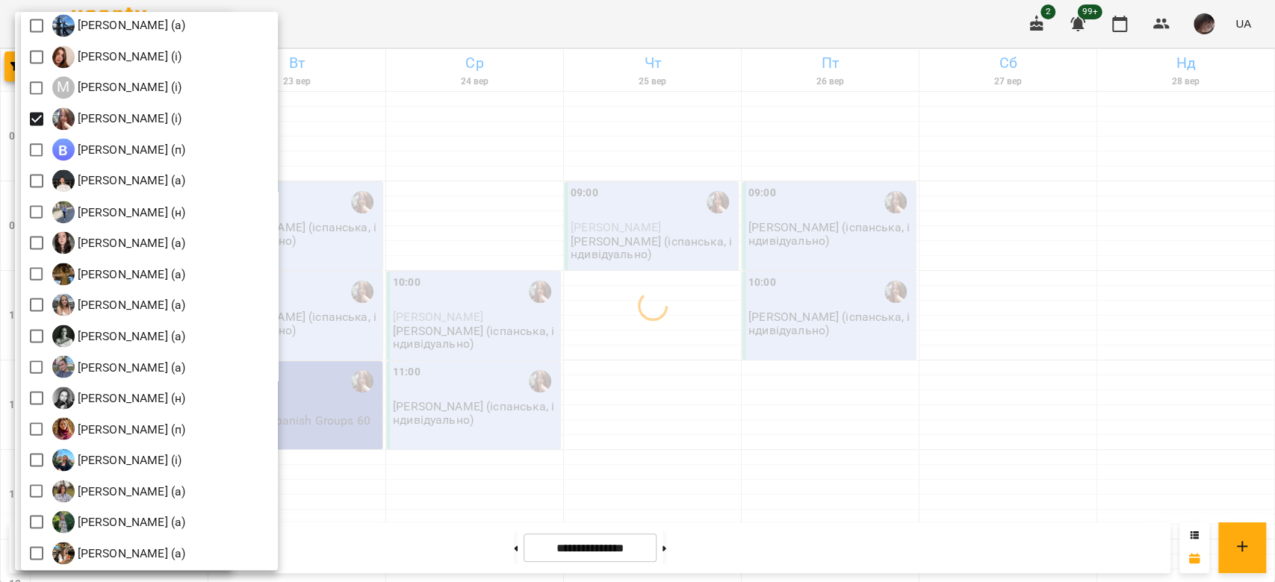
click at [723, 230] on div at bounding box center [637, 291] width 1275 height 582
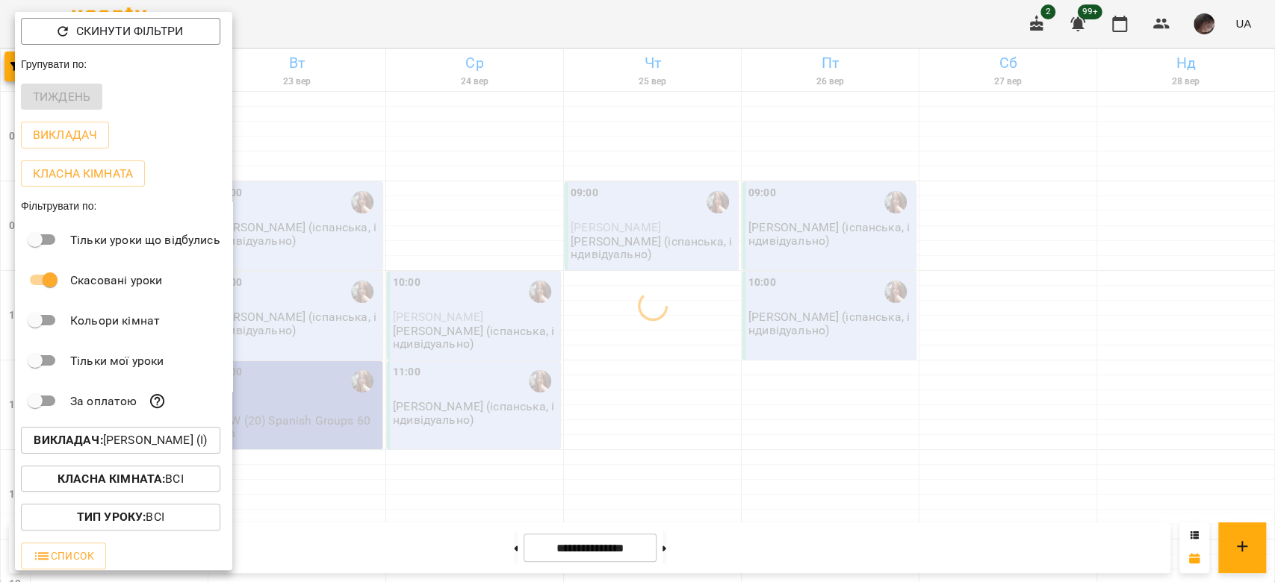
click at [723, 230] on div at bounding box center [637, 291] width 1275 height 582
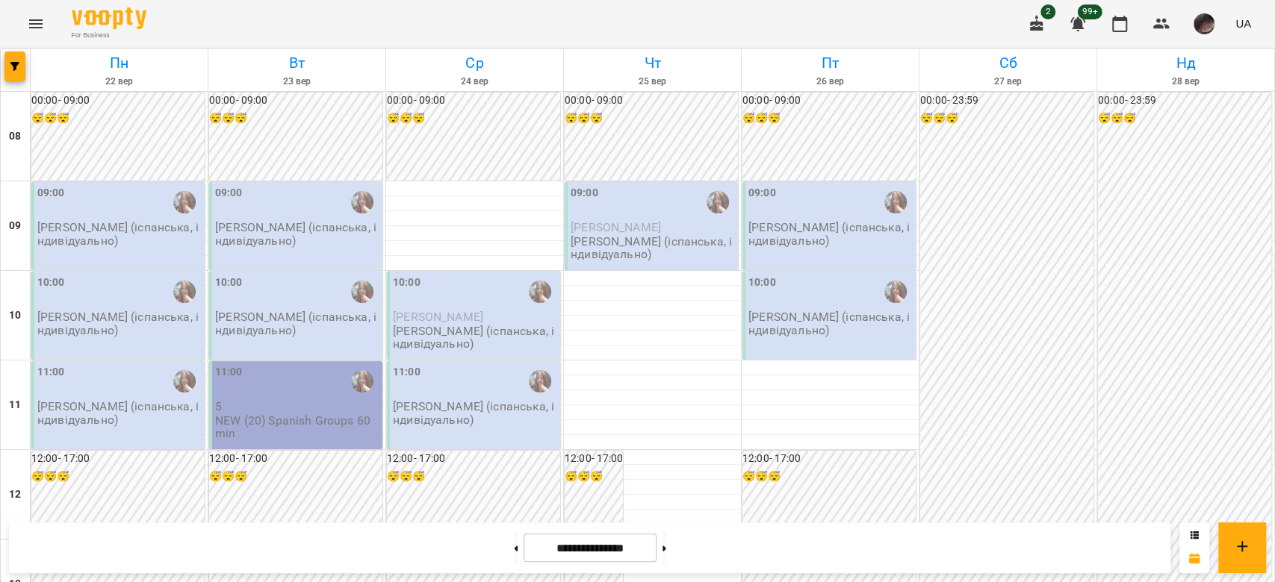
scroll to position [796, 0]
click at [666, 557] on button at bounding box center [664, 548] width 4 height 33
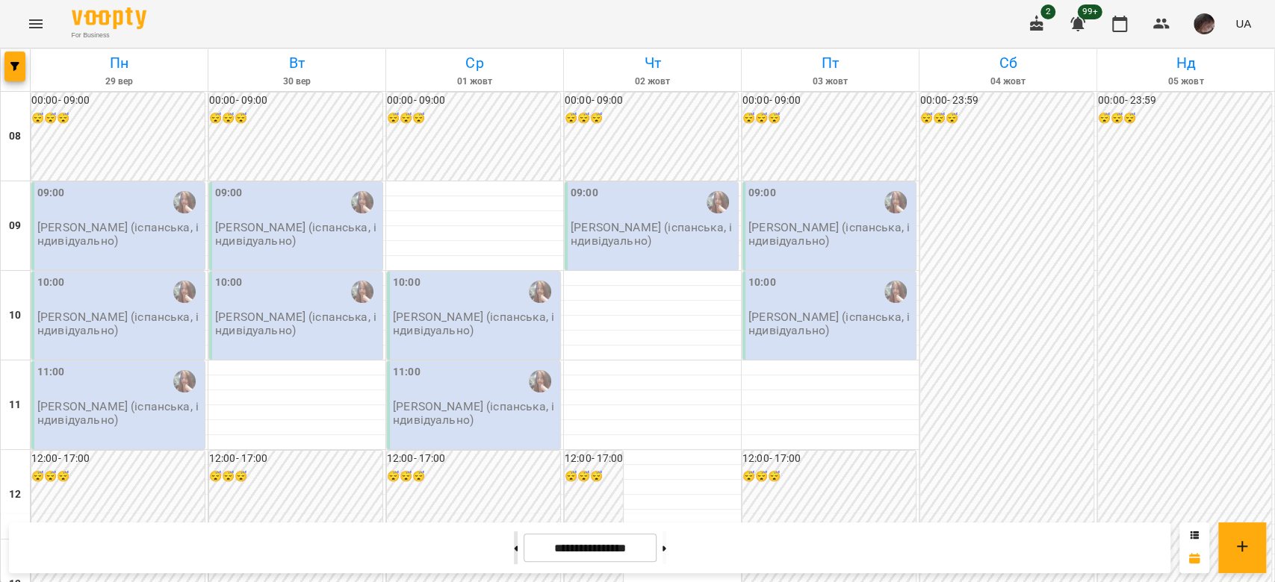
click at [514, 541] on button at bounding box center [516, 548] width 4 height 33
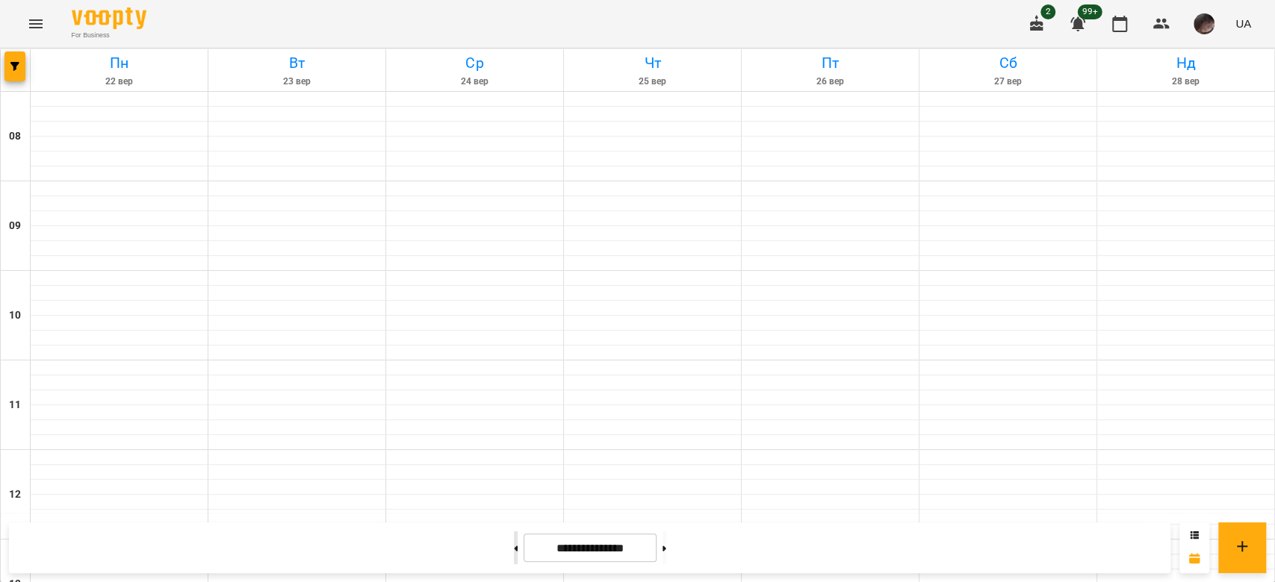
click at [514, 541] on button at bounding box center [516, 548] width 4 height 33
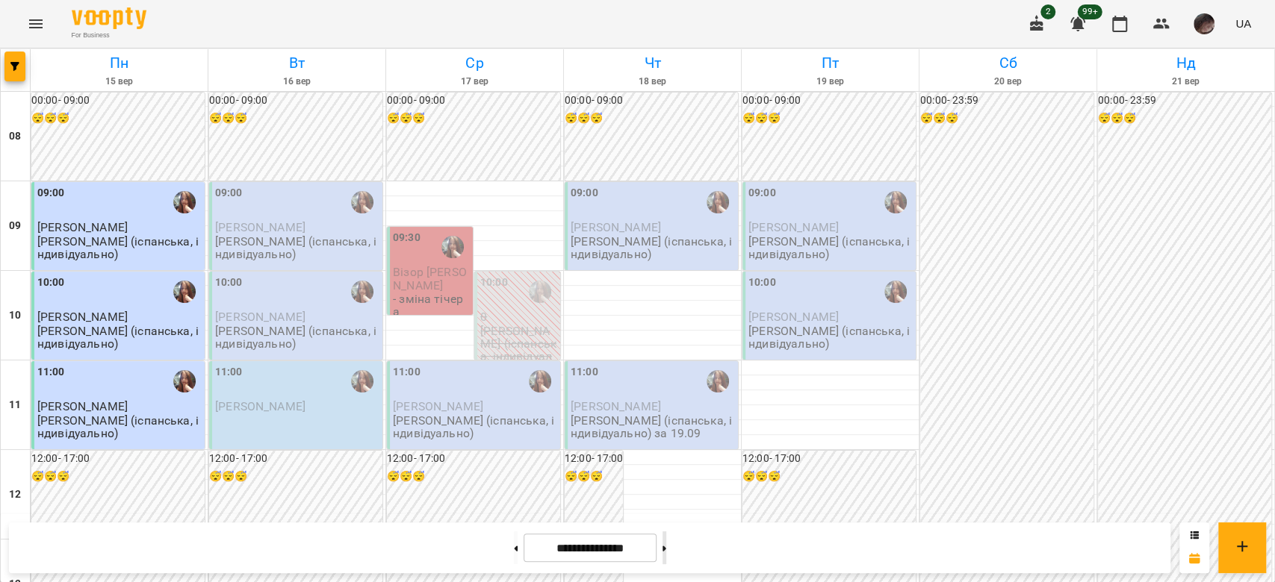
click at [666, 547] on button at bounding box center [664, 548] width 4 height 33
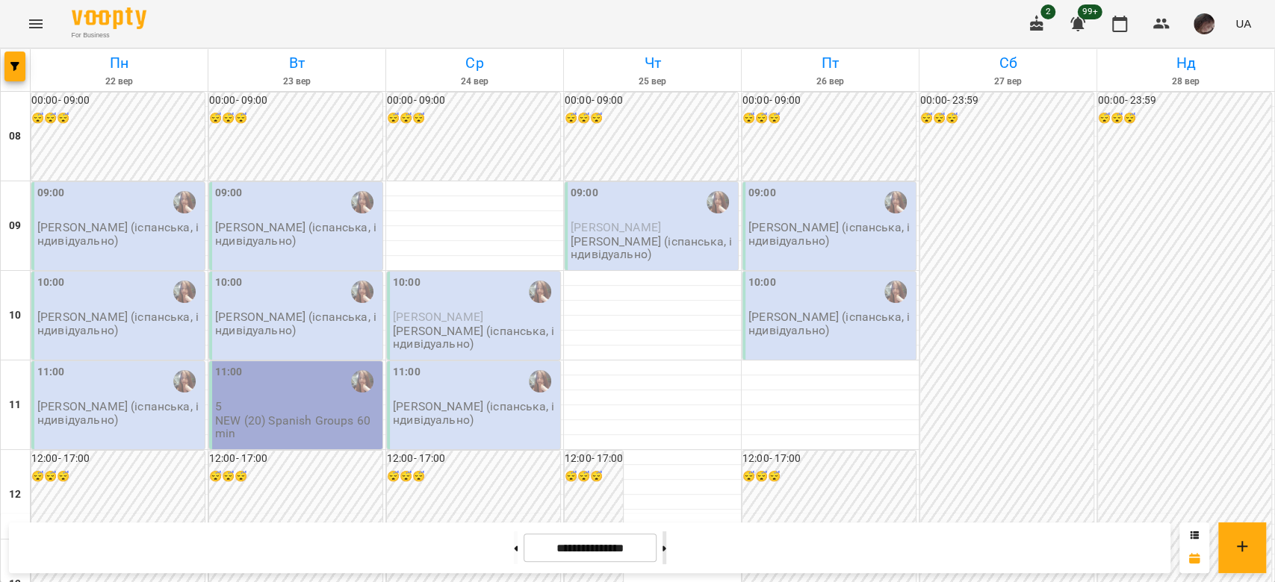
click at [666, 547] on button at bounding box center [664, 548] width 4 height 33
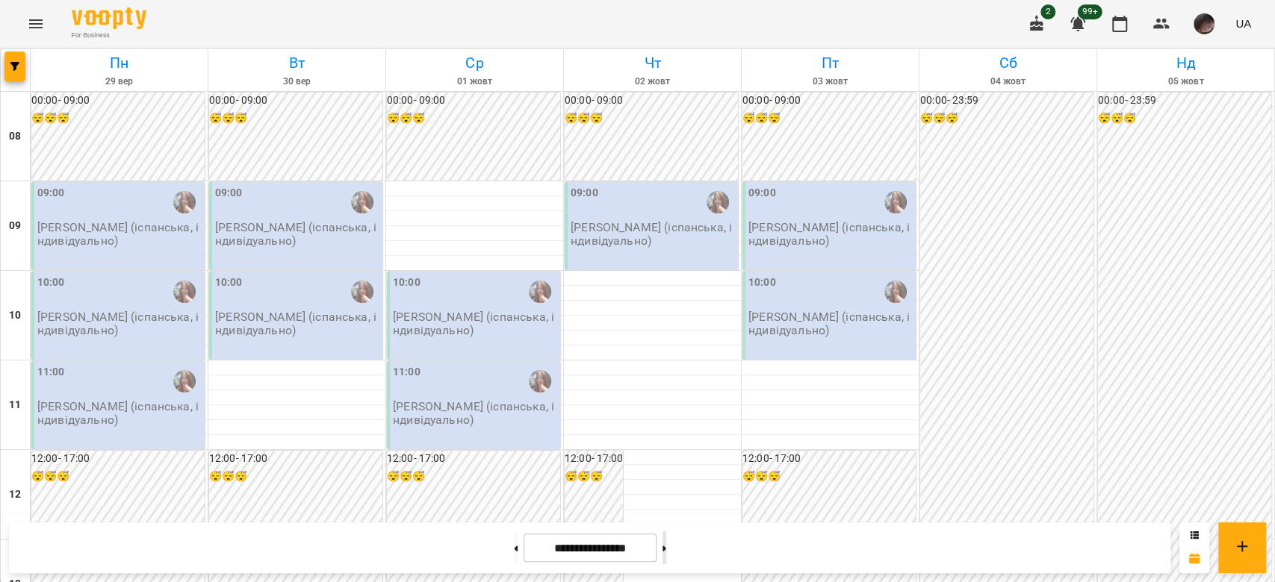
click at [666, 549] on icon at bounding box center [664, 549] width 4 height 6
click at [514, 552] on button at bounding box center [516, 548] width 4 height 33
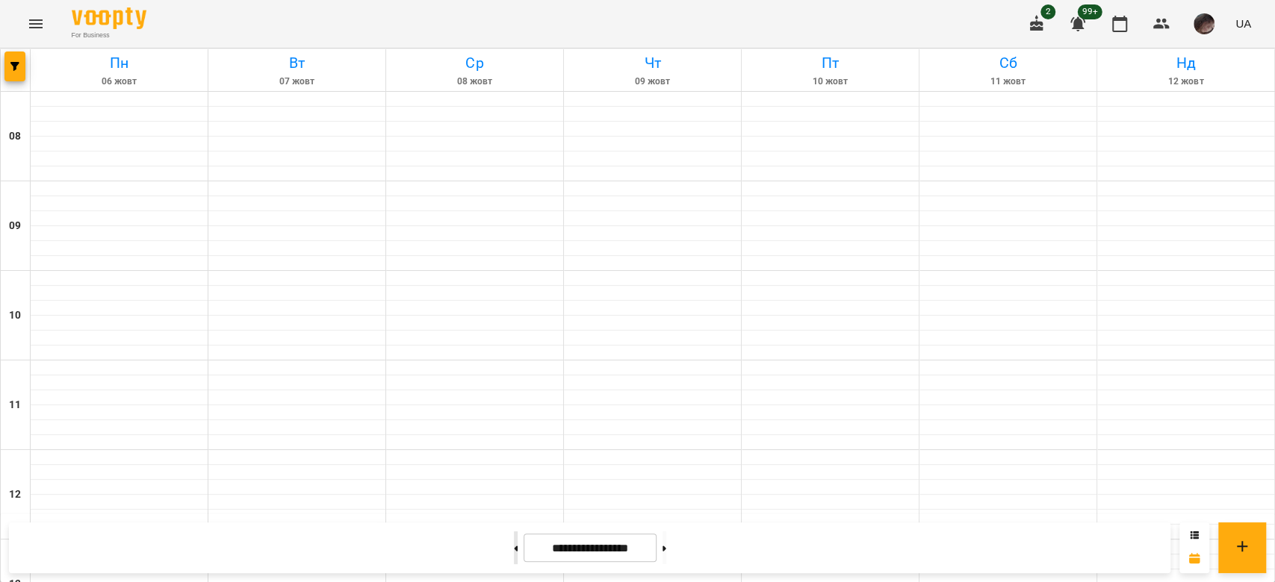
click at [514, 552] on button at bounding box center [516, 548] width 4 height 33
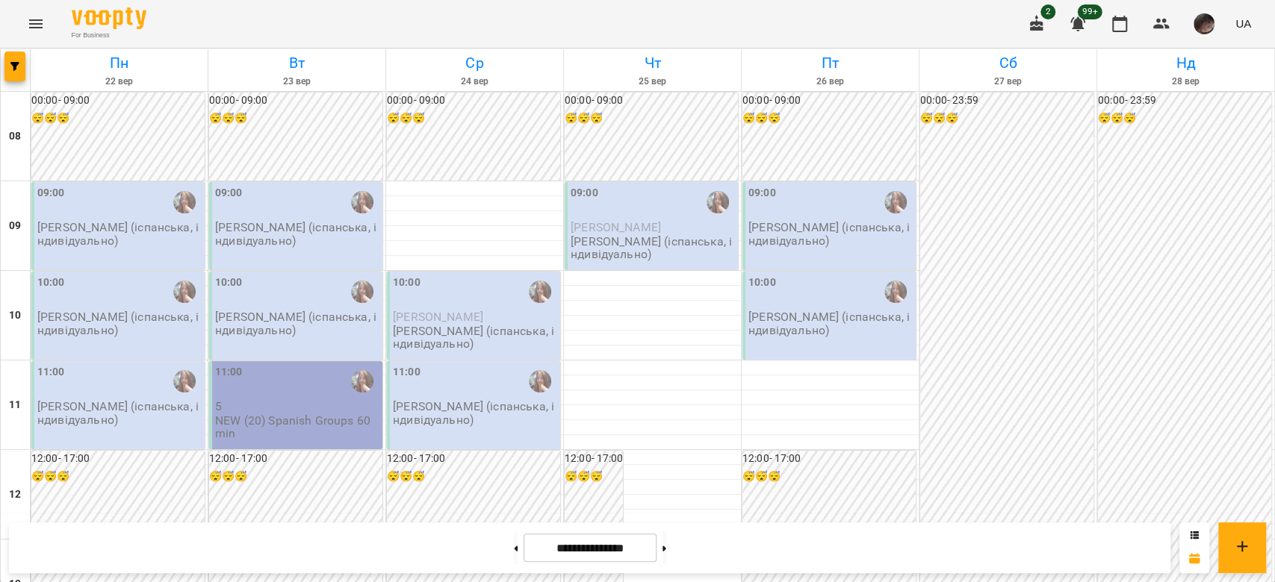
scroll to position [697, 0]
click at [514, 553] on button at bounding box center [516, 548] width 4 height 33
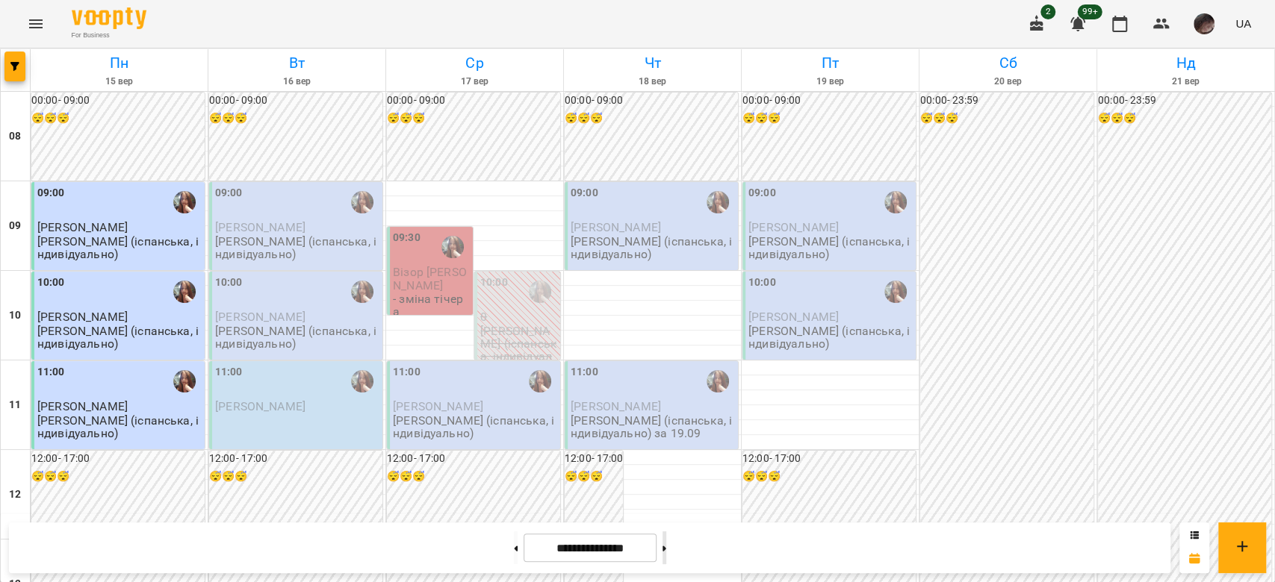
click at [666, 553] on button at bounding box center [664, 548] width 4 height 33
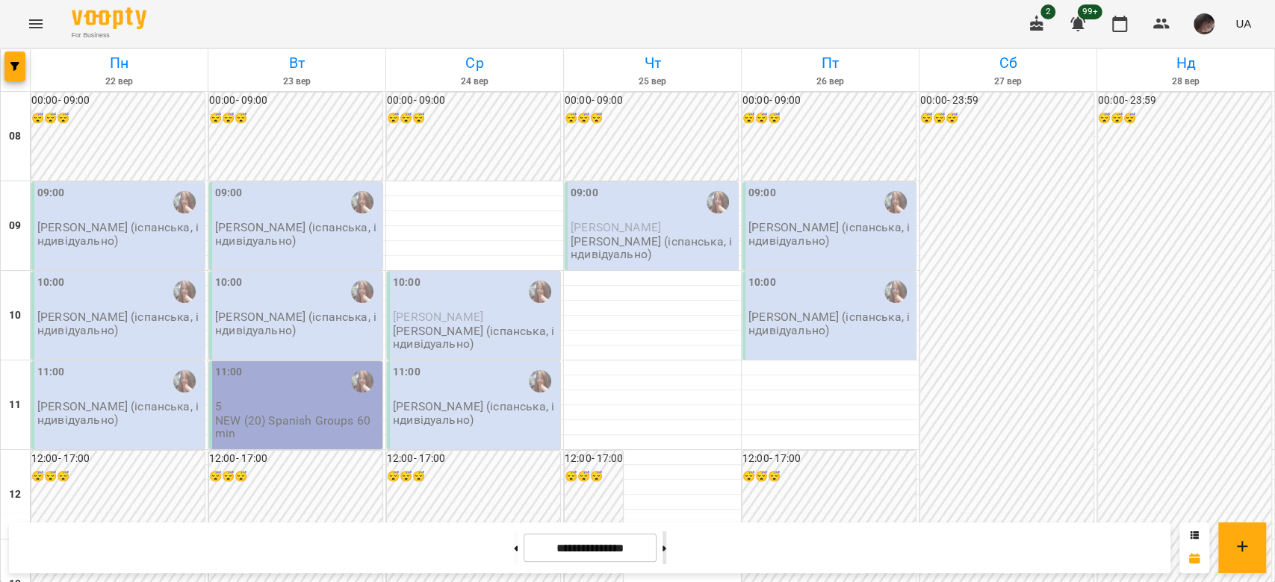
click at [666, 550] on button at bounding box center [664, 548] width 4 height 33
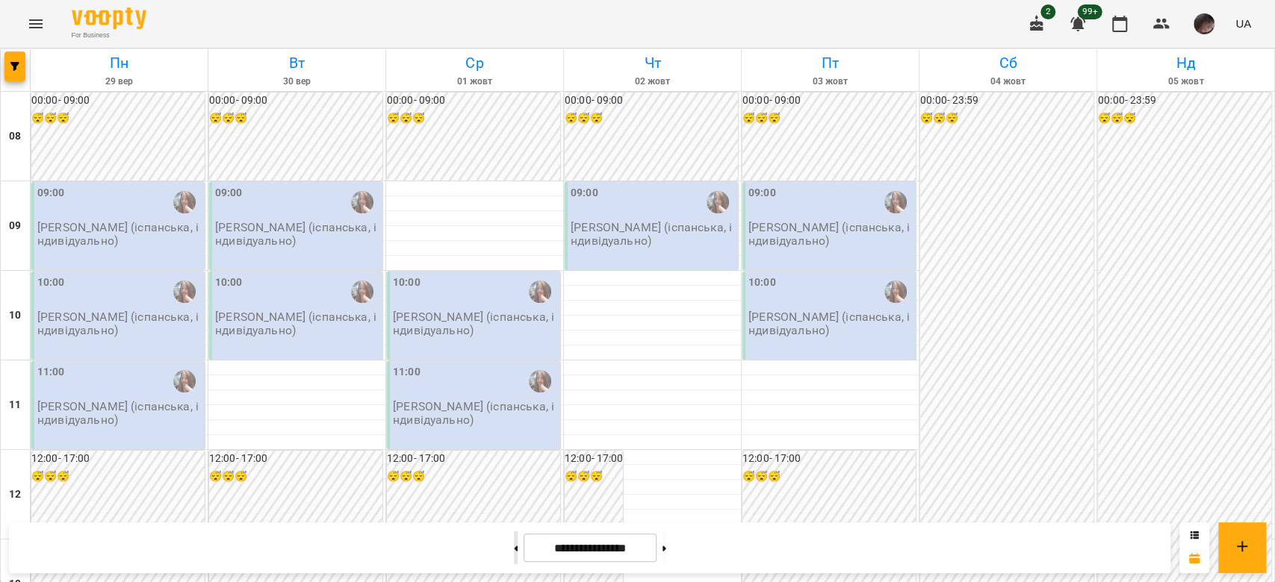
click at [514, 549] on button at bounding box center [516, 548] width 4 height 33
type input "**********"
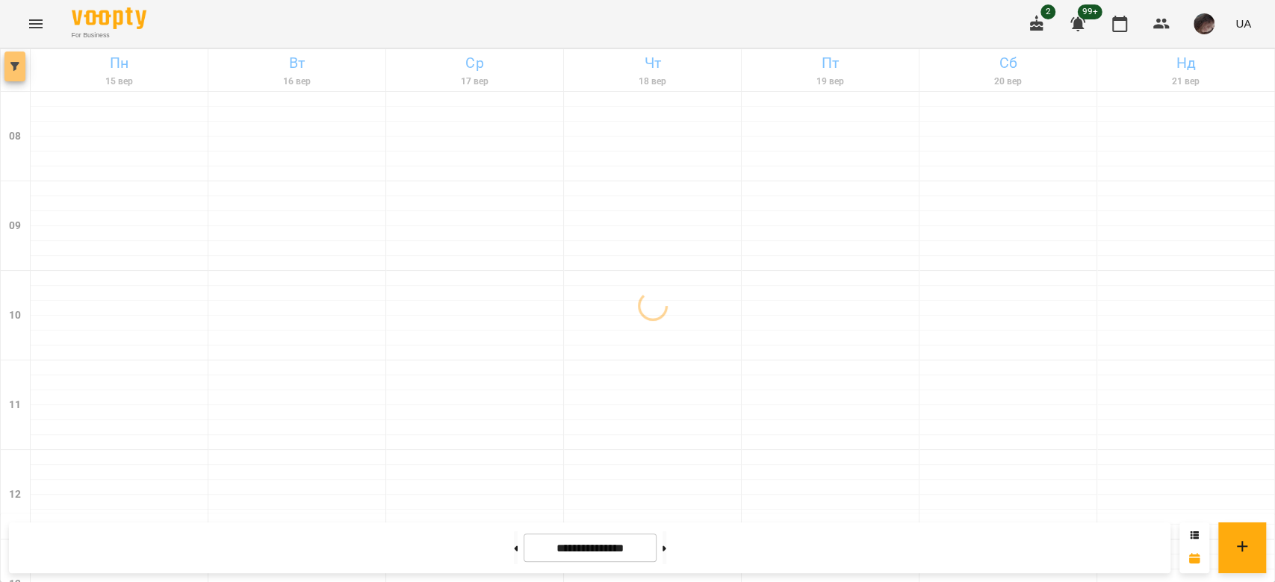
click at [24, 54] on button "button" at bounding box center [14, 67] width 21 height 30
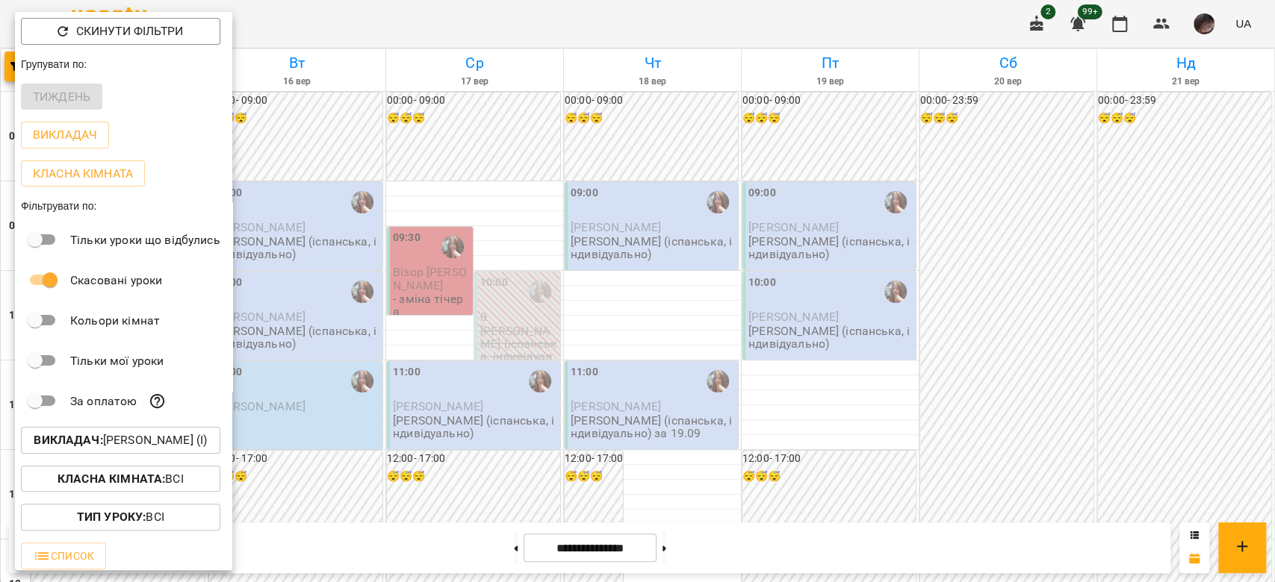
click at [189, 445] on p "Викладач : Михайлик Альона Михайлівна (і)" at bounding box center [120, 441] width 173 height 18
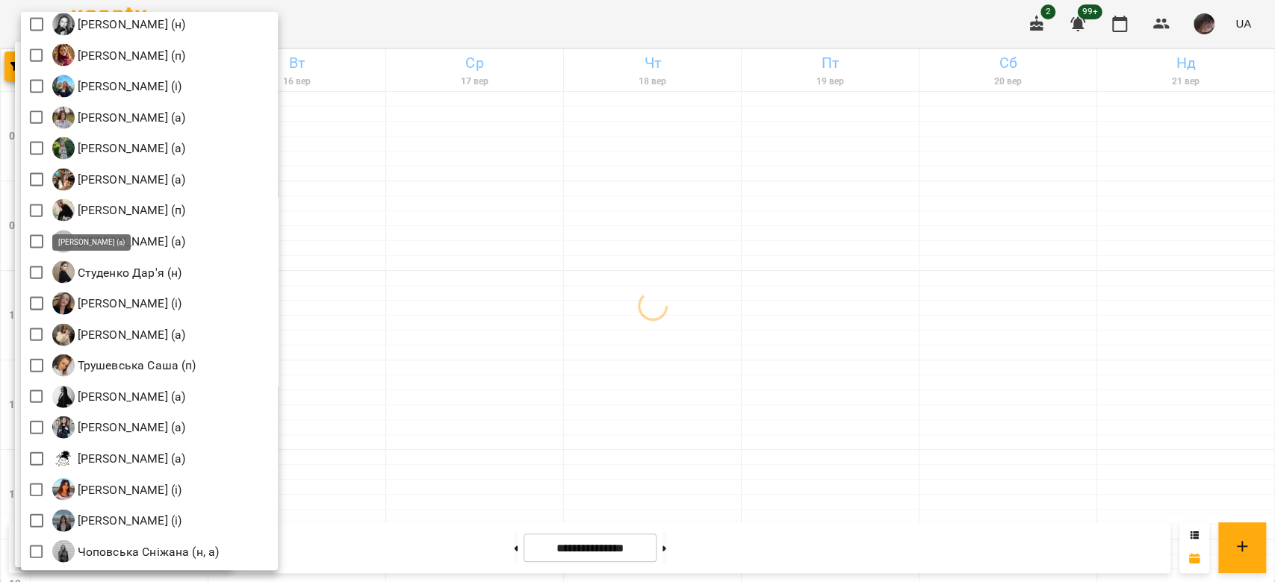
scroll to position [2215, 0]
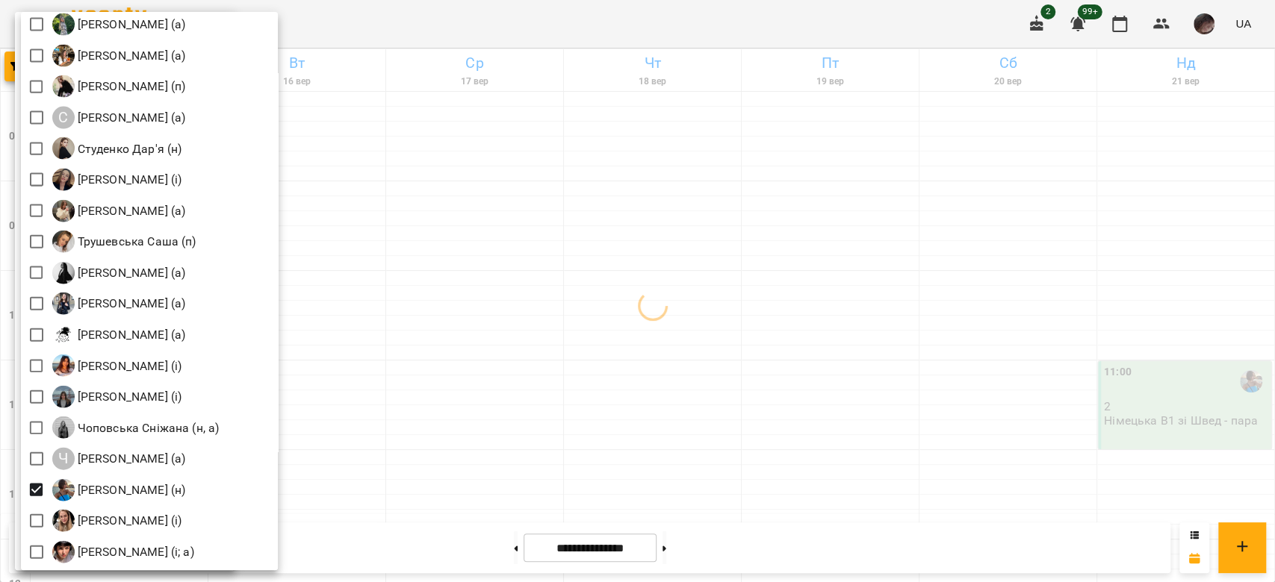
click at [514, 320] on div at bounding box center [637, 291] width 1275 height 582
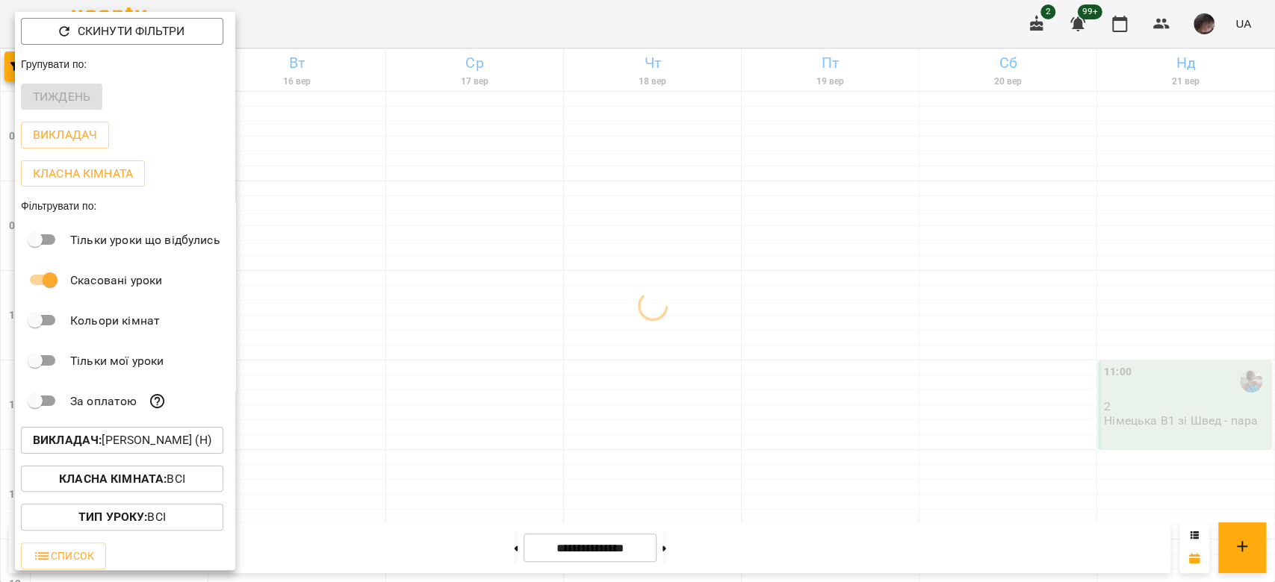
click at [514, 317] on div at bounding box center [637, 291] width 1275 height 582
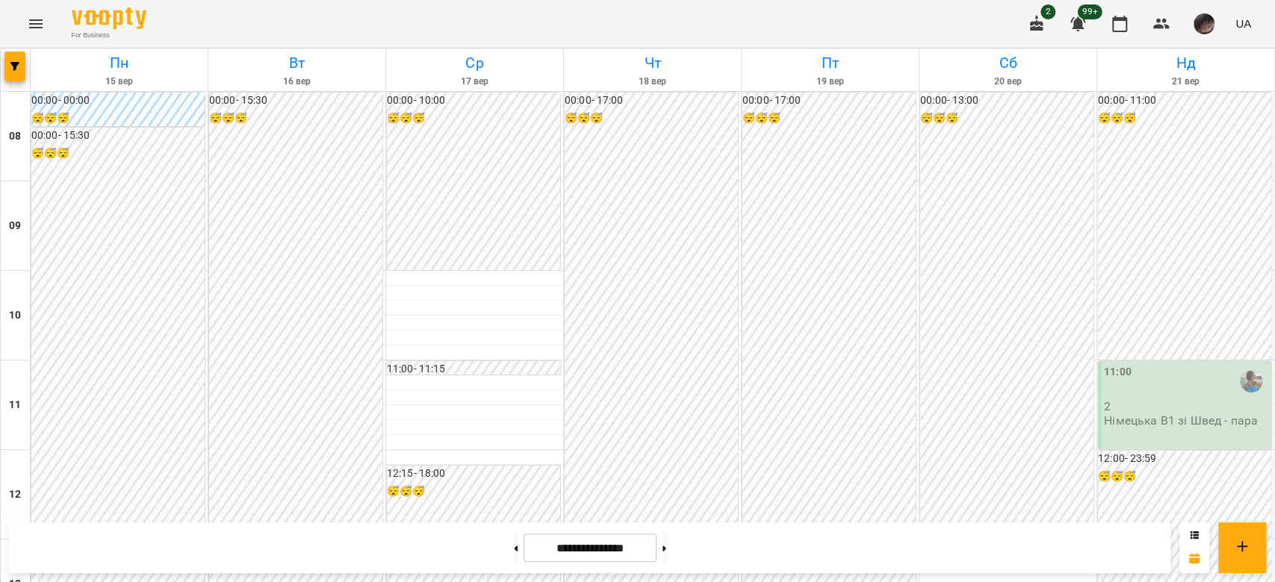
scroll to position [697, 0]
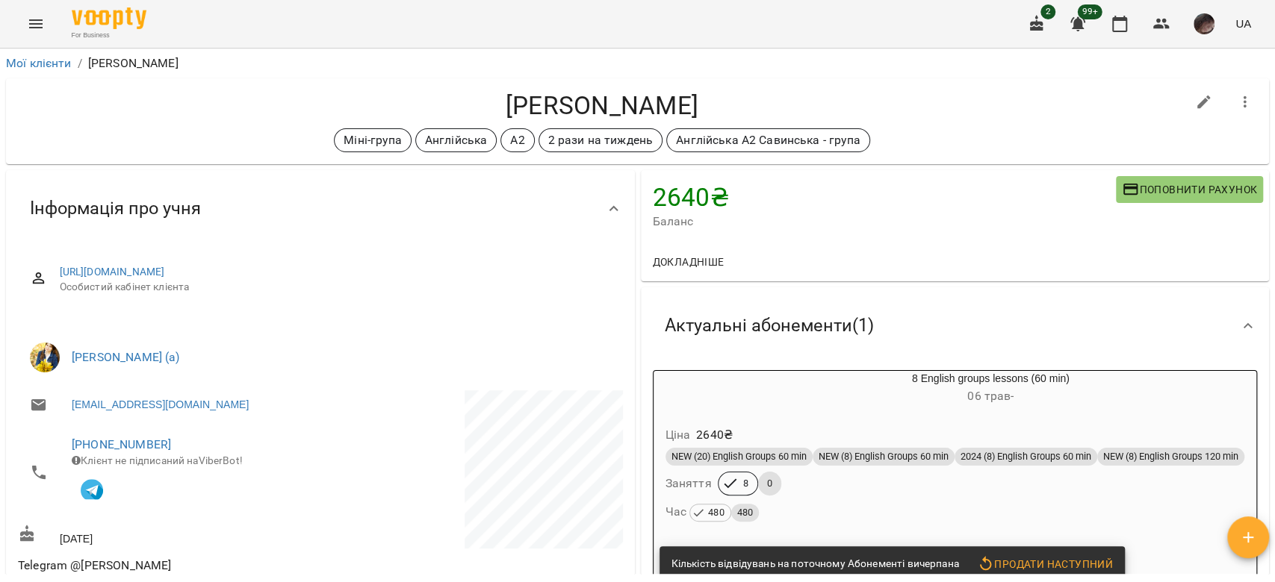
click at [36, 39] on button "Menu" at bounding box center [36, 24] width 36 height 36
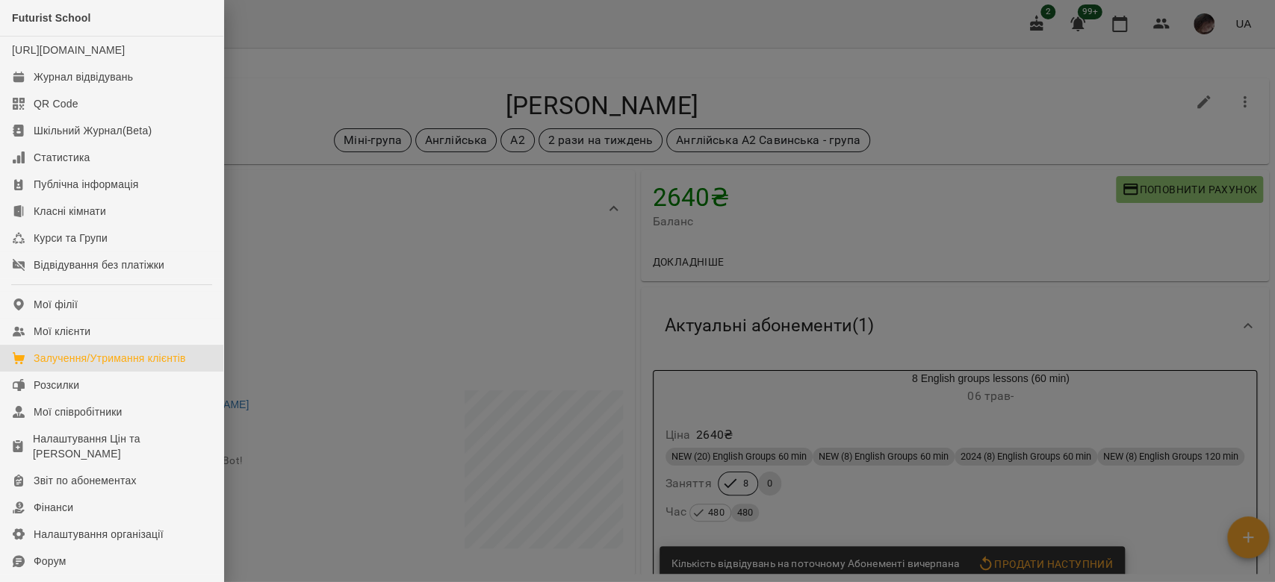
click at [143, 366] on div "Залучення/Утримання клієнтів" at bounding box center [110, 358] width 152 height 15
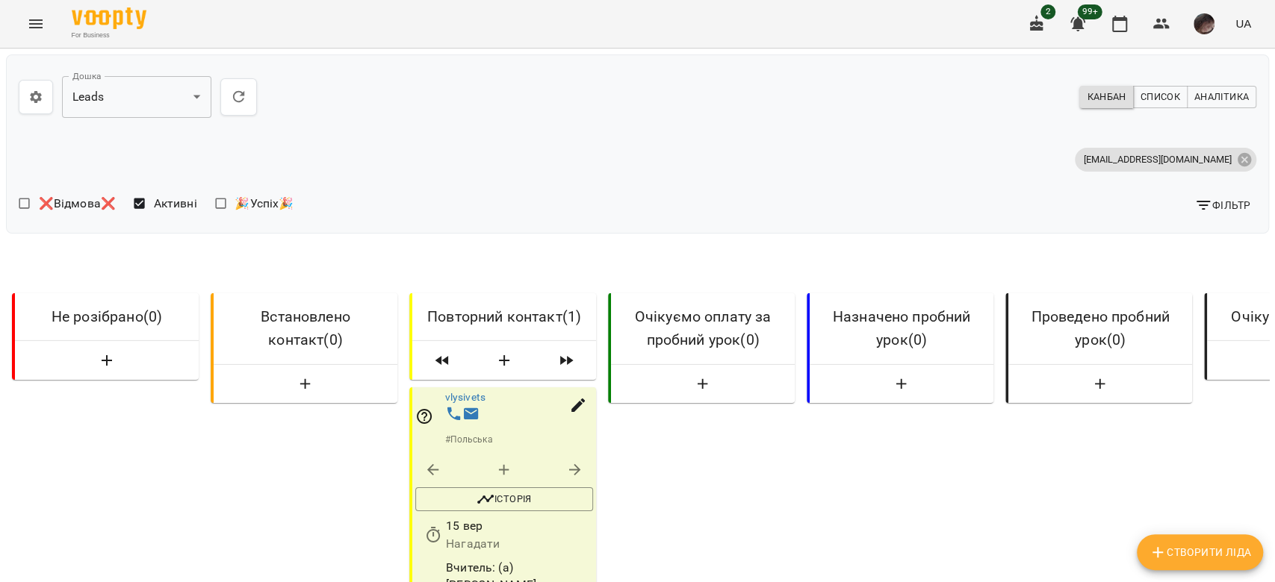
click at [96, 370] on span "button" at bounding box center [107, 361] width 160 height 18
select select "*"
select select "**"
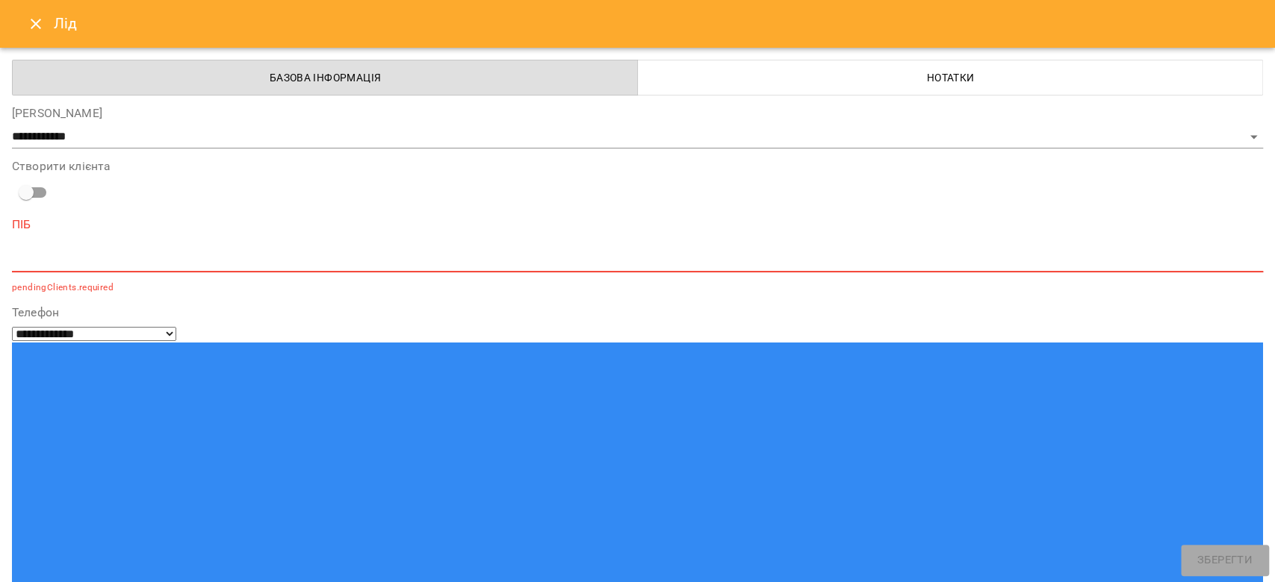
click at [335, 261] on textarea at bounding box center [637, 260] width 1251 height 14
paste textarea "**********"
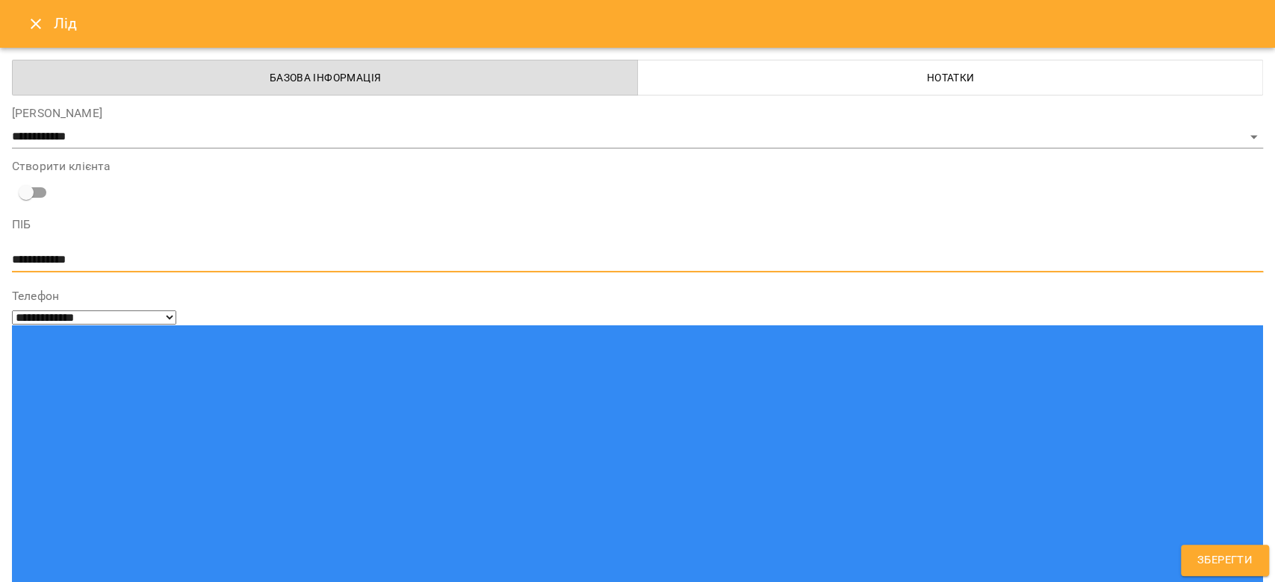
type textarea "**********"
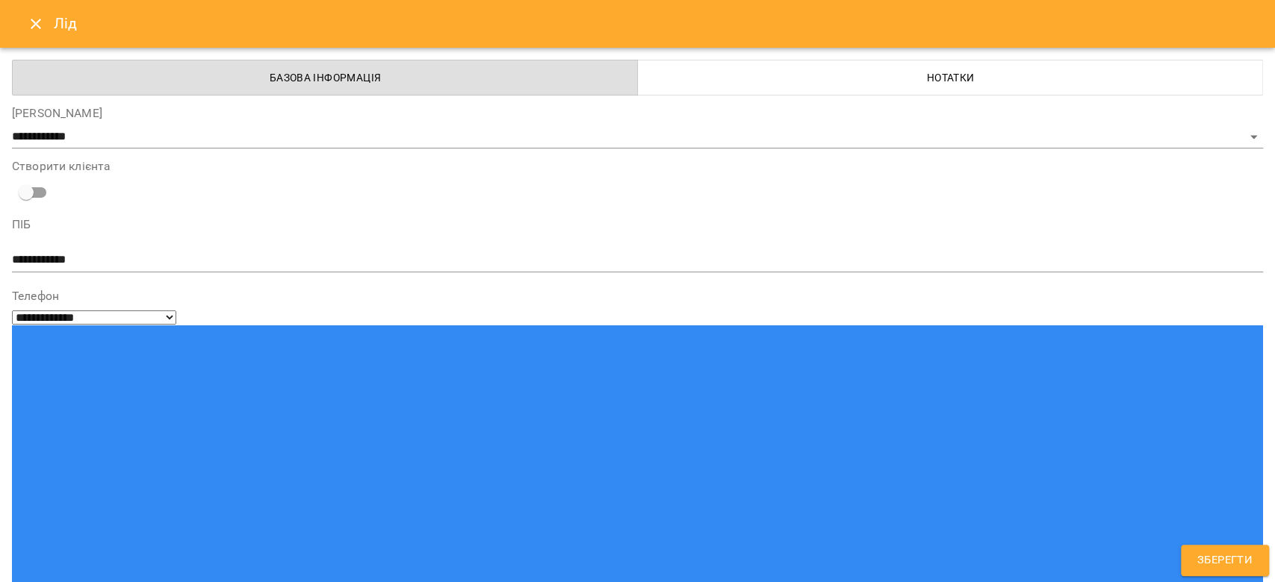
paste input "**********"
type input "**********"
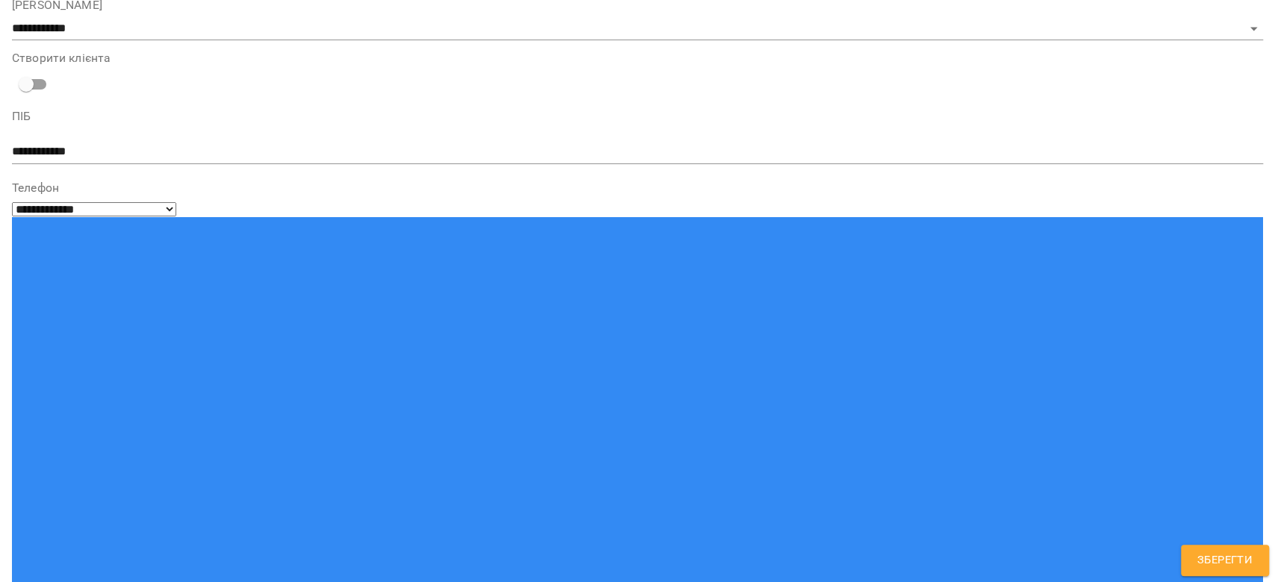
type input "**"
type input "***"
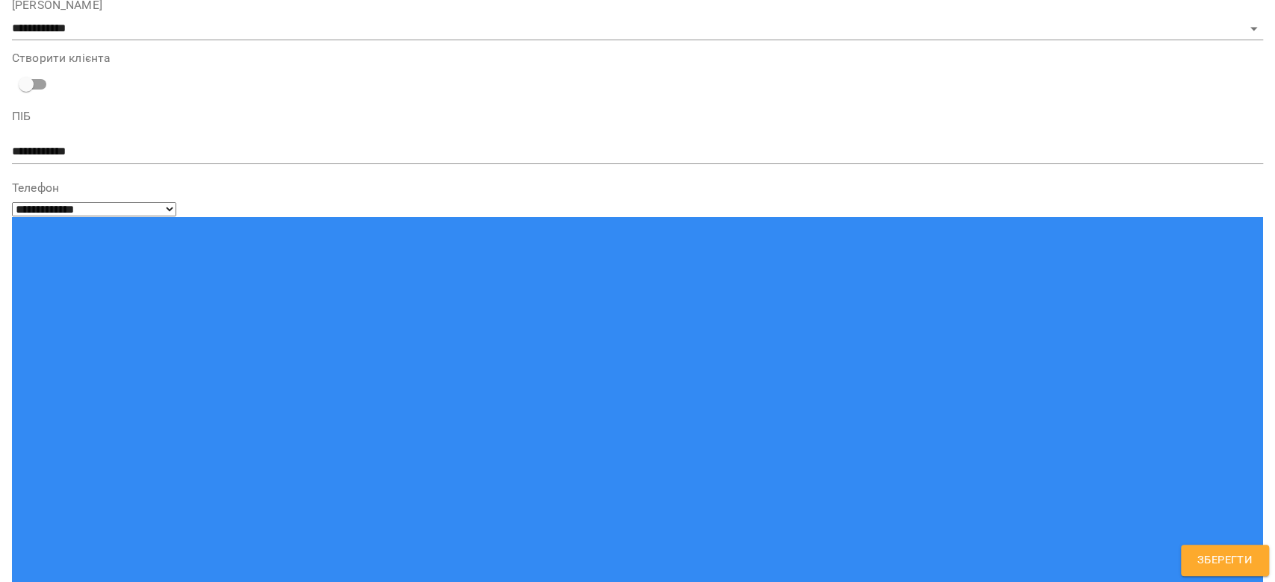
scroll to position [193, 0]
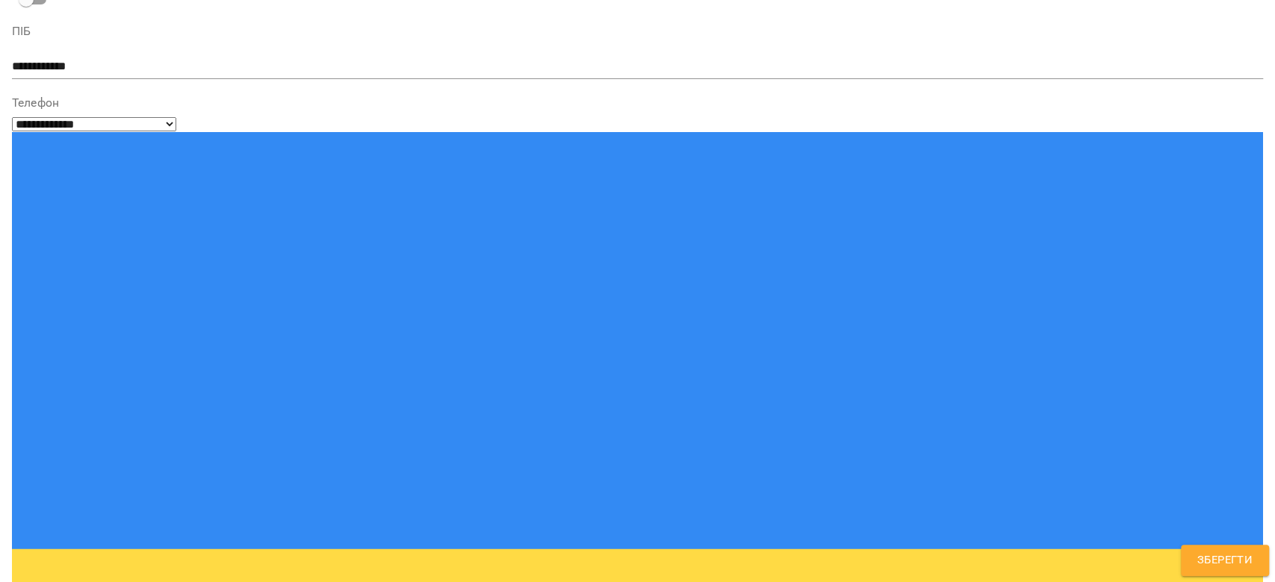
paste textarea "**********"
type textarea "**********"
click at [1220, 564] on span "Зберегти" at bounding box center [1224, 560] width 55 height 19
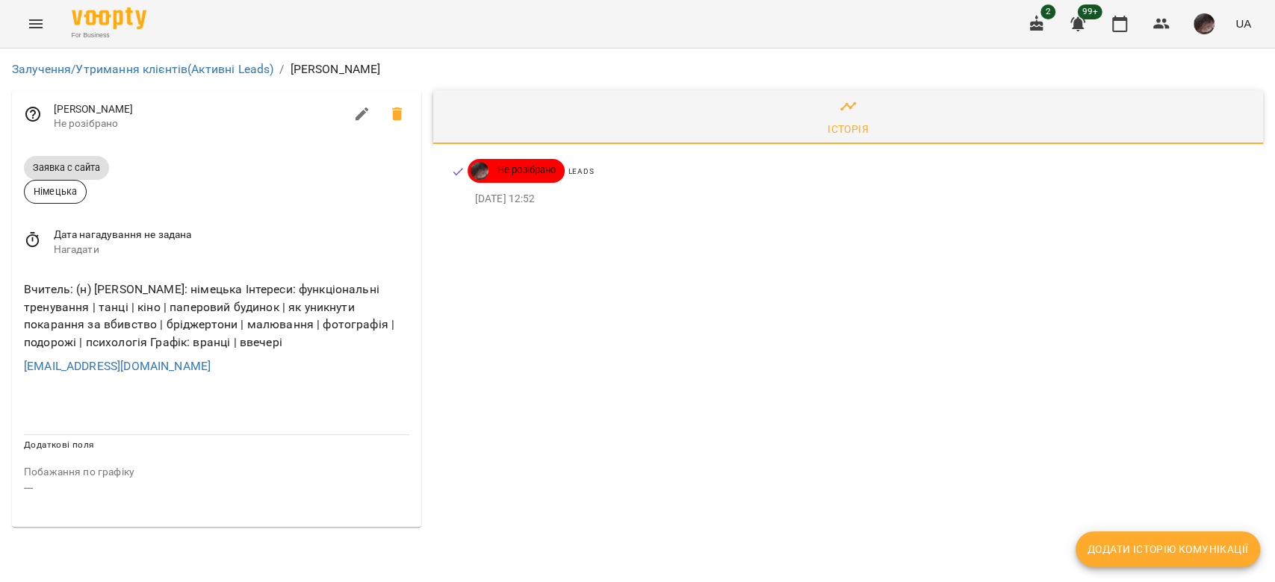
click at [60, 266] on div "Дата нагадування не задана Нагадати" at bounding box center [216, 242] width 409 height 53
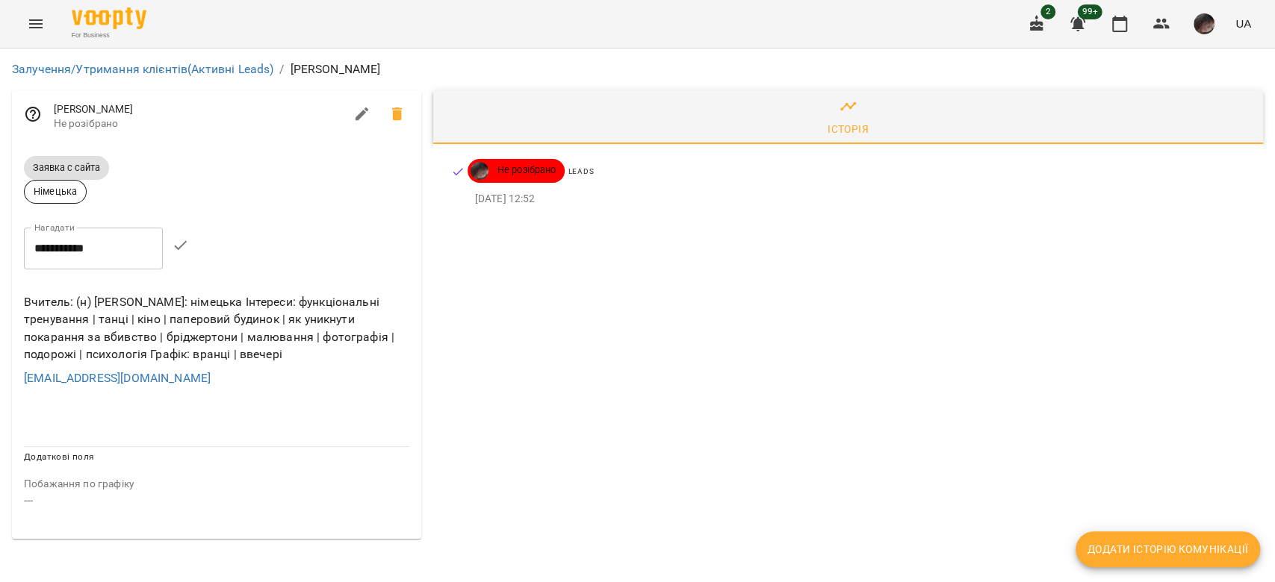
click at [60, 266] on input "**********" at bounding box center [93, 249] width 139 height 42
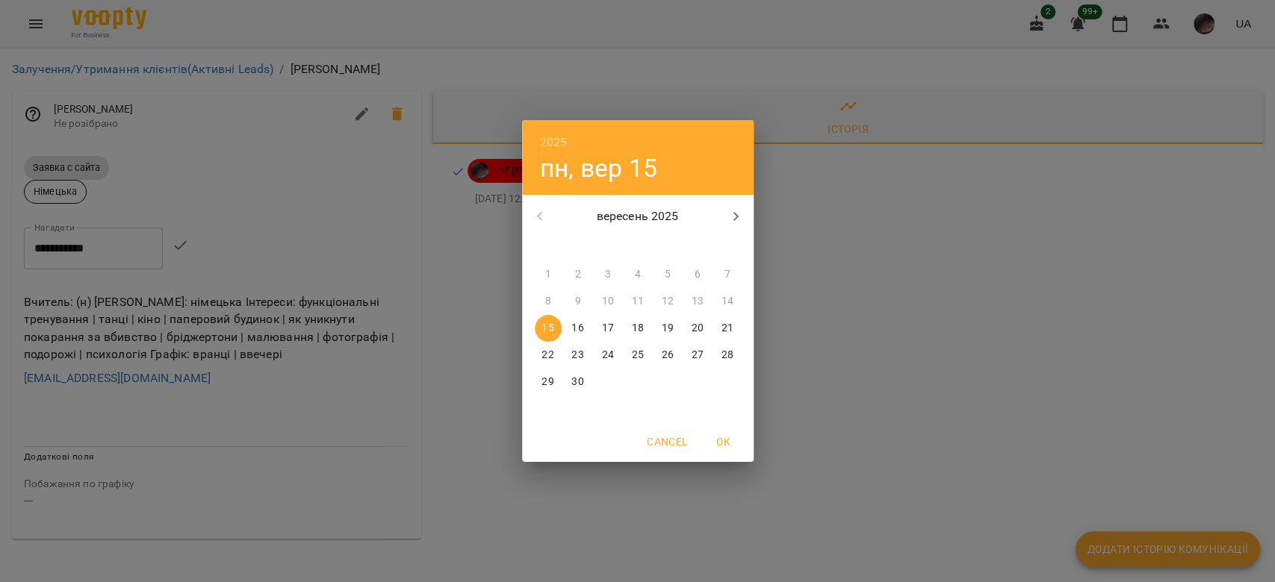
click at [606, 323] on p "17" at bounding box center [607, 328] width 12 height 15
type input "**********"
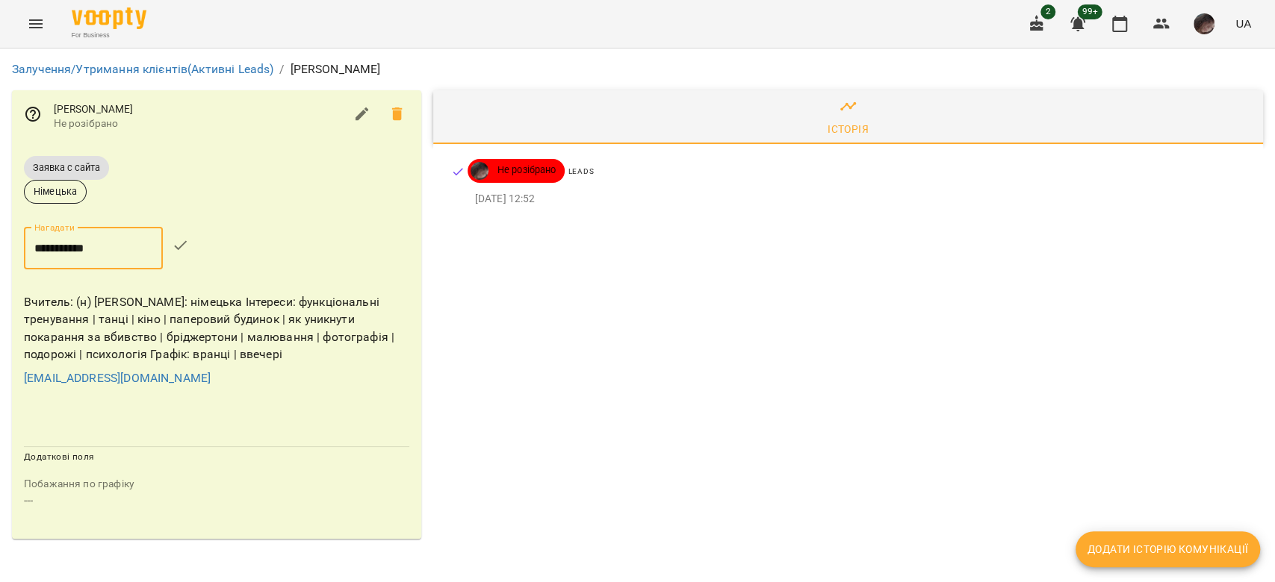
click at [180, 251] on button "button" at bounding box center [181, 246] width 36 height 36
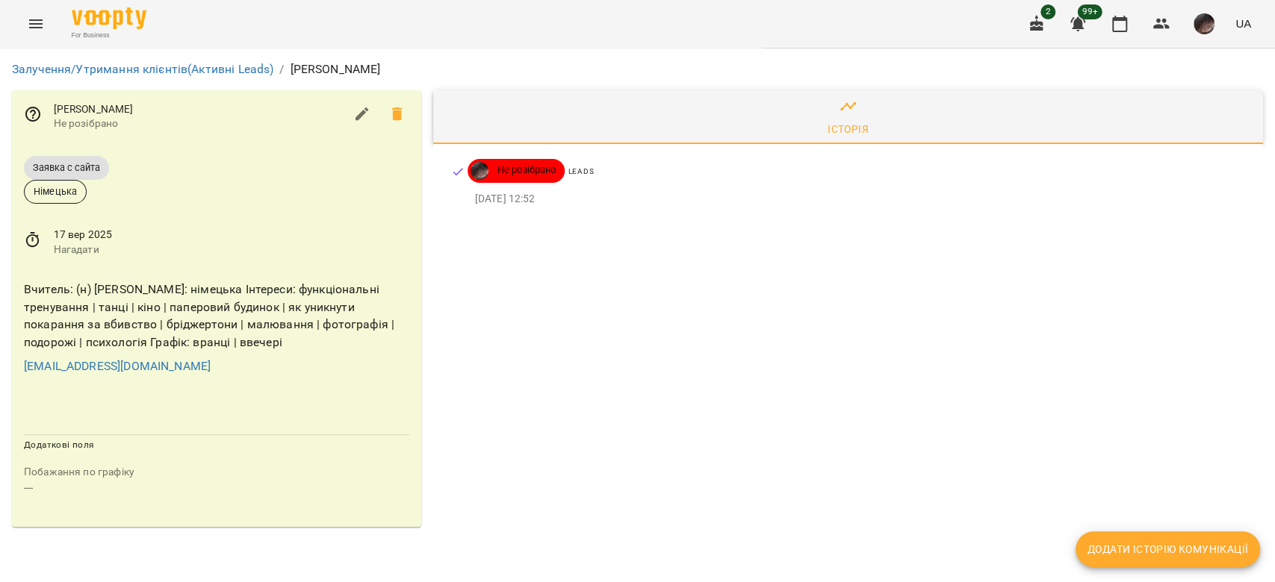
click at [14, 18] on div "For Business 2 99+ UA" at bounding box center [637, 24] width 1275 height 48
click at [27, 28] on icon "Menu" at bounding box center [36, 24] width 18 height 18
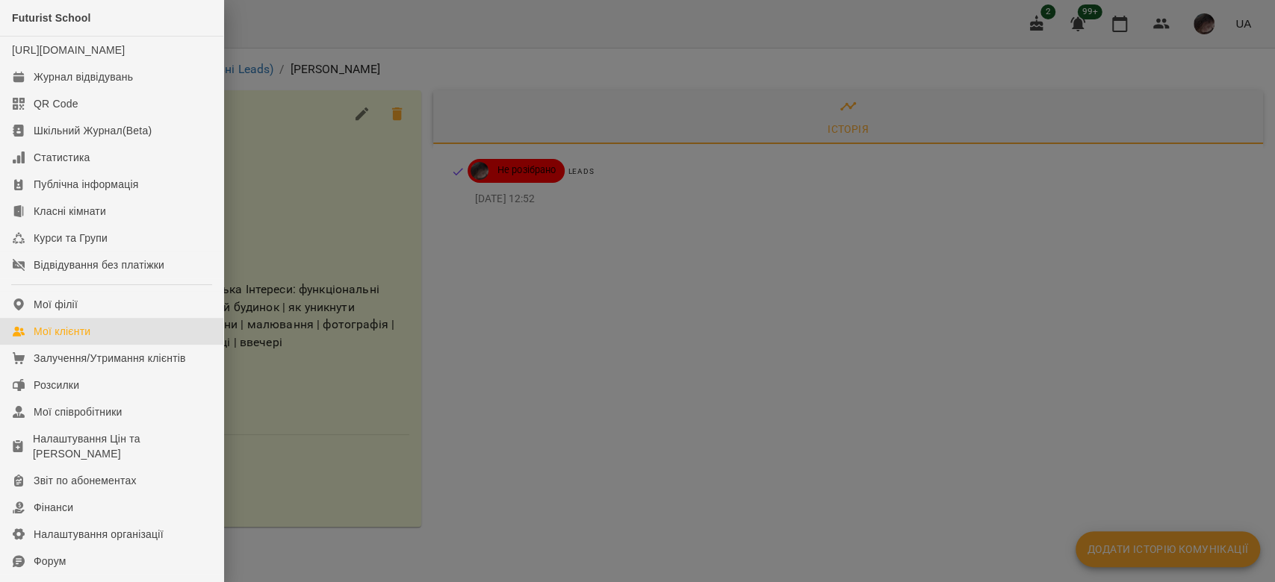
click at [78, 339] on div "Мої клієнти" at bounding box center [62, 331] width 57 height 15
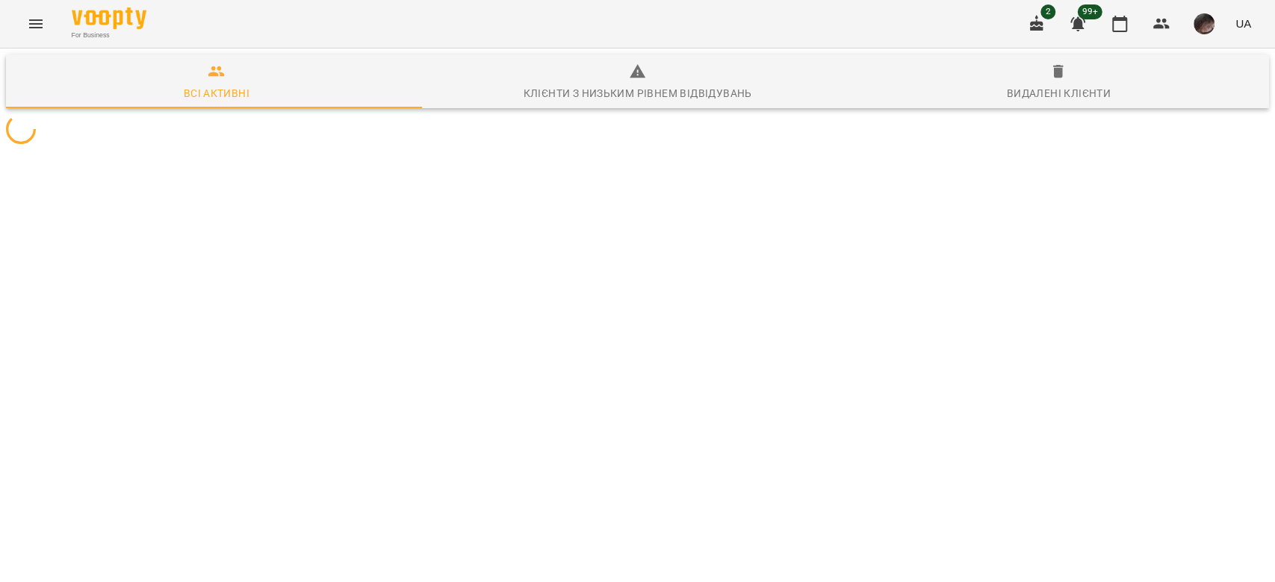
click at [1075, 84] on div "Видалені клієнти" at bounding box center [1059, 93] width 104 height 18
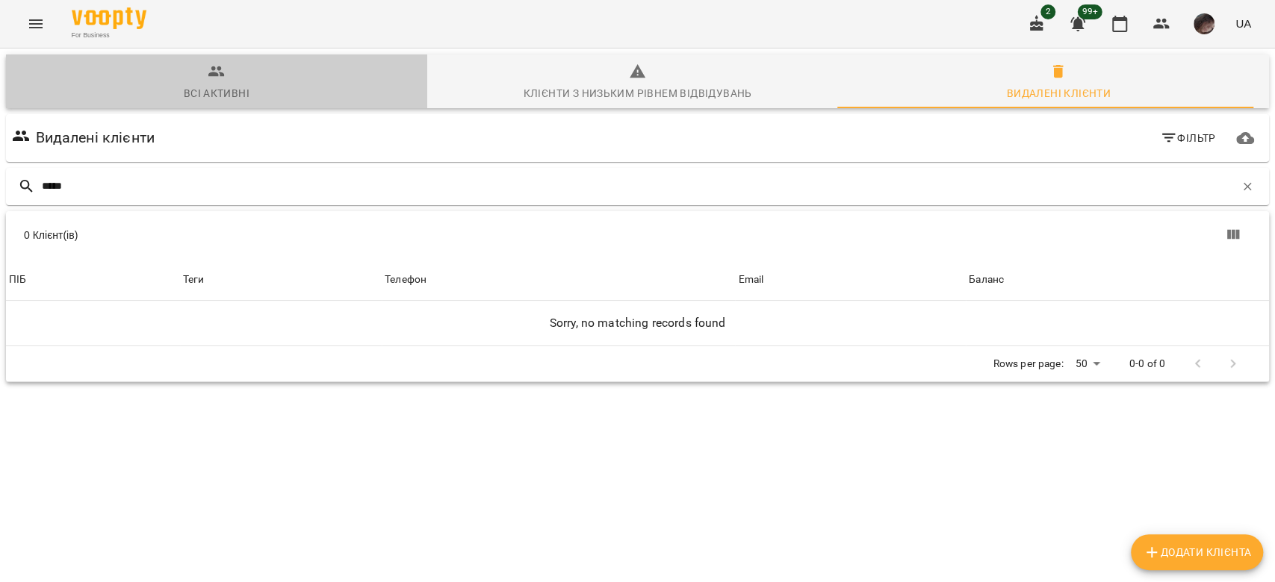
click at [239, 71] on span "Всі активні" at bounding box center [216, 83] width 403 height 40
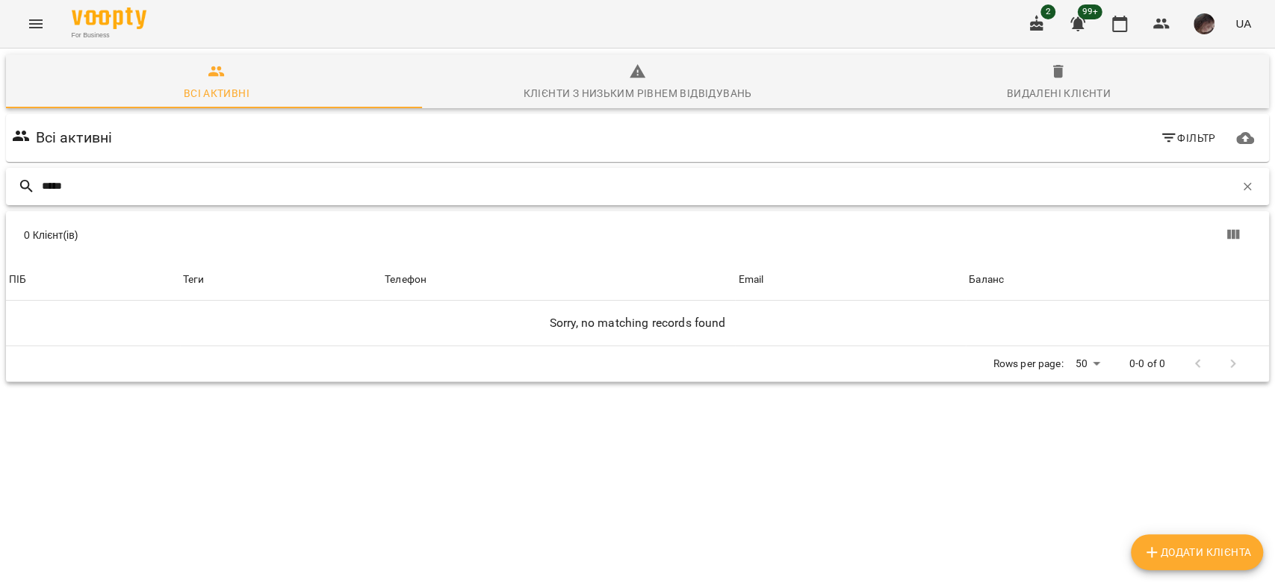
click at [202, 184] on input "*****" at bounding box center [638, 186] width 1192 height 25
type input "*****"
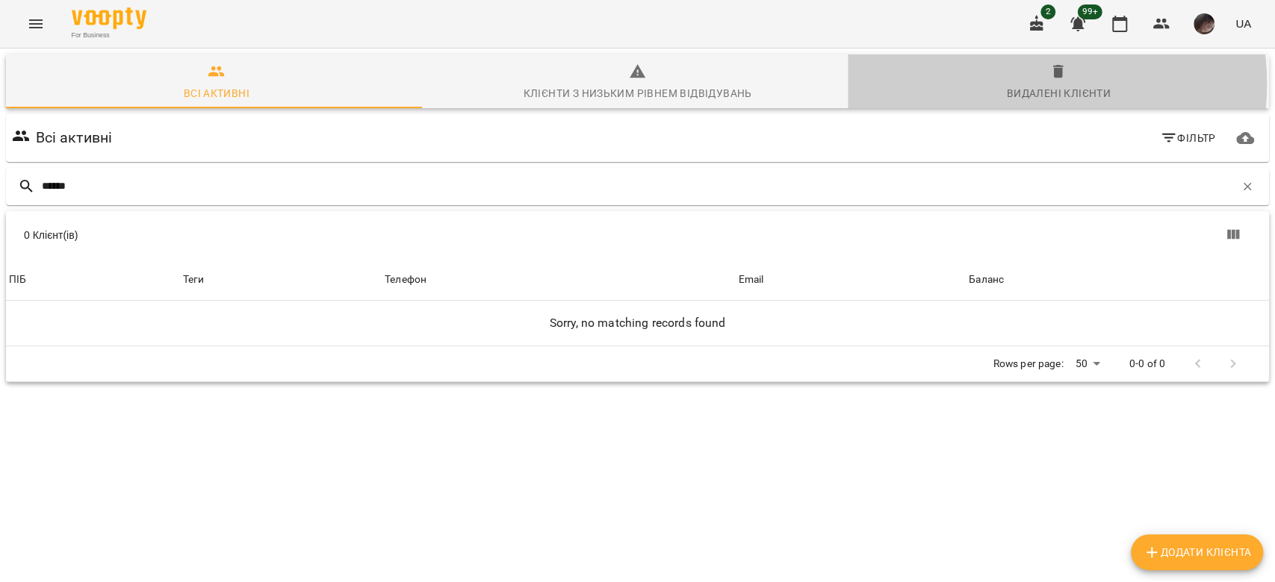
click at [1007, 84] on div "Видалені клієнти" at bounding box center [1059, 93] width 104 height 18
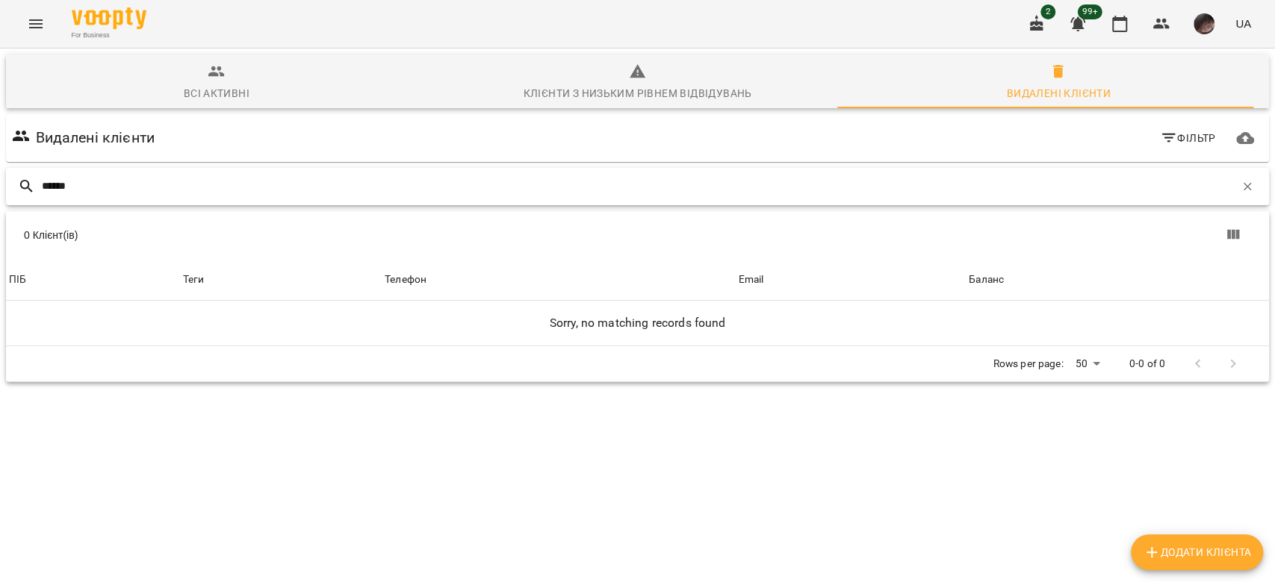
click at [461, 178] on input "*****" at bounding box center [638, 186] width 1192 height 25
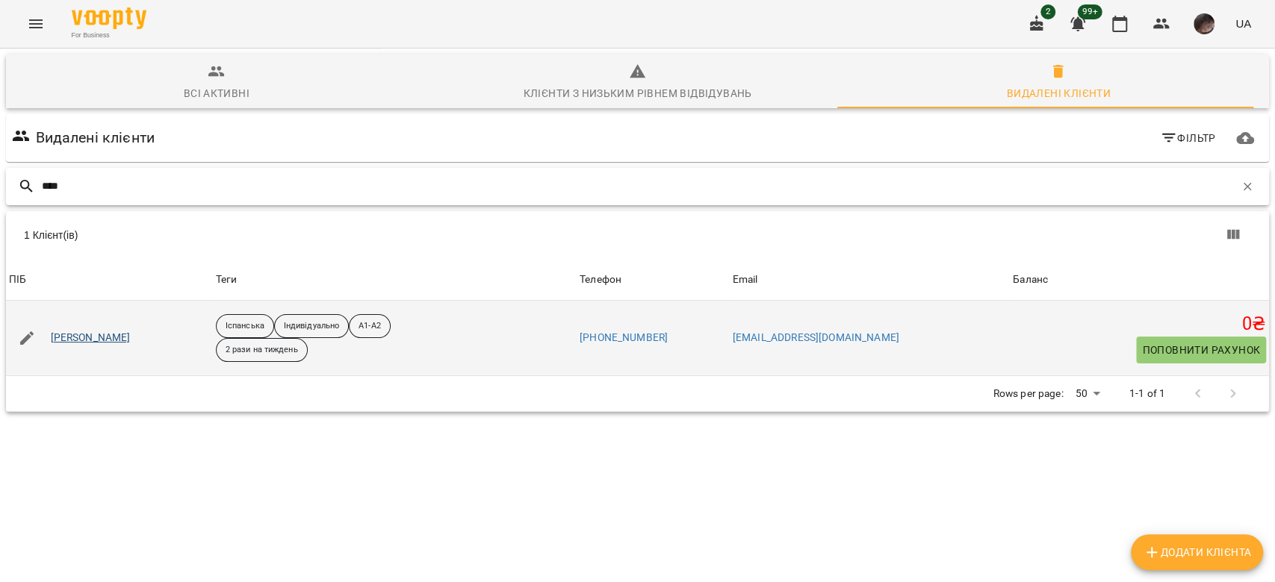
type input "****"
click at [79, 343] on link "Аполлоніна Дар'я" at bounding box center [91, 338] width 80 height 15
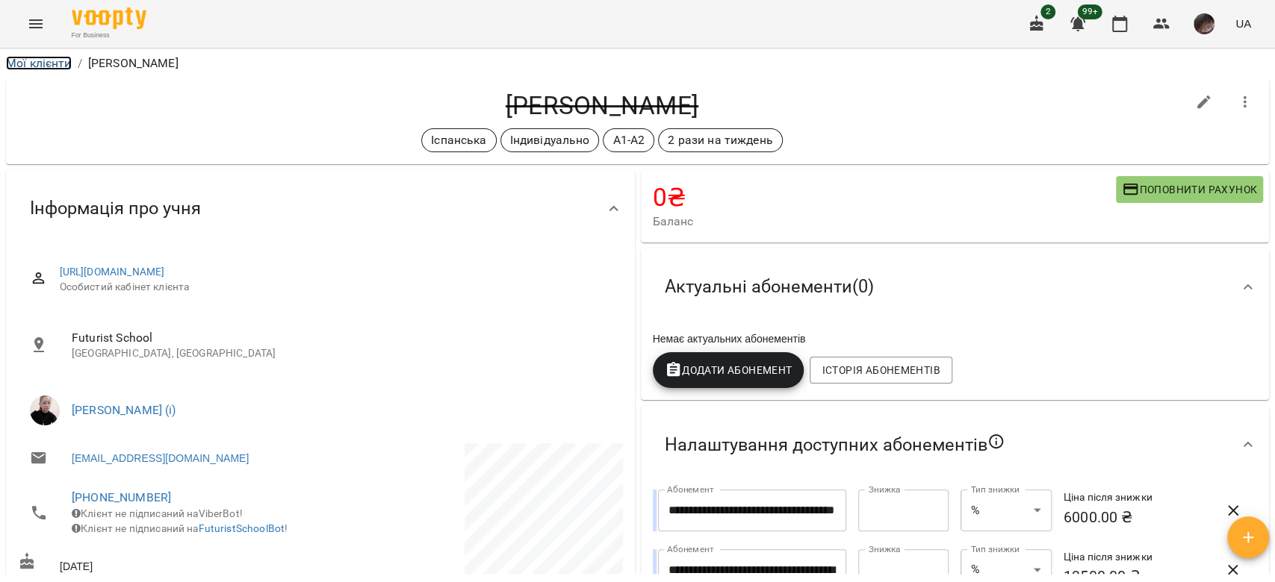
click at [25, 63] on link "Мої клієнти" at bounding box center [39, 63] width 66 height 14
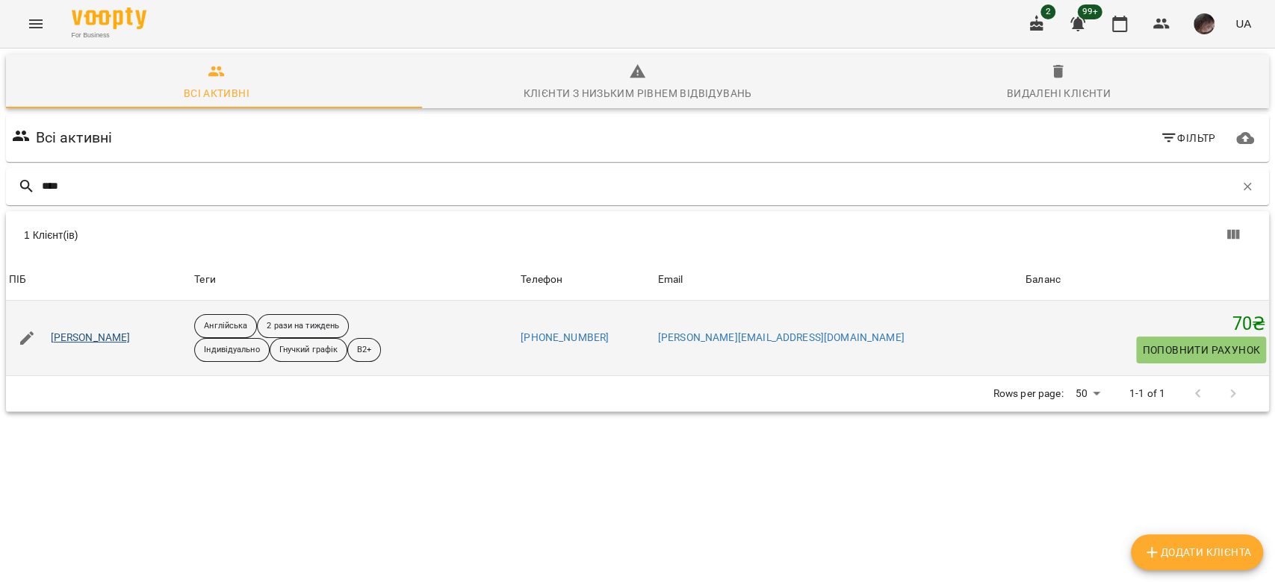
type input "****"
click at [113, 338] on link "[PERSON_NAME]" at bounding box center [91, 338] width 80 height 15
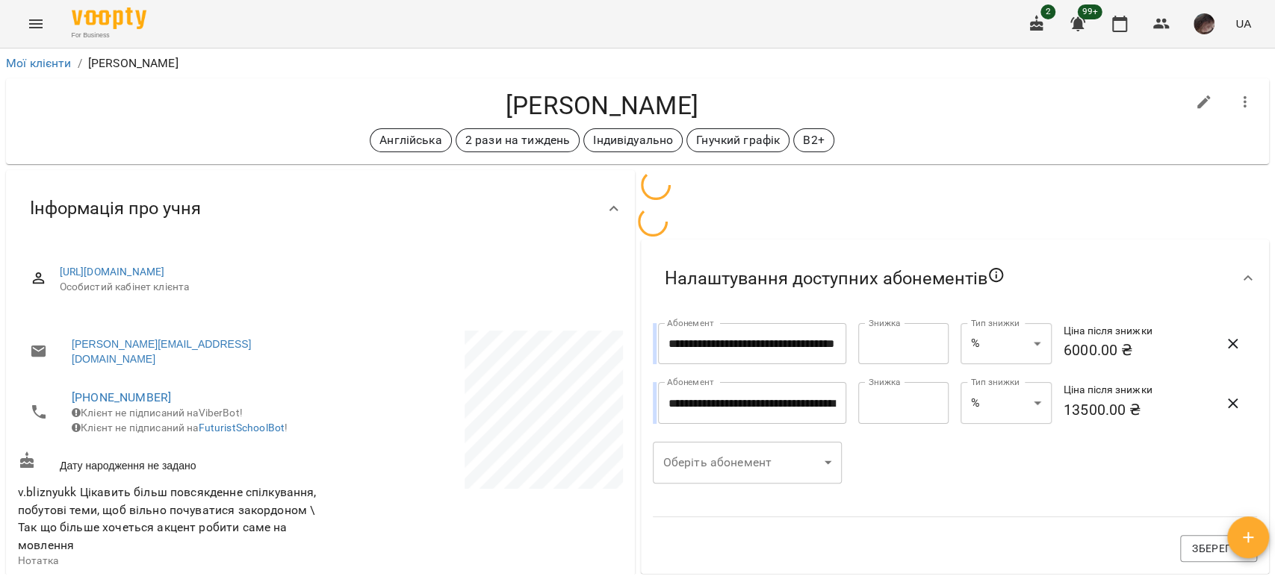
scroll to position [99, 0]
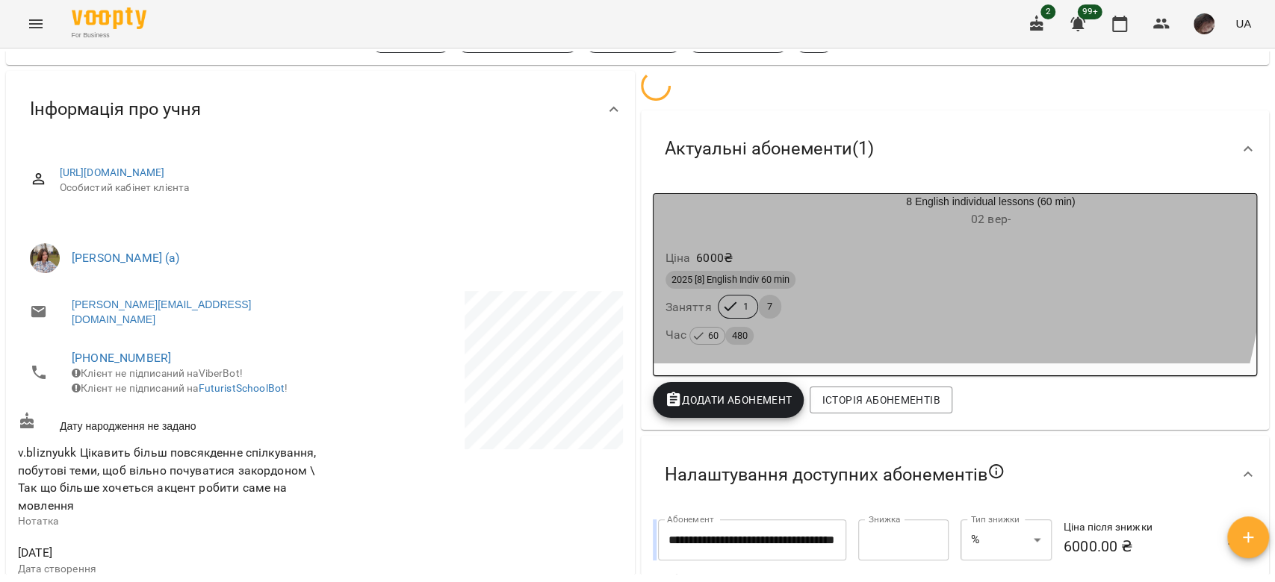
click at [821, 261] on div "Актуальні абонементи ( 1 ) 8 English individual lessons (60 min) 02 вер - Ціна …" at bounding box center [955, 271] width 629 height 320
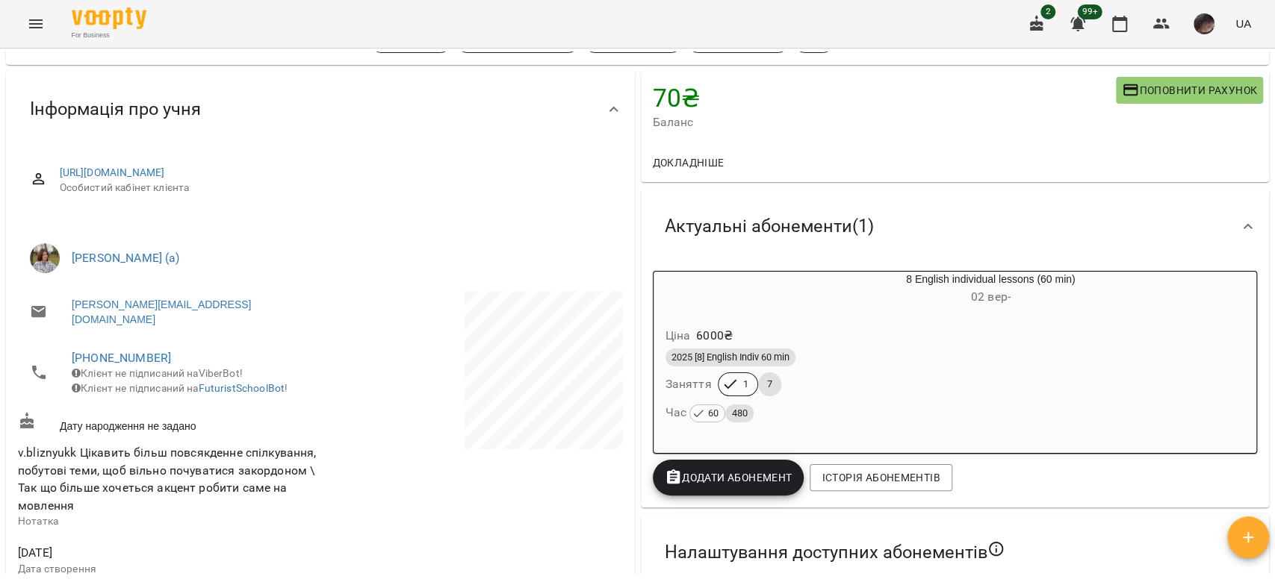
click at [705, 301] on div "button" at bounding box center [689, 290] width 72 height 36
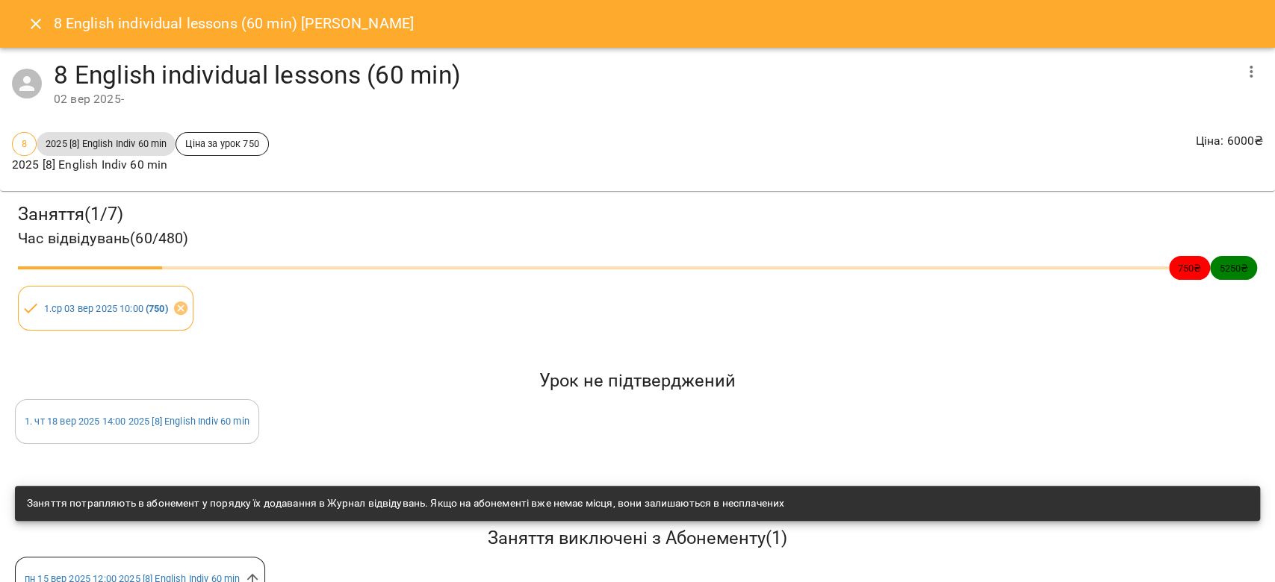
scroll to position [52, 0]
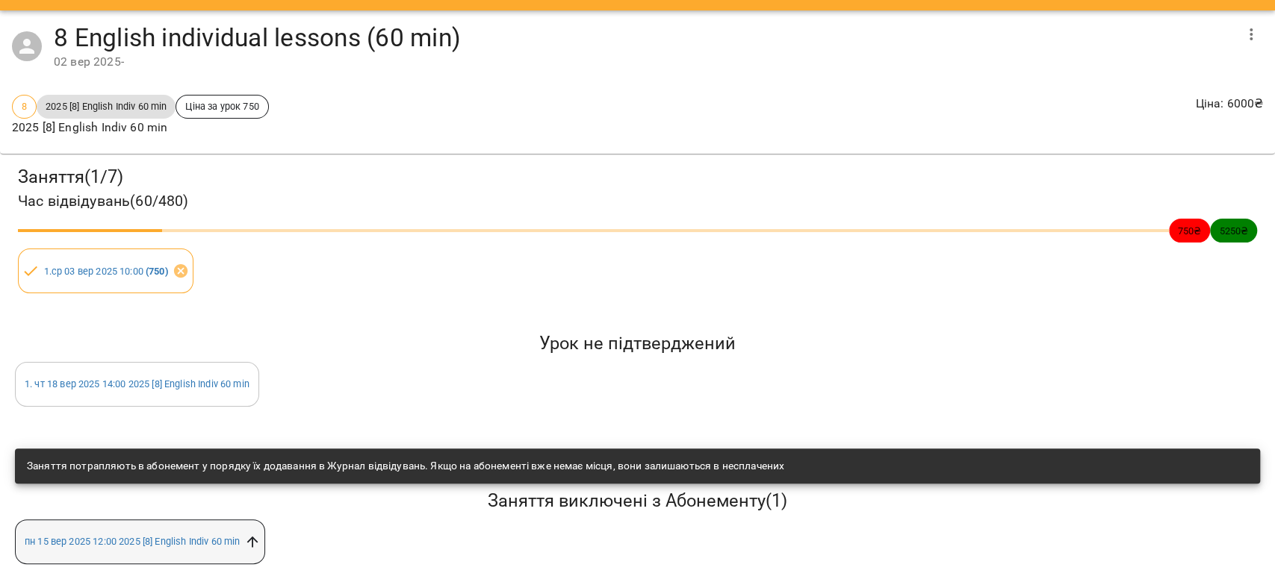
click at [258, 536] on icon at bounding box center [252, 541] width 11 height 11
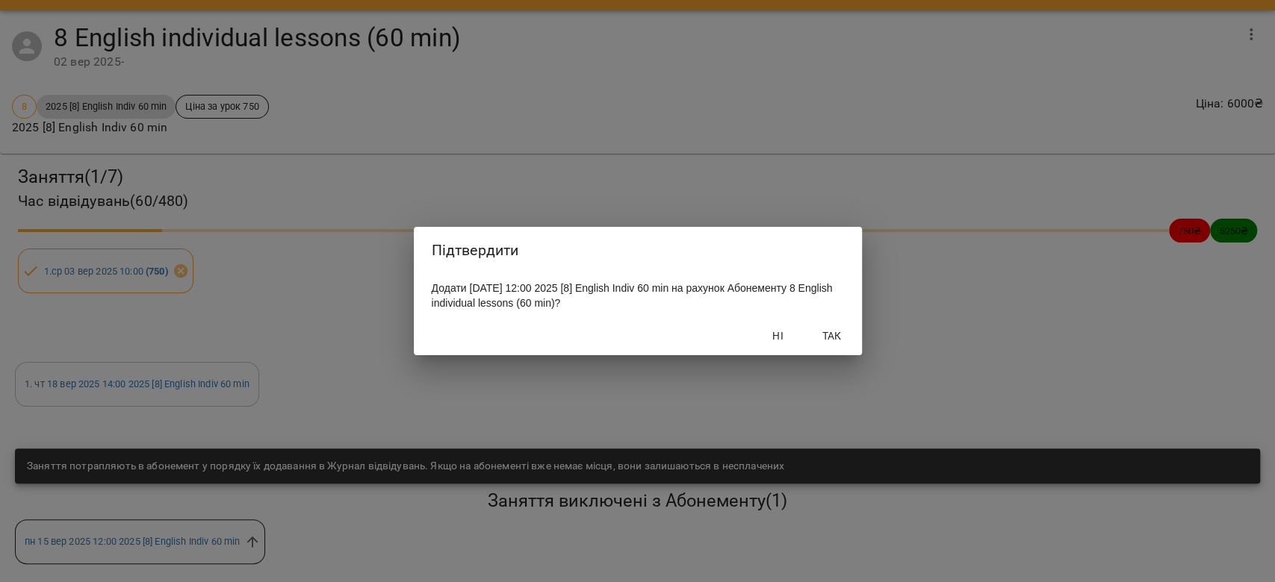
click at [821, 336] on span "Так" at bounding box center [832, 336] width 36 height 18
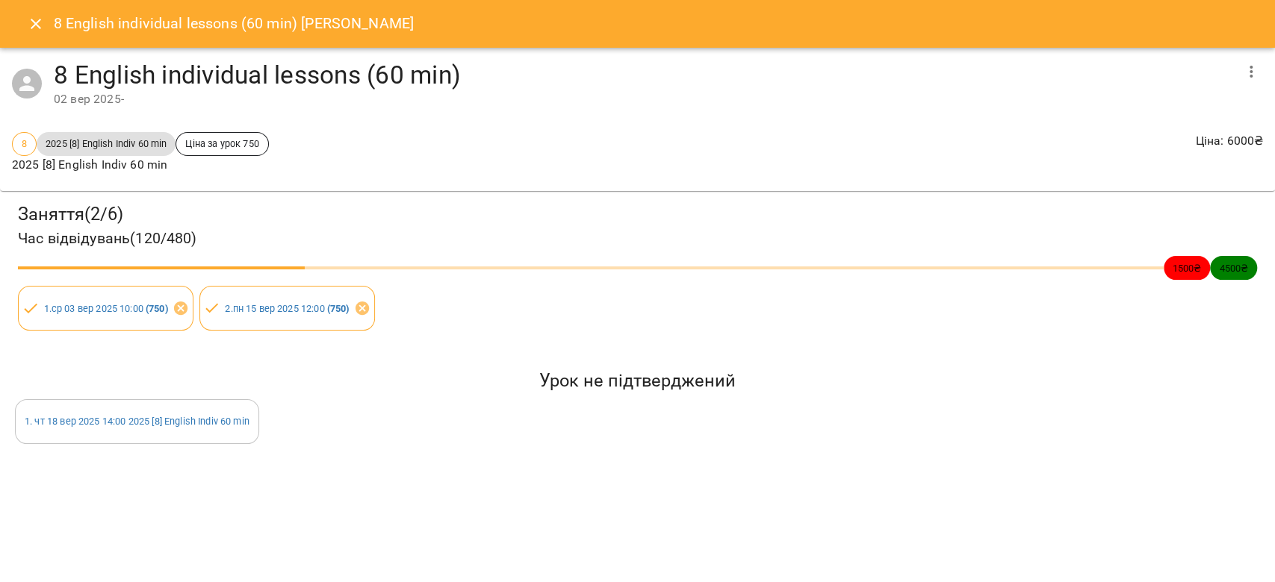
click at [50, 23] on button "Close" at bounding box center [36, 24] width 36 height 36
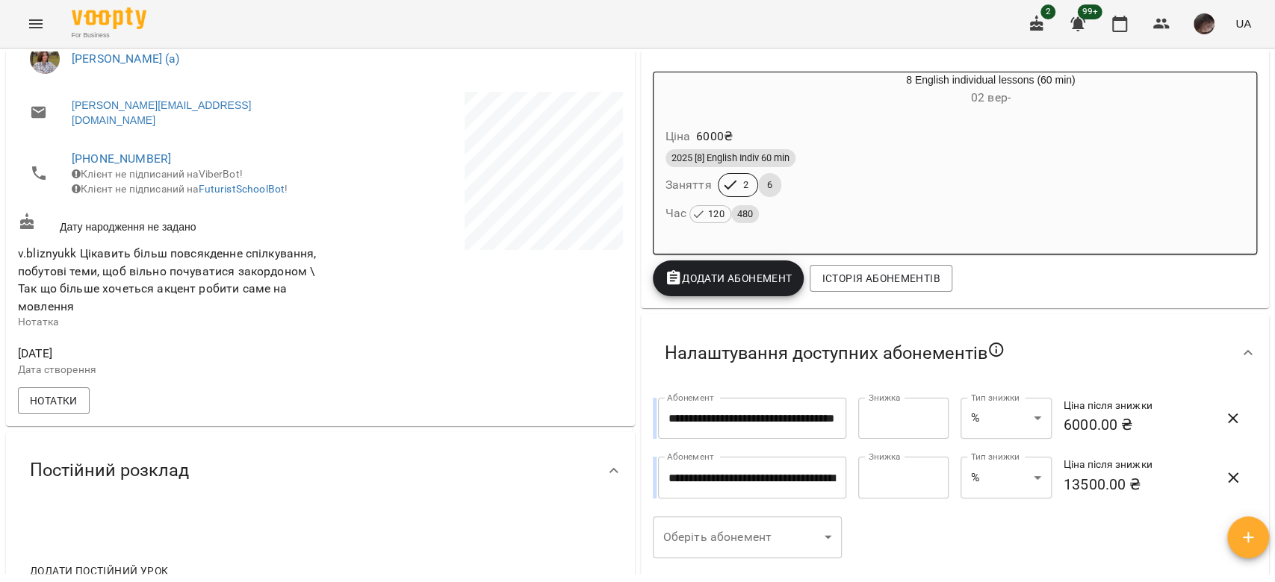
scroll to position [0, 0]
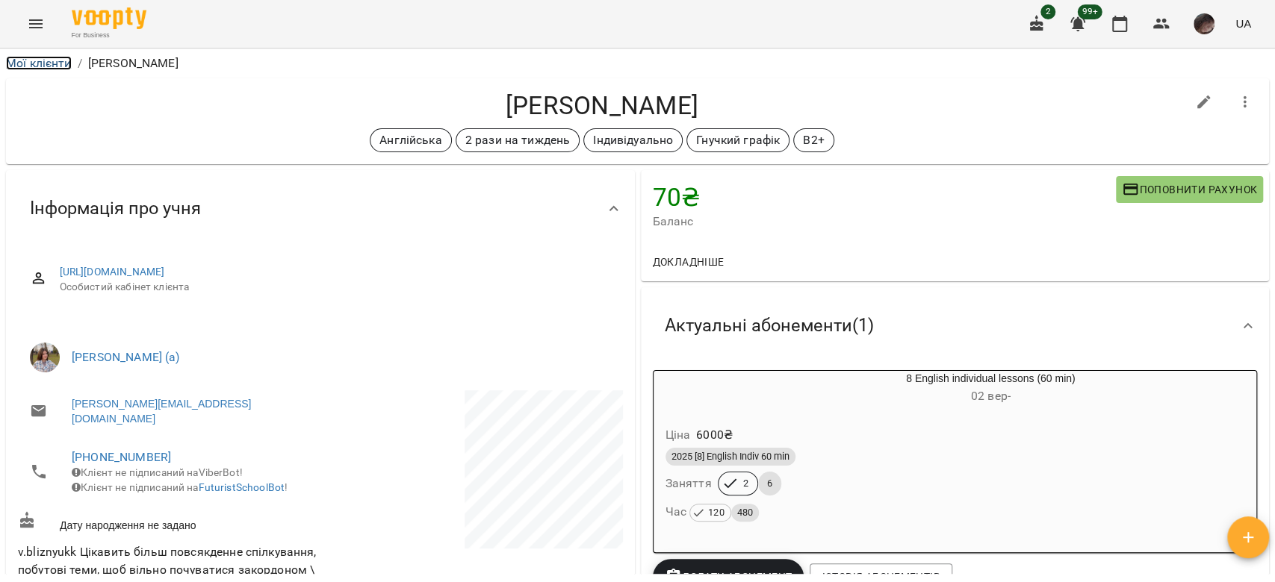
click at [39, 63] on link "Мої клієнти" at bounding box center [39, 63] width 66 height 14
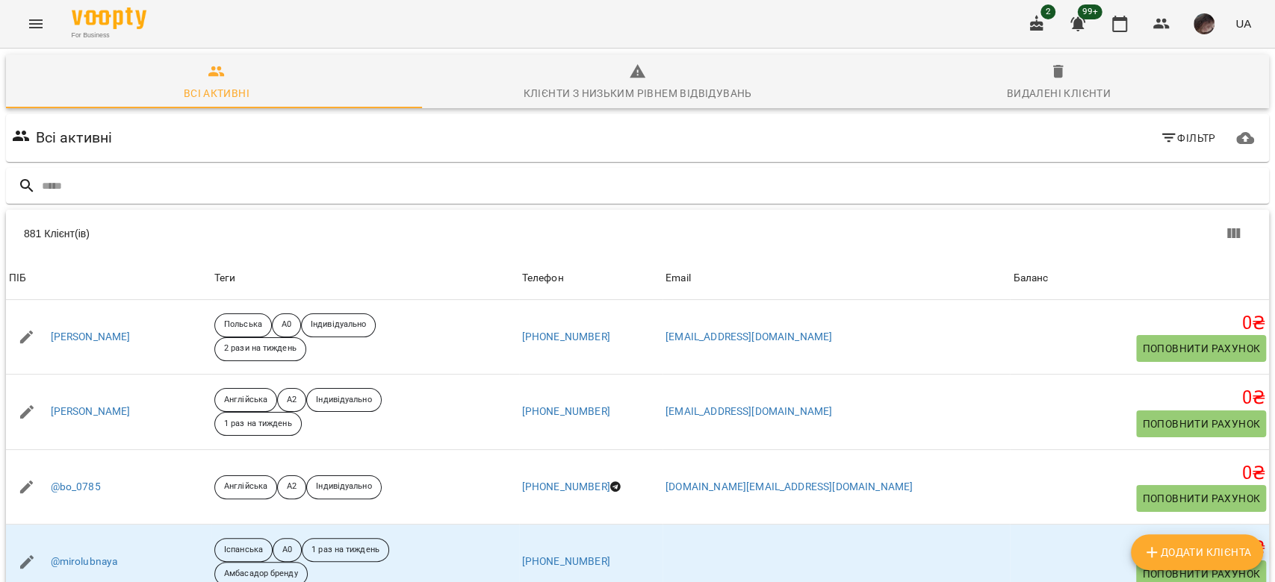
click at [1027, 112] on div "Всі активні Фільтр" at bounding box center [637, 138] width 1269 height 54
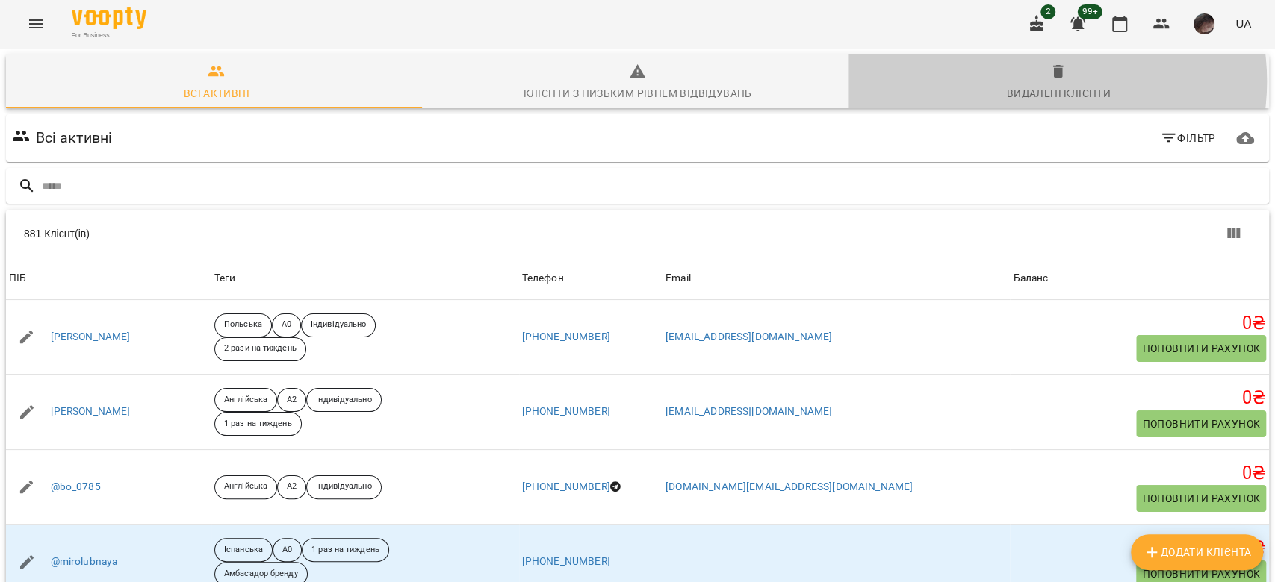
click at [1022, 81] on span "Видалені клієнти" at bounding box center [1057, 83] width 403 height 40
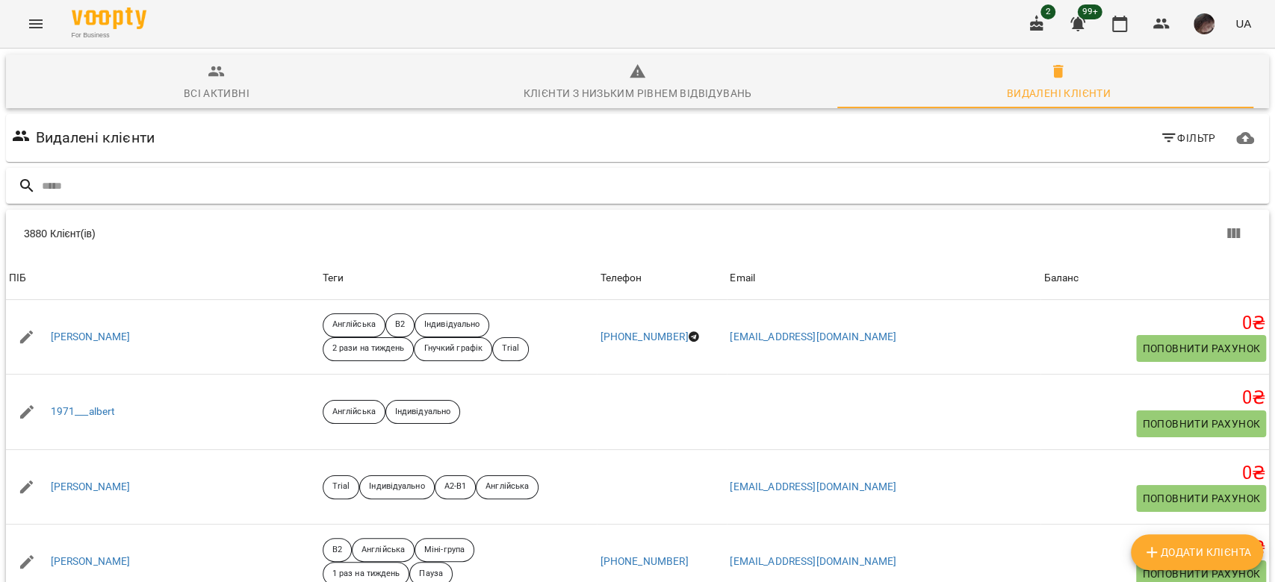
click at [632, 172] on div at bounding box center [637, 186] width 1263 height 37
click at [636, 180] on input "text" at bounding box center [652, 186] width 1221 height 25
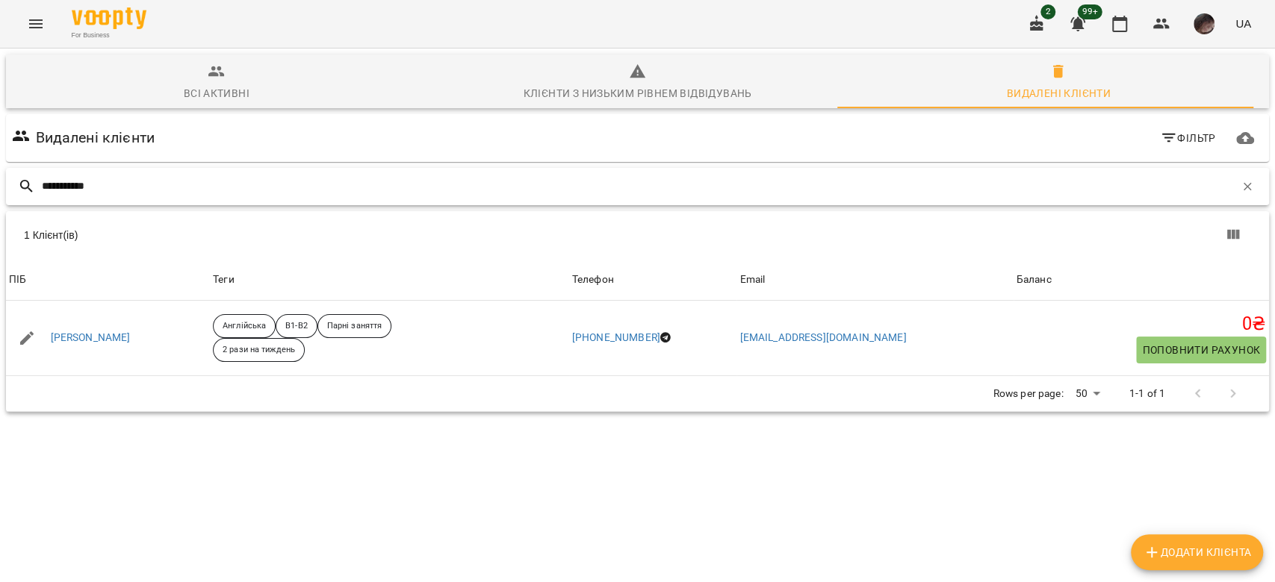
type input "**********"
click at [211, 64] on icon "button" at bounding box center [217, 72] width 18 height 18
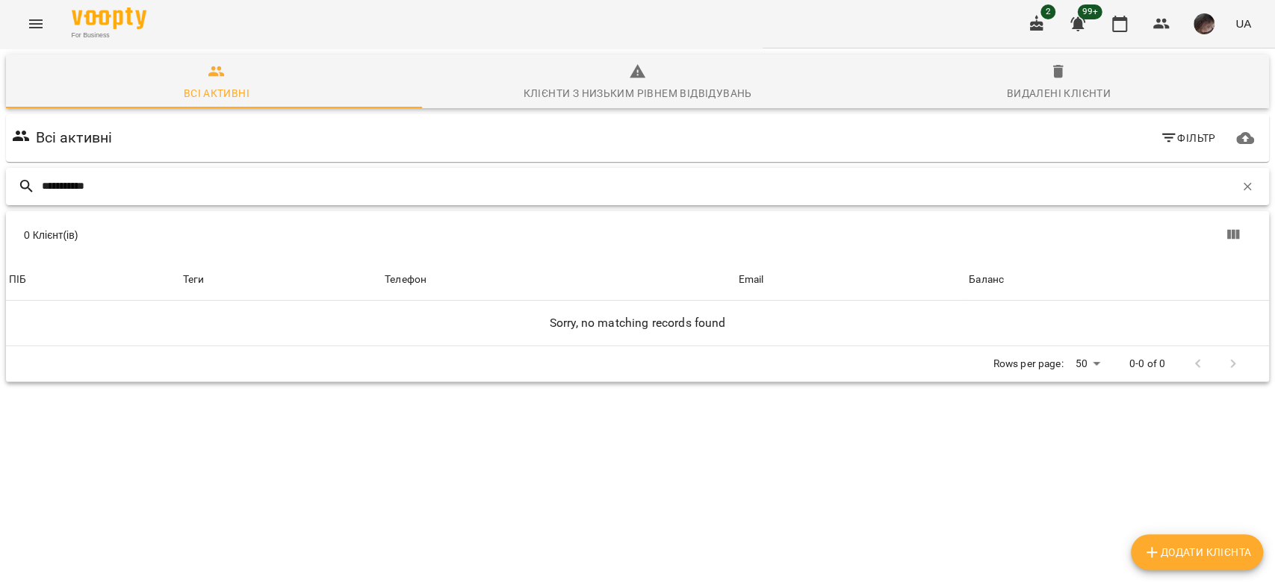
drag, startPoint x: 165, startPoint y: 182, endPoint x: 0, endPoint y: 162, distance: 166.2
click at [0, 162] on div "**********" at bounding box center [637, 271] width 1281 height 450
type input "*******"
click at [1029, 90] on div "Видалені клієнти" at bounding box center [1059, 93] width 104 height 18
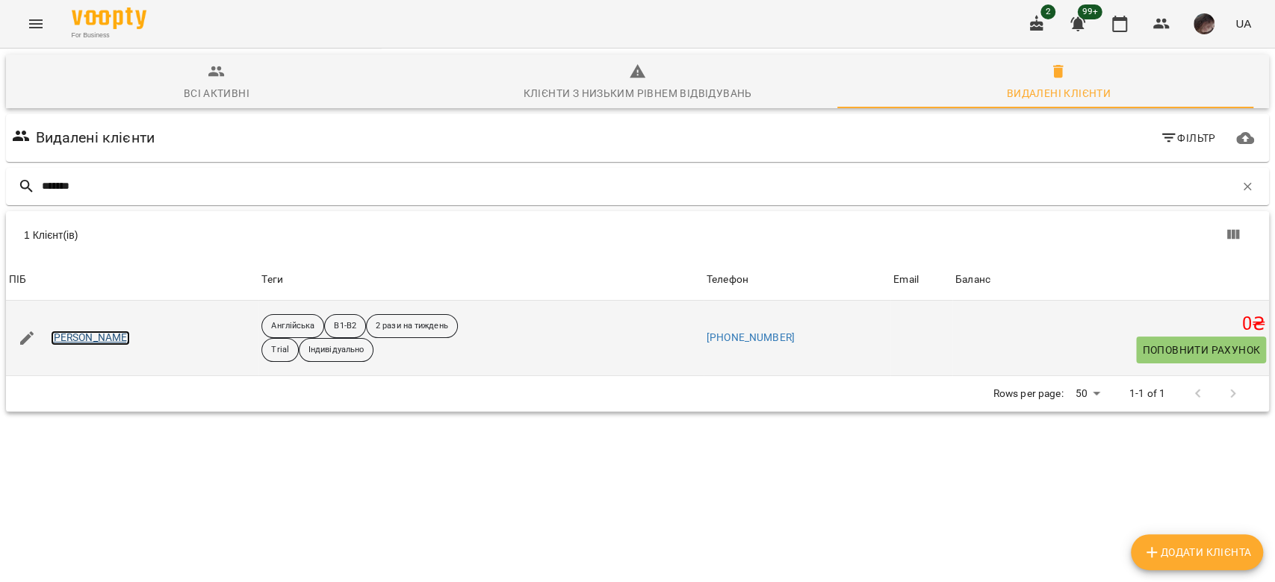
click at [84, 338] on link "Кордюкова Анастасія Едуардівна" at bounding box center [91, 338] width 80 height 15
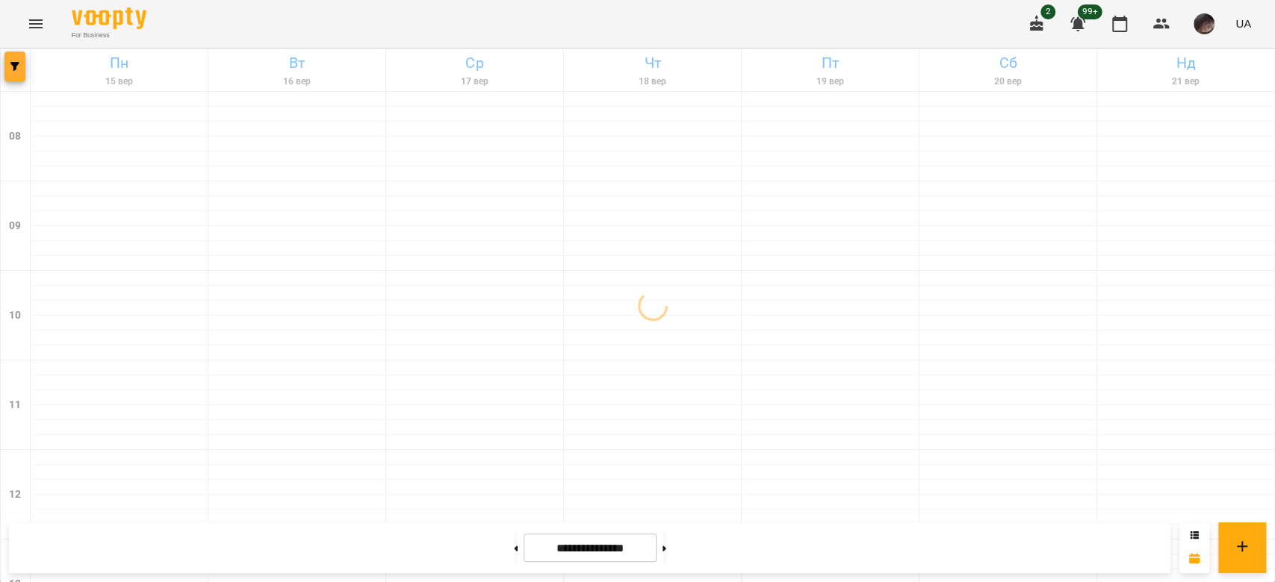
click at [23, 65] on span "button" at bounding box center [14, 66] width 21 height 9
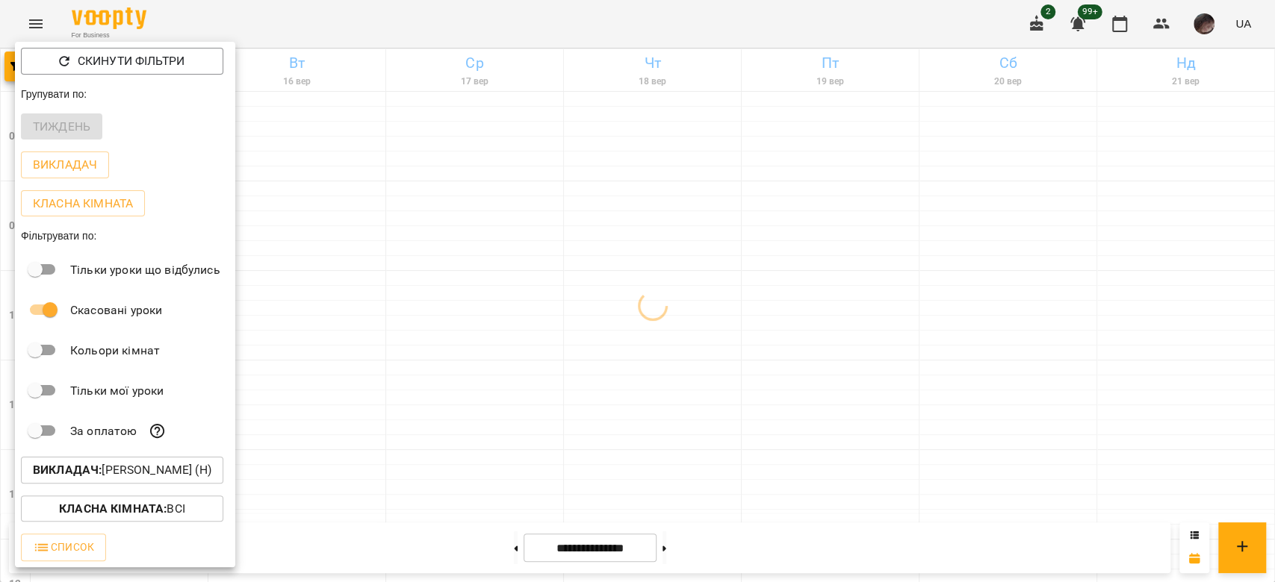
click at [215, 476] on div "Скинути фільтри Групувати по: Тиждень Викладач Класна кімната Фільтрувати по: Т…" at bounding box center [125, 305] width 220 height 526
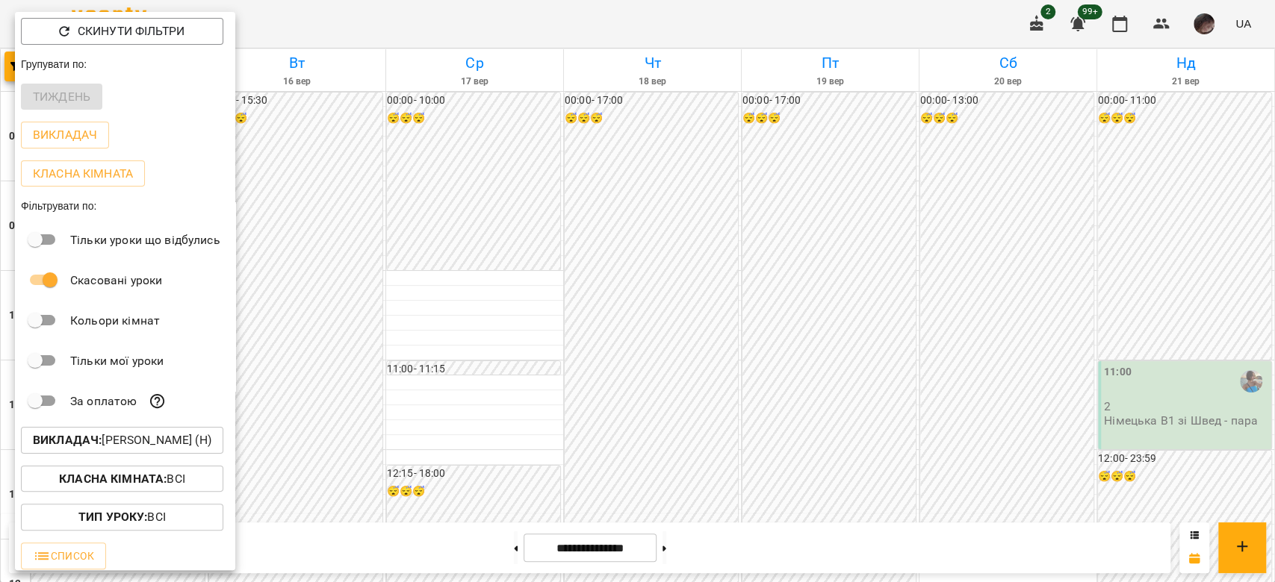
click at [208, 450] on p "Викладач : [PERSON_NAME] (н)" at bounding box center [122, 441] width 178 height 18
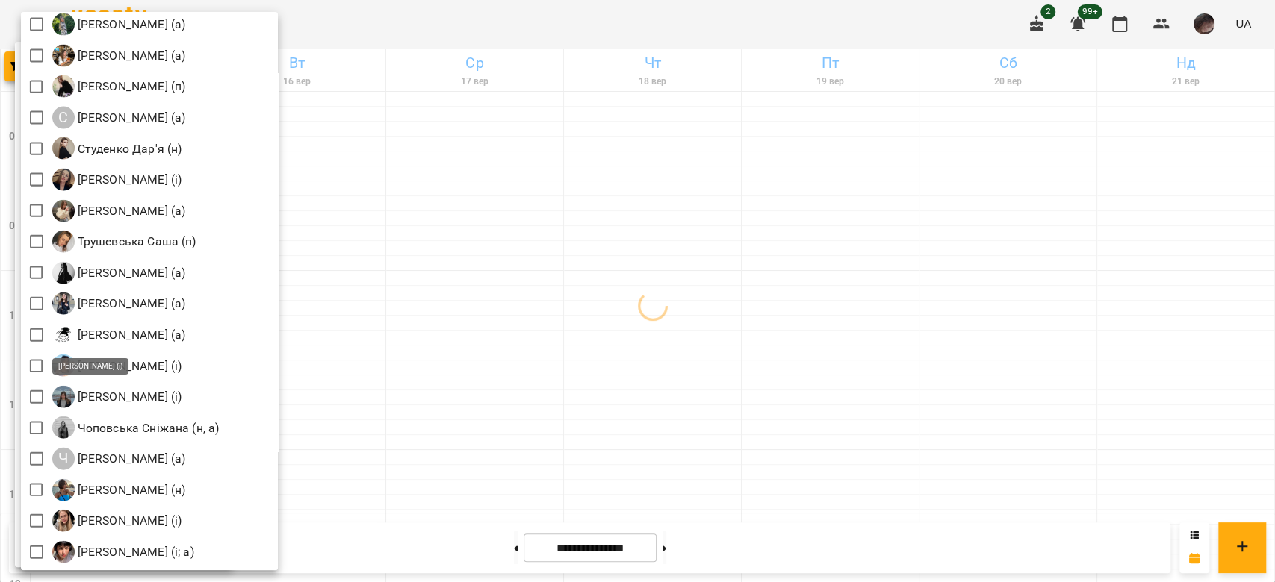
scroll to position [2016, 0]
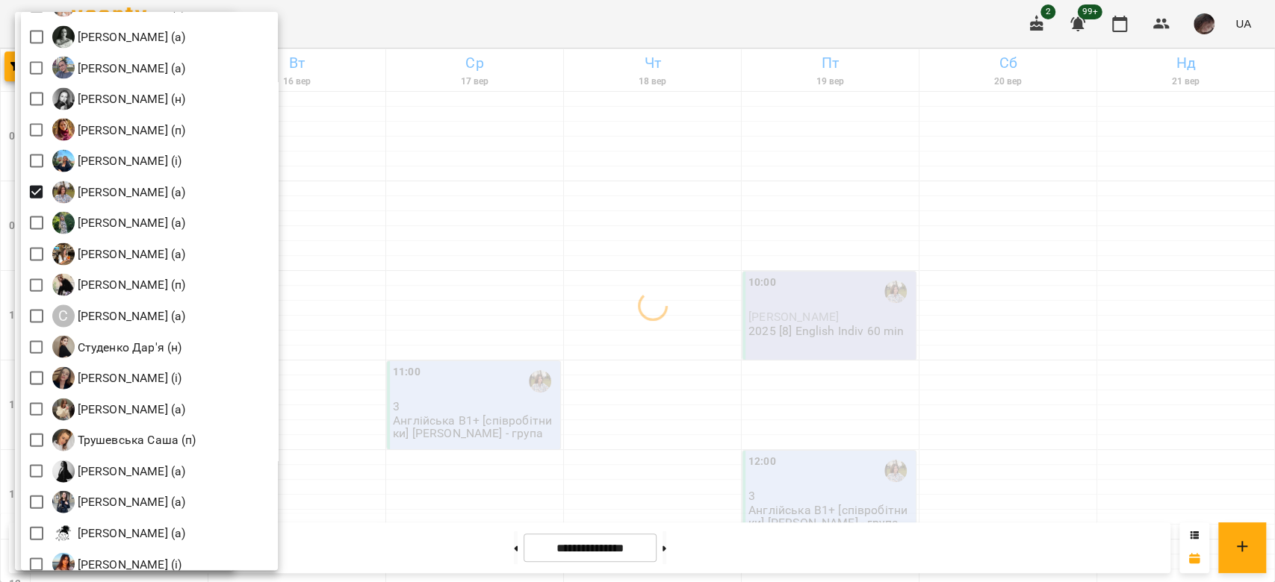
click at [471, 196] on div at bounding box center [637, 291] width 1275 height 582
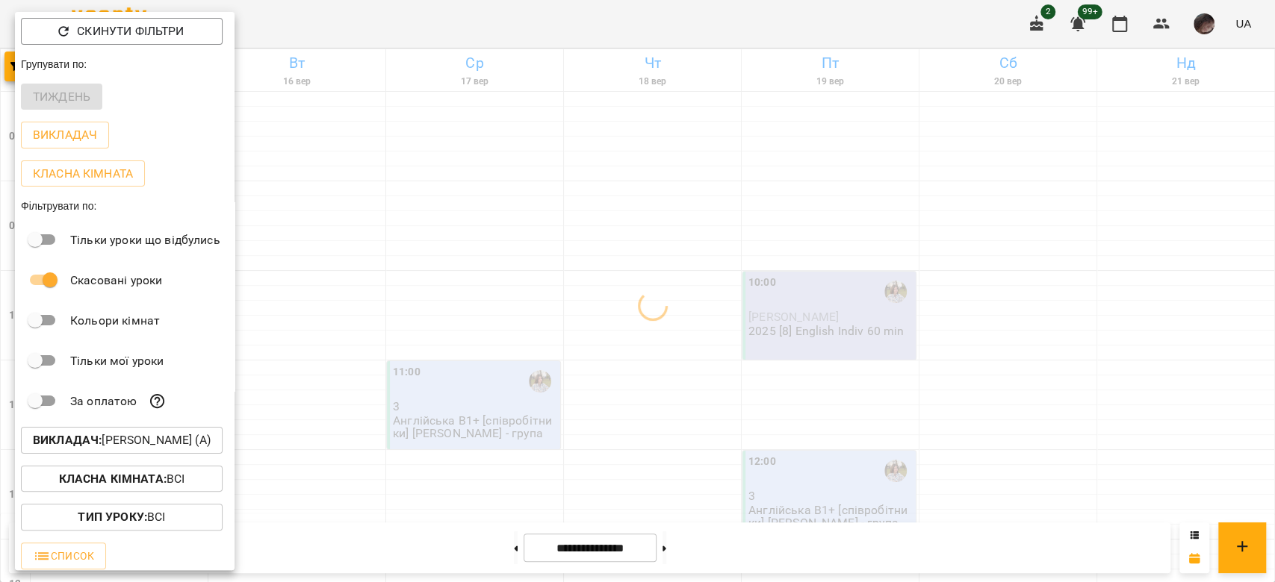
click at [471, 196] on div at bounding box center [637, 291] width 1275 height 582
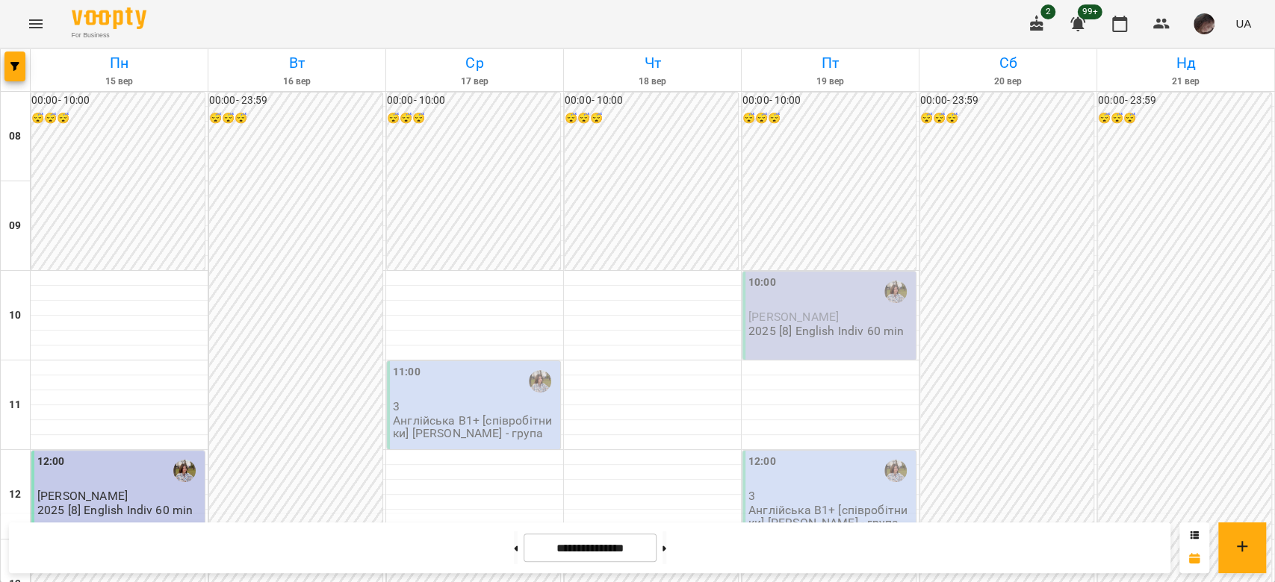
scroll to position [796, 0]
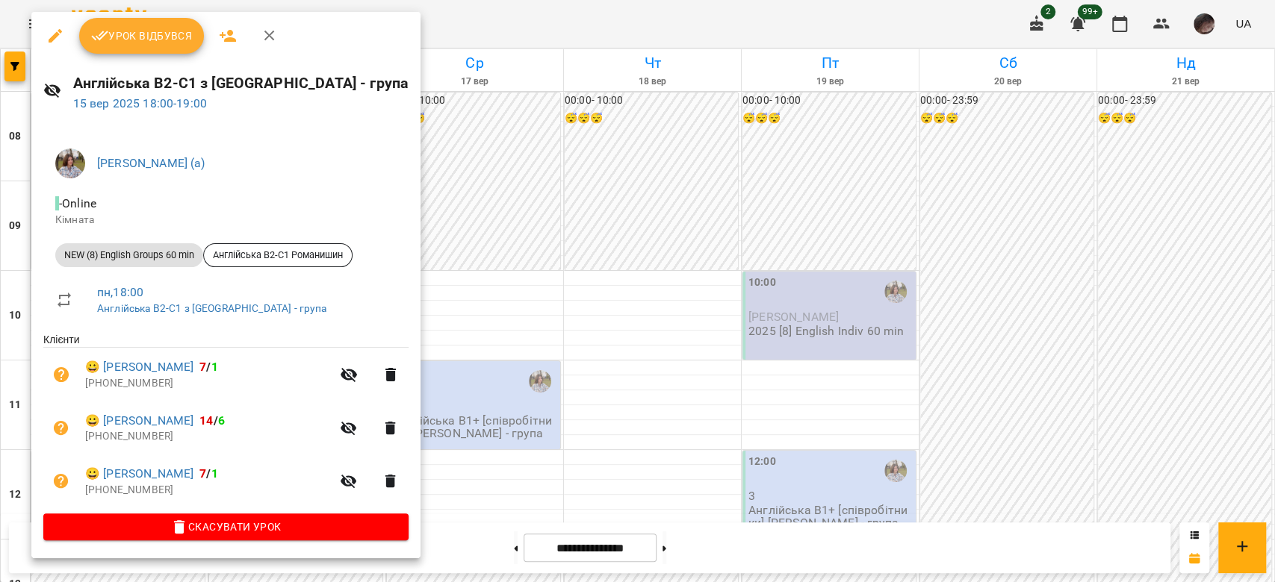
click at [281, 539] on button "Скасувати Урок" at bounding box center [225, 527] width 365 height 27
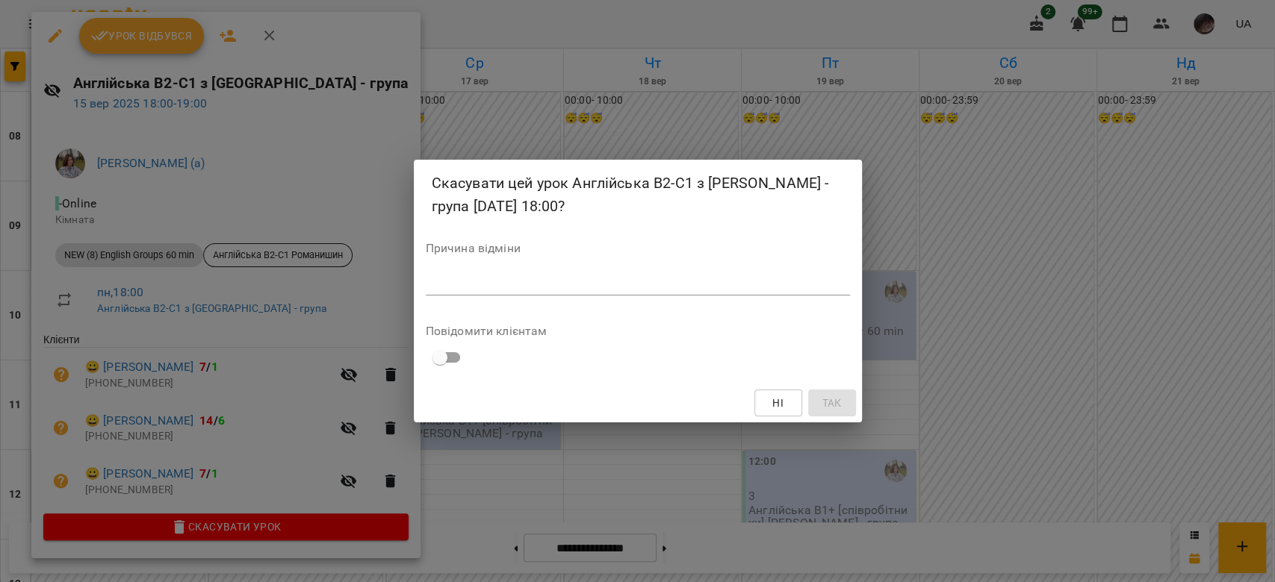
click at [593, 297] on div "Причина відміни *" at bounding box center [638, 273] width 424 height 60
click at [615, 278] on textarea at bounding box center [638, 283] width 424 height 14
type textarea "*"
click at [830, 418] on div "Ні Так" at bounding box center [638, 403] width 448 height 39
click at [823, 413] on button "Так" at bounding box center [832, 403] width 48 height 27
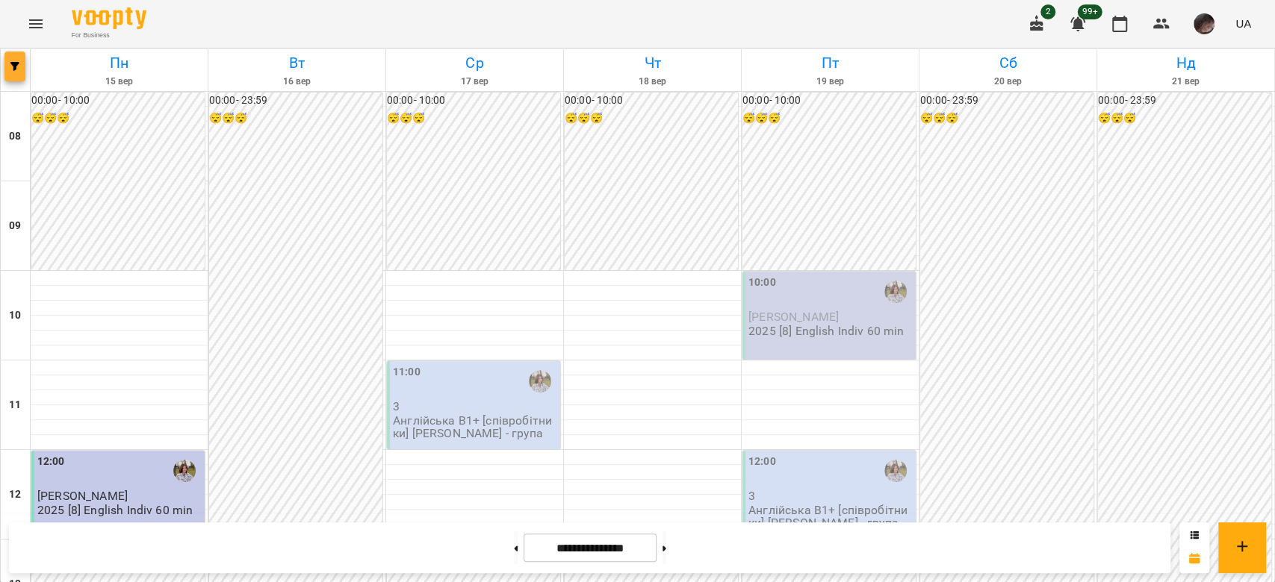
click at [12, 69] on icon "button" at bounding box center [14, 66] width 9 height 9
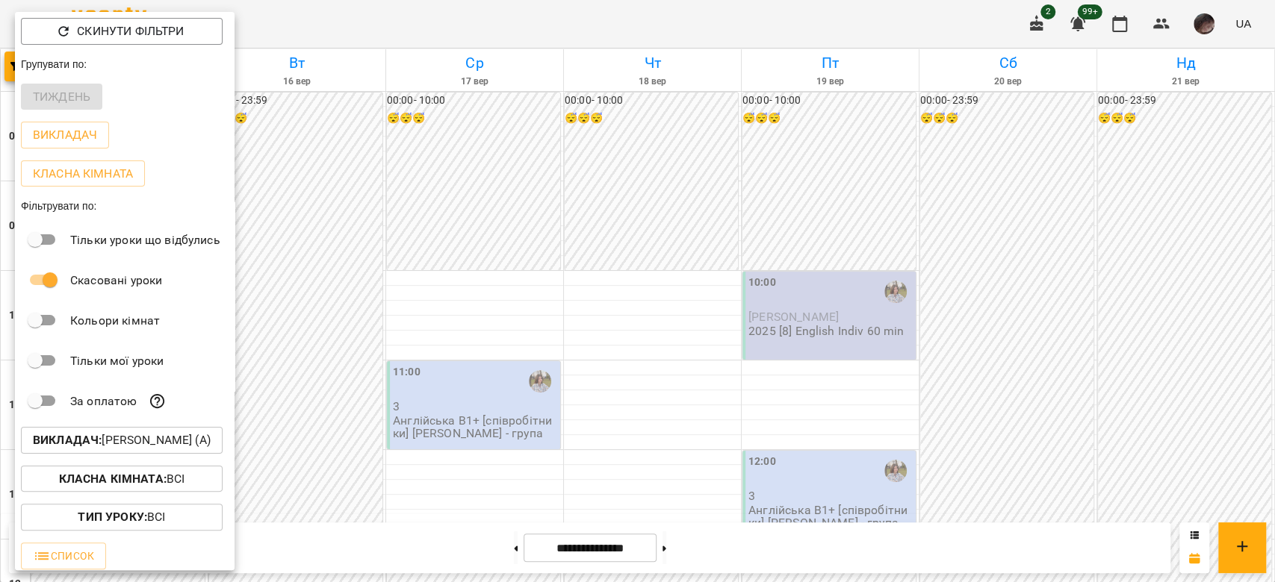
click at [199, 433] on button "Викладач : [PERSON_NAME] (а)" at bounding box center [122, 440] width 202 height 27
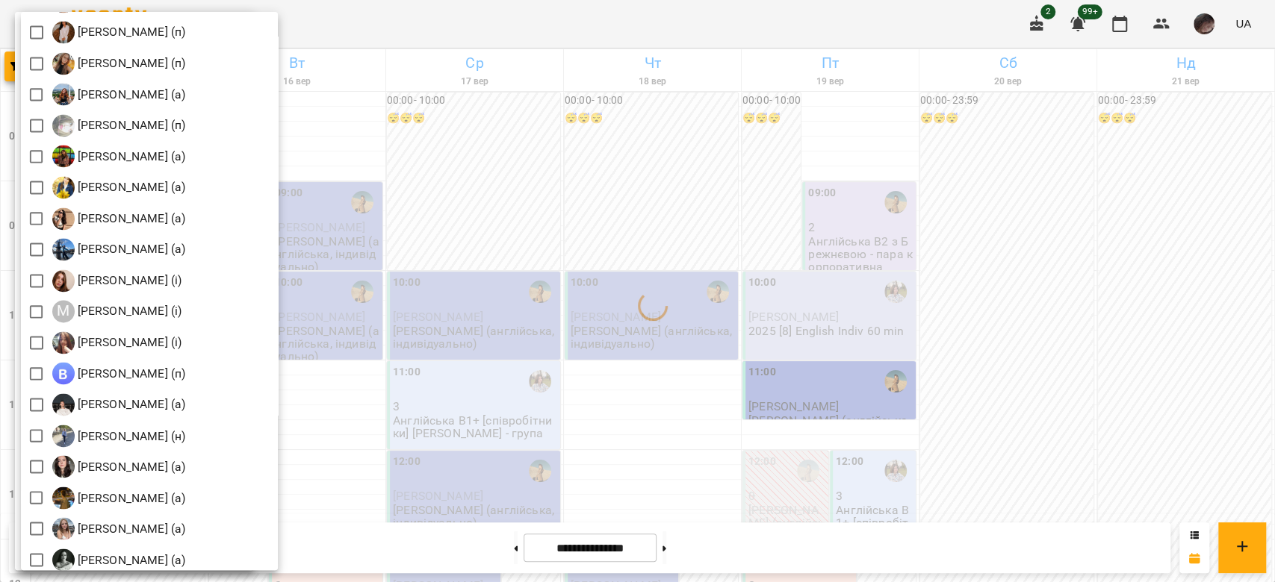
scroll to position [1792, 0]
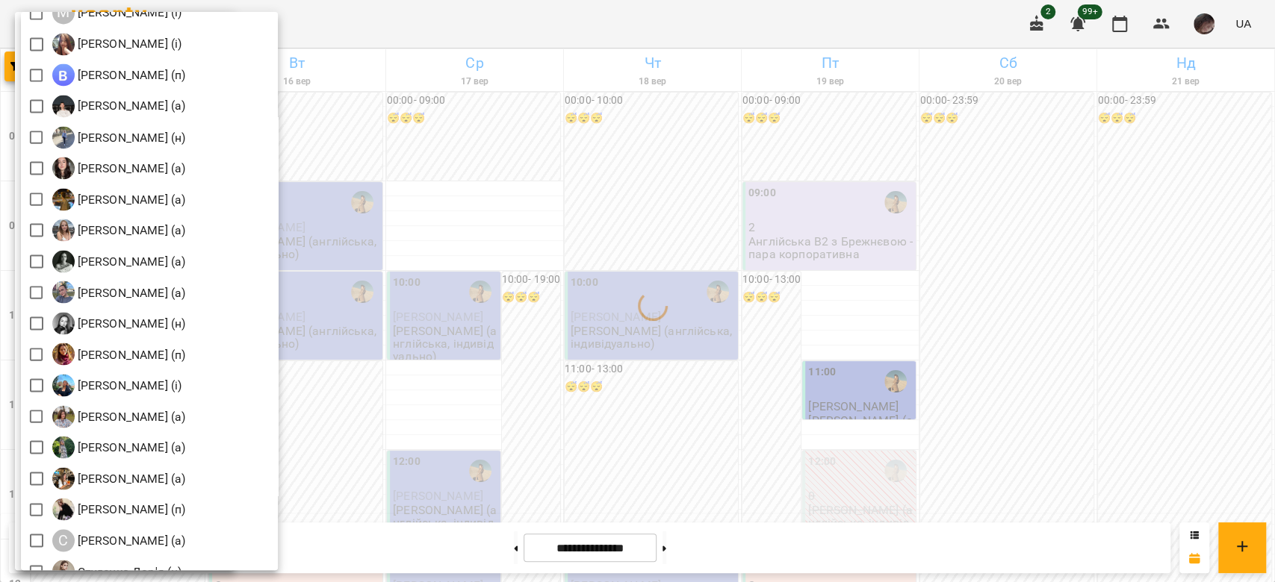
click at [612, 361] on div at bounding box center [637, 291] width 1275 height 582
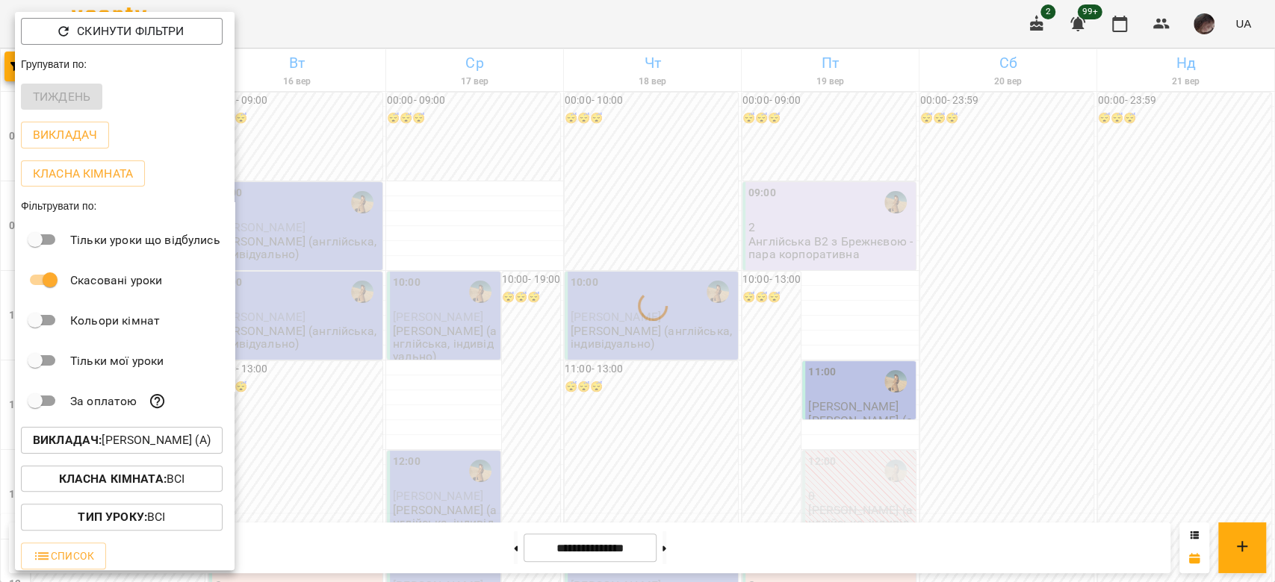
click at [635, 403] on div at bounding box center [637, 291] width 1275 height 582
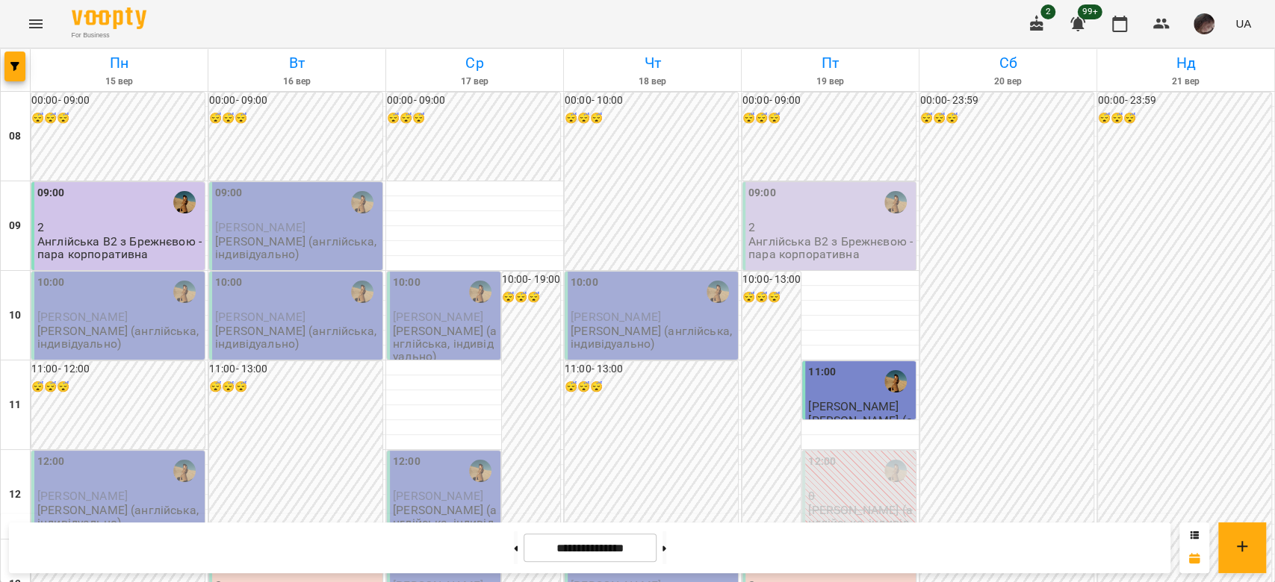
scroll to position [99, 0]
click at [858, 504] on p "[PERSON_NAME] (англійська, індивідуально)" at bounding box center [860, 523] width 105 height 39
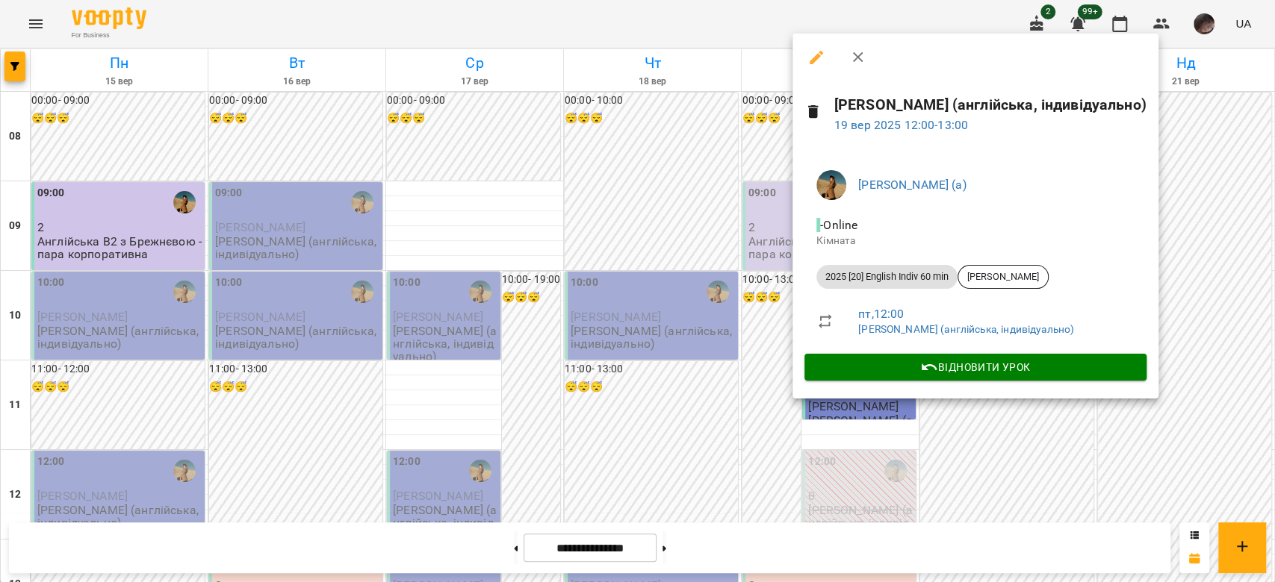
click at [948, 439] on div at bounding box center [637, 291] width 1275 height 582
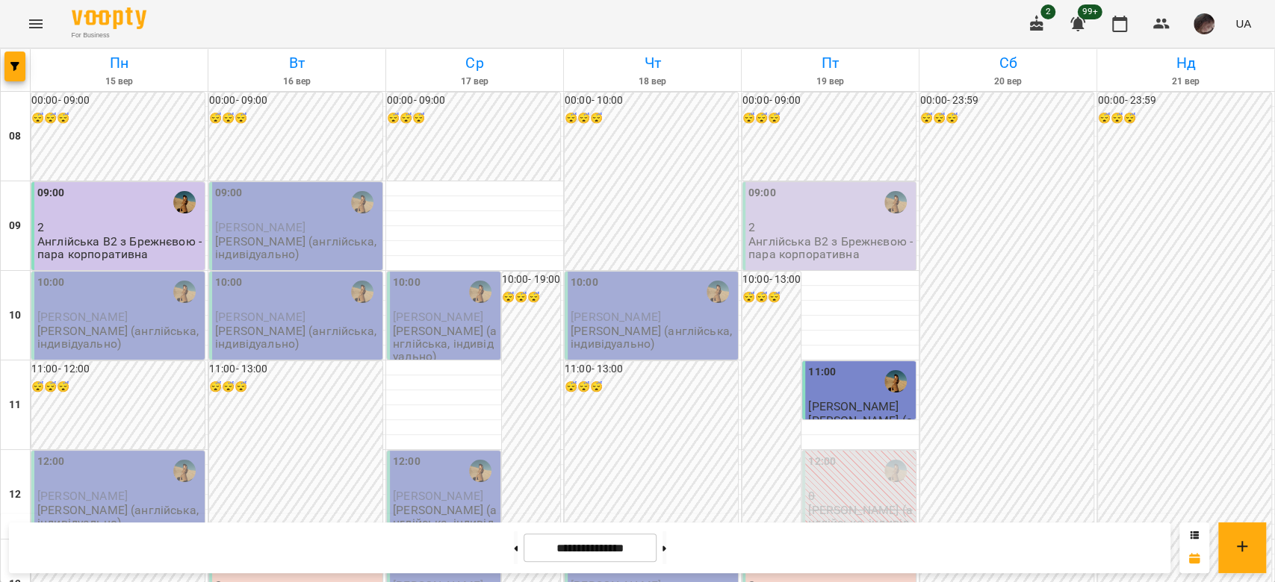
scroll to position [597, 0]
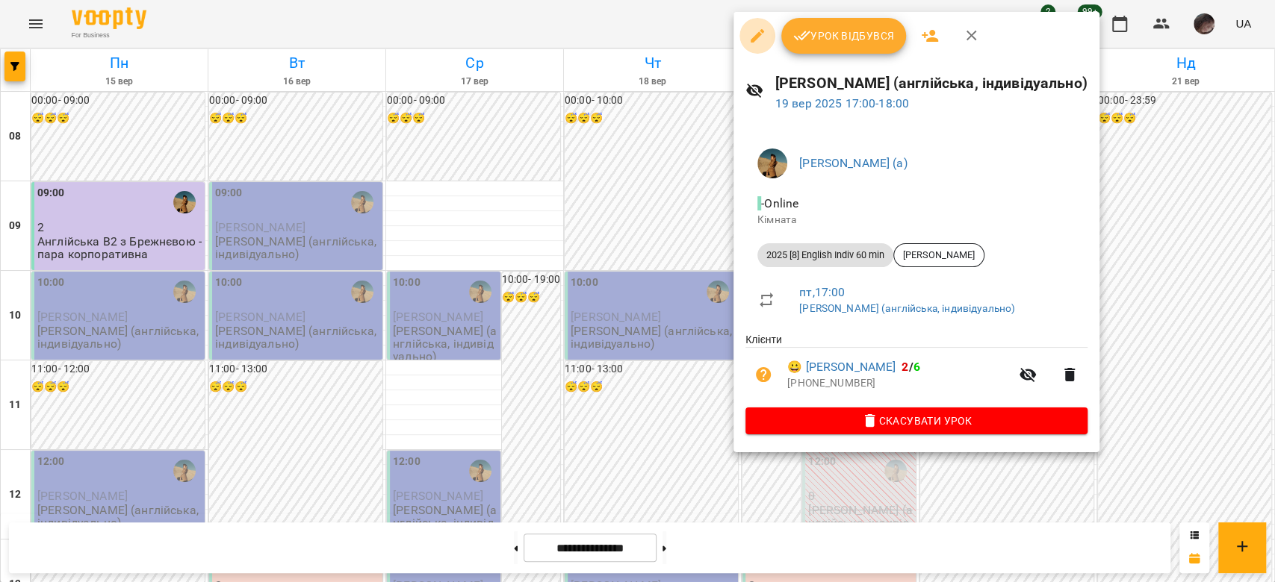
click at [755, 43] on icon "button" at bounding box center [757, 36] width 18 height 18
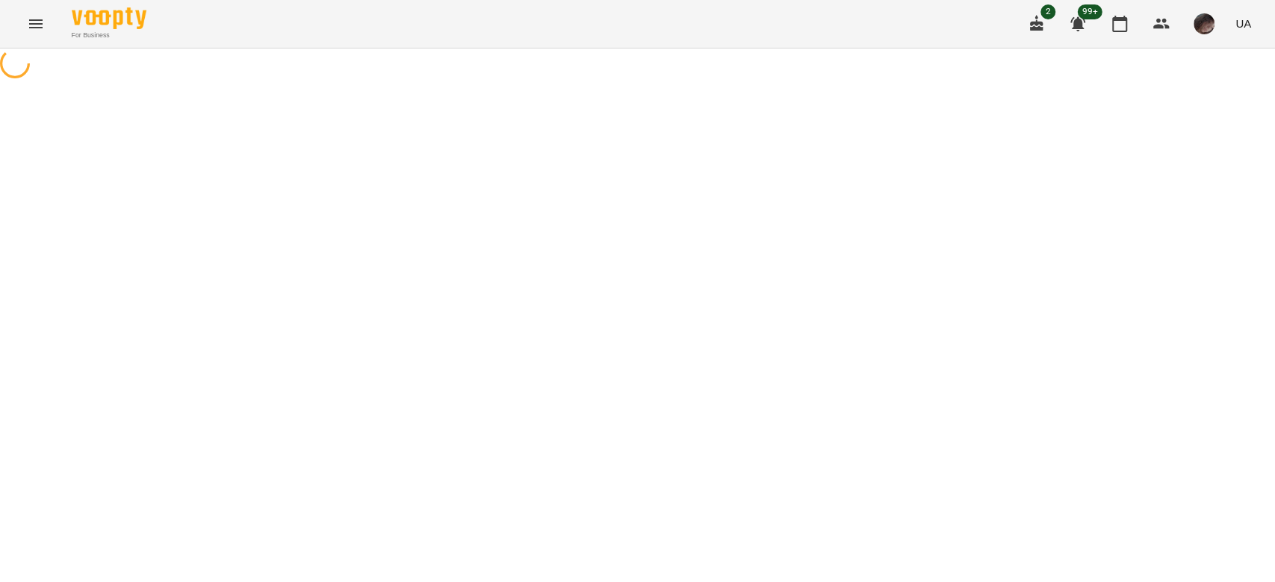
select select "**********"
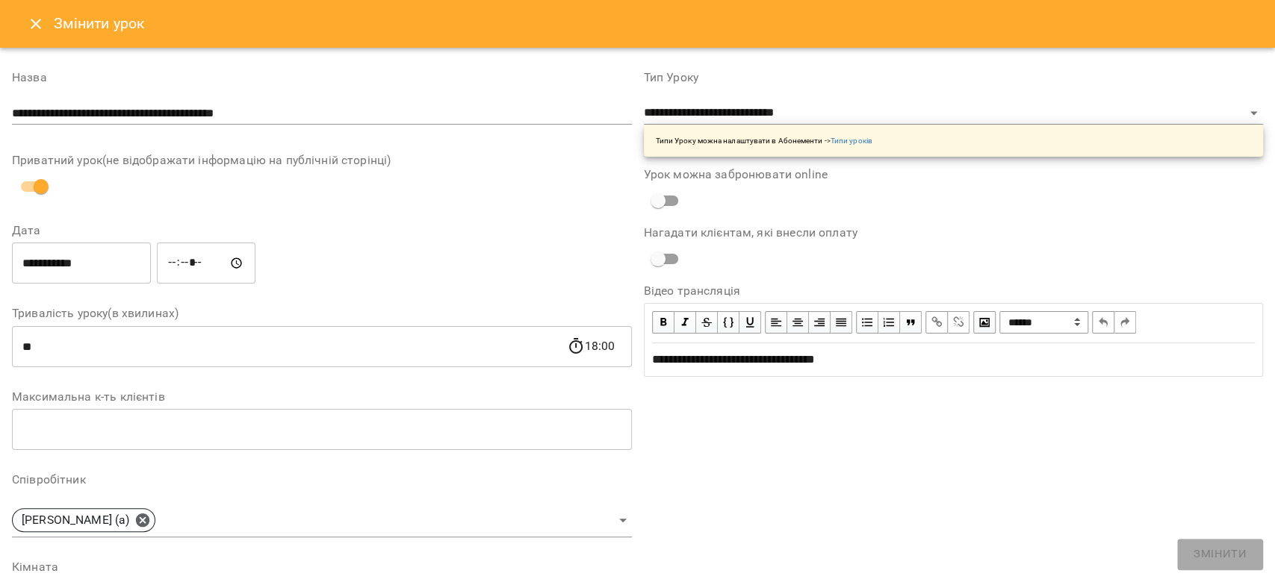
click at [146, 264] on input "**********" at bounding box center [81, 264] width 139 height 42
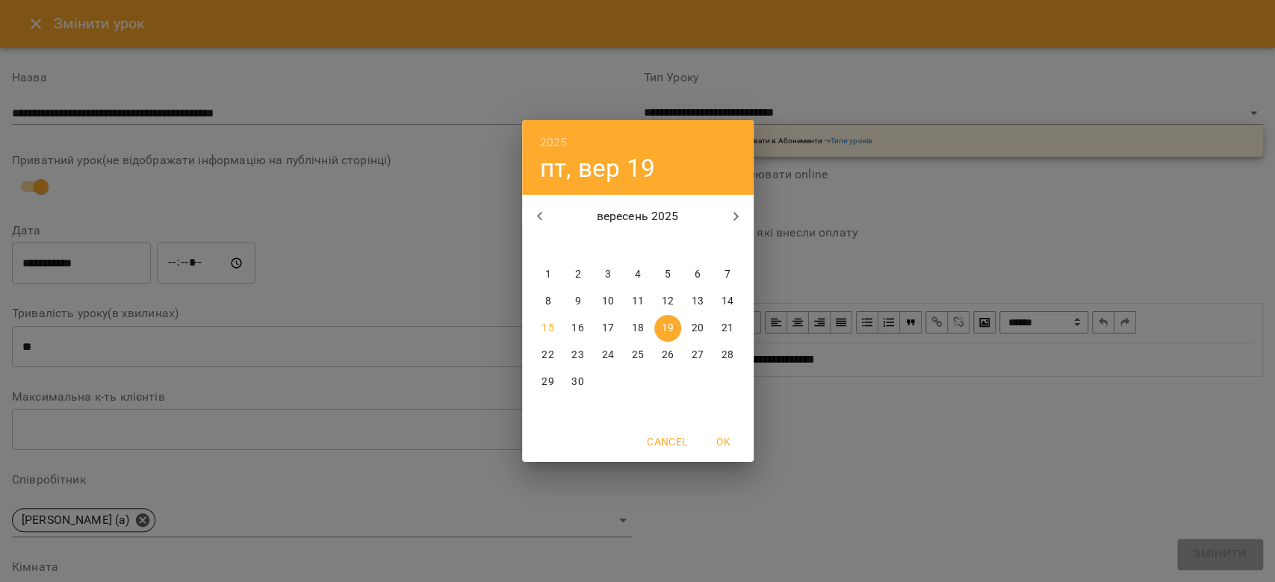
click at [629, 323] on span "18" at bounding box center [637, 328] width 27 height 15
type input "**********"
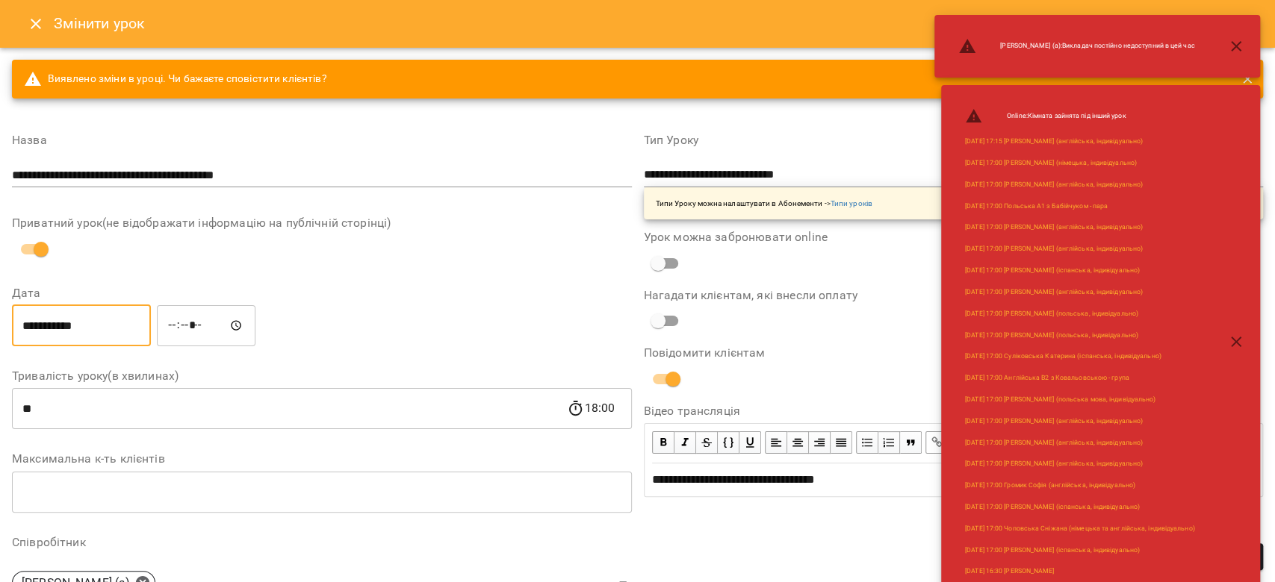
click at [184, 332] on input "*****" at bounding box center [206, 326] width 99 height 42
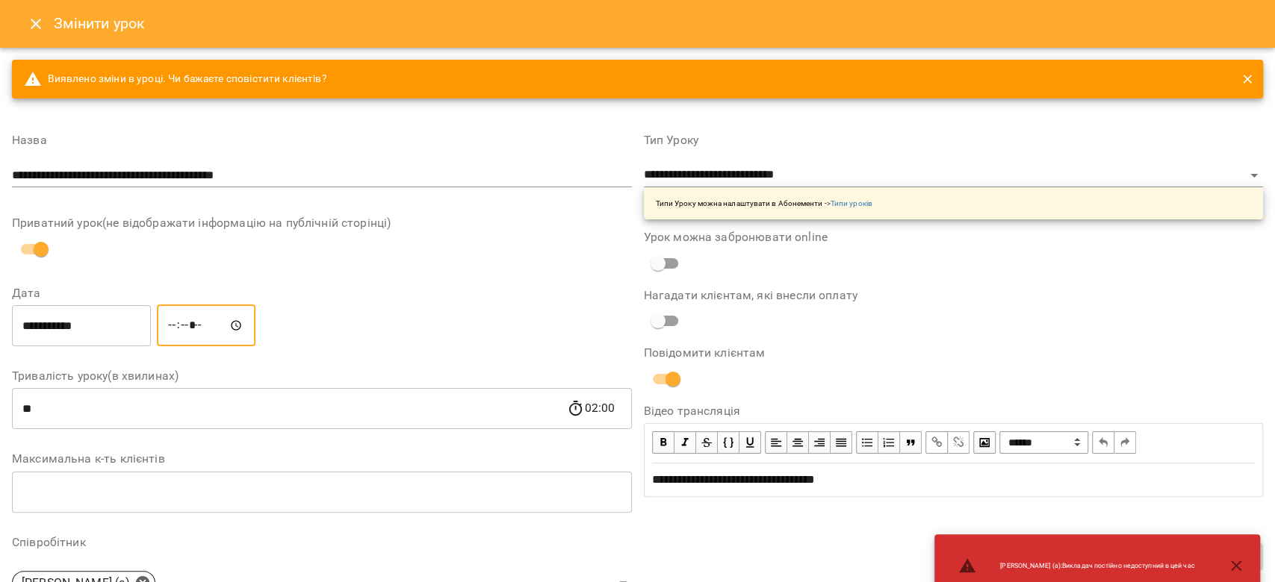
type input "*****"
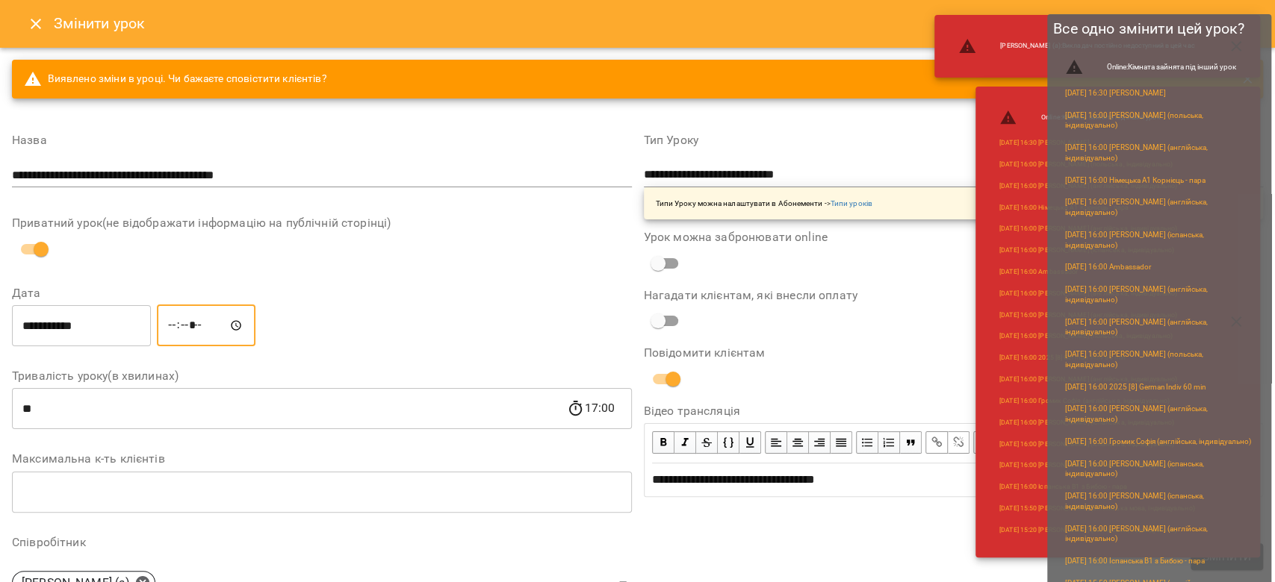
click at [1236, 564] on span "Змінити" at bounding box center [1226, 557] width 49 height 18
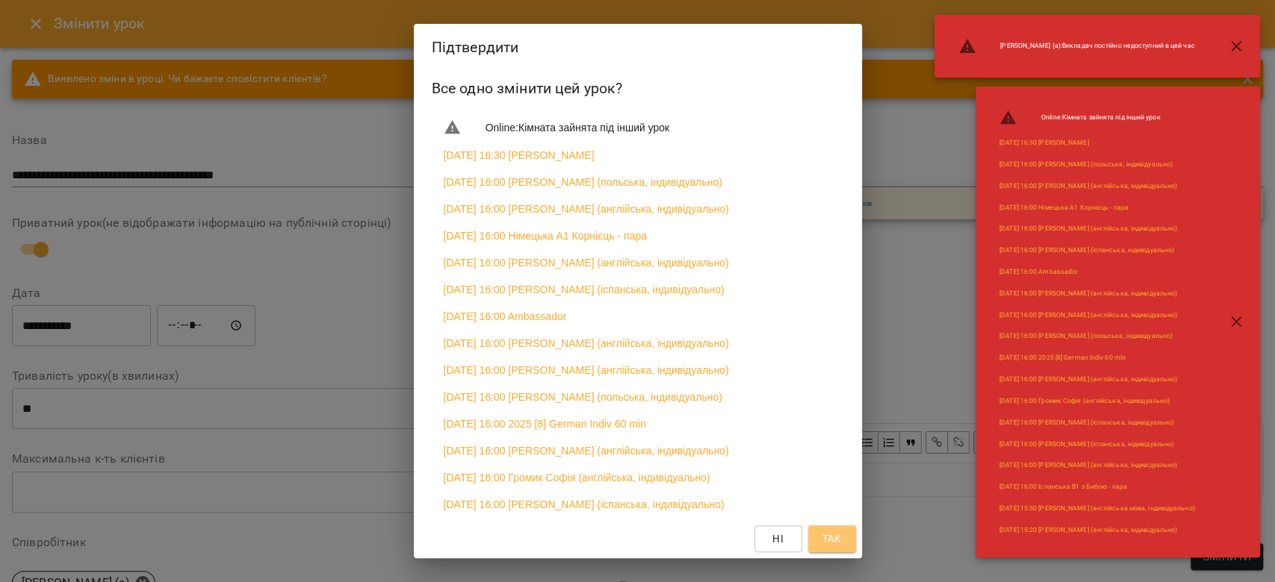
click at [846, 529] on button "Так" at bounding box center [832, 539] width 48 height 27
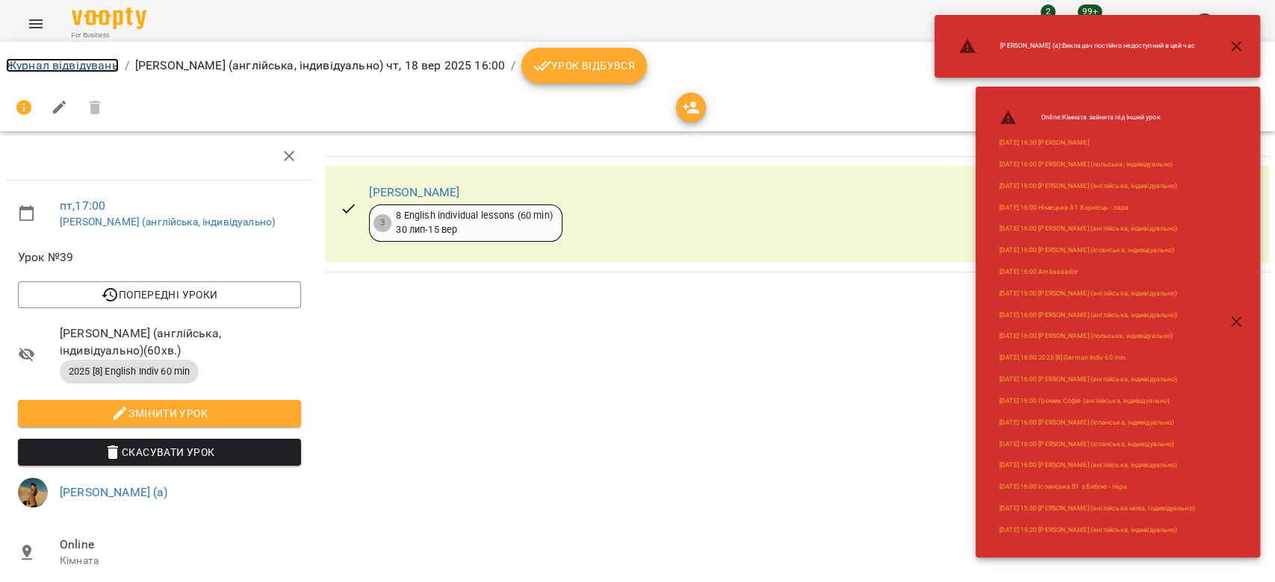
click at [102, 69] on link "Журнал відвідувань" at bounding box center [62, 65] width 113 height 14
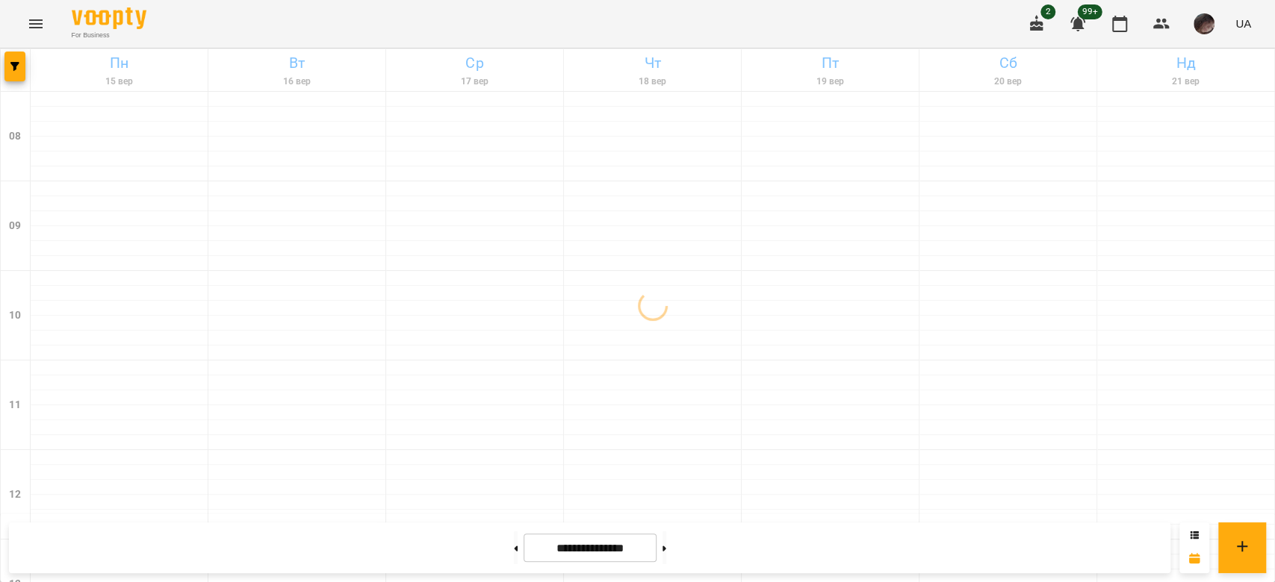
click at [3, 67] on div at bounding box center [16, 70] width 30 height 42
click at [19, 66] on span "button" at bounding box center [14, 66] width 21 height 9
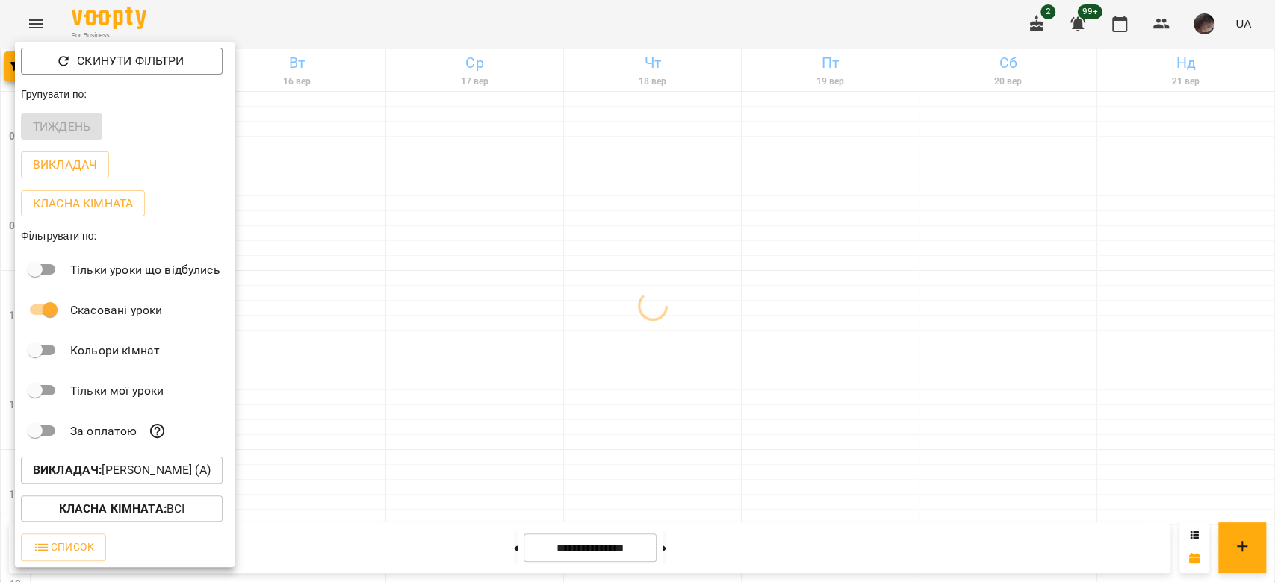
click at [202, 451] on div "За оплатою" at bounding box center [125, 431] width 220 height 40
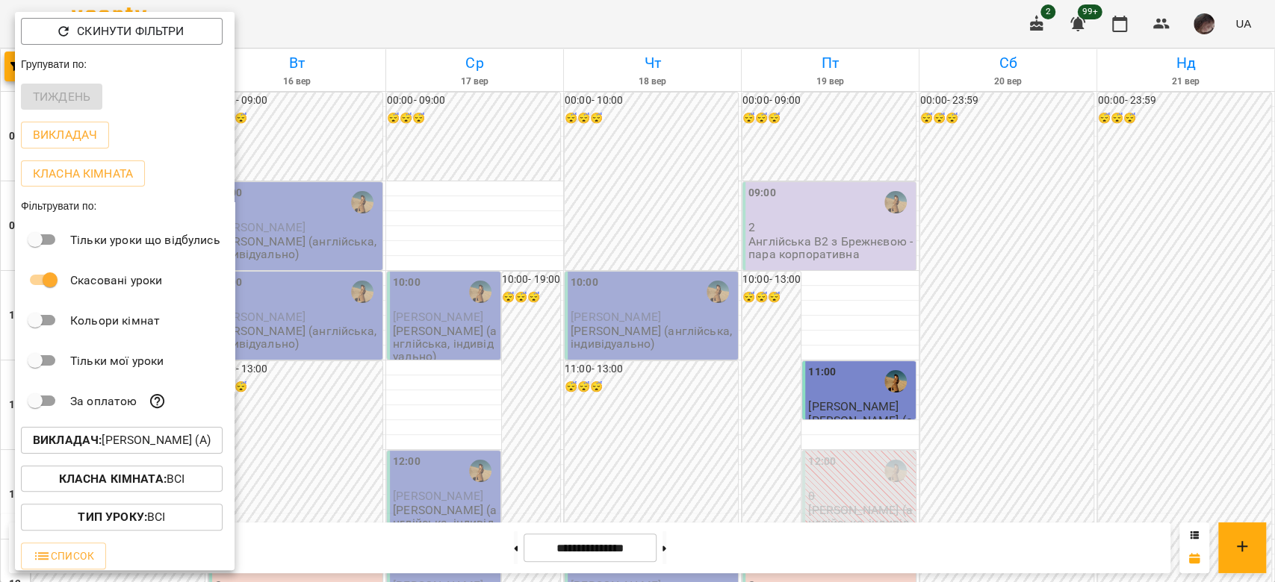
click at [195, 465] on div "Класна кімната : Всі" at bounding box center [125, 479] width 220 height 39
click at [192, 435] on p "Викладач : [PERSON_NAME] (а)" at bounding box center [122, 441] width 178 height 18
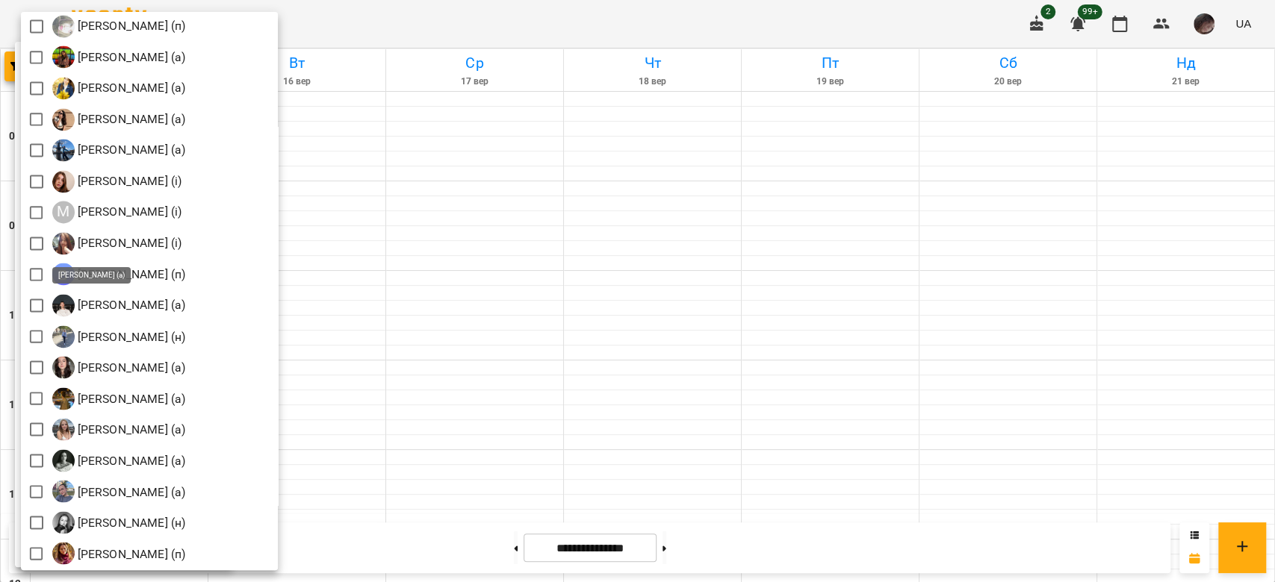
scroll to position [1792, 0]
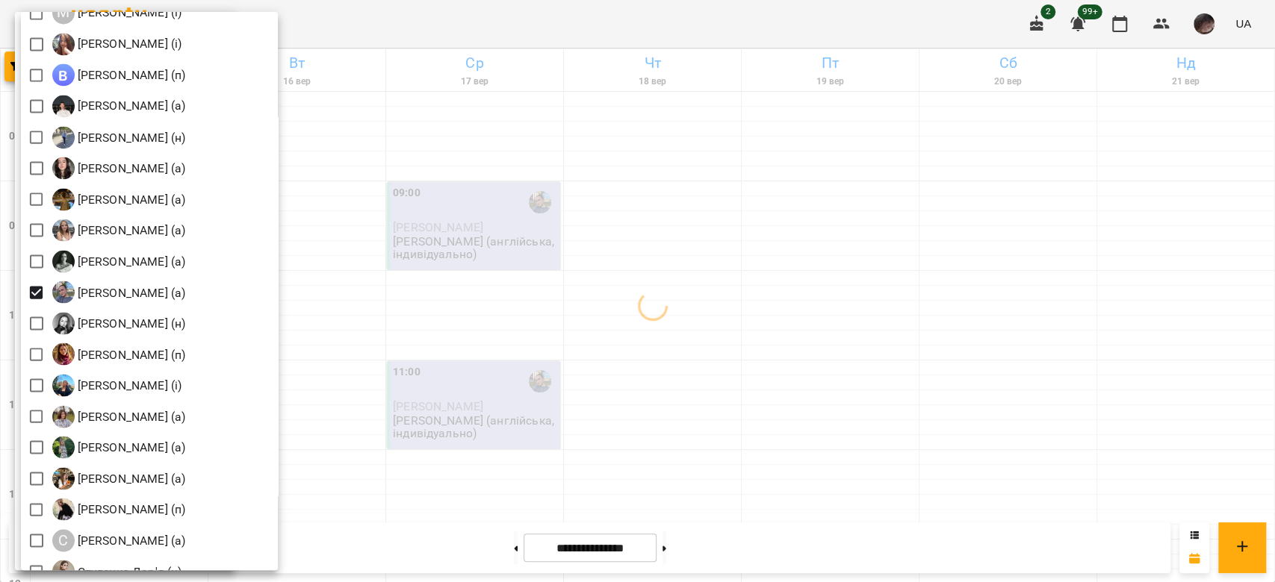
click at [712, 242] on div at bounding box center [637, 291] width 1275 height 582
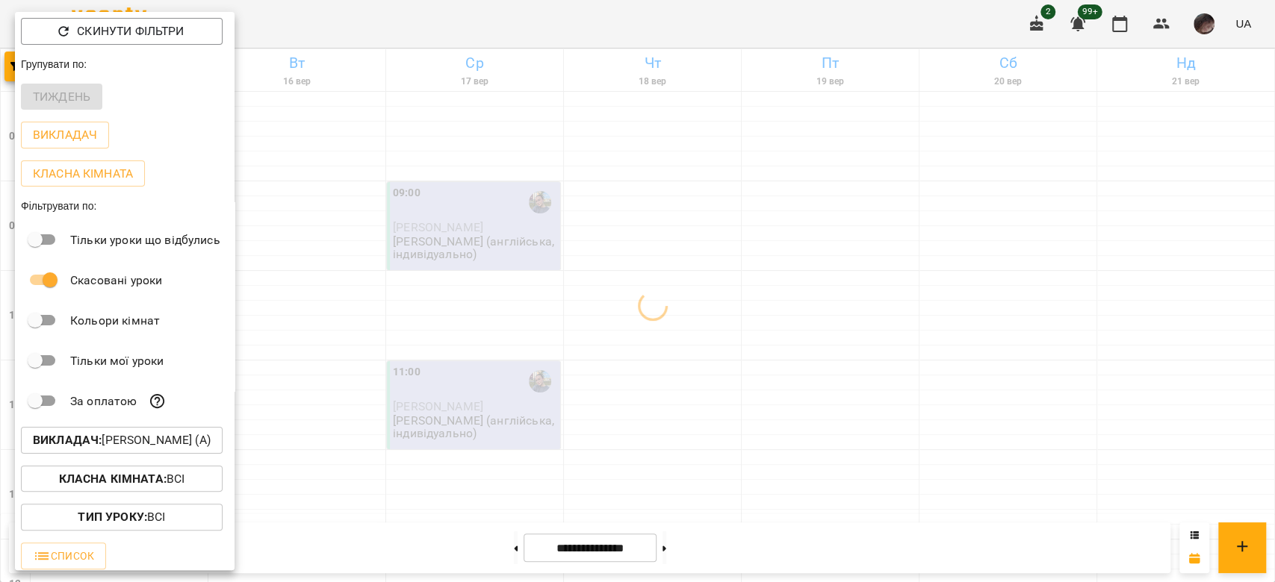
click at [711, 242] on div at bounding box center [637, 291] width 1275 height 582
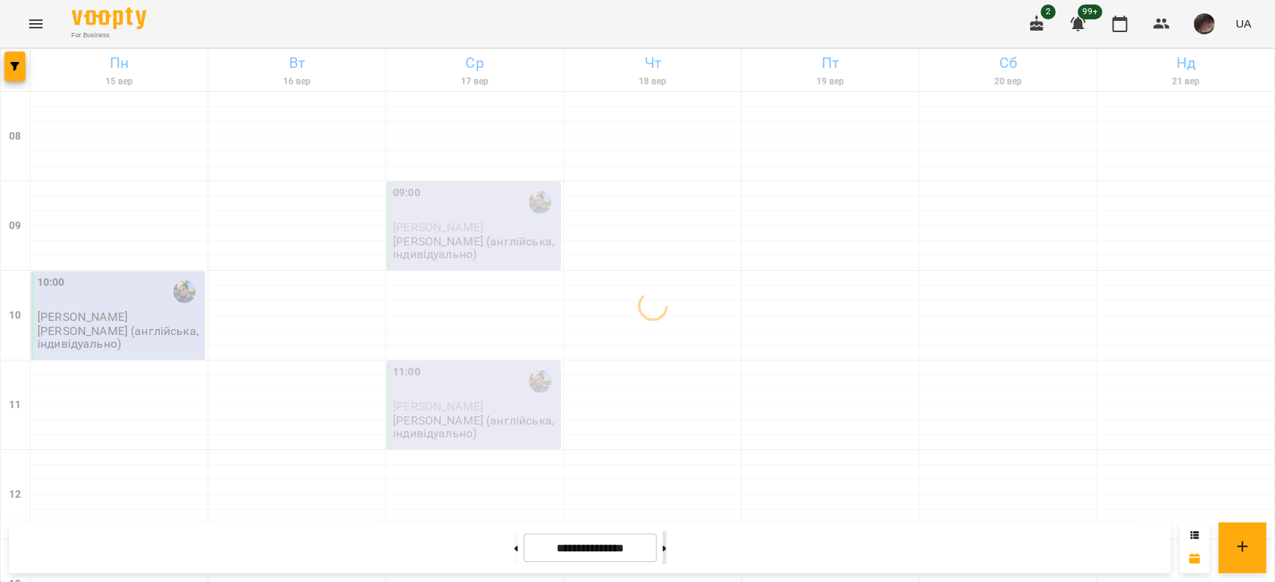
click at [666, 553] on button at bounding box center [664, 548] width 4 height 33
type input "**********"
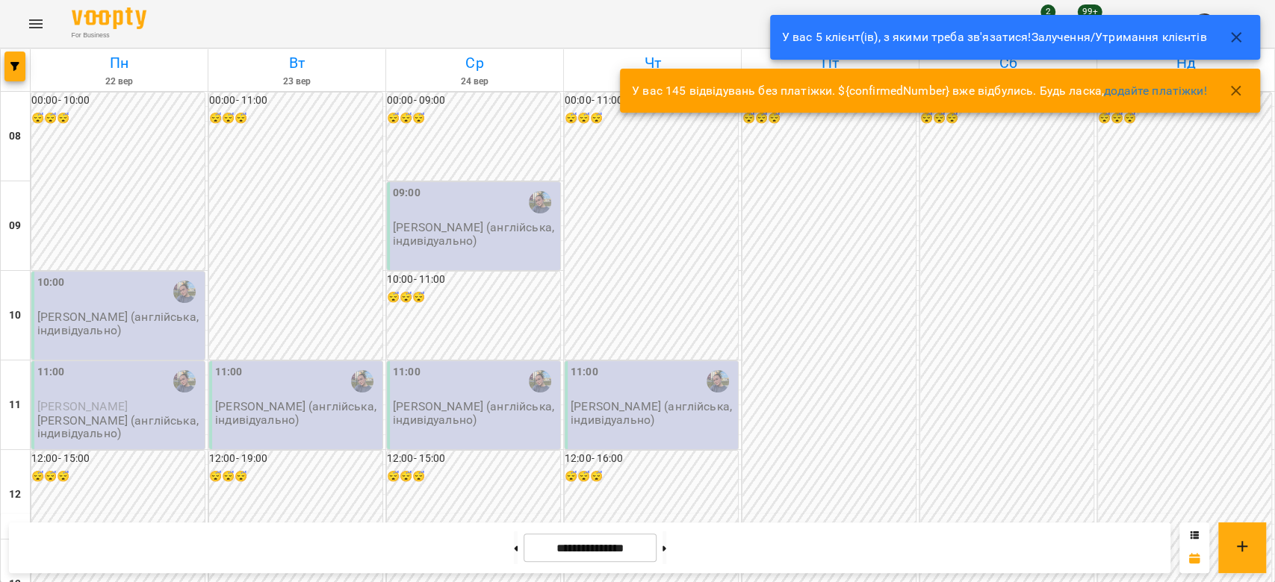
scroll to position [597, 0]
